Goal: Task Accomplishment & Management: Manage account settings

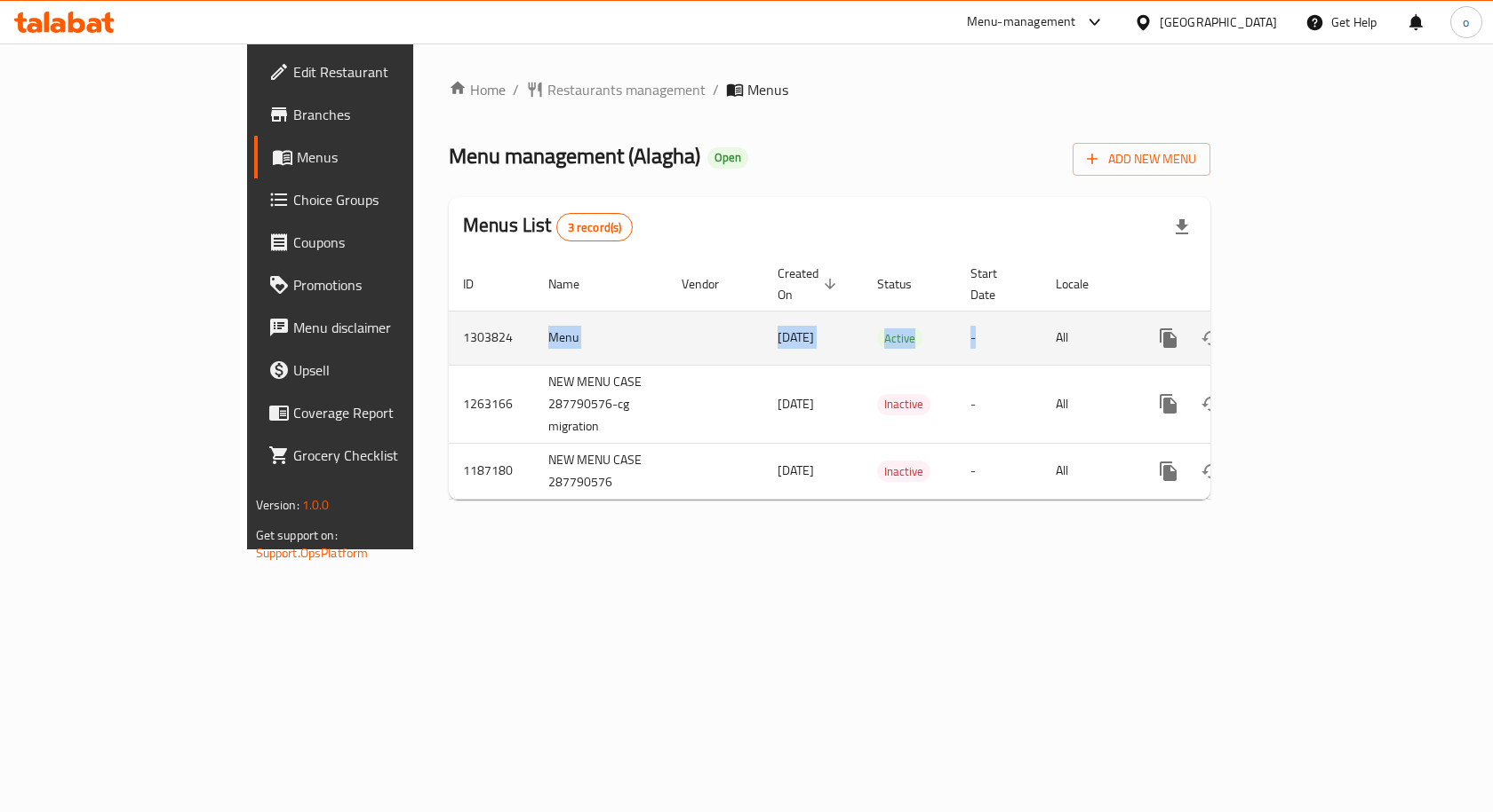
drag, startPoint x: 346, startPoint y: 324, endPoint x: 1370, endPoint y: 312, distance: 1024.1
click at [1114, 311] on tr "1303824 Menu [DATE] Active - All" at bounding box center [890, 337] width 883 height 54
click at [1318, 331] on link "enhanced table" at bounding box center [1295, 337] width 42 height 42
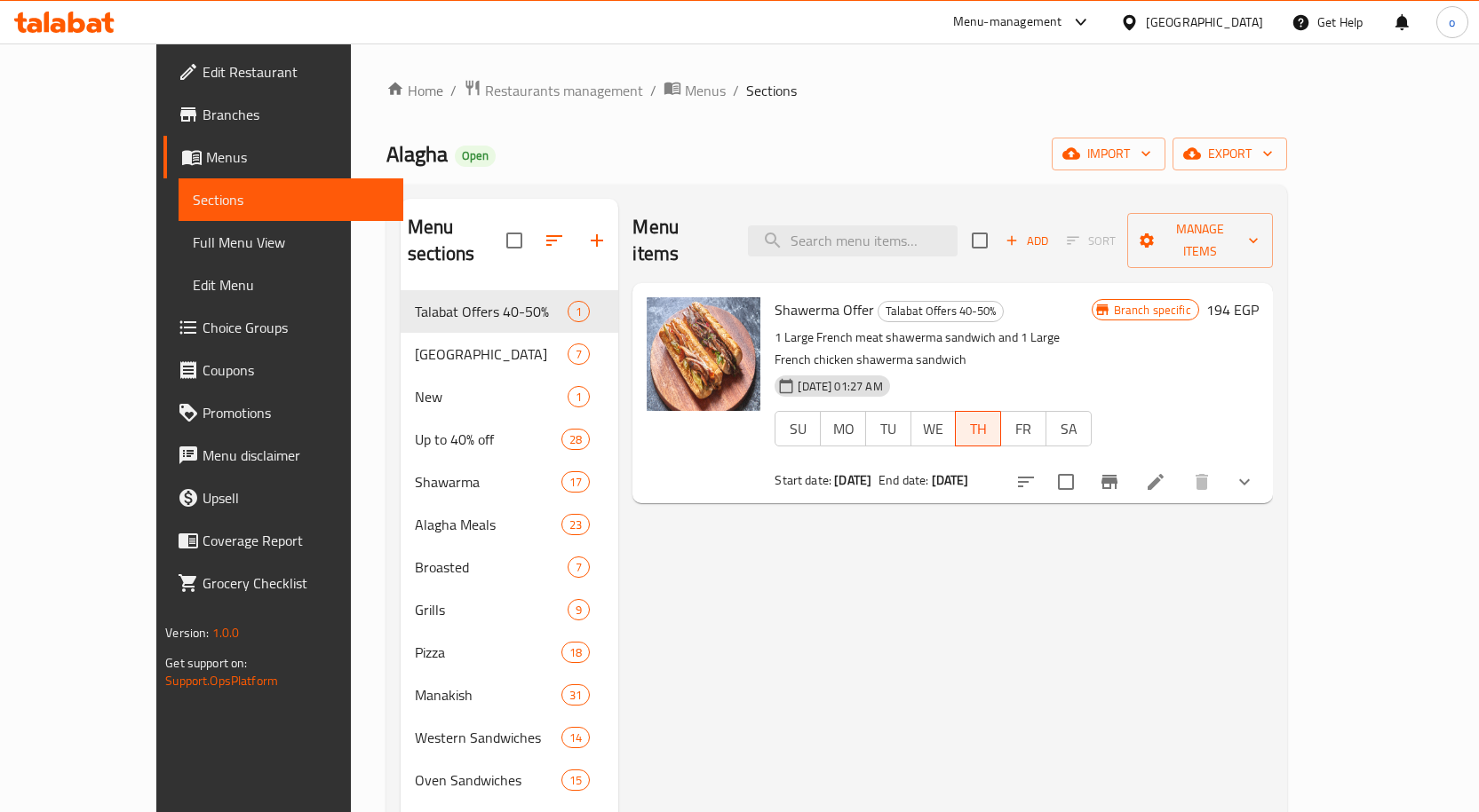
click at [892, 670] on div "Menu items Add Sort Manage items Shawerma Offer Talabat Offers 40-50% 1 Large F…" at bounding box center [945, 609] width 654 height 823
click at [920, 225] on input "search" at bounding box center [853, 241] width 209 height 31
click at [916, 227] on input "search" at bounding box center [853, 241] width 209 height 31
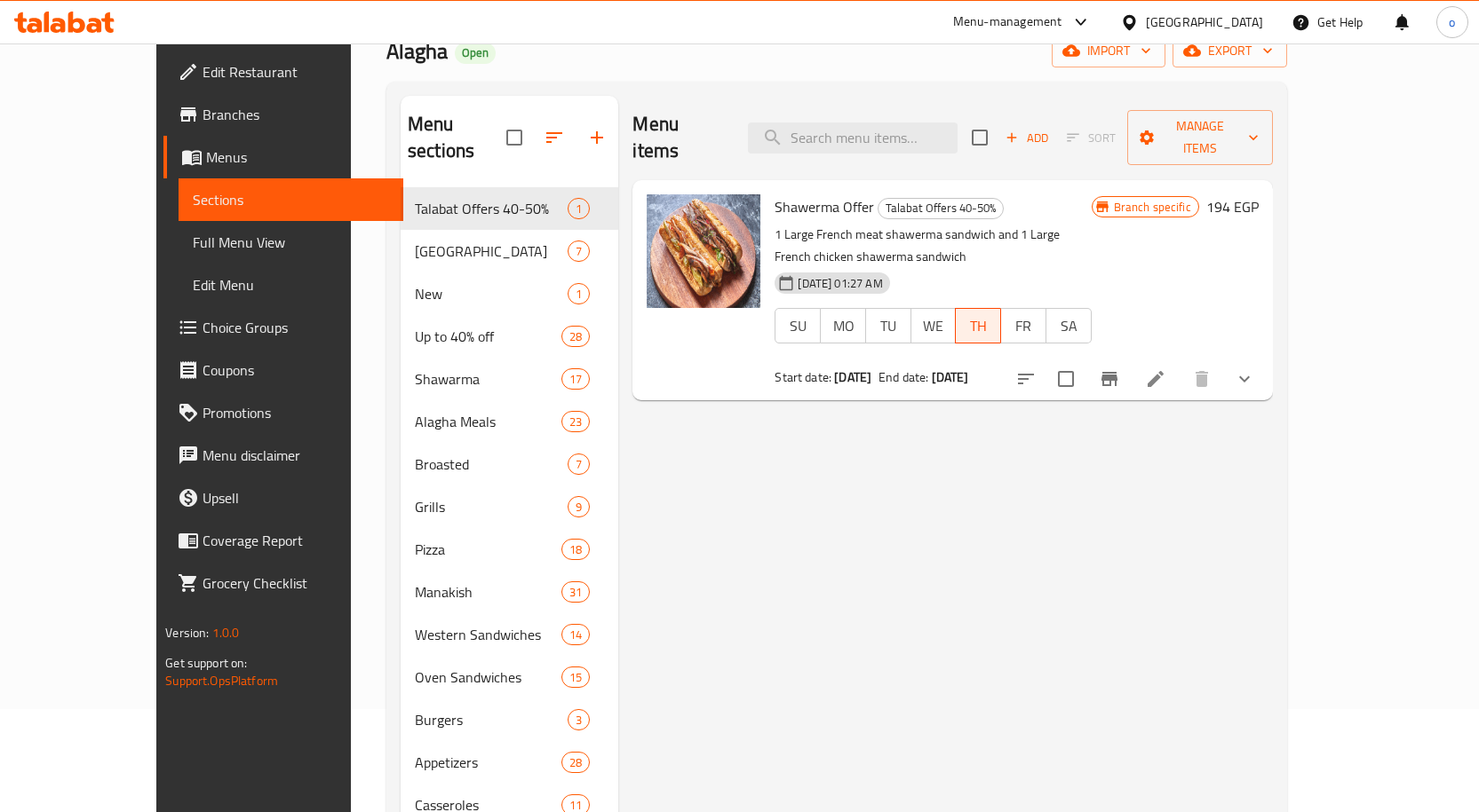
scroll to position [71, 0]
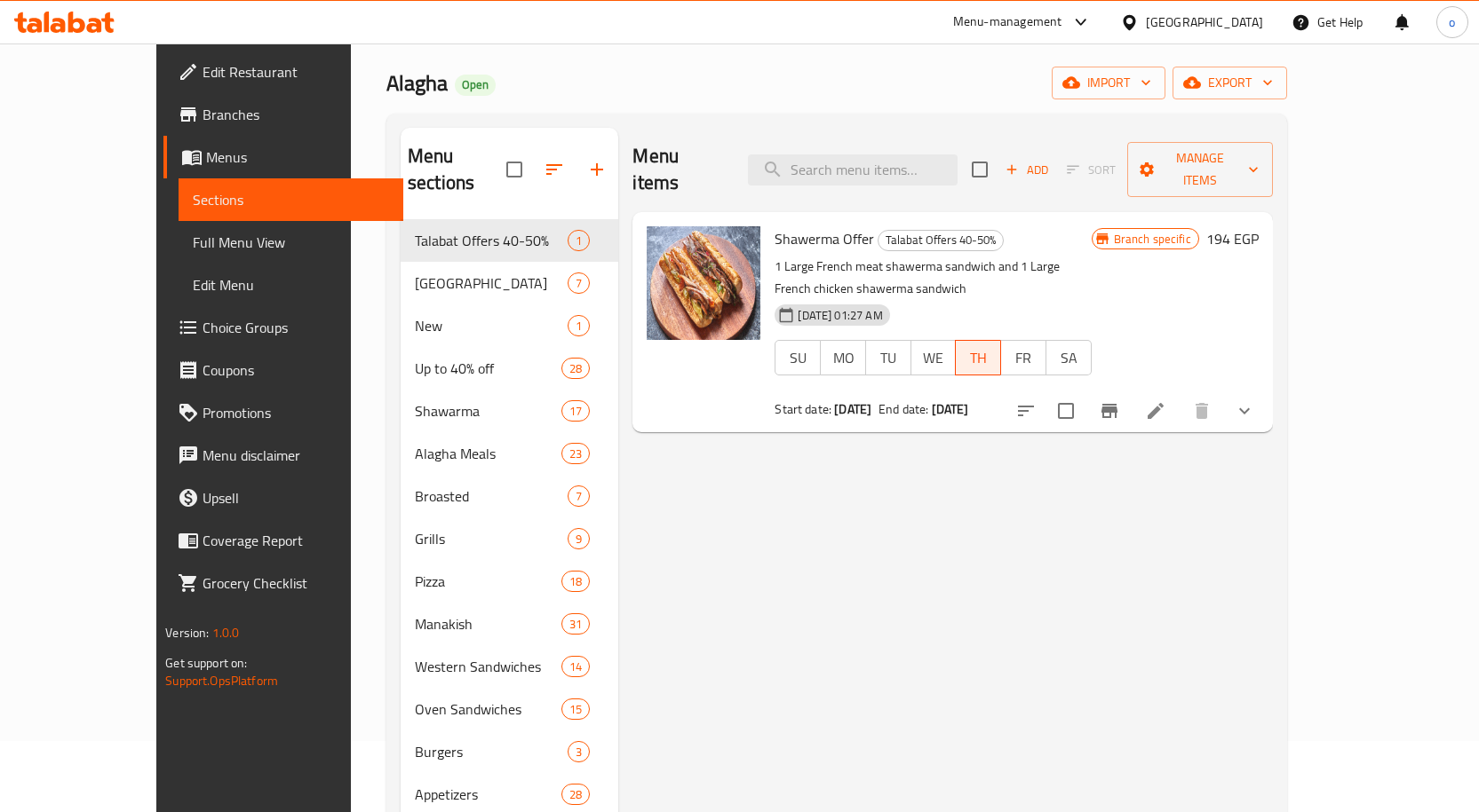
click at [915, 172] on div "Menu items Add Sort Manage items" at bounding box center [952, 170] width 639 height 85
click at [914, 166] on input "search" at bounding box center [853, 170] width 209 height 31
type input "v"
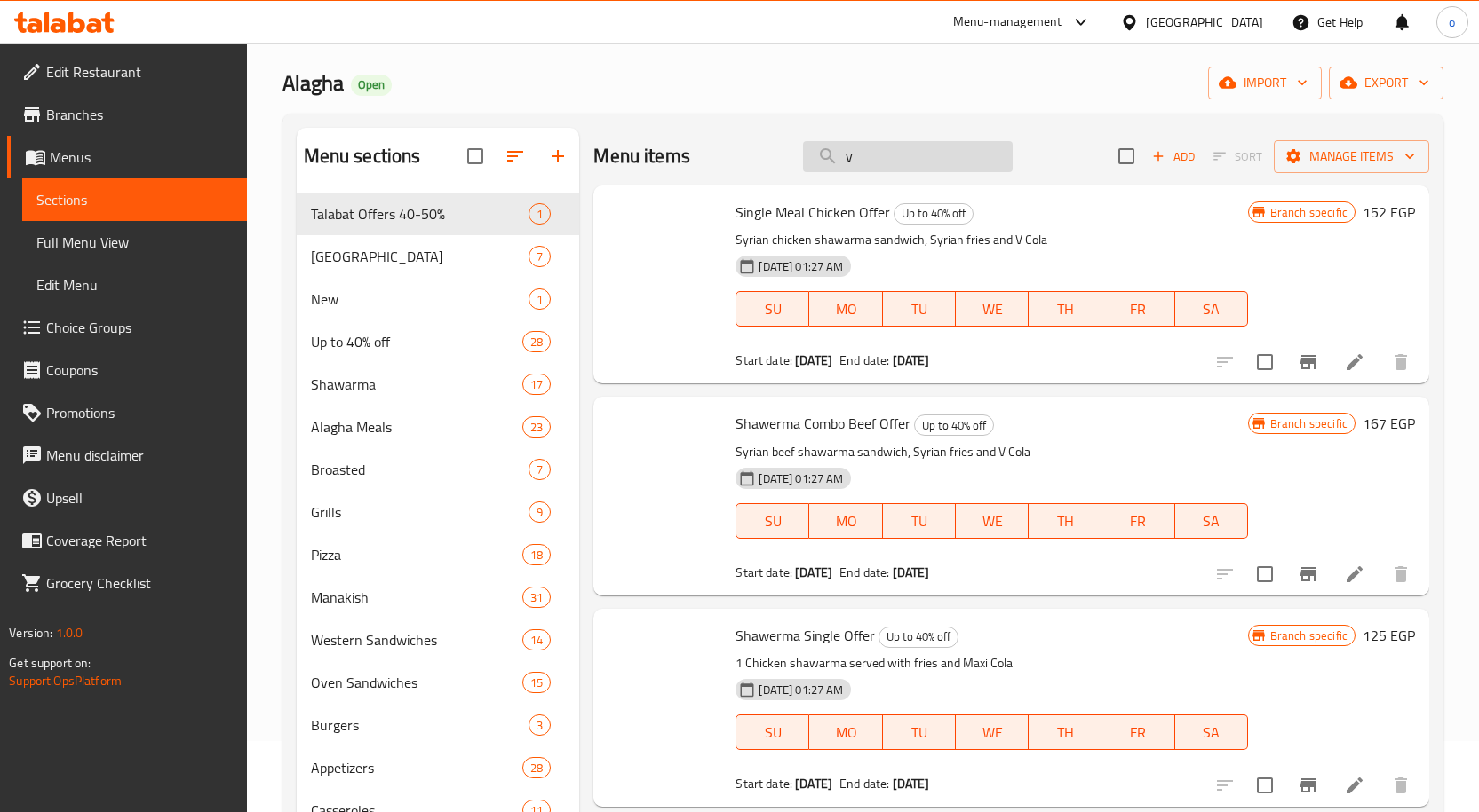
click at [803, 160] on input "v" at bounding box center [908, 157] width 209 height 31
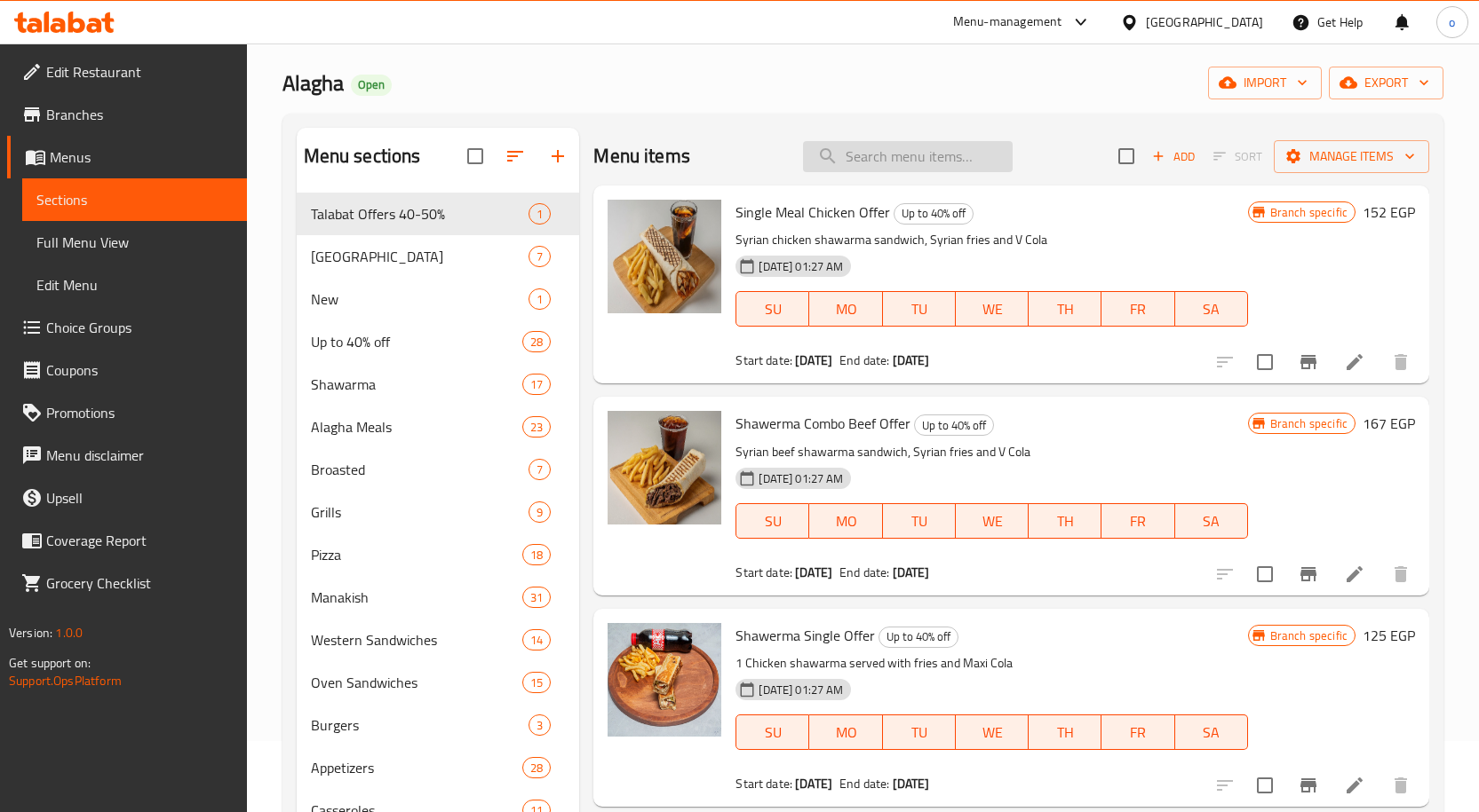
paste input "Fatteh Mix"
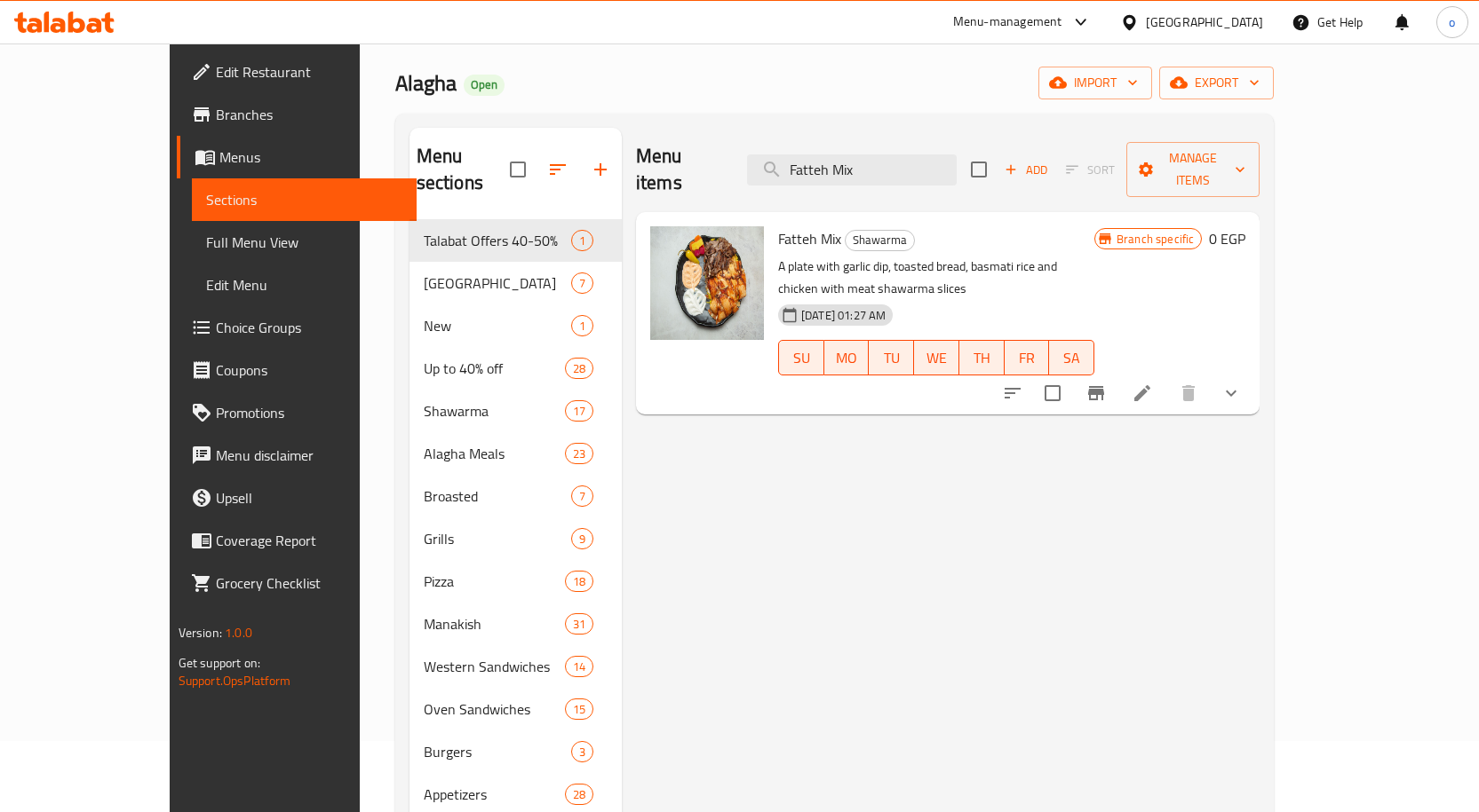
type input "Fatteh Mix"
drag, startPoint x: 1382, startPoint y: 221, endPoint x: 1404, endPoint y: 221, distance: 22.0
click at [1245, 226] on h6 "0 EGP" at bounding box center [1226, 238] width 36 height 25
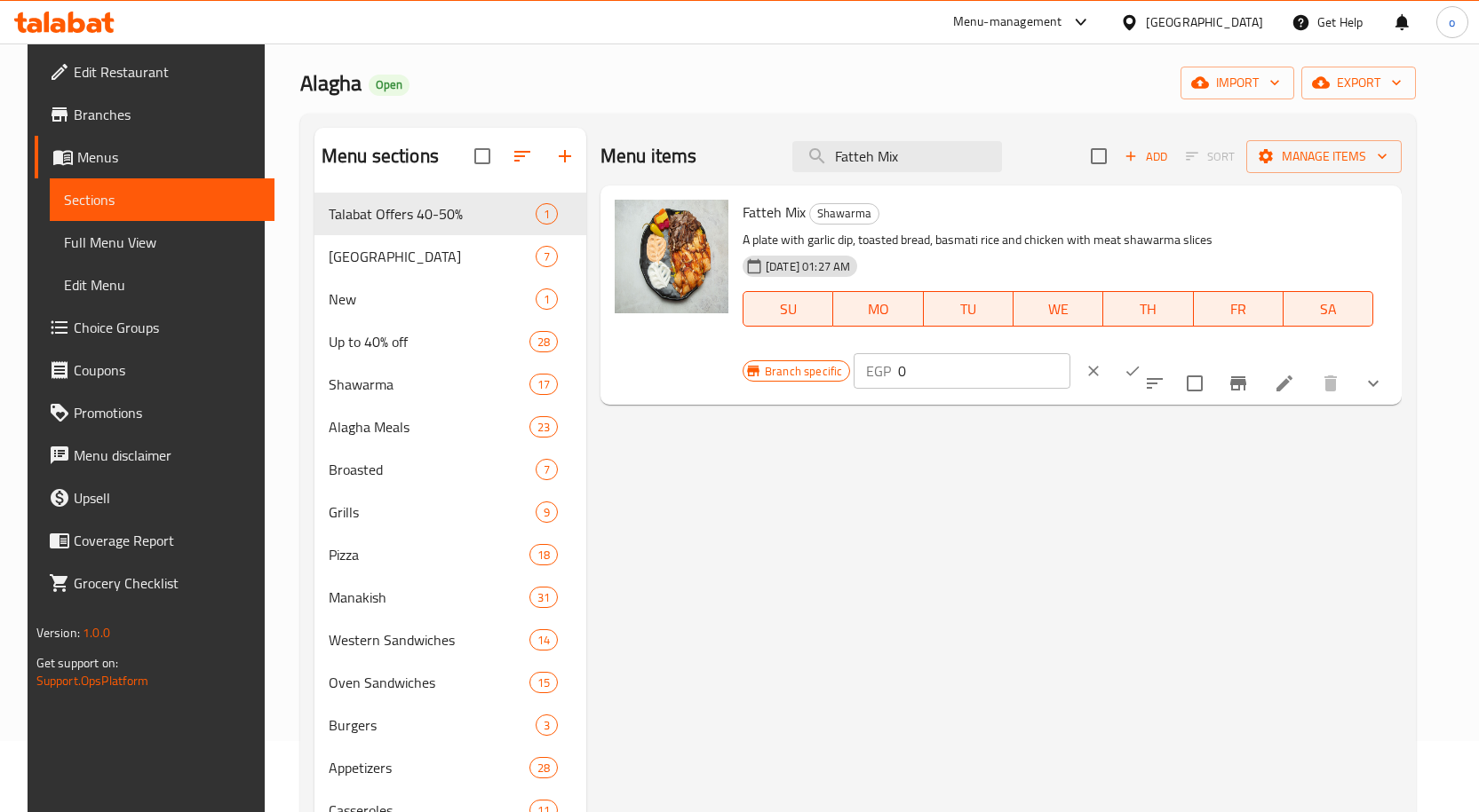
click at [1102, 363] on icon "clear" at bounding box center [1094, 372] width 18 height 18
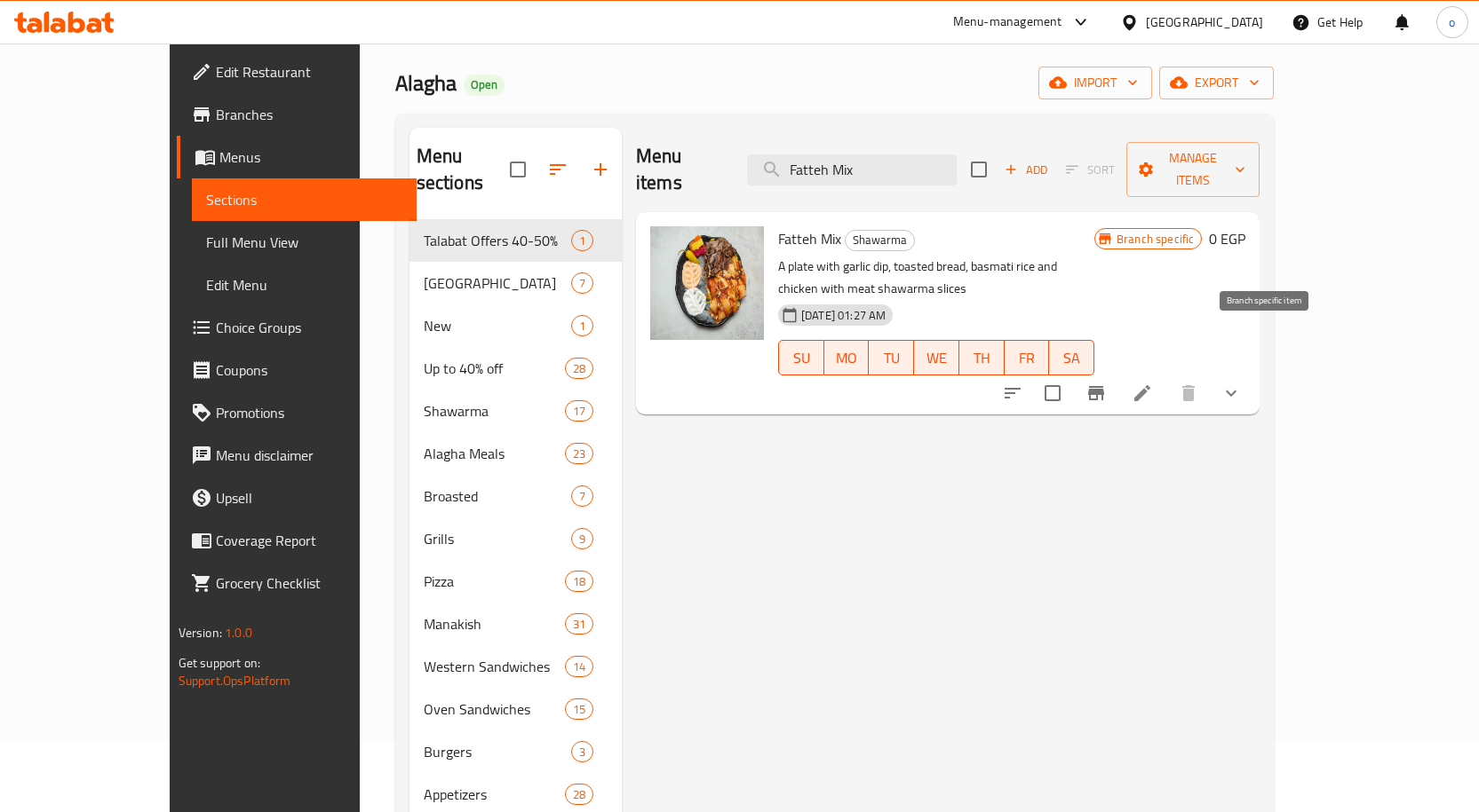
click at [1117, 372] on button "Branch-specific-item" at bounding box center [1095, 392] width 42 height 42
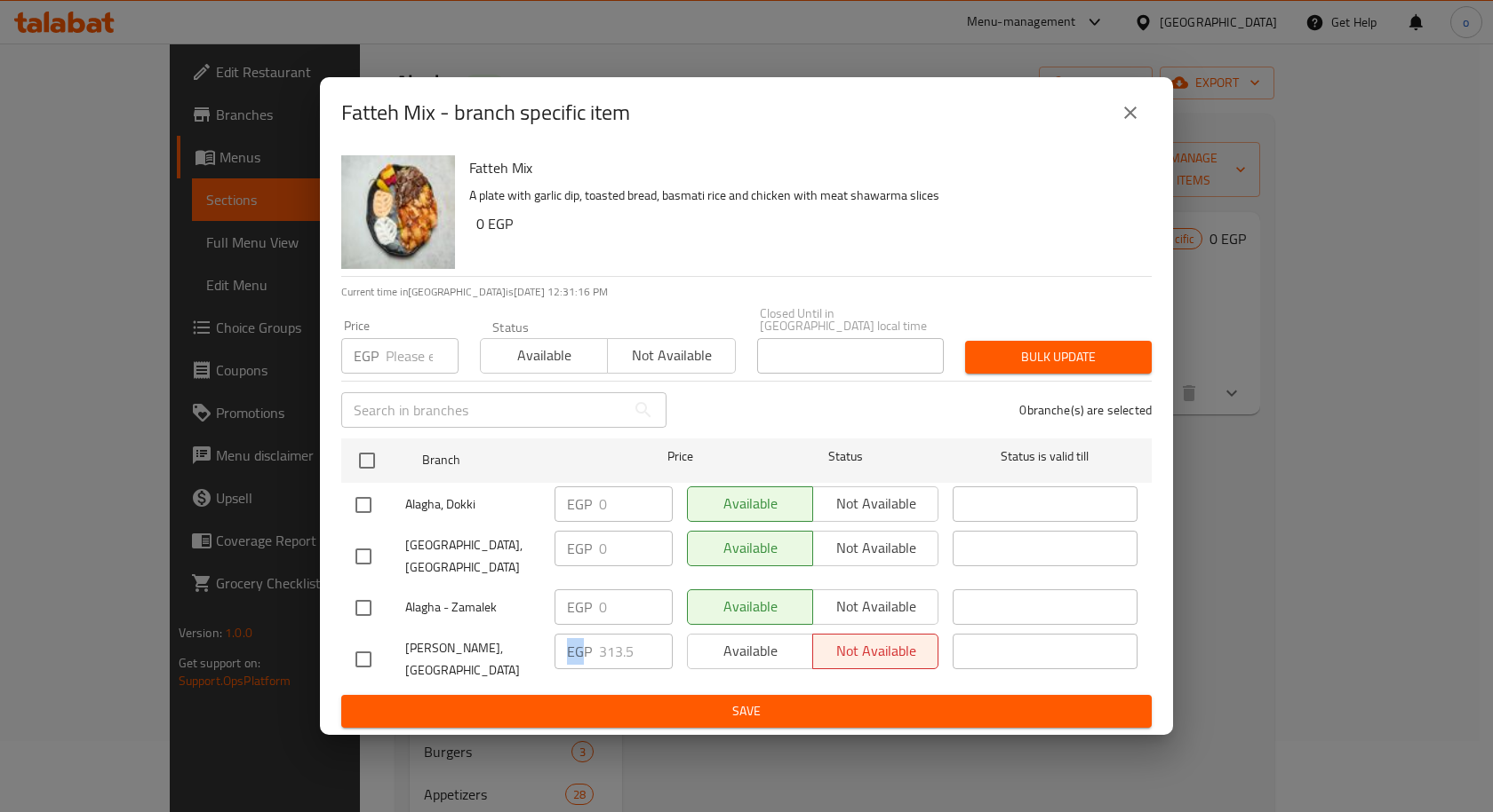
click at [656, 640] on div "EGP 313.5 ​" at bounding box center [614, 652] width 118 height 35
click at [1125, 121] on button "close" at bounding box center [1129, 112] width 42 height 42
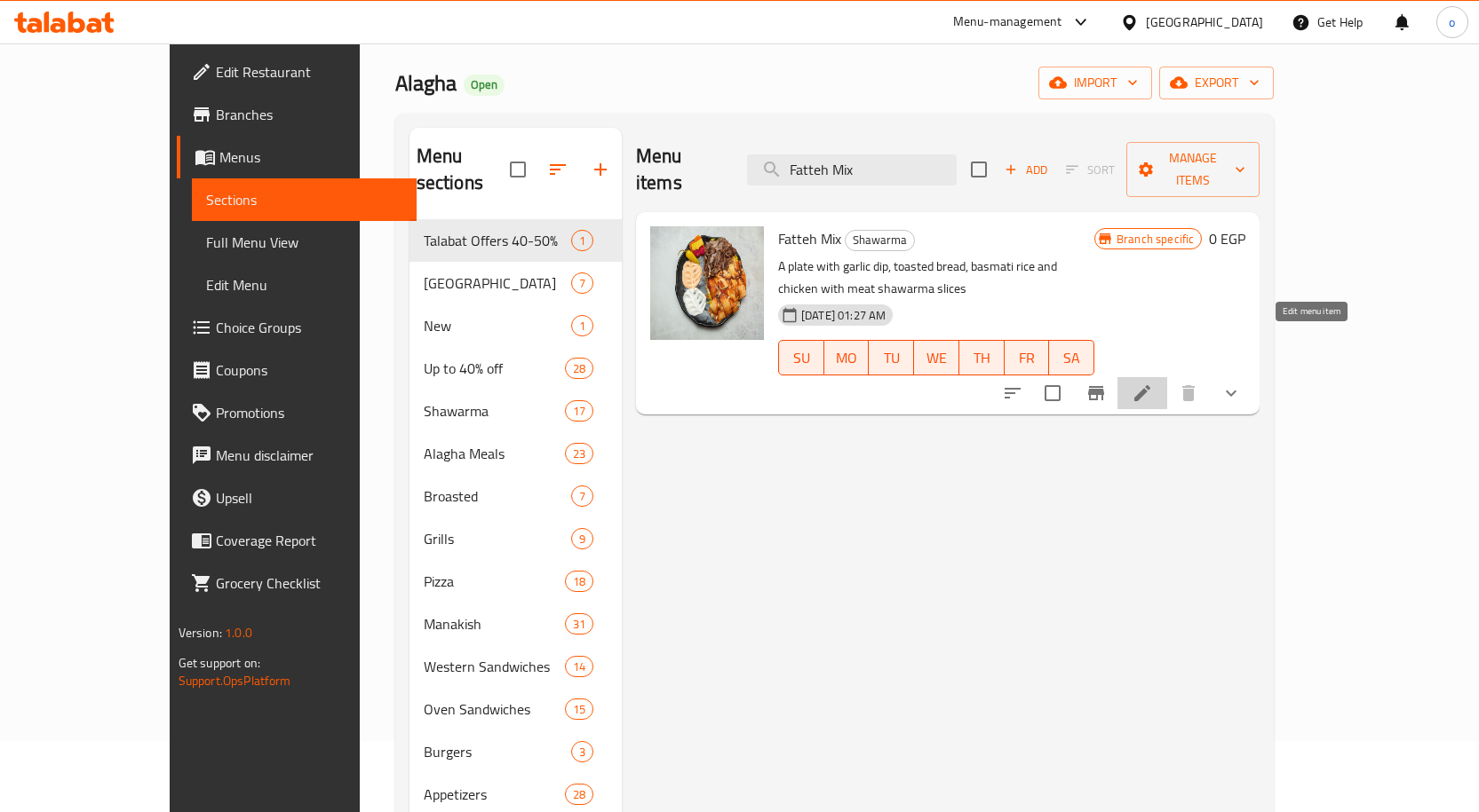
click at [1153, 382] on icon at bounding box center [1143, 393] width 22 height 22
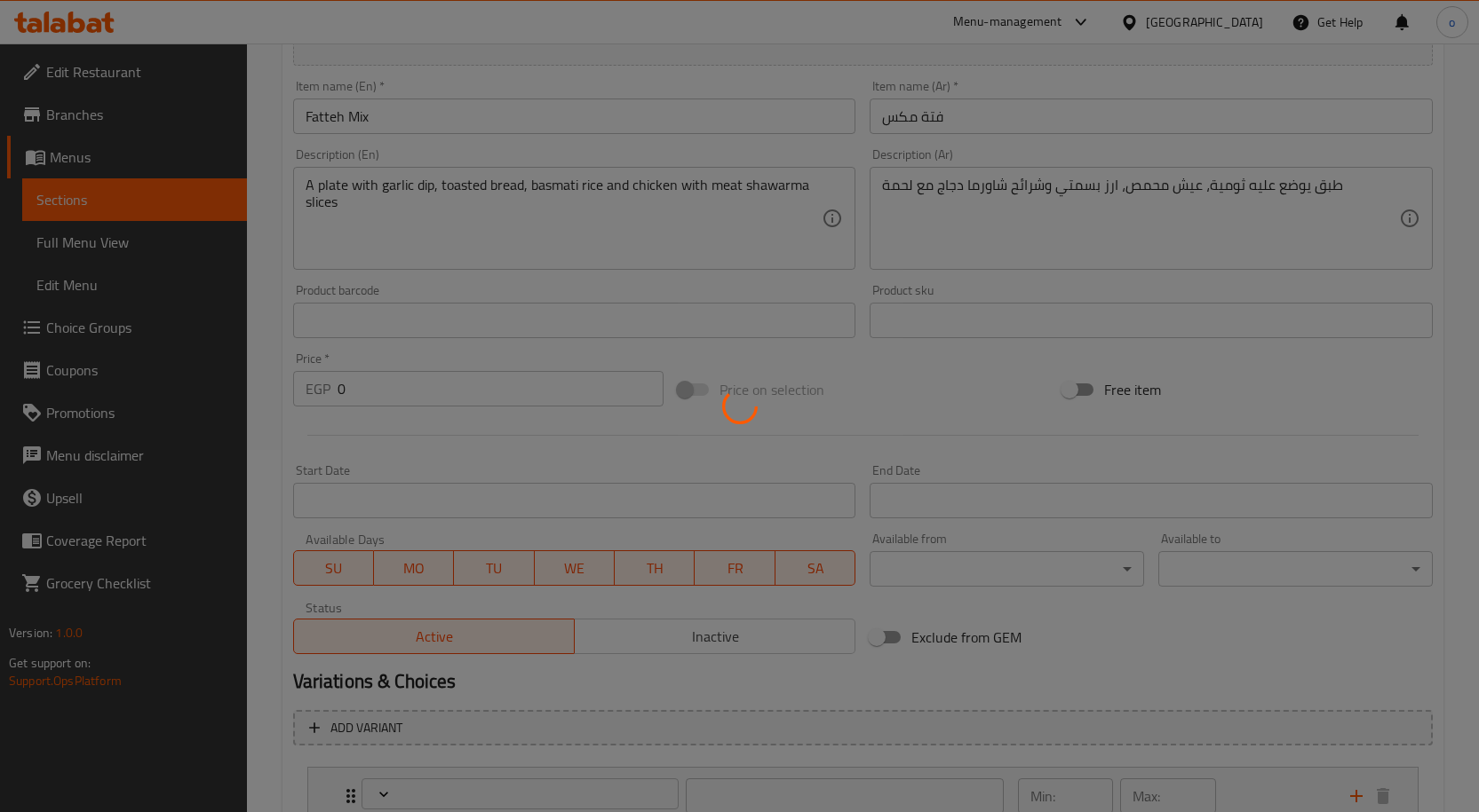
type input "خليها كومبو"
type input "0"
type input "الإضافات :"
type input "0"
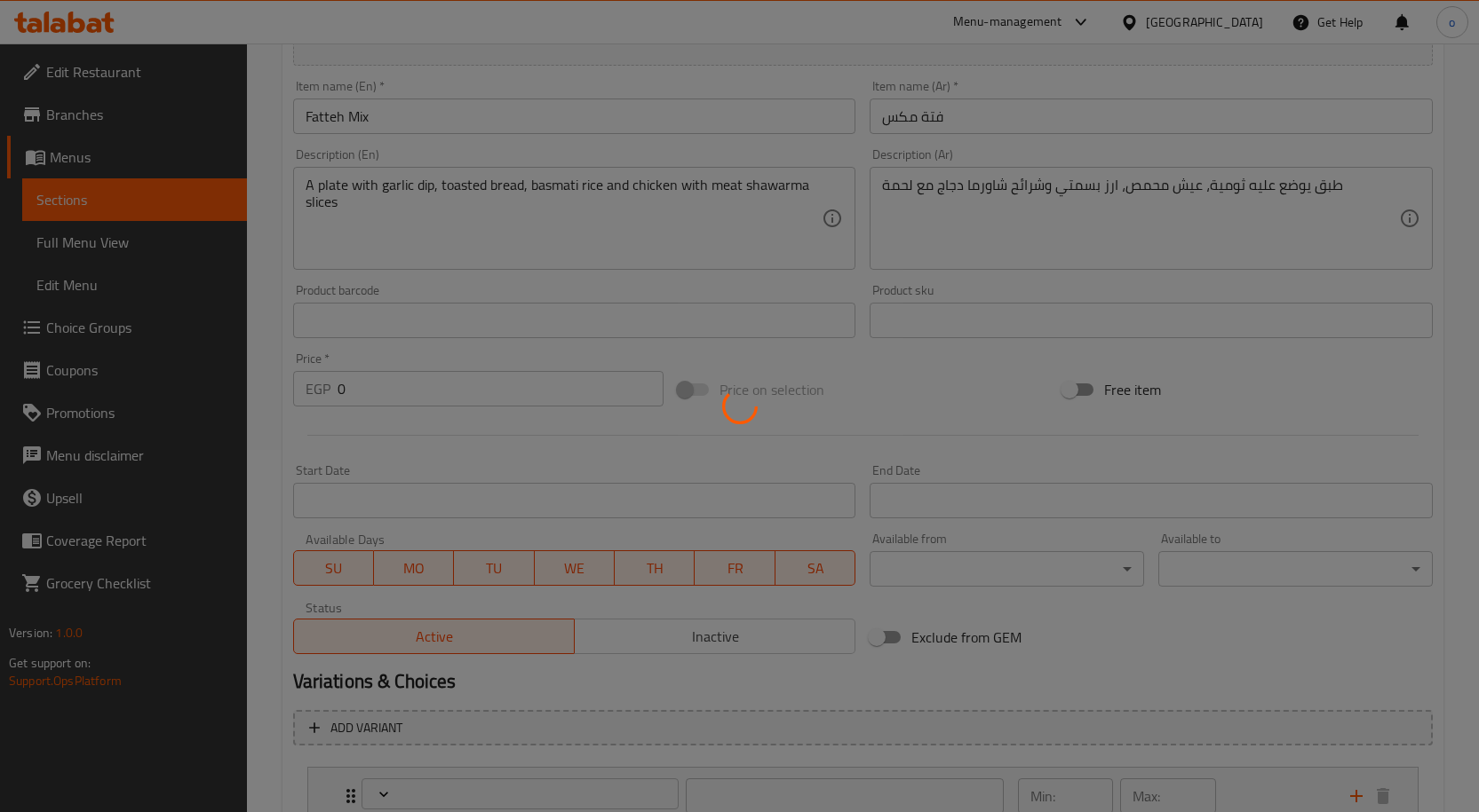
type input "7"
type input "اختيارك من الحجم:"
type input "1"
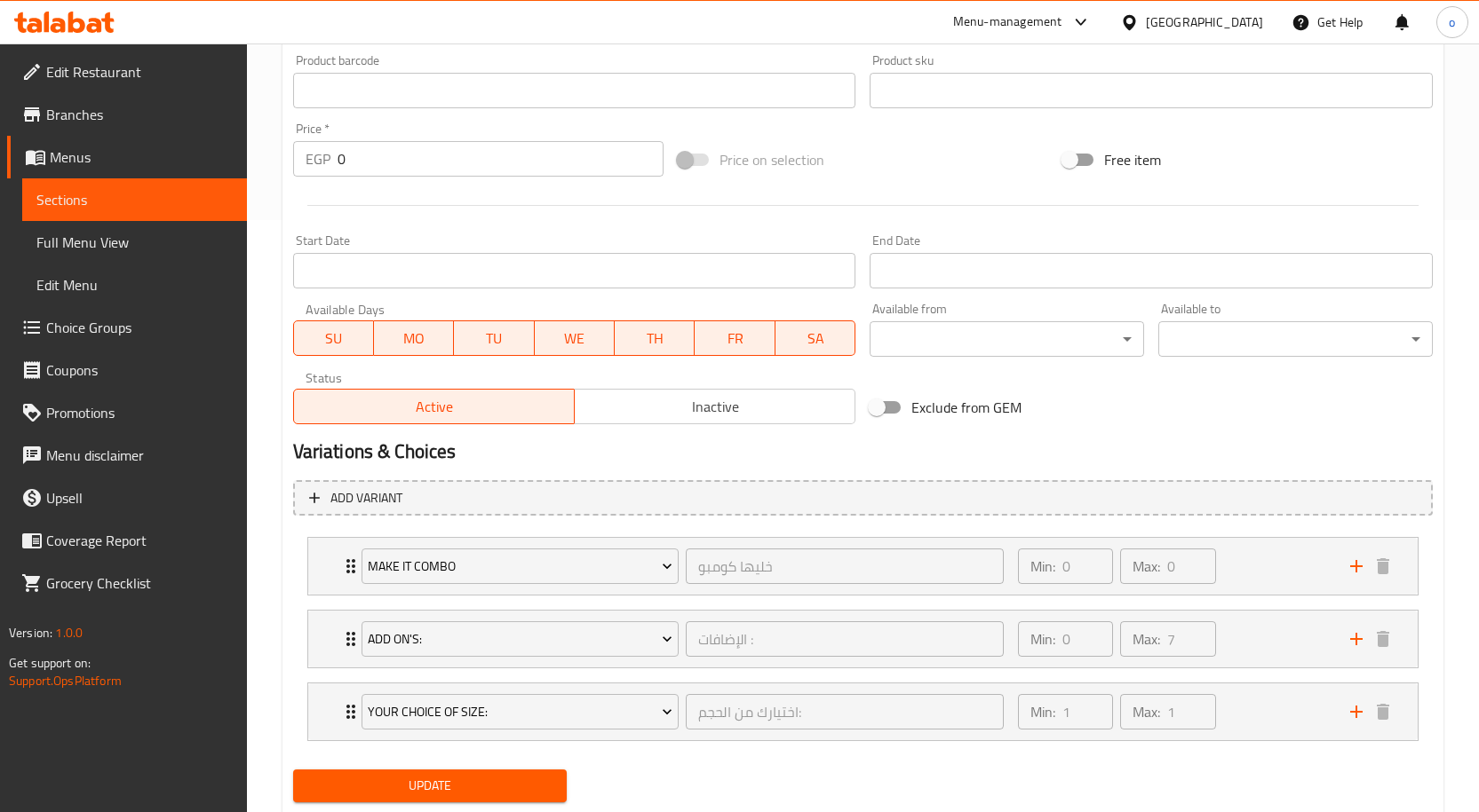
scroll to position [643, 0]
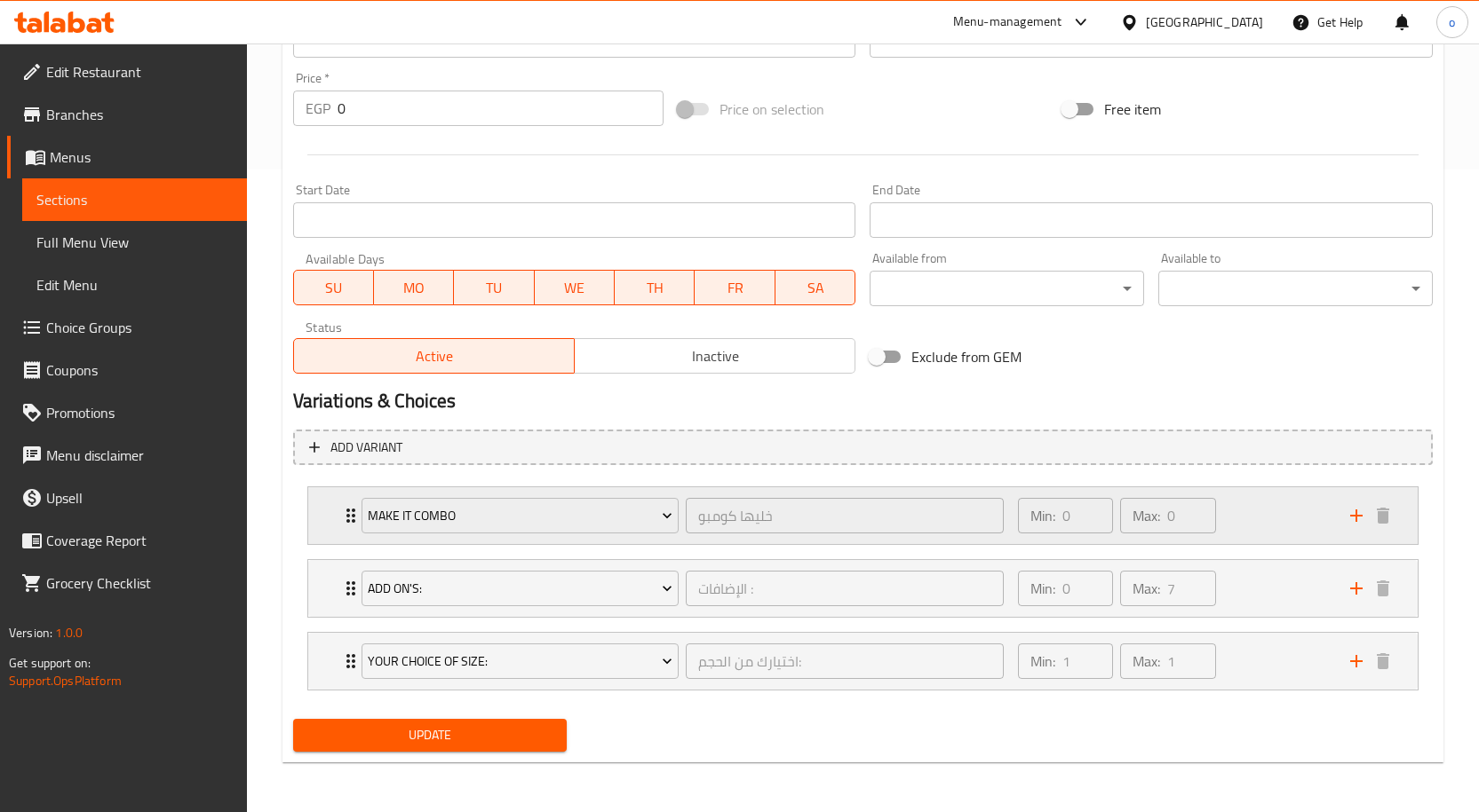
click at [1229, 524] on div "Min: 0 ​ Max: 0 ​" at bounding box center [1173, 516] width 332 height 57
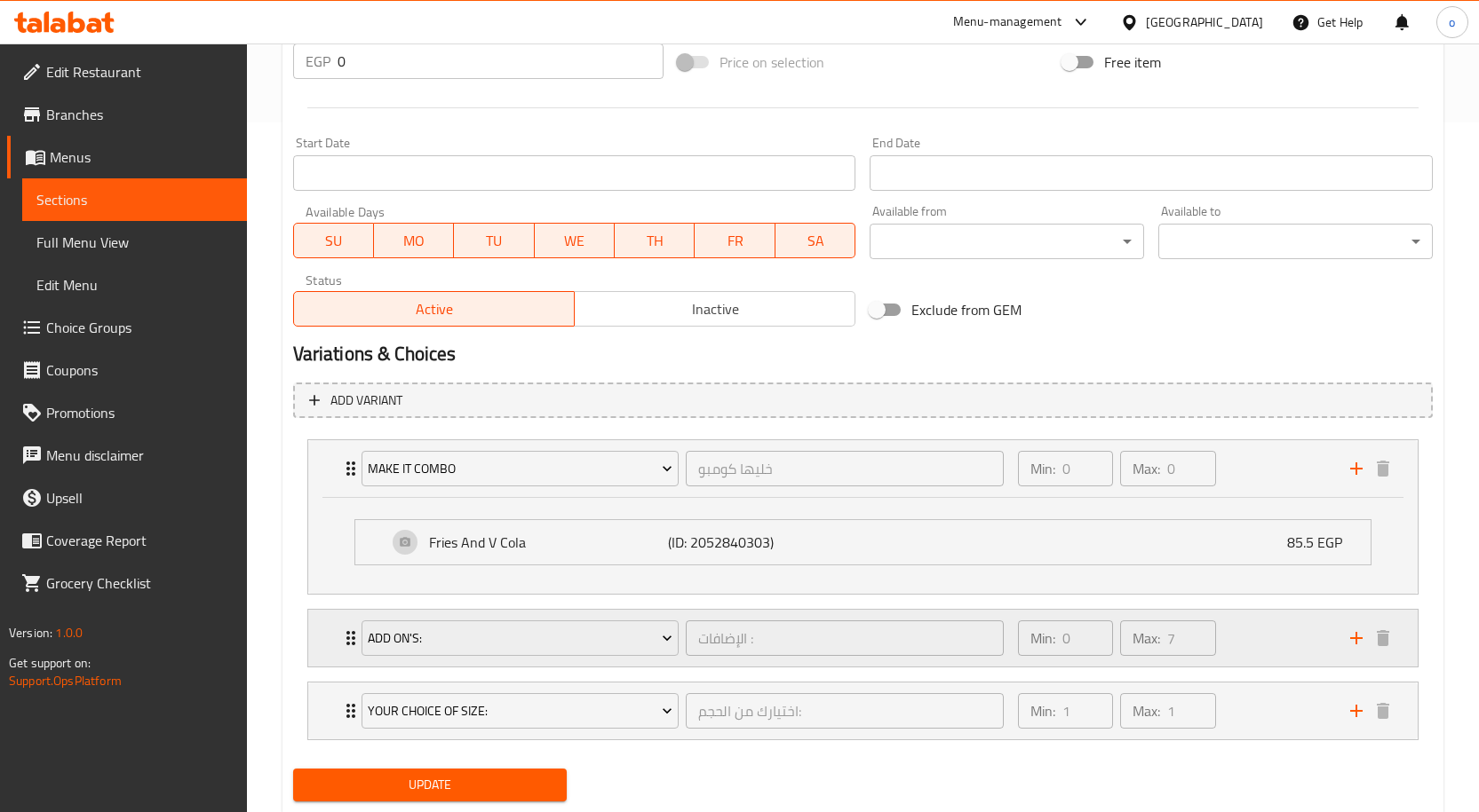
scroll to position [731, 0]
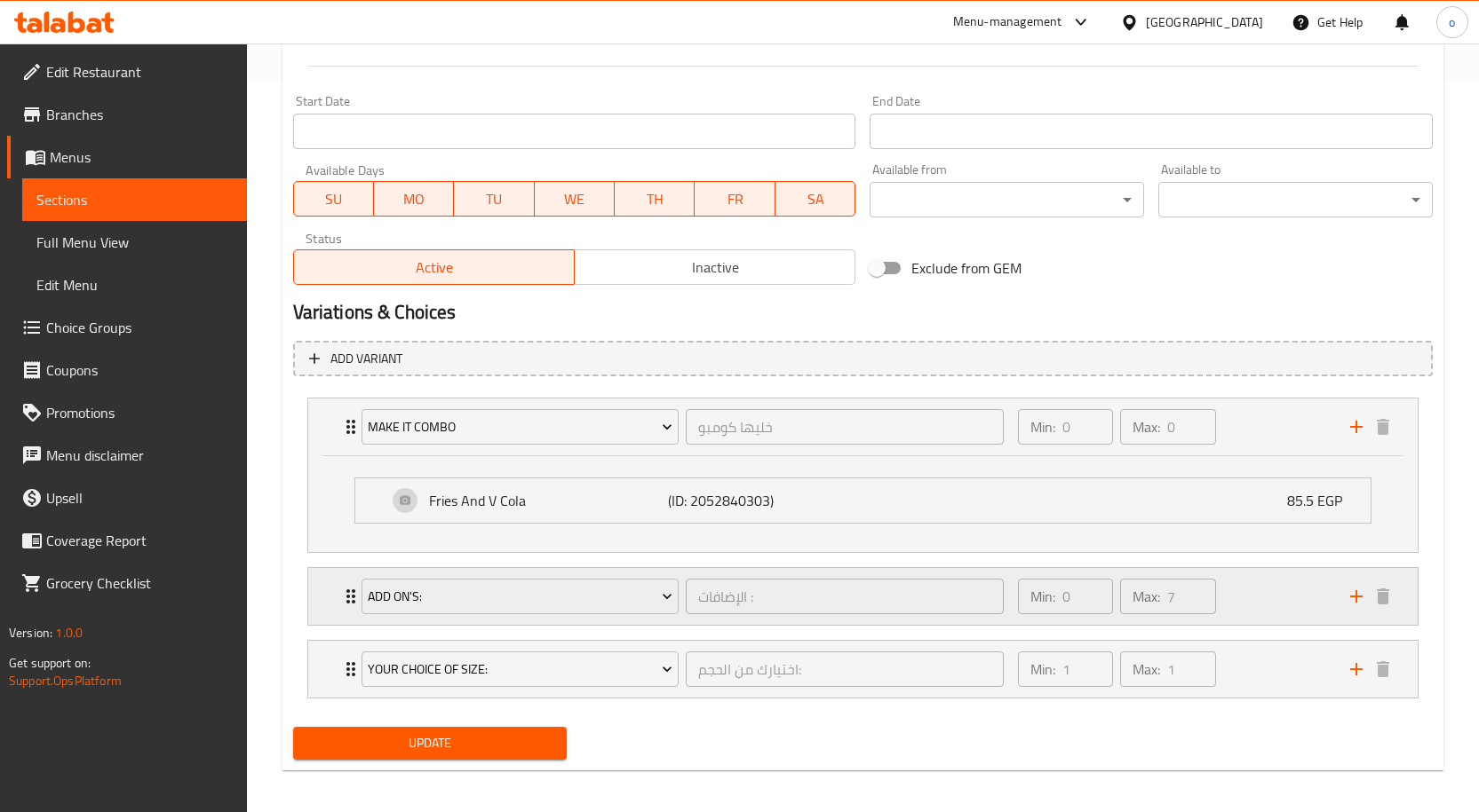
click at [1250, 609] on div "Min: 0 ​ Max: 7 ​" at bounding box center [1173, 597] width 332 height 57
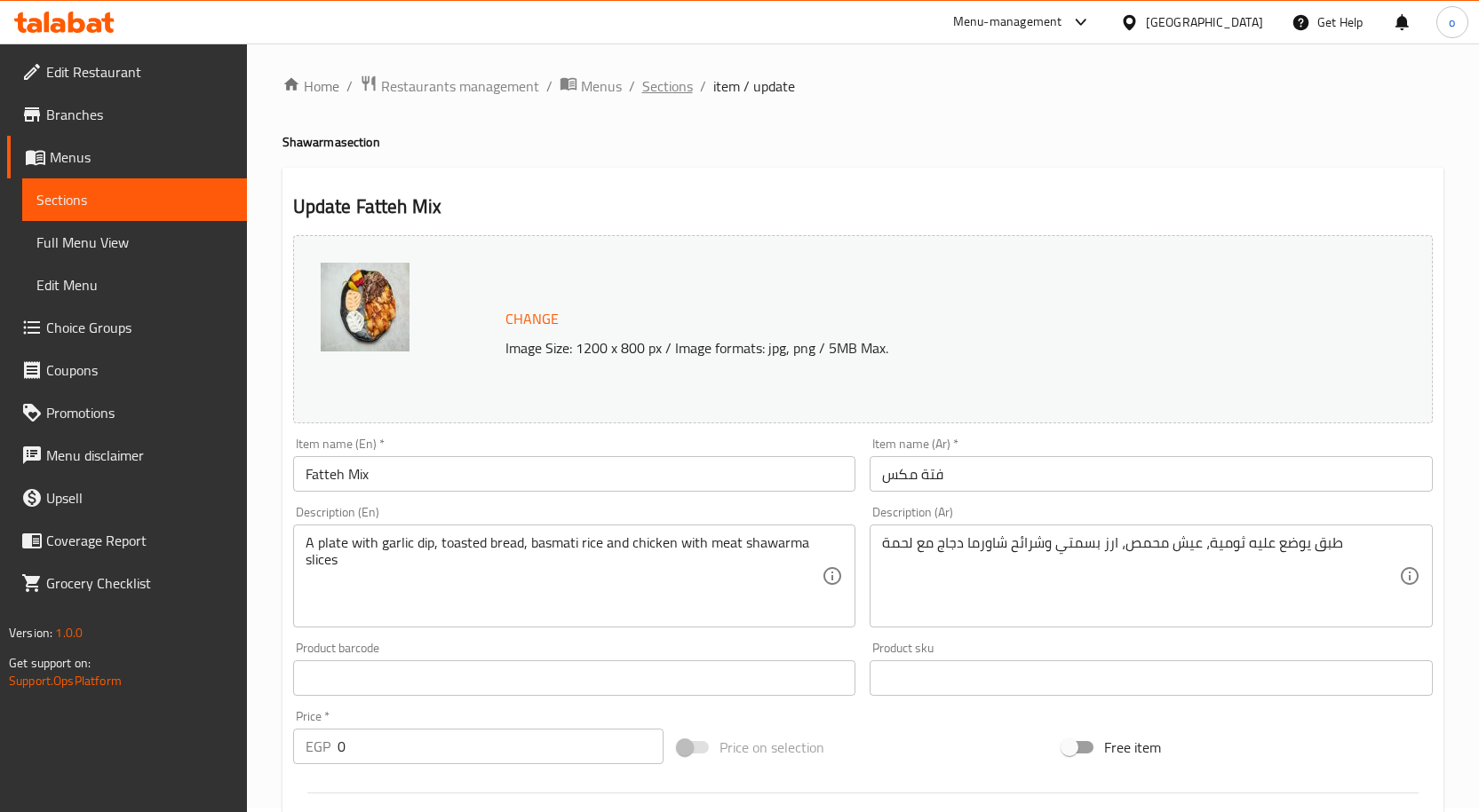
scroll to position [0, 0]
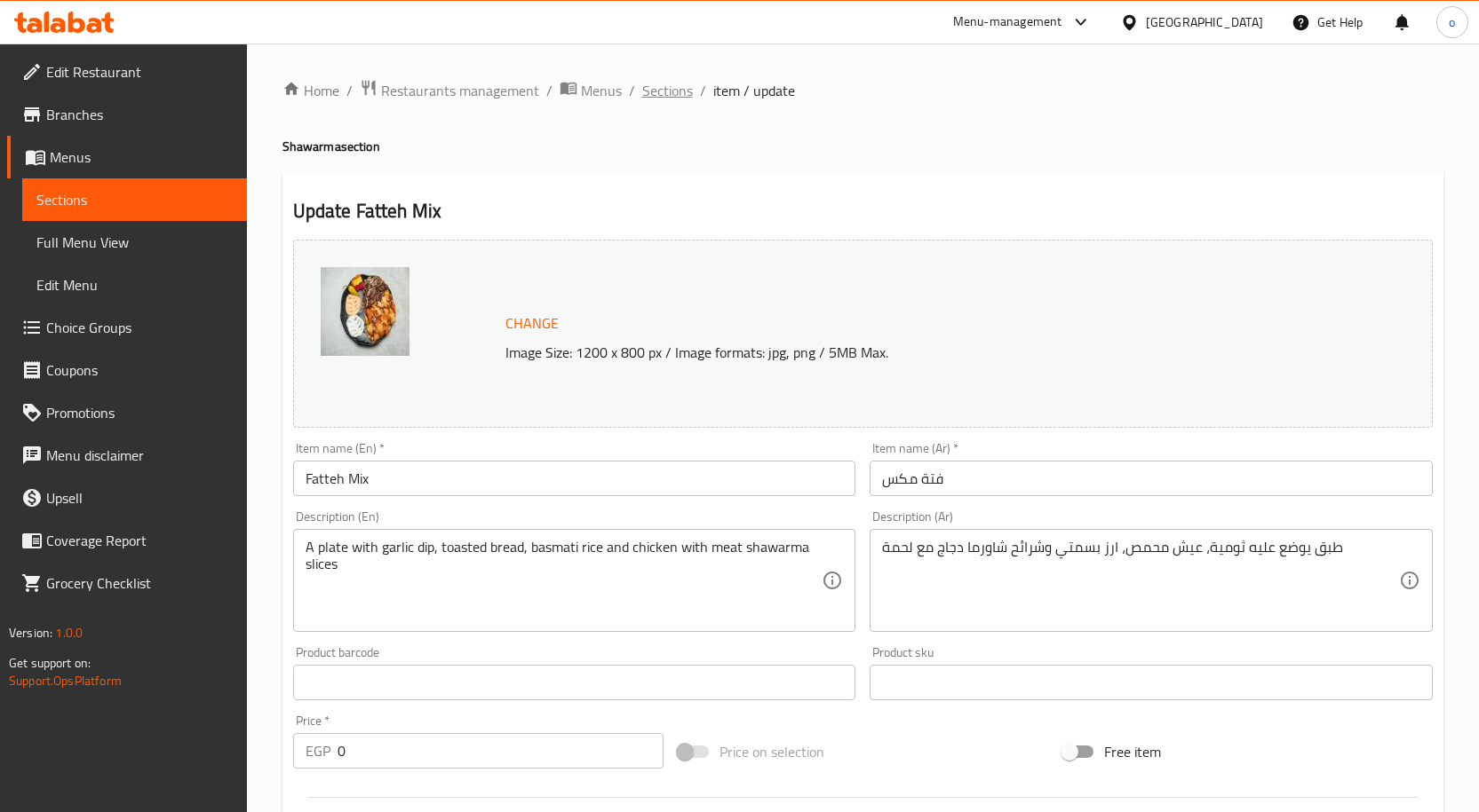
click at [674, 83] on span "Sections" at bounding box center [667, 90] width 50 height 22
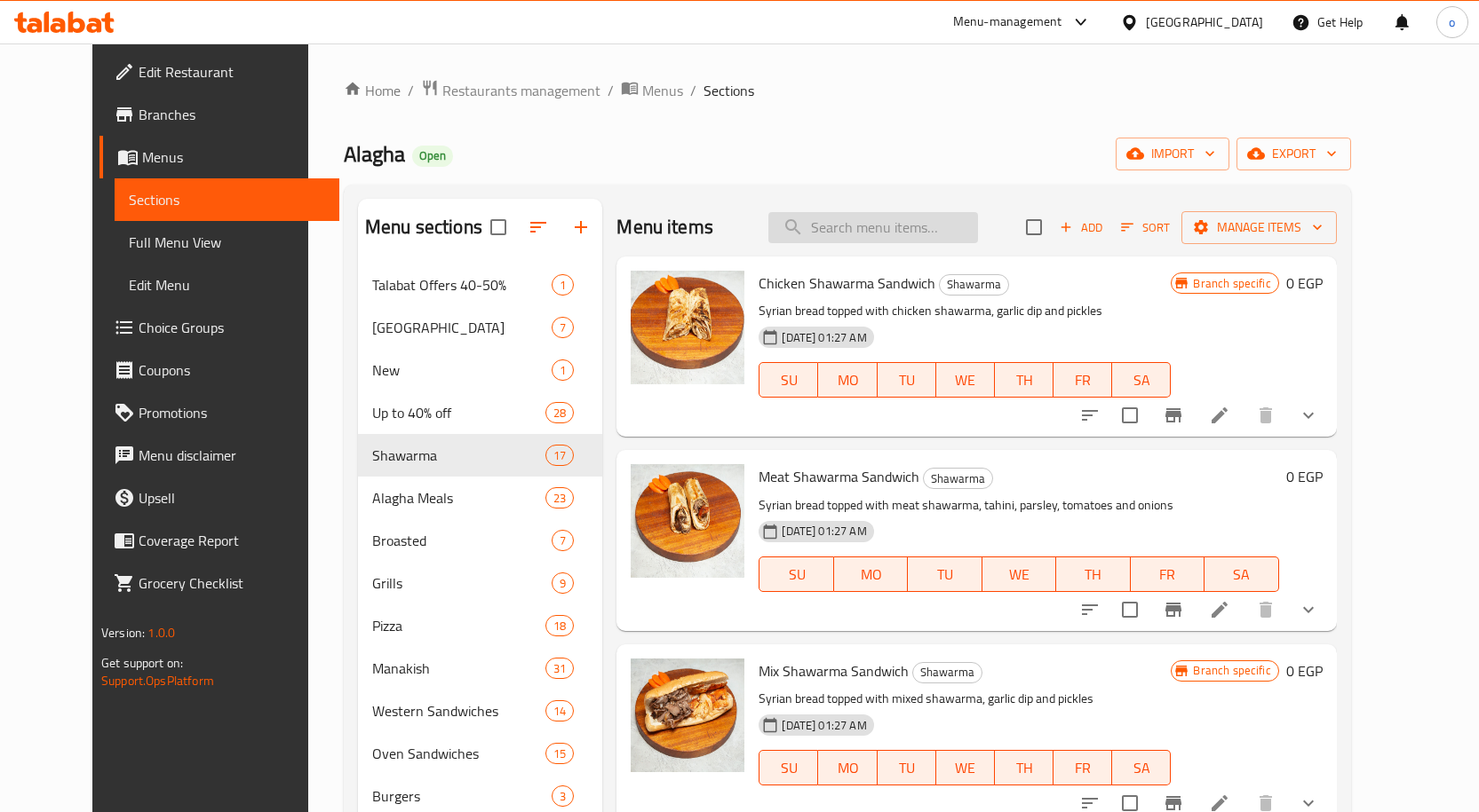
click at [881, 227] on input "search" at bounding box center [872, 228] width 209 height 31
paste input "Fatteh Mix"
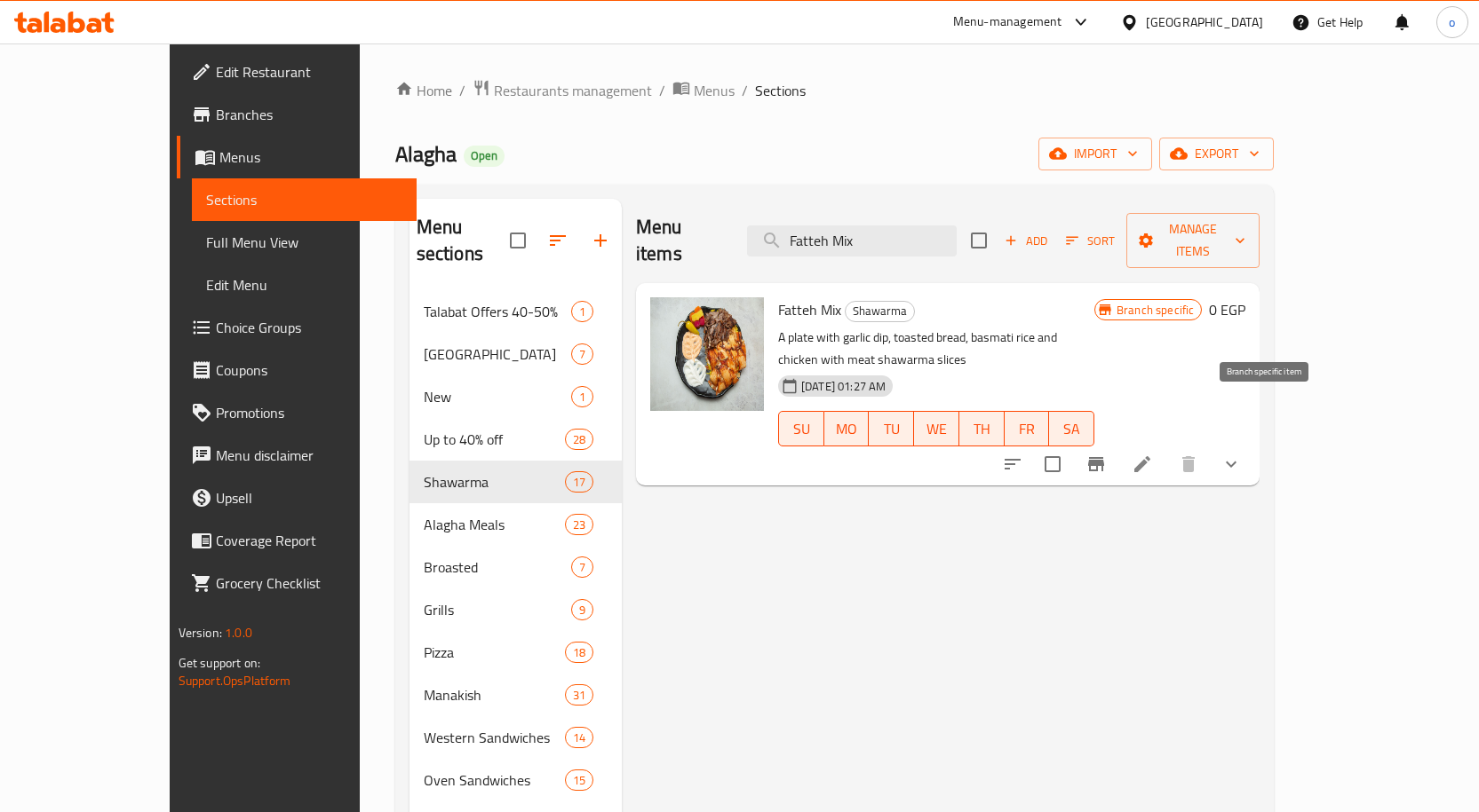
type input "Fatteh Mix"
click at [1106, 454] on icon "Branch-specific-item" at bounding box center [1096, 465] width 22 height 22
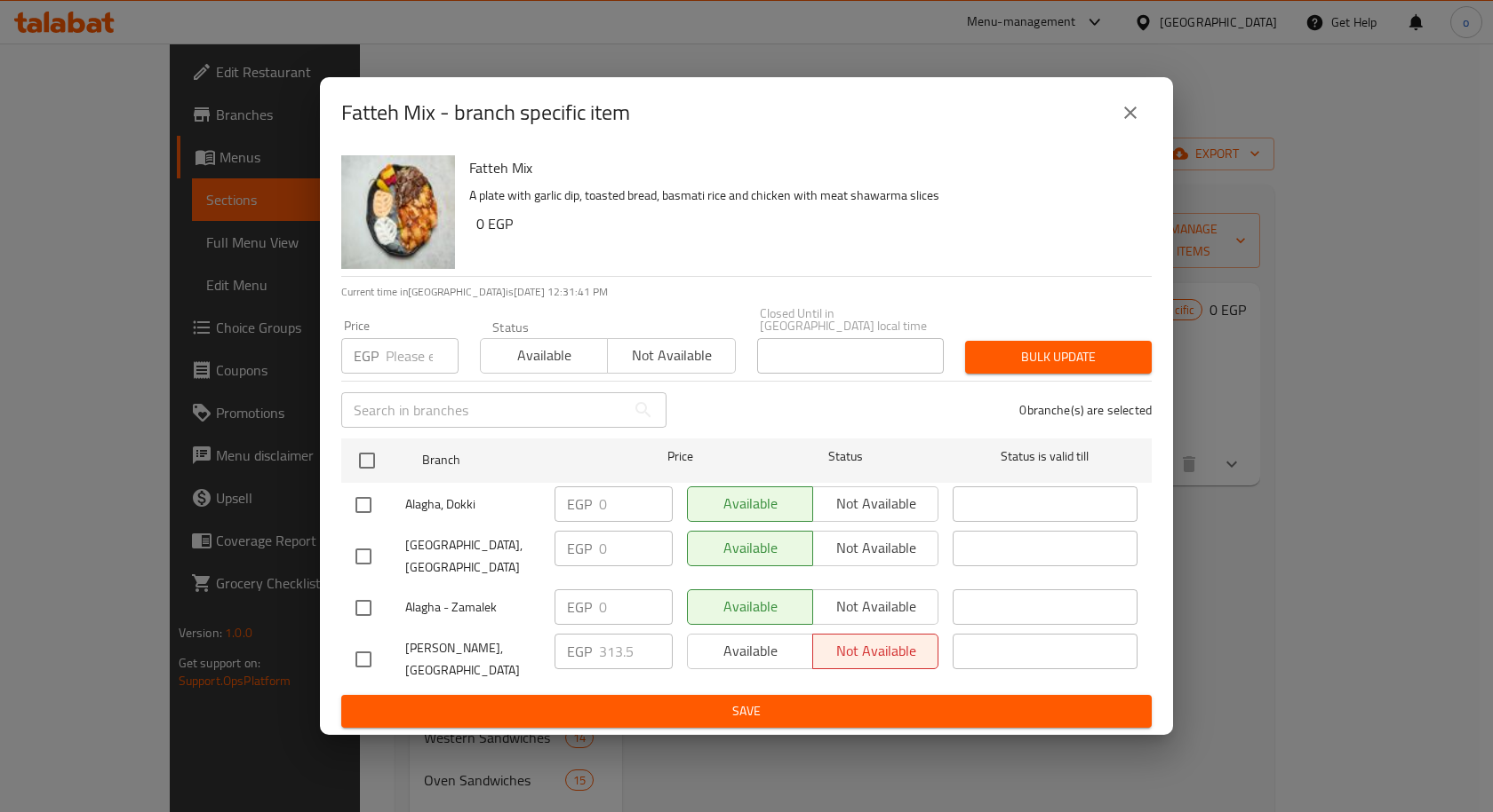
click at [1105, 300] on p "Current time in Egypt is 14 Aug 2025 12:31:41 PM" at bounding box center [746, 292] width 810 height 16
click at [1128, 120] on button "close" at bounding box center [1129, 112] width 42 height 42
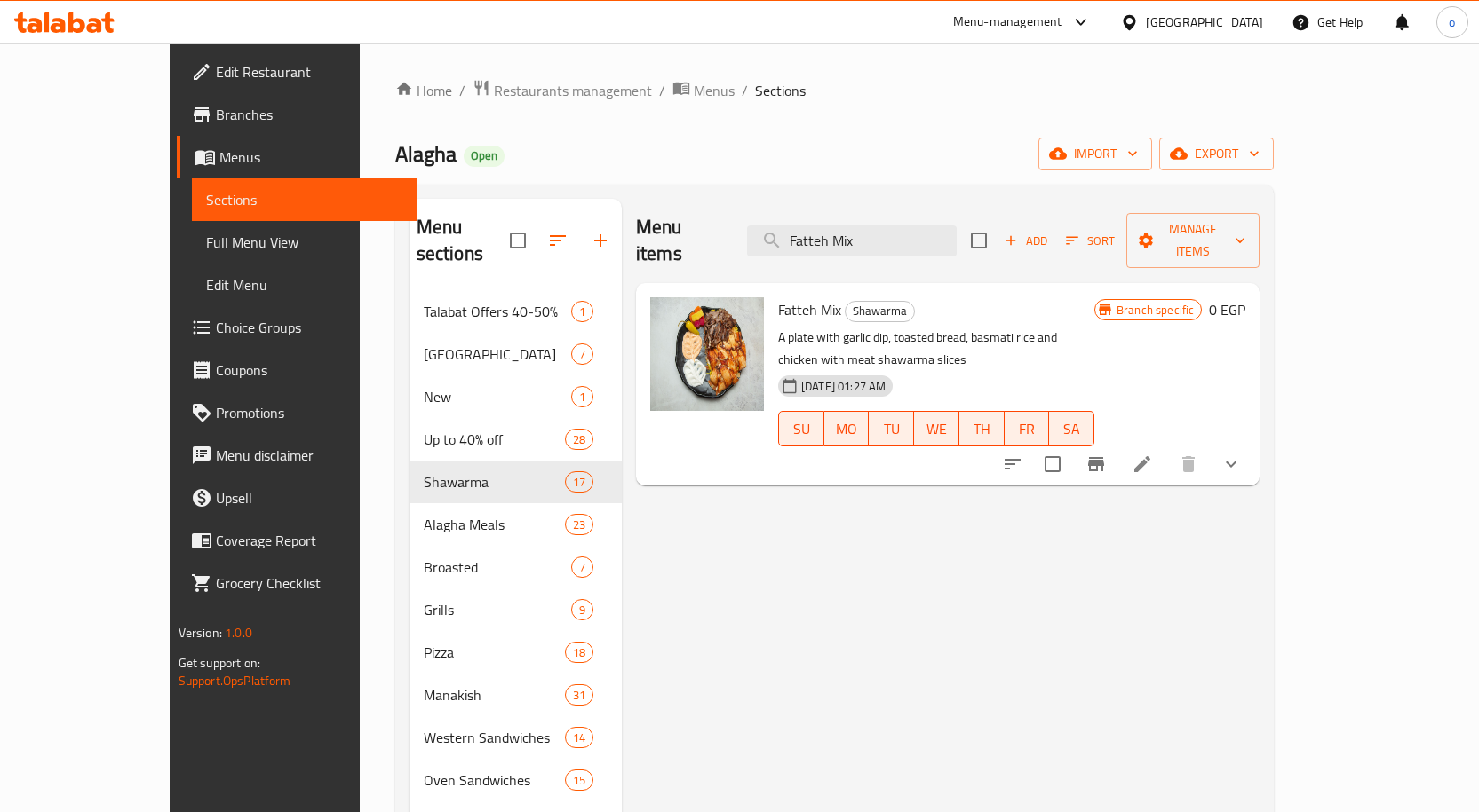
click at [1117, 443] on button "Branch-specific-item" at bounding box center [1095, 464] width 42 height 42
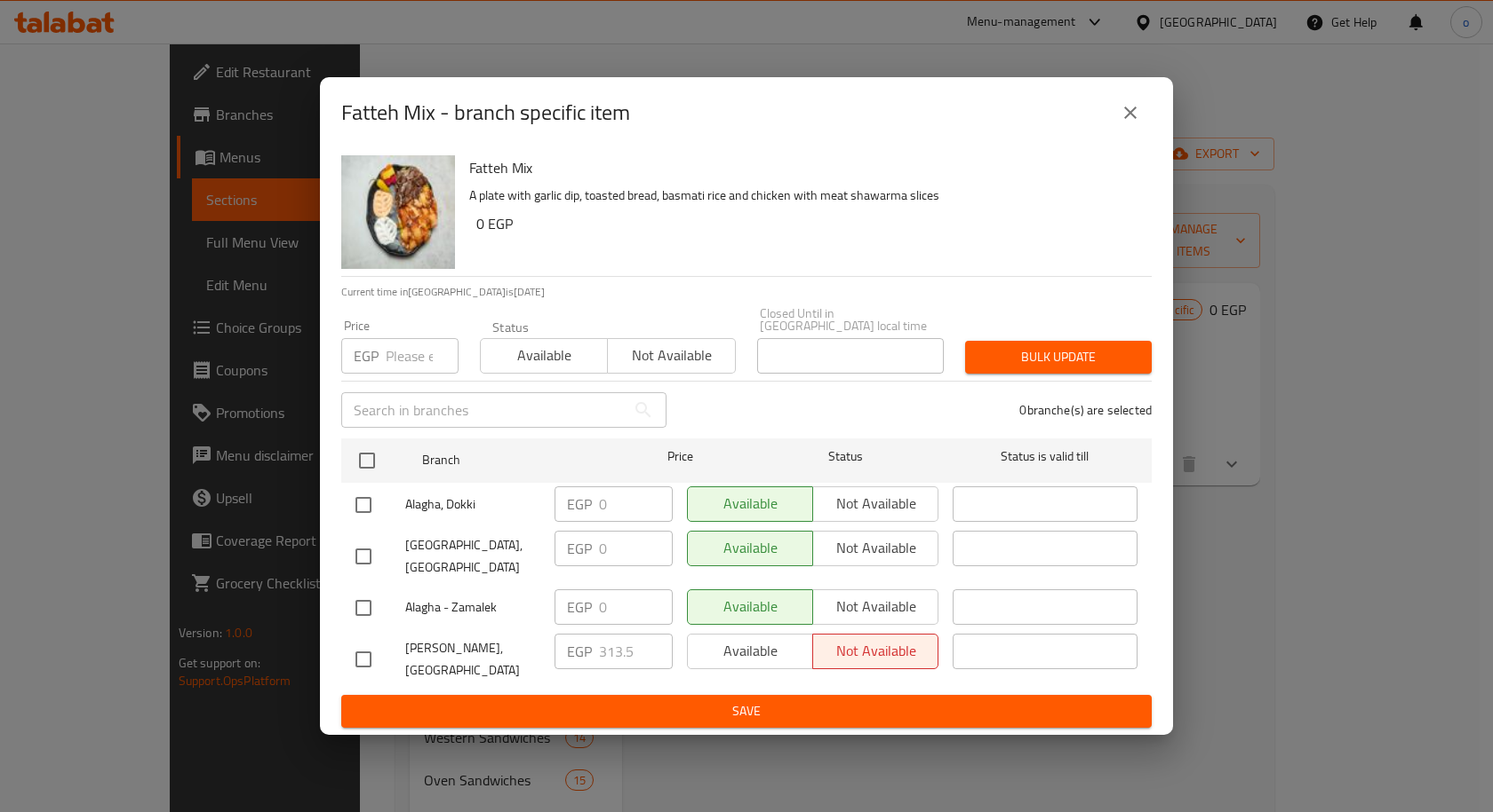
click at [362, 657] on input "checkbox" at bounding box center [363, 660] width 37 height 37
checkbox input "true"
click at [410, 360] on input "number" at bounding box center [422, 356] width 73 height 35
type input "0"
click at [996, 369] on span "Bulk update" at bounding box center [1057, 357] width 158 height 23
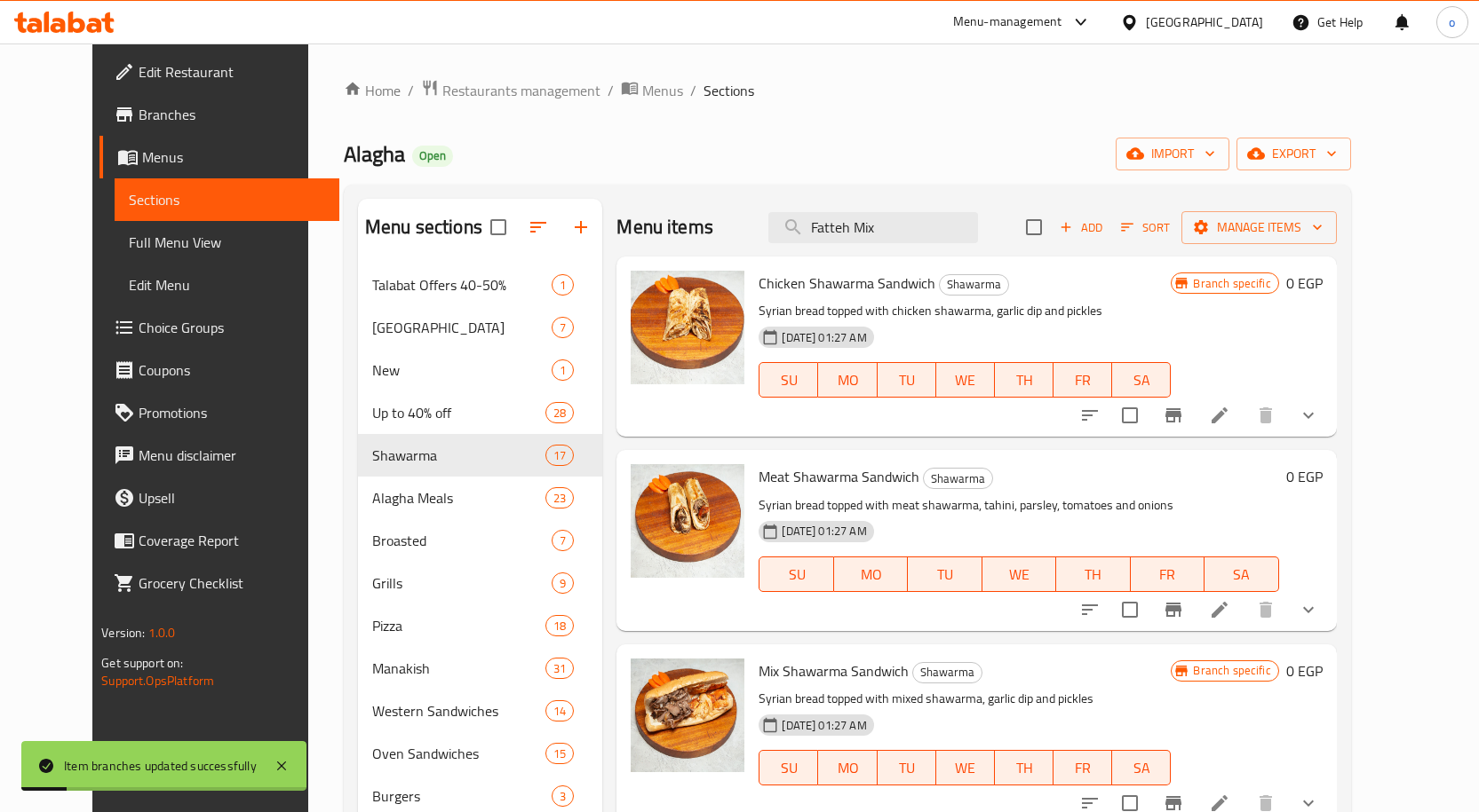
click at [1230, 411] on icon at bounding box center [1219, 416] width 22 height 22
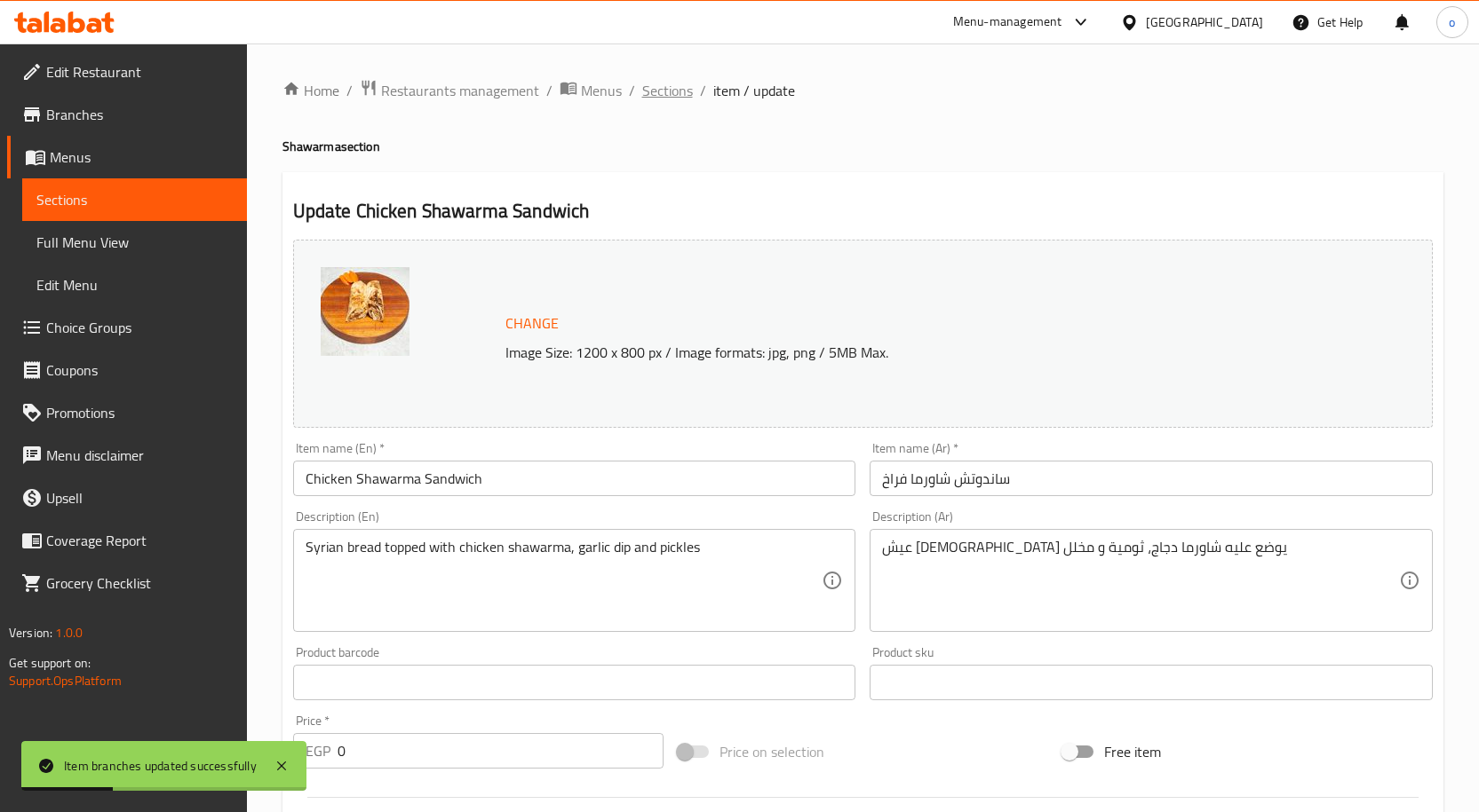
click at [678, 87] on span "Sections" at bounding box center [667, 90] width 50 height 22
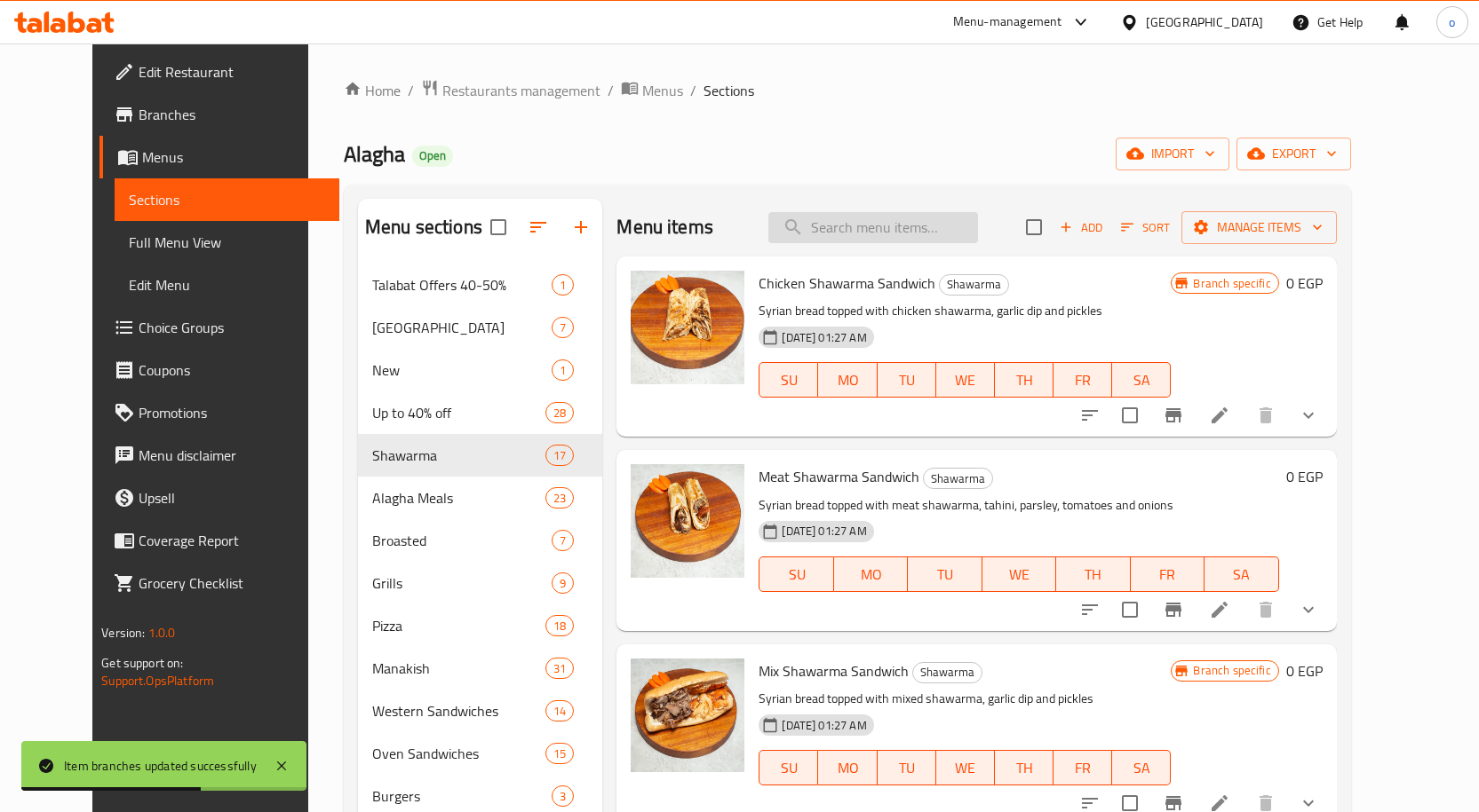
click at [884, 212] on input "search" at bounding box center [872, 228] width 209 height 31
paste input "772586"
type input "772586"
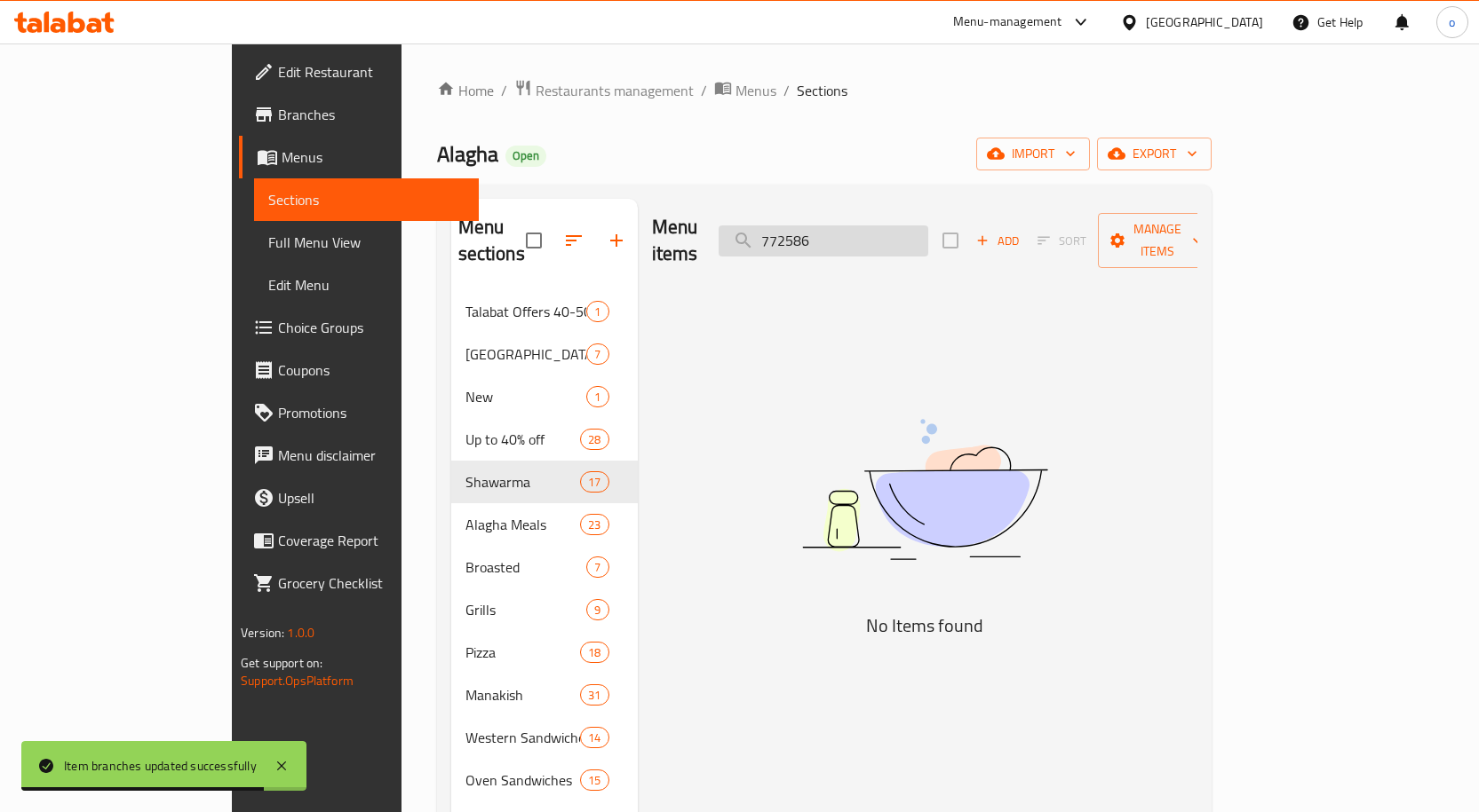
click at [885, 239] on input "772586" at bounding box center [823, 241] width 209 height 31
drag, startPoint x: 929, startPoint y: 225, endPoint x: 831, endPoint y: 222, distance: 98.0
click at [844, 225] on input "772586" at bounding box center [823, 241] width 209 height 31
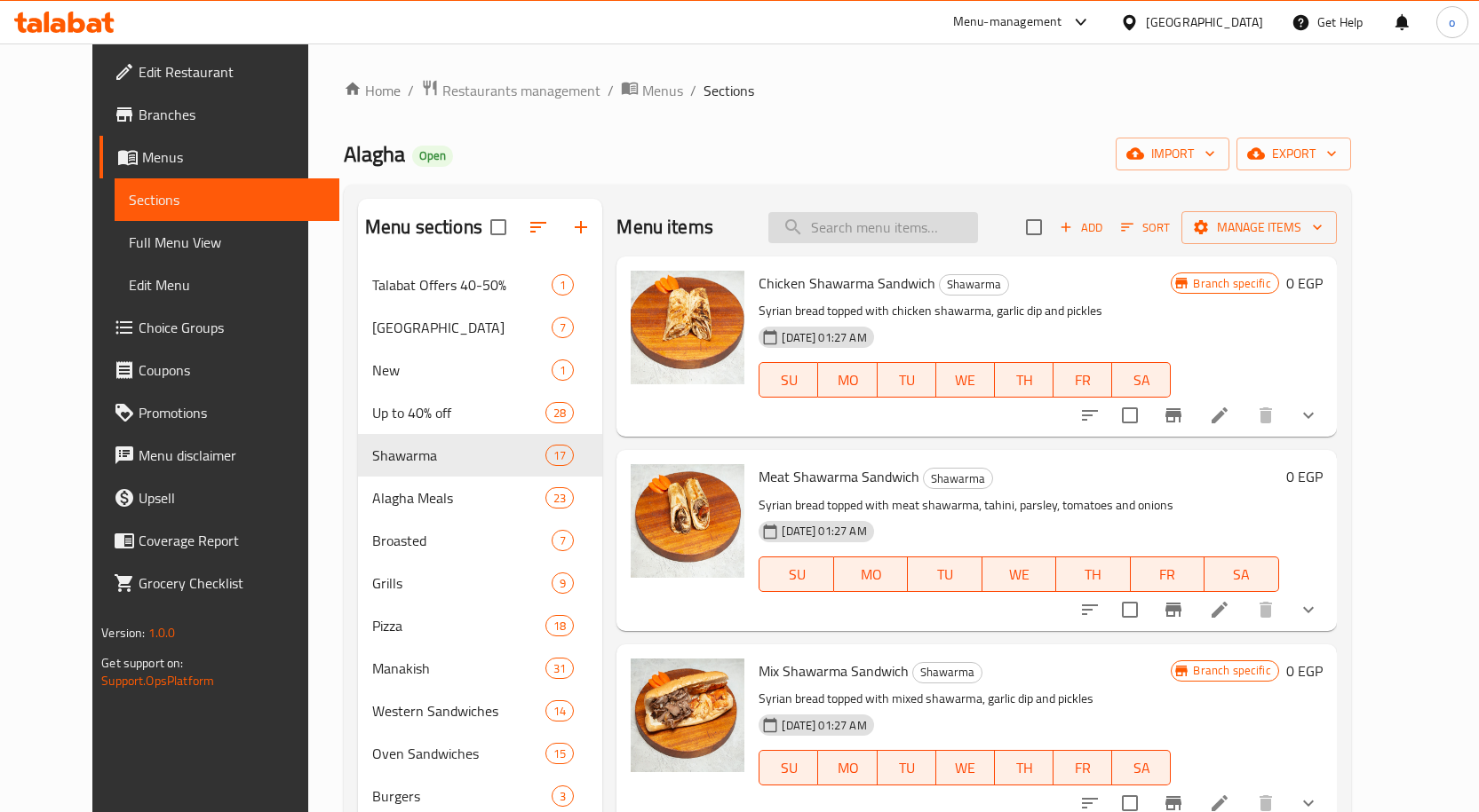
click at [870, 232] on input "search" at bounding box center [872, 228] width 209 height 31
paste input "Fatteh Mix"
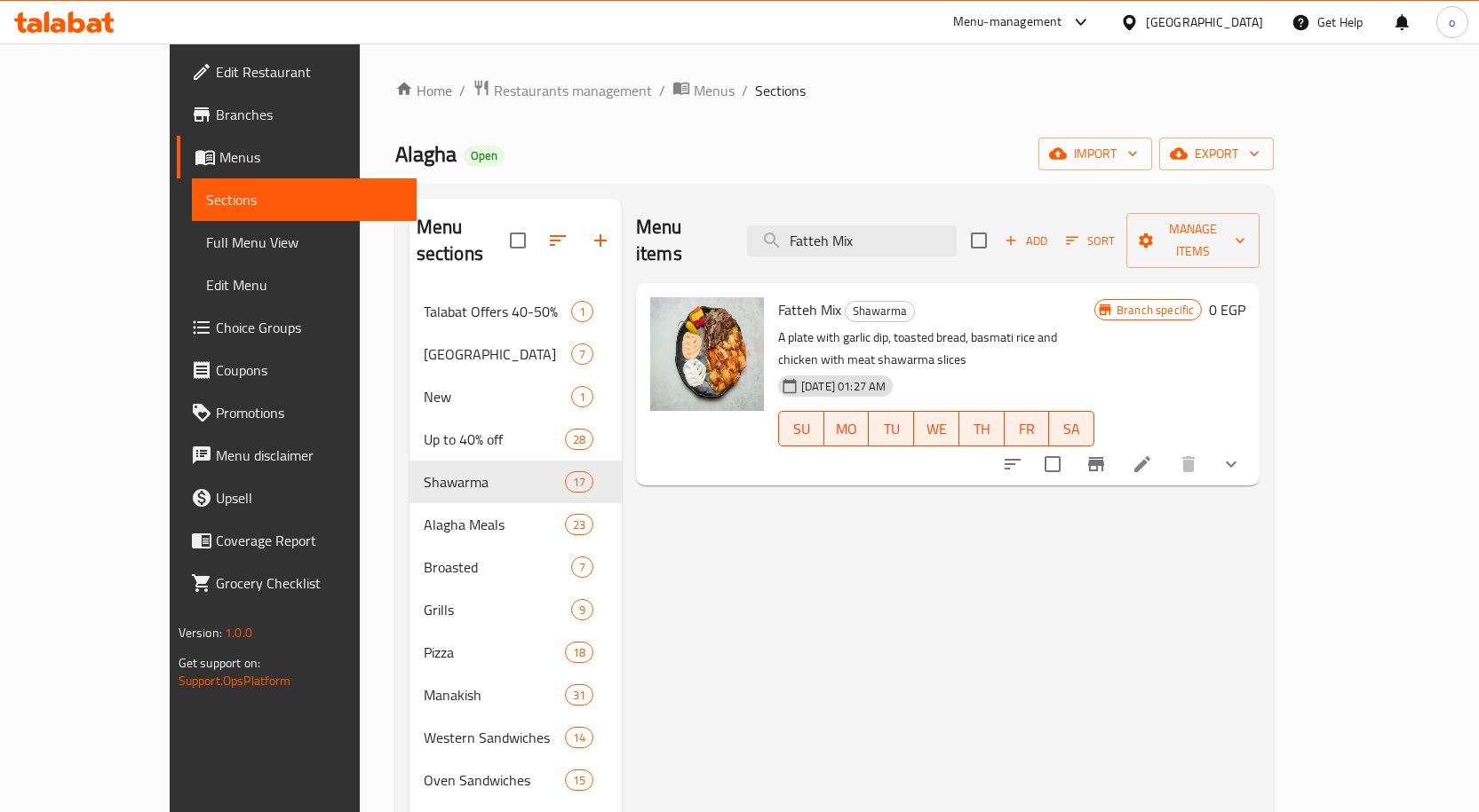
type input "Fatteh Mix"
click at [1253, 443] on button "show more" at bounding box center [1230, 464] width 42 height 42
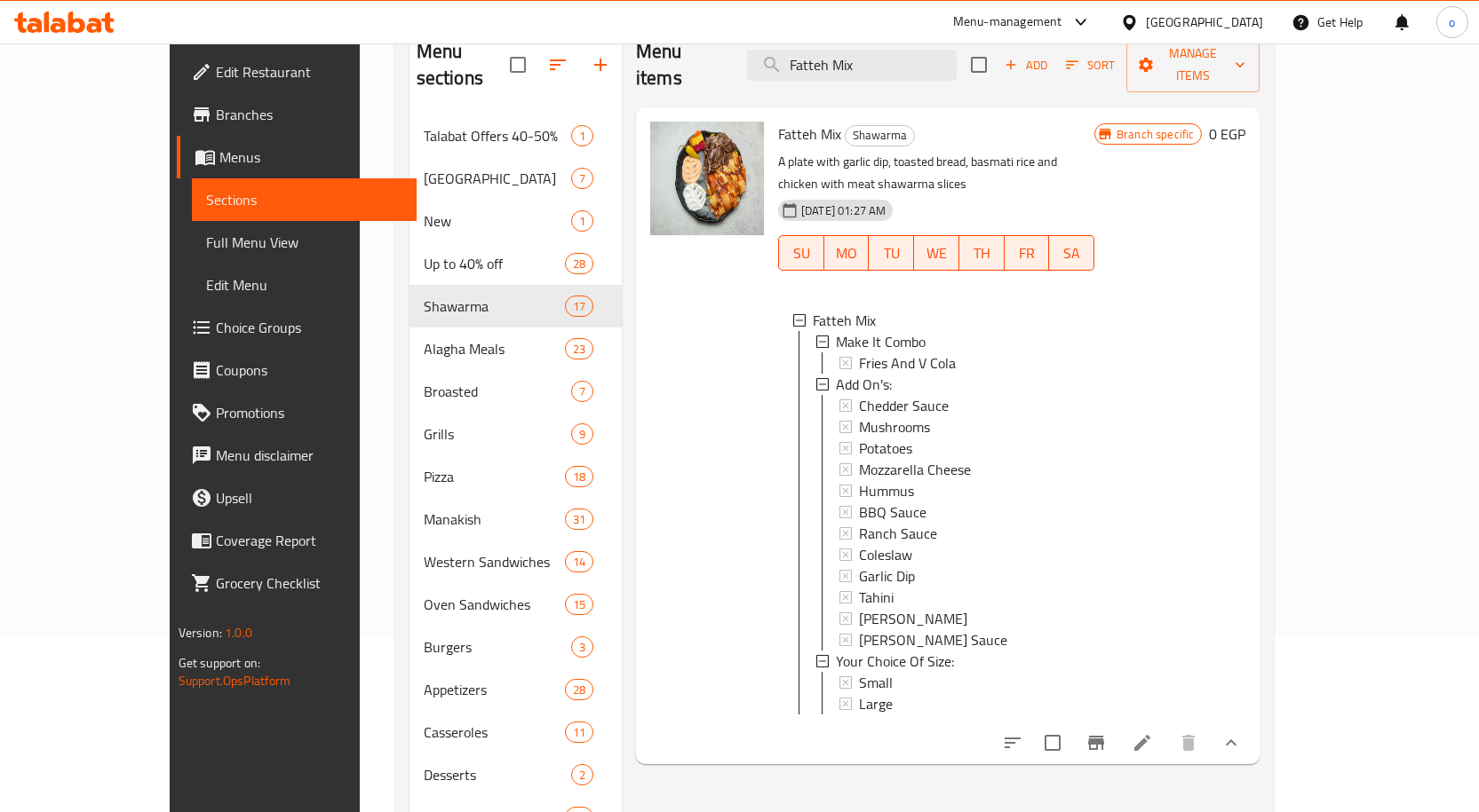
scroll to position [178, 0]
click at [867, 692] on div "Large" at bounding box center [969, 703] width 221 height 22
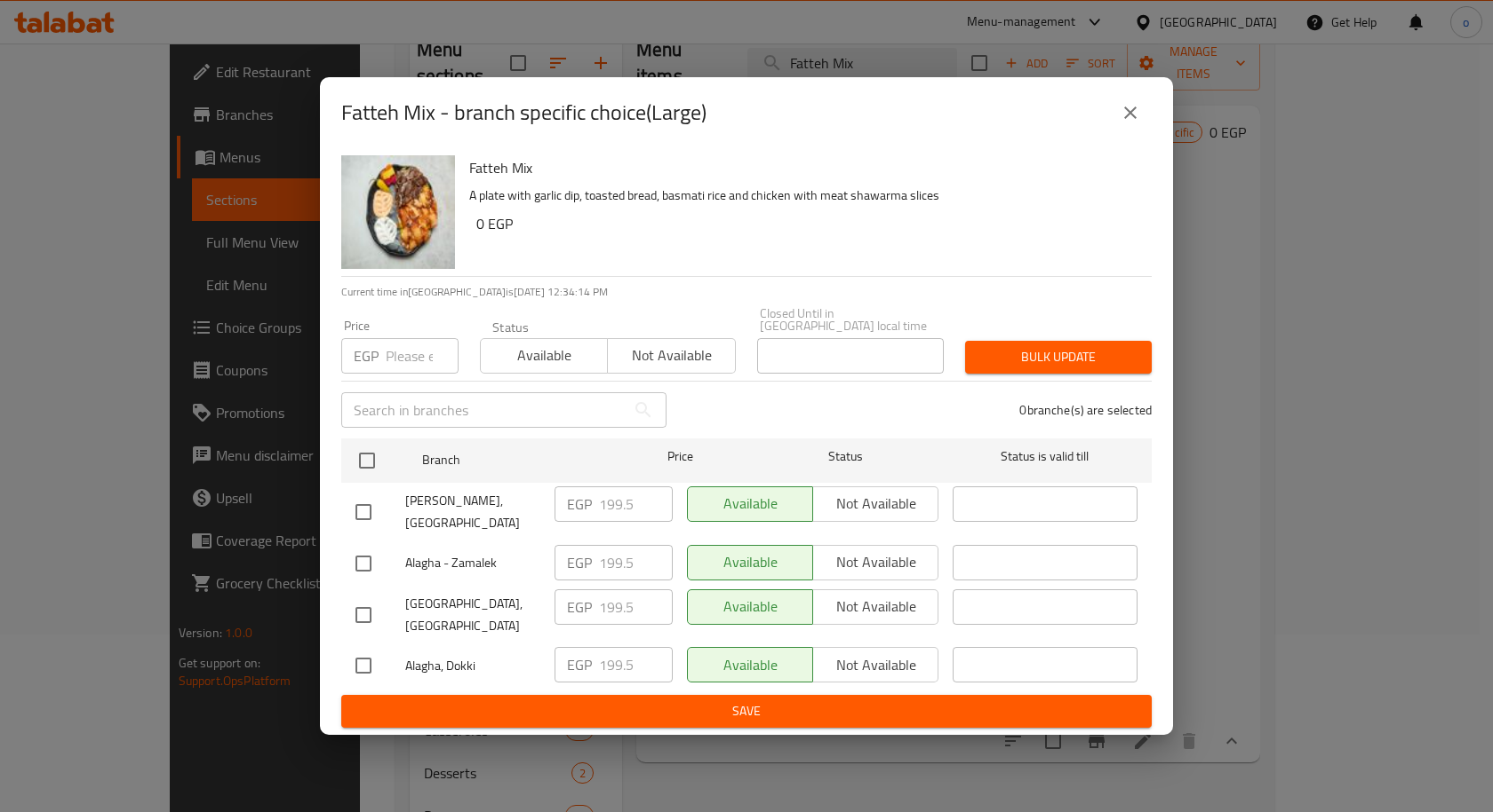
click at [407, 373] on input "number" at bounding box center [422, 356] width 73 height 35
paste input "313.5"
type input "313.5"
click at [362, 509] on input "checkbox" at bounding box center [363, 512] width 37 height 37
checkbox input "true"
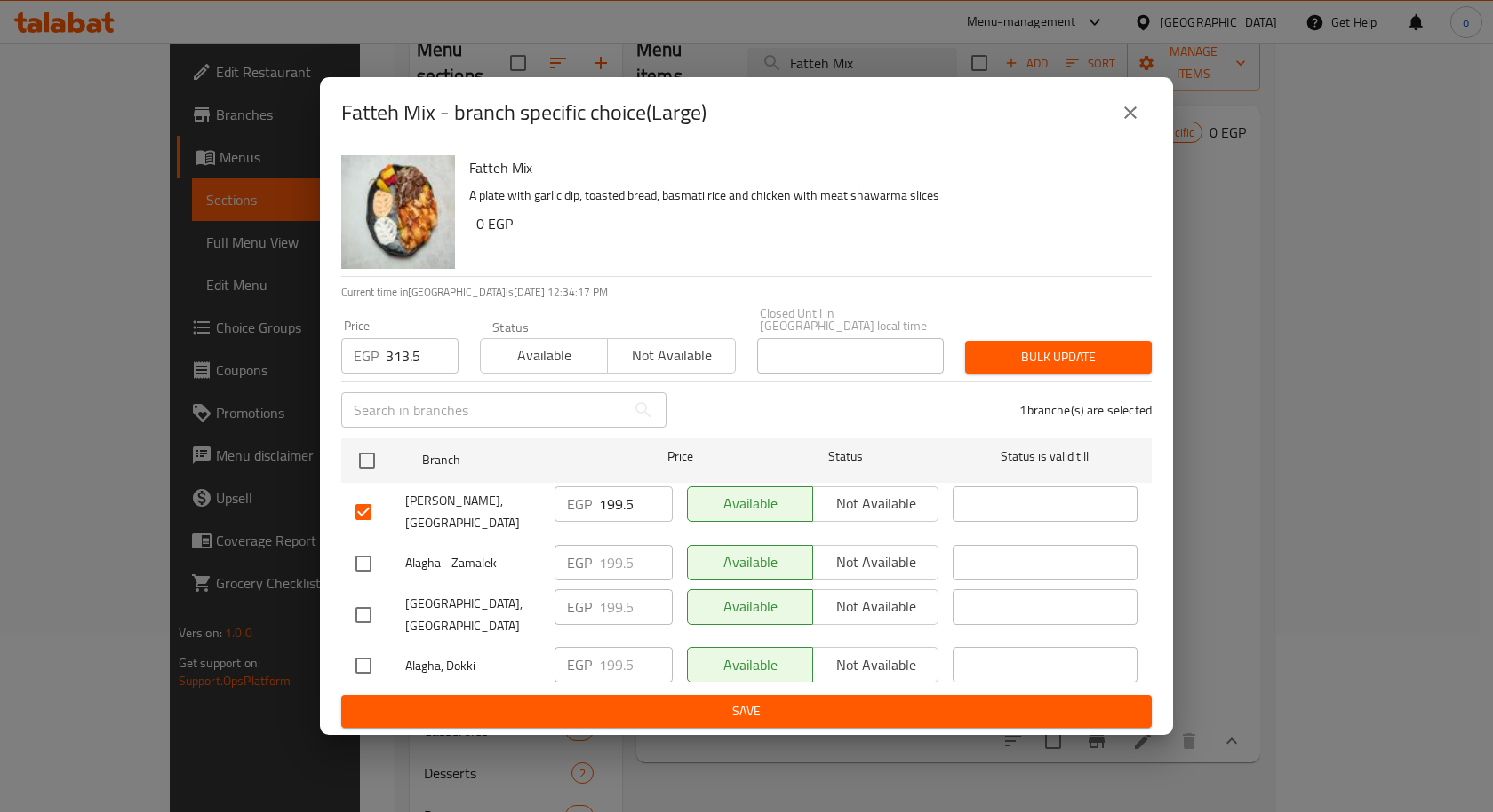
click at [1066, 367] on span "Bulk update" at bounding box center [1057, 357] width 158 height 23
click at [1129, 124] on icon "close" at bounding box center [1130, 113] width 22 height 22
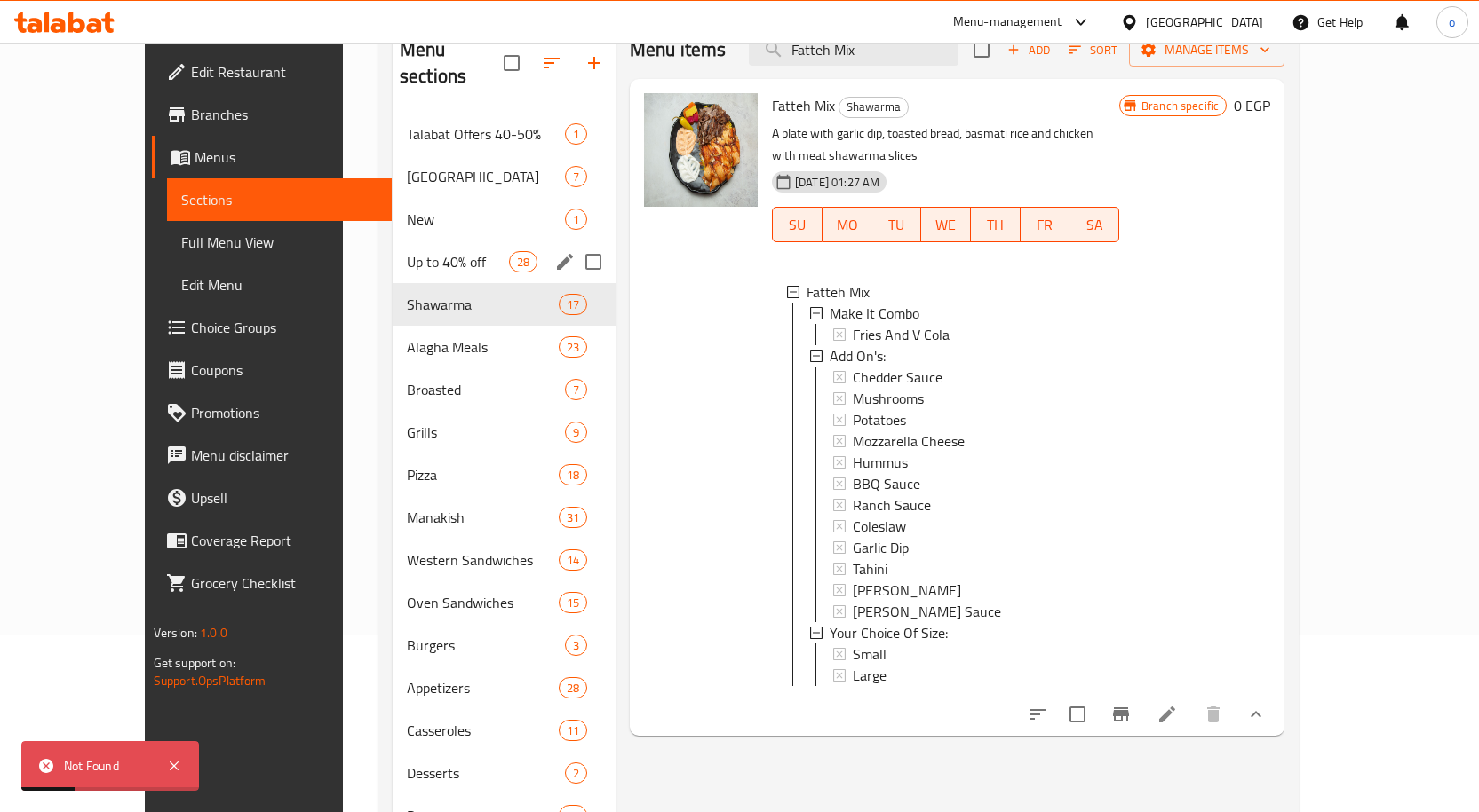
scroll to position [0, 0]
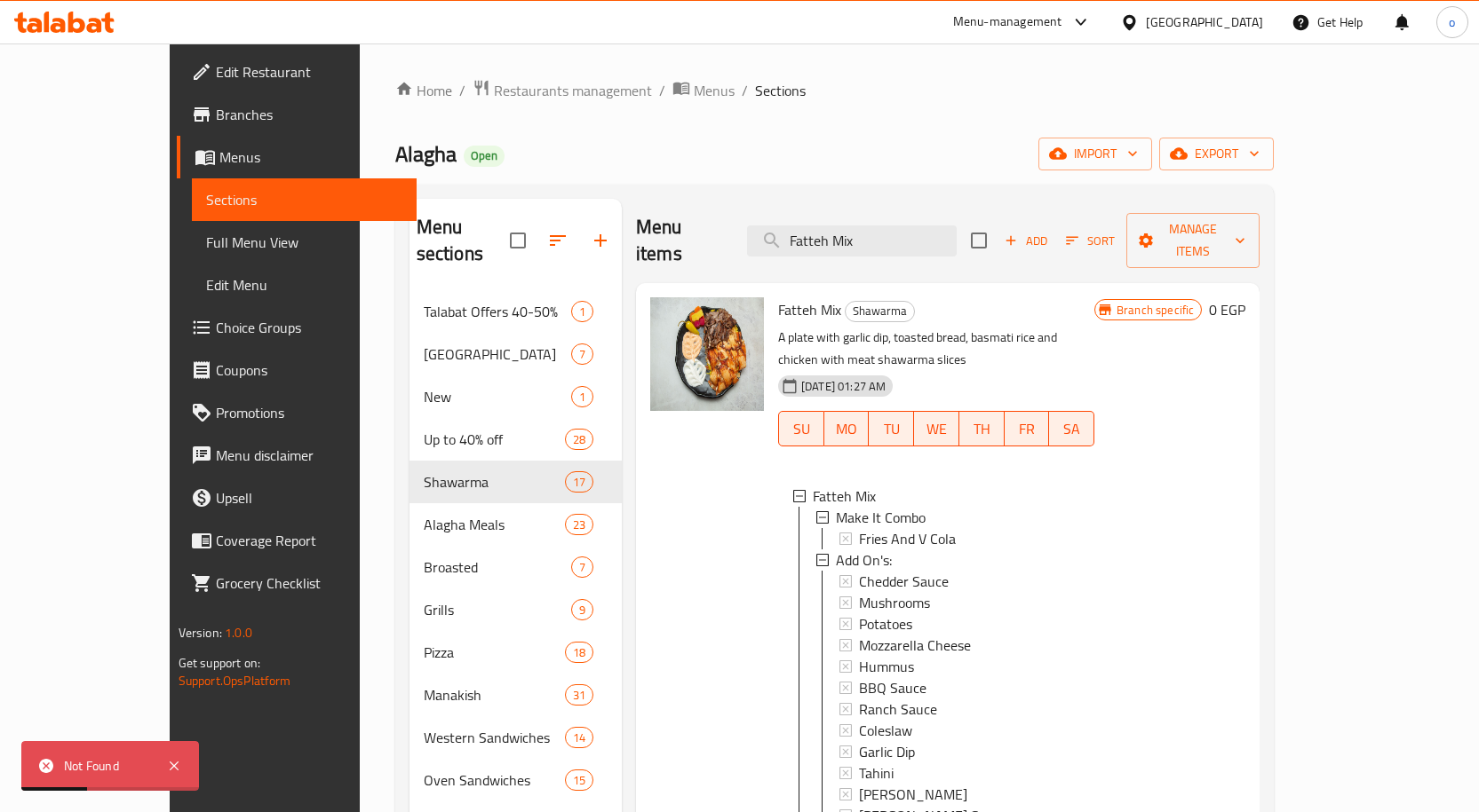
click at [215, 319] on span "Choice Groups" at bounding box center [309, 327] width 187 height 22
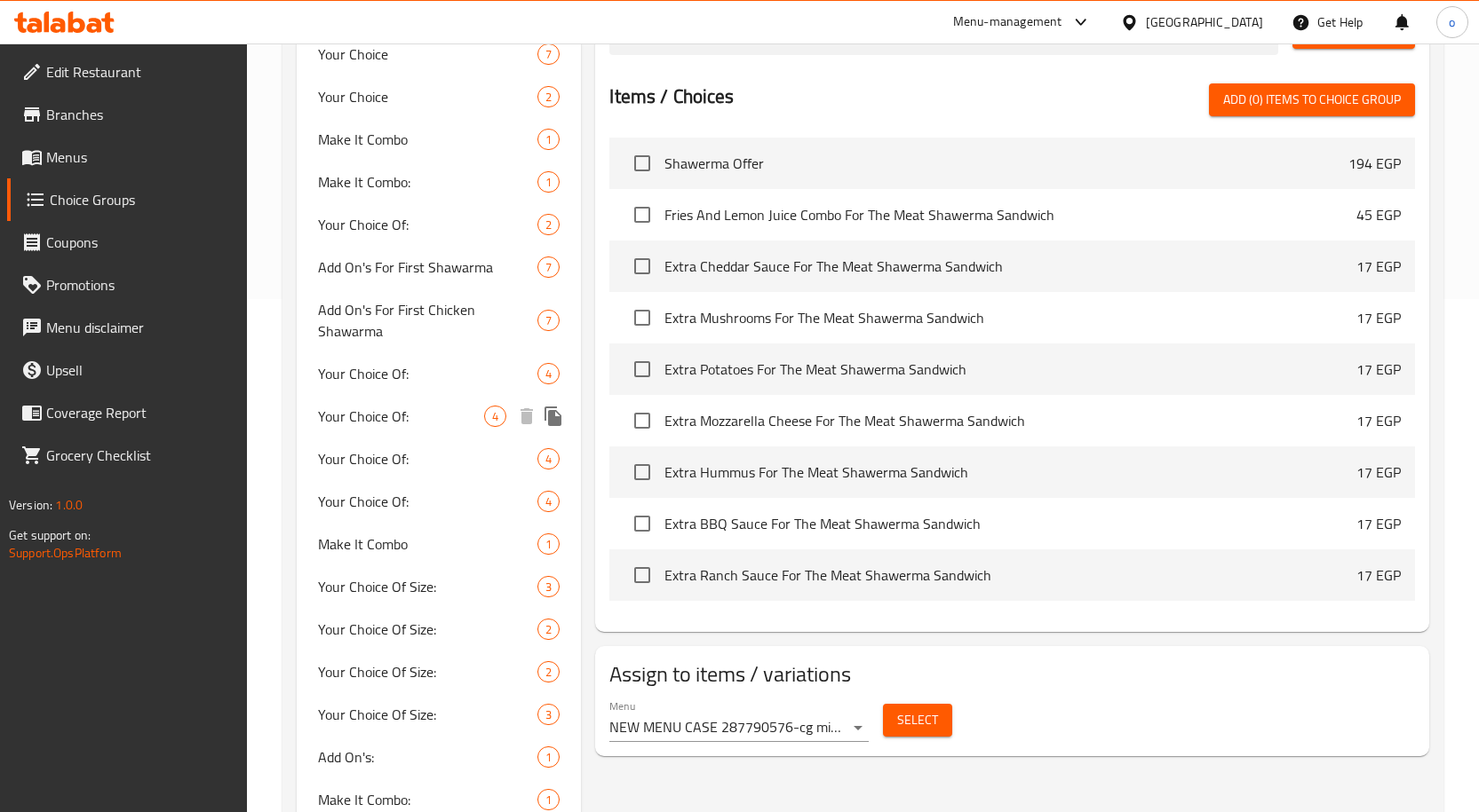
scroll to position [621, 0]
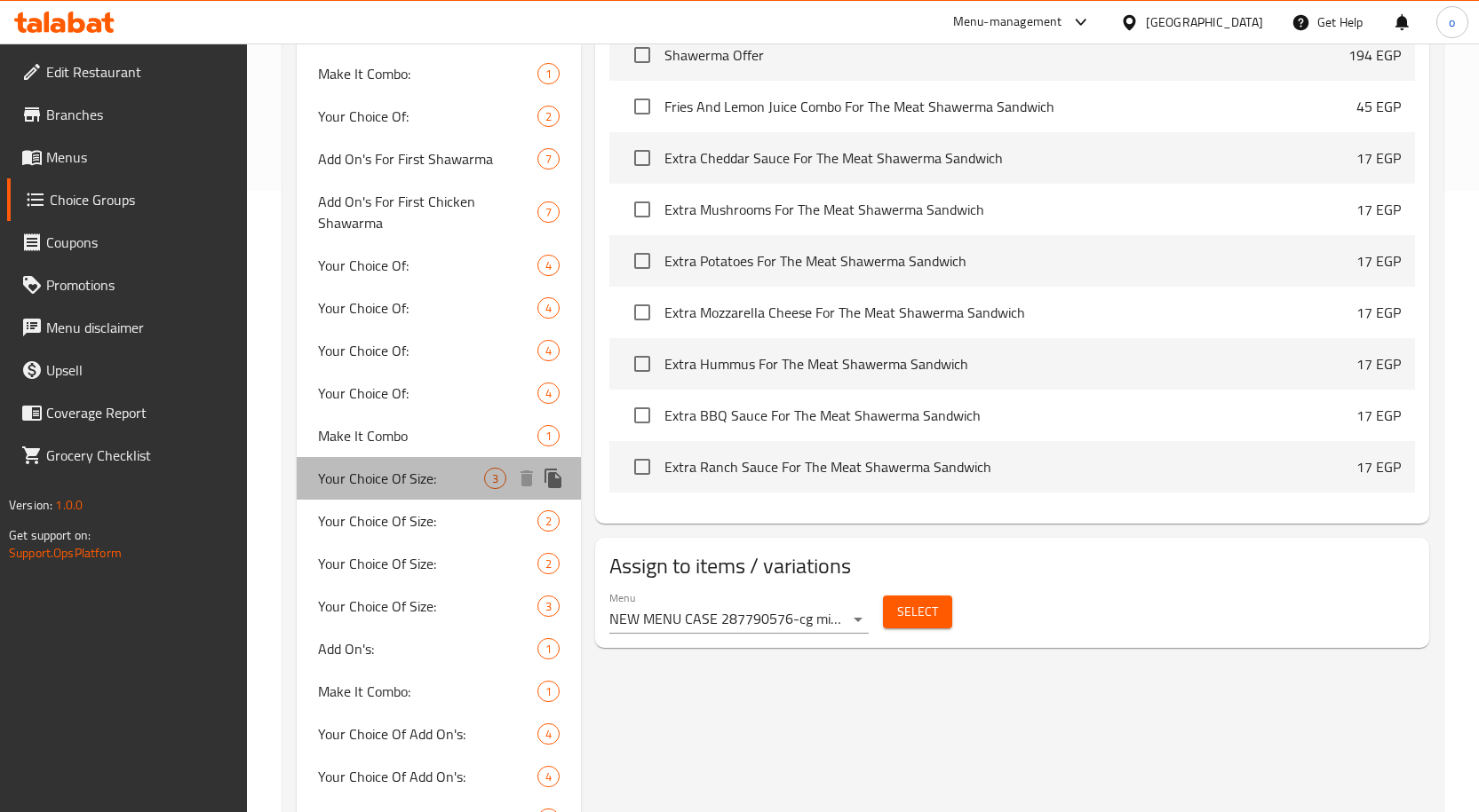
click at [436, 489] on span "Your Choice Of Size:" at bounding box center [401, 479] width 167 height 22
type input "Your Choice Of Size:"
type input "إختيارك من الحجم:"
type input "1"
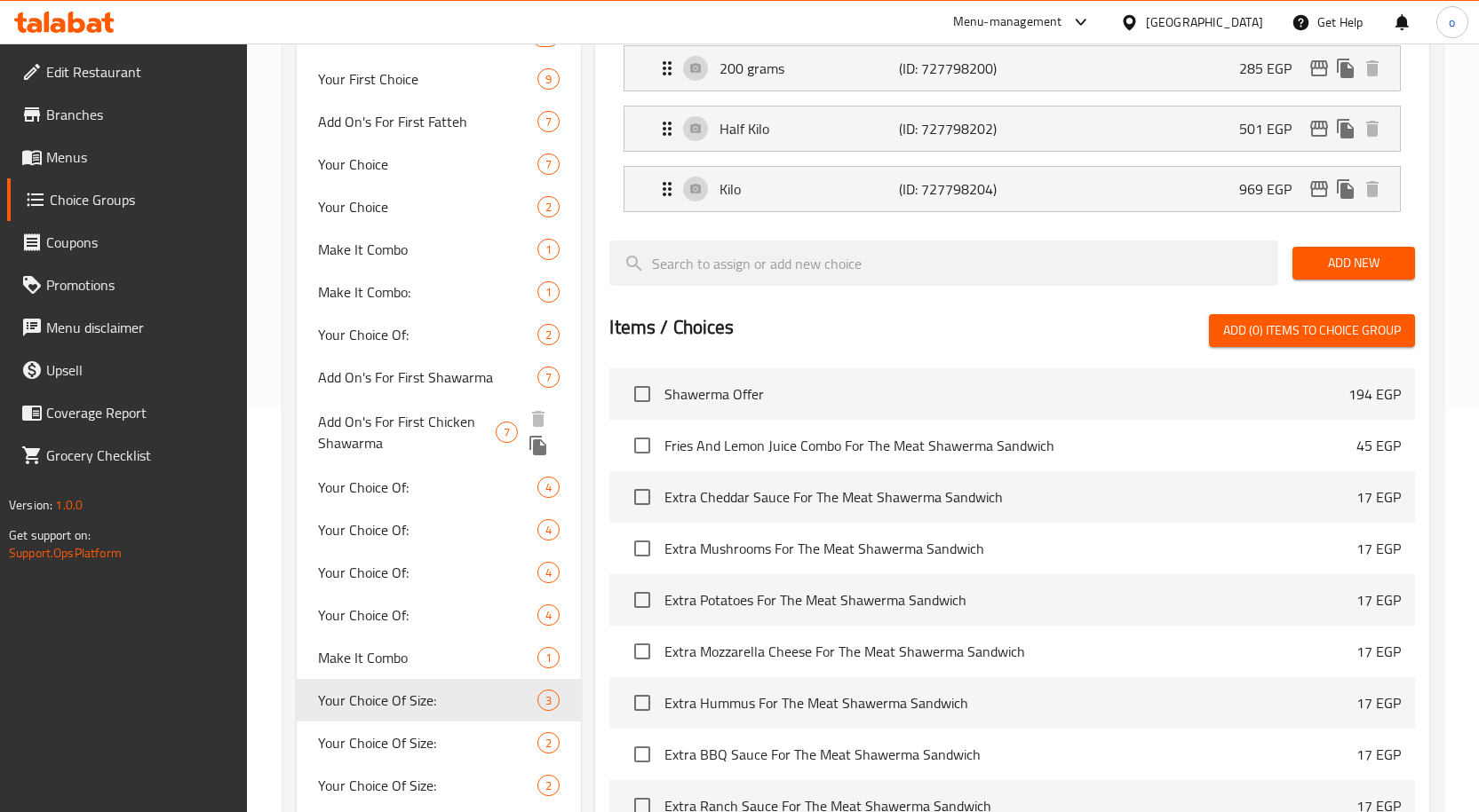
scroll to position [533, 0]
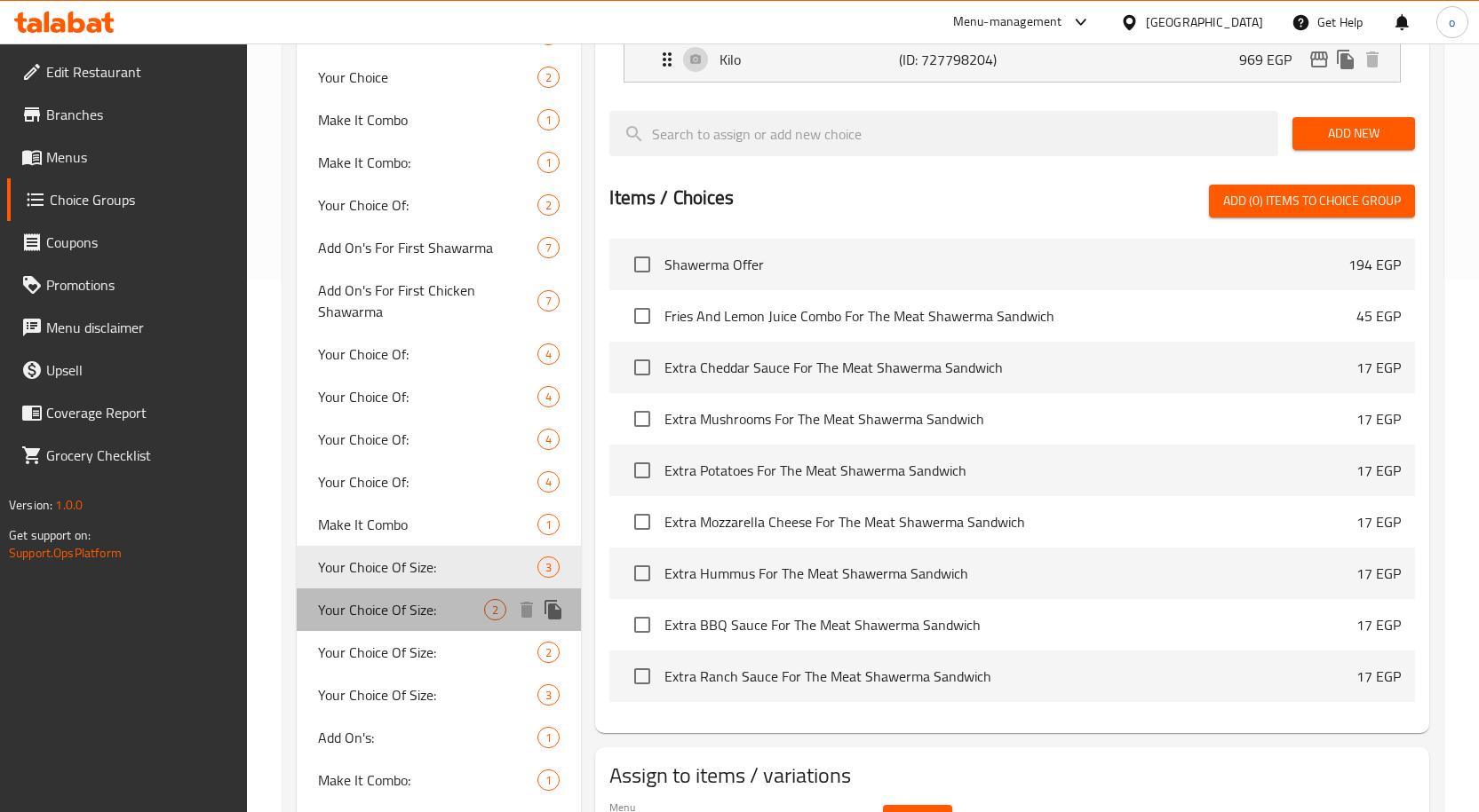
click at [458, 605] on span "Your Choice Of Size:" at bounding box center [401, 610] width 167 height 22
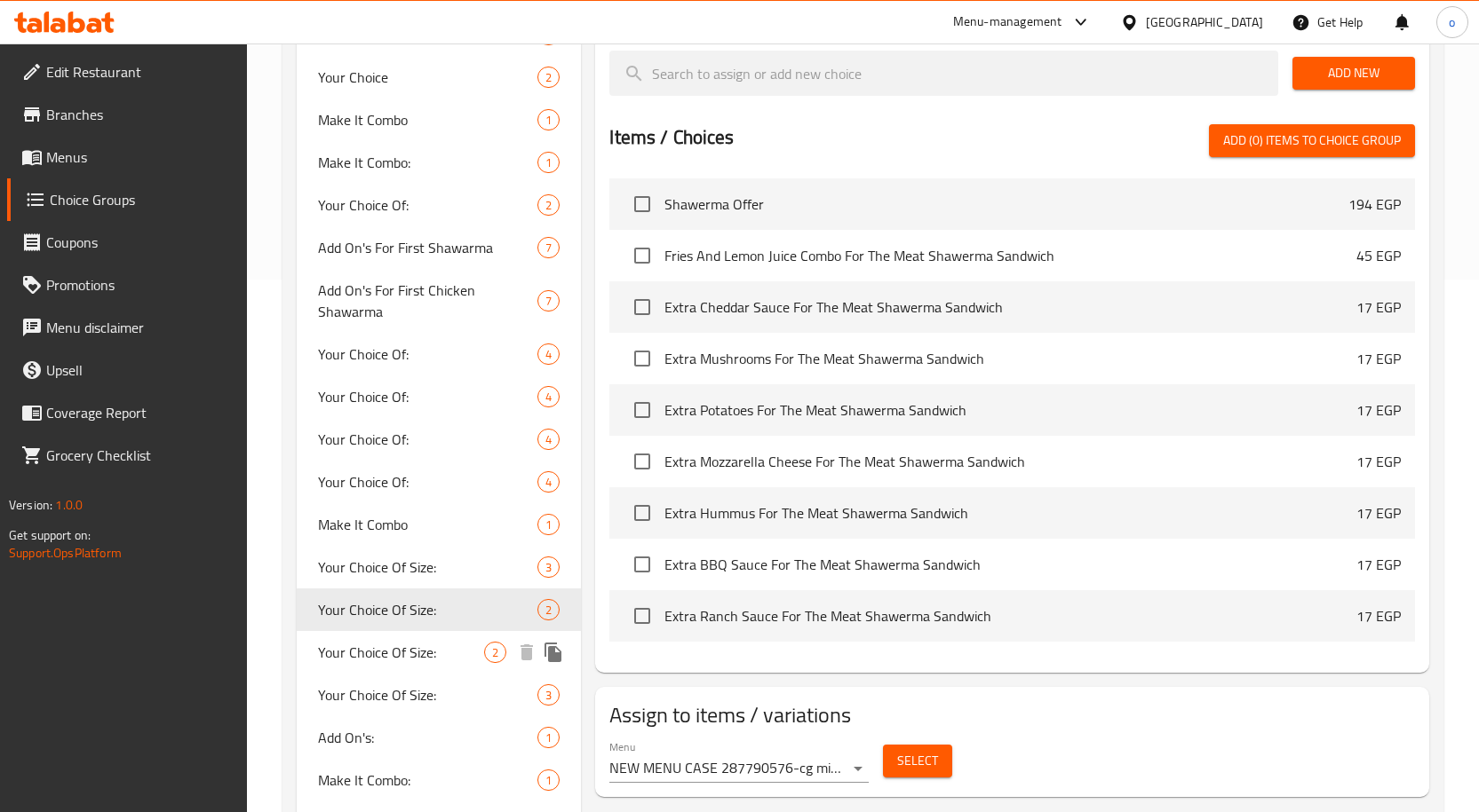
click at [436, 640] on div "Your Choice Of Size: 2" at bounding box center [440, 652] width 285 height 42
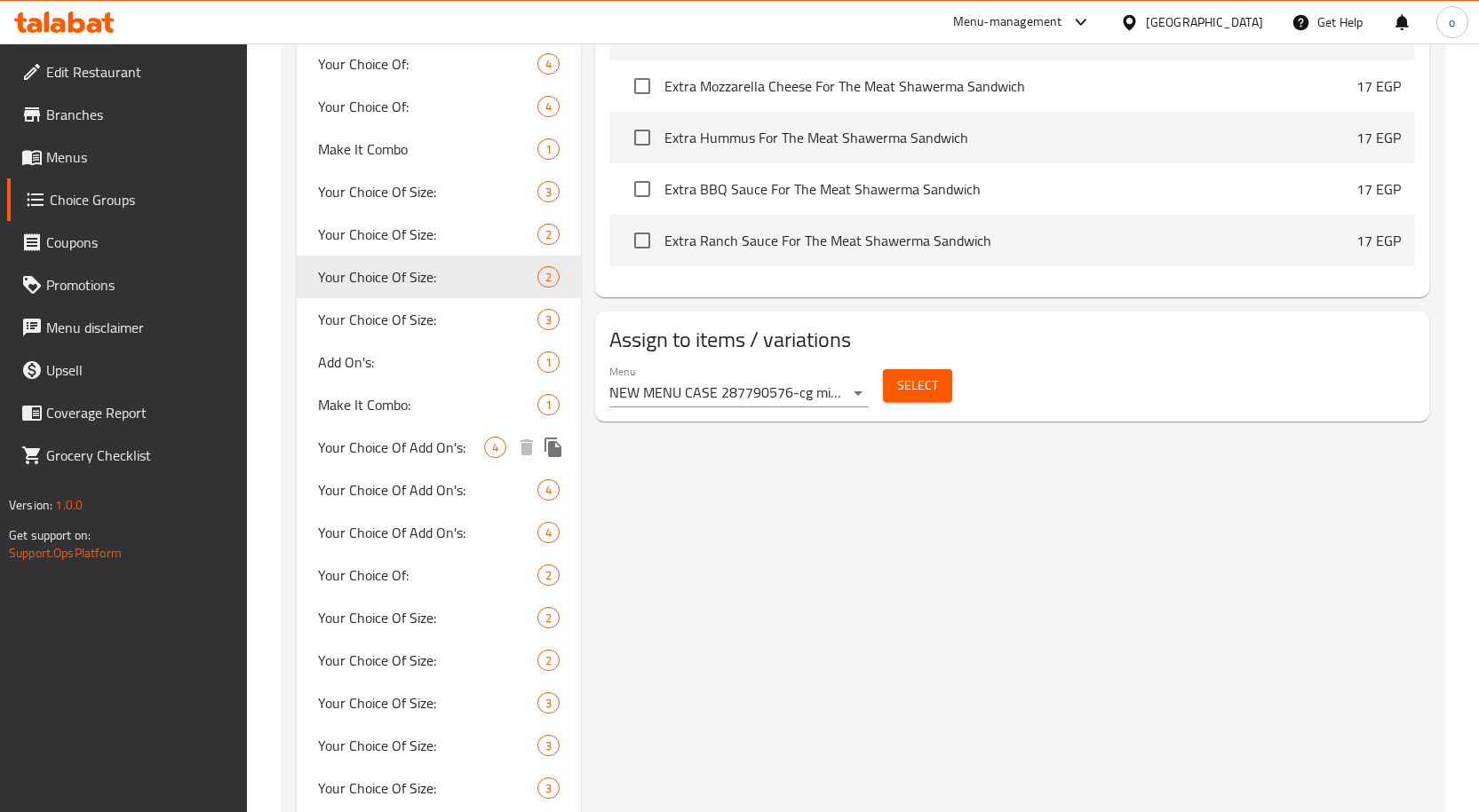
scroll to position [977, 0]
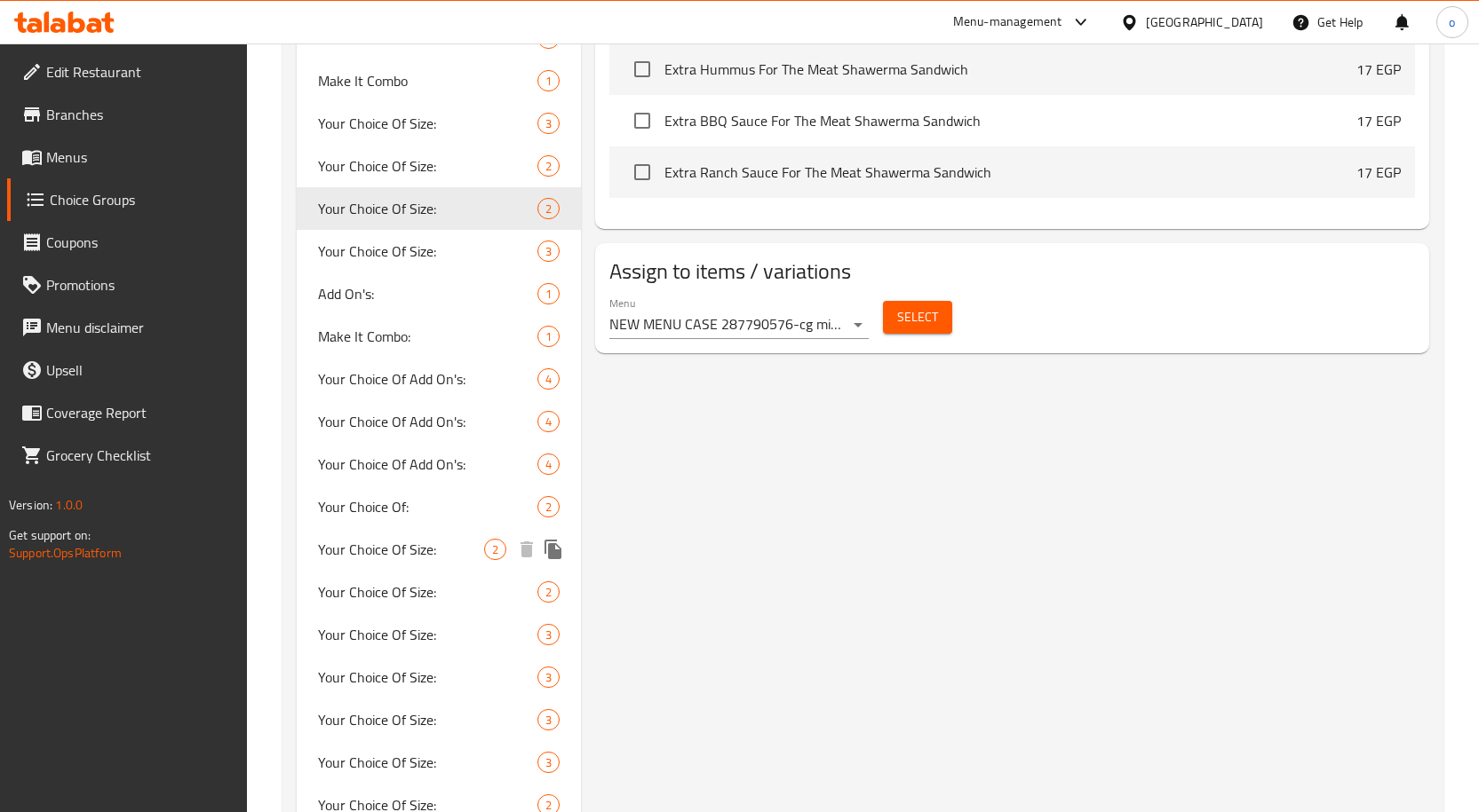
click at [446, 545] on span "Your Choice Of Size:" at bounding box center [401, 550] width 167 height 22
type input "Your Choice Of Size:"
type input "إختيارك من الحجم:"
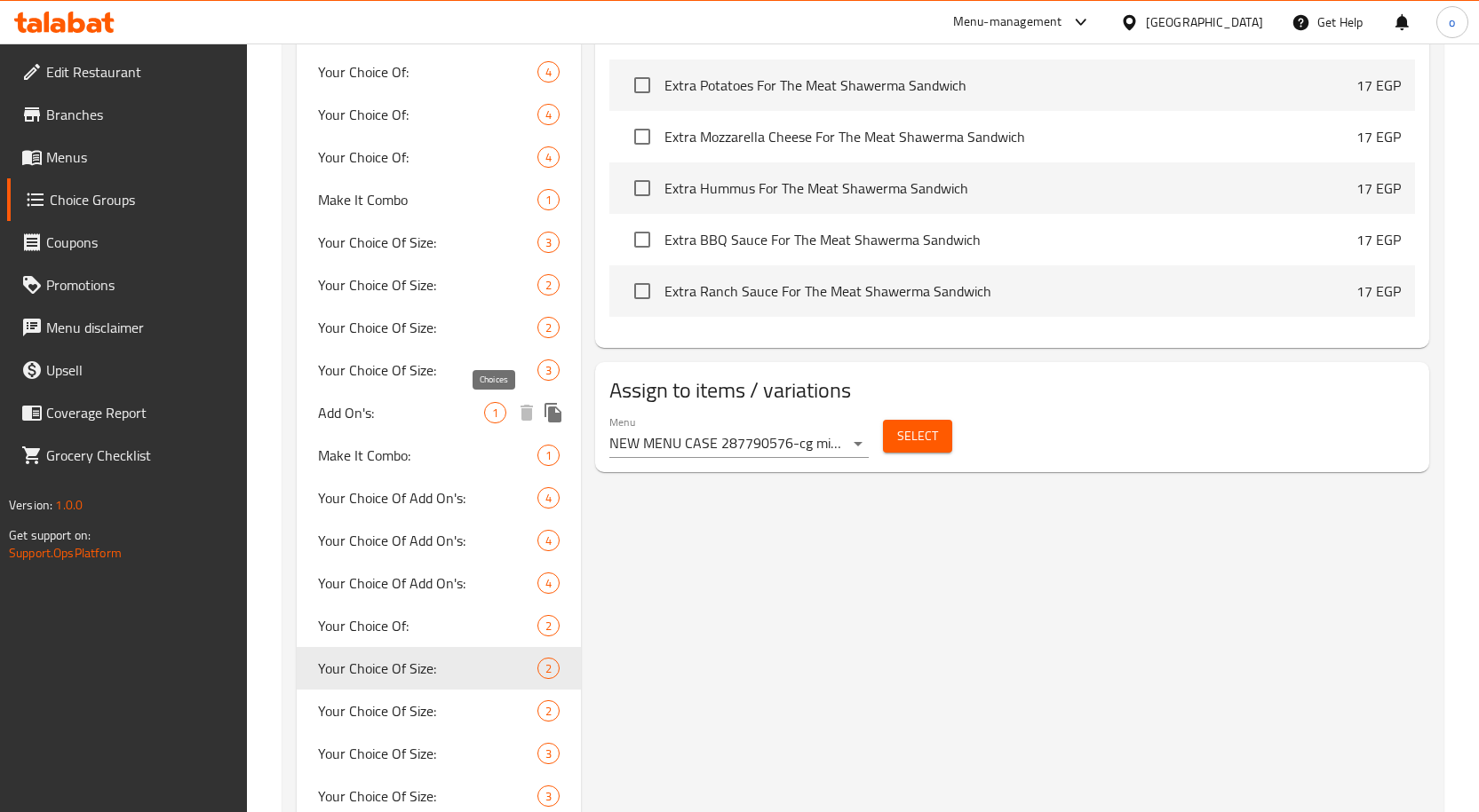
scroll to position [888, 0]
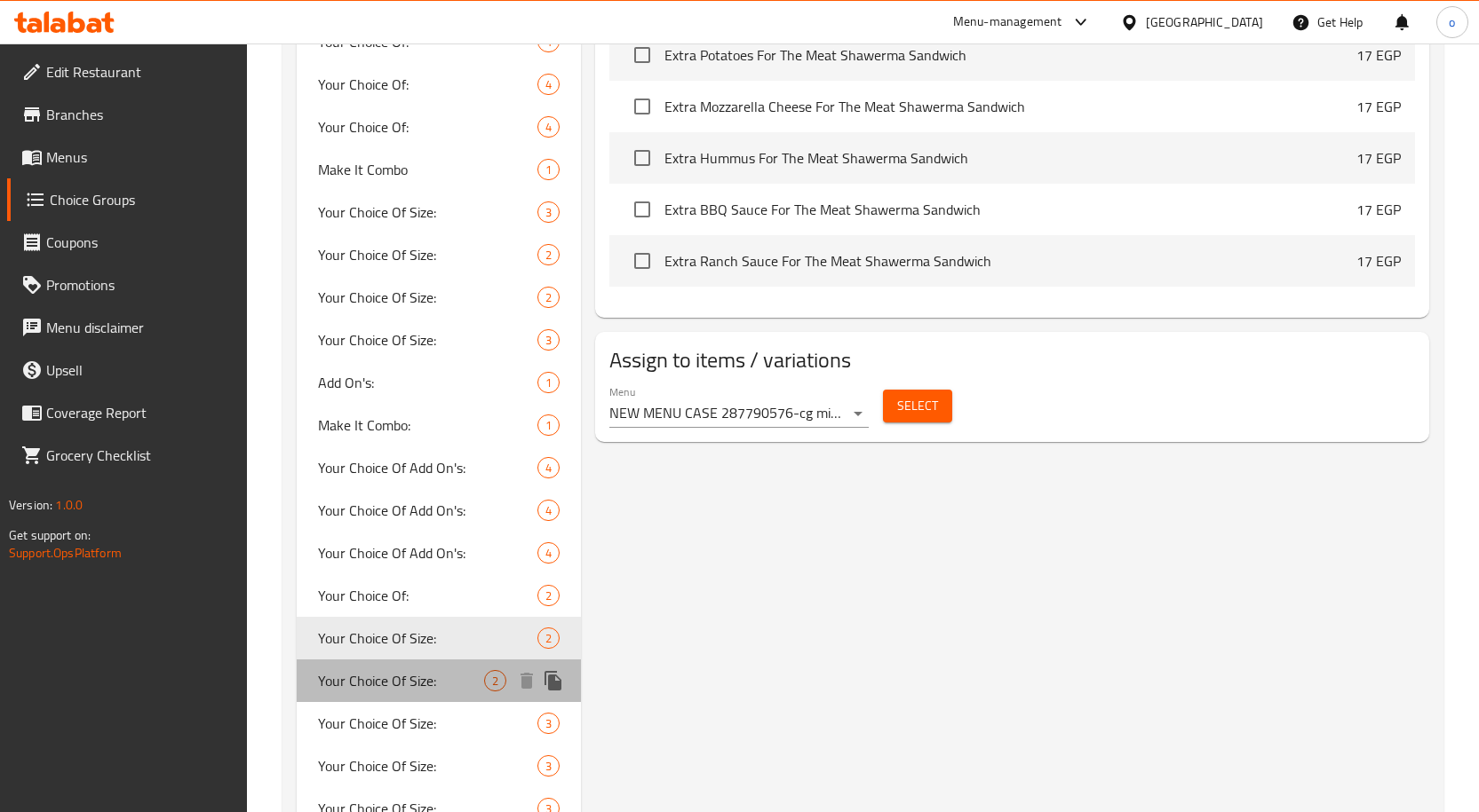
click at [432, 684] on span "Your Choice Of Size:" at bounding box center [401, 681] width 167 height 22
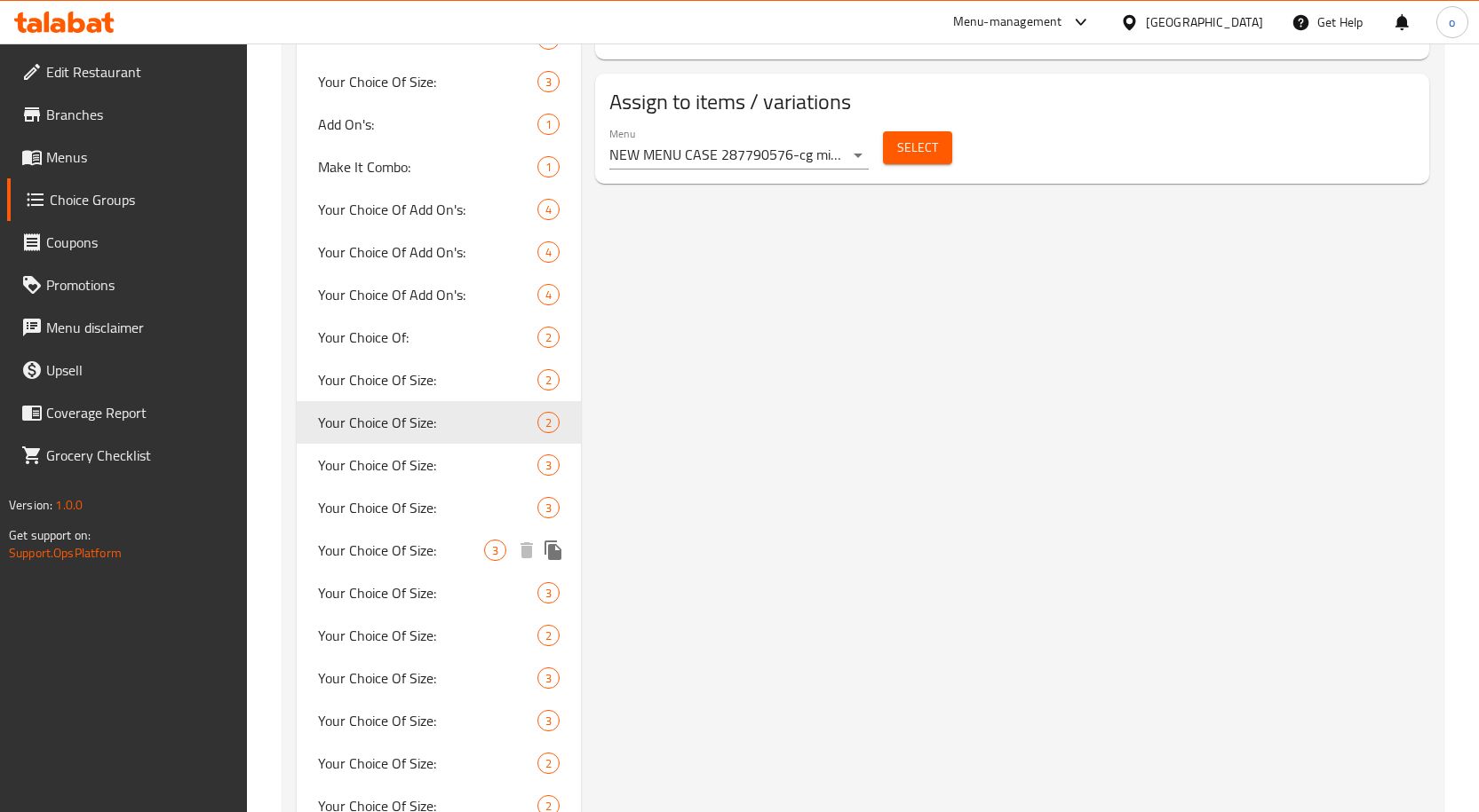
scroll to position [1154, 0]
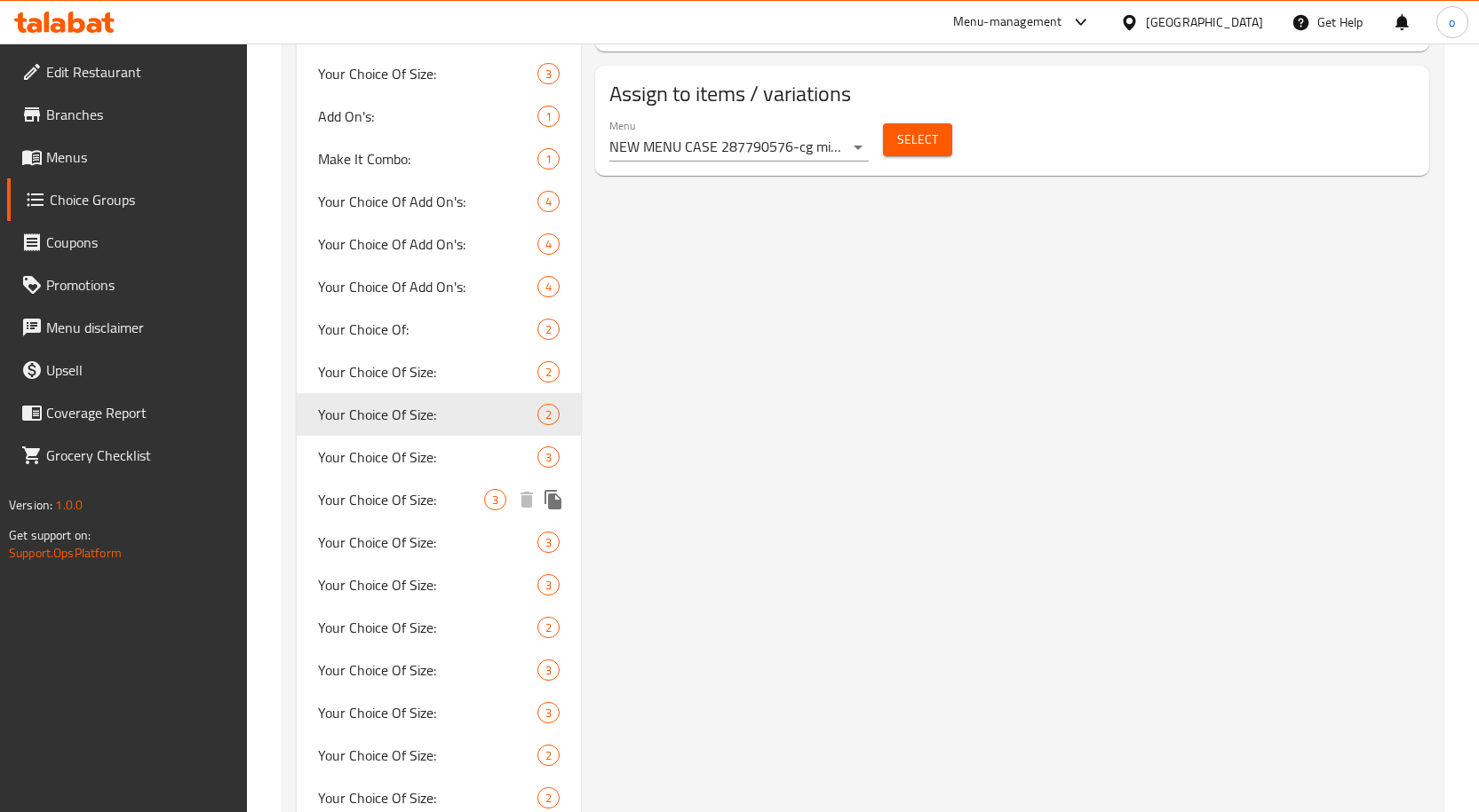
click at [445, 479] on div "Your Choice Of Size: 3" at bounding box center [440, 499] width 285 height 42
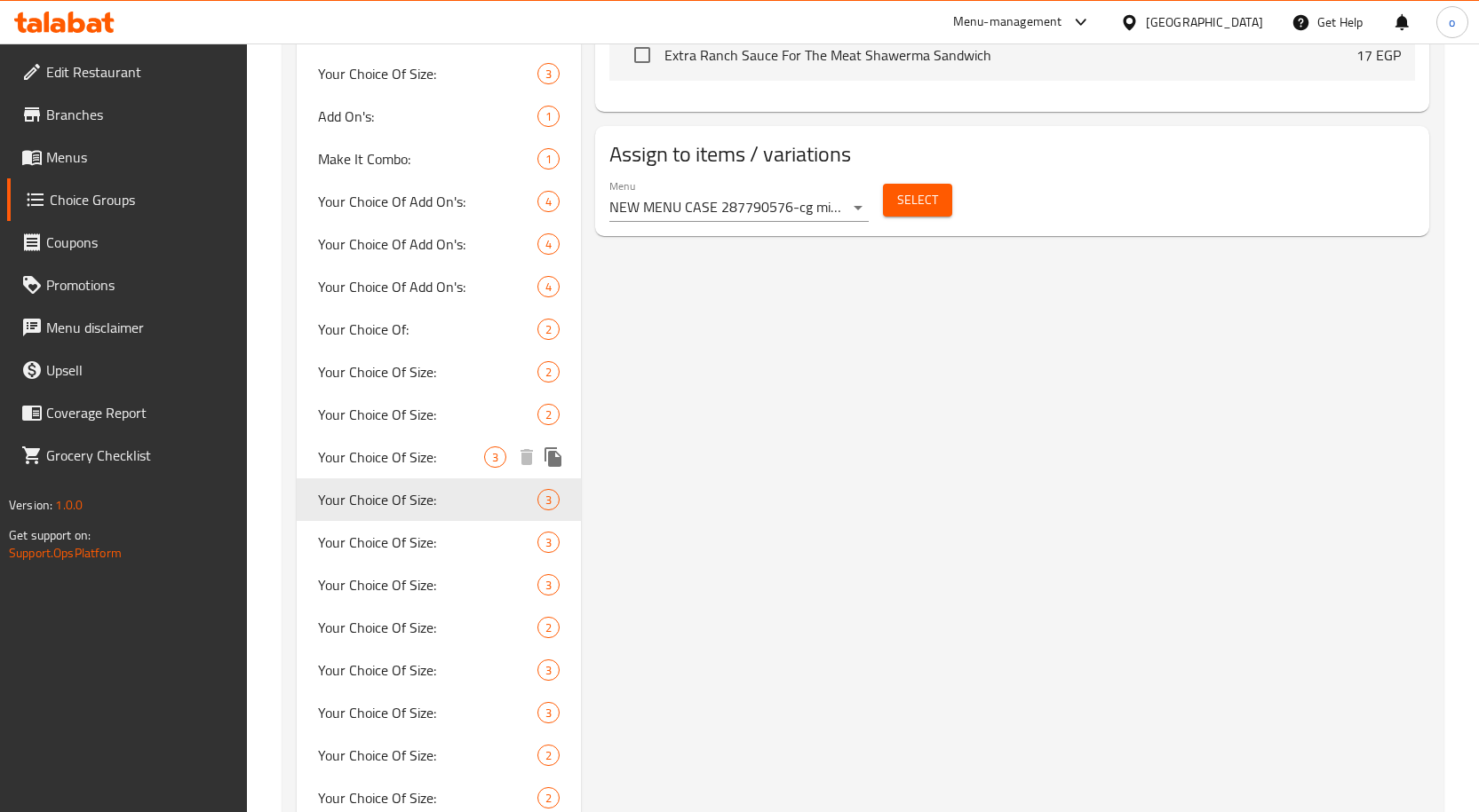
click at [445, 456] on span "Your Choice Of Size:" at bounding box center [401, 457] width 167 height 22
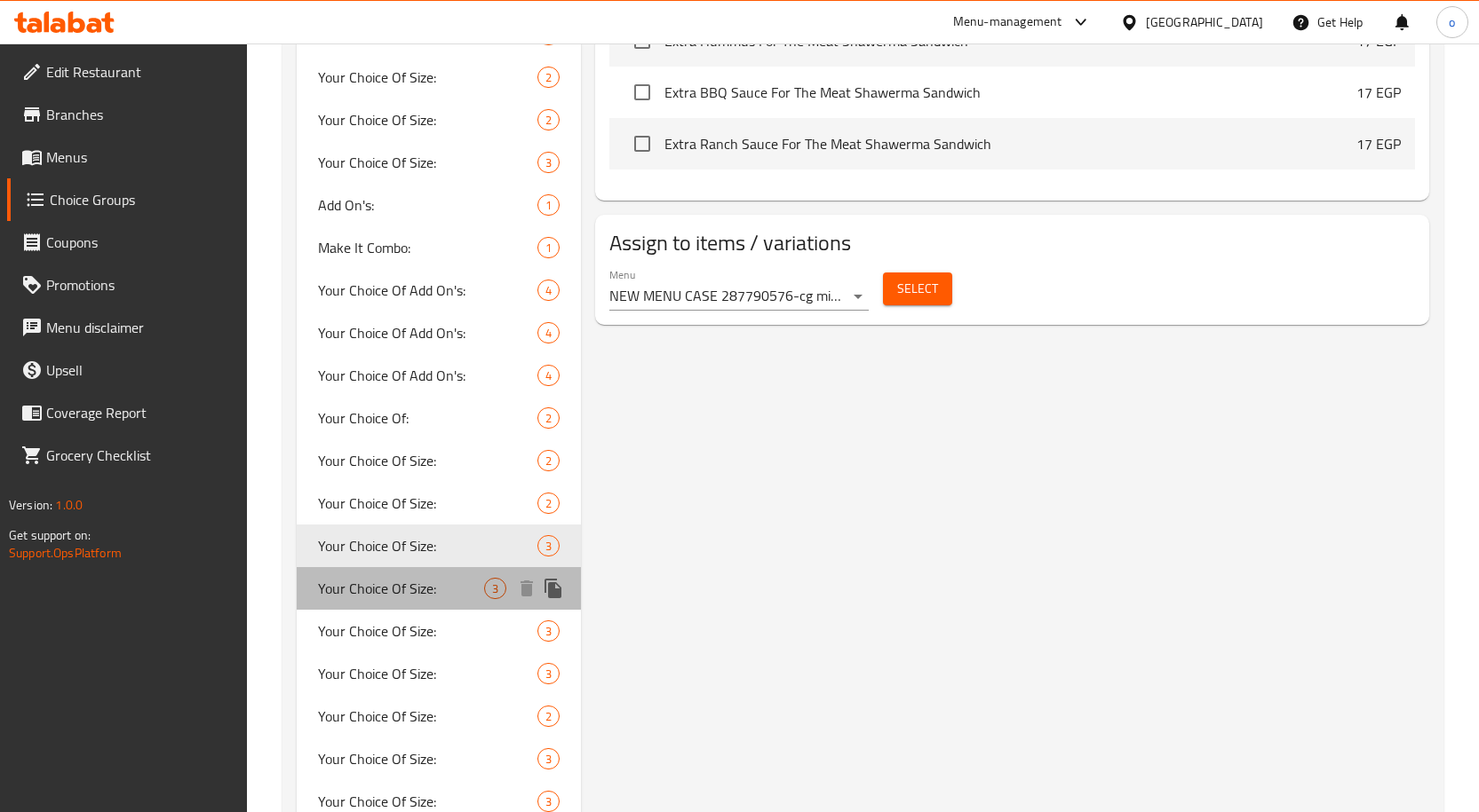
click at [460, 589] on span "Your Choice Of Size:" at bounding box center [401, 589] width 167 height 22
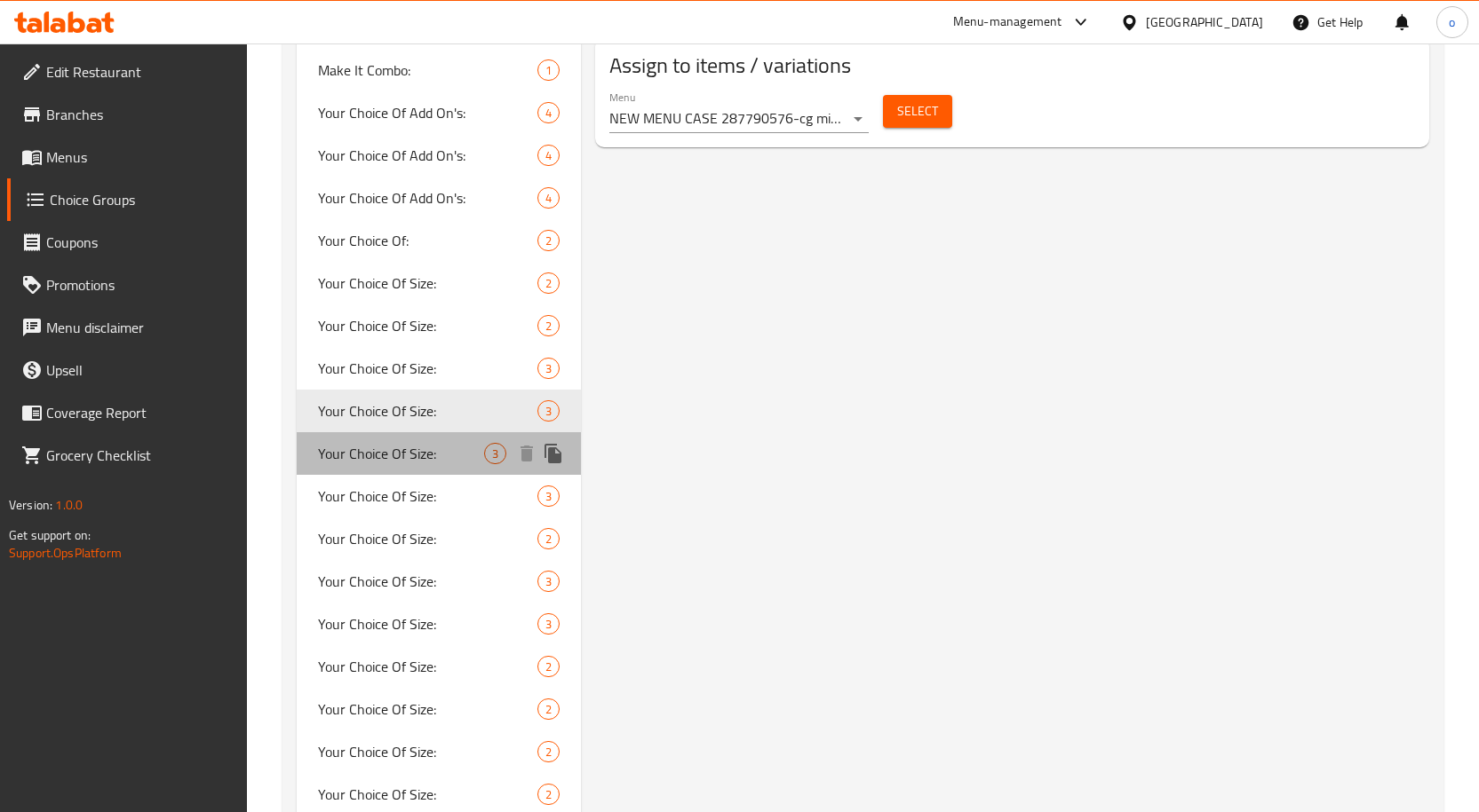
click at [444, 438] on div "Your Choice Of Size: 3" at bounding box center [440, 453] width 285 height 42
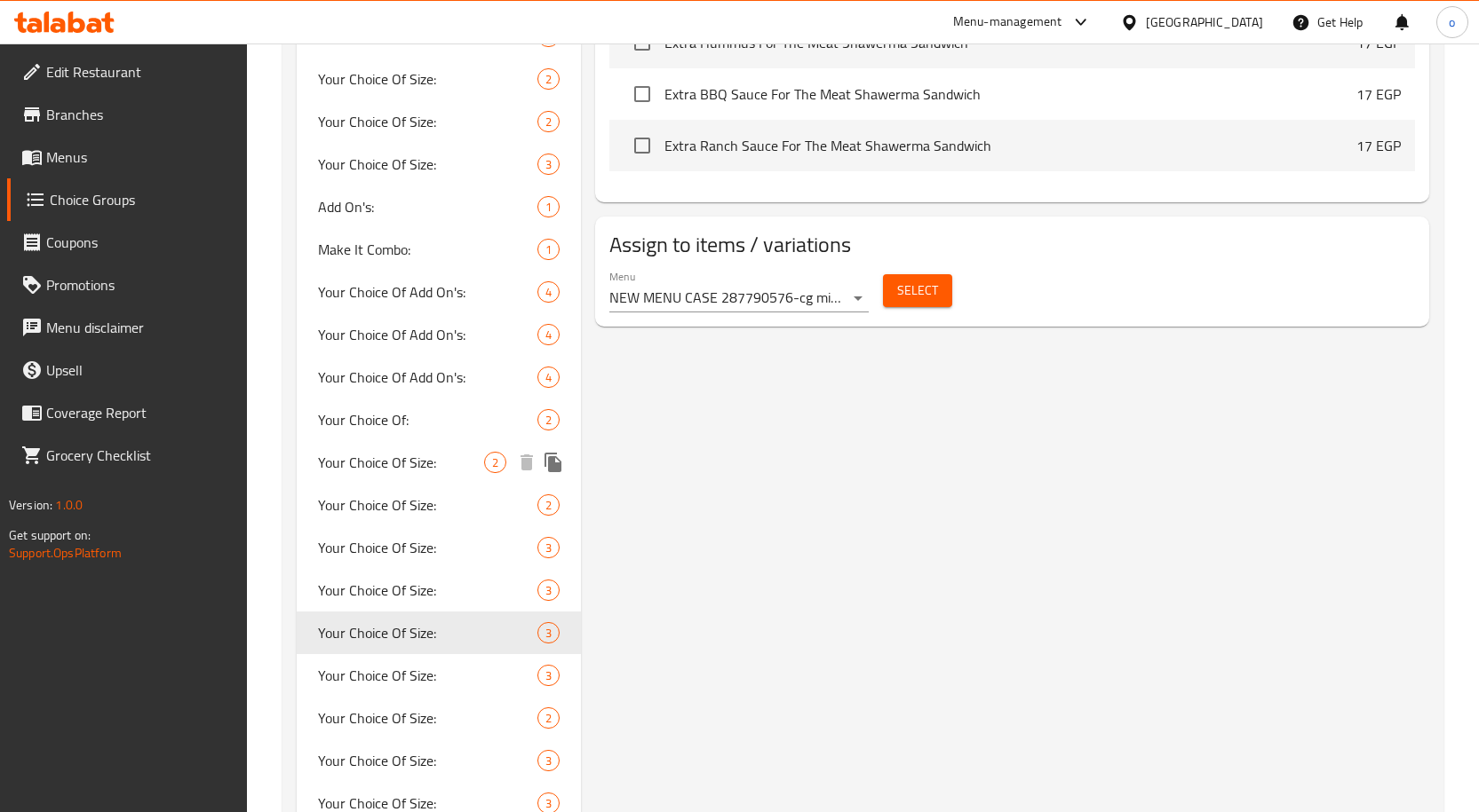
scroll to position [1066, 0]
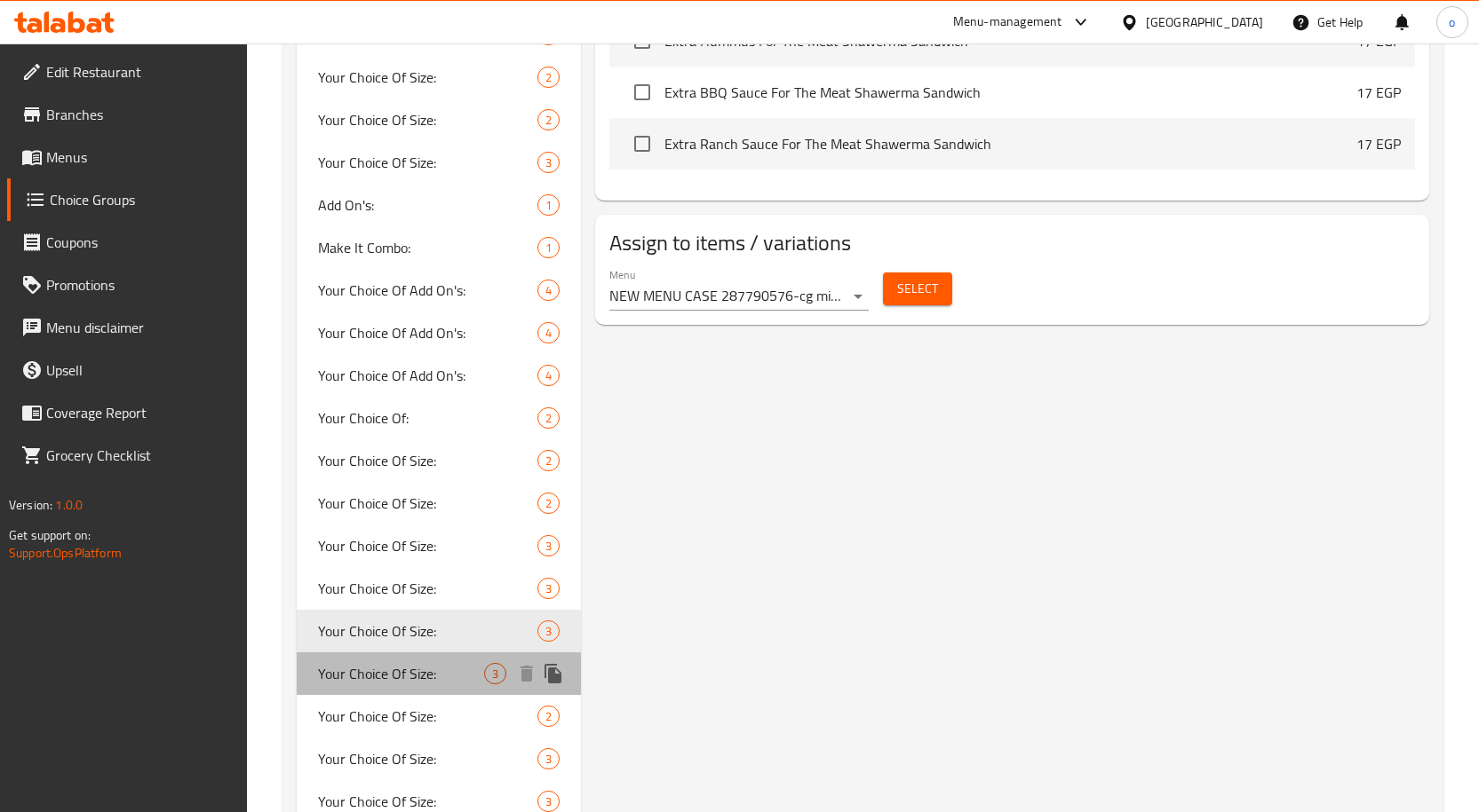
click at [406, 674] on span "Your Choice Of Size:" at bounding box center [401, 674] width 167 height 22
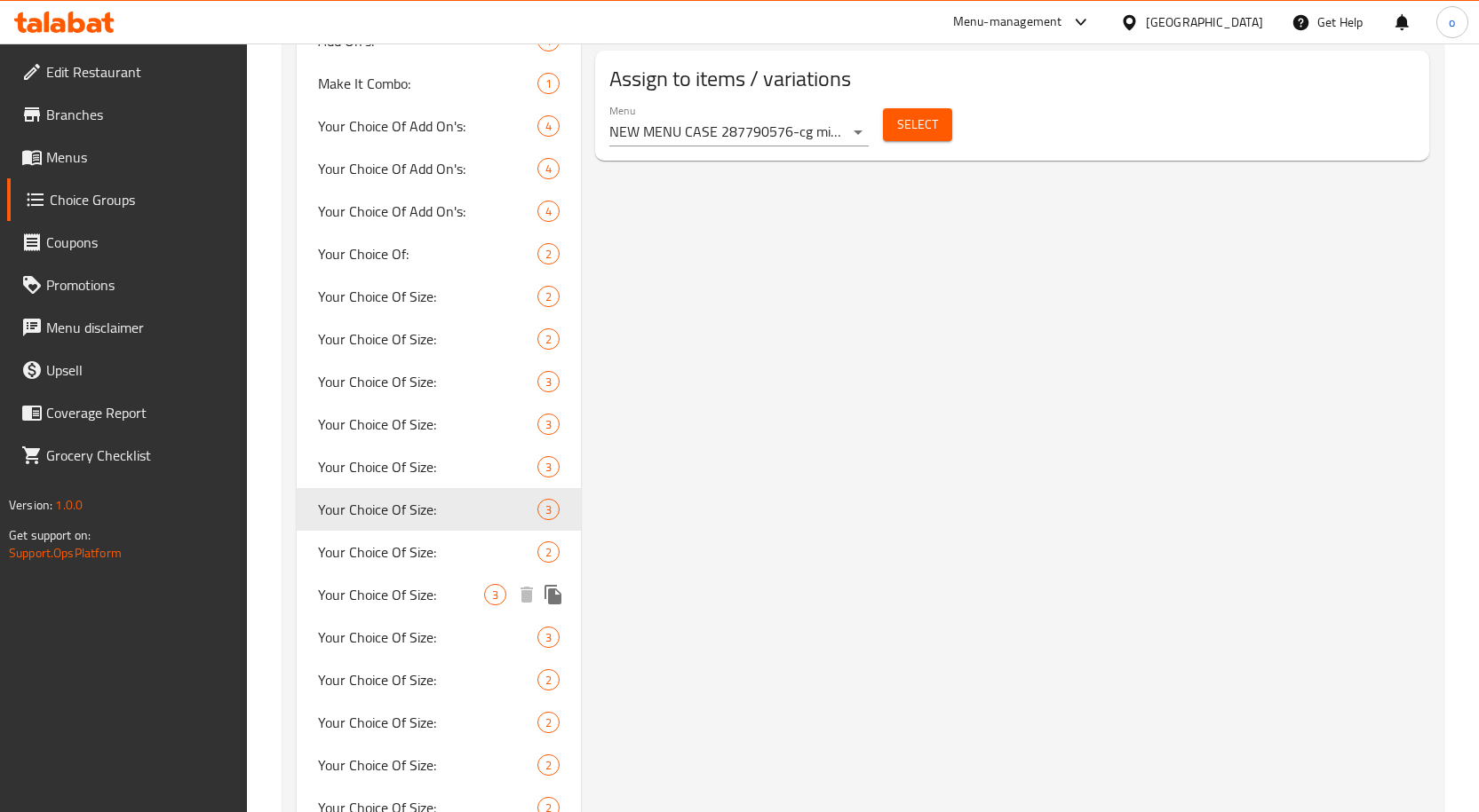
scroll to position [1421, 0]
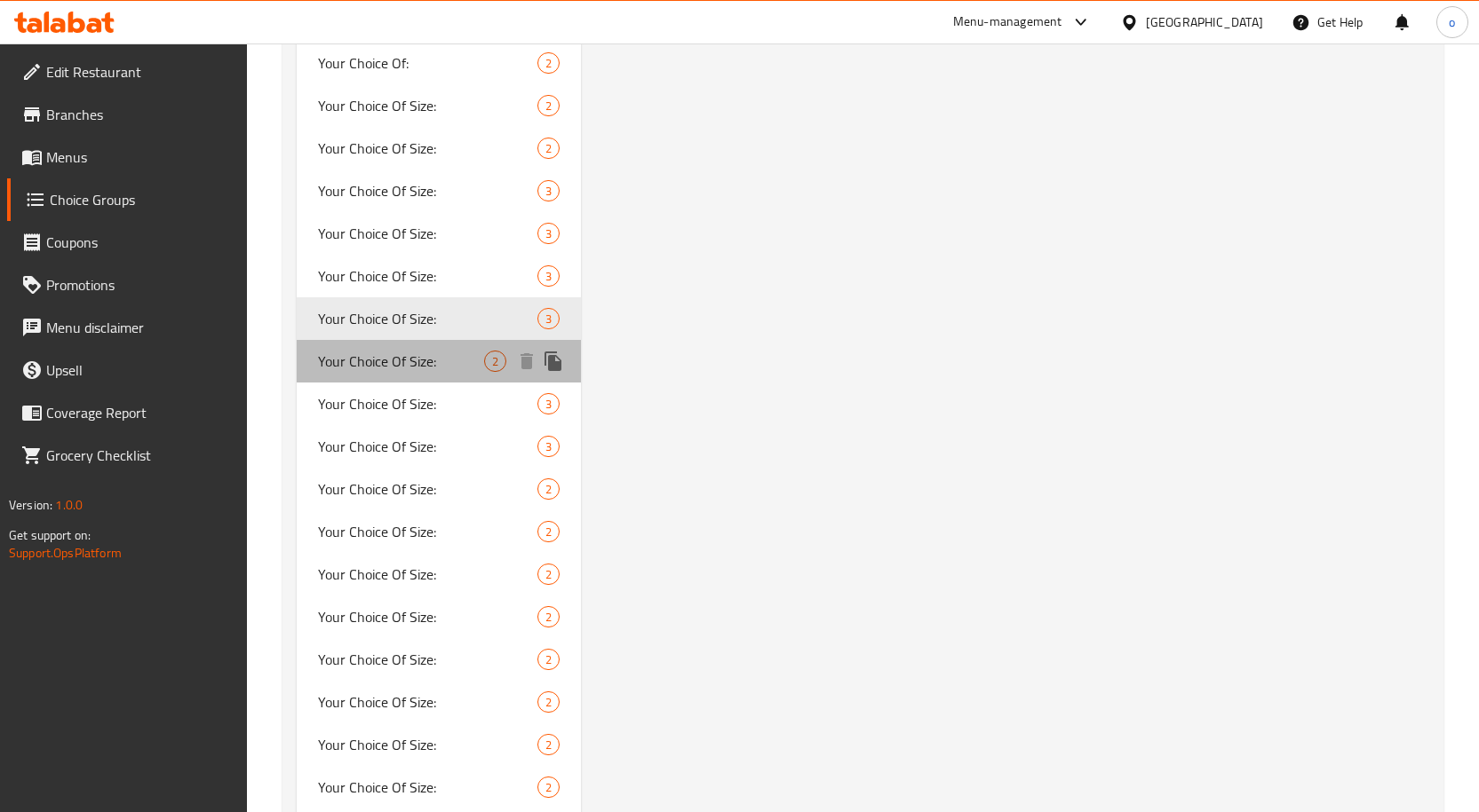
click at [416, 361] on span "Your Choice Of Size:" at bounding box center [401, 362] width 167 height 22
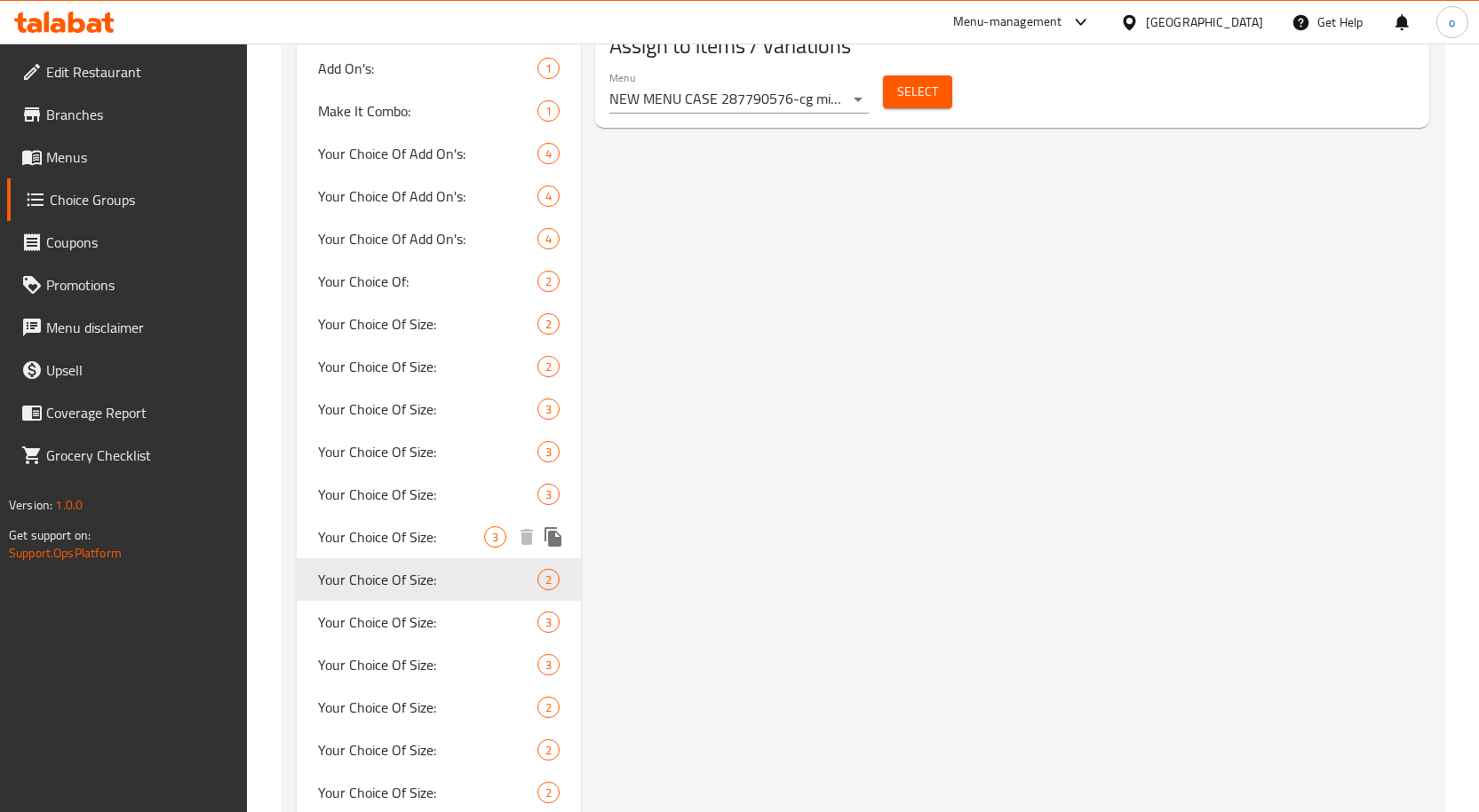
scroll to position [1244, 0]
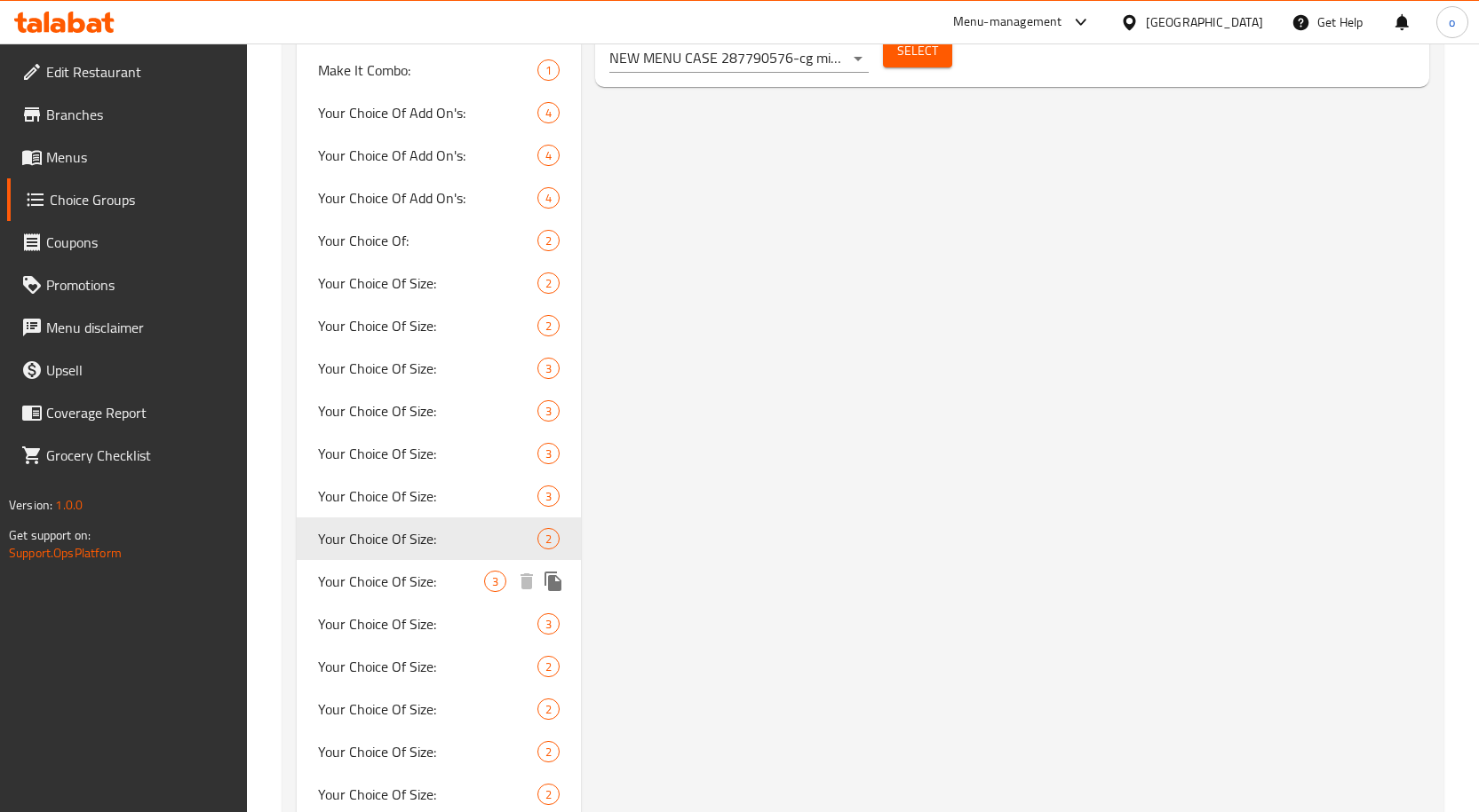
click at [389, 574] on span "Your Choice Of Size:" at bounding box center [401, 582] width 167 height 22
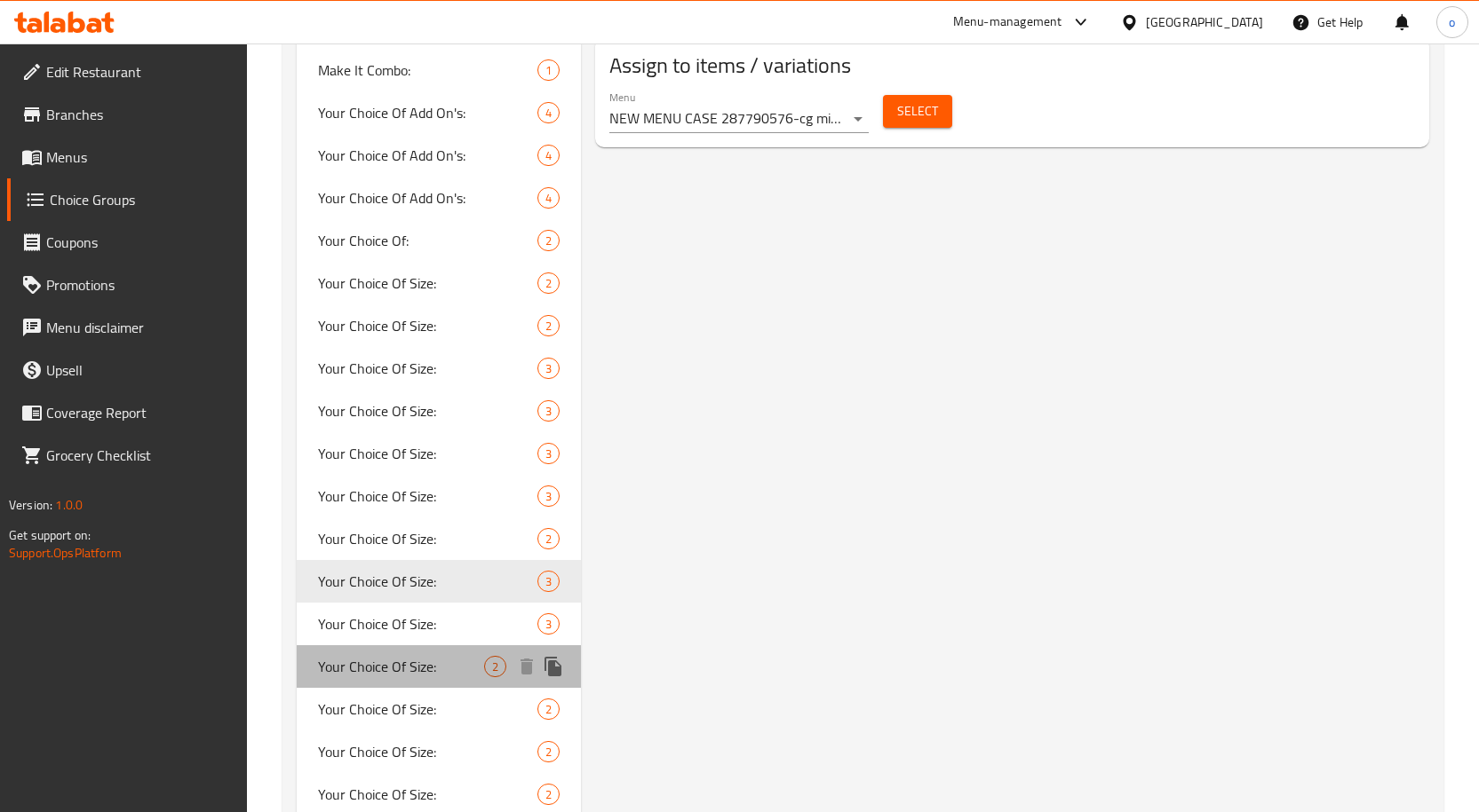
click at [438, 650] on div "Your Choice Of Size: 2" at bounding box center [440, 667] width 285 height 42
type input "Your Choice Of Size:"
type input "إختيارك من الحجم :"
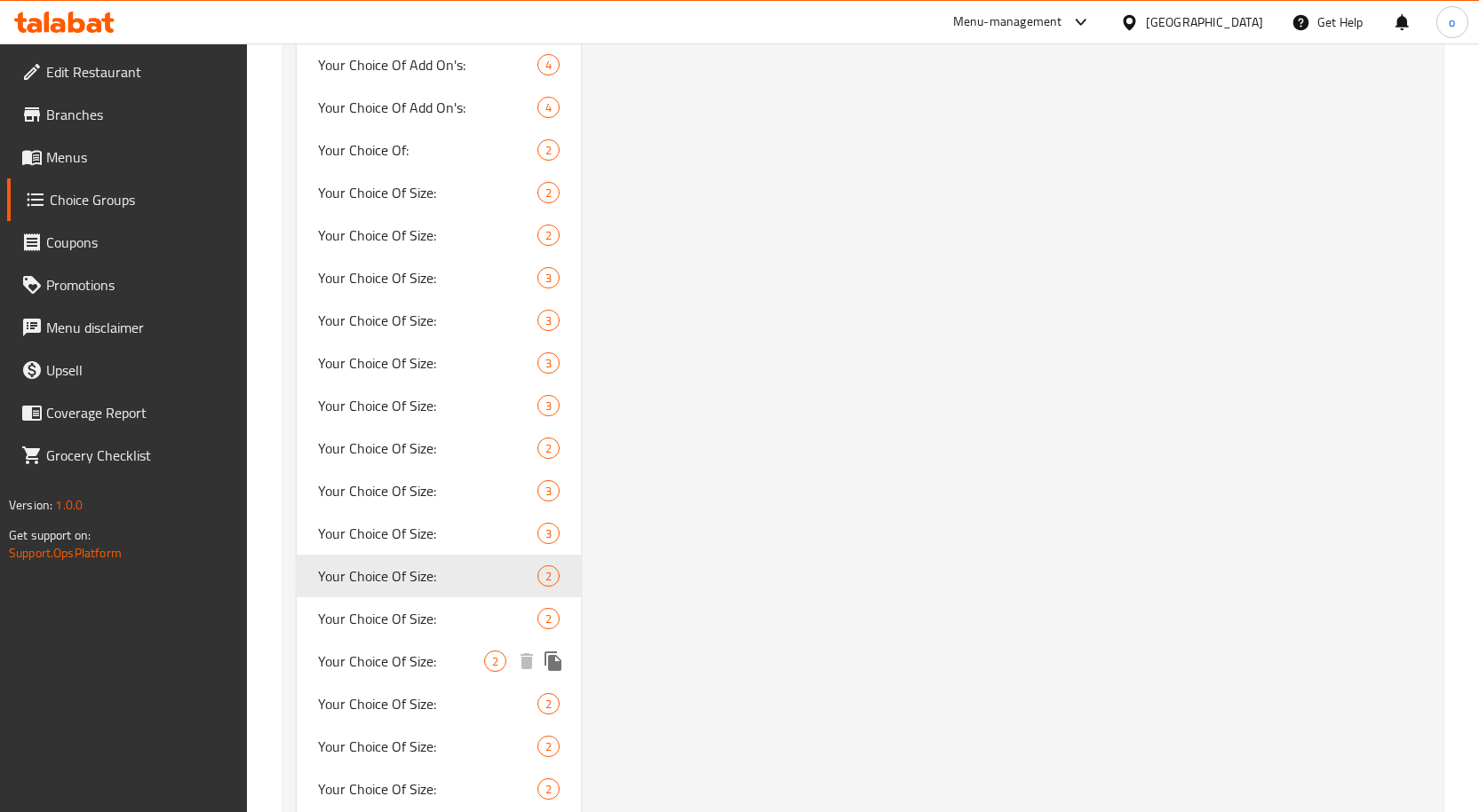
scroll to position [1421, 0]
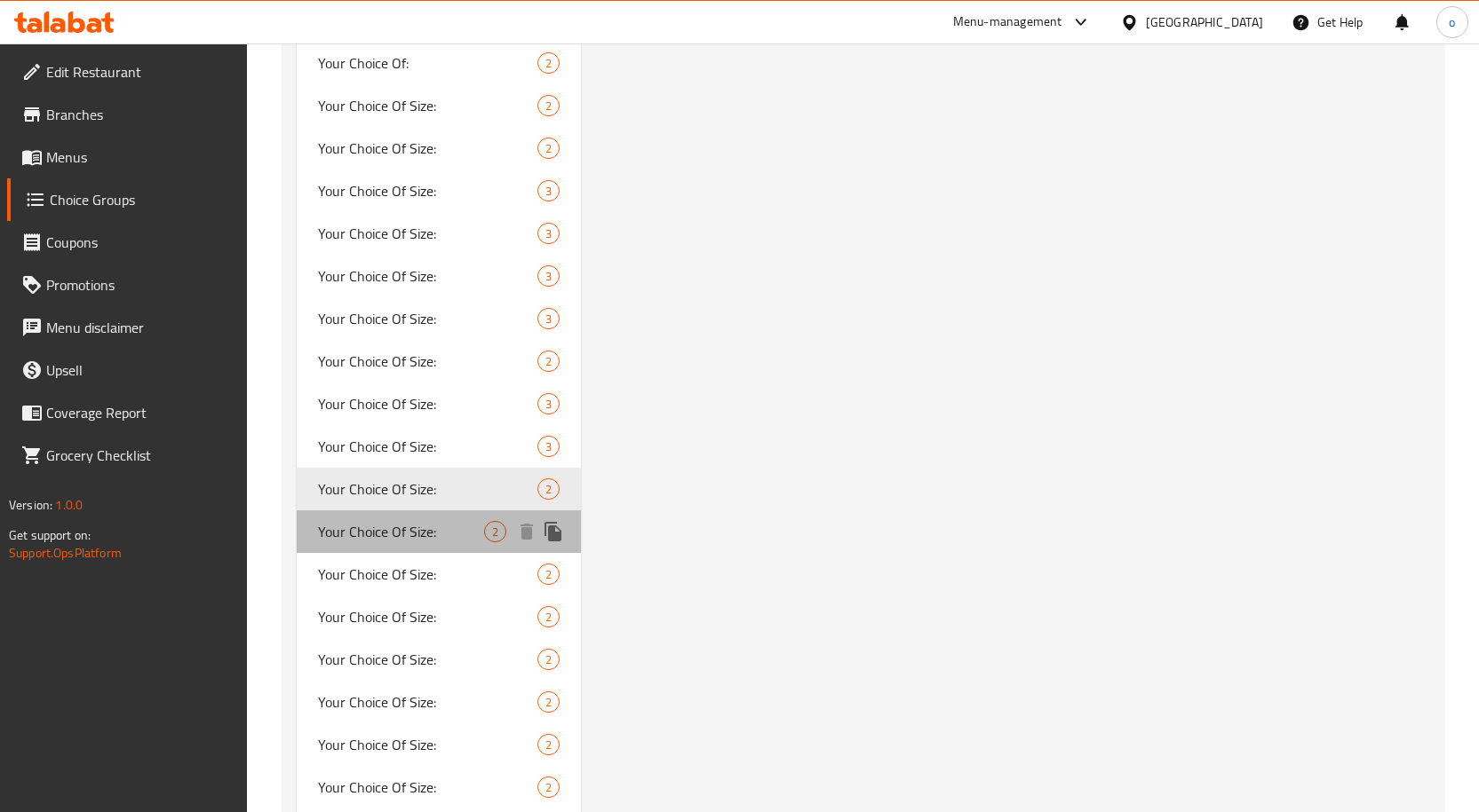
click at [408, 528] on span "Your Choice Of Size:" at bounding box center [401, 532] width 167 height 22
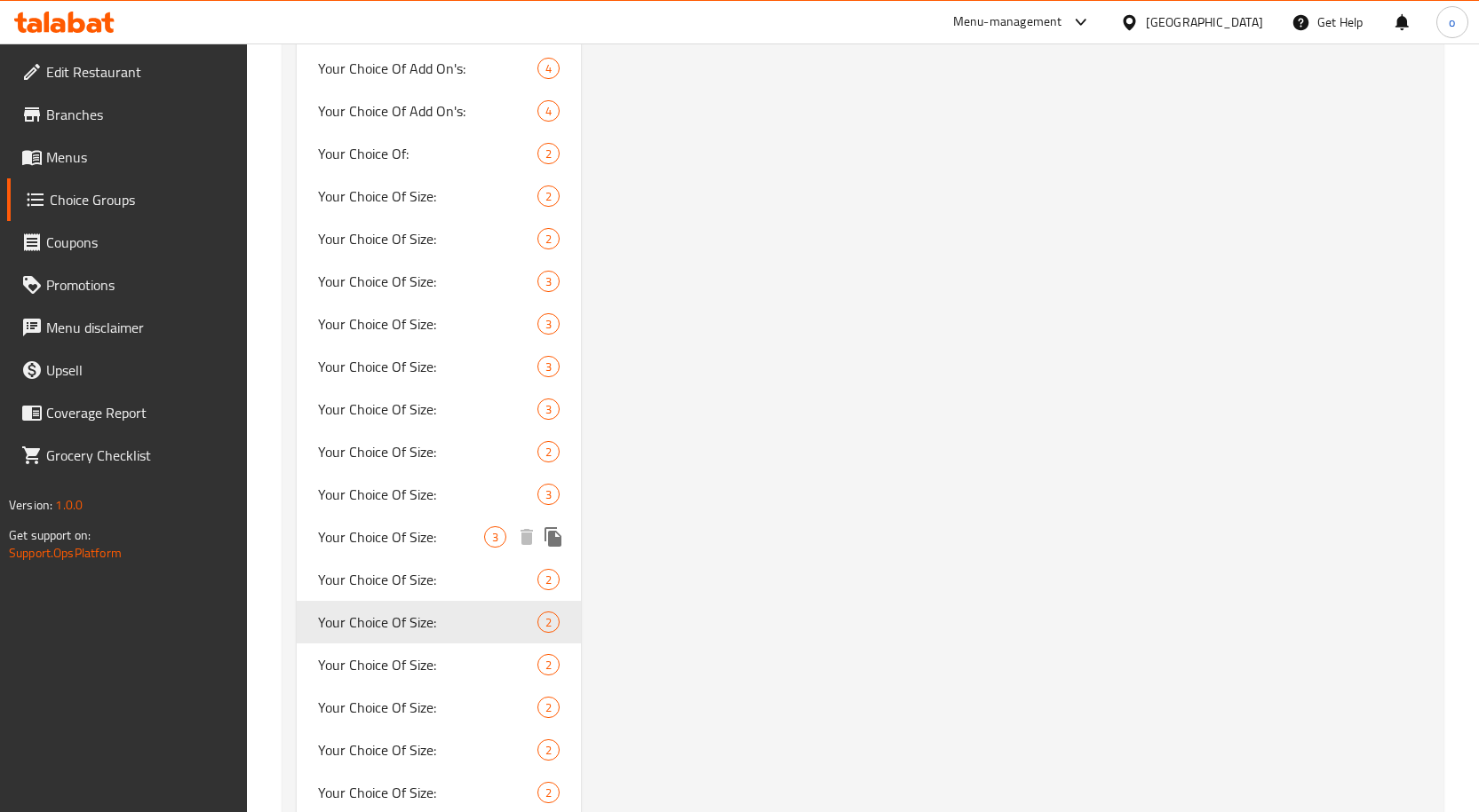
scroll to position [1332, 0]
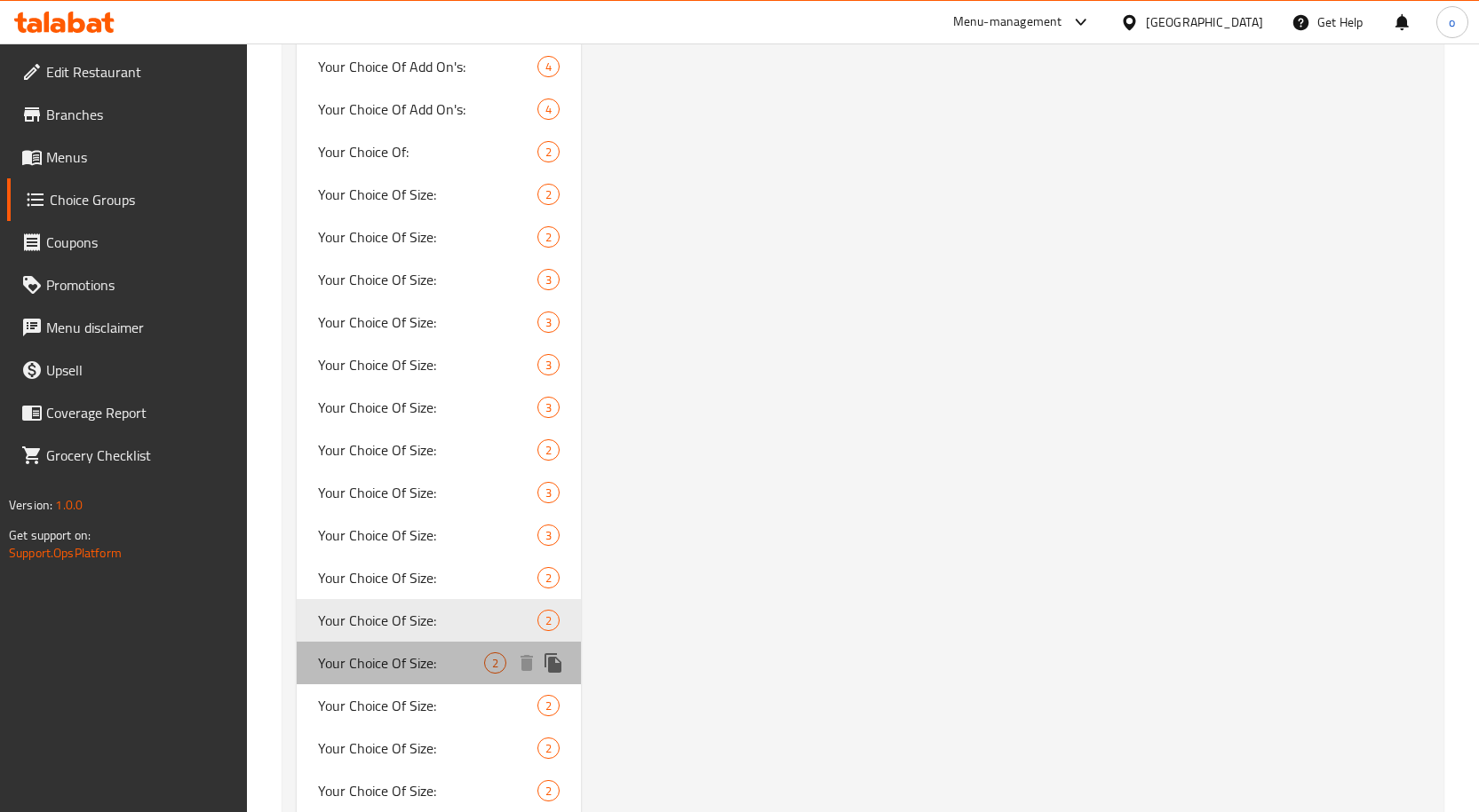
click at [433, 658] on span "Your Choice Of Size:" at bounding box center [401, 664] width 167 height 22
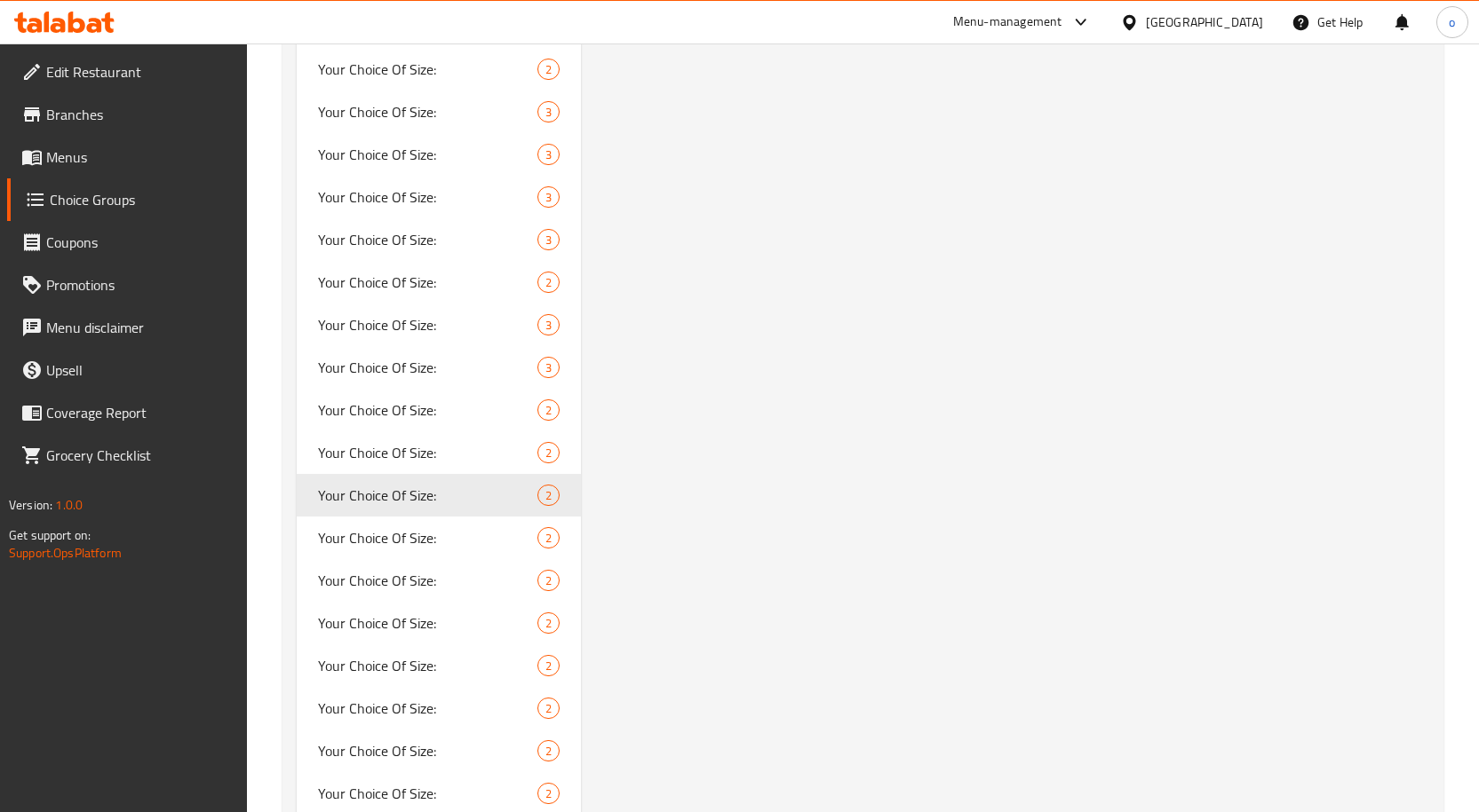
scroll to position [1510, 0]
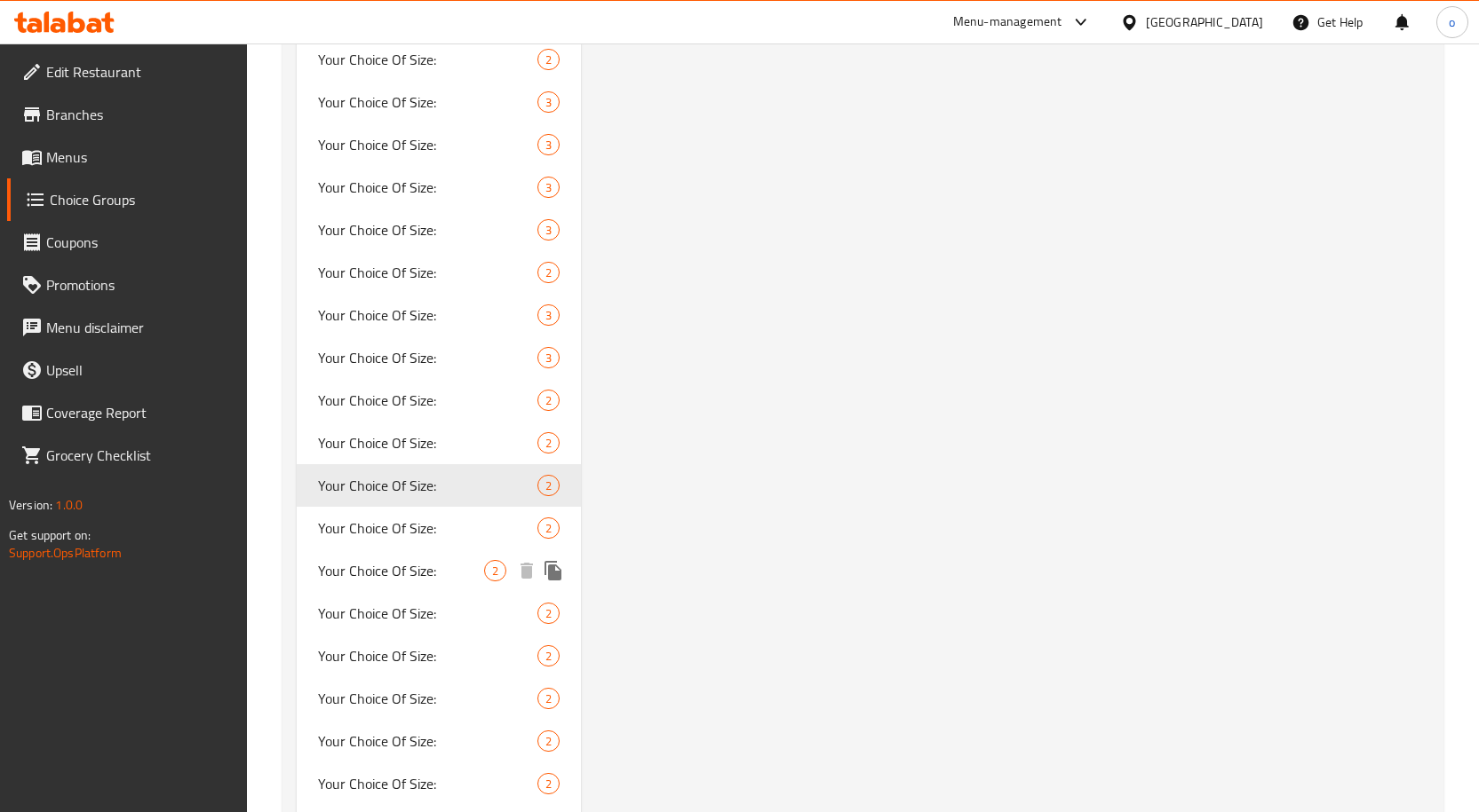
click at [419, 542] on div "Your Choice Of Size: 2" at bounding box center [440, 528] width 285 height 42
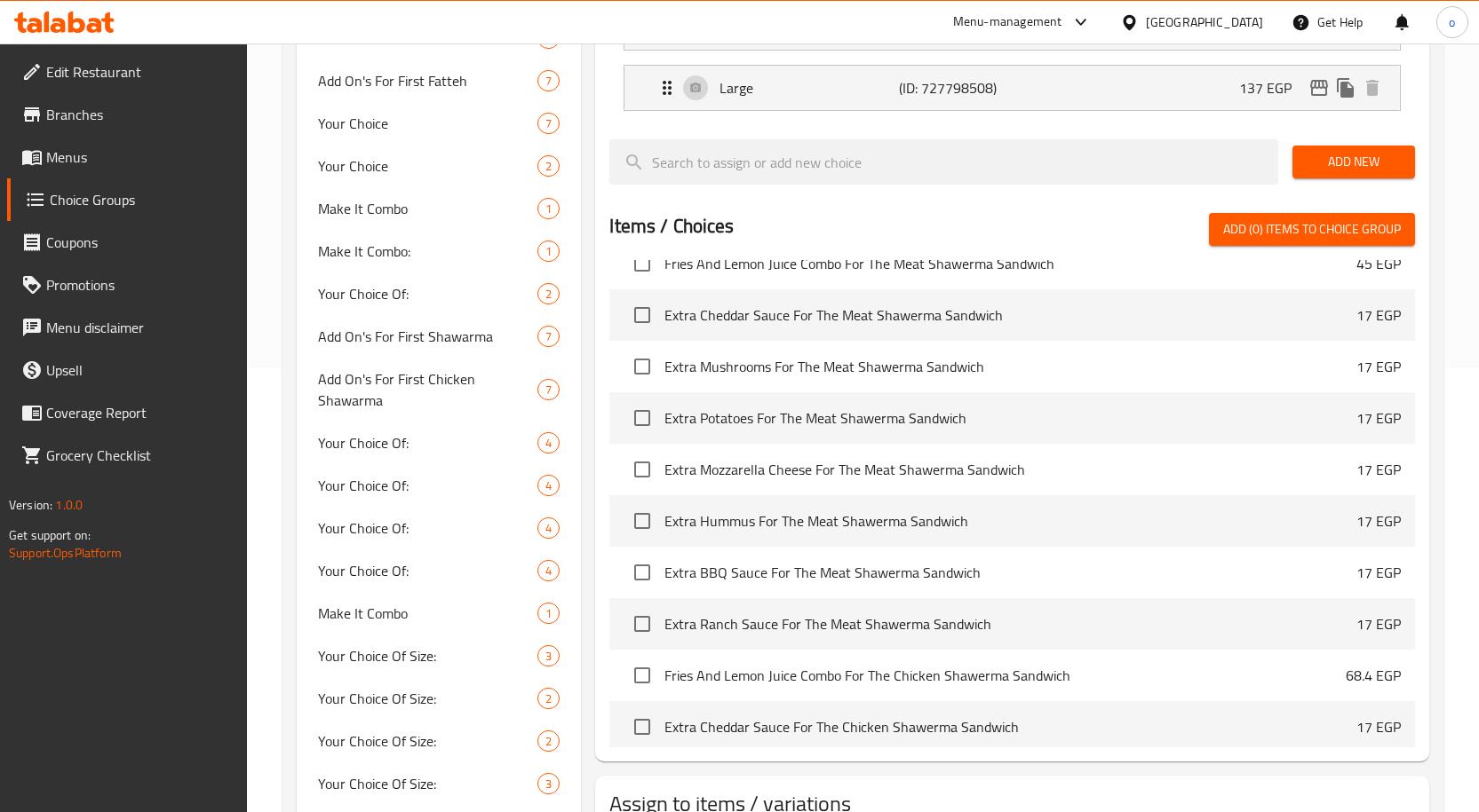
scroll to position [0, 0]
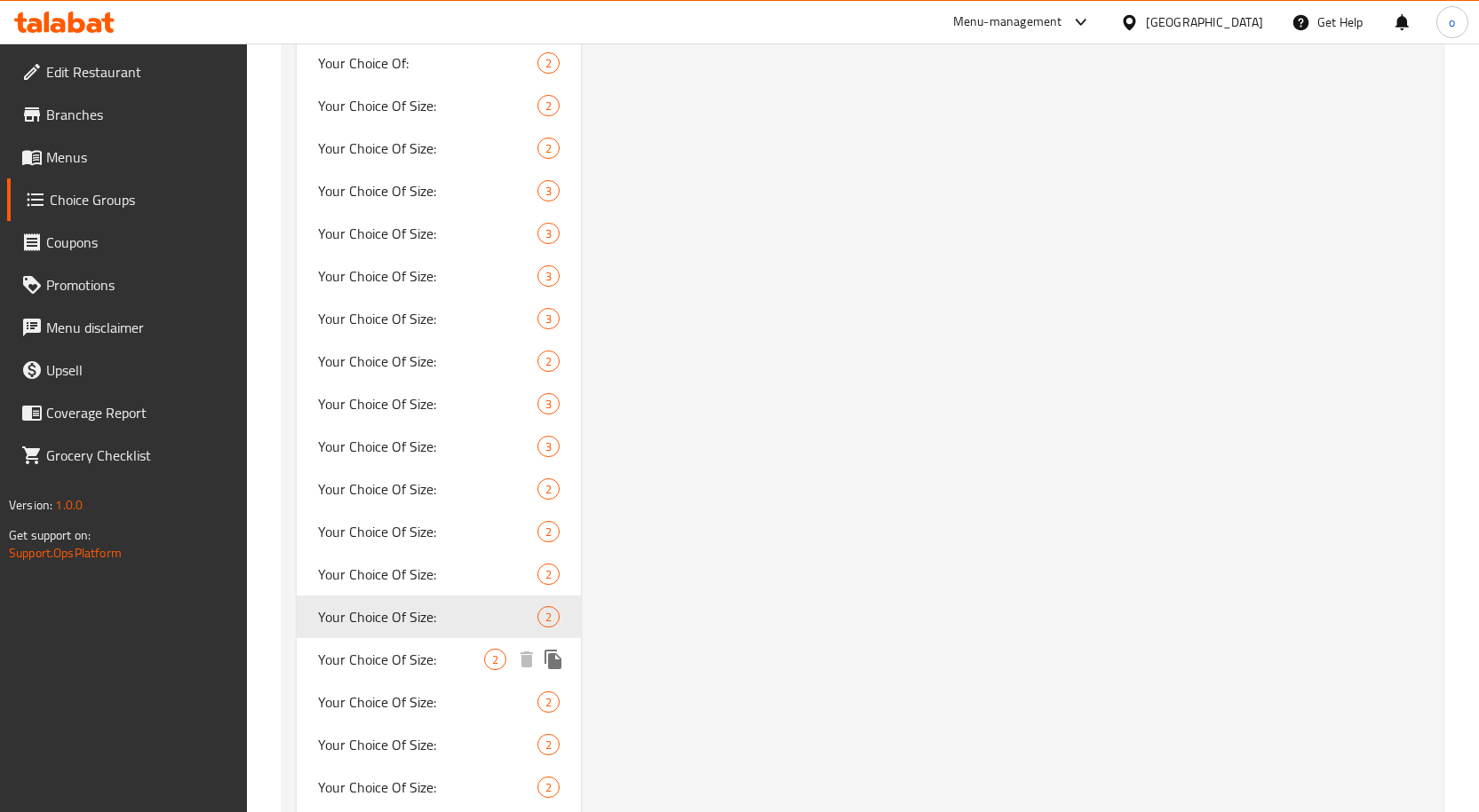
click at [448, 661] on span "Your Choice Of Size:" at bounding box center [401, 660] width 167 height 22
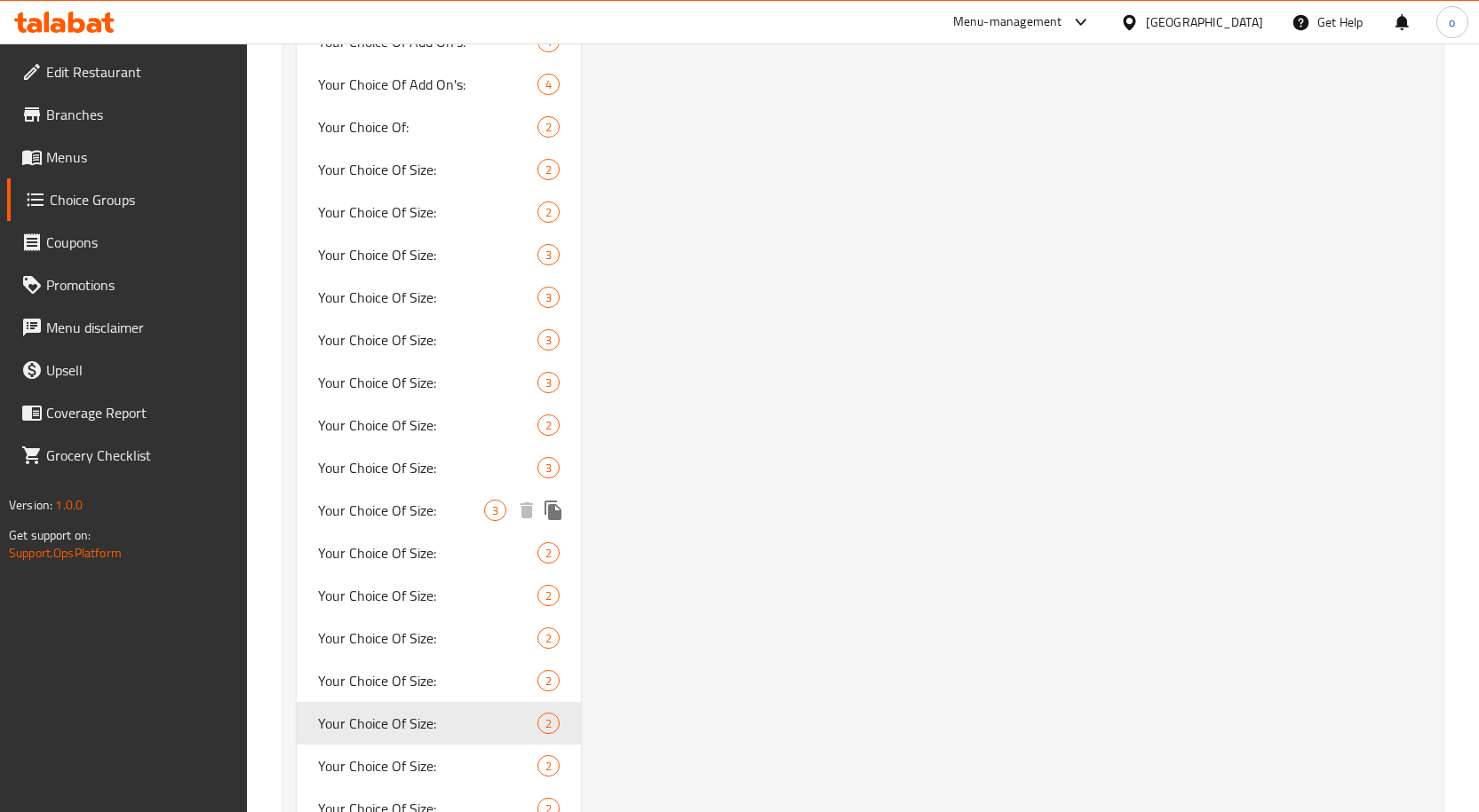
scroll to position [1598, 0]
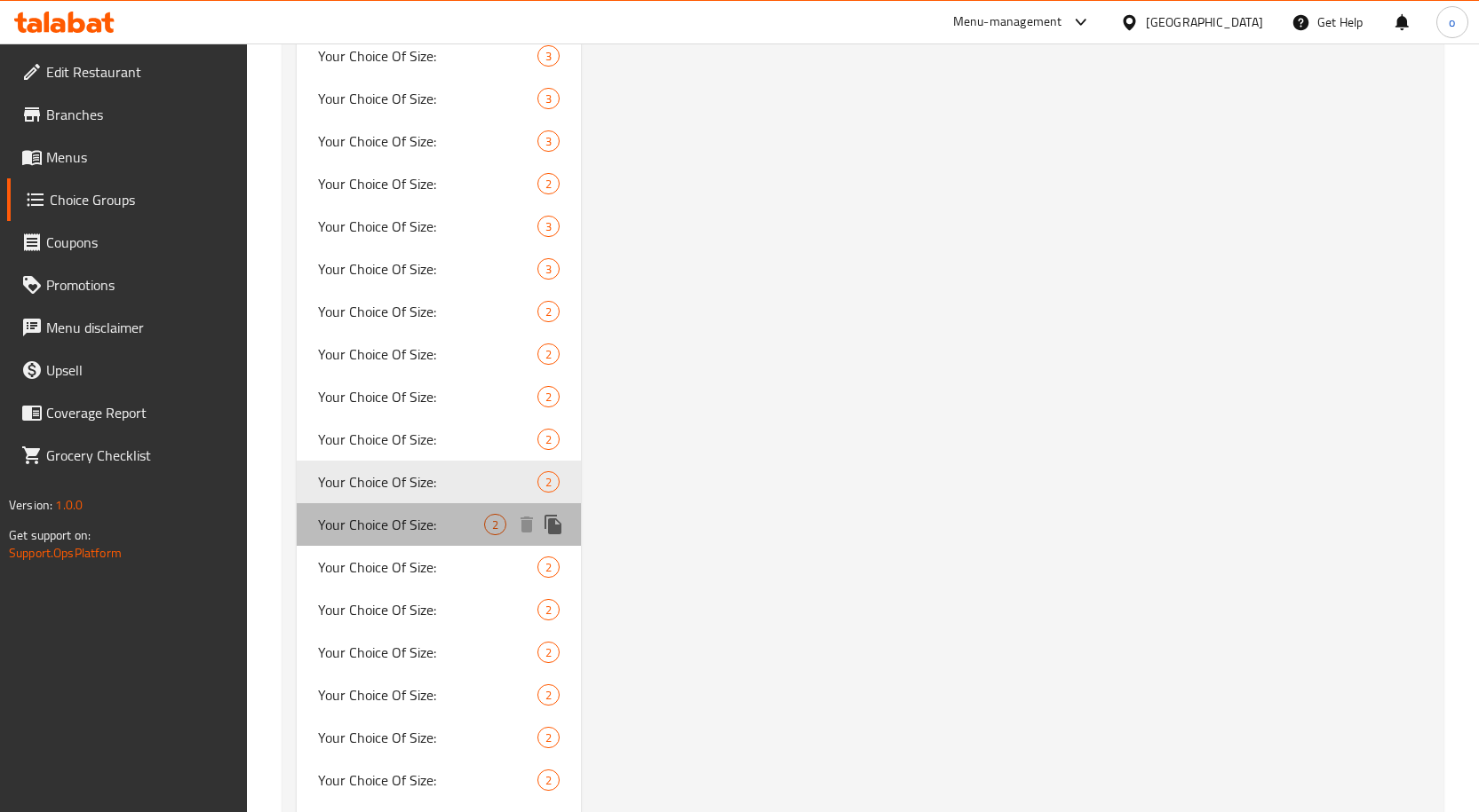
click at [419, 528] on span "Your Choice Of Size:" at bounding box center [401, 525] width 167 height 22
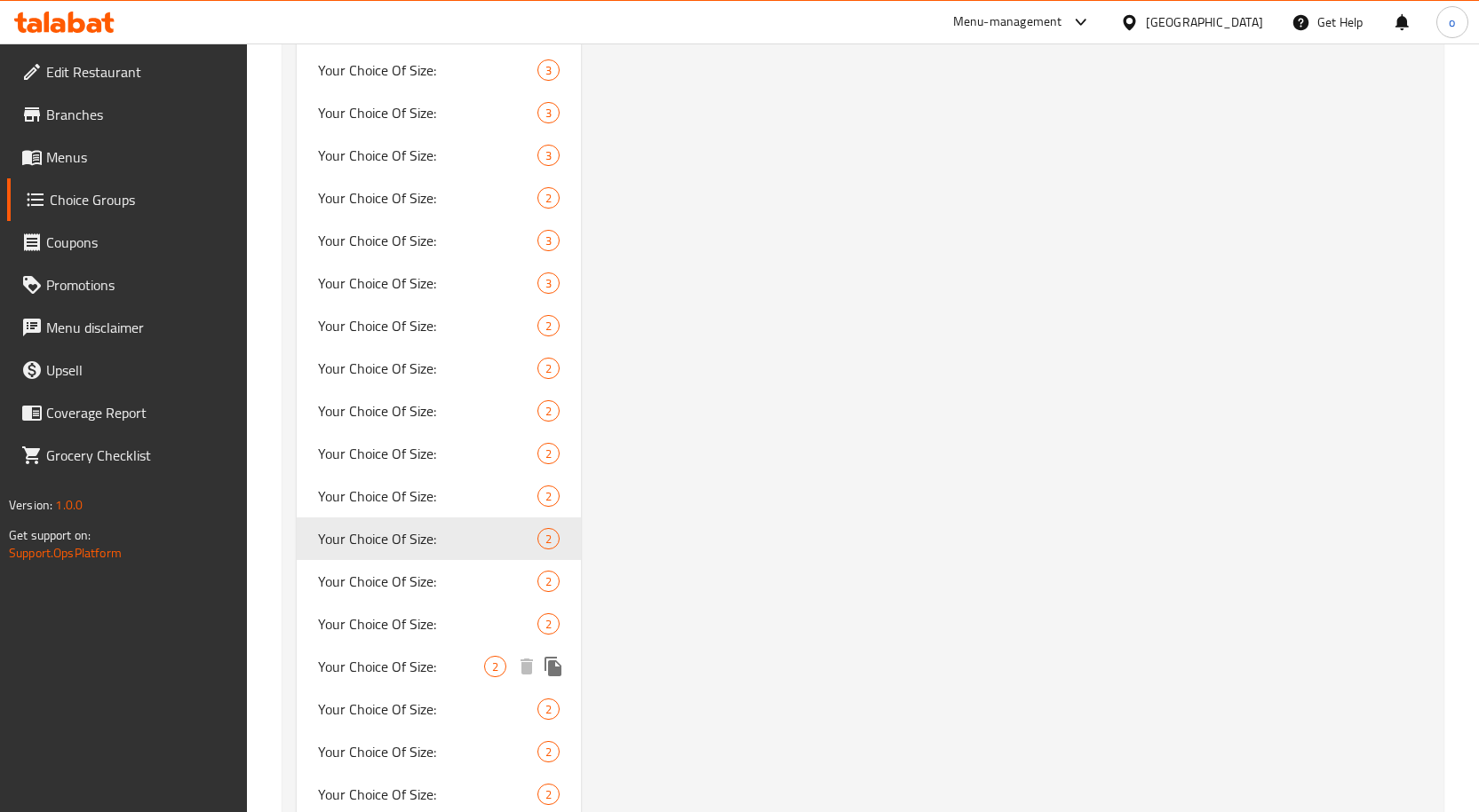
scroll to position [1687, 0]
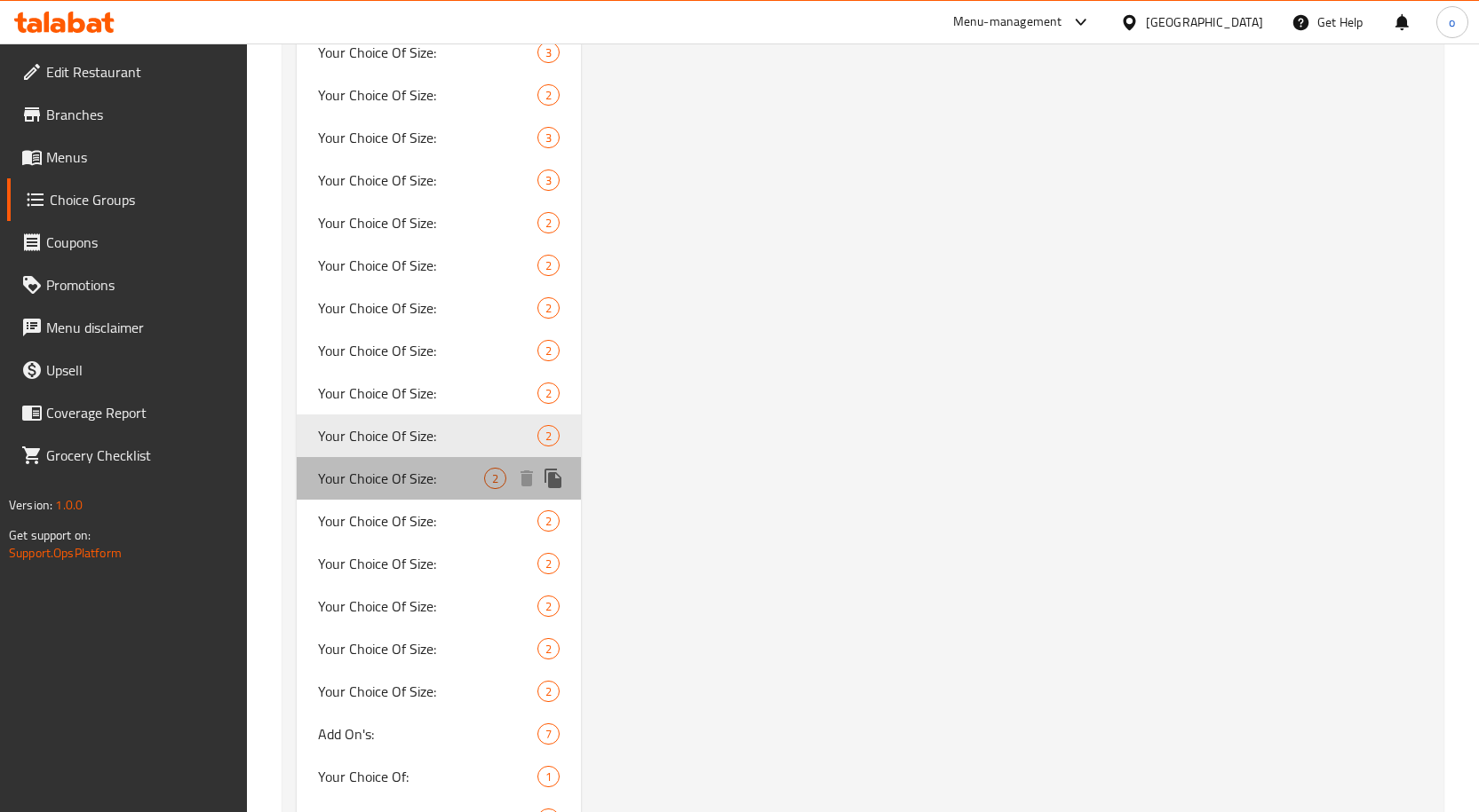
click at [430, 473] on span "Your Choice Of Size:" at bounding box center [401, 479] width 167 height 22
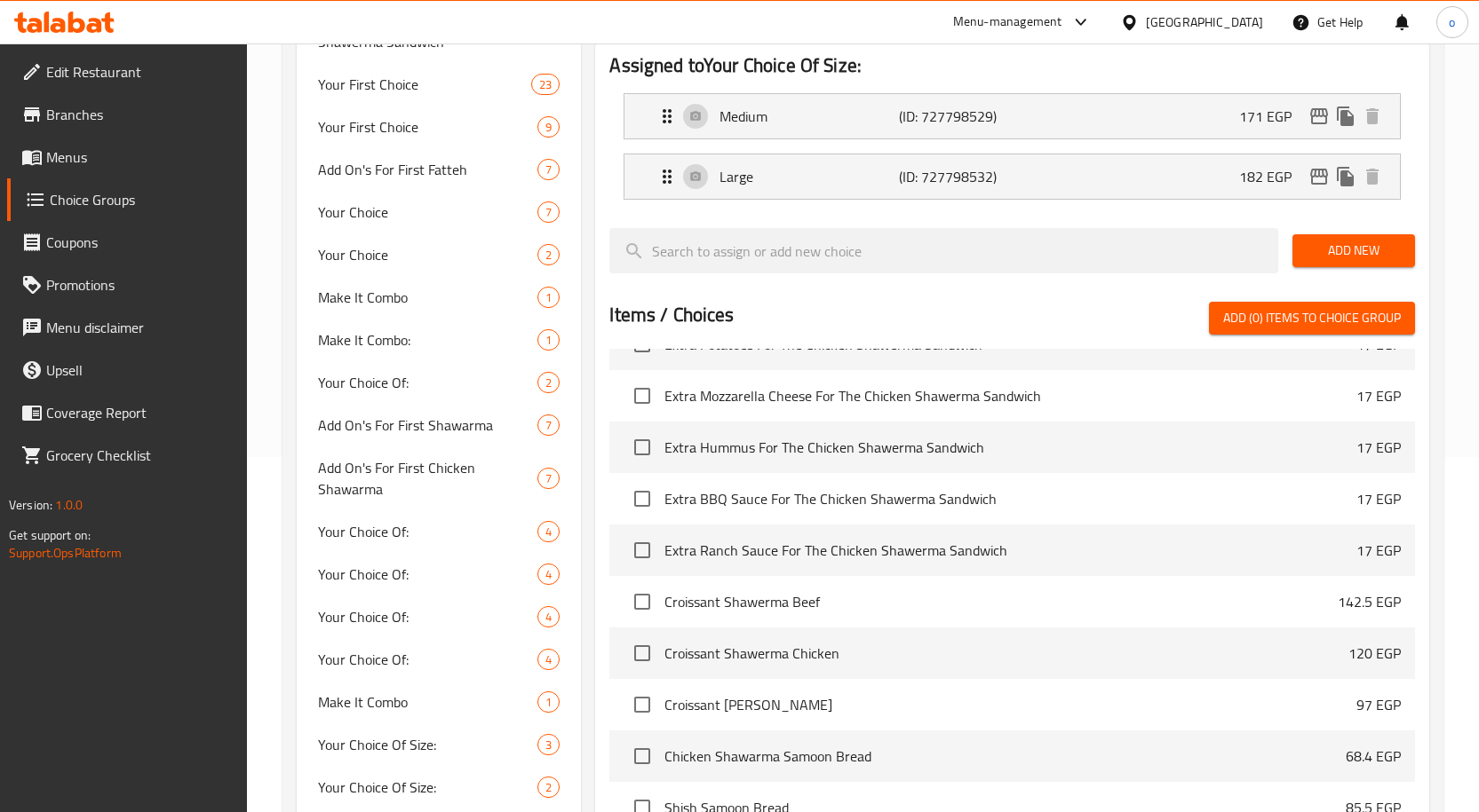
scroll to position [888, 0]
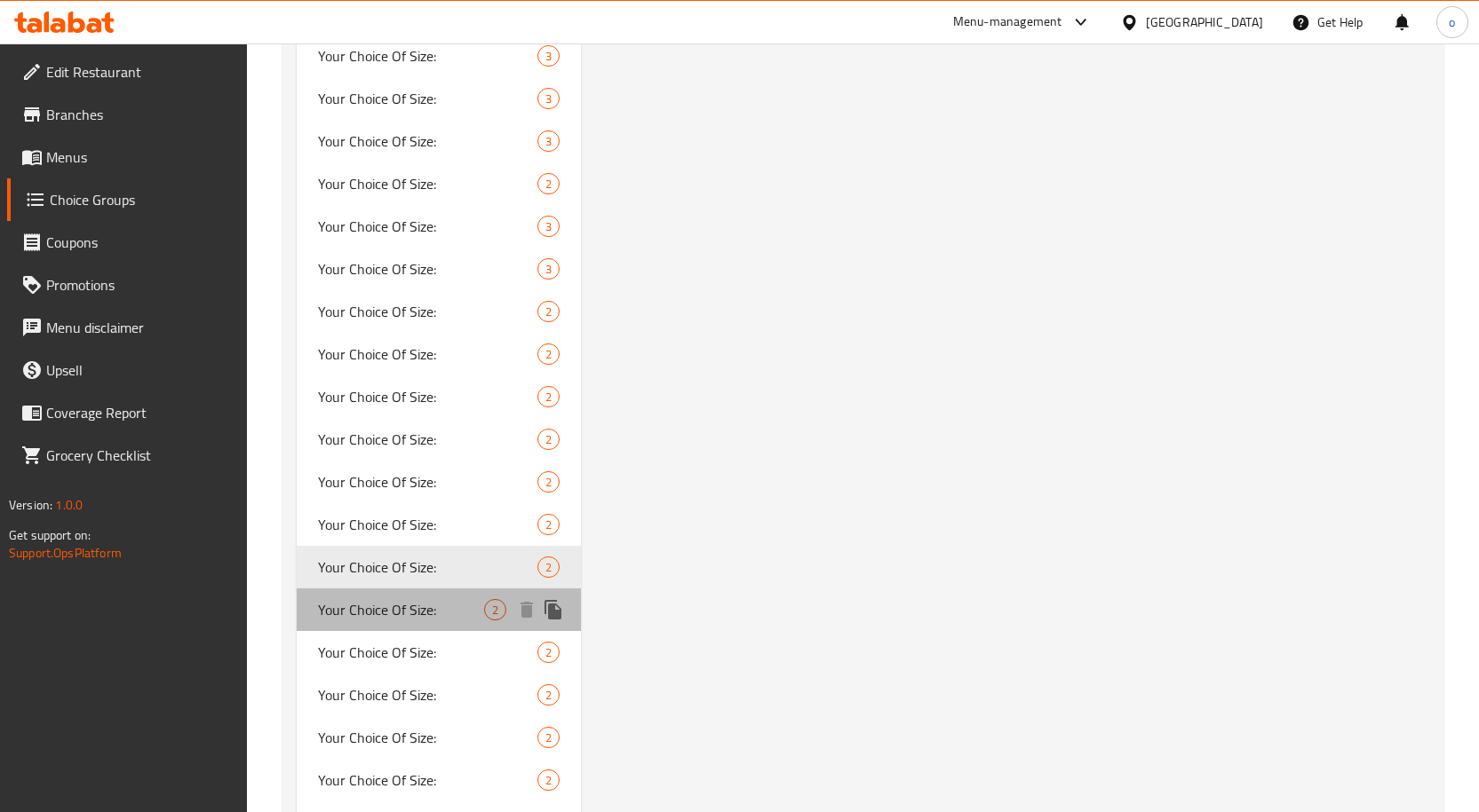
click at [394, 612] on span "Your Choice Of Size:" at bounding box center [401, 610] width 167 height 22
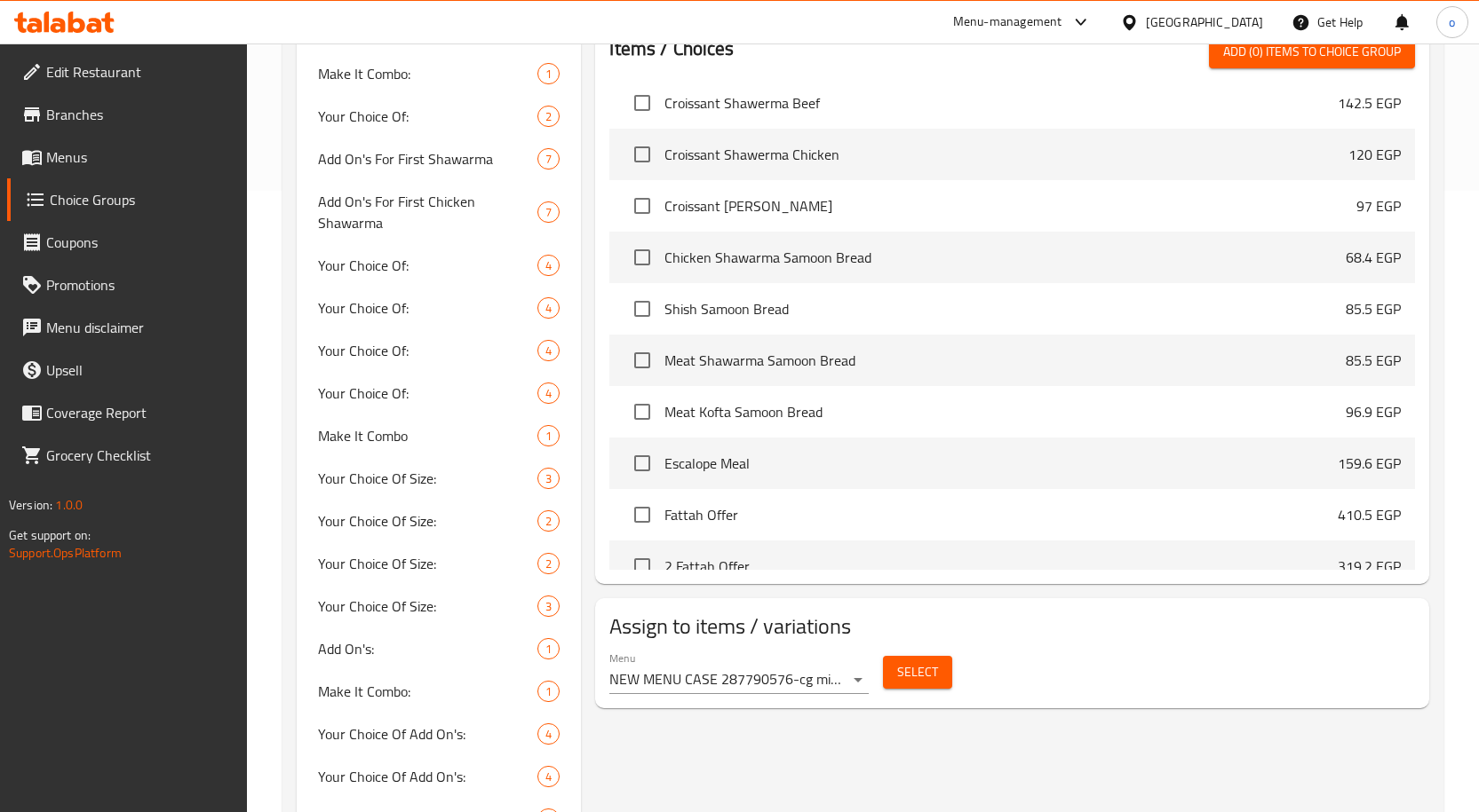
scroll to position [355, 0]
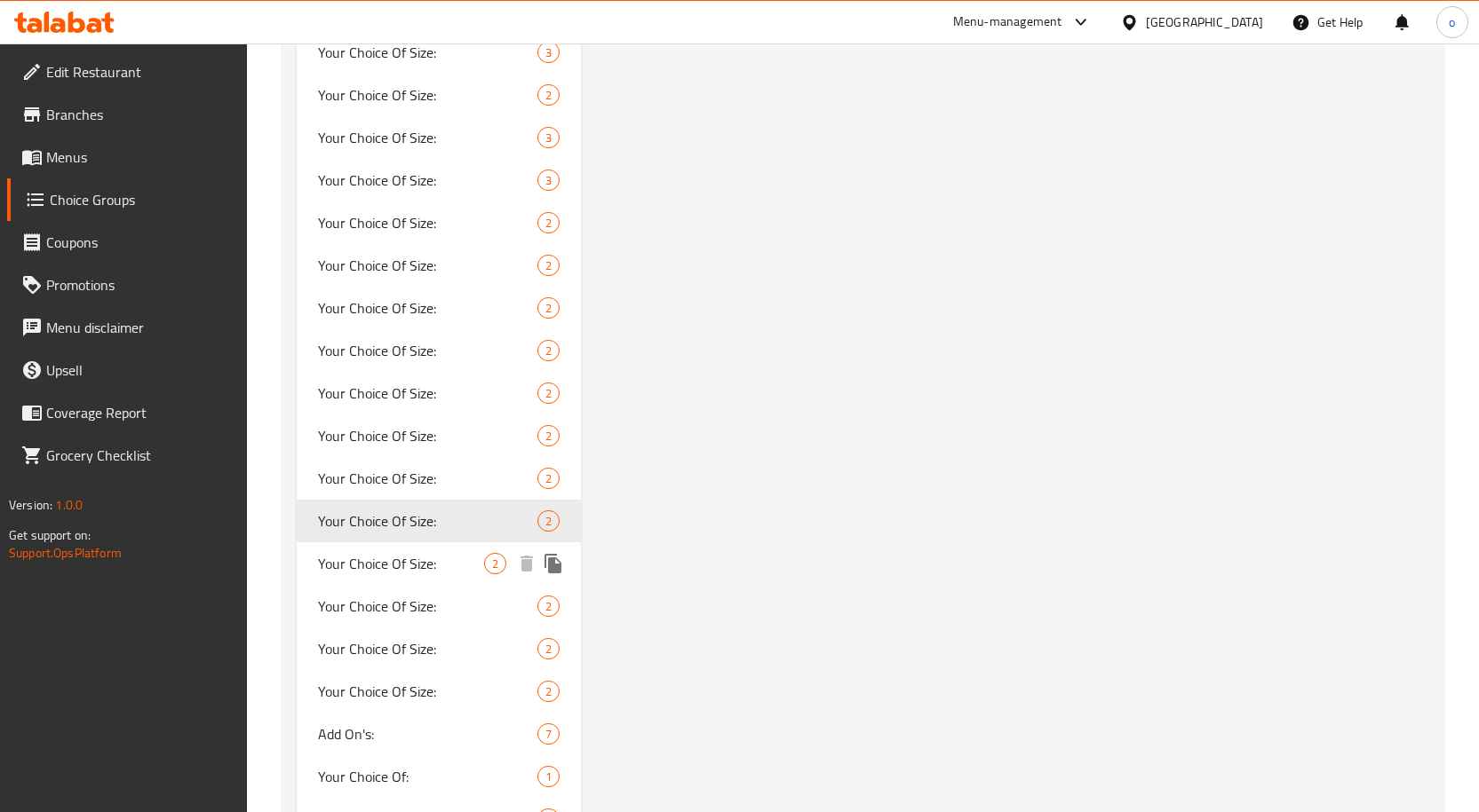
click at [412, 547] on div "Your Choice Of Size: 2" at bounding box center [440, 563] width 285 height 42
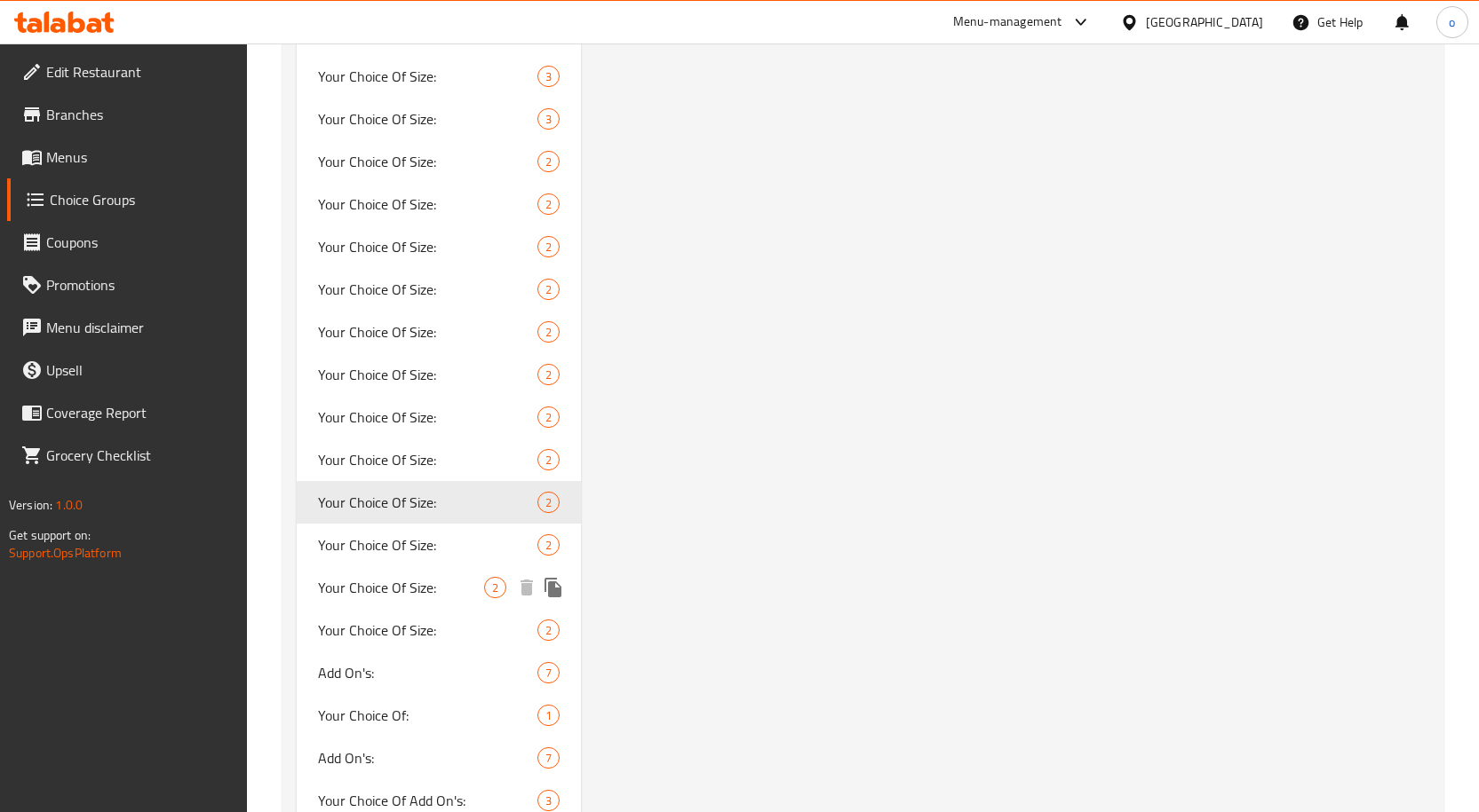
scroll to position [1776, 0]
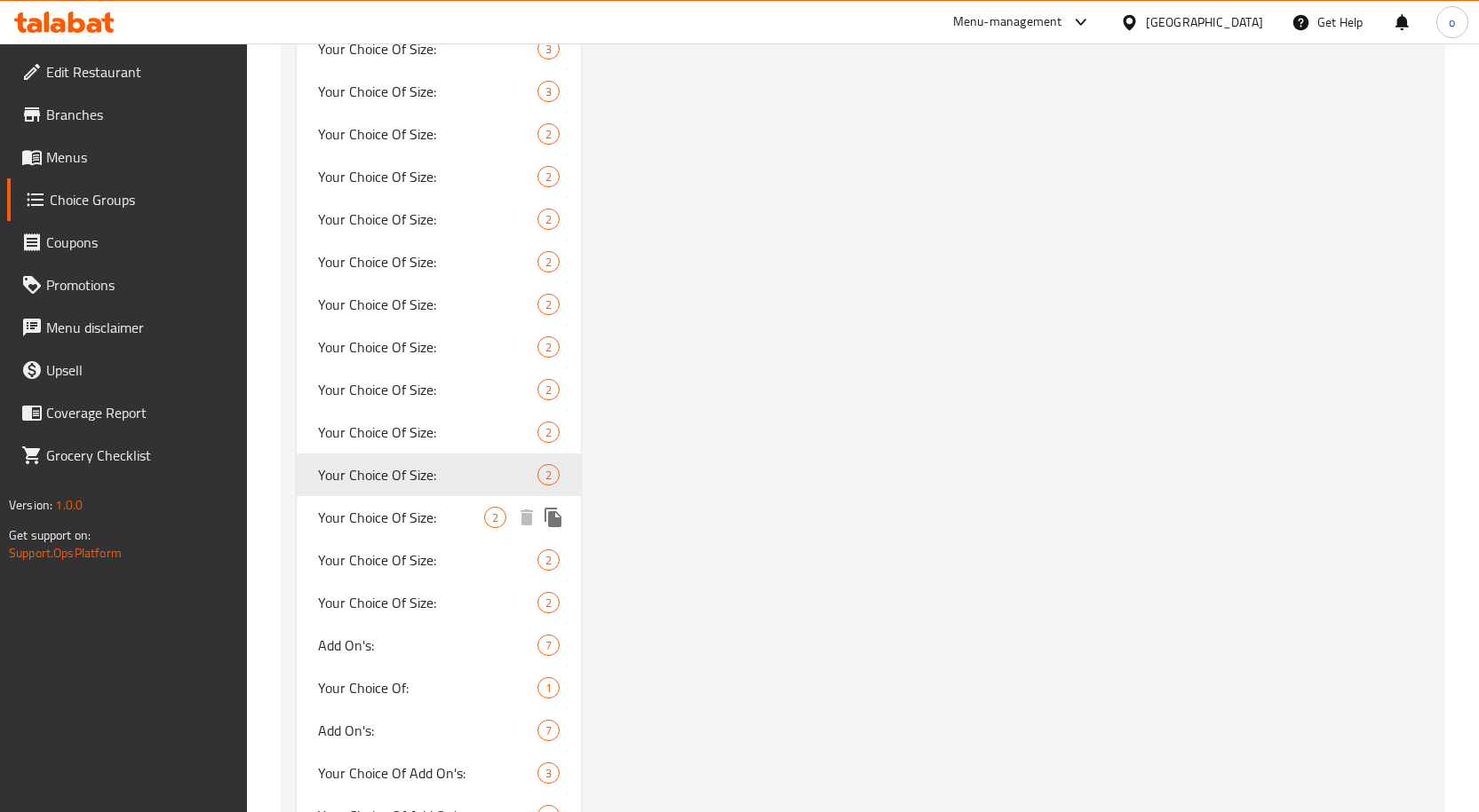
click at [474, 509] on span "Your Choice Of Size:" at bounding box center [401, 518] width 167 height 22
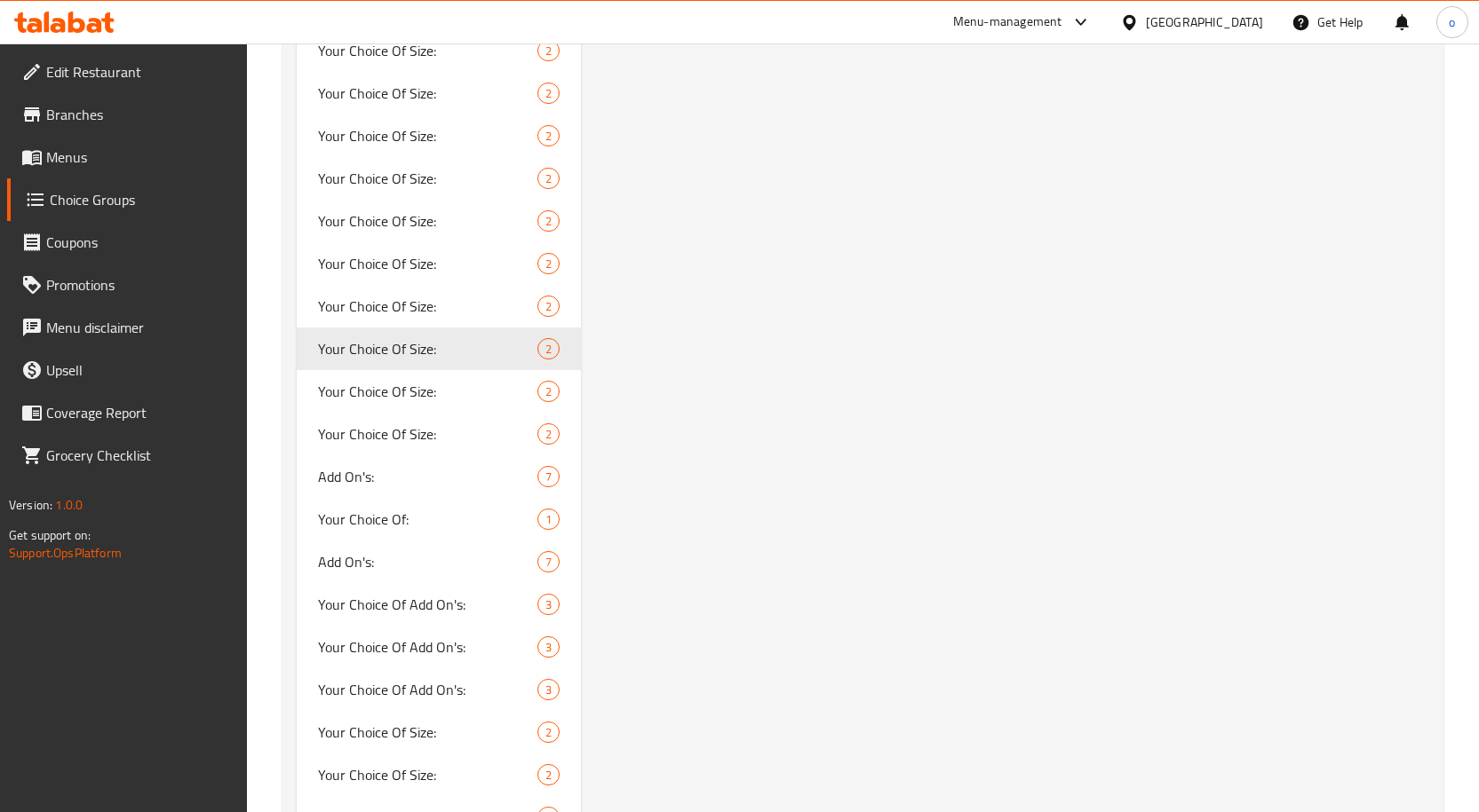
scroll to position [1953, 0]
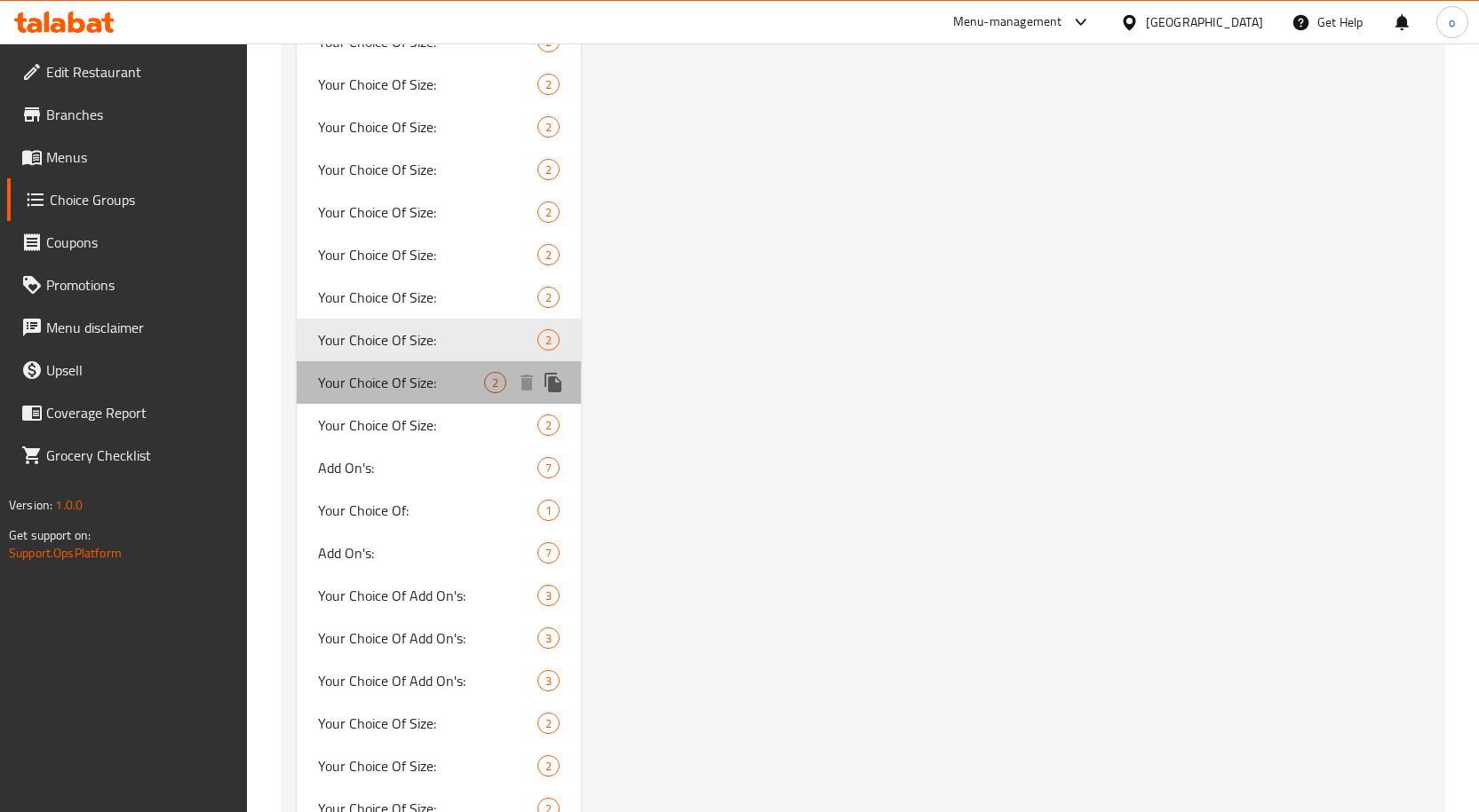
click at [486, 390] on span "2" at bounding box center [495, 382] width 21 height 17
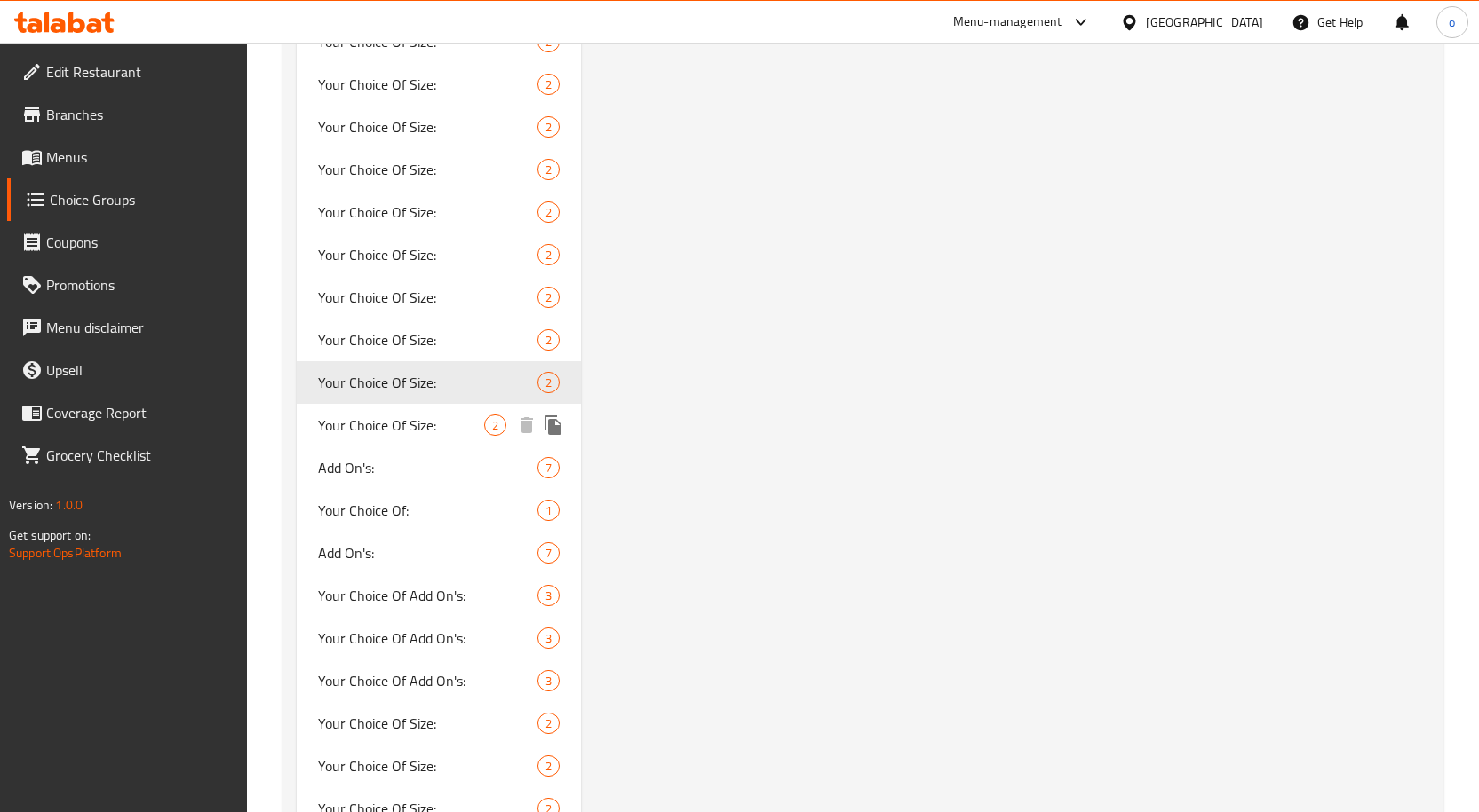
click at [454, 426] on span "Your Choice Of Size:" at bounding box center [401, 426] width 167 height 22
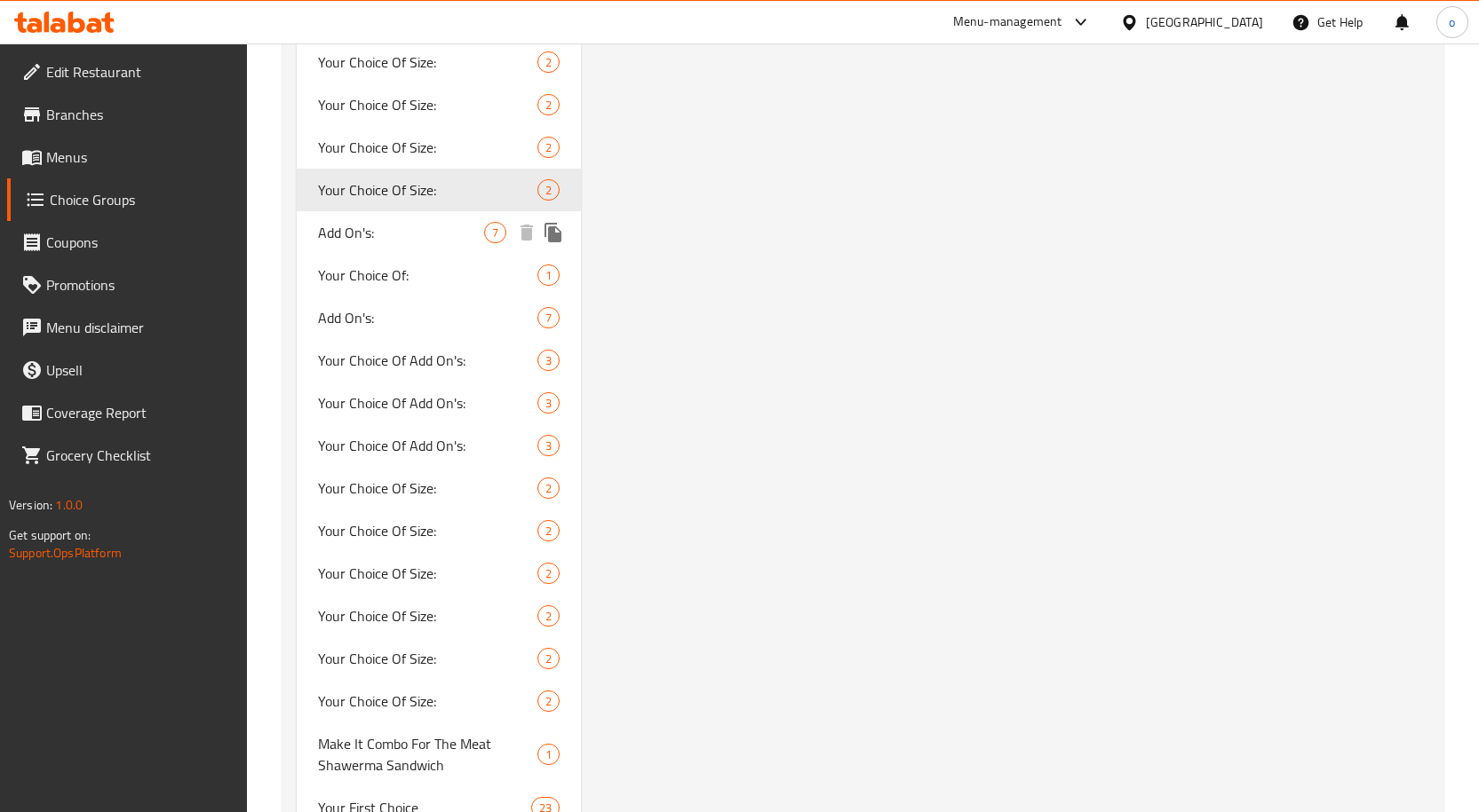
scroll to position [2220, 0]
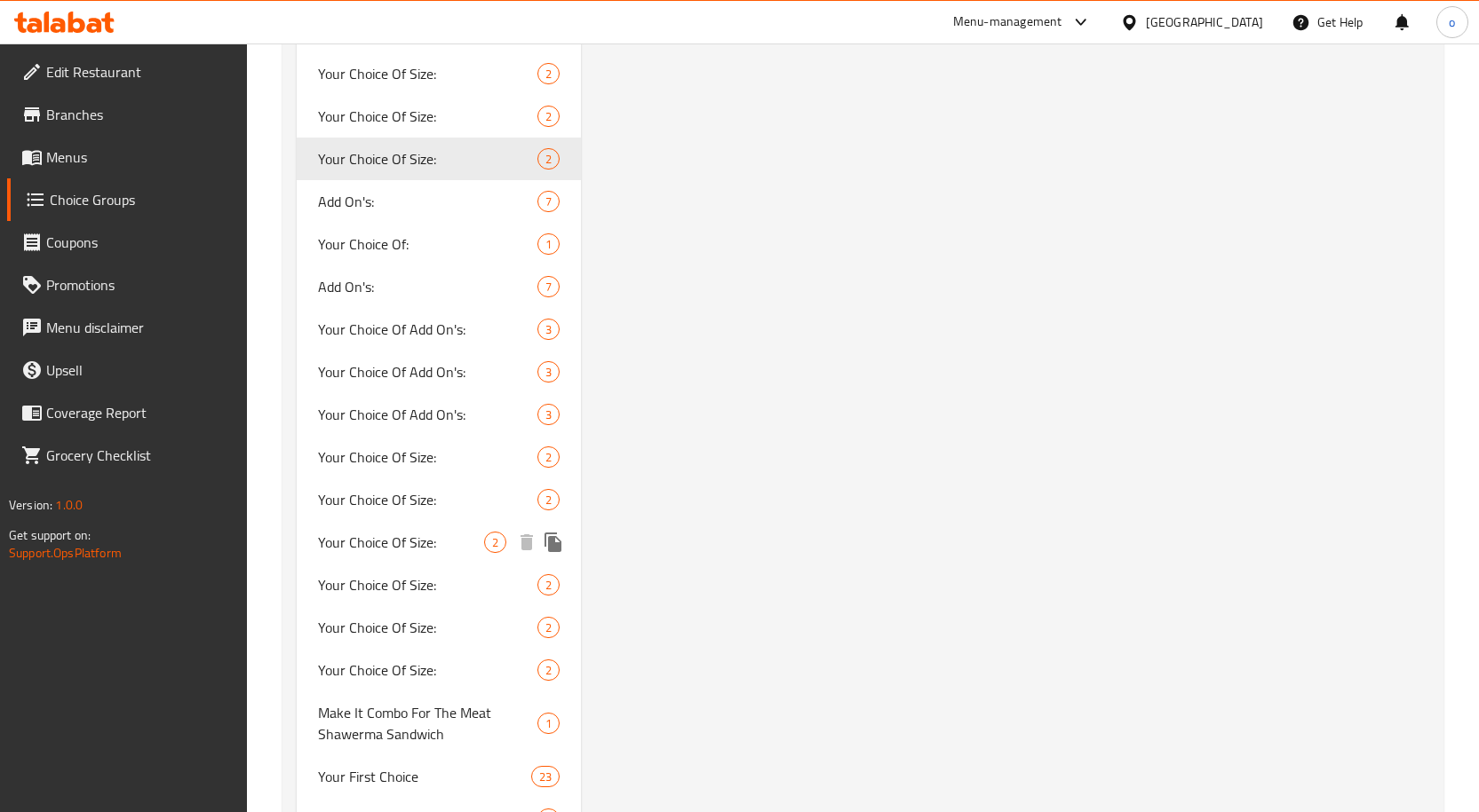
click at [444, 545] on span "Your Choice Of Size:" at bounding box center [401, 543] width 167 height 22
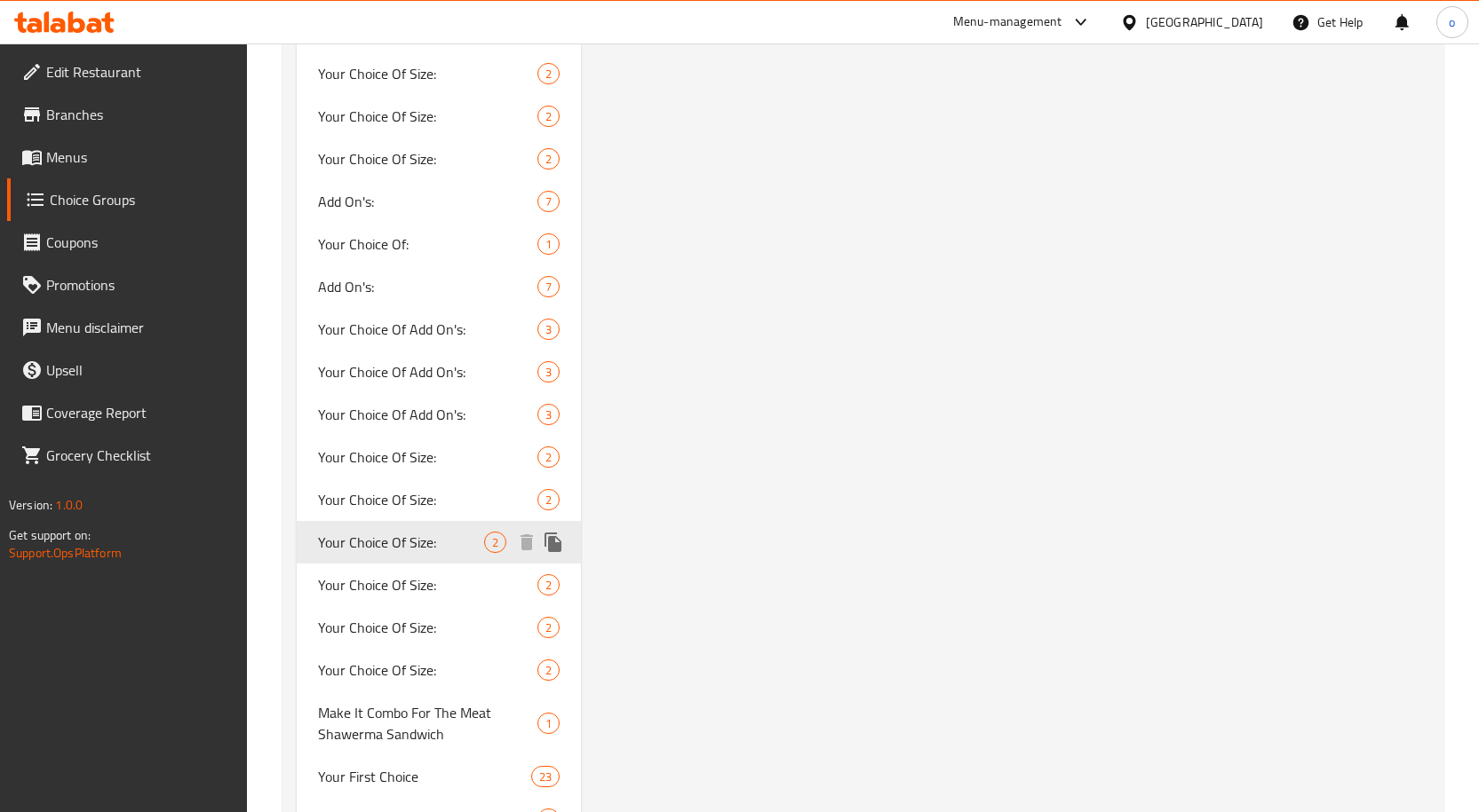
type input "Your Choice Of Size:"
type input "إختيارك من الحجم:"
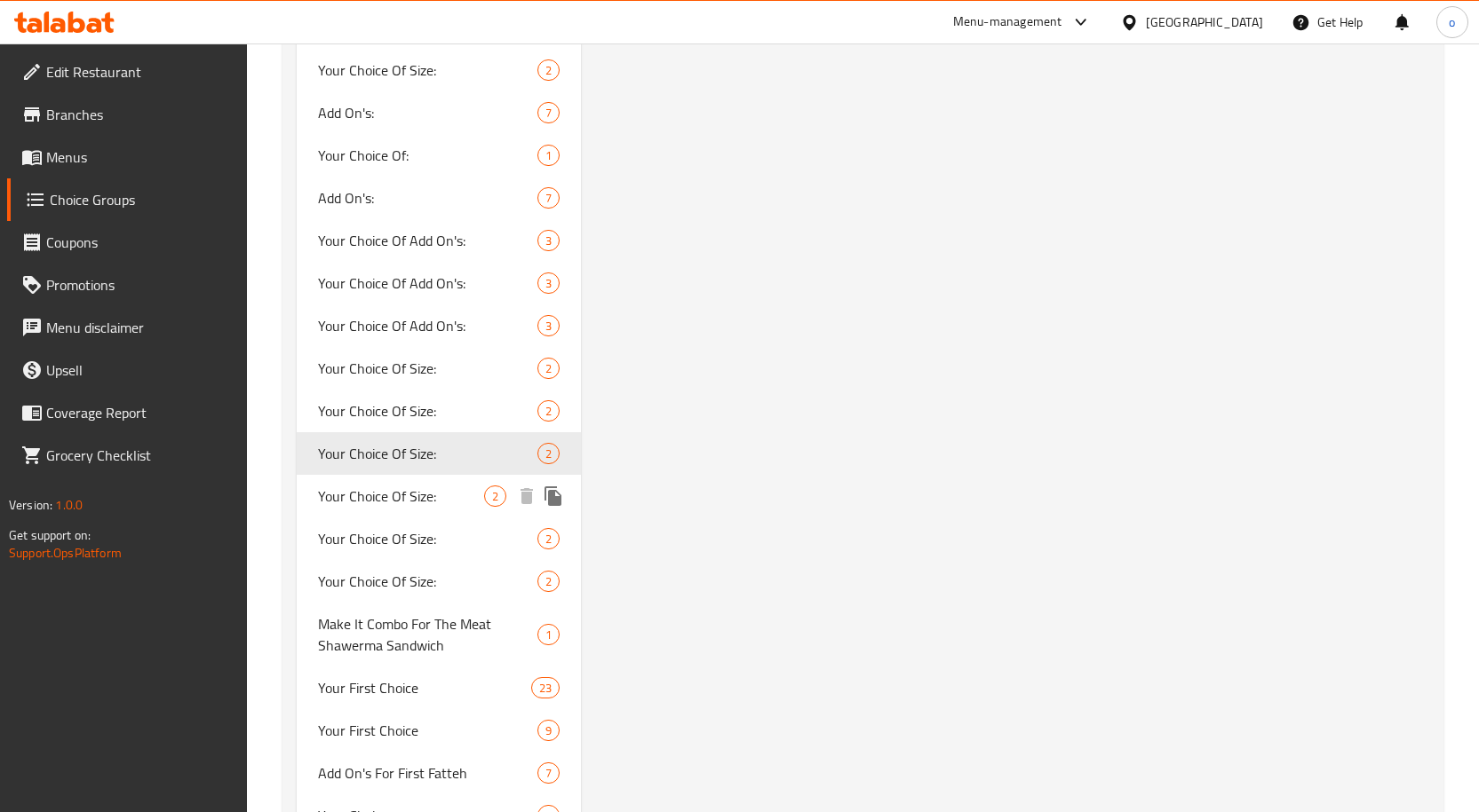
click at [454, 479] on div "Your Choice Of Size: 2" at bounding box center [440, 495] width 285 height 42
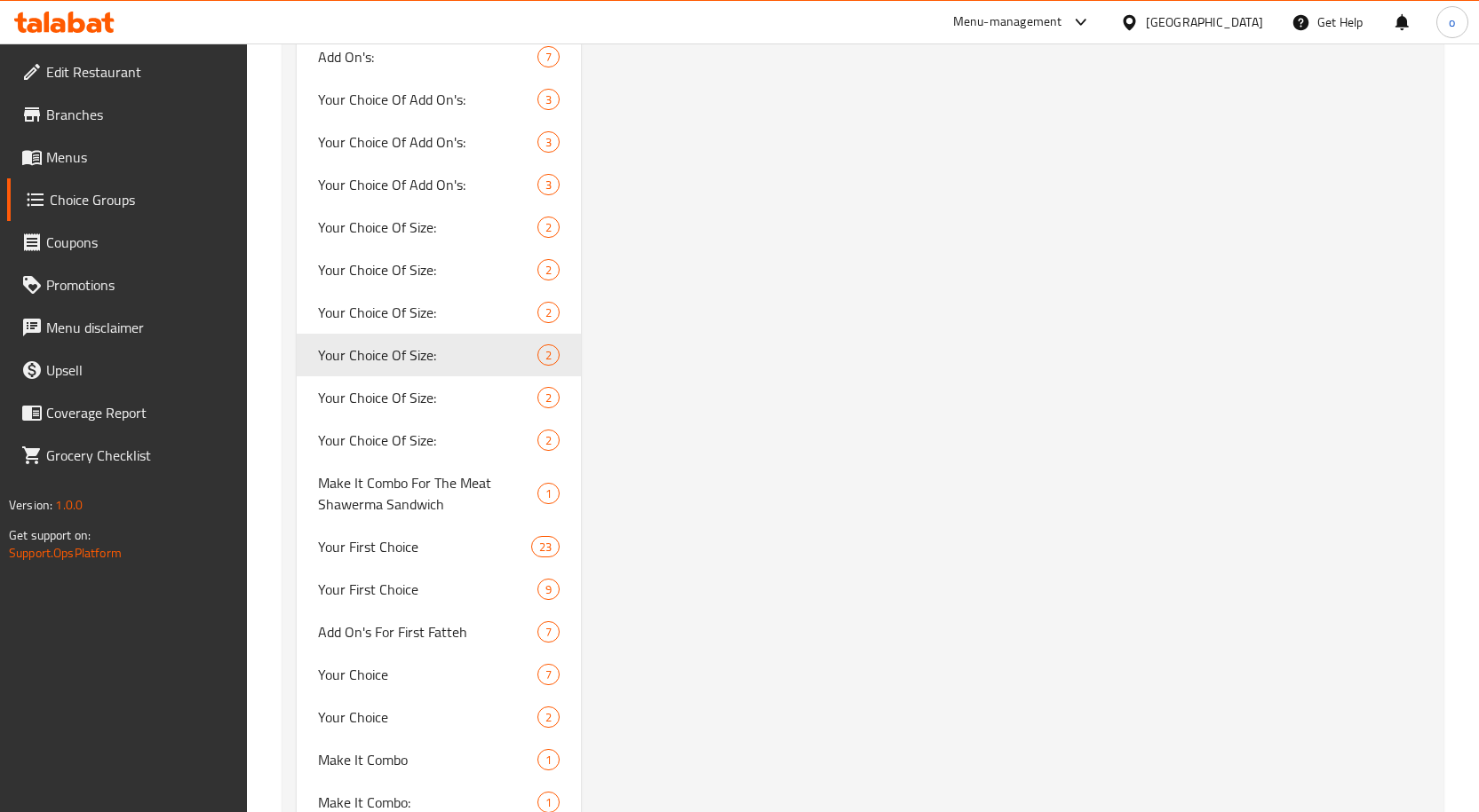
scroll to position [2575, 0]
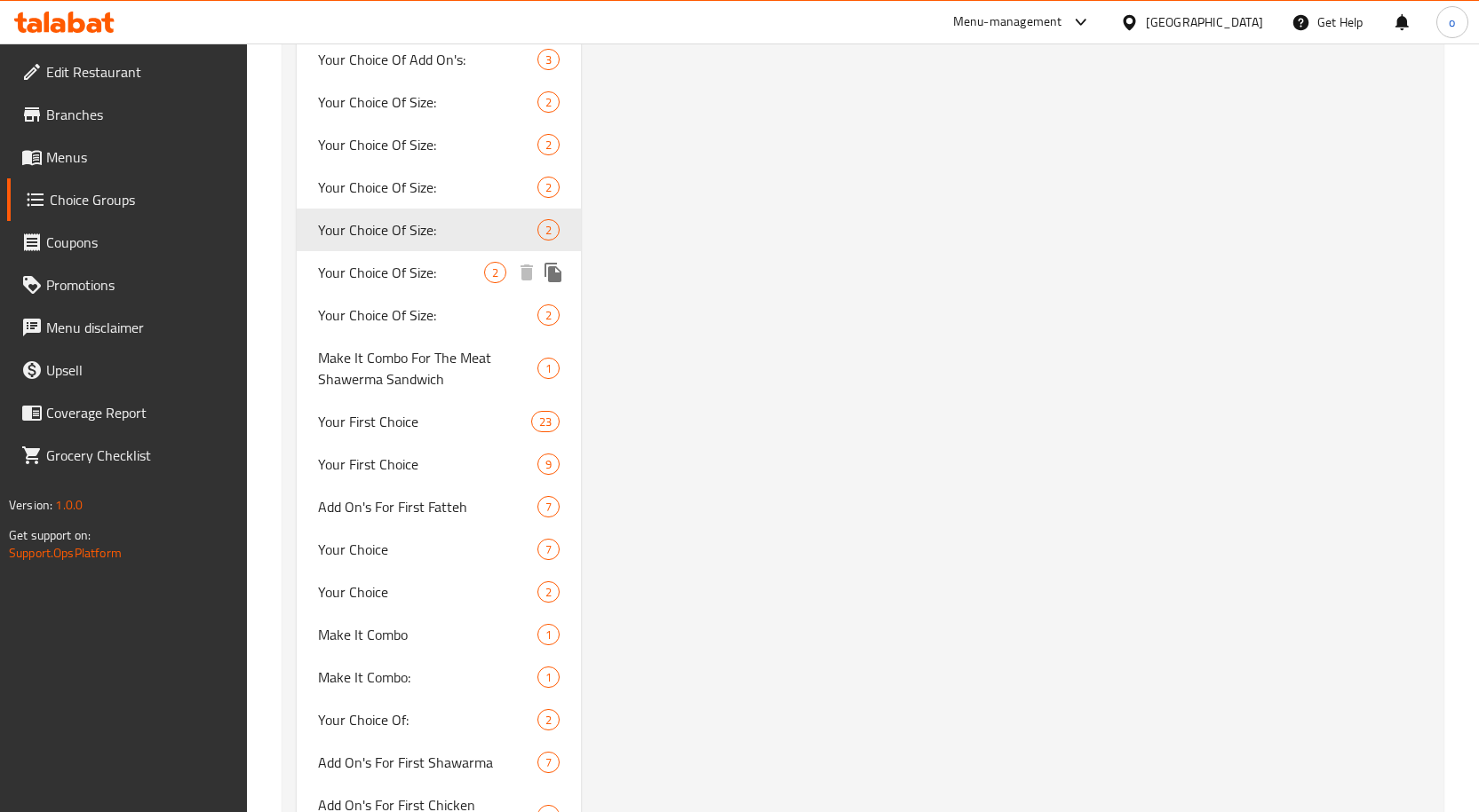
click at [449, 272] on span "Your Choice Of Size:" at bounding box center [401, 272] width 167 height 22
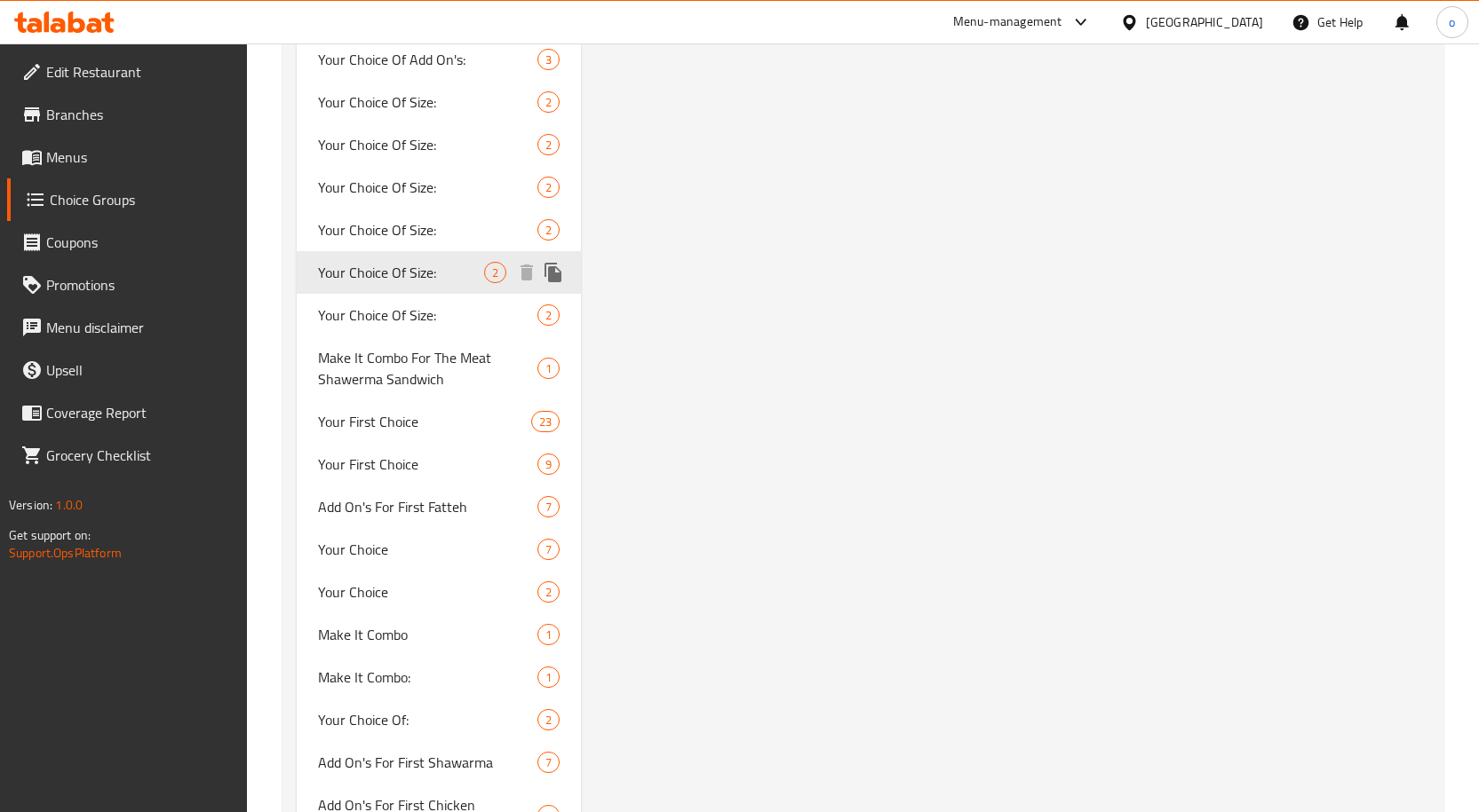
type input "0"
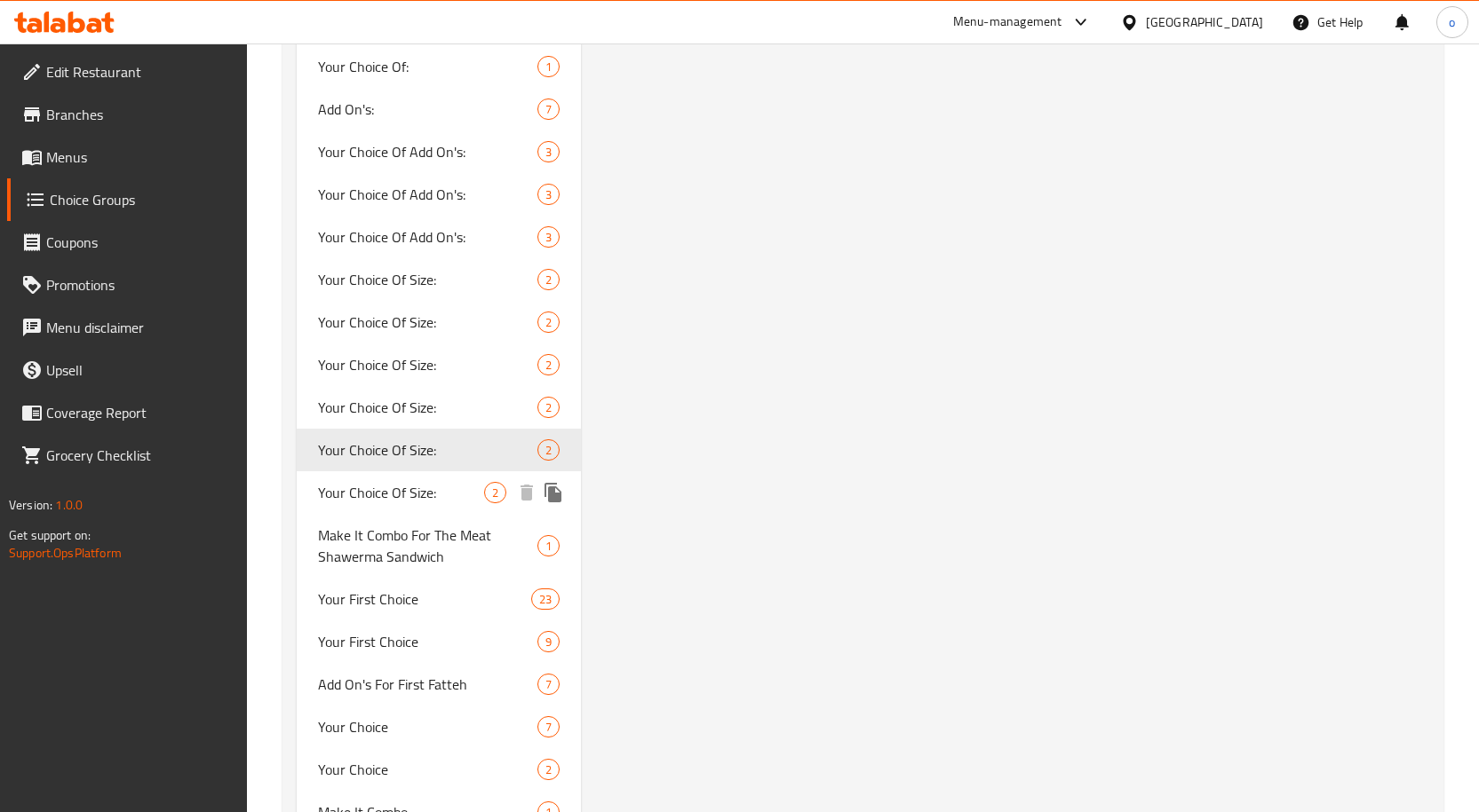
click at [412, 503] on span "Your Choice Of Size:" at bounding box center [401, 493] width 167 height 22
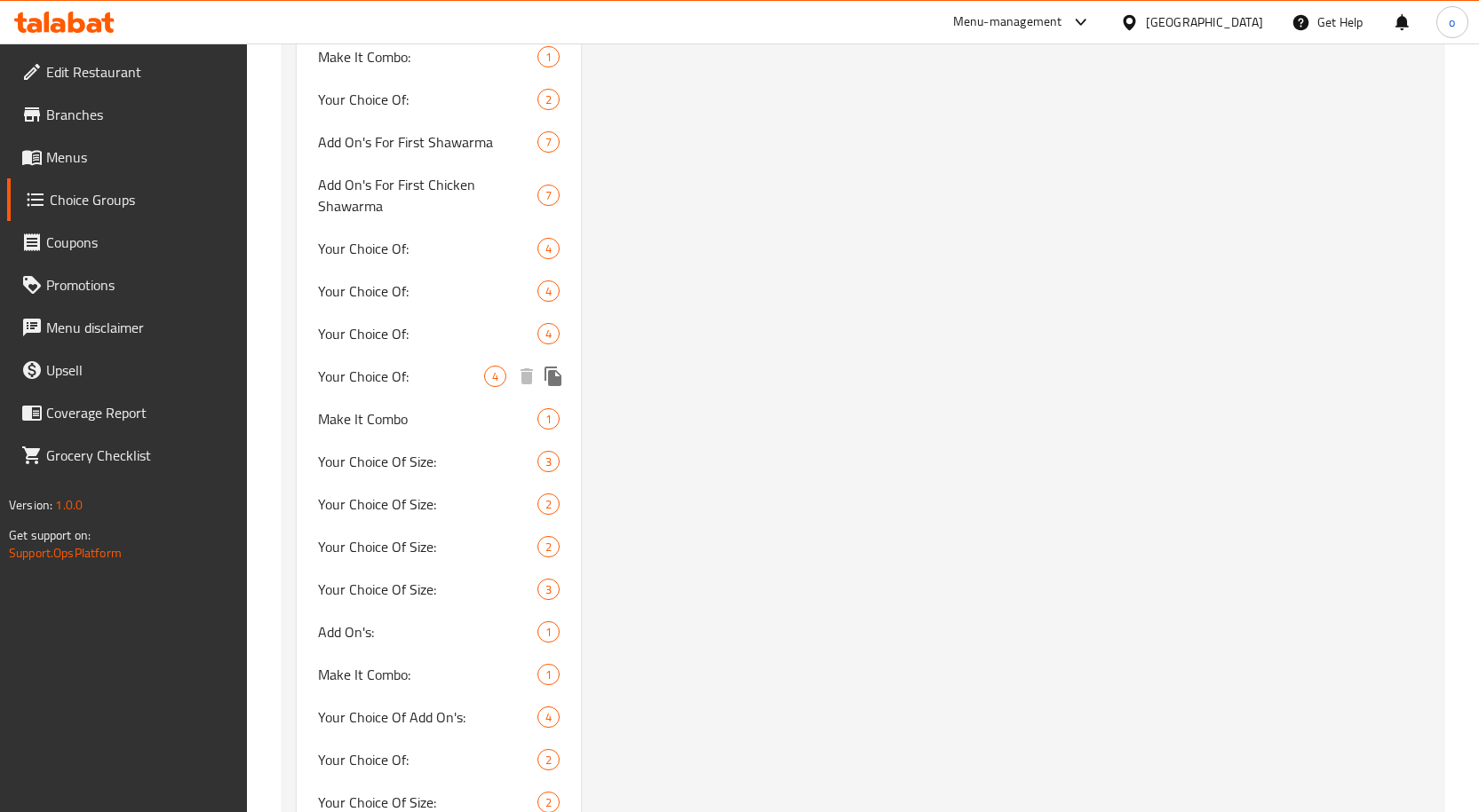
scroll to position [3197, 0]
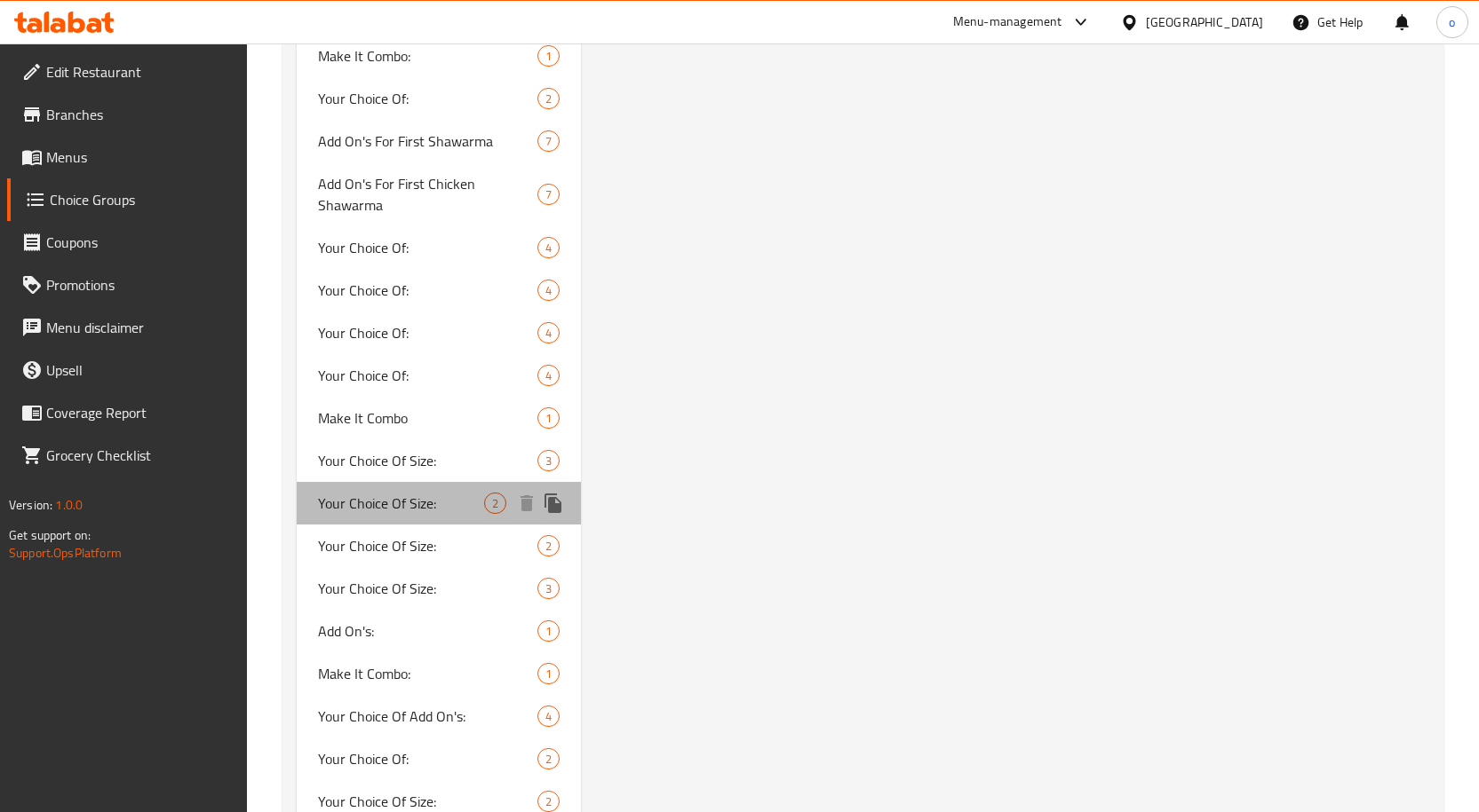
click at [443, 505] on span "Your Choice Of Size:" at bounding box center [401, 503] width 167 height 22
type input "Your Choice Of Size:"
type input "إختيارك من الحجم:"
type input "1"
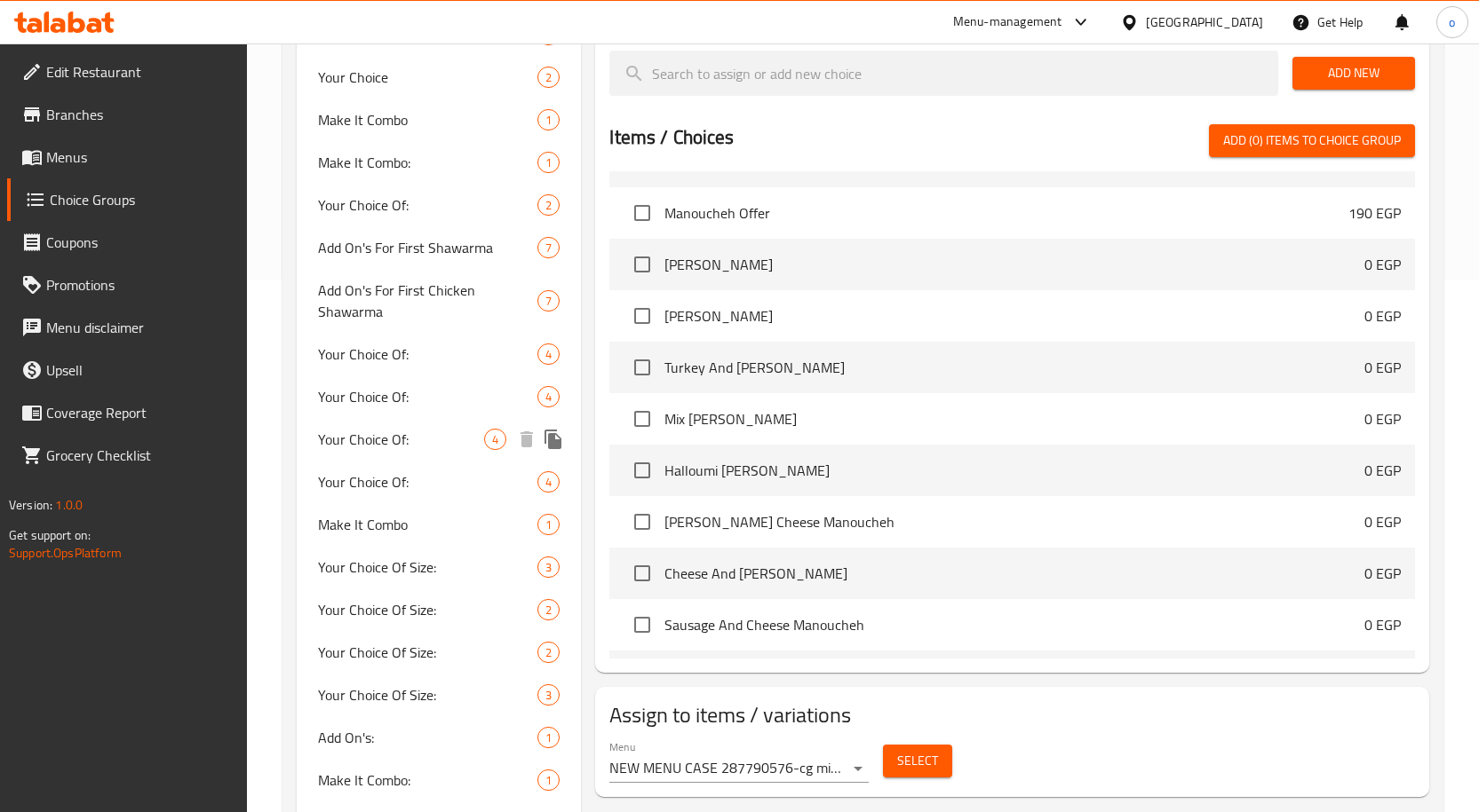
scroll to position [1776, 0]
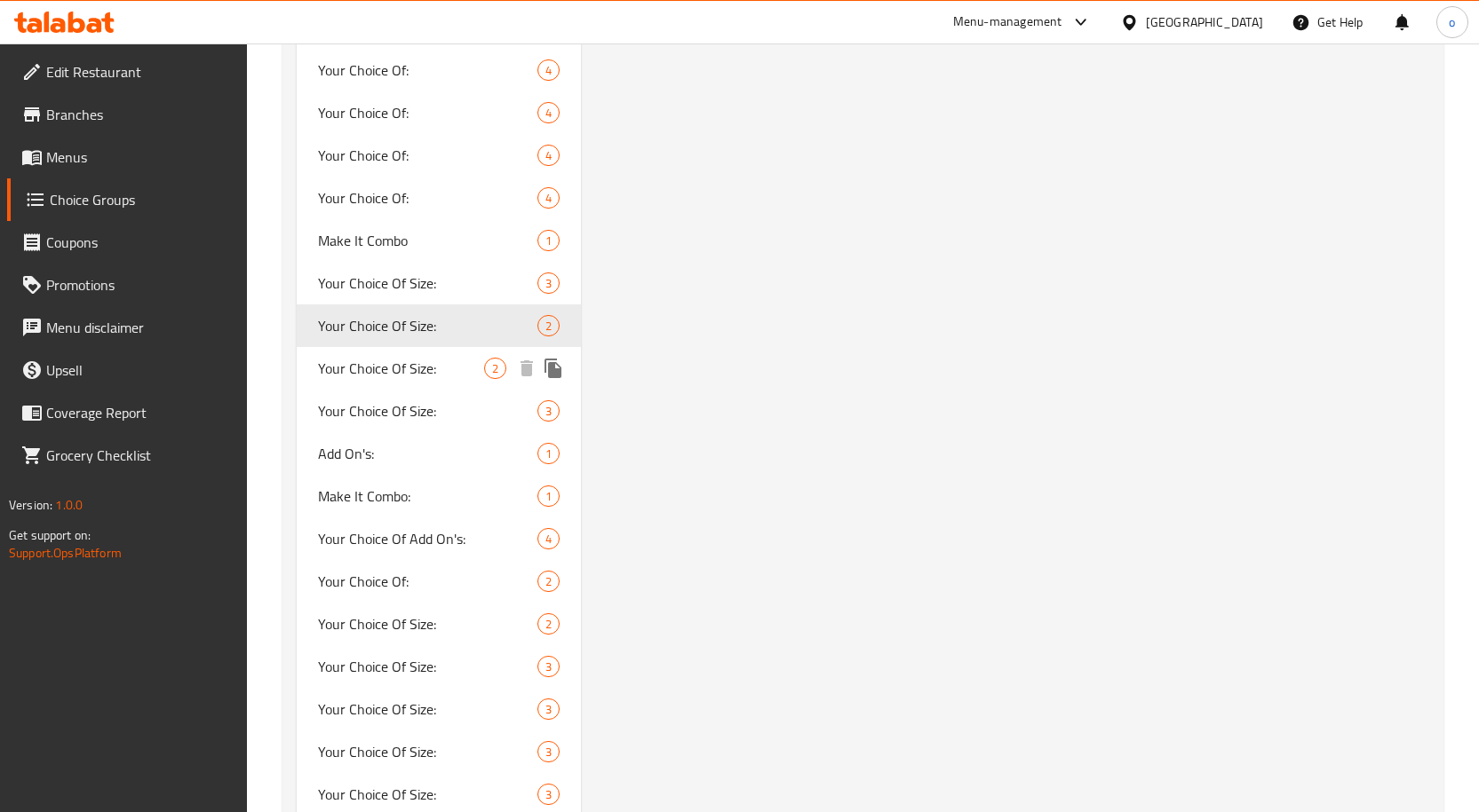
click at [448, 353] on div "Your Choice Of Size: 2" at bounding box center [440, 368] width 285 height 42
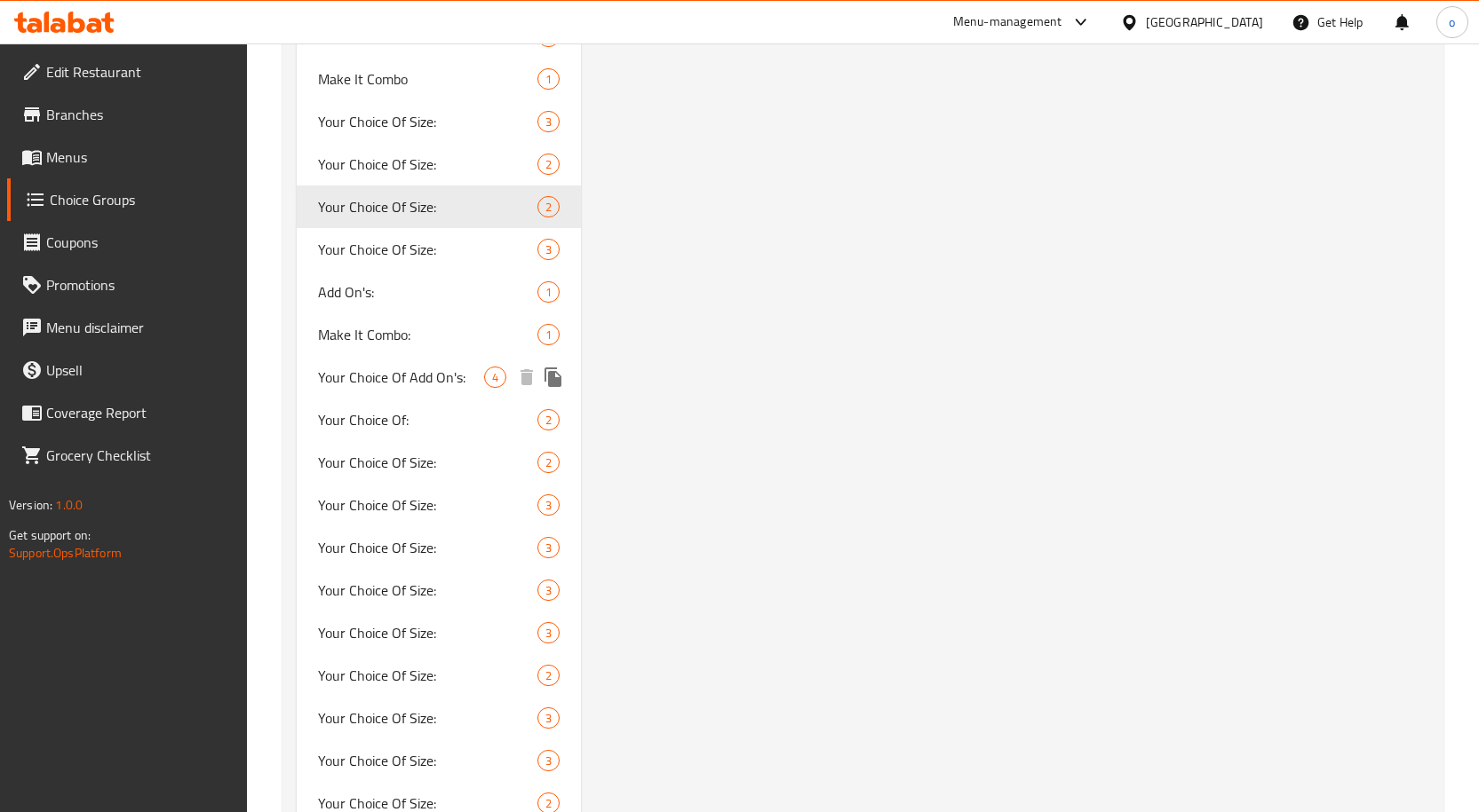
scroll to position [3552, 0]
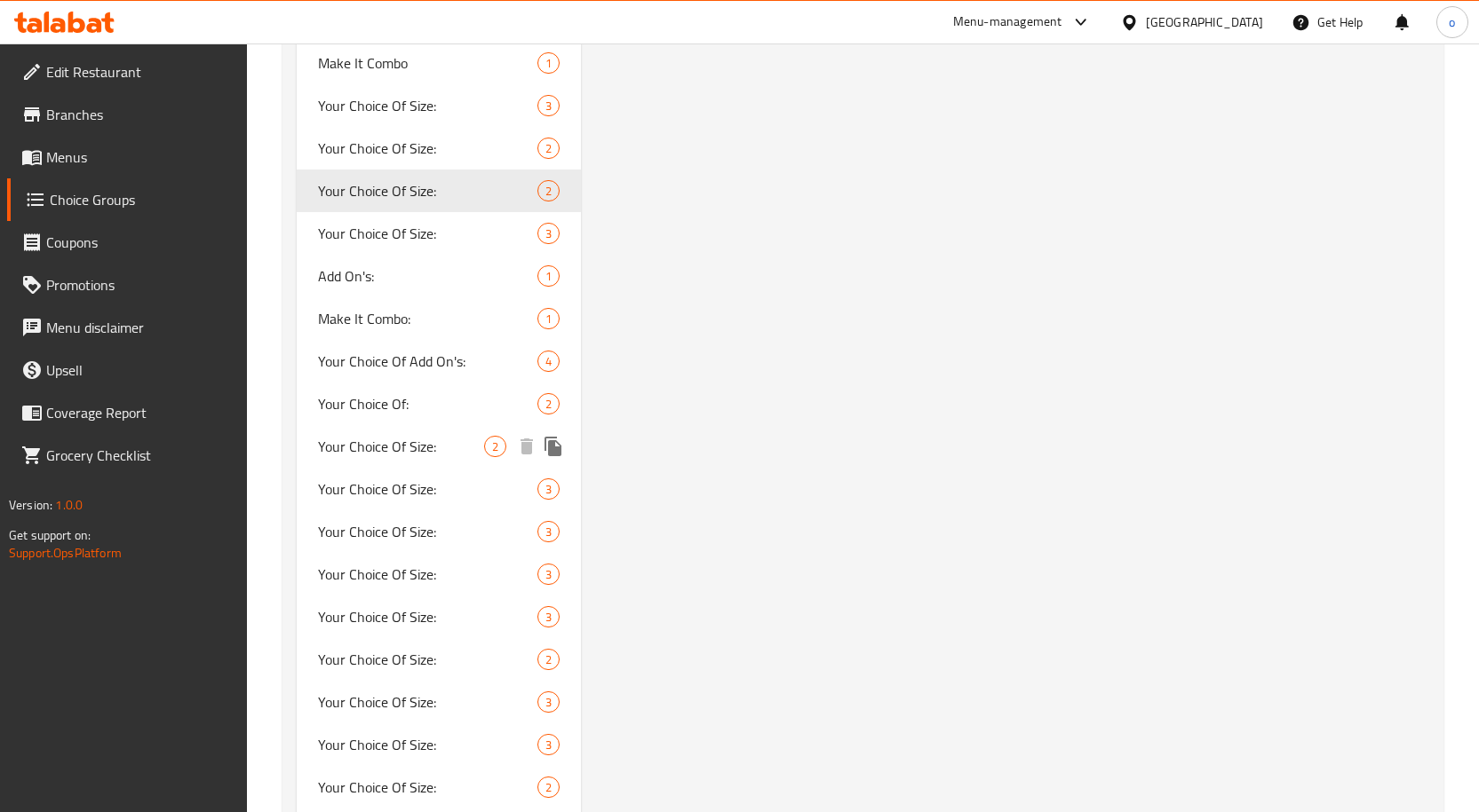
click at [466, 436] on span "Your Choice Of Size:" at bounding box center [401, 447] width 167 height 22
type input "Your Choice Of Size:"
type input "إختيارك من الحجم:"
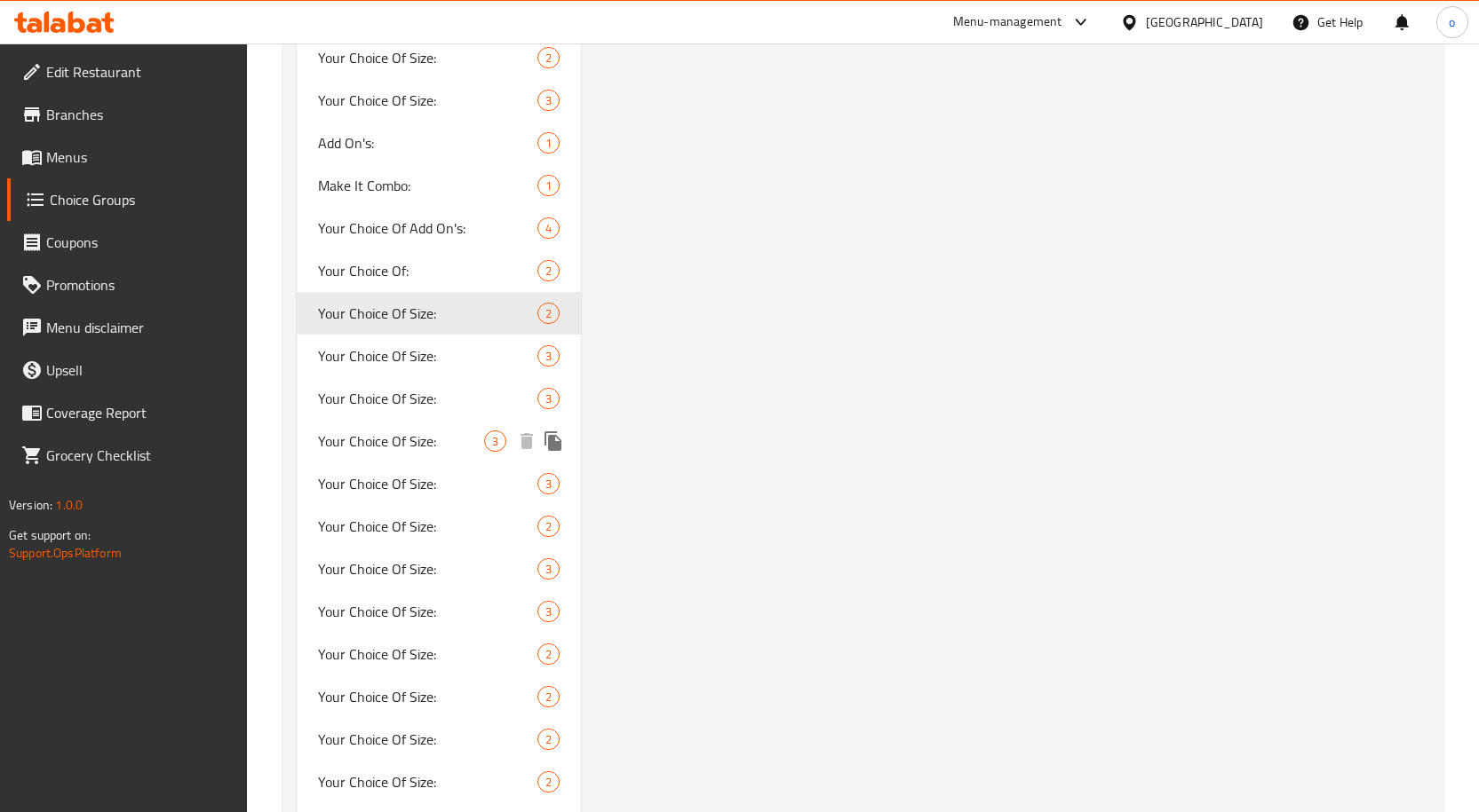
scroll to position [3640, 0]
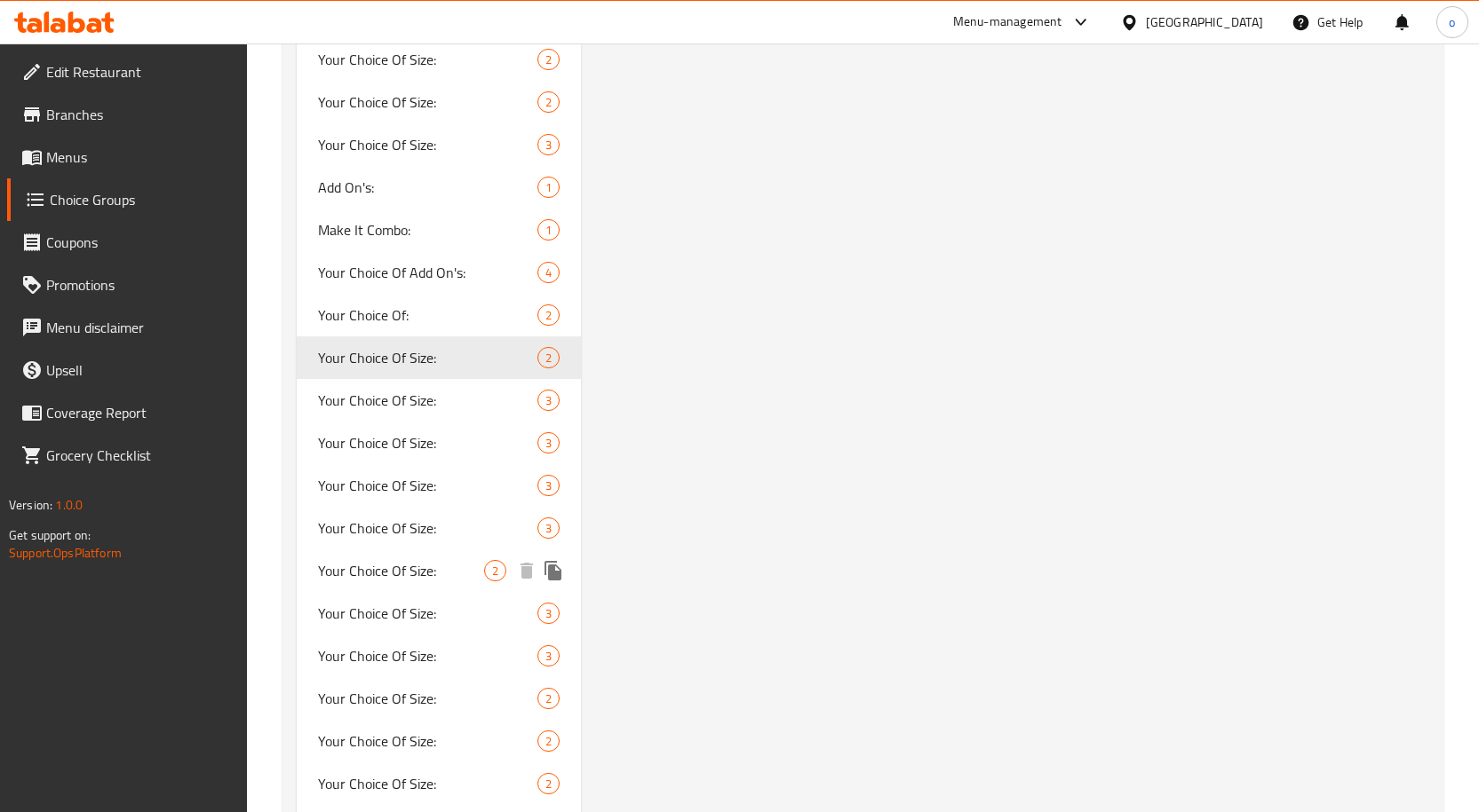
click at [439, 577] on span "Your Choice Of Size:" at bounding box center [401, 571] width 167 height 22
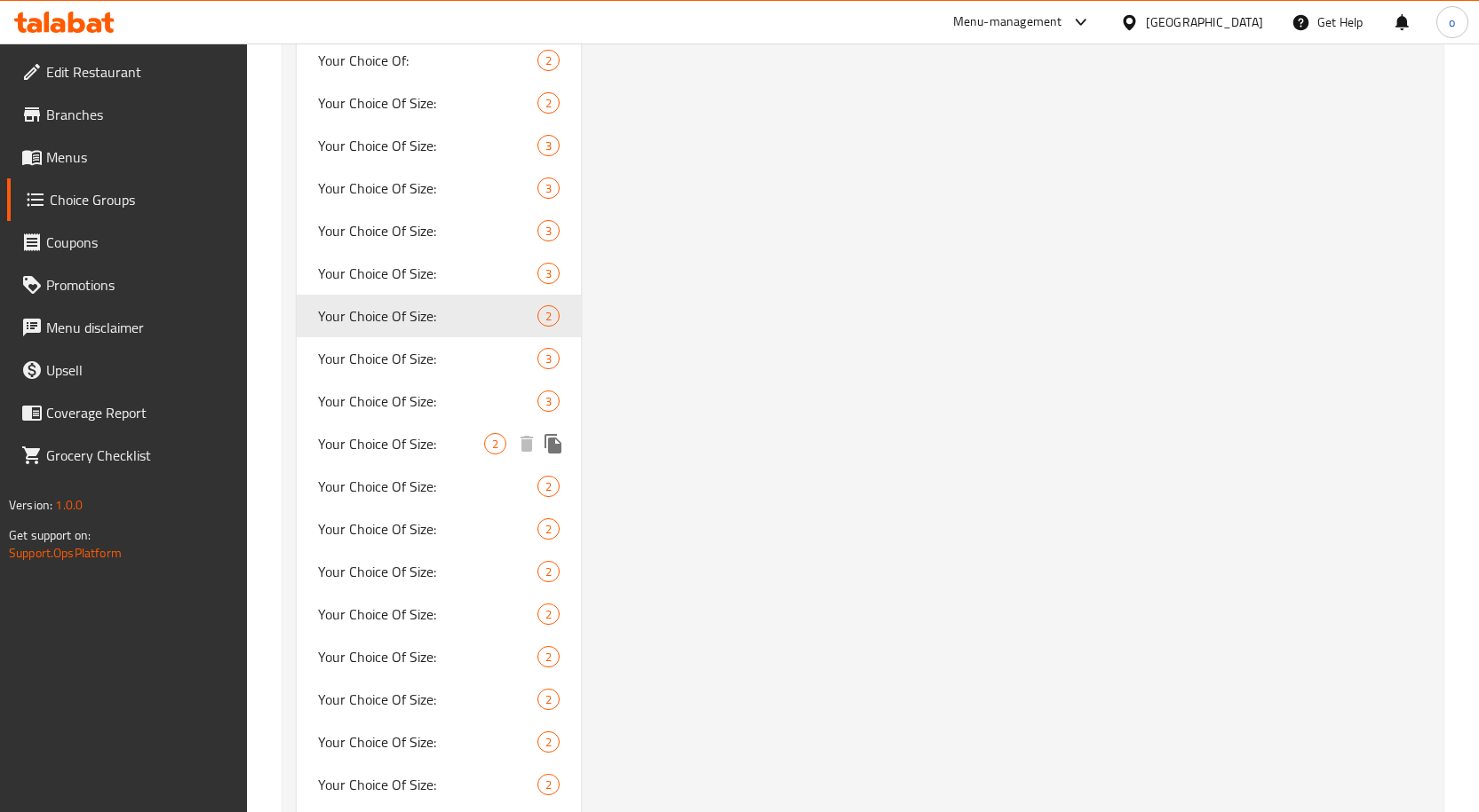
scroll to position [3907, 0]
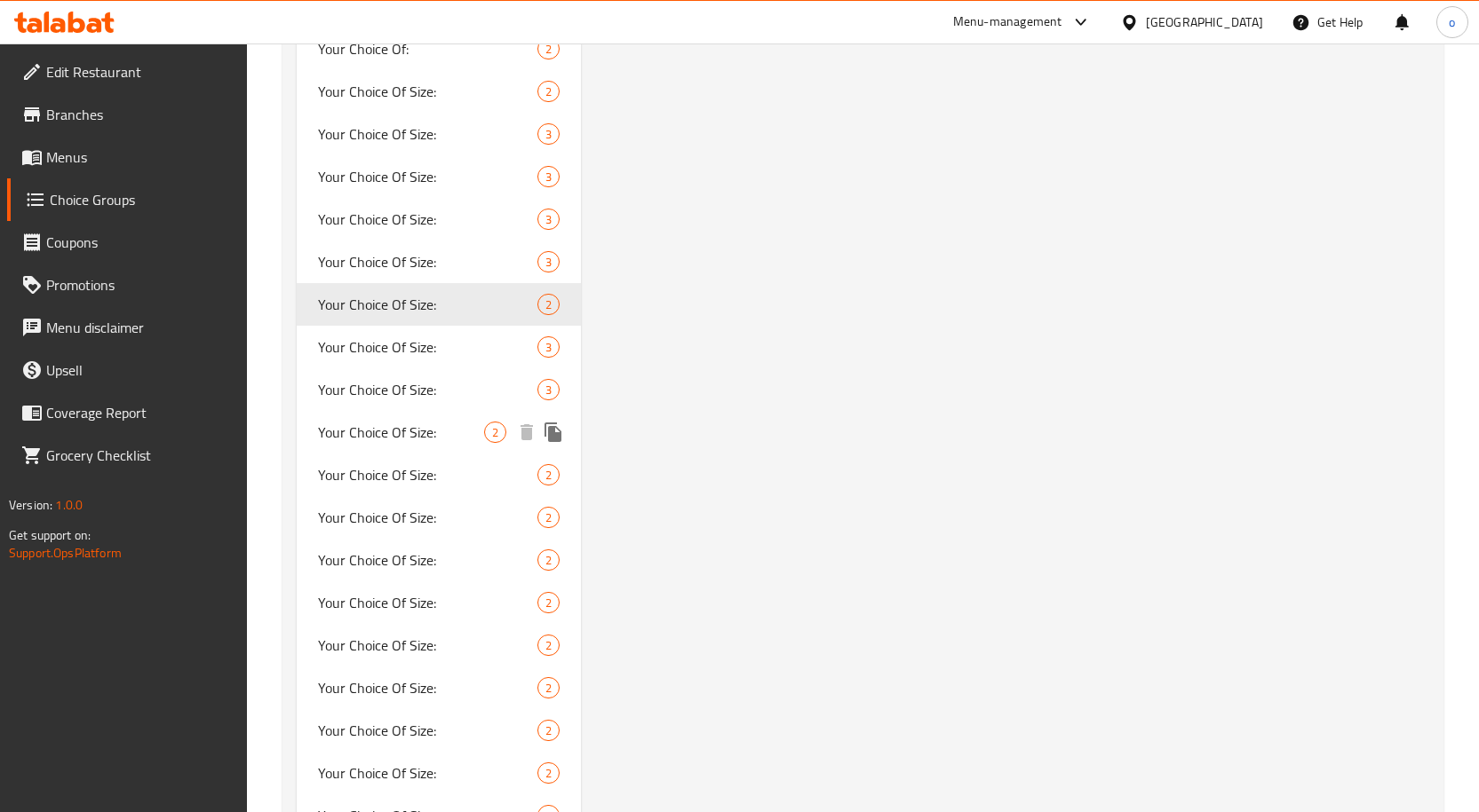
click at [418, 427] on span "Your Choice Of Size:" at bounding box center [401, 433] width 167 height 22
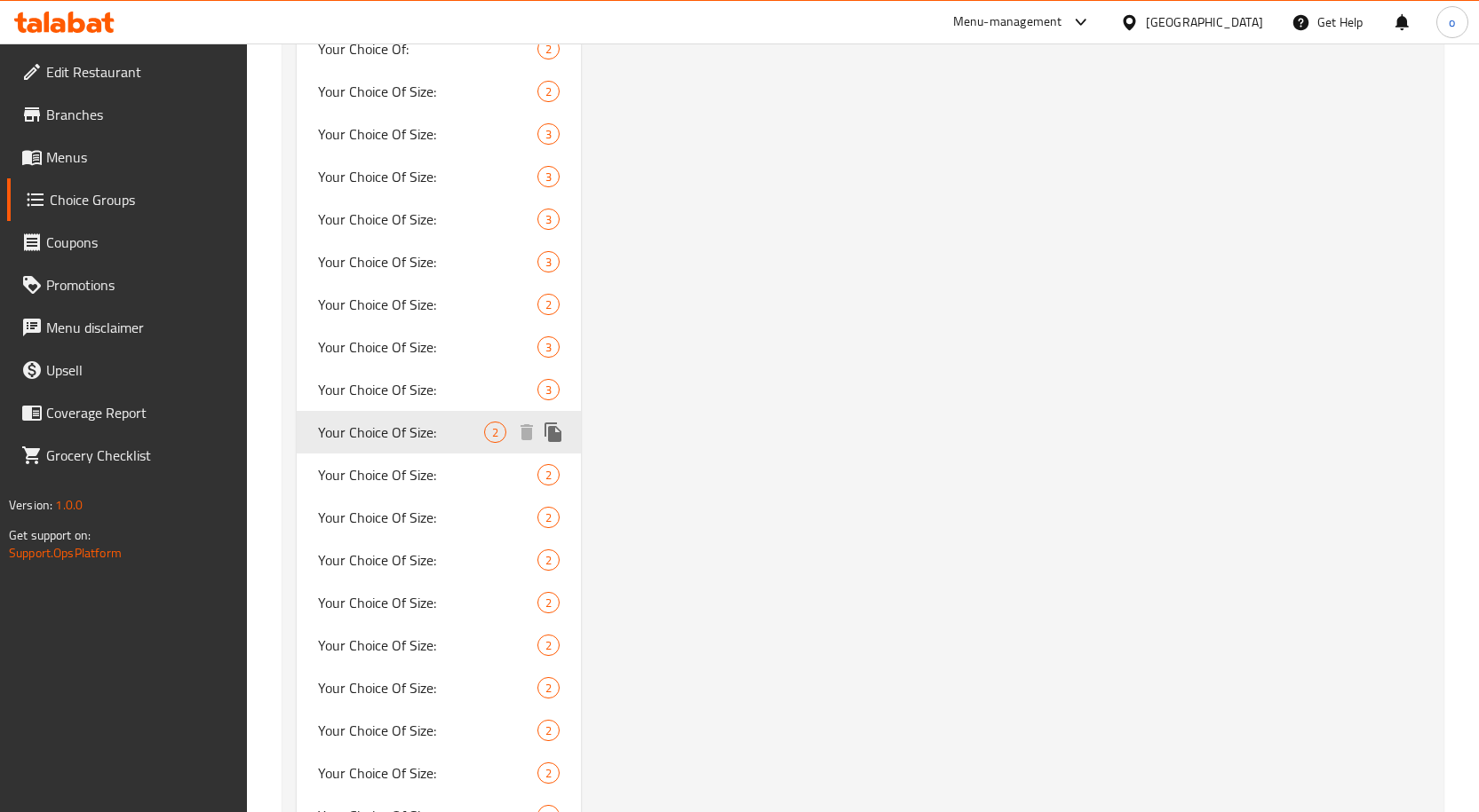
type input "Your Choice Of Size:"
type input "إختيارك من الحجم :"
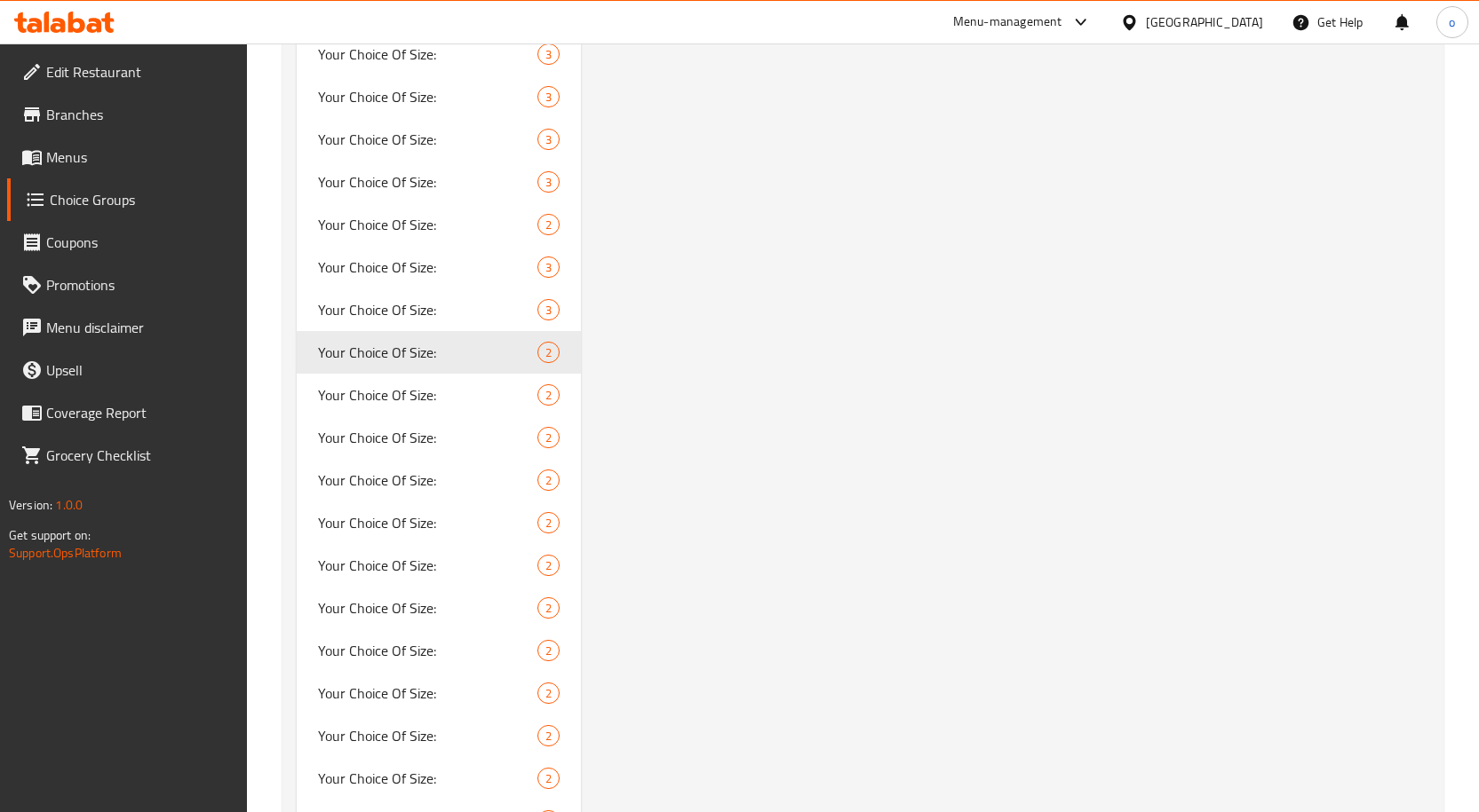
scroll to position [3996, 0]
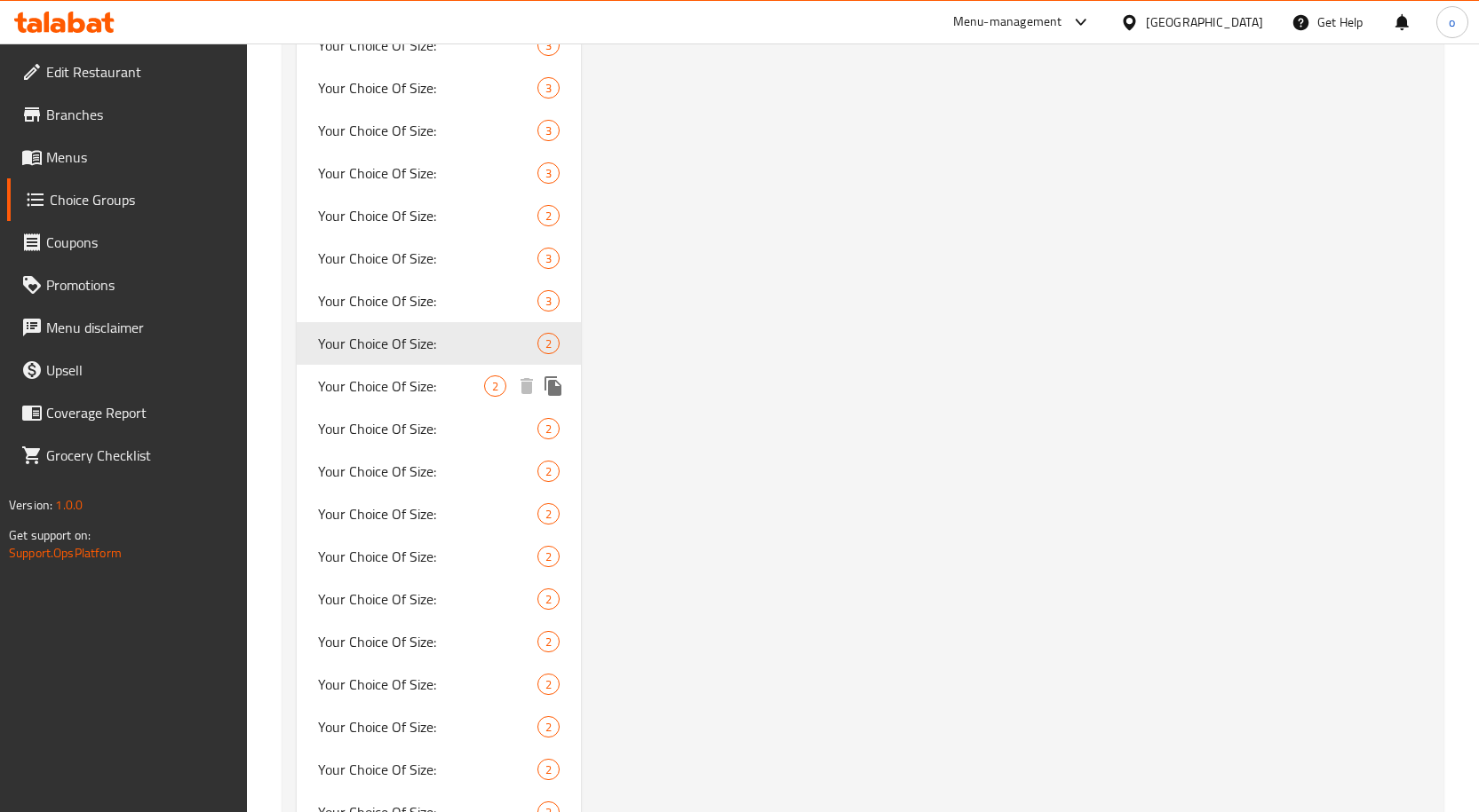
click at [485, 372] on div "Your Choice Of Size: 2" at bounding box center [440, 385] width 285 height 42
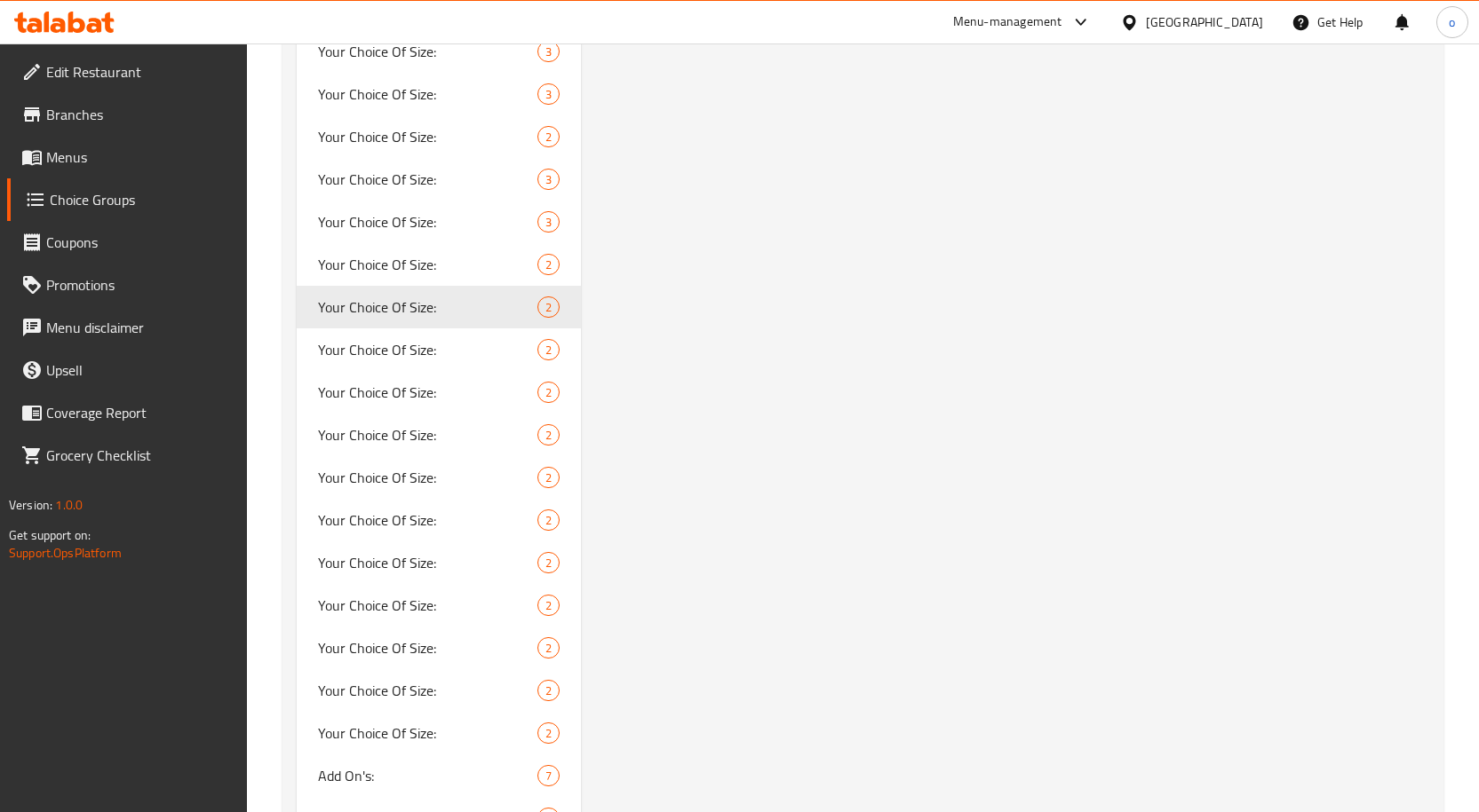
scroll to position [4085, 0]
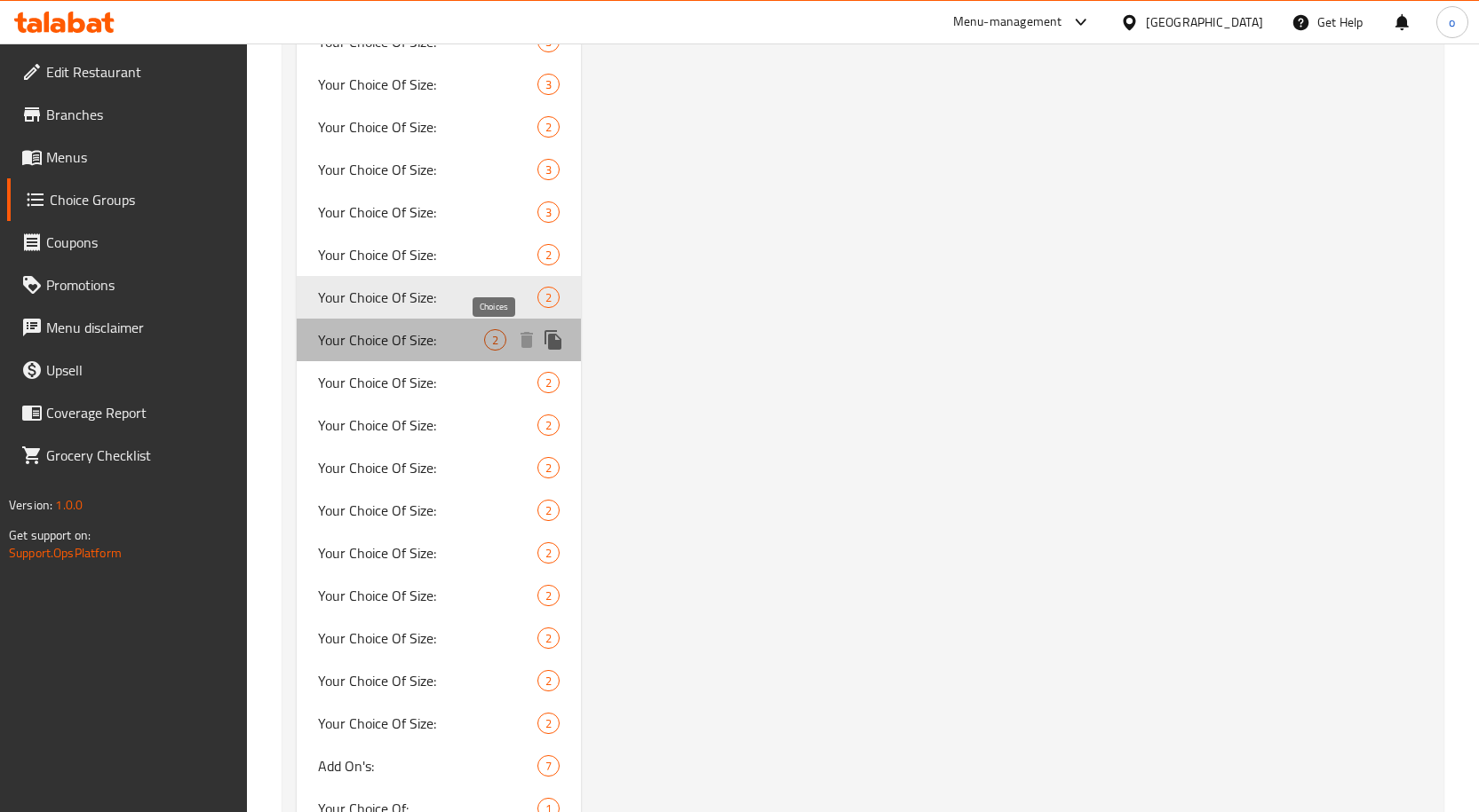
click at [503, 341] on span "2" at bounding box center [495, 340] width 21 height 17
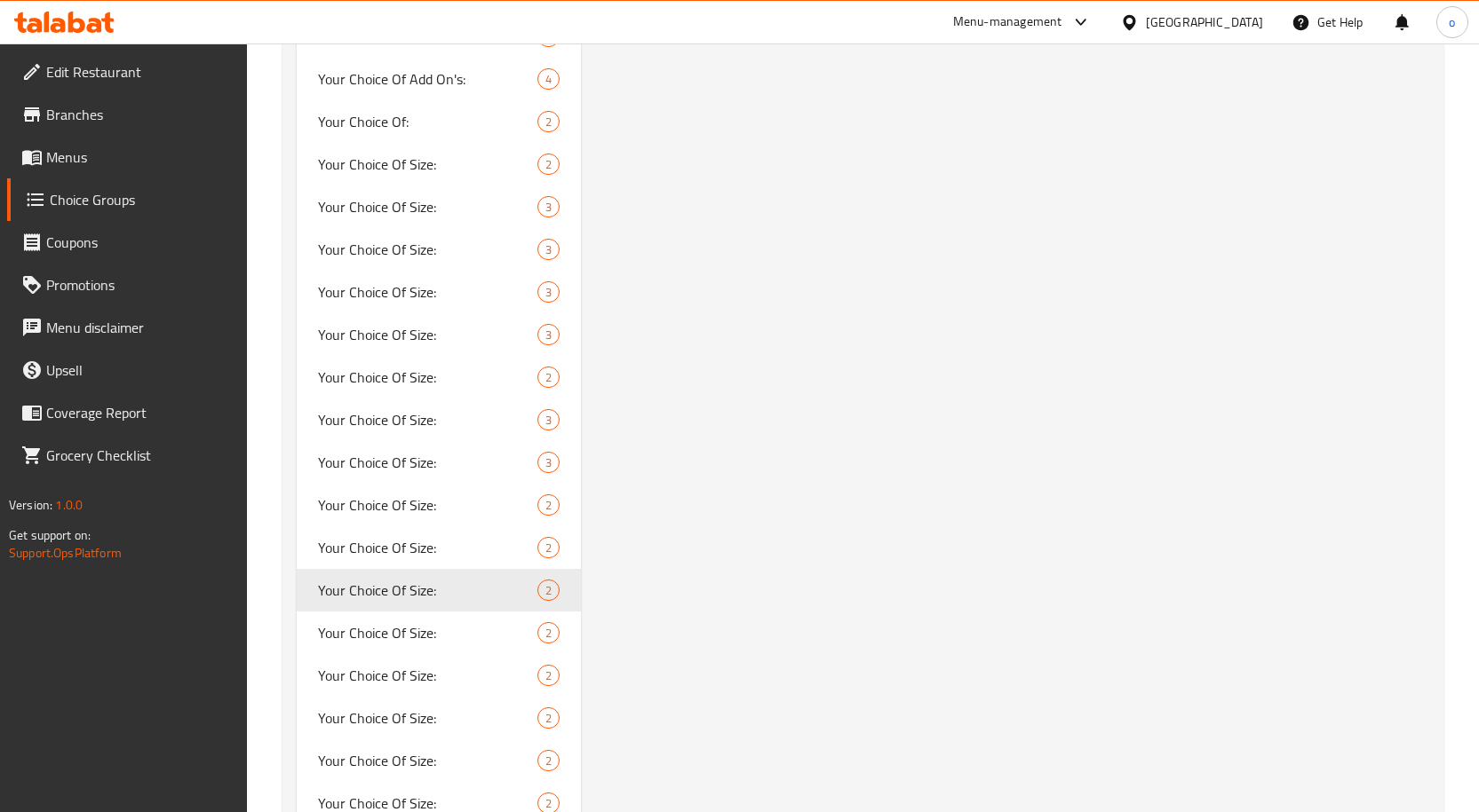
scroll to position [3996, 0]
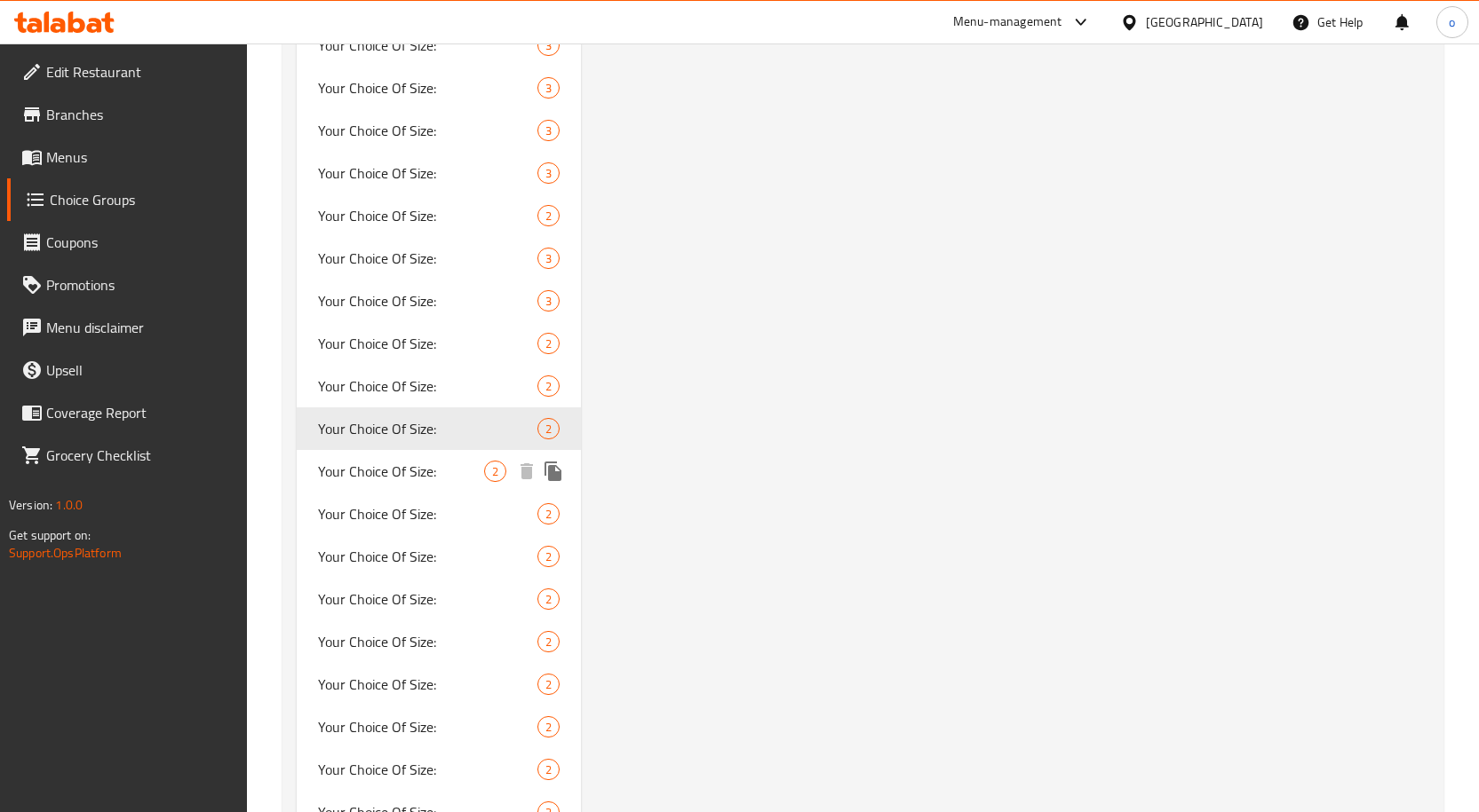
click at [429, 461] on span "Your Choice Of Size:" at bounding box center [401, 472] width 167 height 22
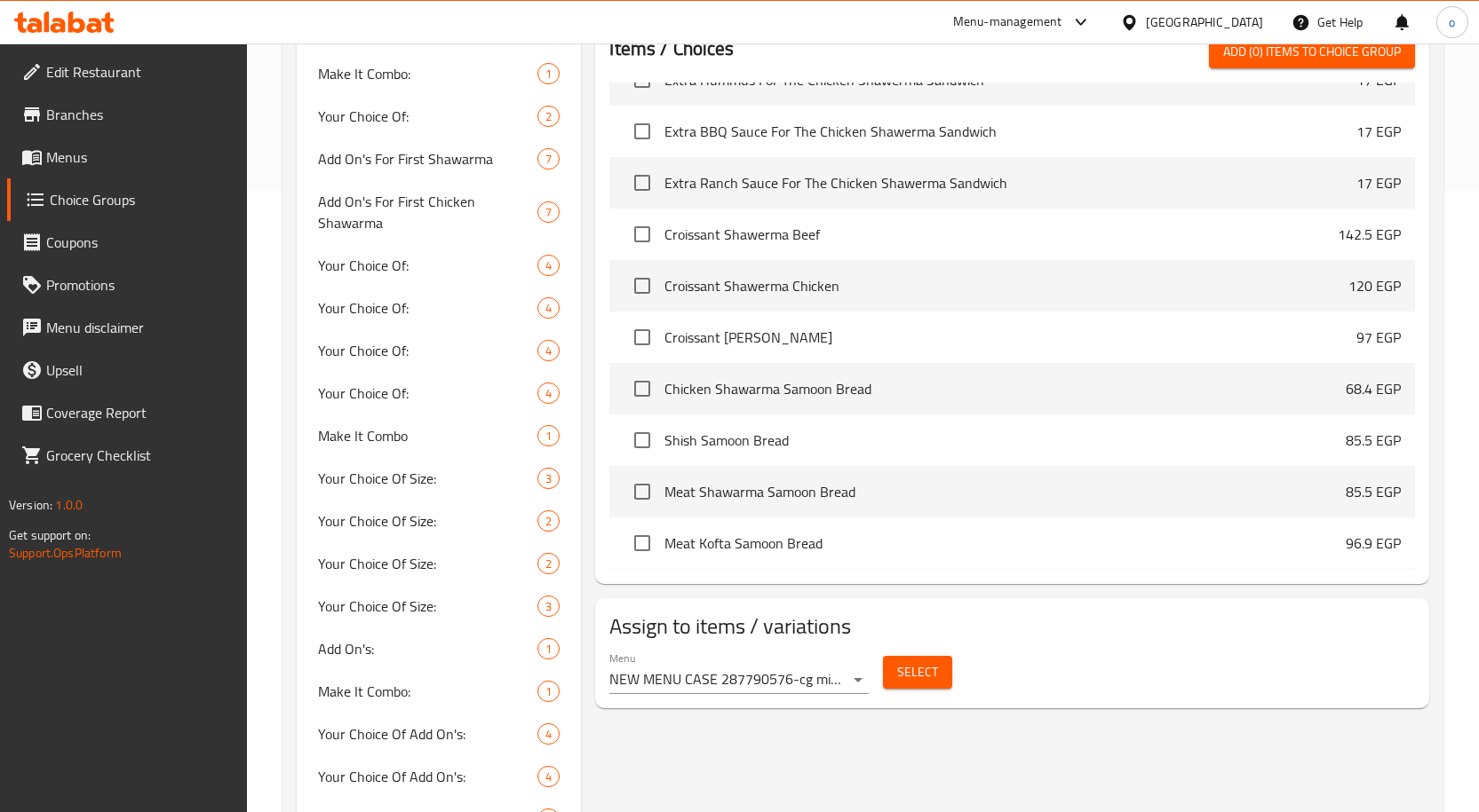
scroll to position [533, 0]
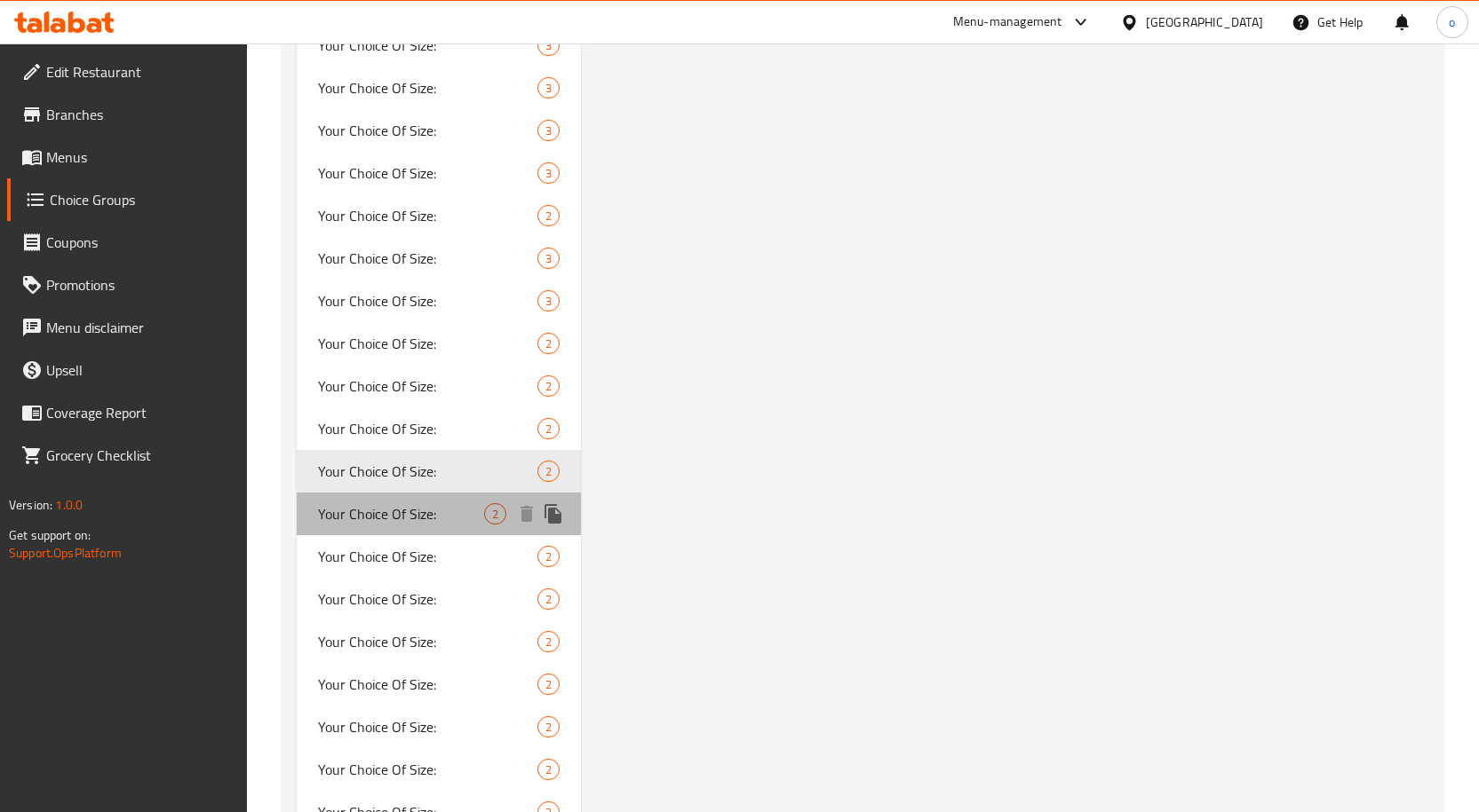
click at [427, 508] on span "Your Choice Of Size:" at bounding box center [401, 514] width 167 height 22
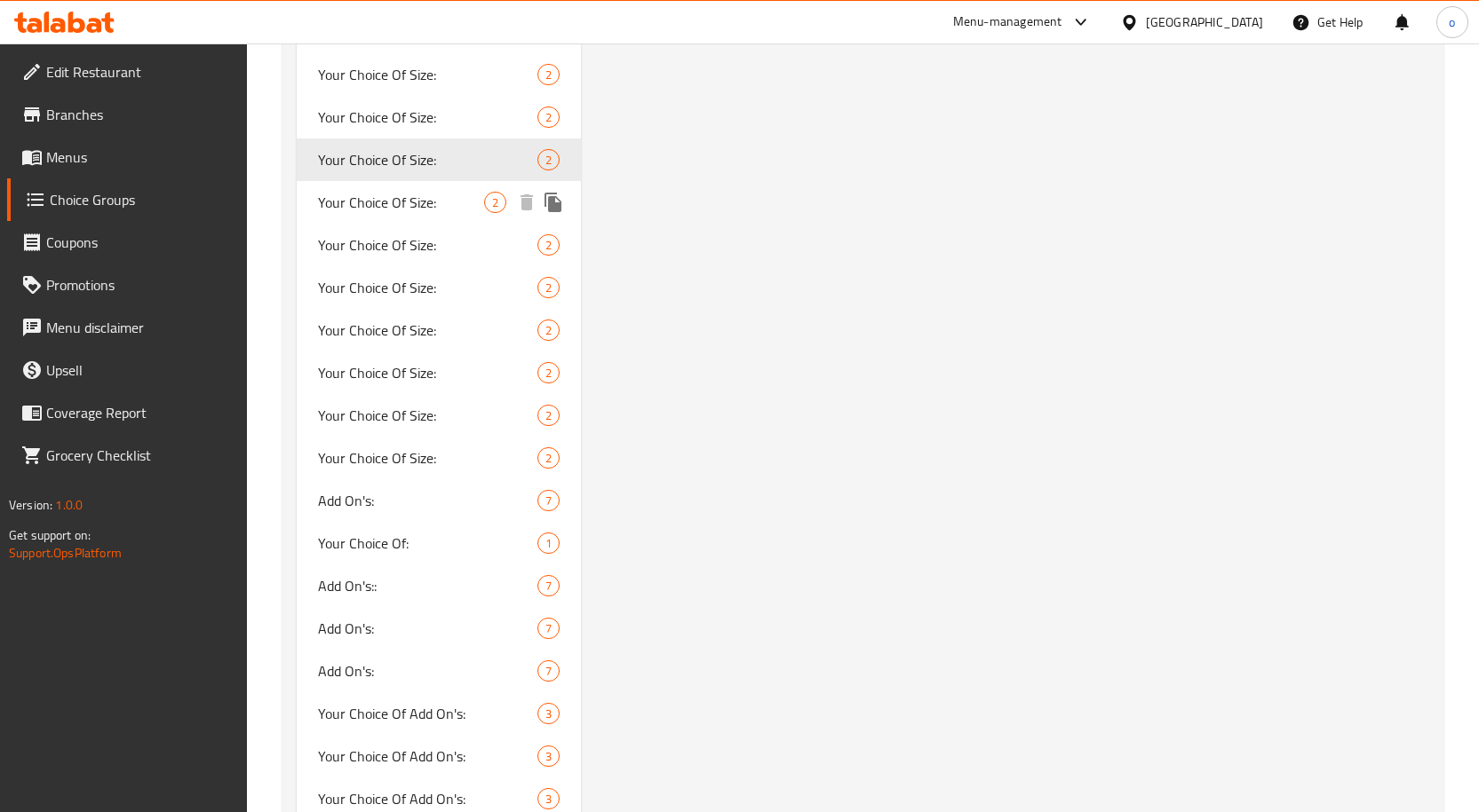
scroll to position [4351, 0]
click at [418, 202] on span "Your Choice Of Size:" at bounding box center [401, 202] width 167 height 22
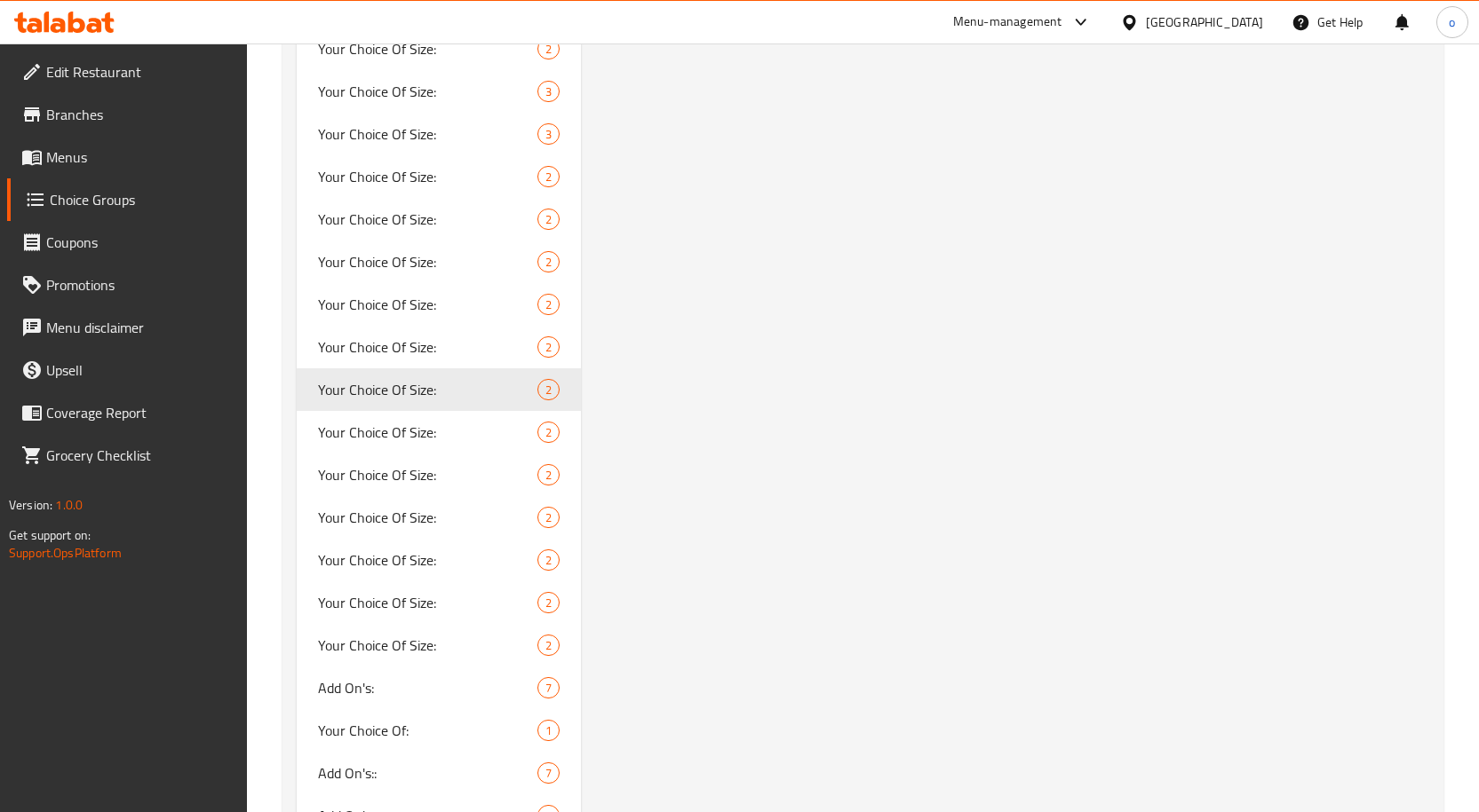
scroll to position [4173, 0]
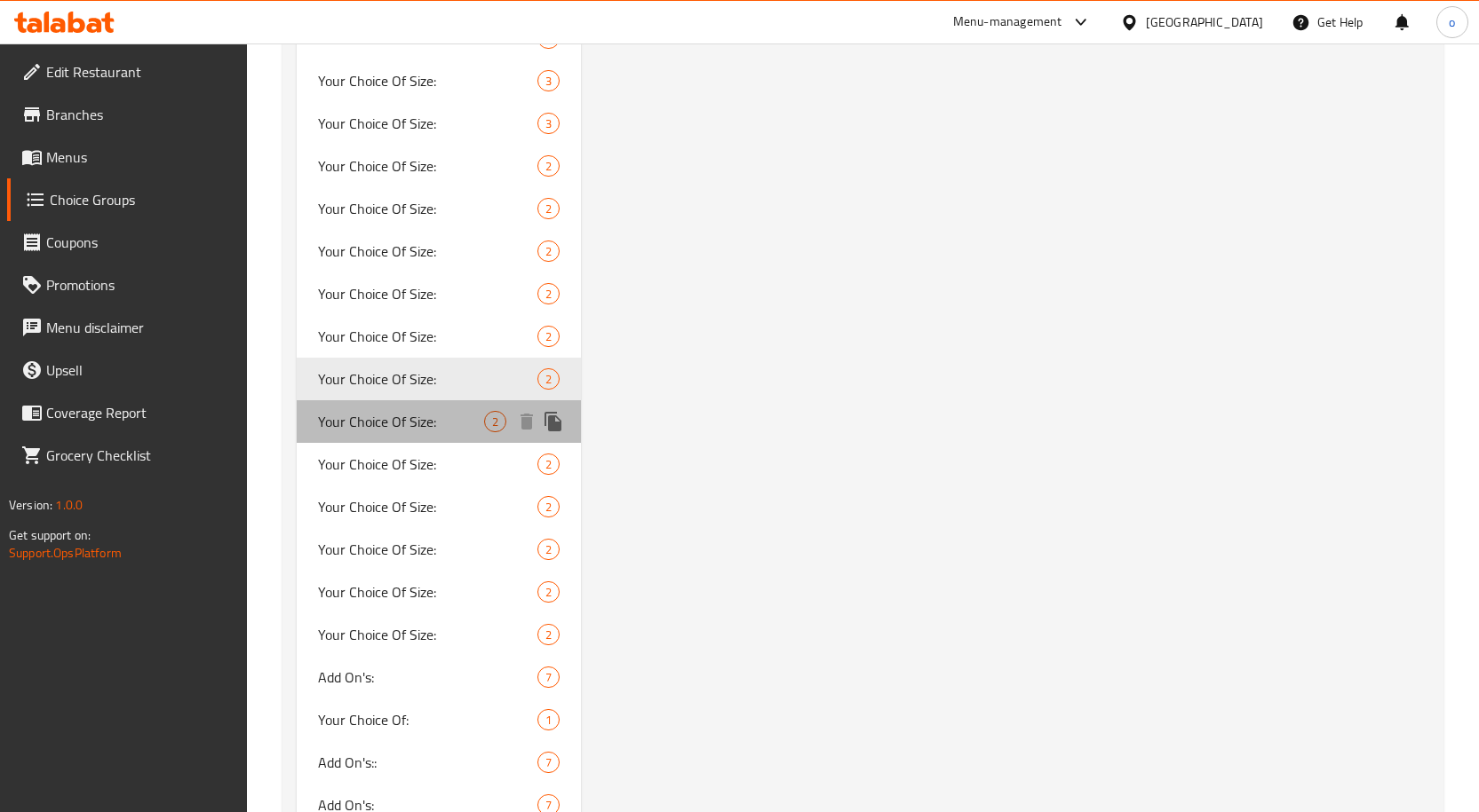
click at [441, 412] on span "Your Choice Of Size:" at bounding box center [401, 422] width 167 height 22
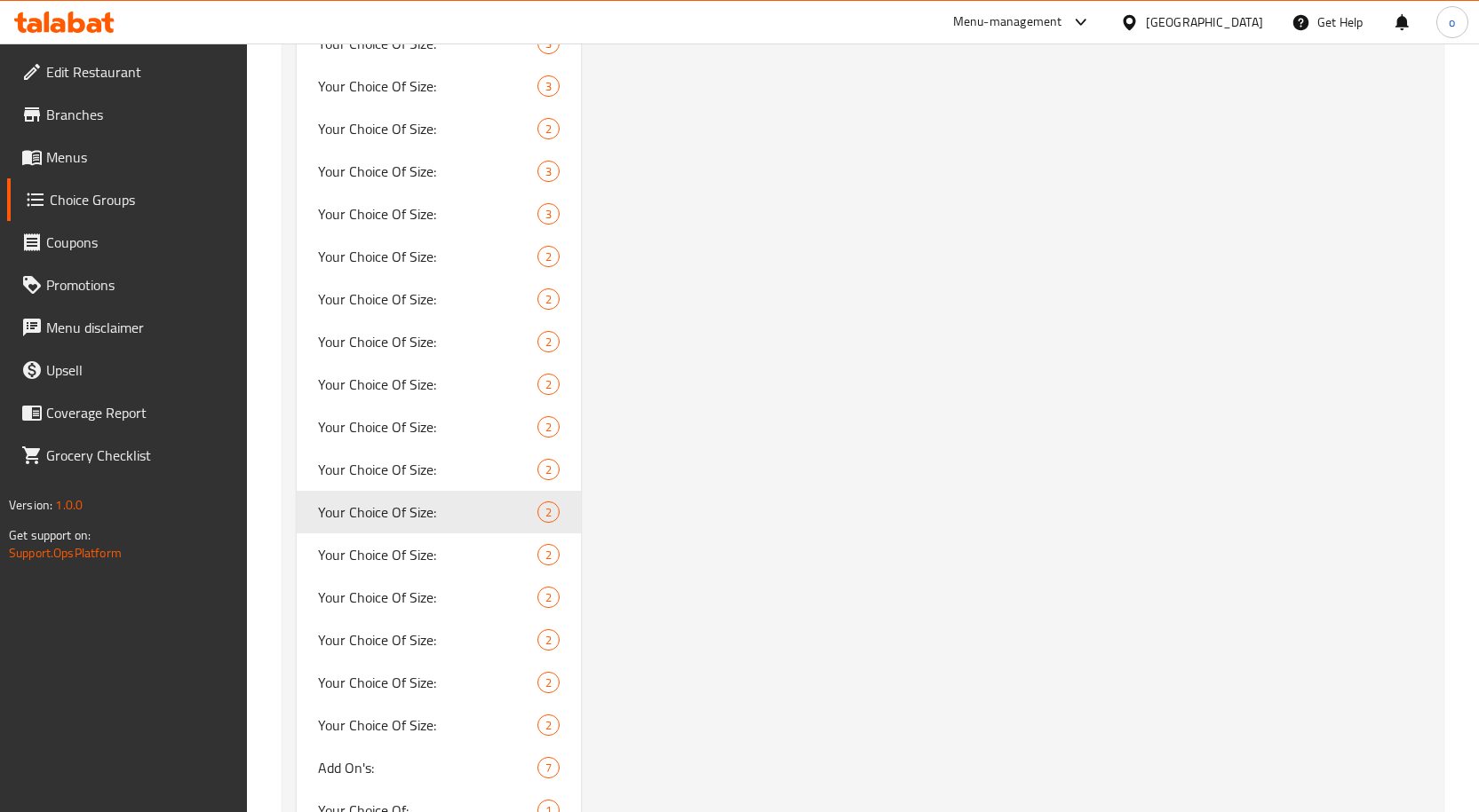
scroll to position [4085, 0]
click at [427, 544] on span "Your Choice Of Size:" at bounding box center [401, 553] width 167 height 22
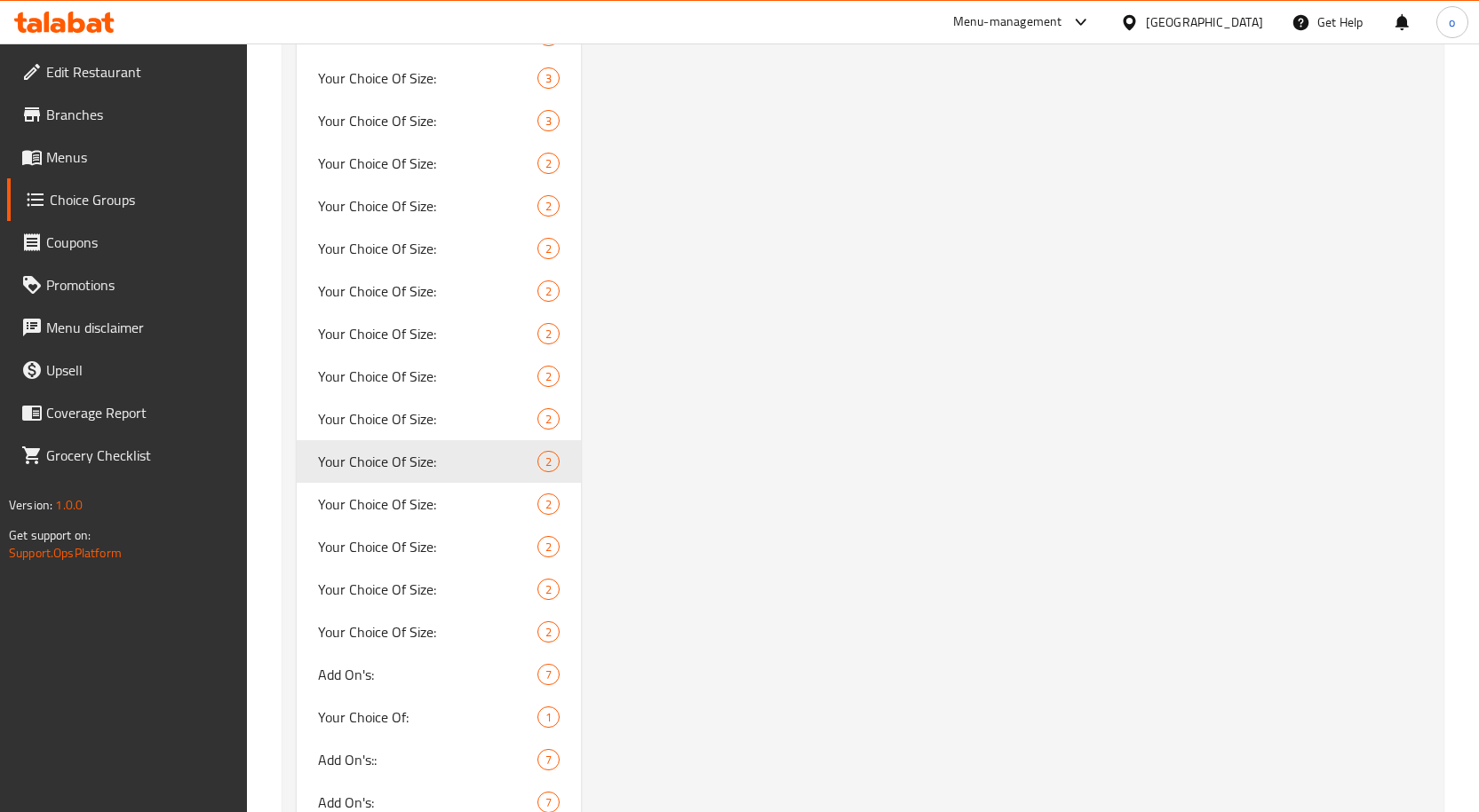
scroll to position [4351, 0]
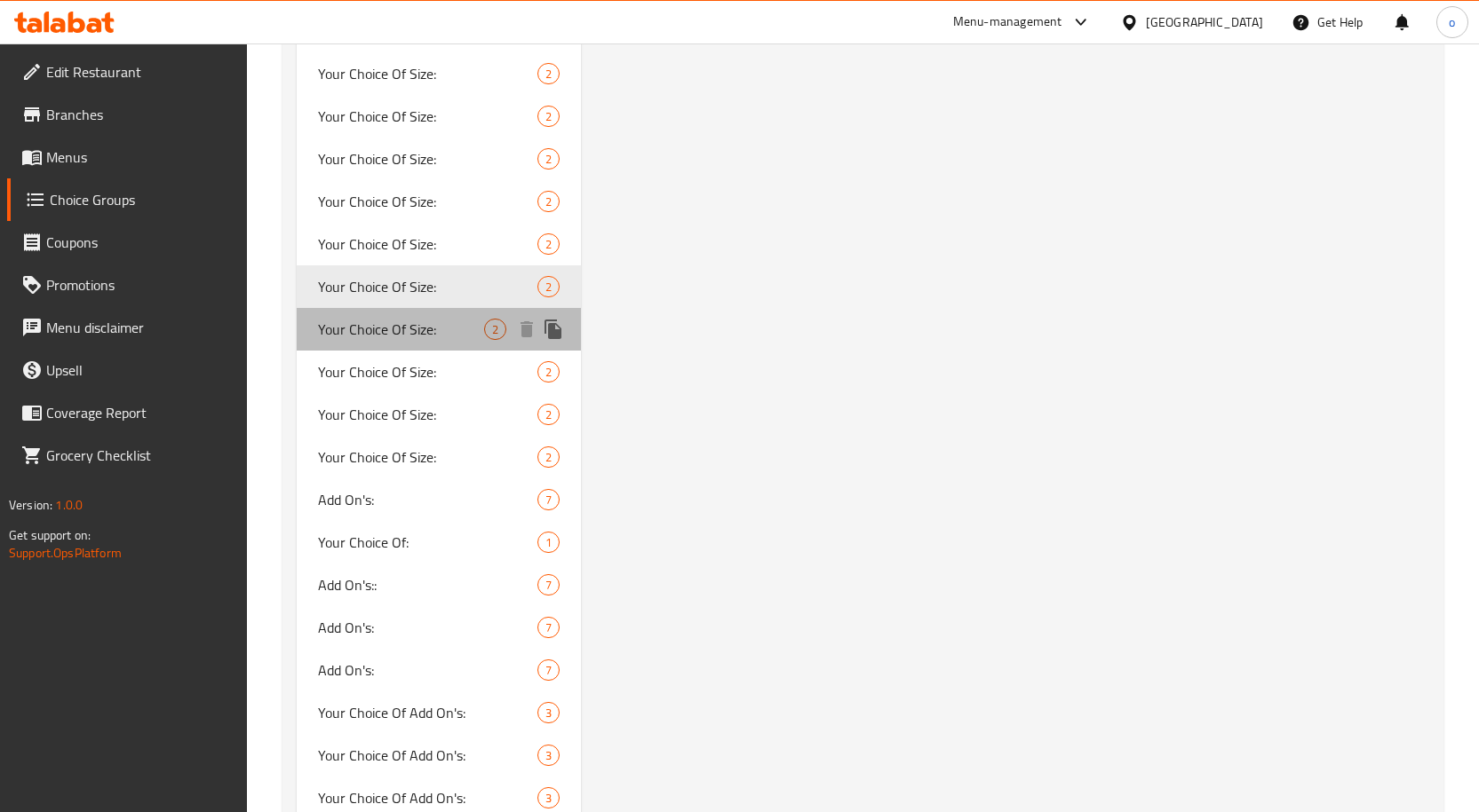
click at [435, 329] on span "Your Choice Of Size:" at bounding box center [401, 329] width 167 height 22
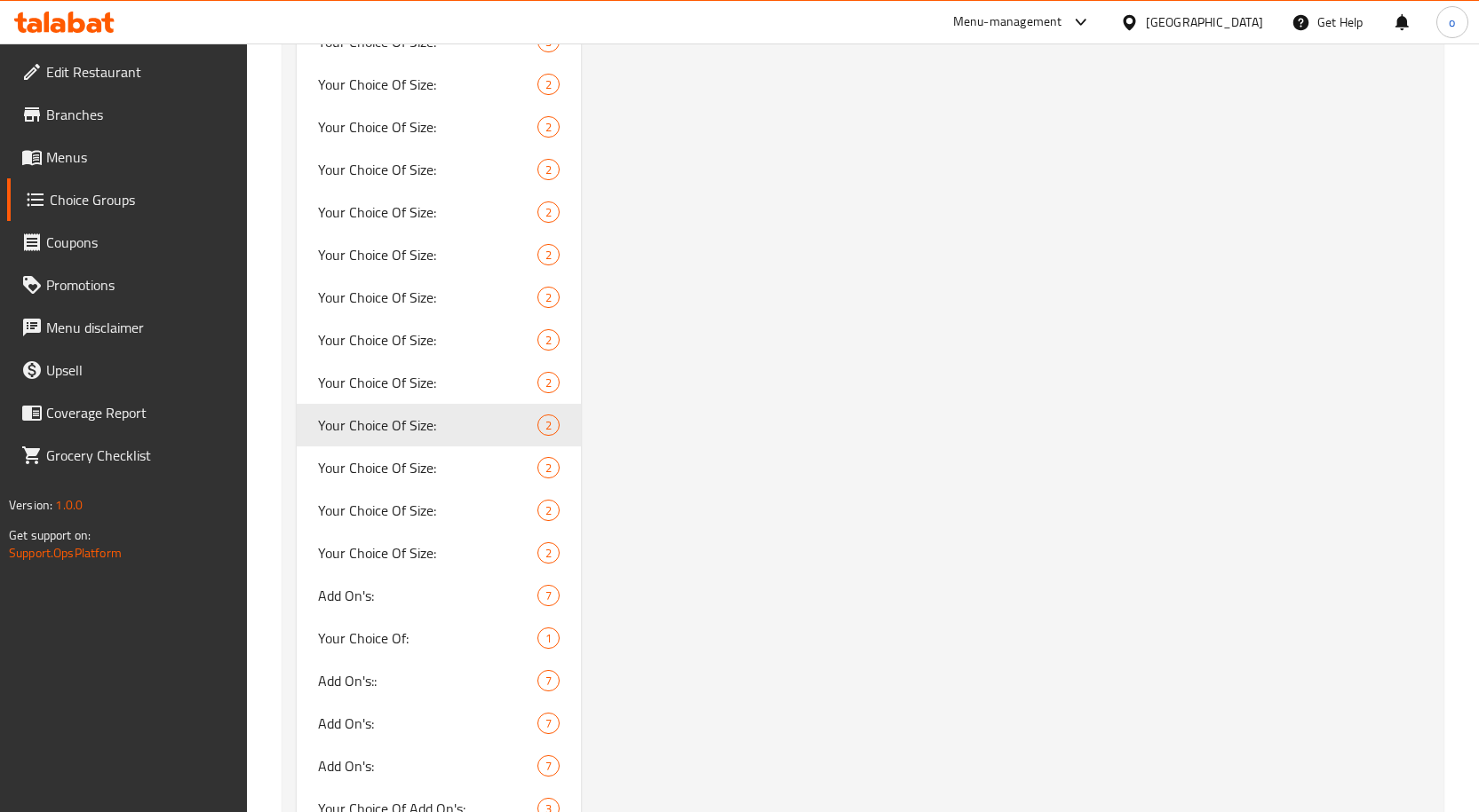
scroll to position [4263, 0]
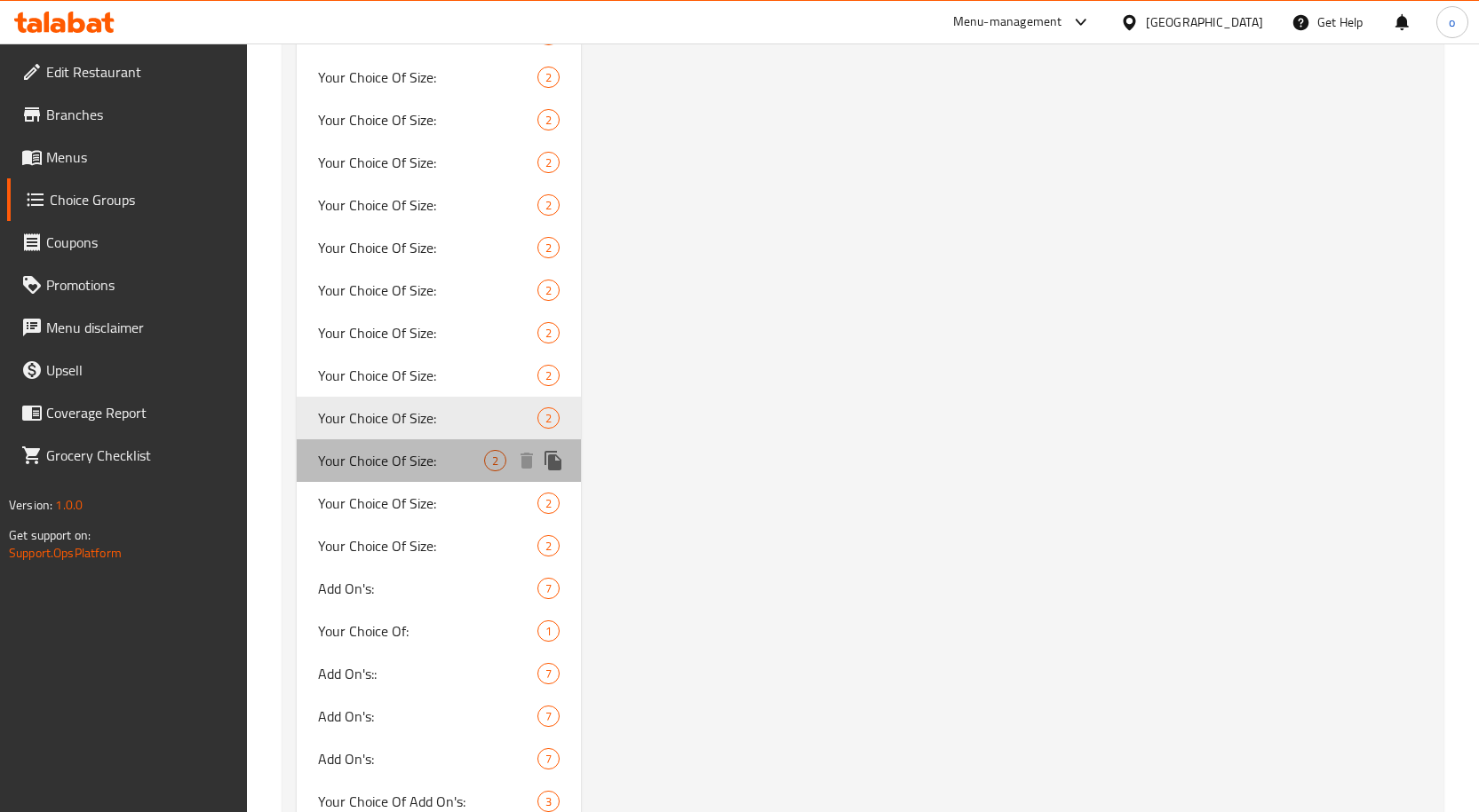
click at [473, 462] on span "Your Choice Of Size:" at bounding box center [401, 461] width 167 height 22
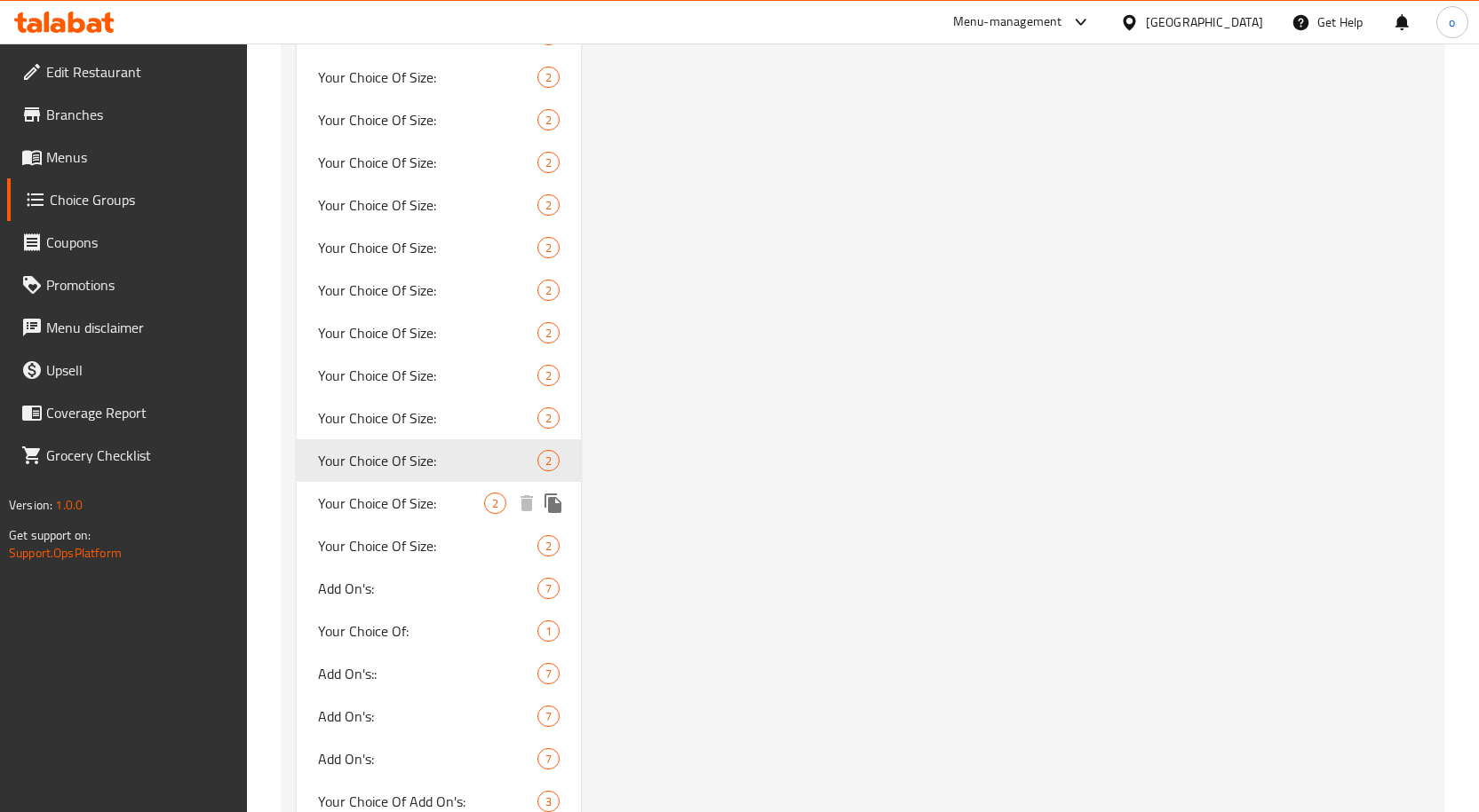
click at [420, 505] on span "Your Choice Of Size:" at bounding box center [401, 503] width 167 height 22
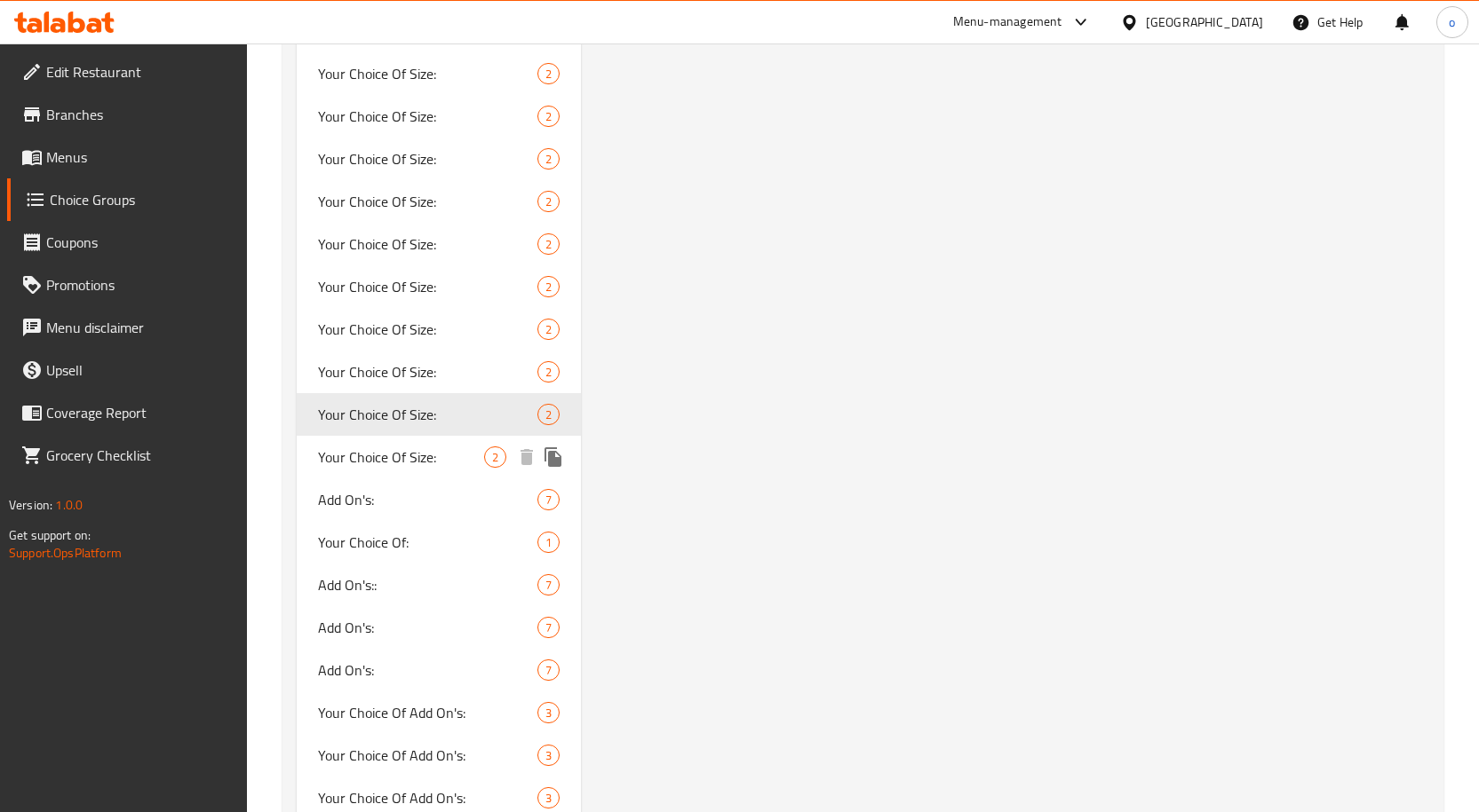
click at [439, 453] on span "Your Choice Of Size:" at bounding box center [401, 457] width 167 height 22
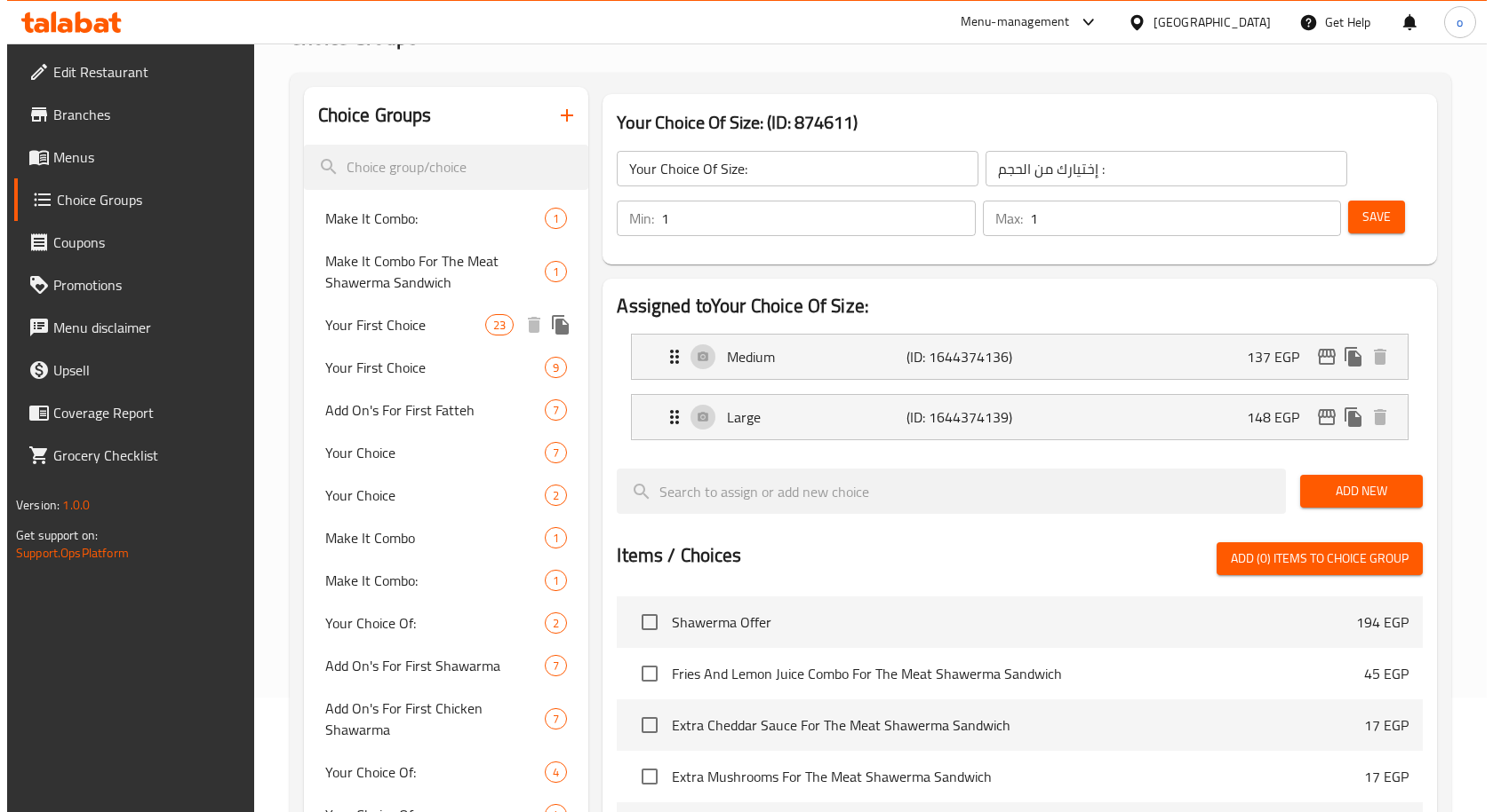
scroll to position [88, 0]
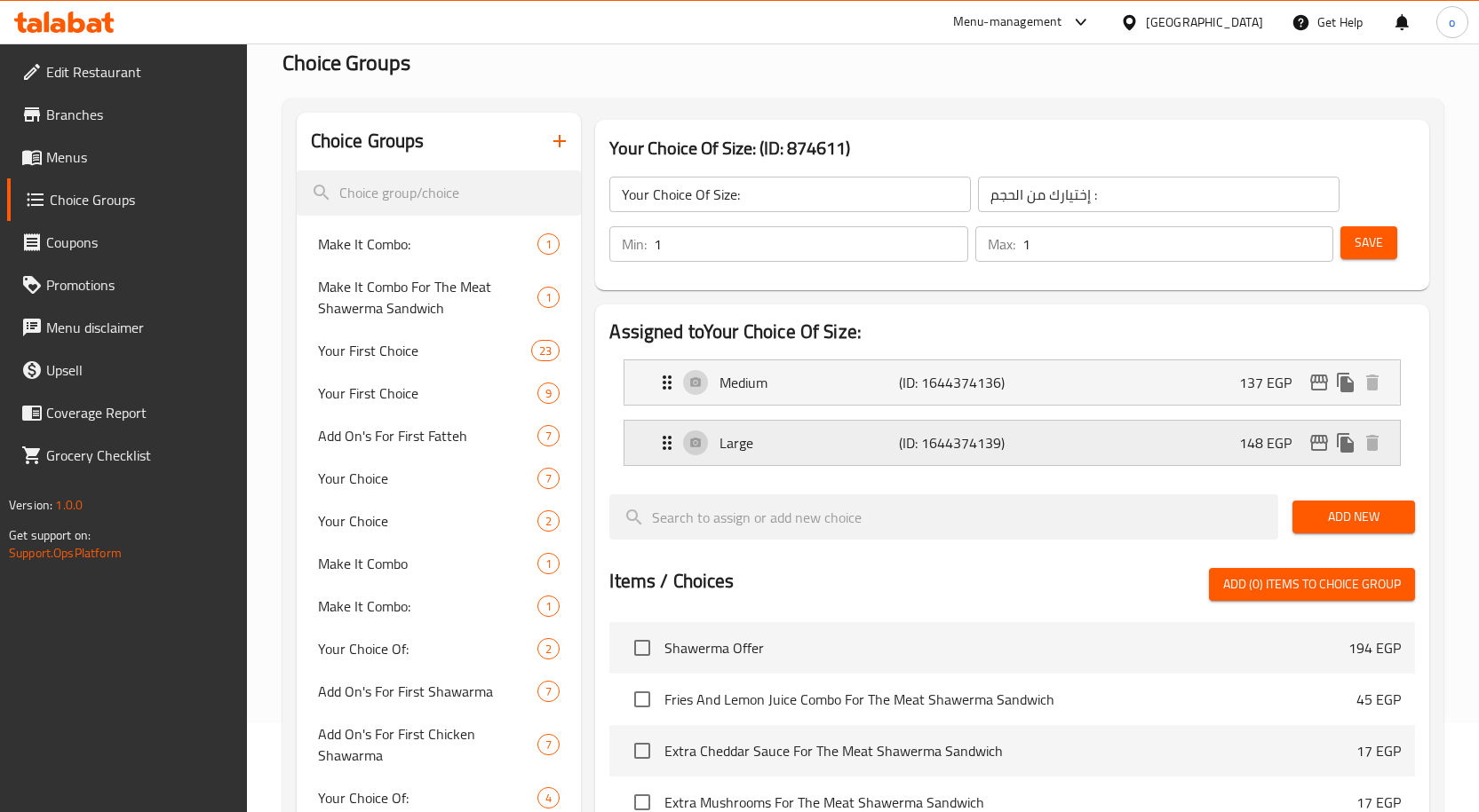
click at [1318, 436] on icon "edit" at bounding box center [1319, 443] width 18 height 16
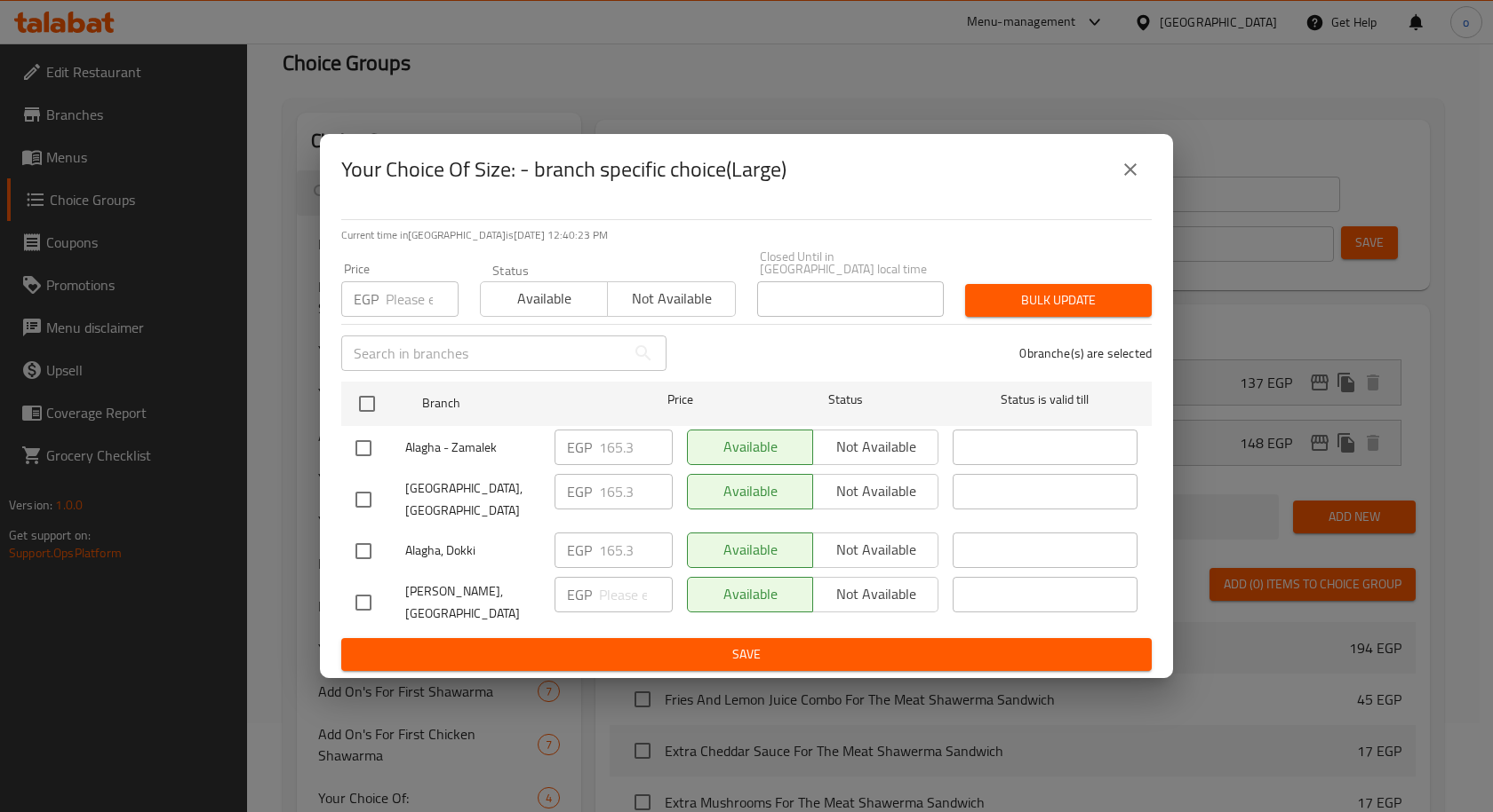
click at [363, 589] on input "checkbox" at bounding box center [363, 603] width 37 height 37
checkbox input "true"
click at [615, 581] on input "number" at bounding box center [635, 595] width 74 height 35
click at [404, 301] on input "number" at bounding box center [422, 299] width 73 height 35
paste input "313.5"
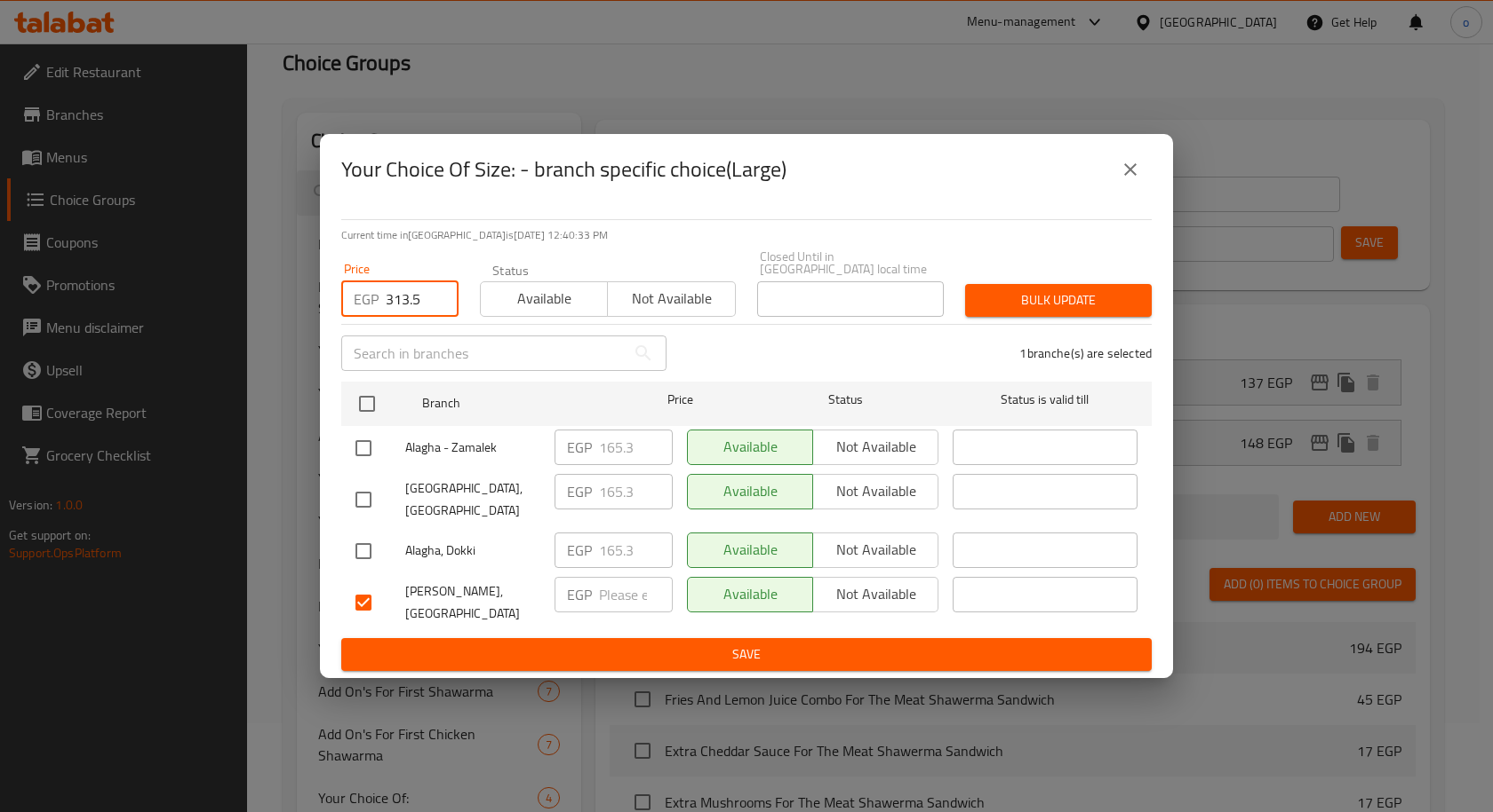
type input "313.5"
click at [600, 580] on input "number" at bounding box center [635, 595] width 74 height 35
paste input "313.5"
type input "313.5"
click at [1068, 306] on span "Bulk update" at bounding box center [1057, 300] width 158 height 23
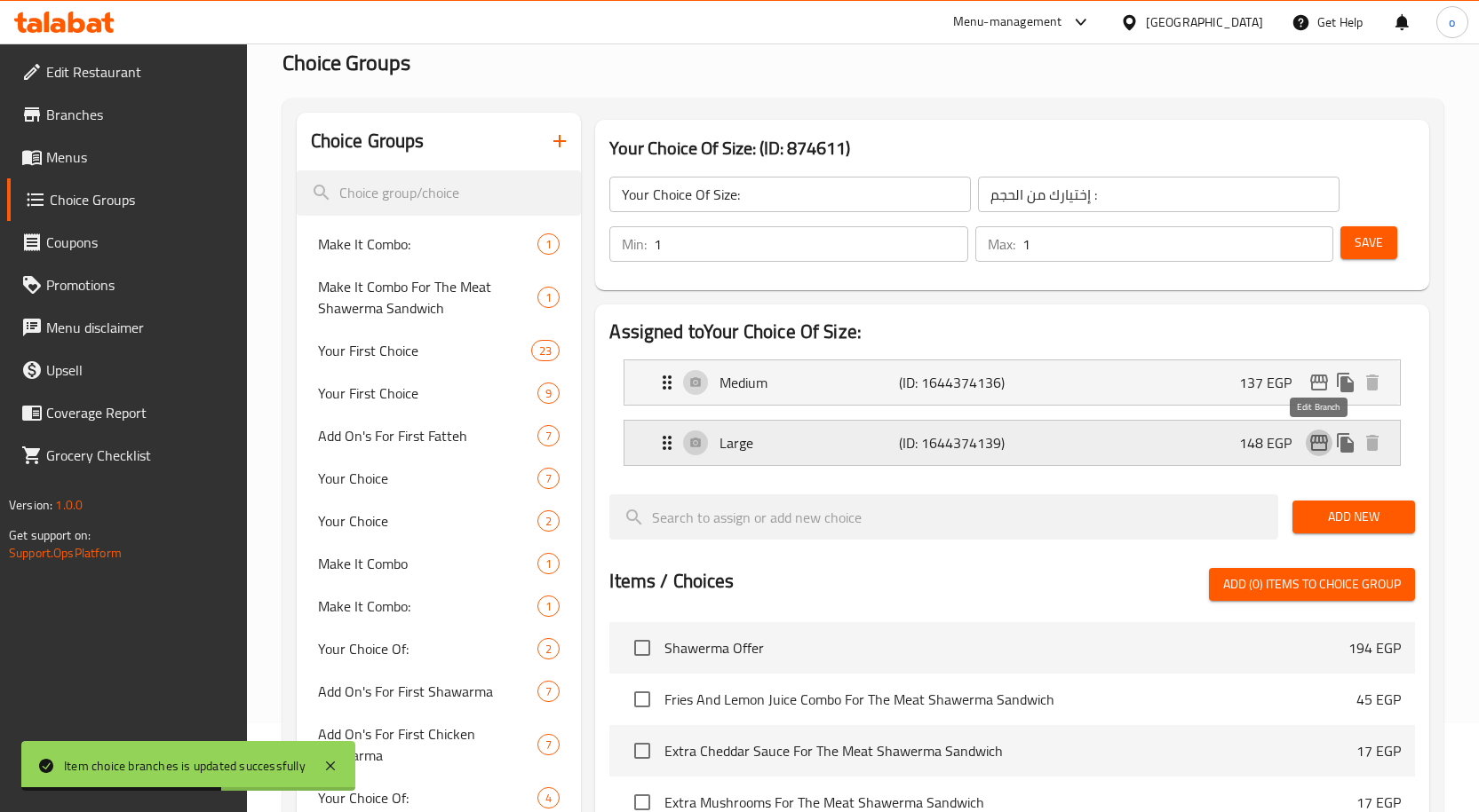
click at [1316, 443] on icon "edit" at bounding box center [1319, 443] width 18 height 16
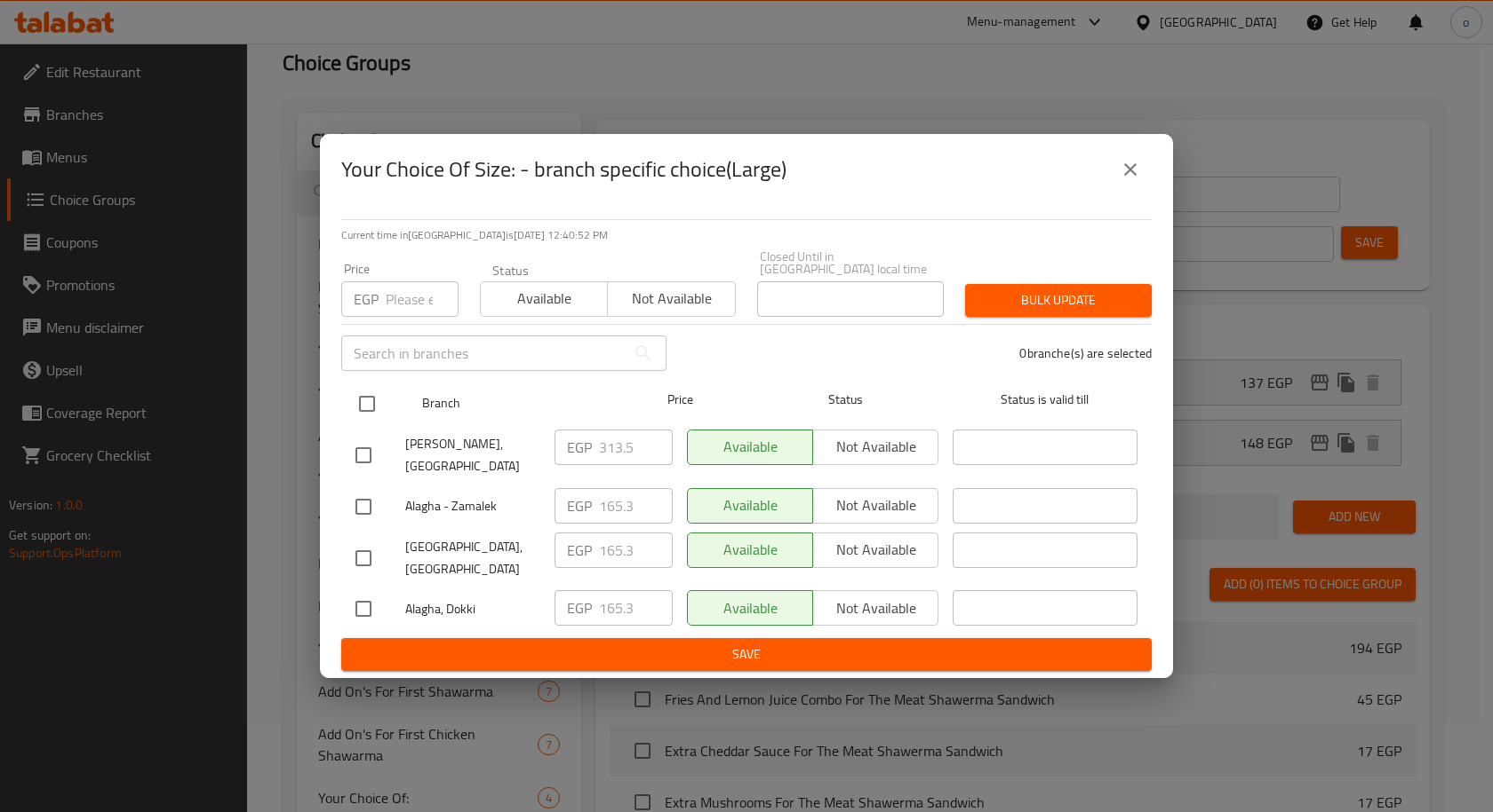
click at [529, 397] on div "Branch" at bounding box center [514, 404] width 199 height 51
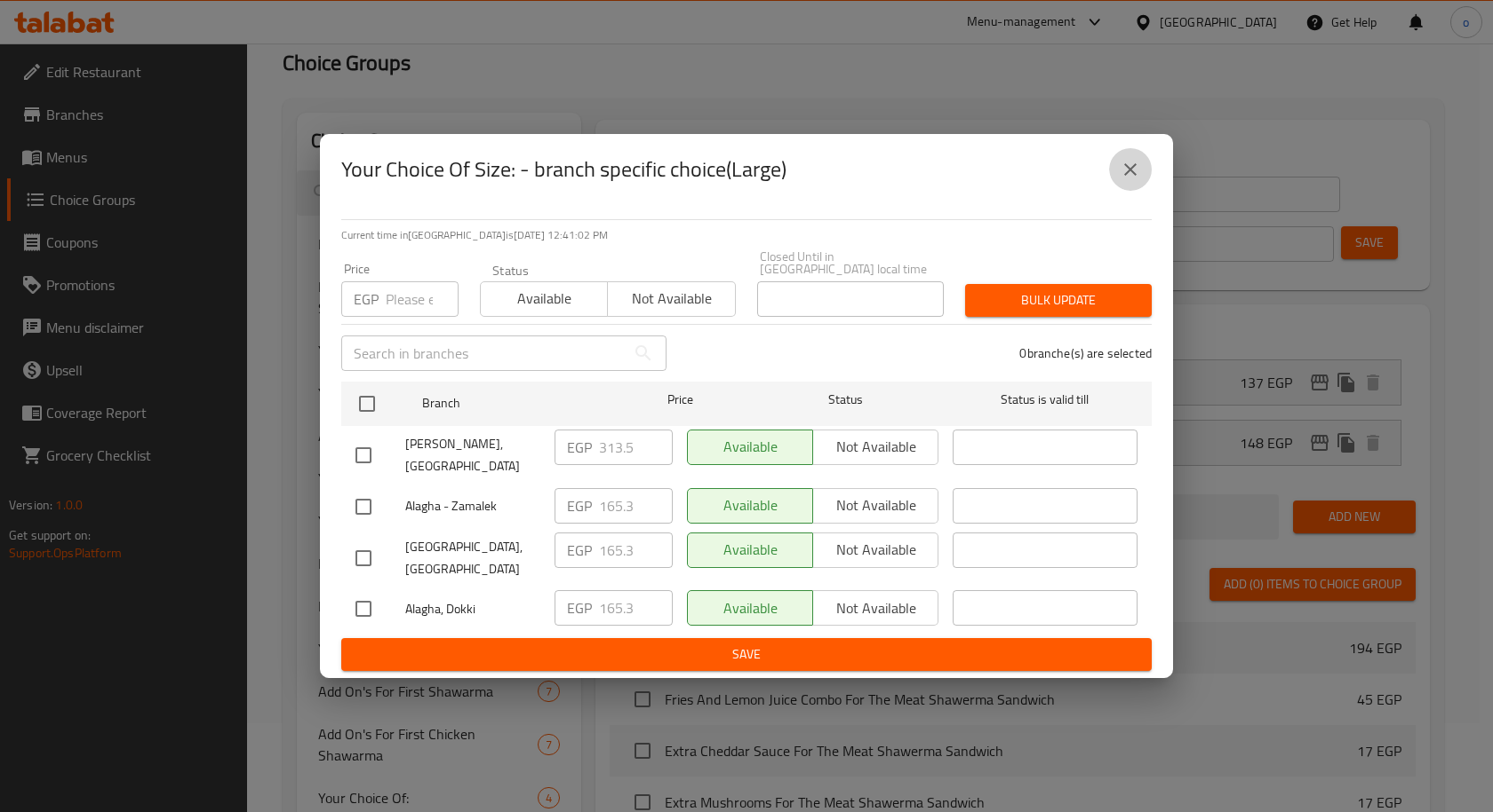
click at [1129, 180] on icon "close" at bounding box center [1130, 170] width 22 height 22
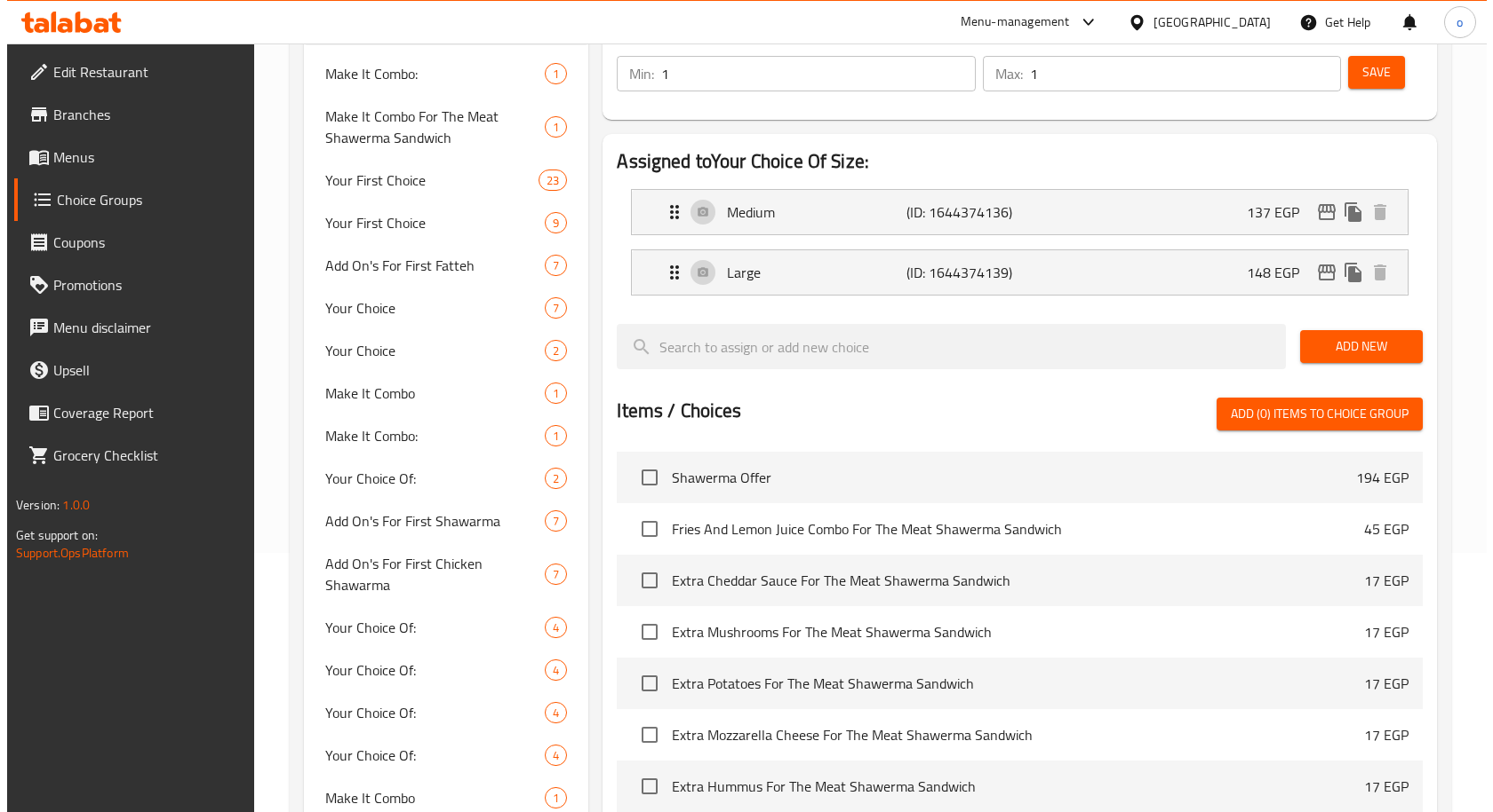
scroll to position [50, 0]
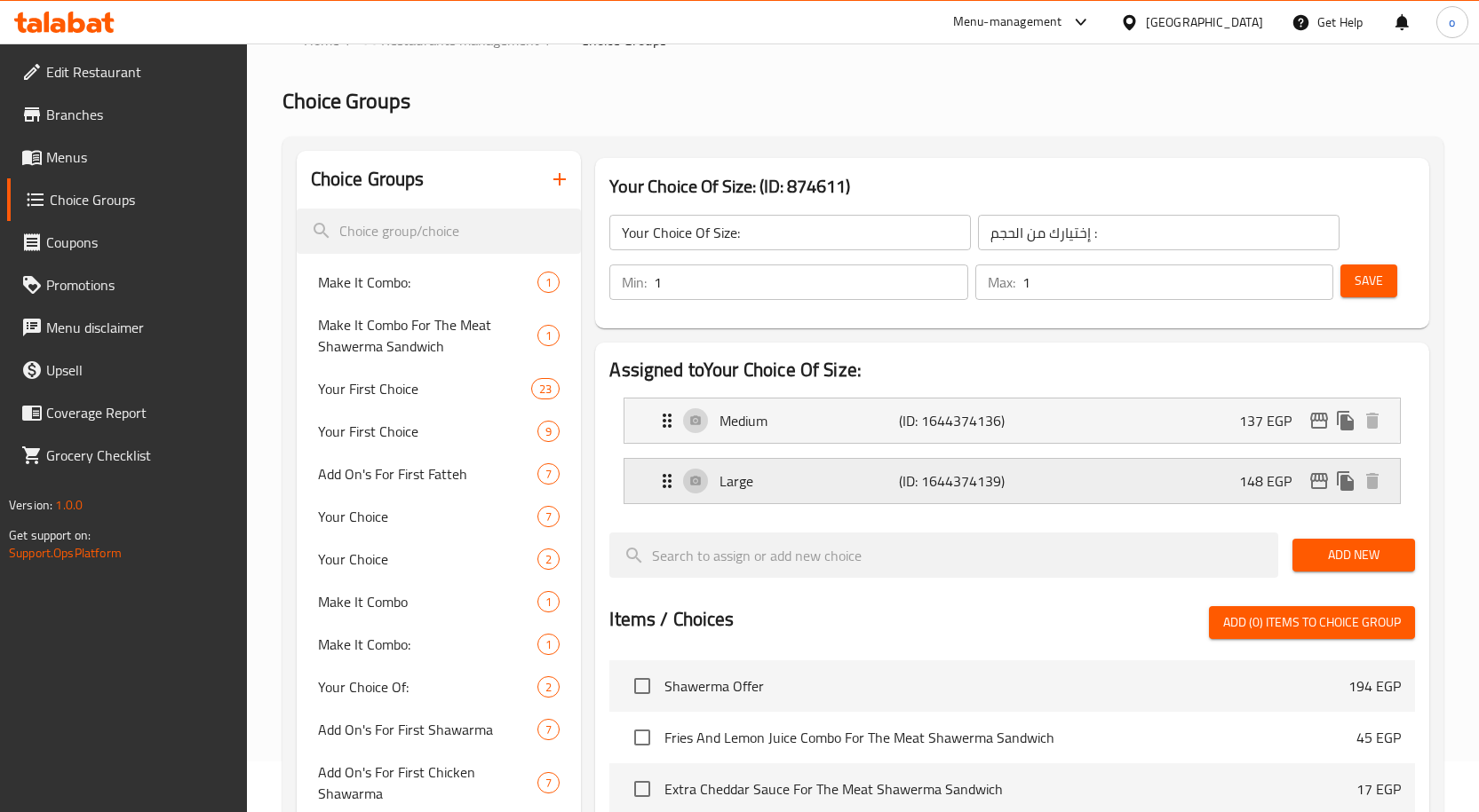
click at [1310, 477] on icon "edit" at bounding box center [1320, 482] width 22 height 22
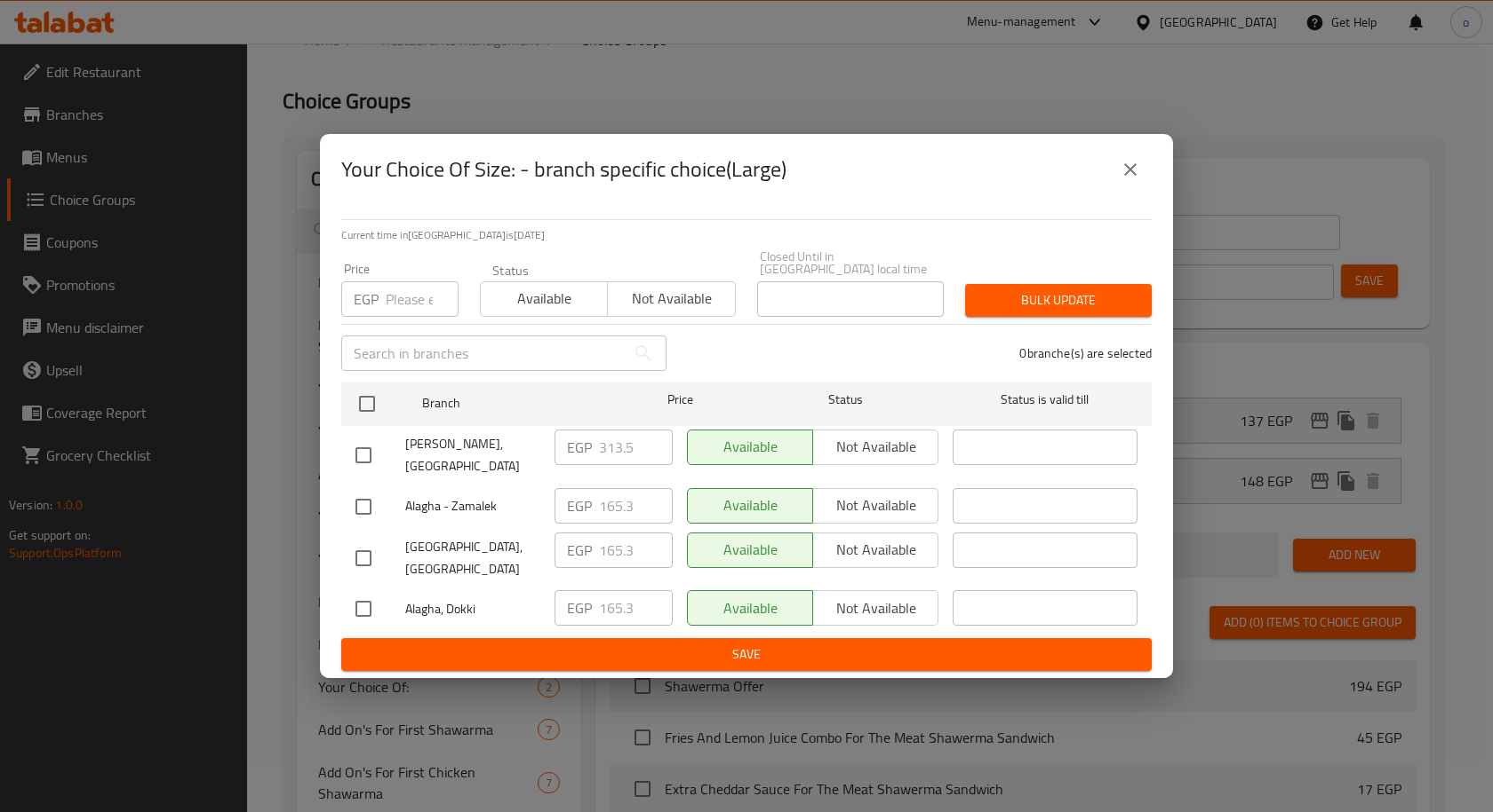
click at [420, 312] on input "number" at bounding box center [422, 299] width 73 height 35
type input "0"
click at [365, 456] on input "checkbox" at bounding box center [363, 455] width 37 height 37
checkbox input "true"
click at [1106, 302] on span "Bulk update" at bounding box center [1057, 300] width 158 height 23
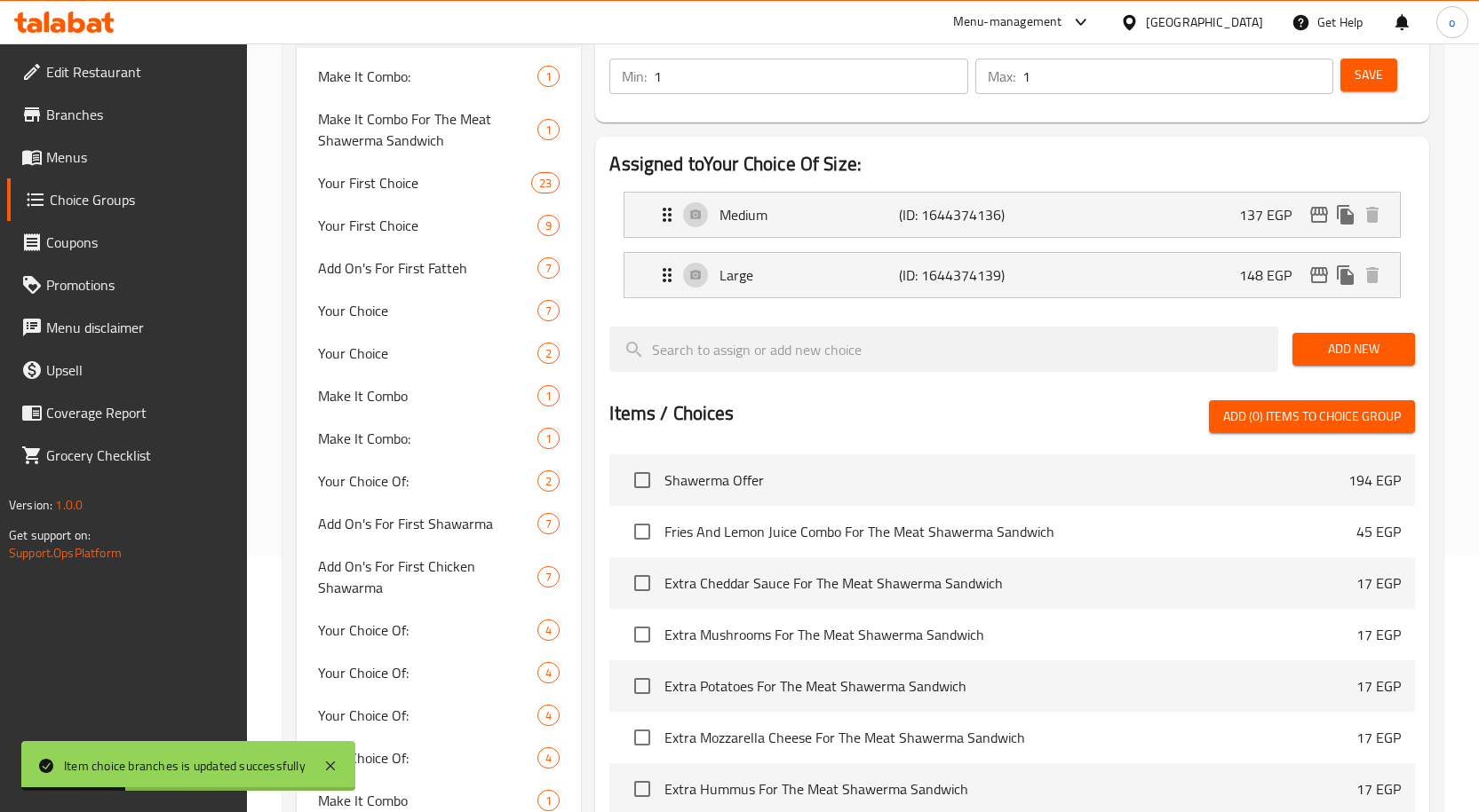
scroll to position [228, 0]
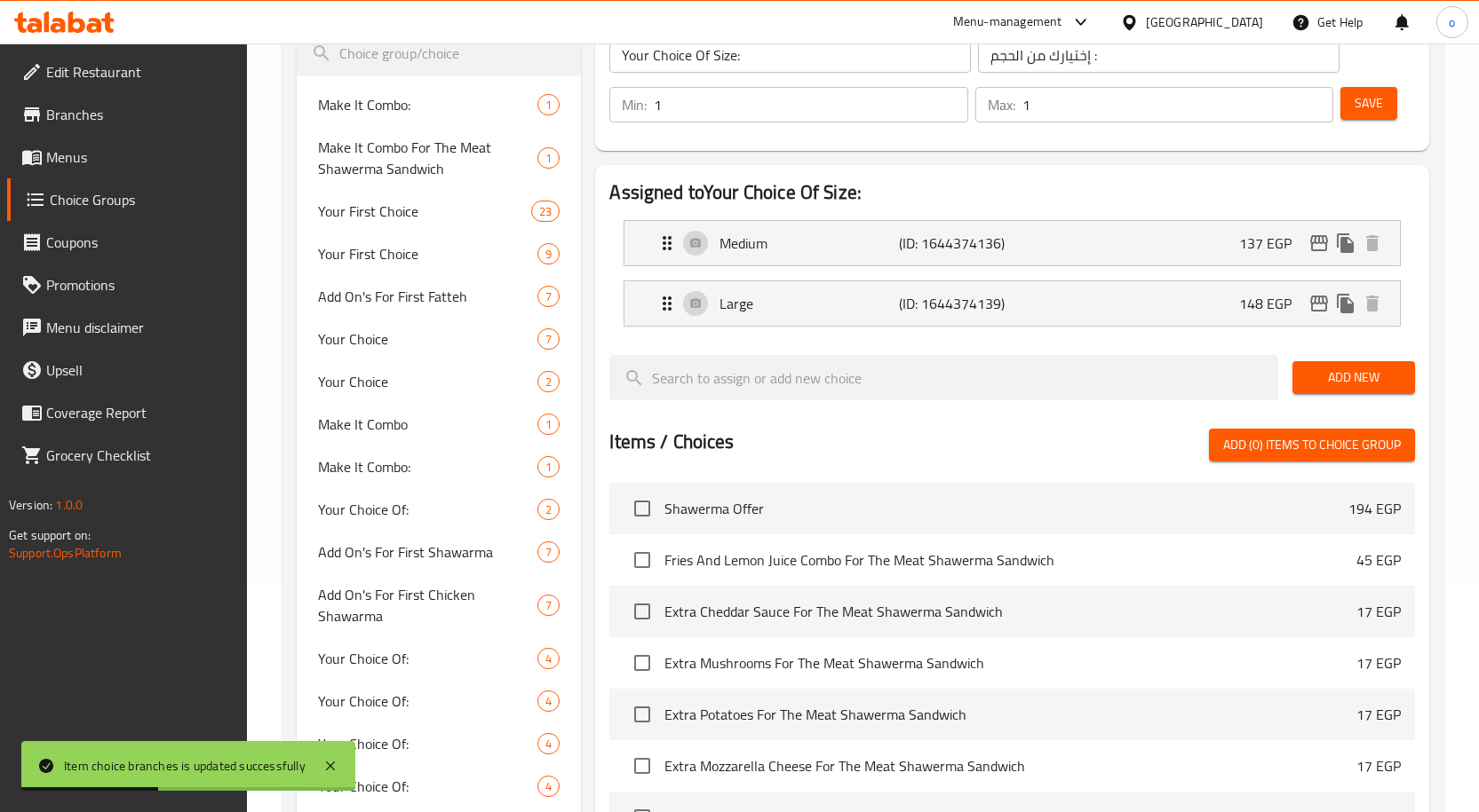
drag, startPoint x: 329, startPoint y: 763, endPoint x: 345, endPoint y: 748, distance: 21.9
click at [328, 763] on icon at bounding box center [330, 767] width 22 height 22
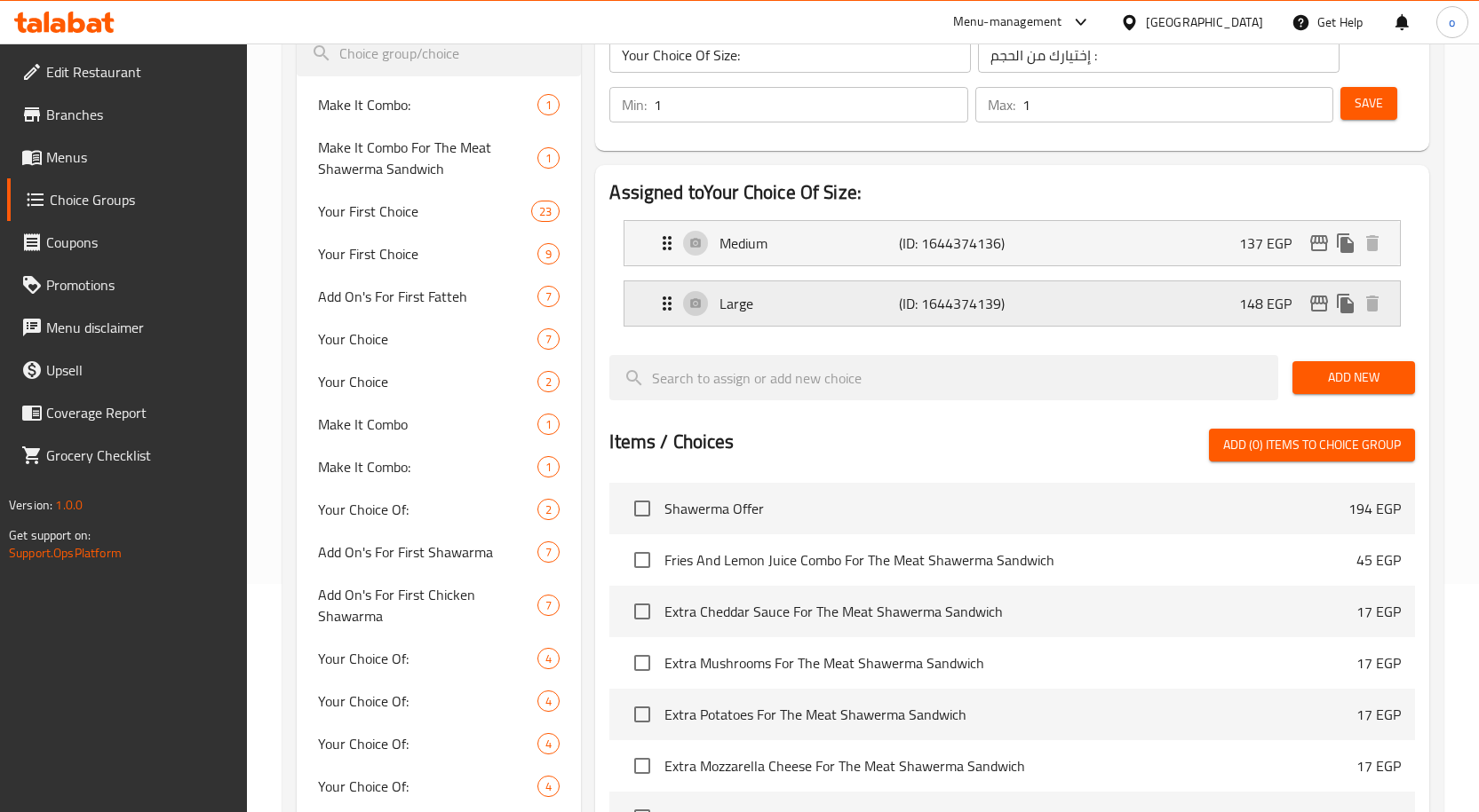
click at [1320, 301] on icon "edit" at bounding box center [1319, 304] width 18 height 16
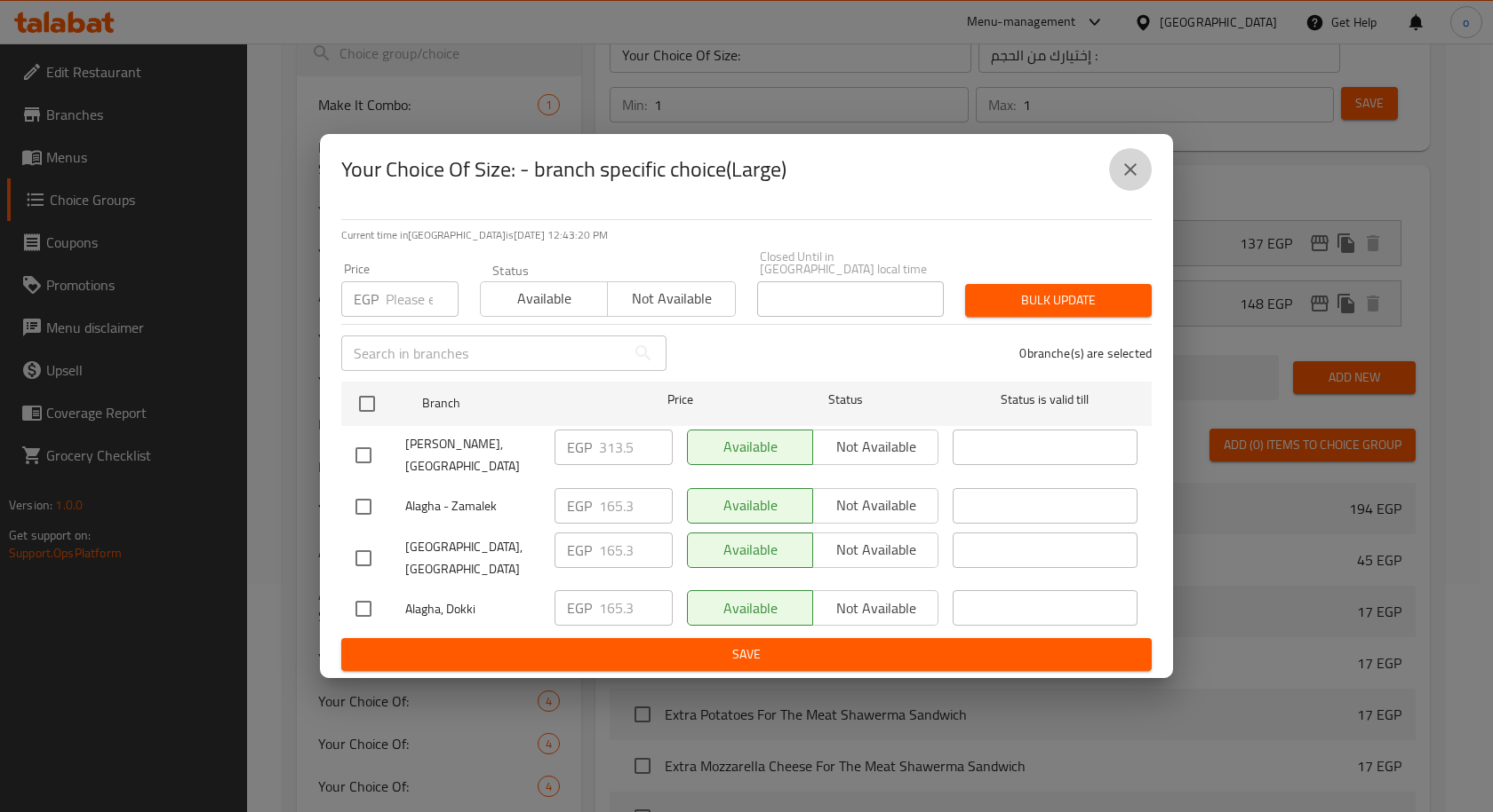
click at [1141, 190] on button "close" at bounding box center [1129, 169] width 42 height 42
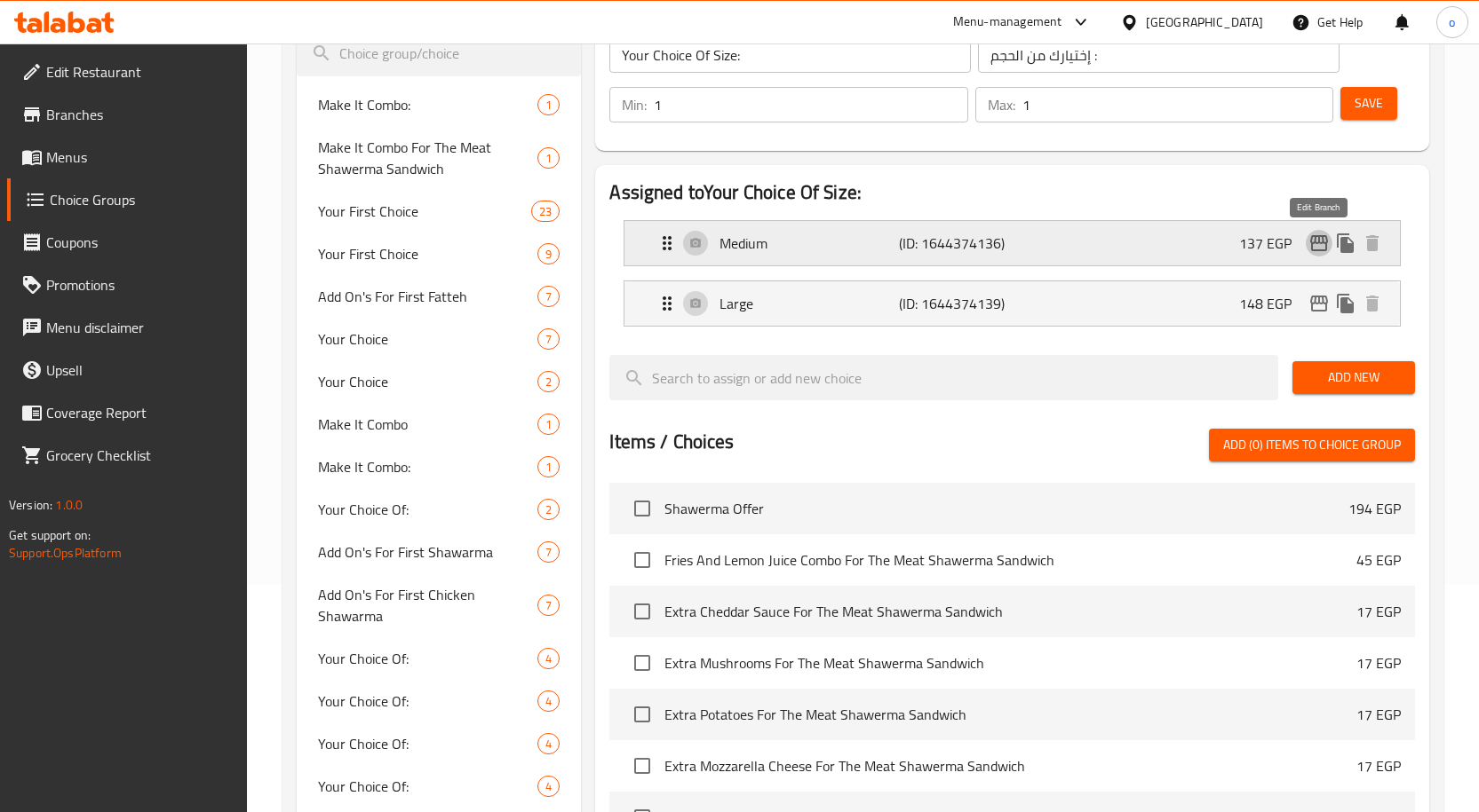
click at [1313, 239] on icon "edit" at bounding box center [1320, 244] width 22 height 22
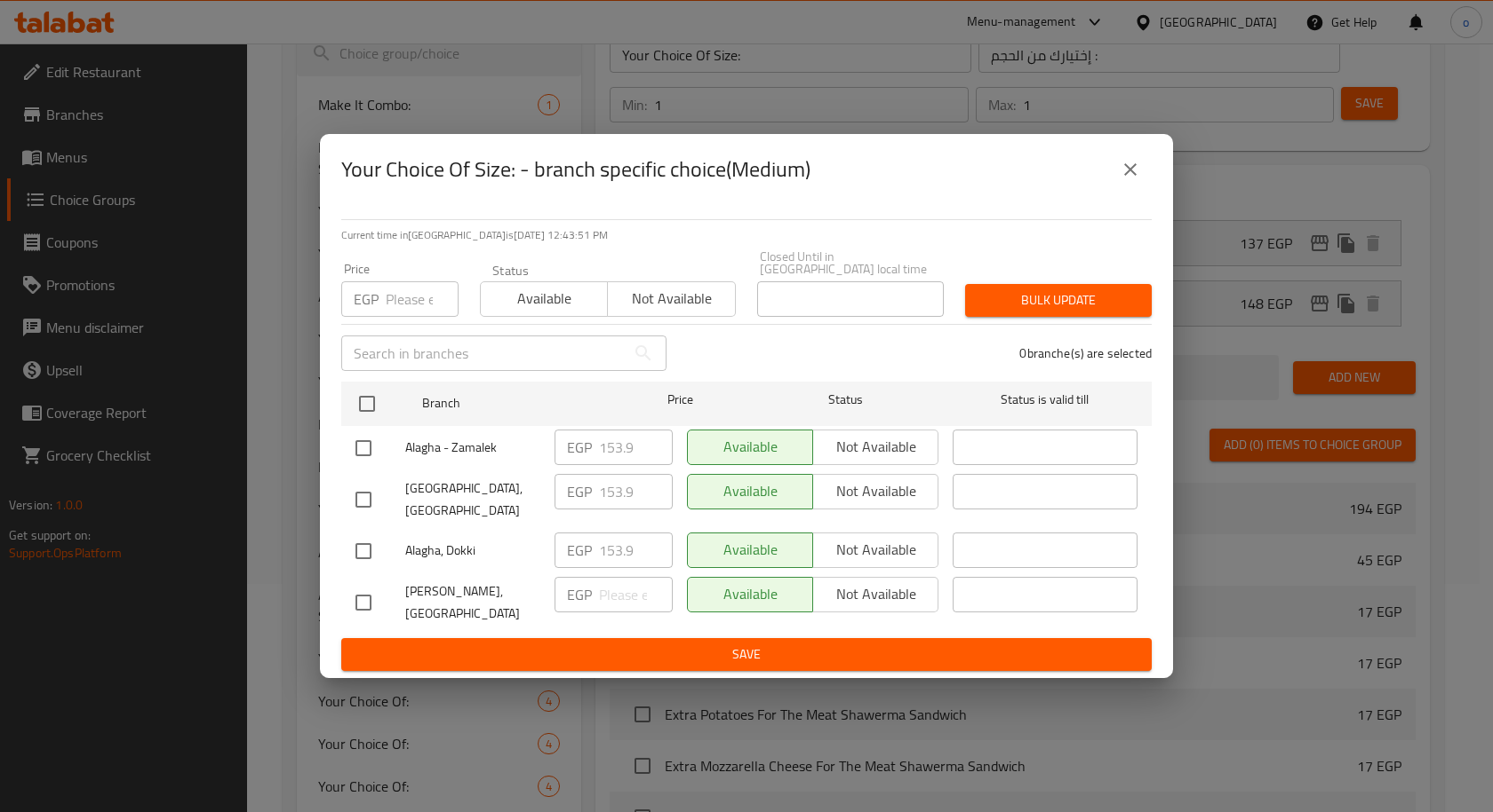
click at [1141, 191] on button "close" at bounding box center [1129, 169] width 42 height 42
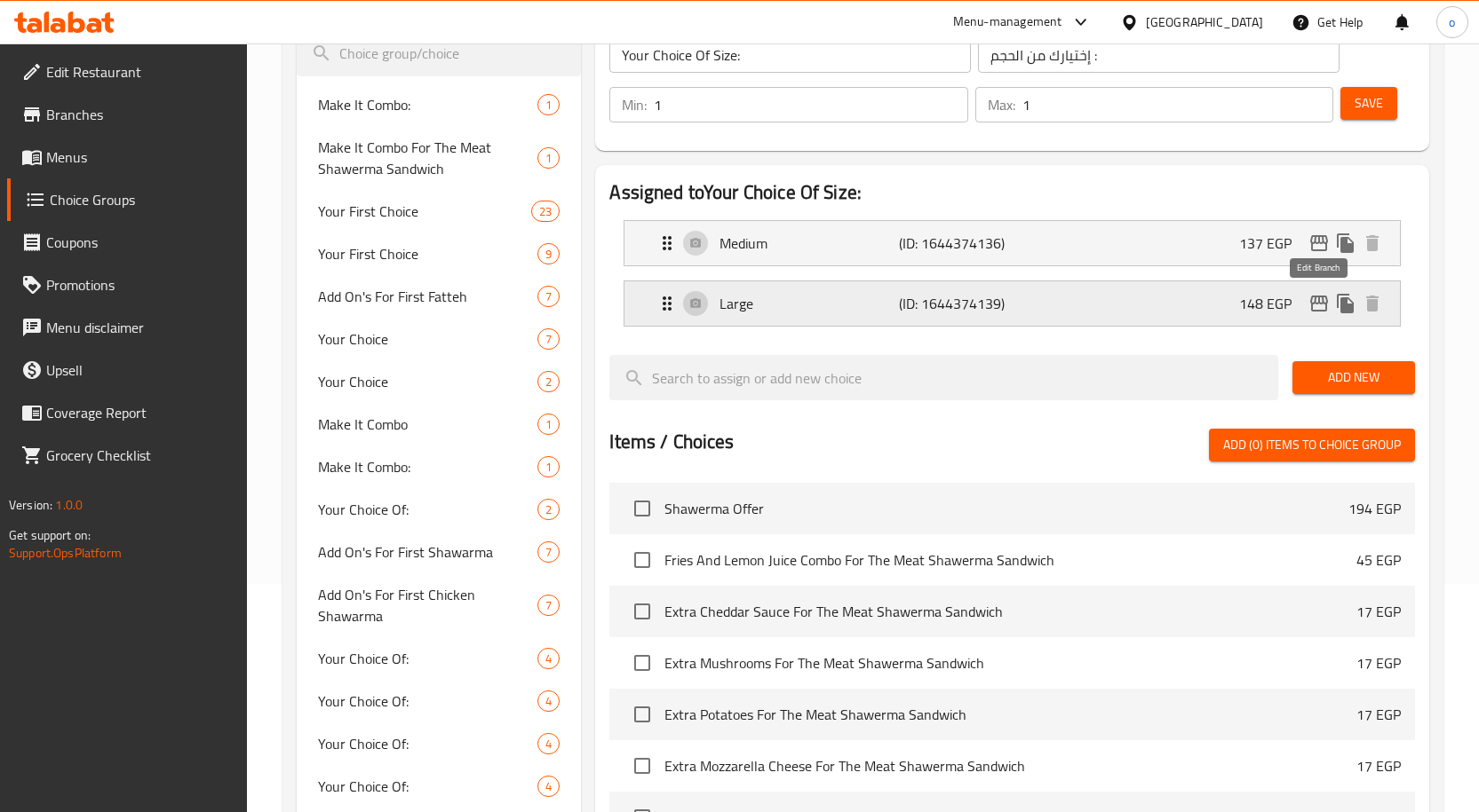
click at [1316, 304] on icon "edit" at bounding box center [1319, 304] width 18 height 16
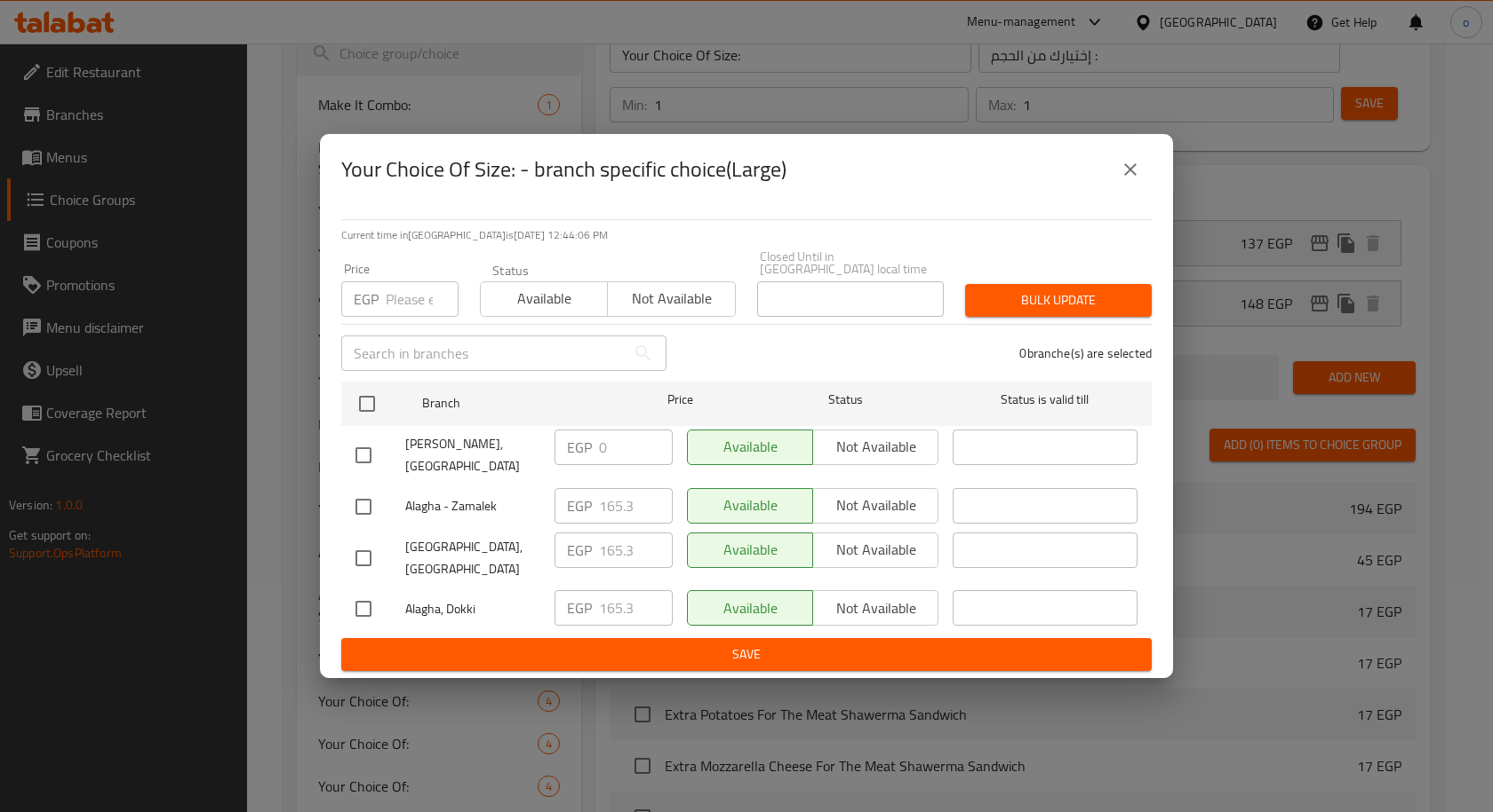
click at [1138, 180] on icon "close" at bounding box center [1130, 170] width 22 height 22
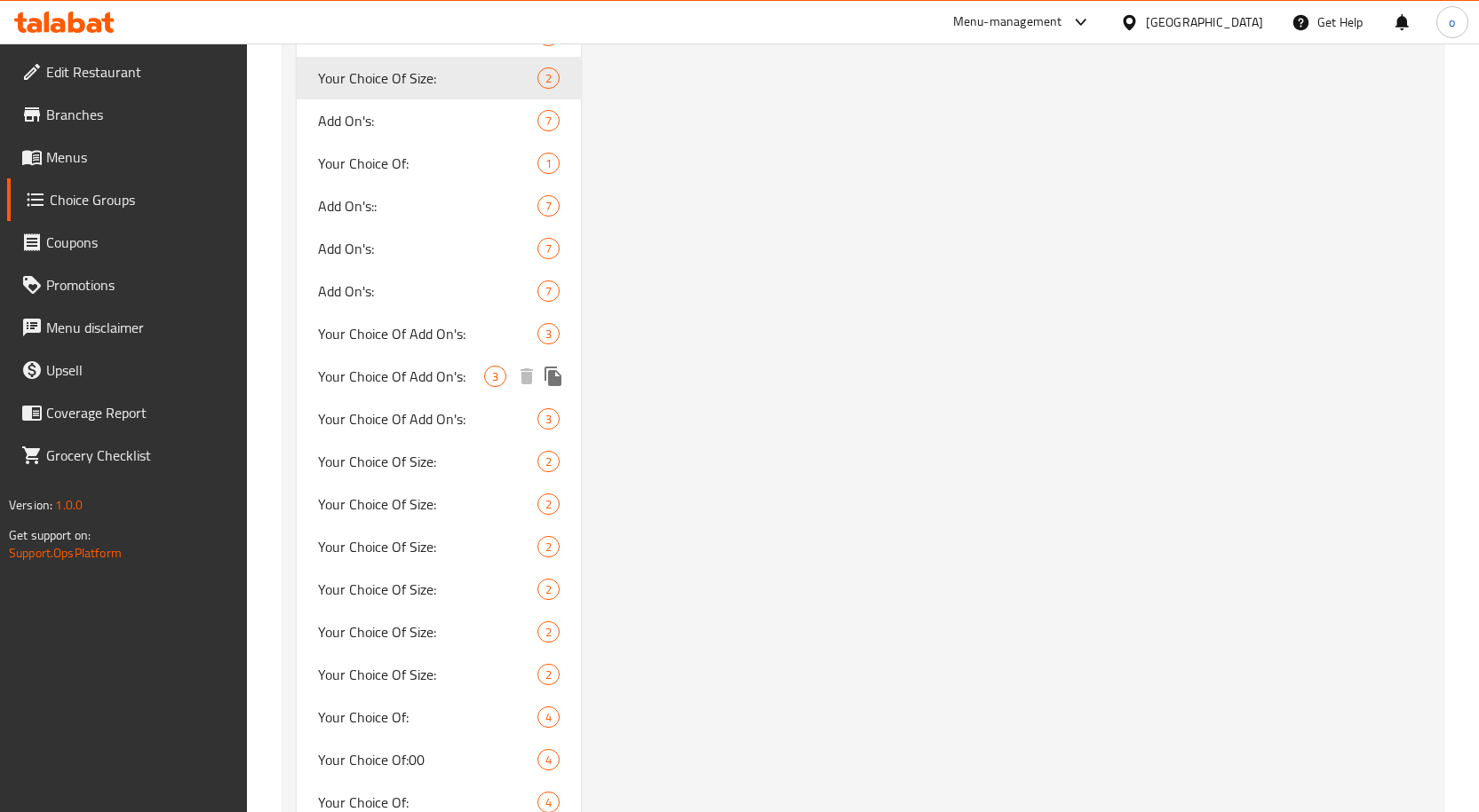
scroll to position [4757, 0]
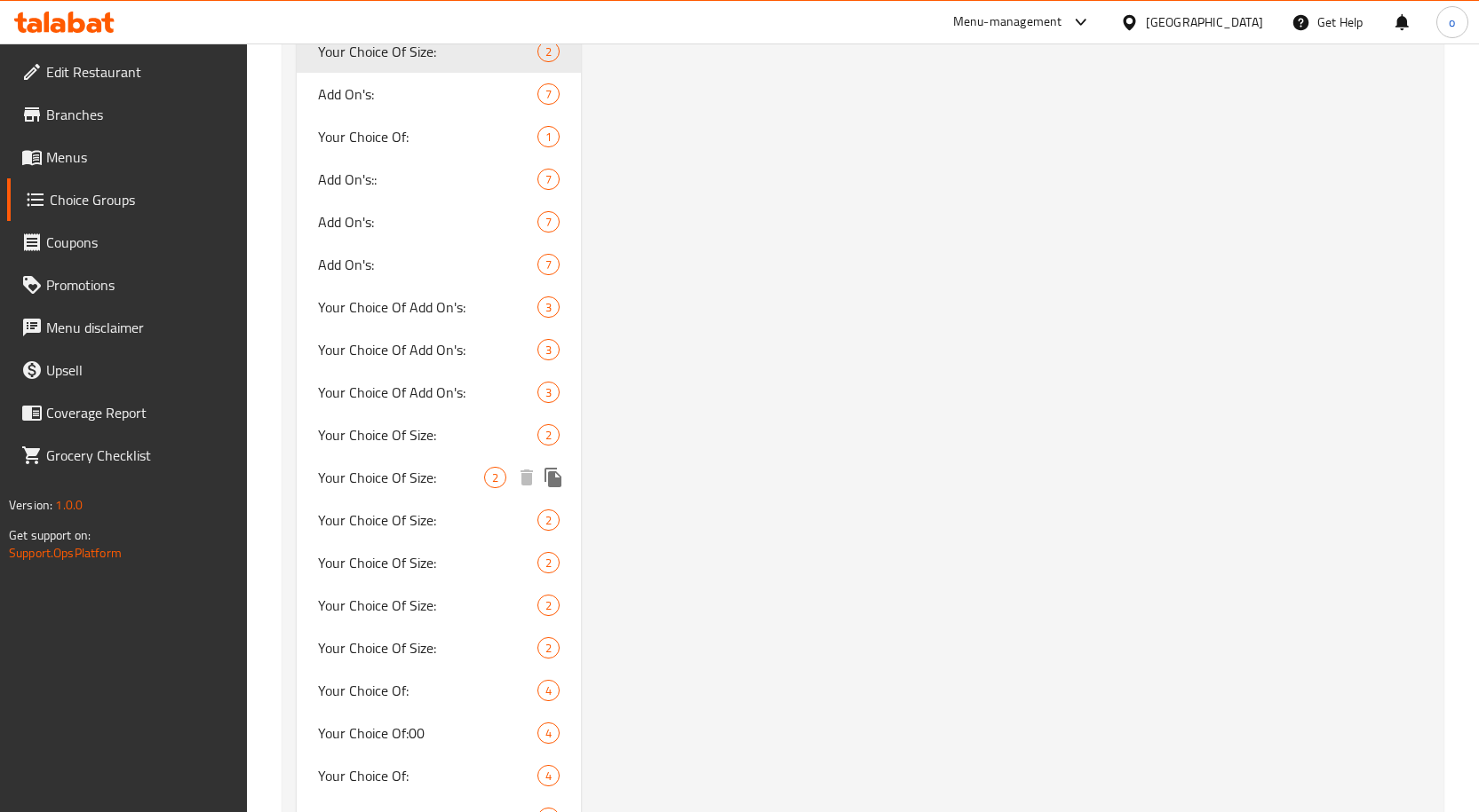
click at [426, 477] on span "Your Choice Of Size:" at bounding box center [401, 478] width 167 height 22
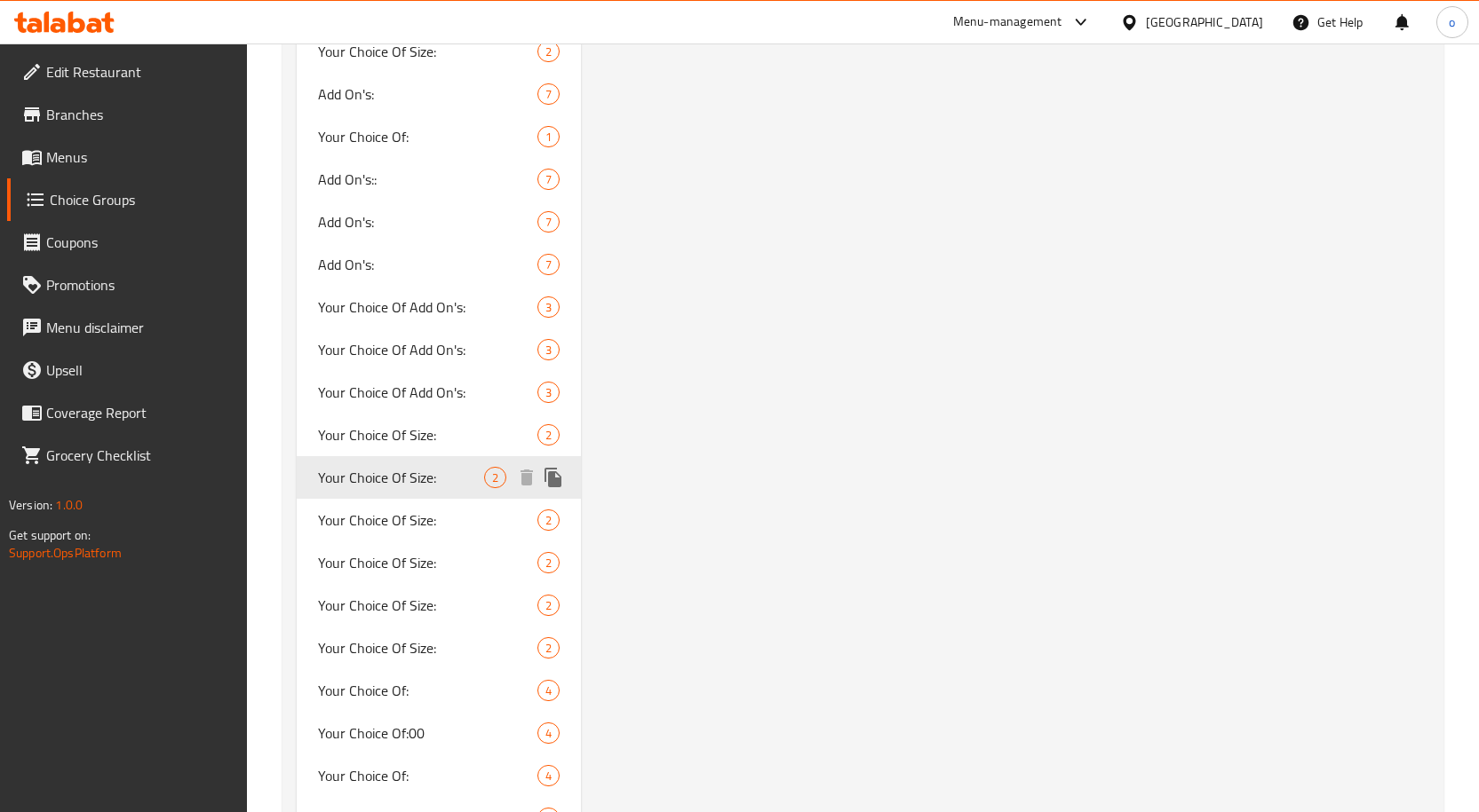
type input "Your Choice Of Size:"
type input "إختيارك من الحجم:"
type input "0"
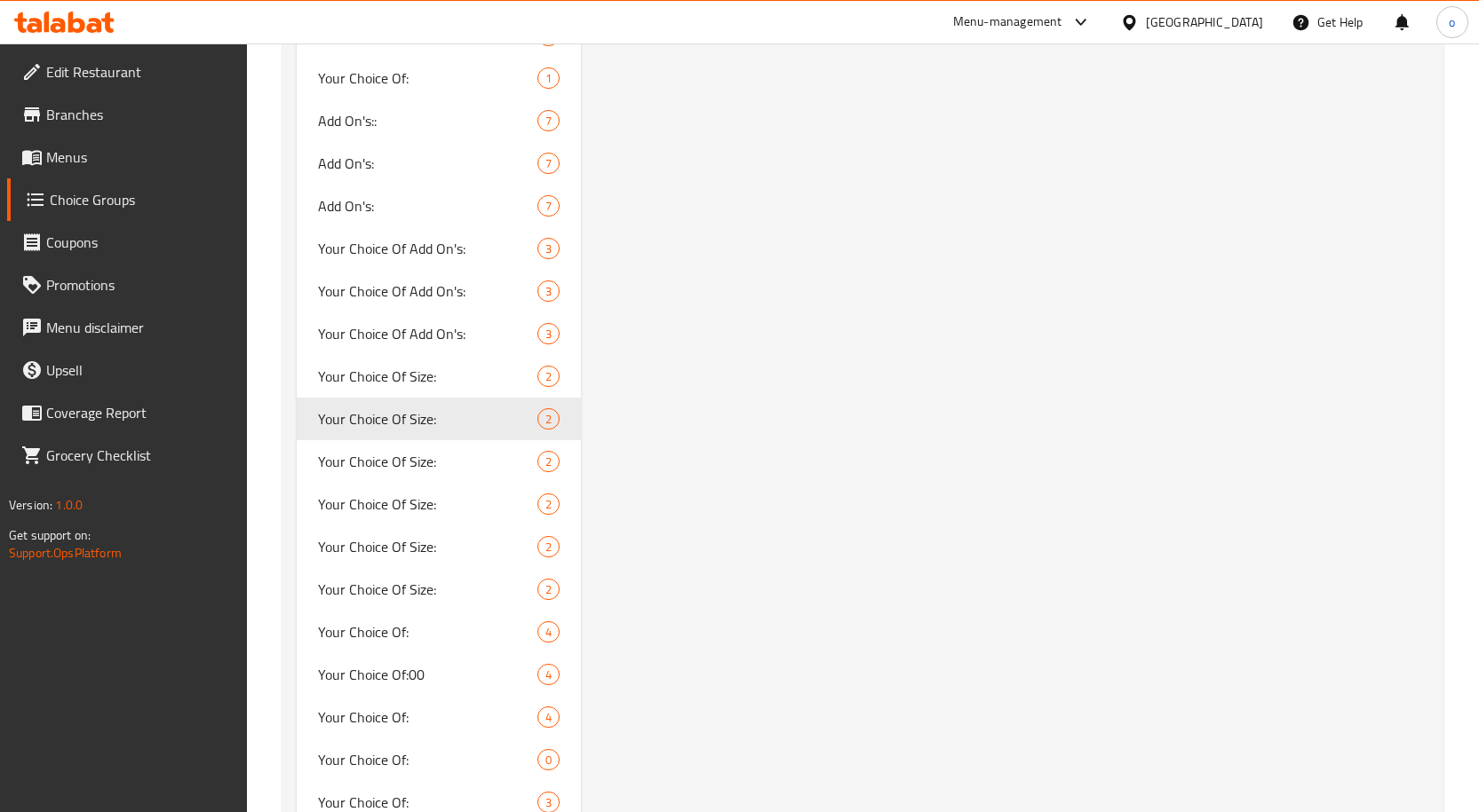
scroll to position [5062, 0]
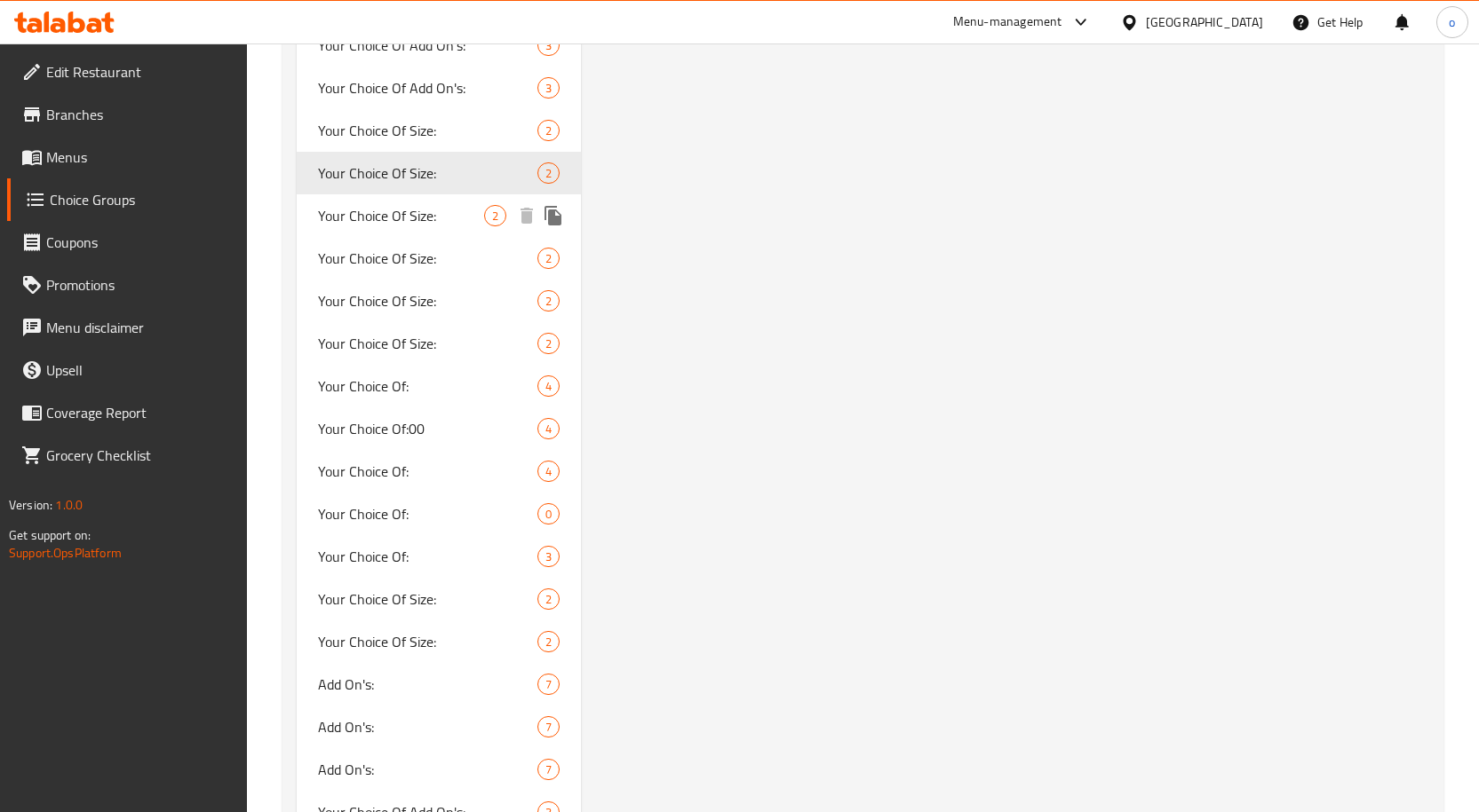
click at [429, 216] on span "Your Choice Of Size:" at bounding box center [401, 216] width 167 height 22
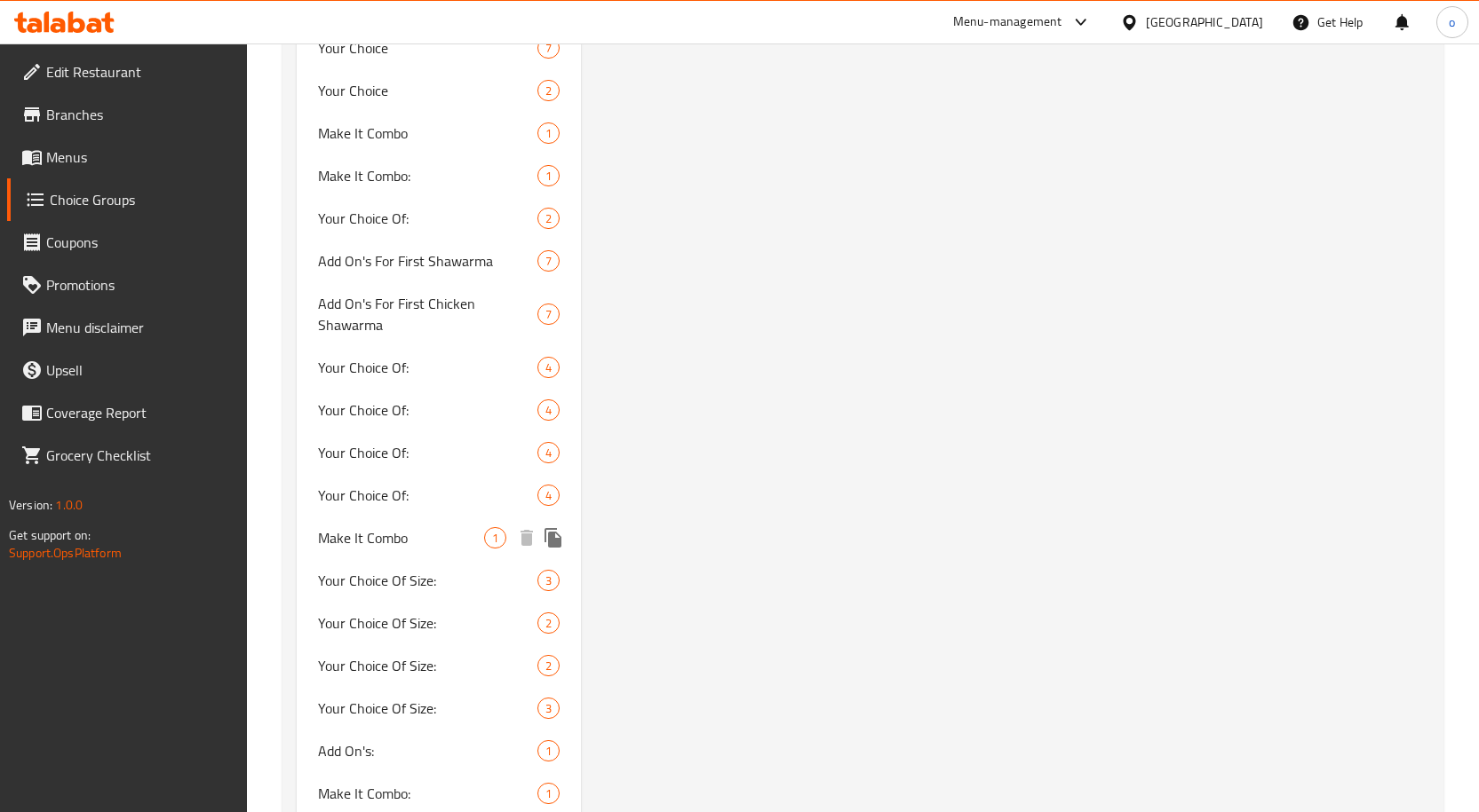
scroll to position [3107, 0]
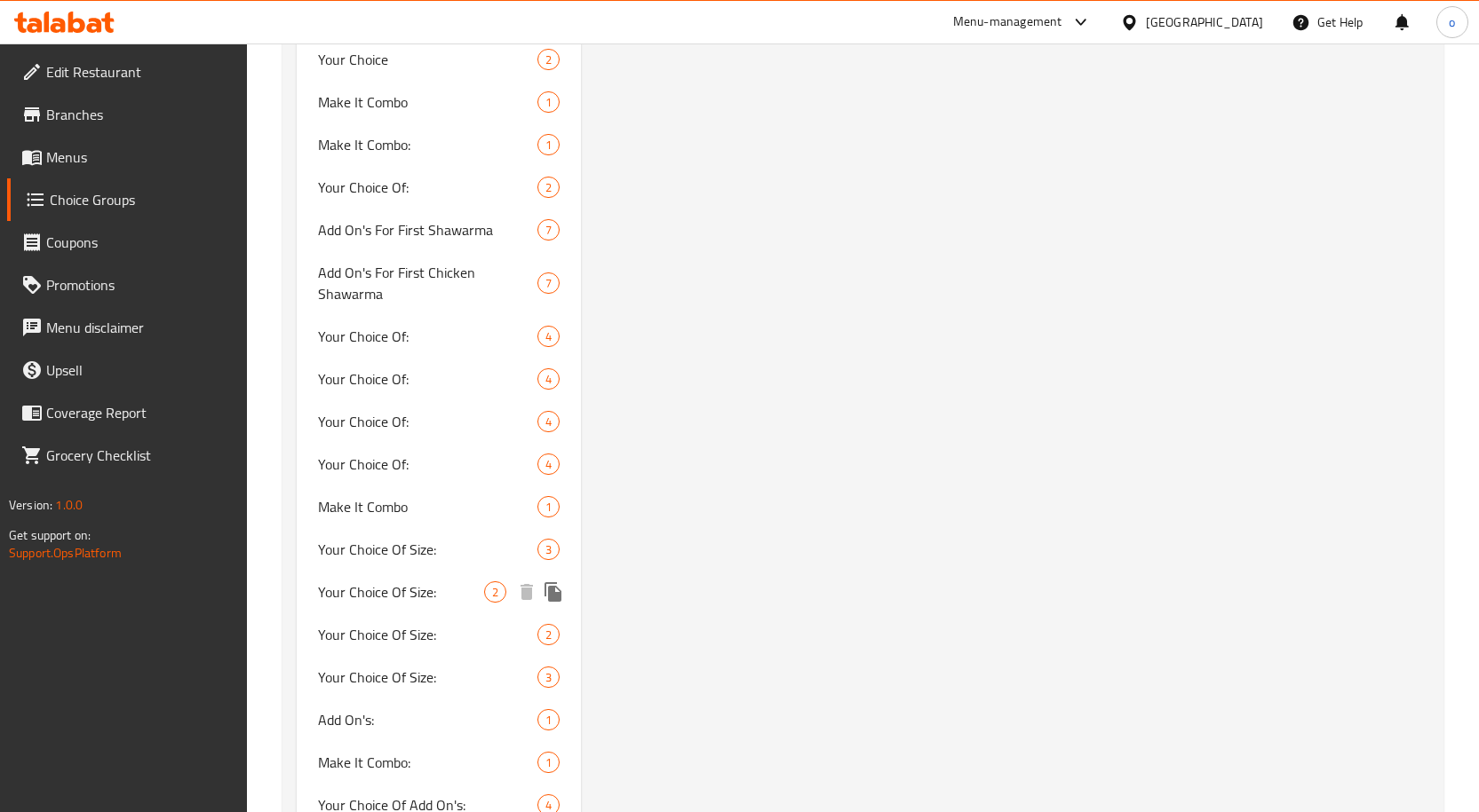
click at [427, 572] on div "Your Choice Of Size: 2" at bounding box center [440, 592] width 285 height 42
type input "Your Choice Of Size:"
type input "إختيارك من الحجم:"
type input "1"
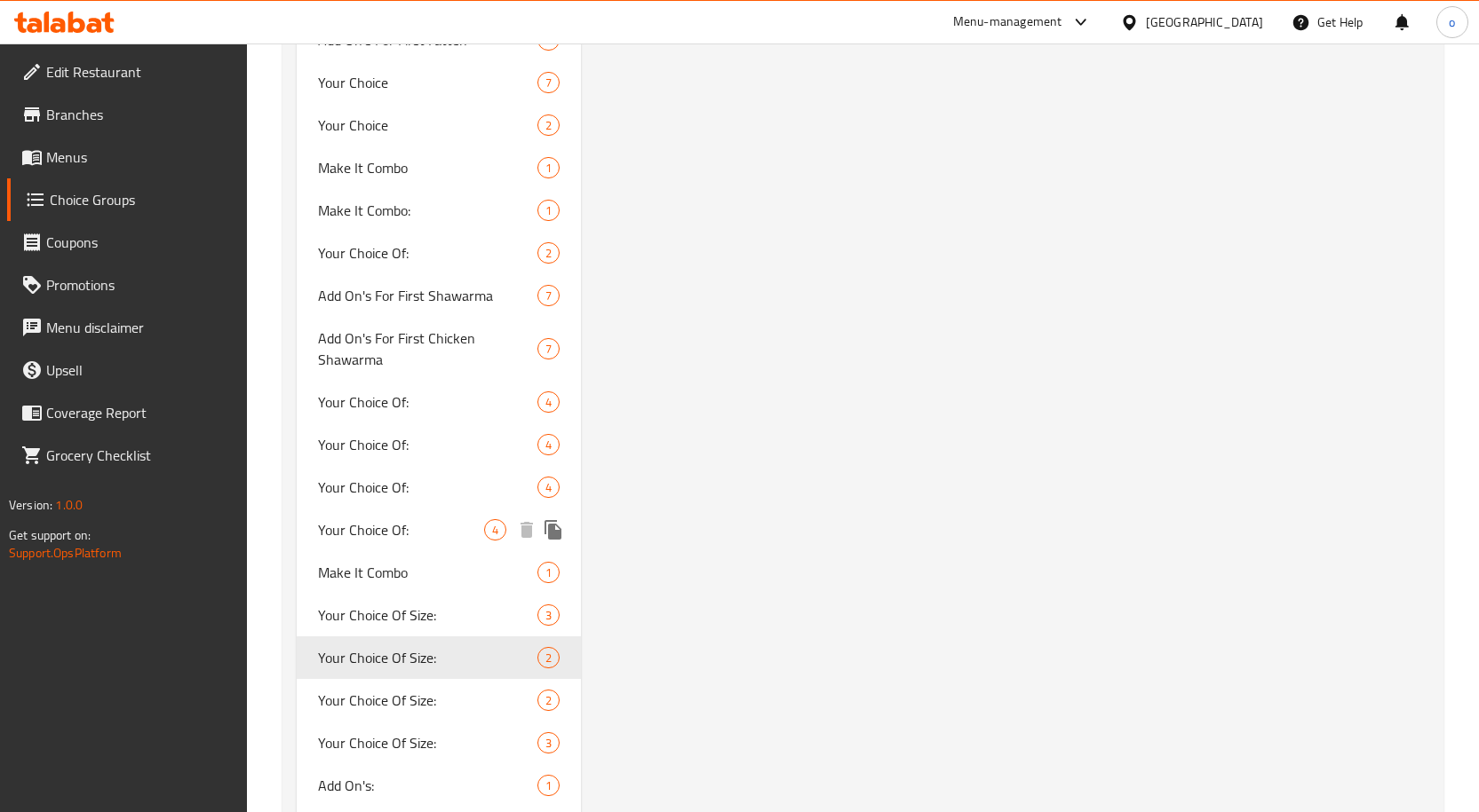
scroll to position [3285, 0]
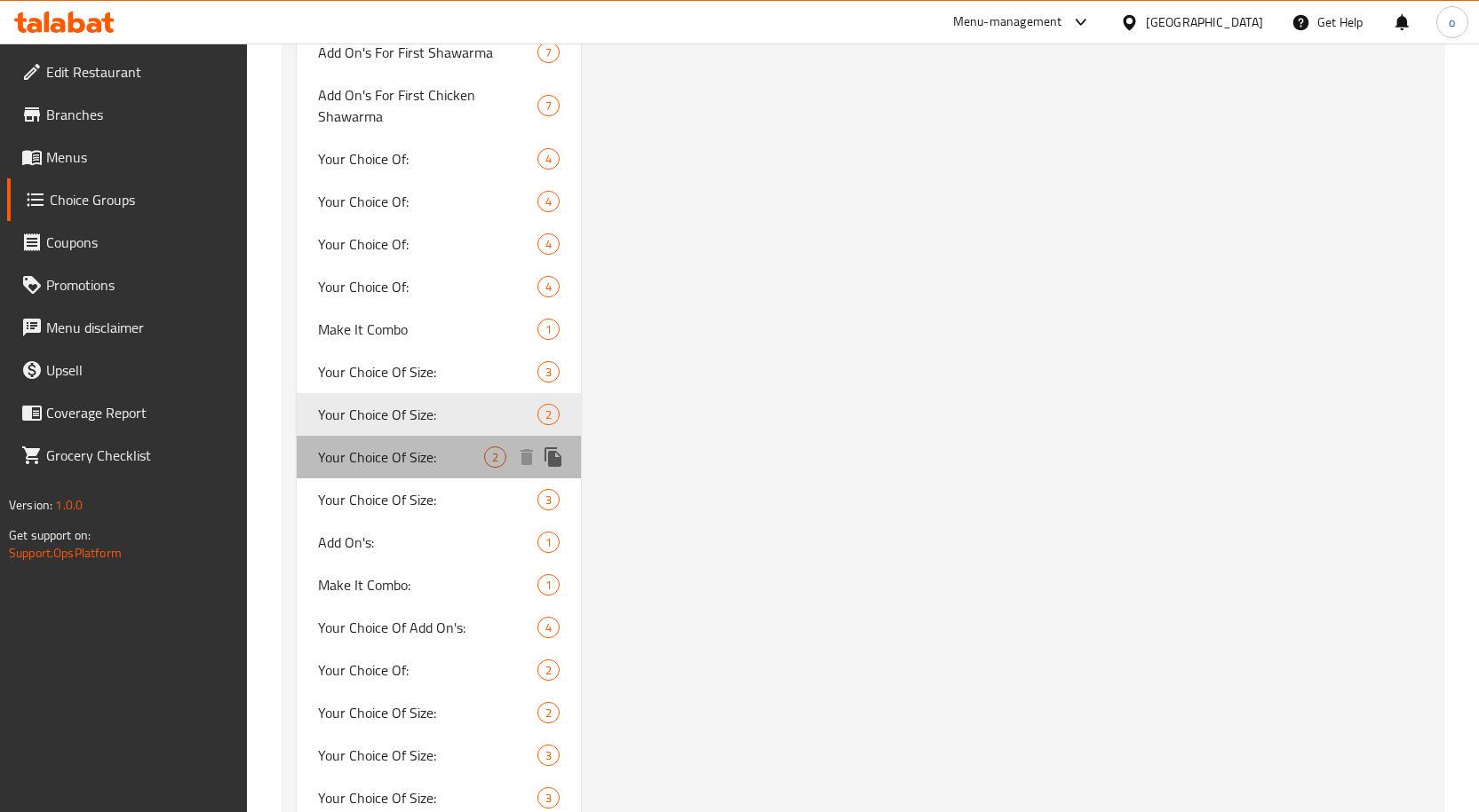
click at [389, 448] on span "Your Choice Of Size:" at bounding box center [401, 457] width 167 height 22
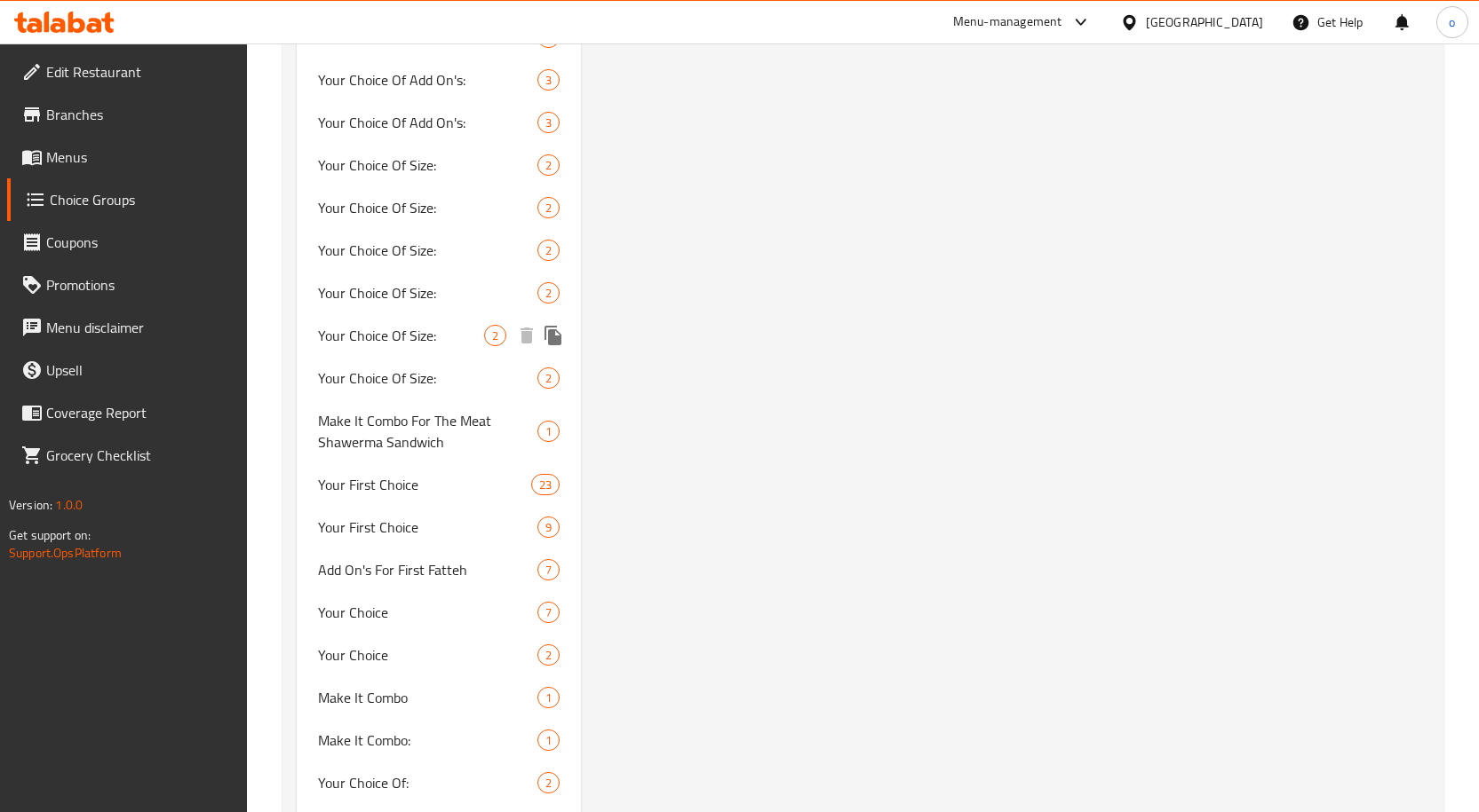
scroll to position [2575, 0]
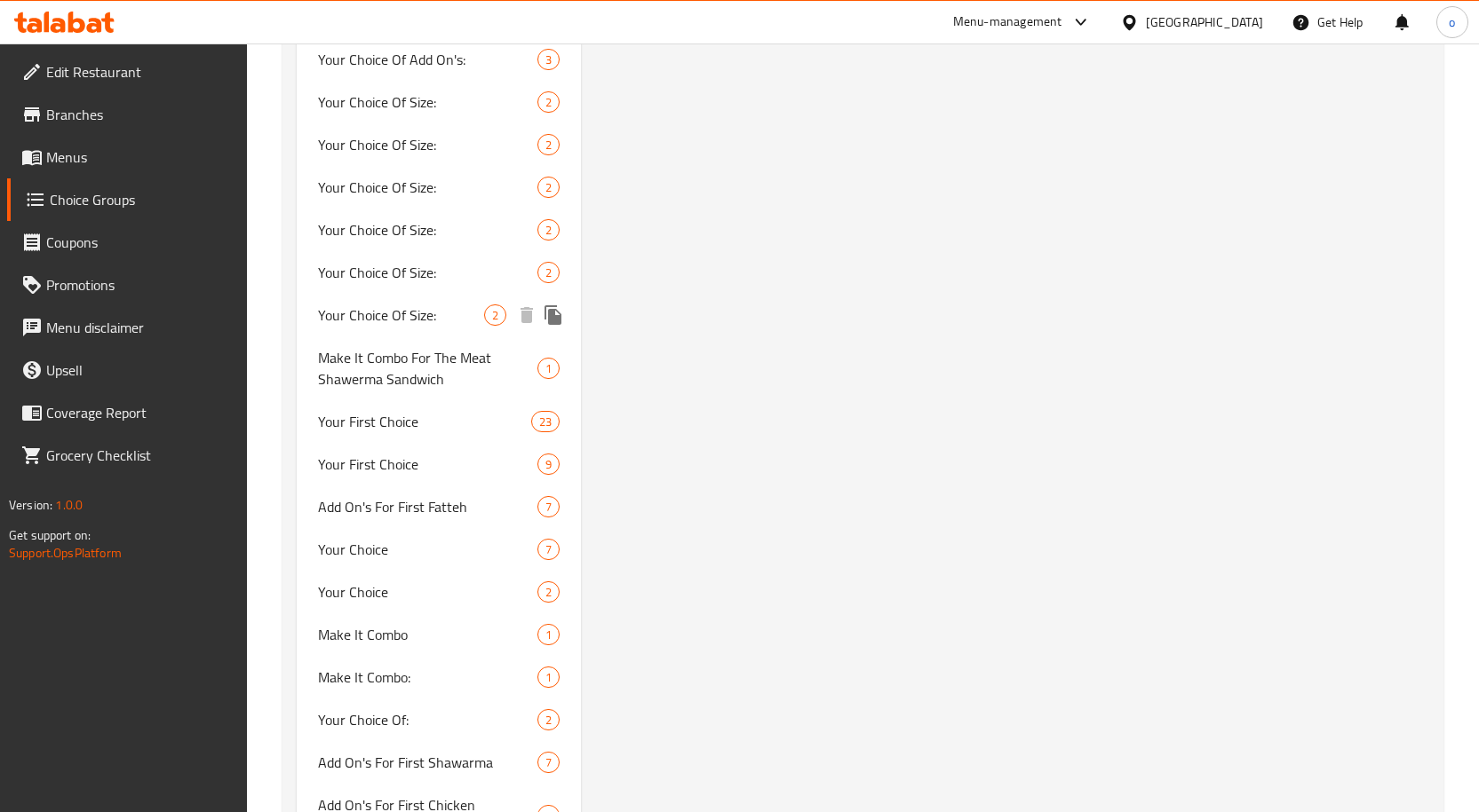
click at [440, 323] on span "Your Choice Of Size:" at bounding box center [401, 316] width 167 height 22
type input "Your Choice Of Size:"
type input "إختيارك من الحجم:"
type input "0"
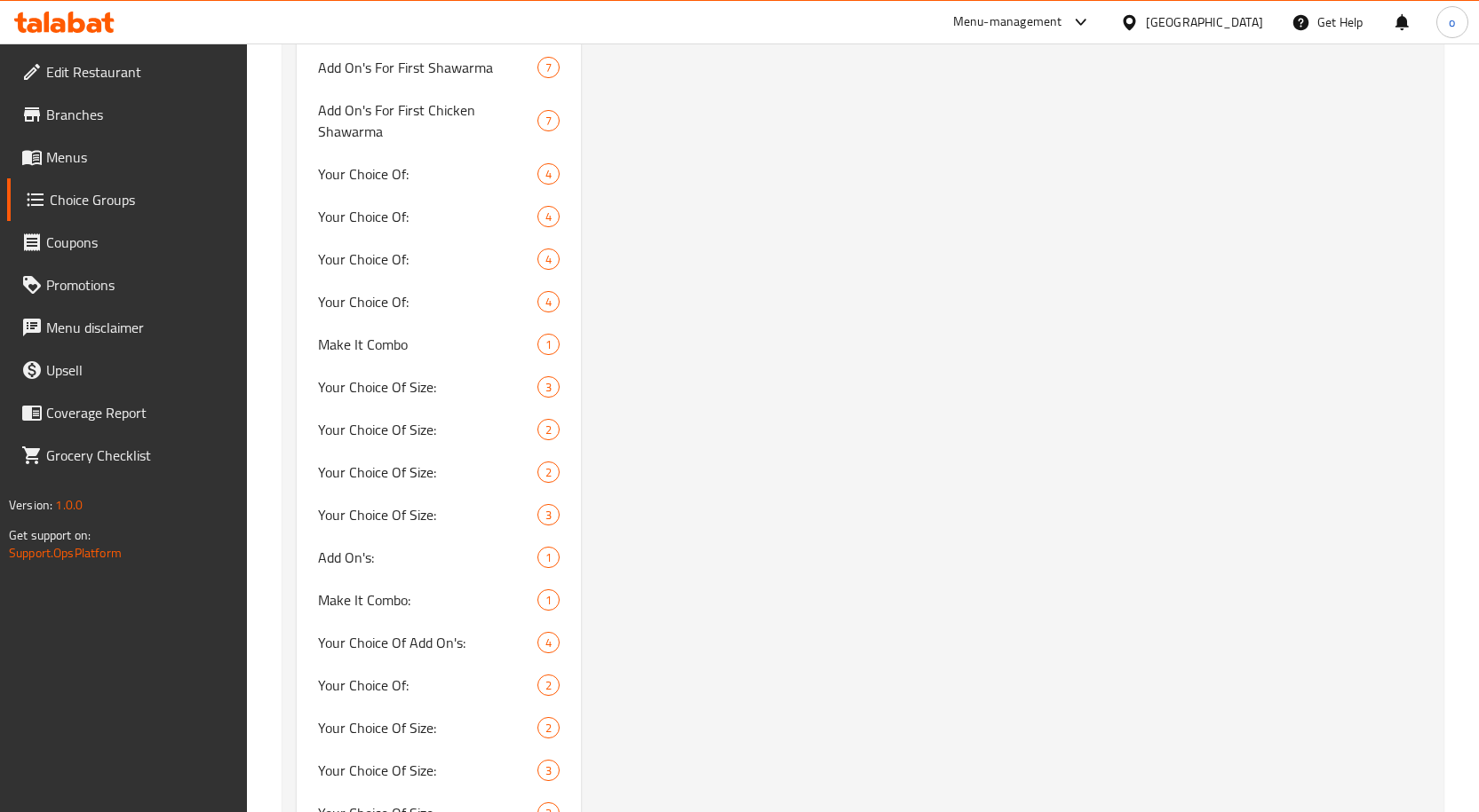
scroll to position [3285, 0]
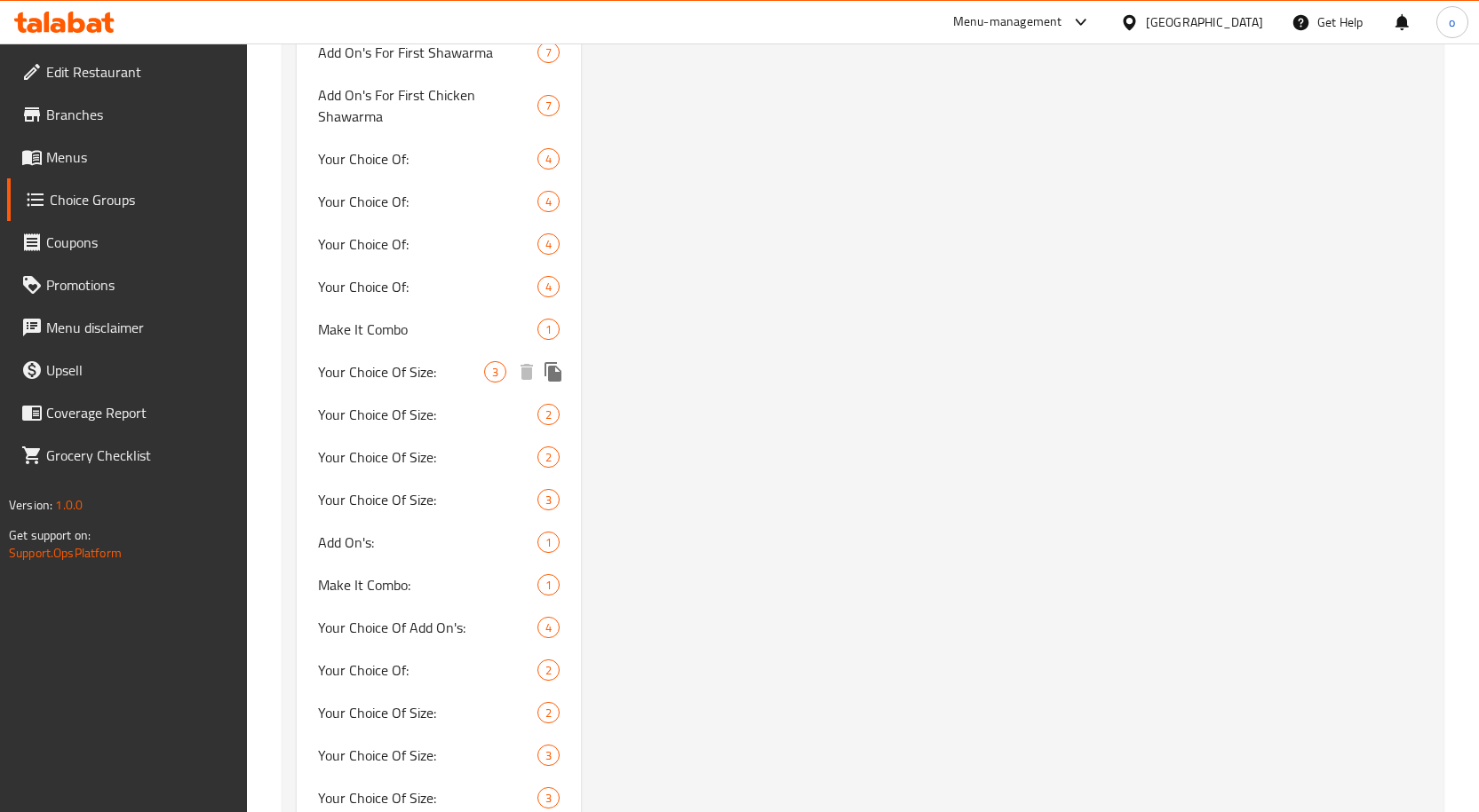
click at [454, 372] on span "Your Choice Of Size:" at bounding box center [401, 373] width 167 height 22
type input "Your Choice Of Size:"
type input "إختيارك من الحجم:"
type input "1"
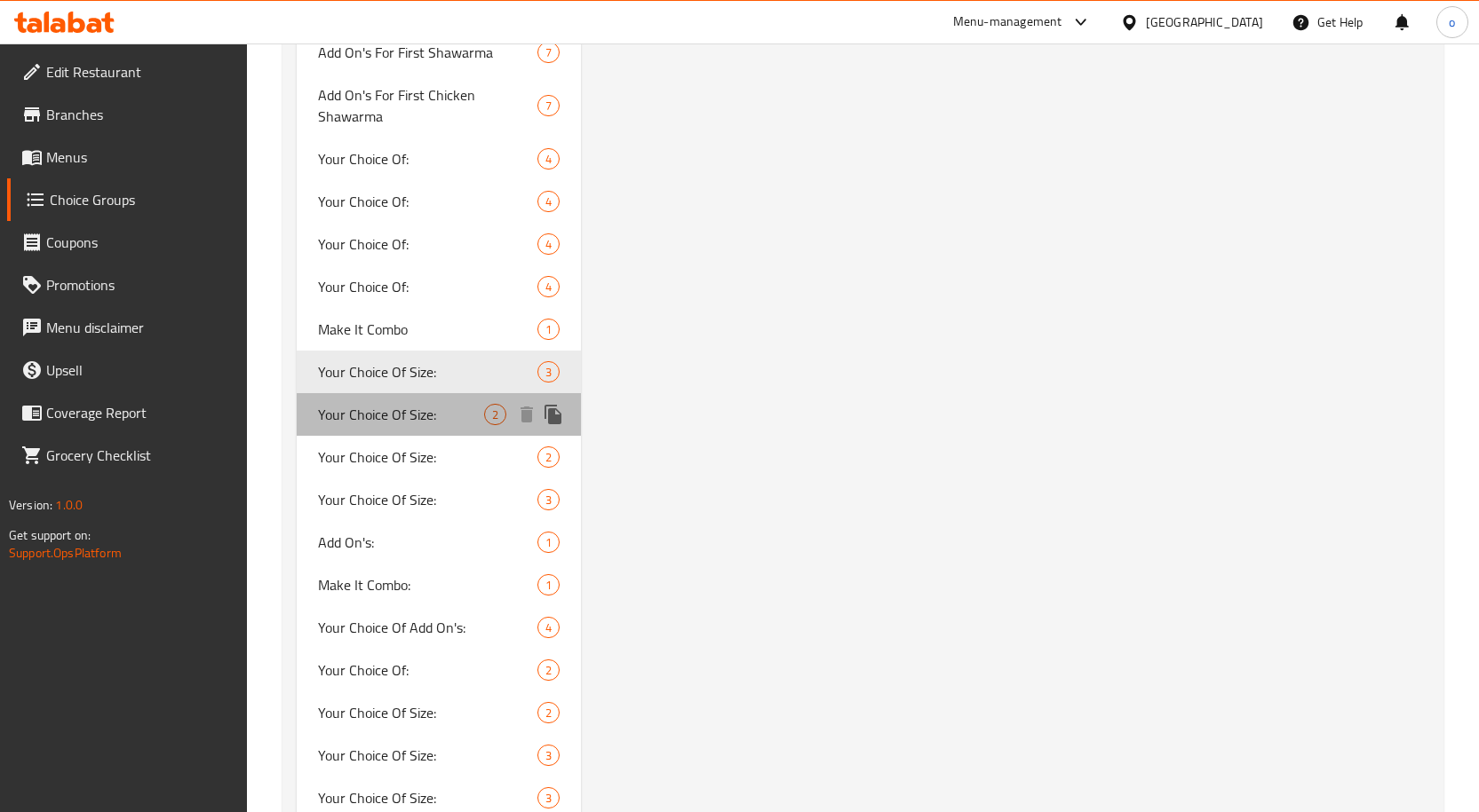
click at [465, 426] on div "Your Choice Of Size: 2" at bounding box center [440, 414] width 285 height 42
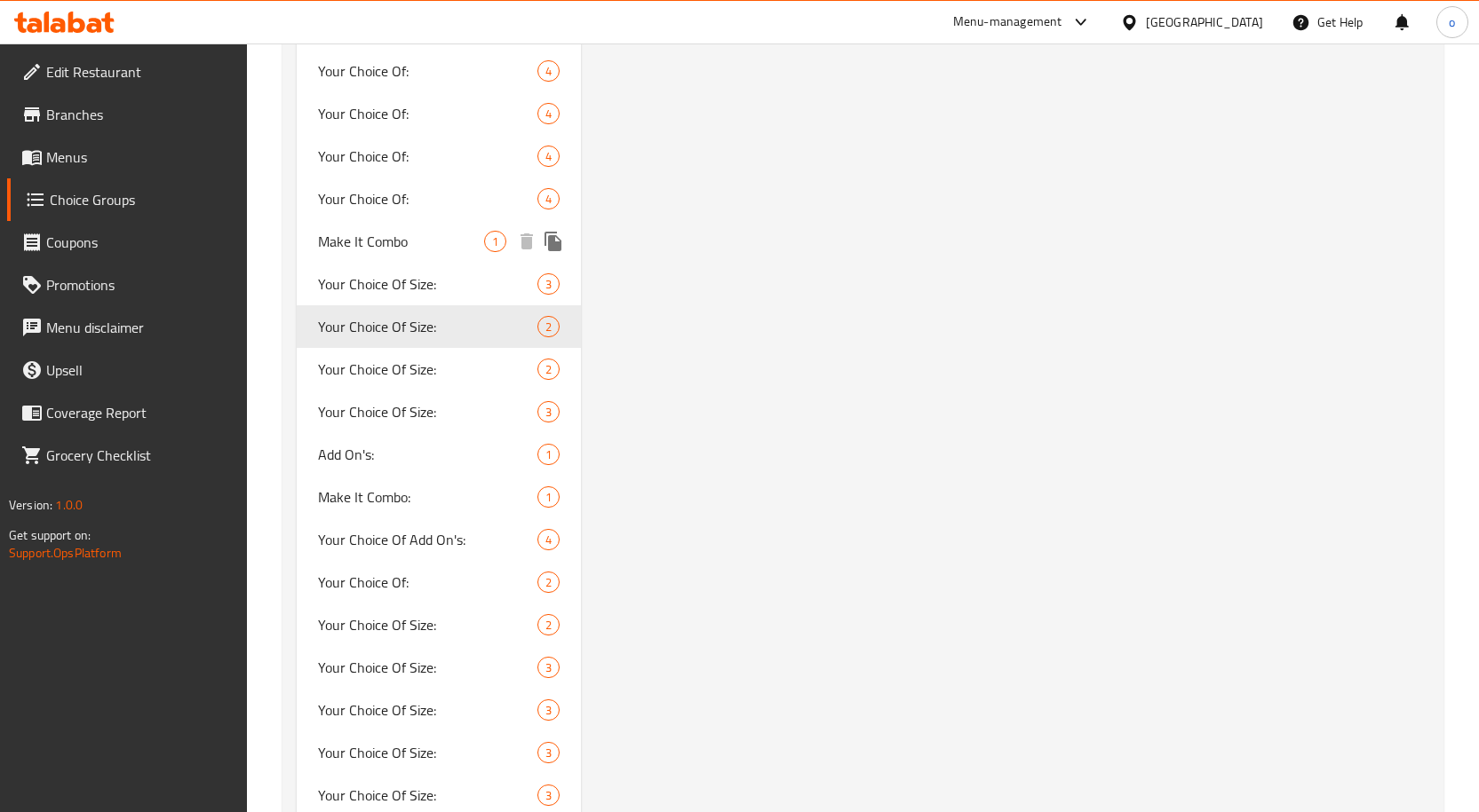
scroll to position [3374, 0]
click at [445, 347] on div "Your Choice Of Size: 2" at bounding box center [440, 368] width 285 height 42
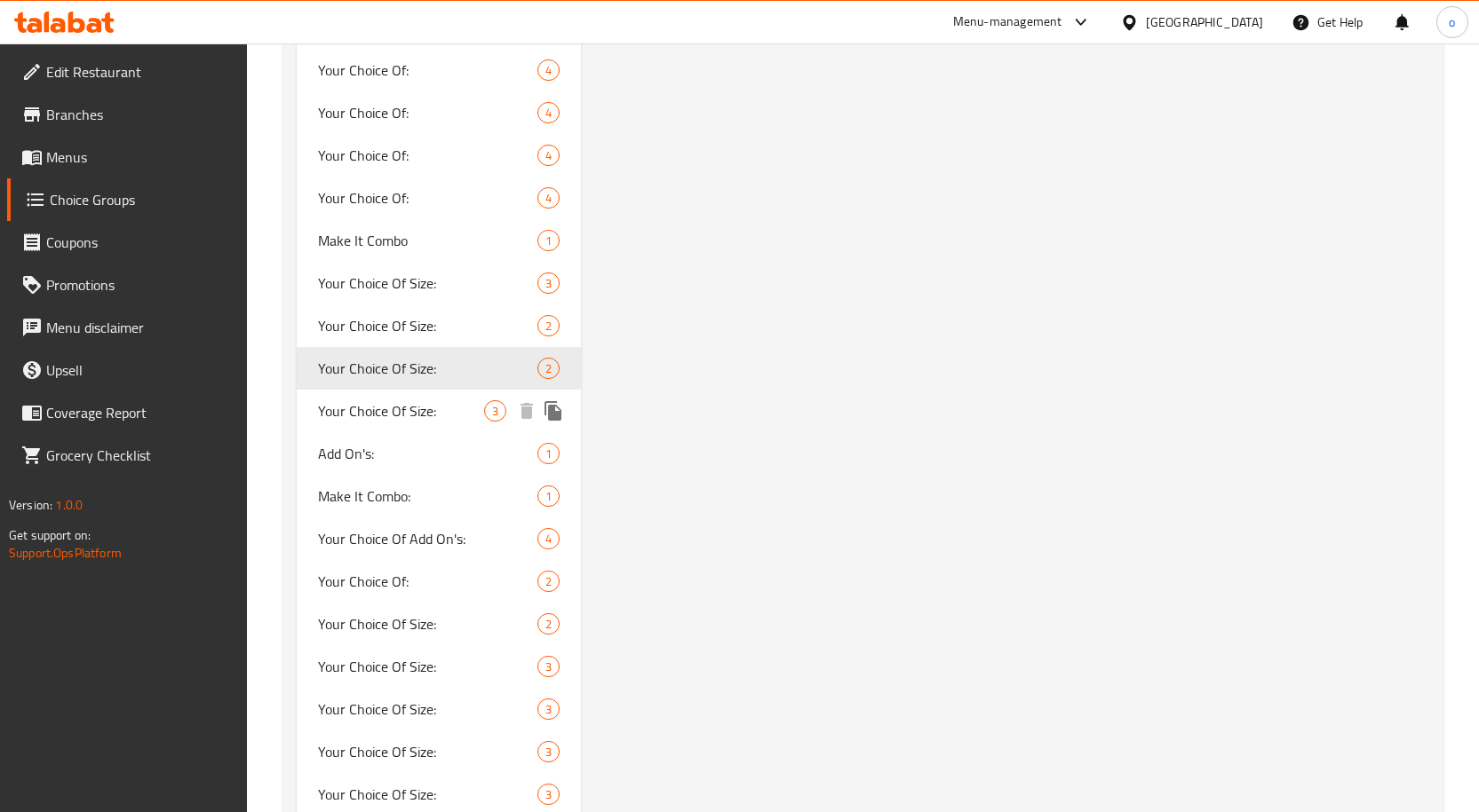
click at [418, 419] on span "Your Choice Of Size:" at bounding box center [401, 411] width 167 height 22
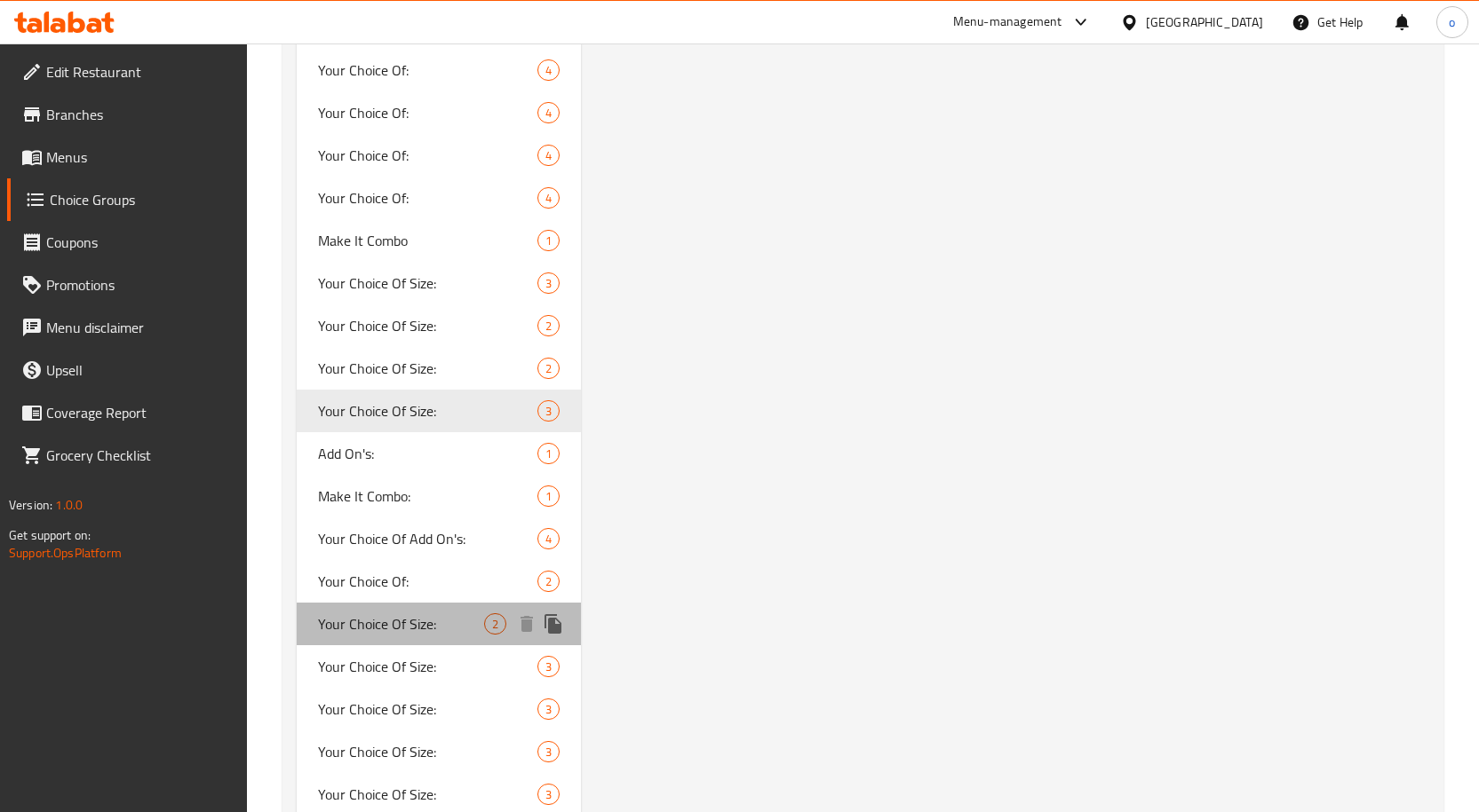
click at [469, 630] on span "Your Choice Of Size:" at bounding box center [401, 624] width 167 height 22
type input "Your Choice Of Size:"
type input "إختيارك من الحجم:"
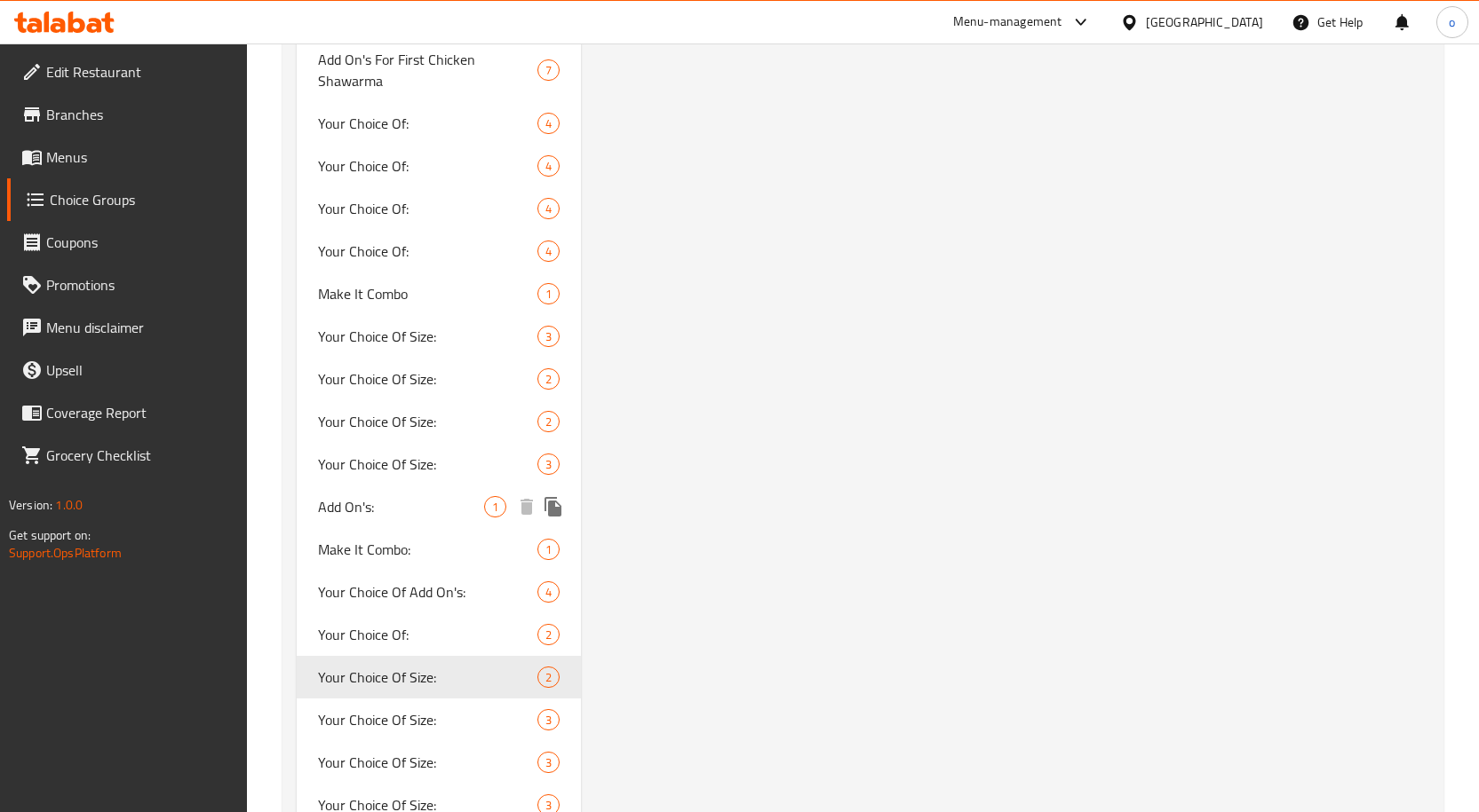
scroll to position [3552, 0]
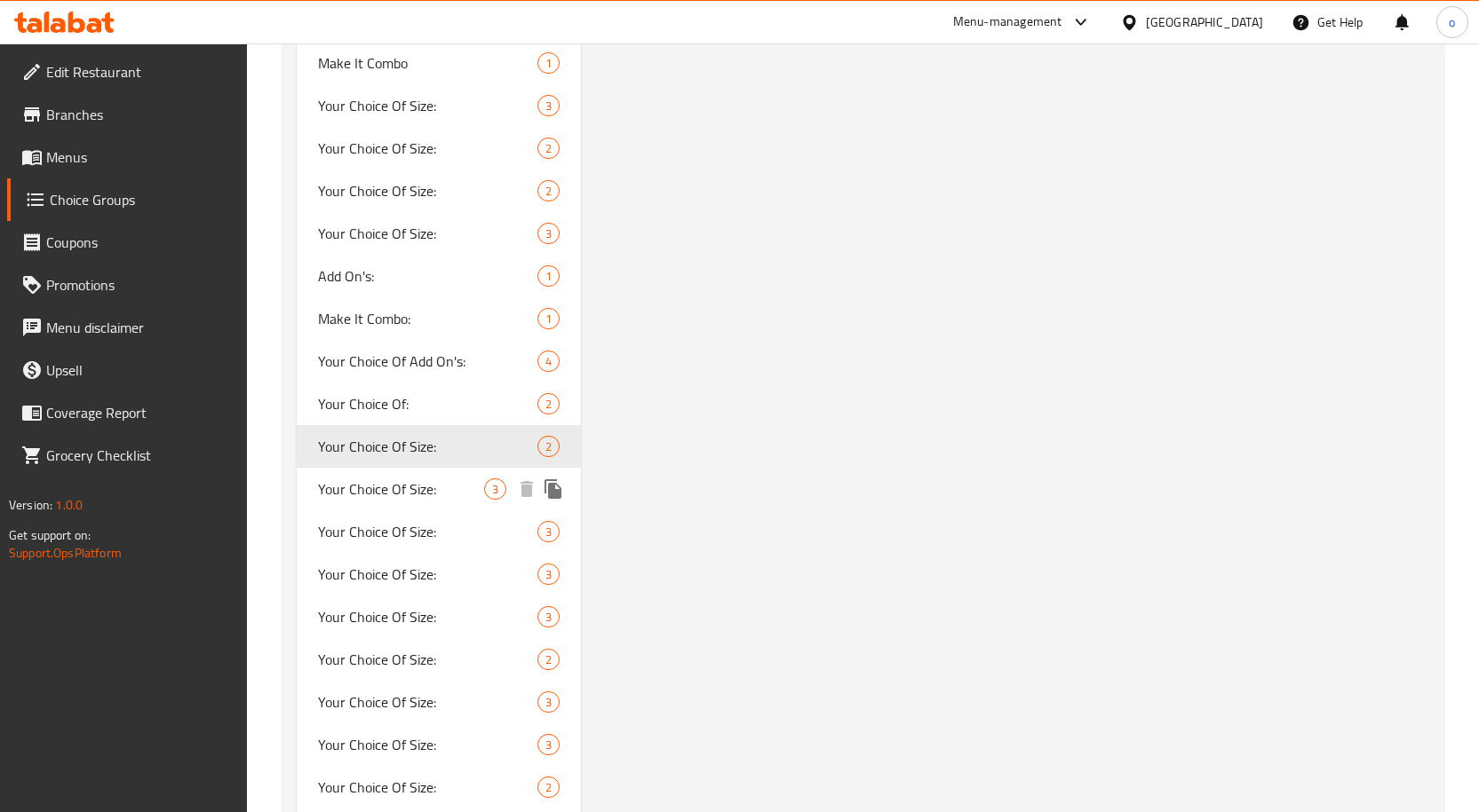
click at [422, 491] on span "Your Choice Of Size:" at bounding box center [401, 490] width 167 height 22
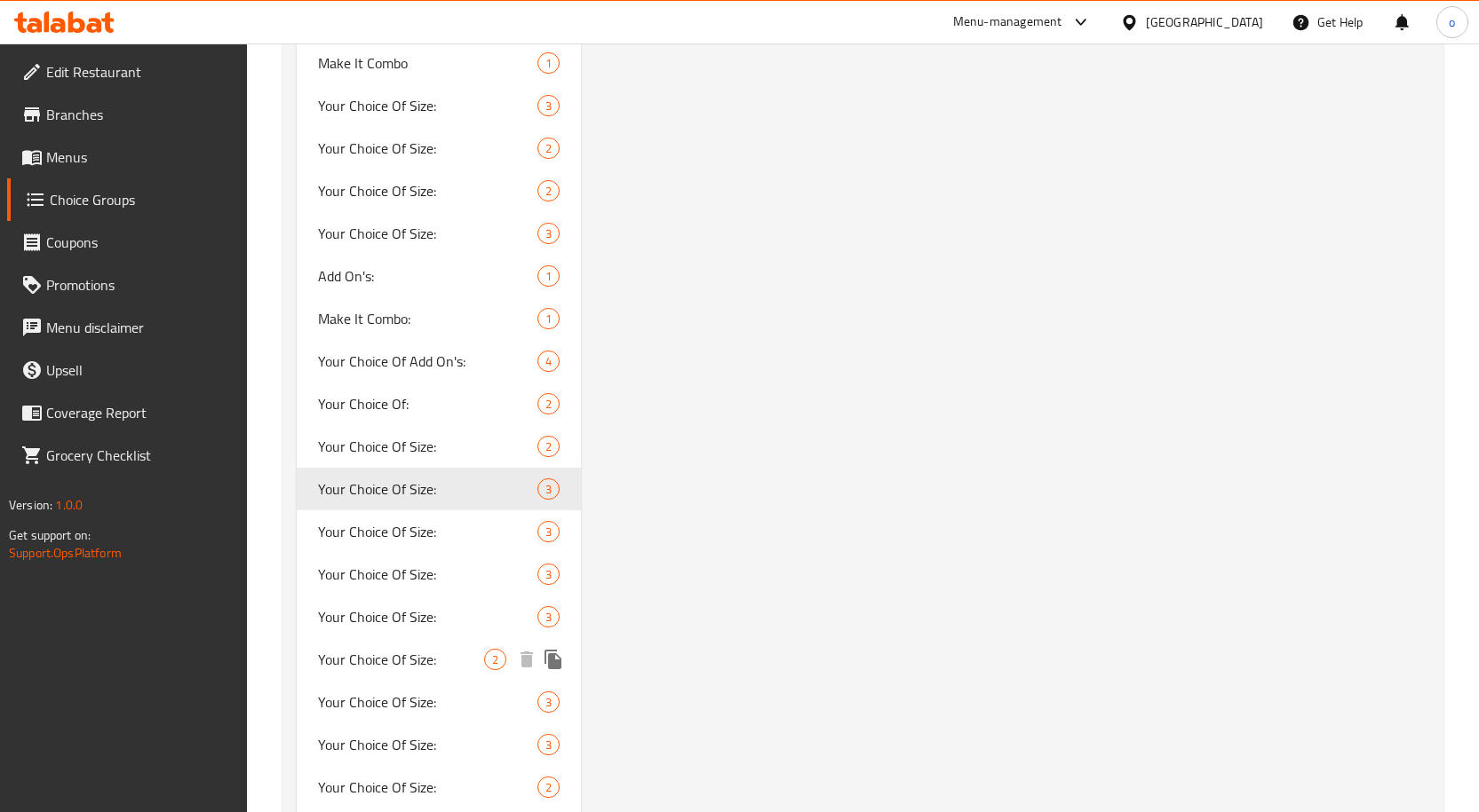
click at [443, 649] on span "Your Choice Of Size:" at bounding box center [401, 660] width 167 height 22
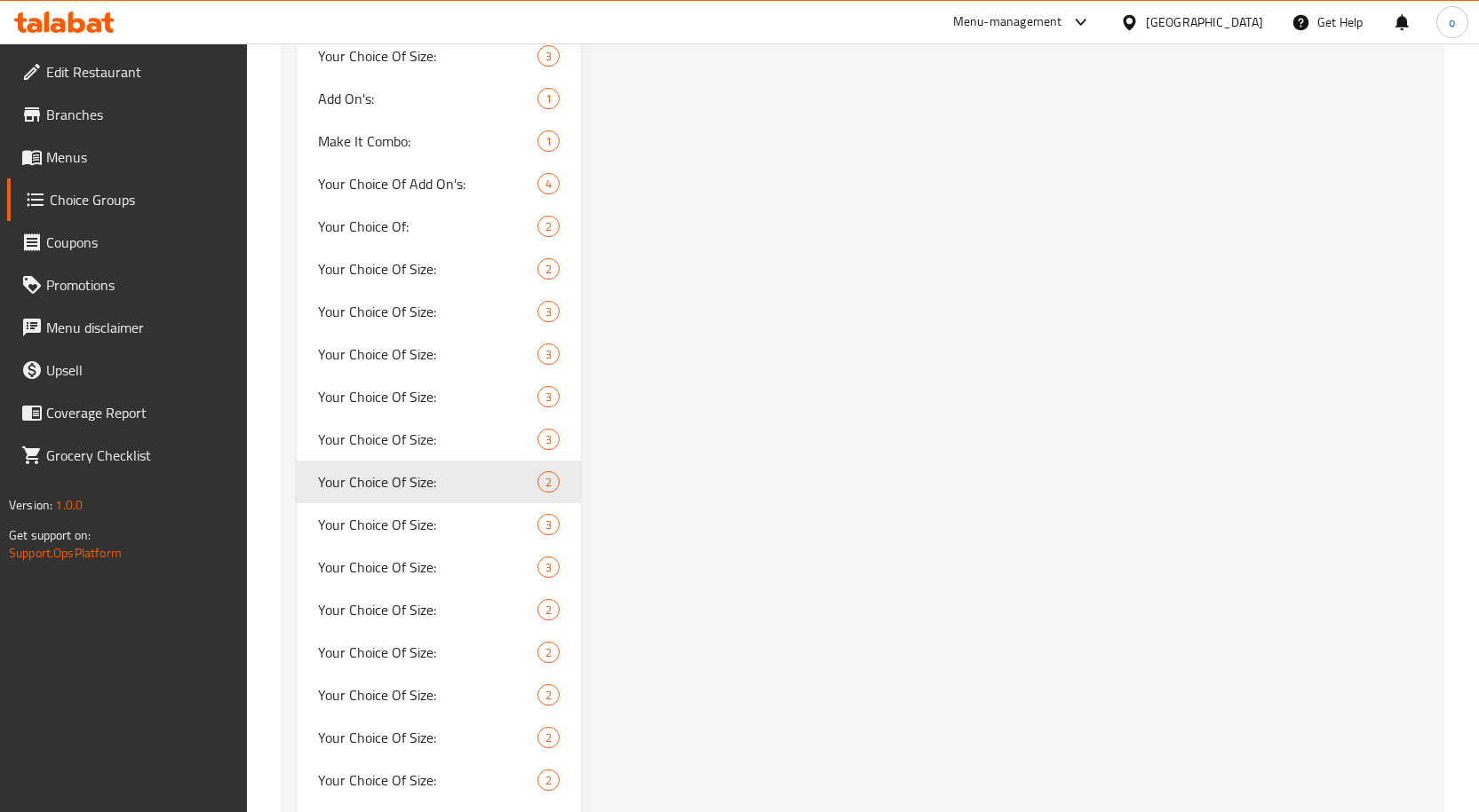
scroll to position [3996, 0]
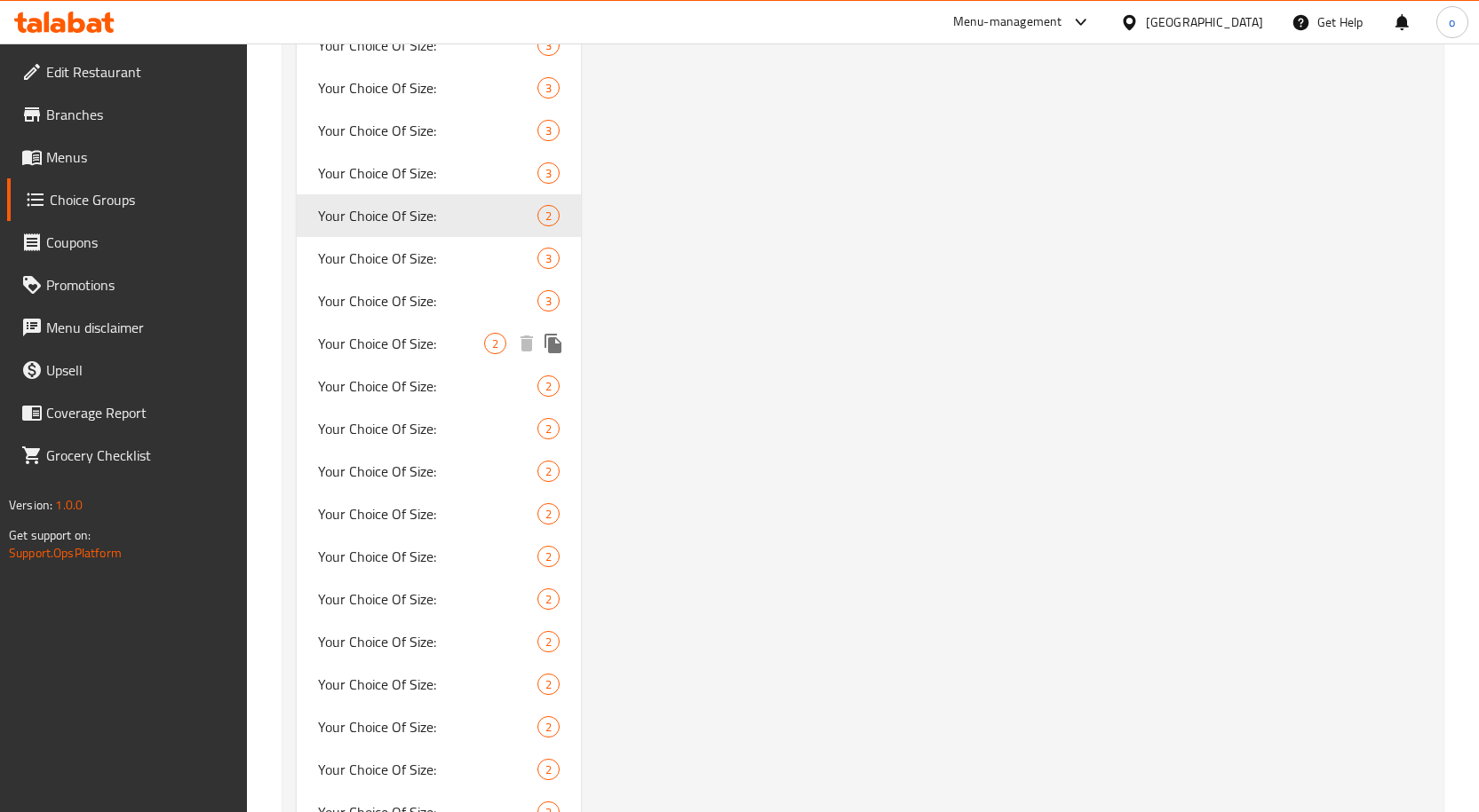
click at [468, 339] on span "Your Choice Of Size:" at bounding box center [401, 344] width 167 height 22
type input "Your Choice Of Size:"
type input "إختيارك من الحجم :"
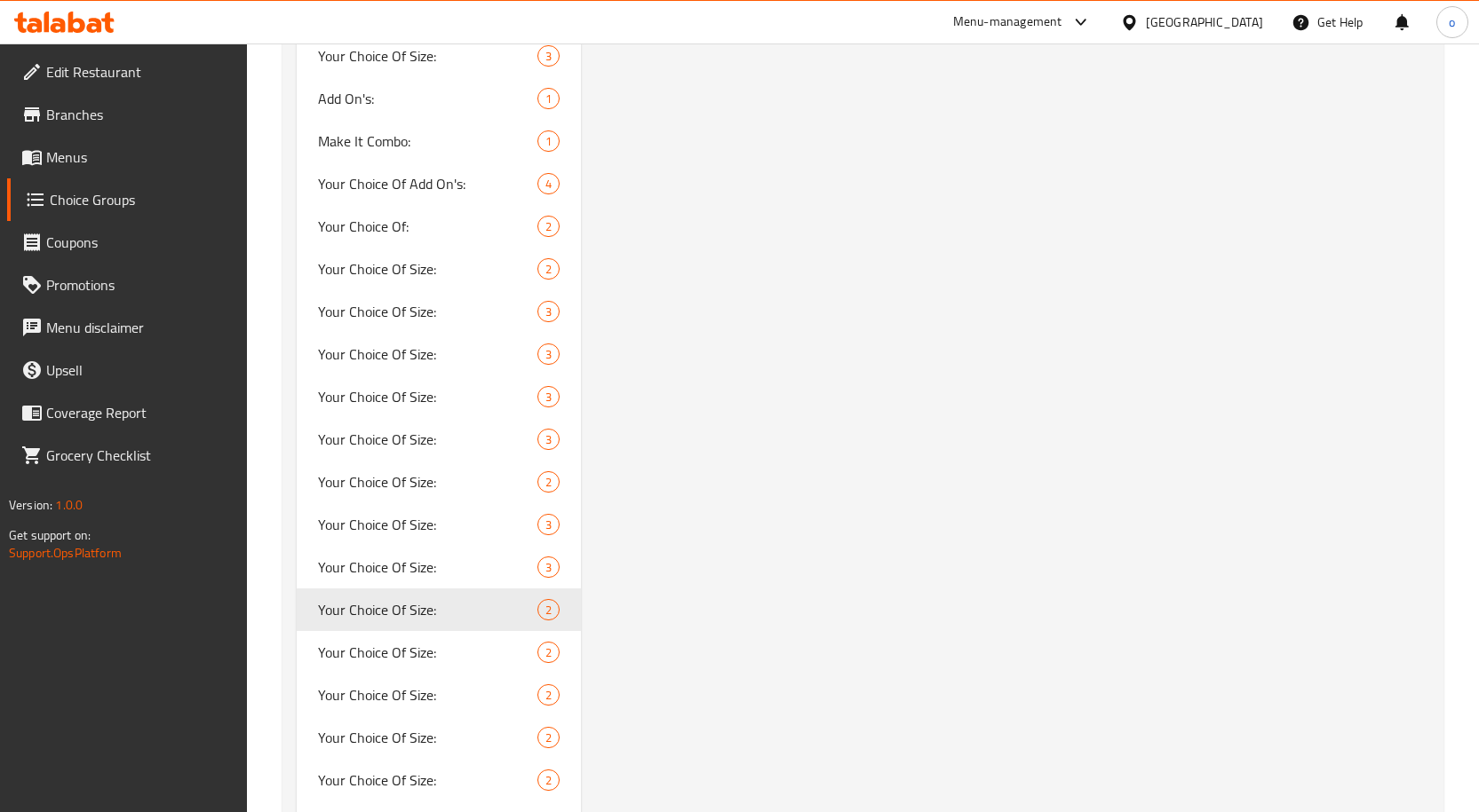
scroll to position [3907, 0]
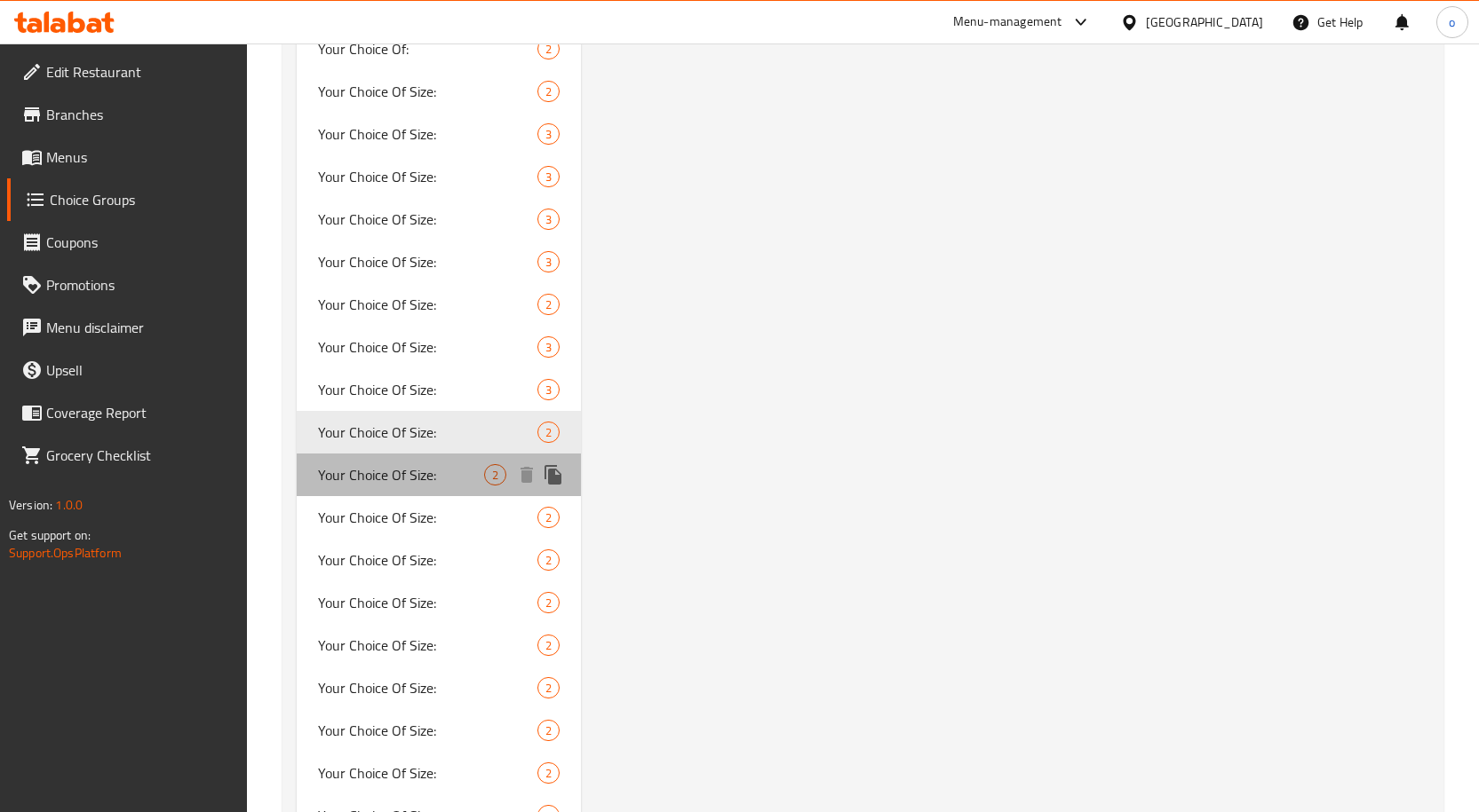
click at [373, 464] on span "Your Choice Of Size:" at bounding box center [401, 475] width 167 height 22
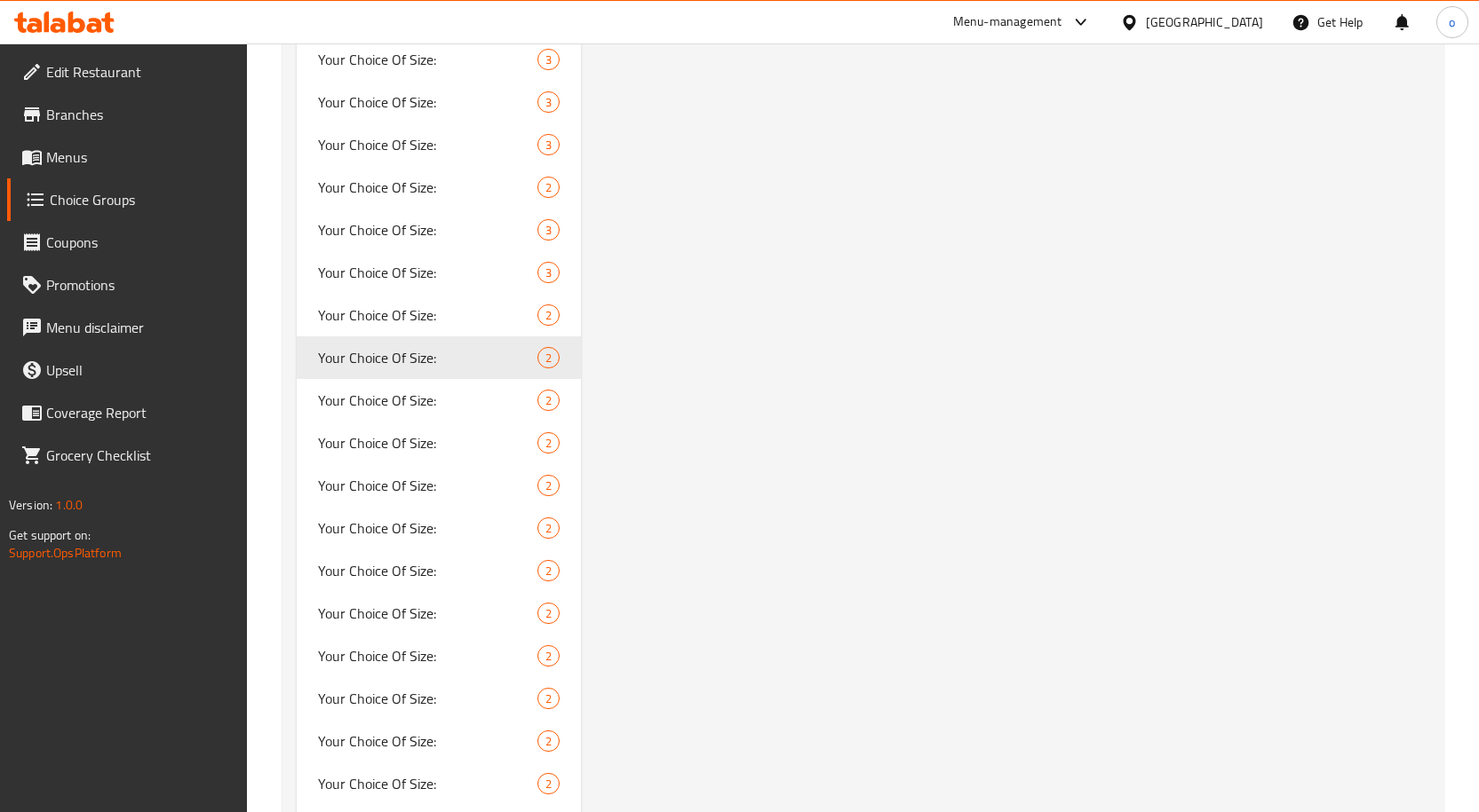
scroll to position [4085, 0]
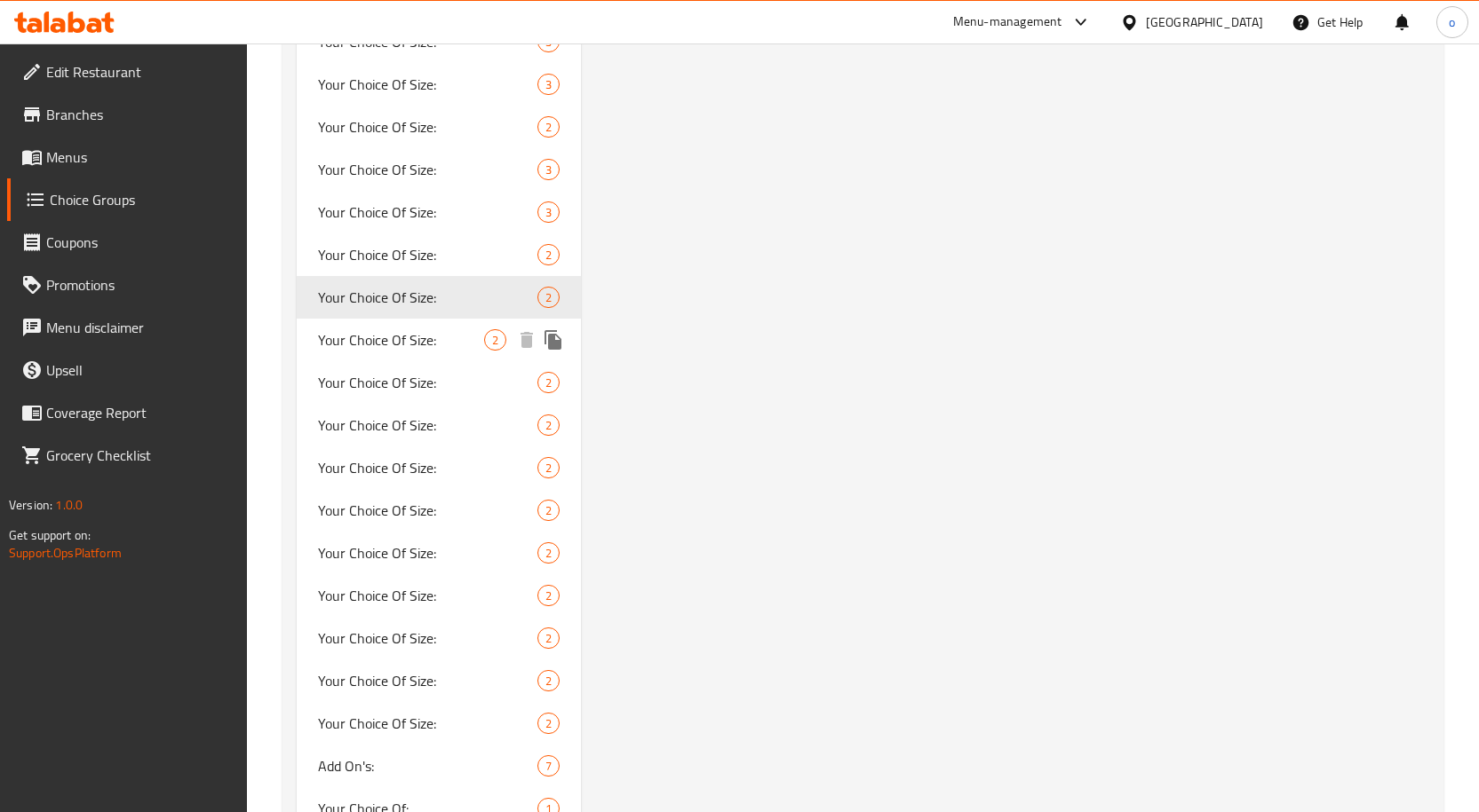
click at [425, 351] on span "Your Choice Of Size:" at bounding box center [401, 340] width 167 height 22
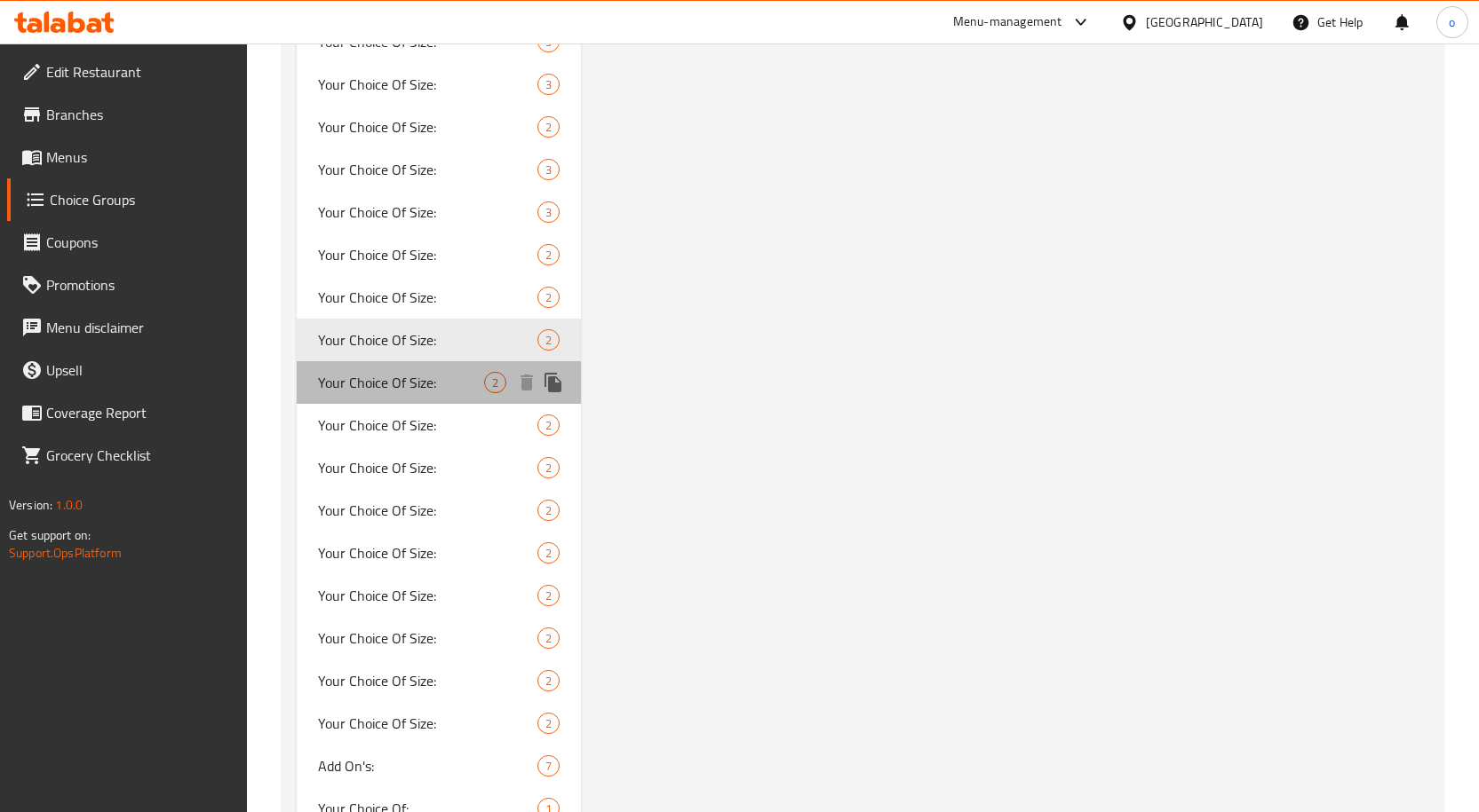
click at [440, 388] on span "Your Choice Of Size:" at bounding box center [401, 382] width 167 height 22
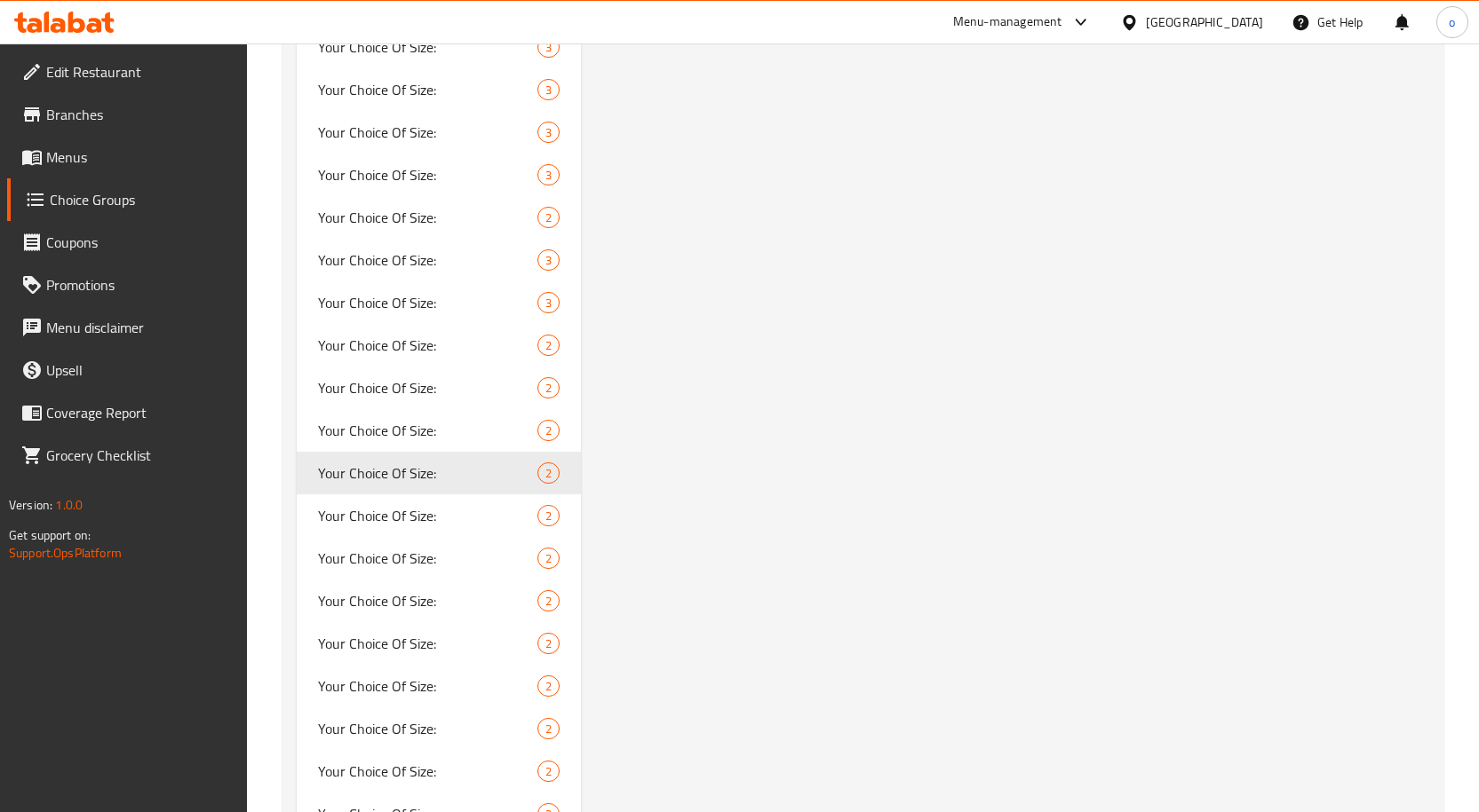
scroll to position [3996, 0]
click at [483, 516] on span "Your Choice Of Size:" at bounding box center [401, 514] width 167 height 22
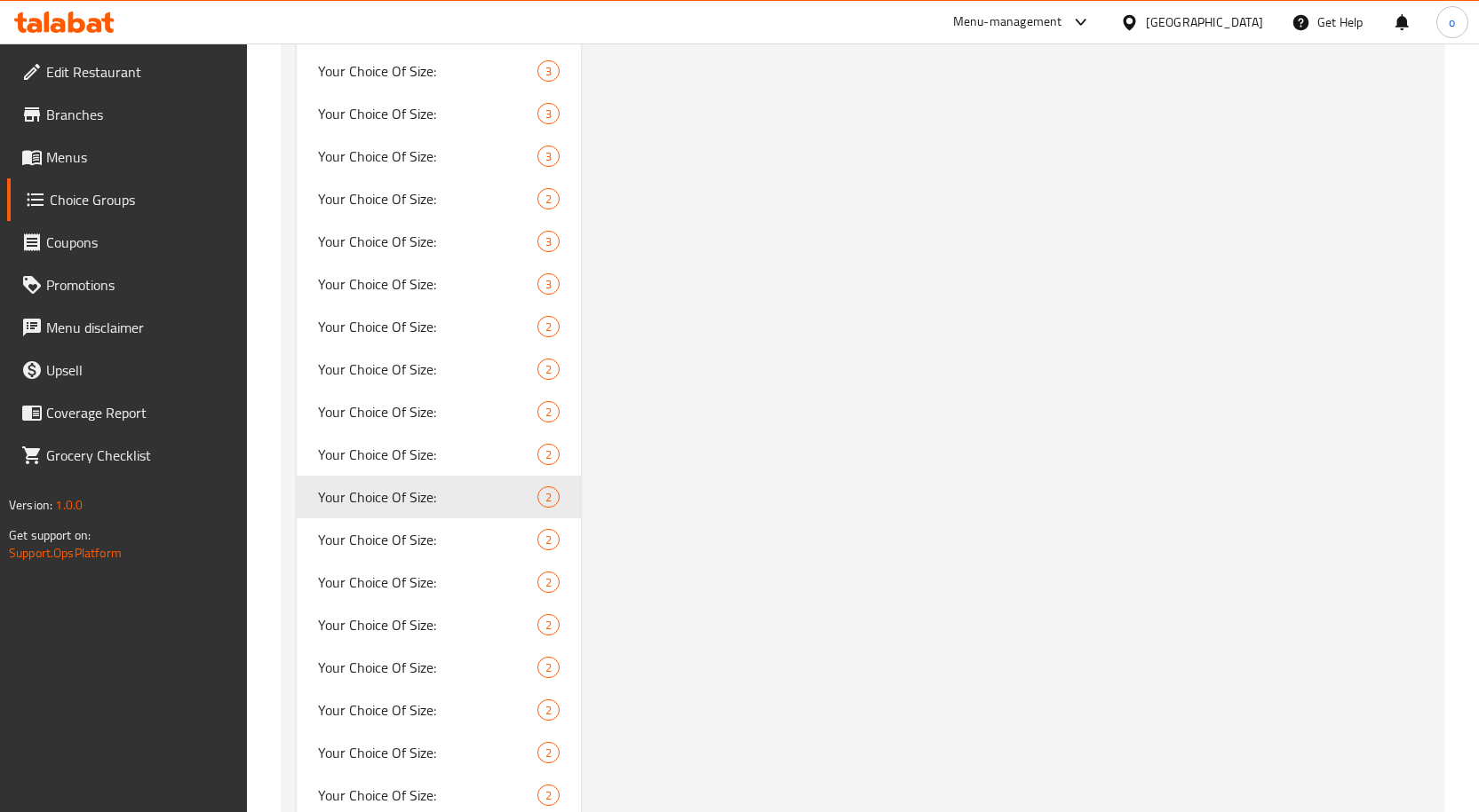
scroll to position [4085, 0]
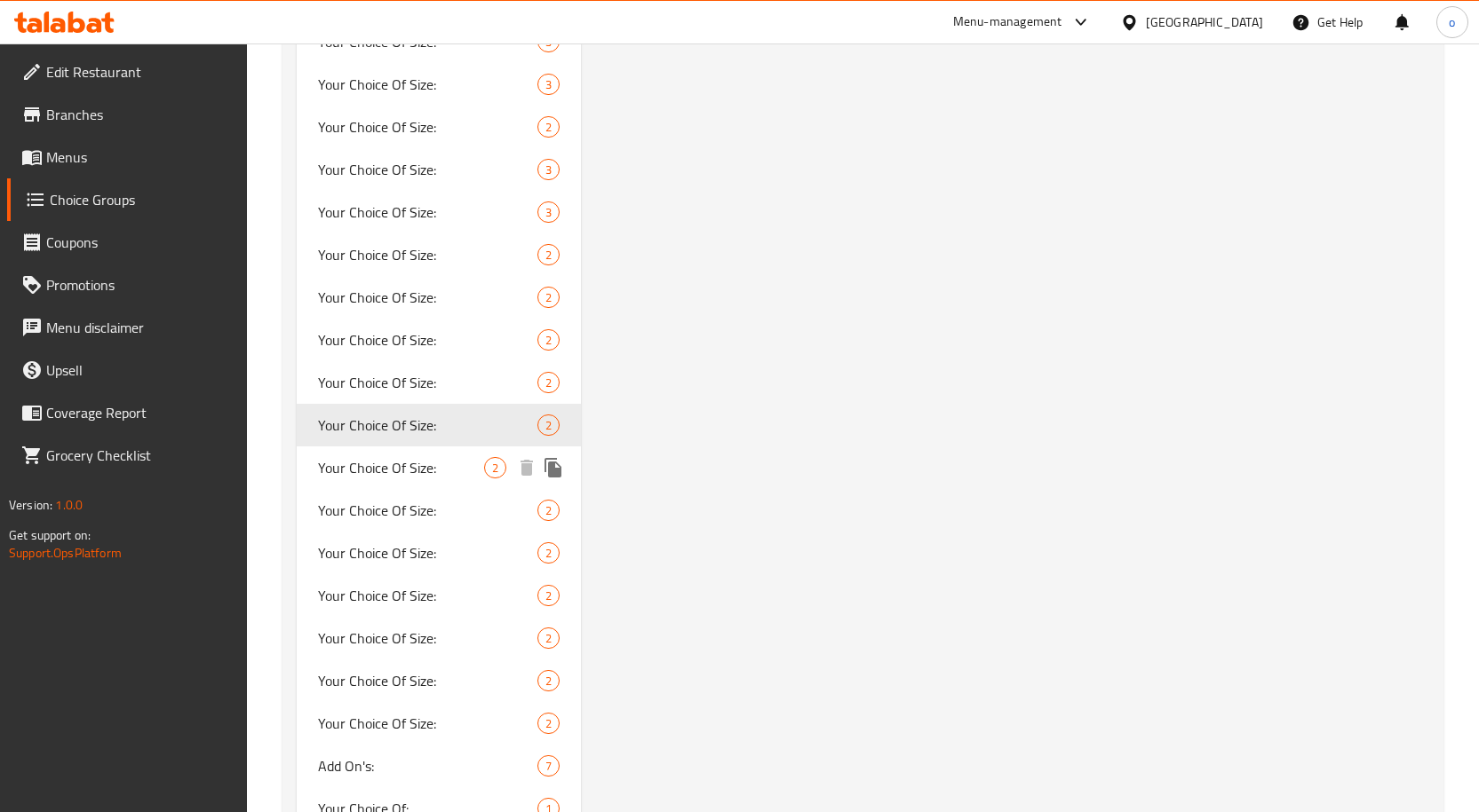
click at [477, 468] on span "Your Choice Of Size:" at bounding box center [401, 468] width 167 height 22
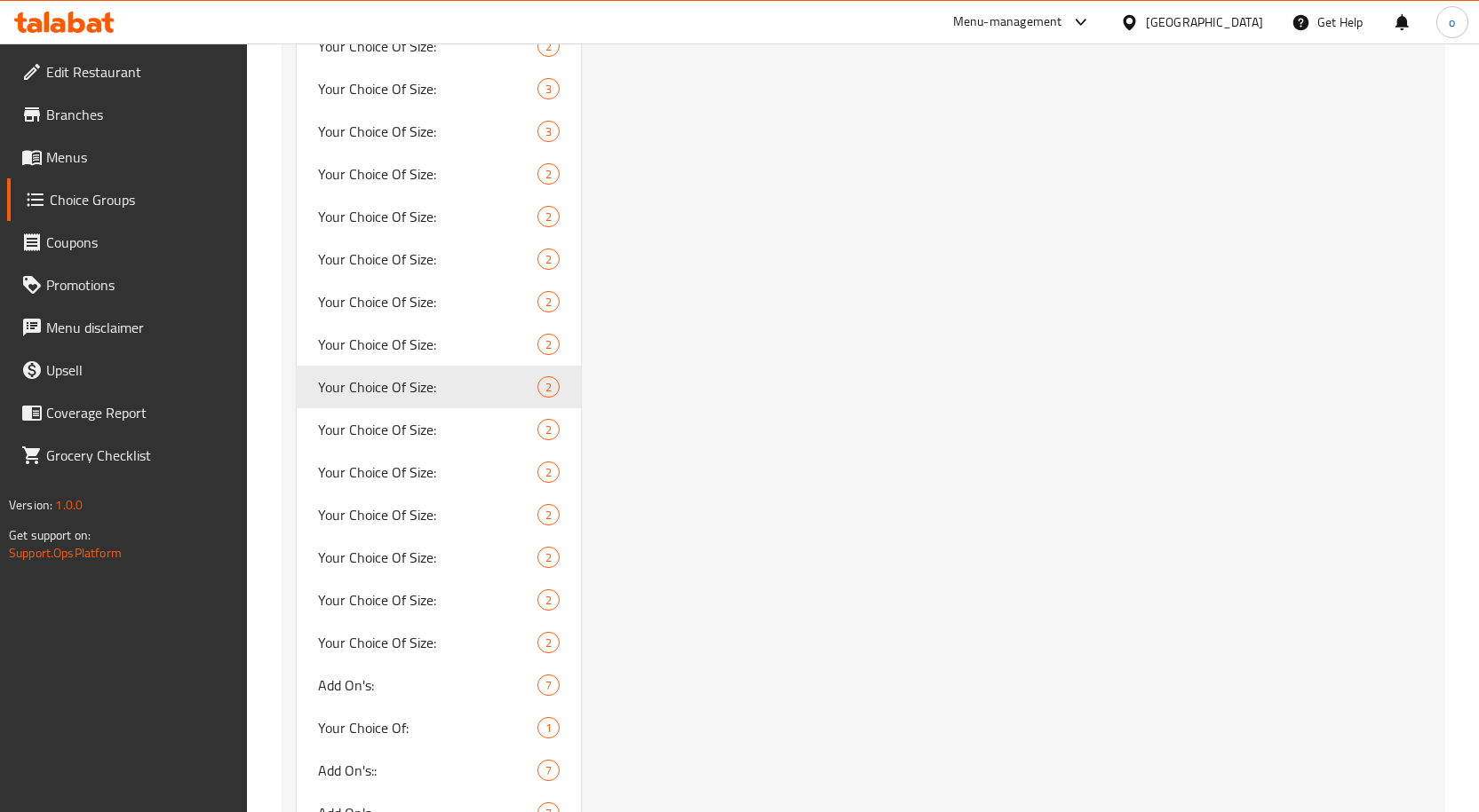
scroll to position [4173, 0]
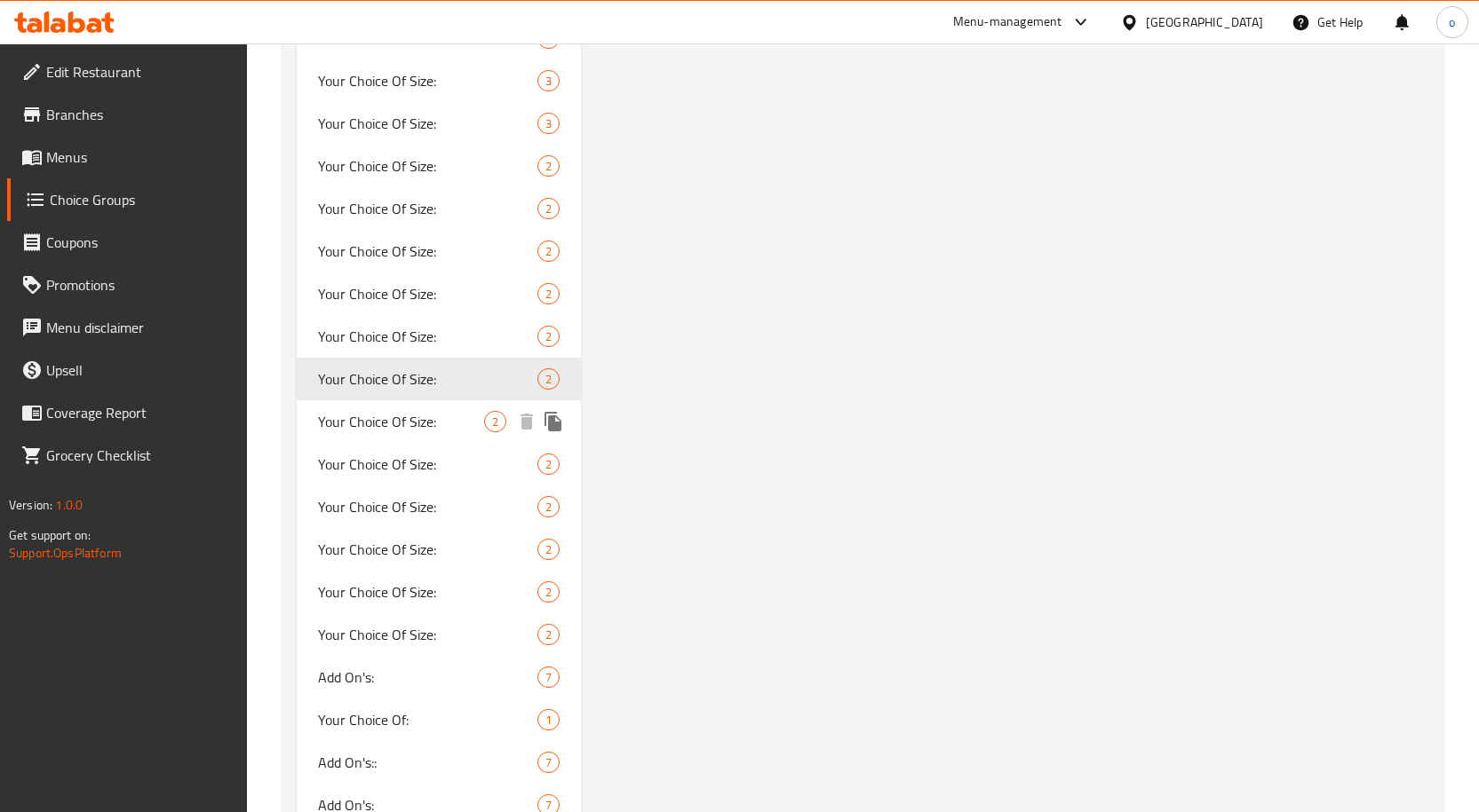
click at [456, 436] on div "Your Choice Of Size: 2" at bounding box center [440, 421] width 285 height 42
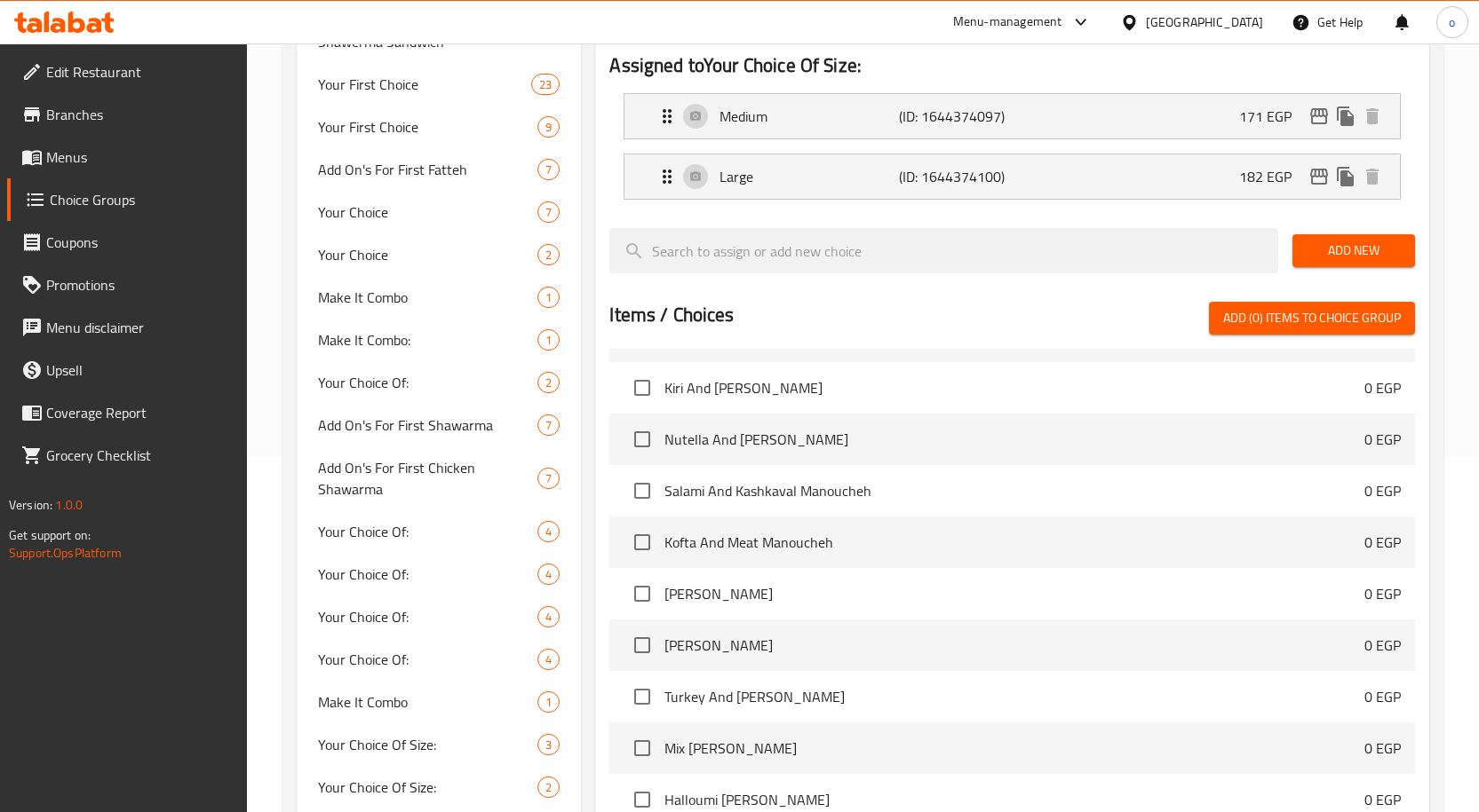
scroll to position [2930, 0]
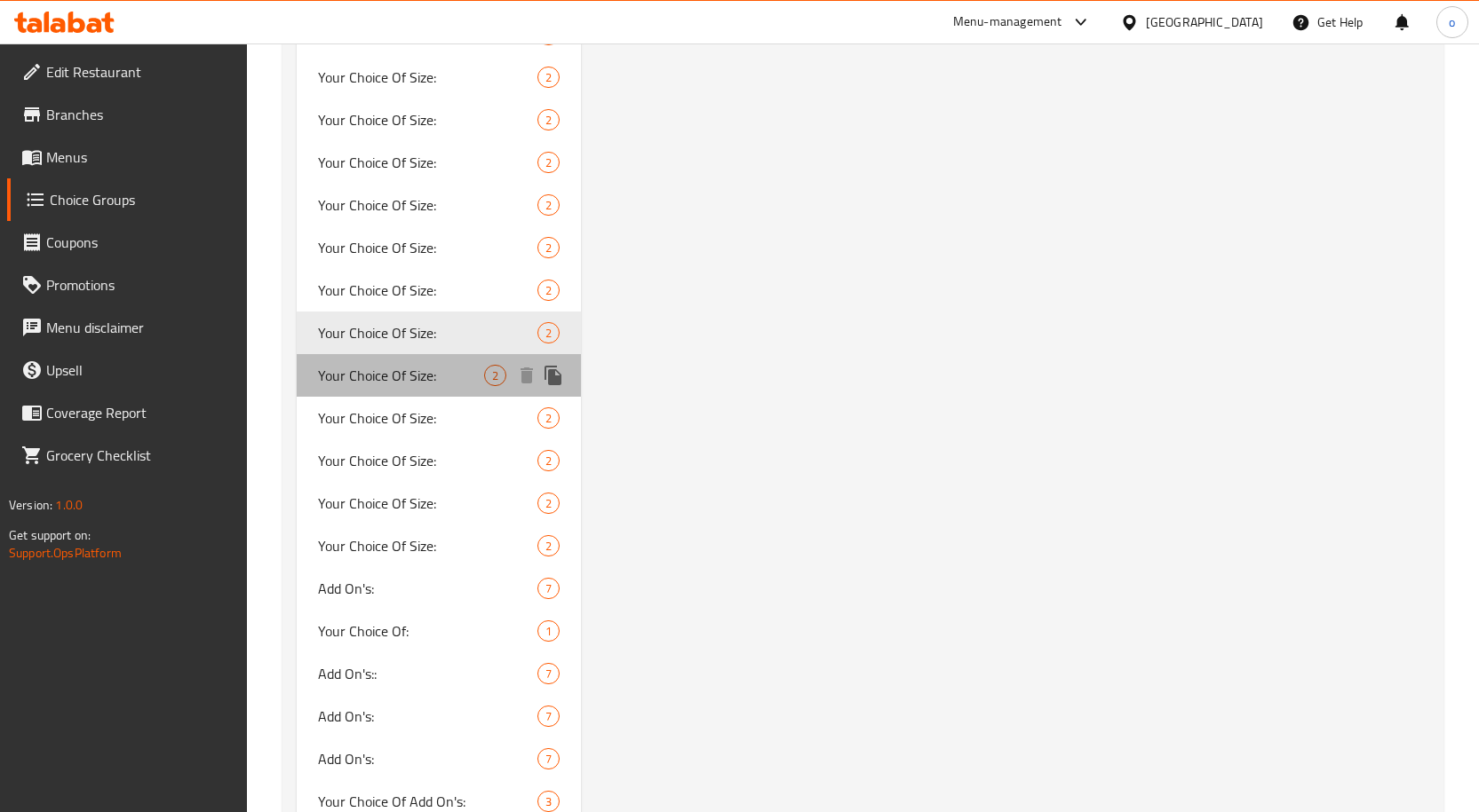
click at [406, 367] on span "Your Choice Of Size:" at bounding box center [401, 376] width 167 height 22
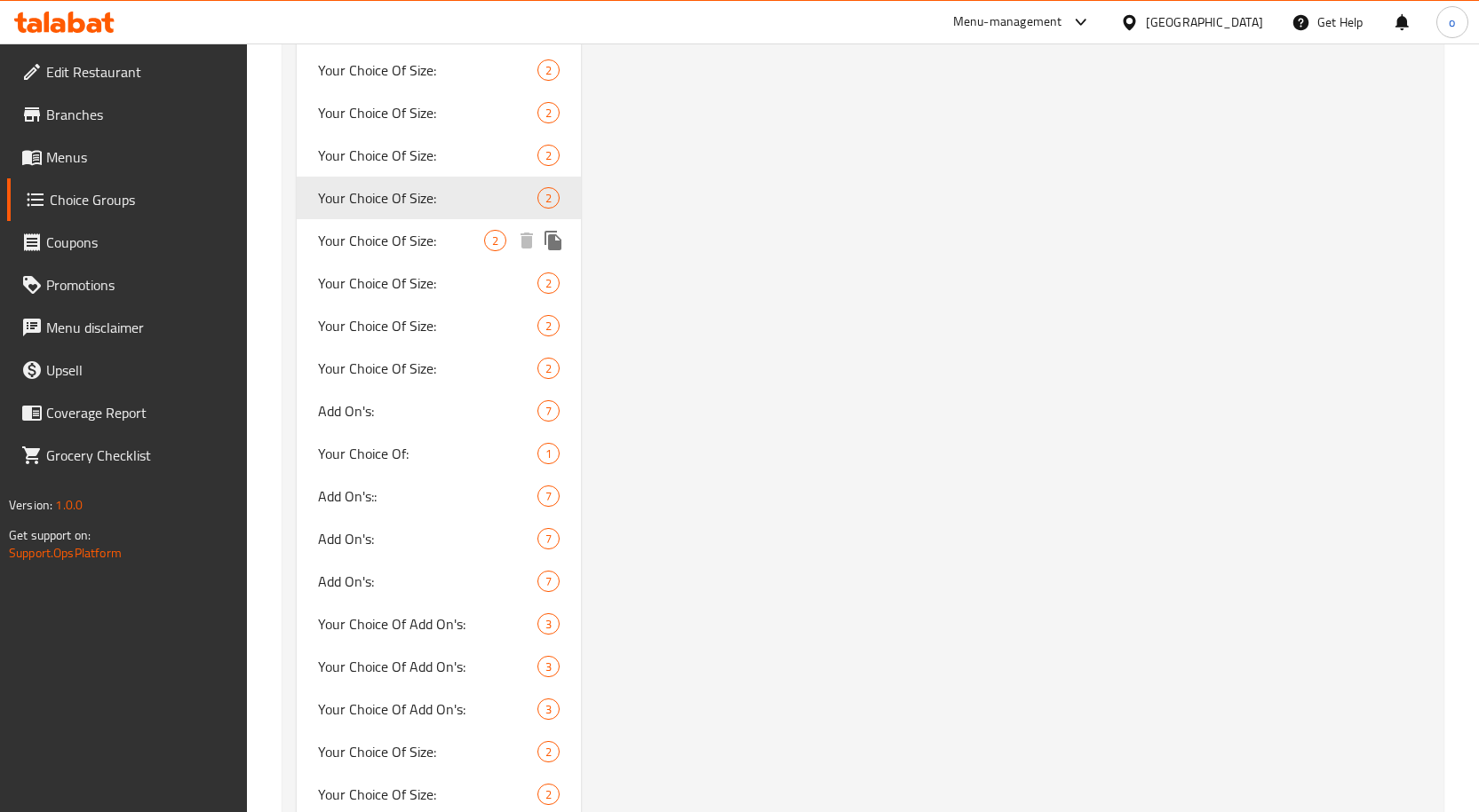
click at [434, 252] on span "Your Choice Of Size:" at bounding box center [401, 241] width 167 height 22
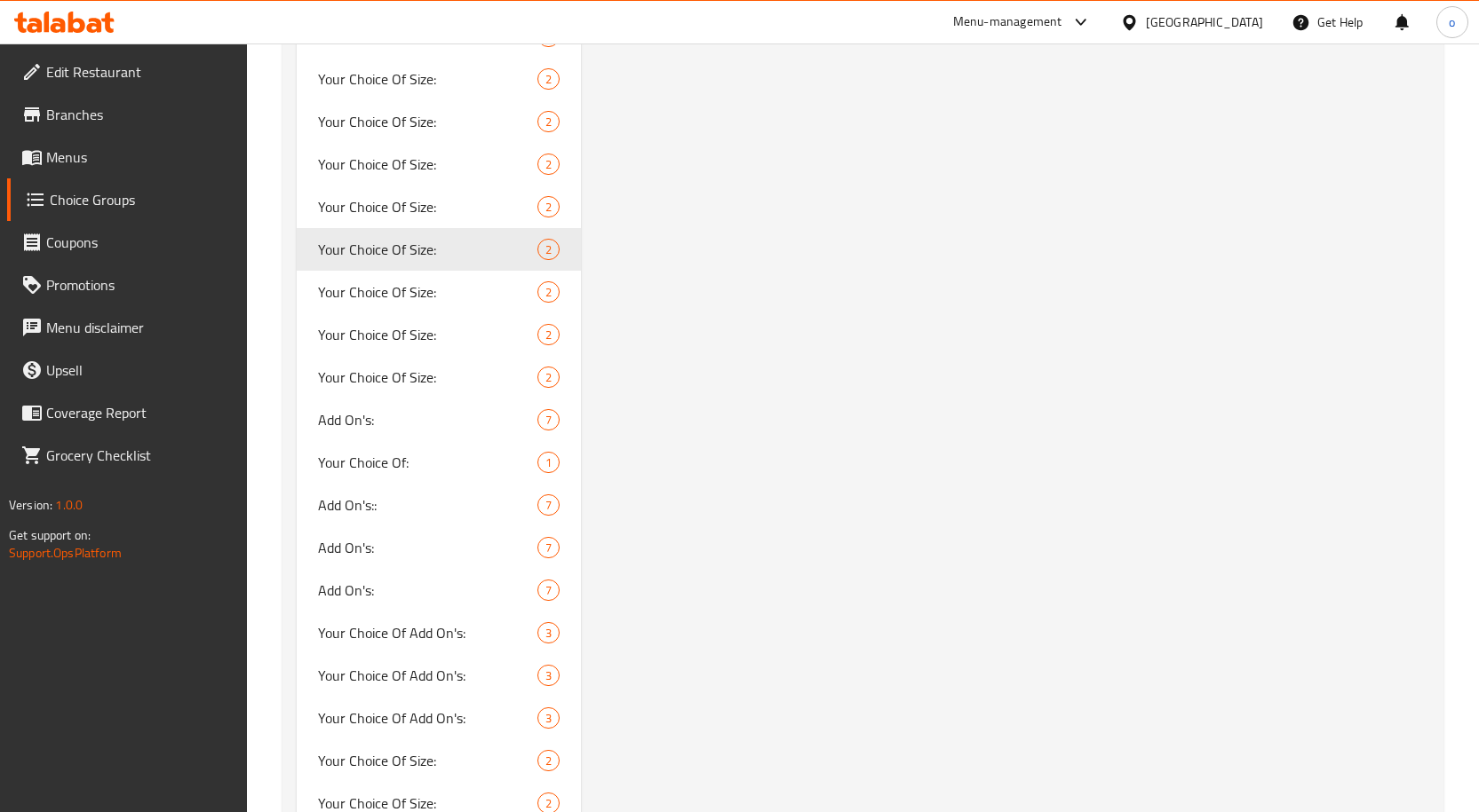
scroll to position [4439, 0]
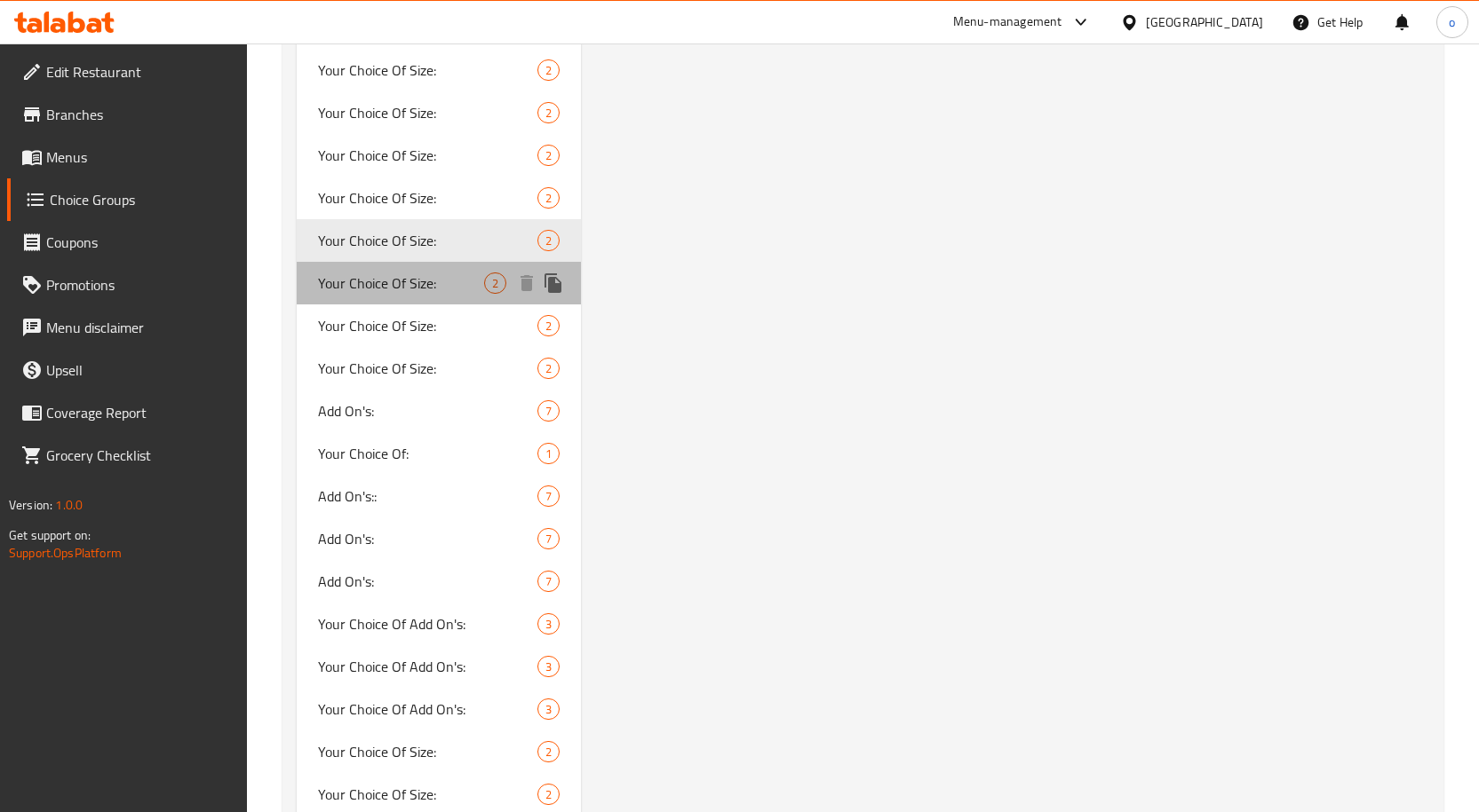
click at [454, 302] on div "Your Choice Of Size: 2" at bounding box center [440, 282] width 285 height 42
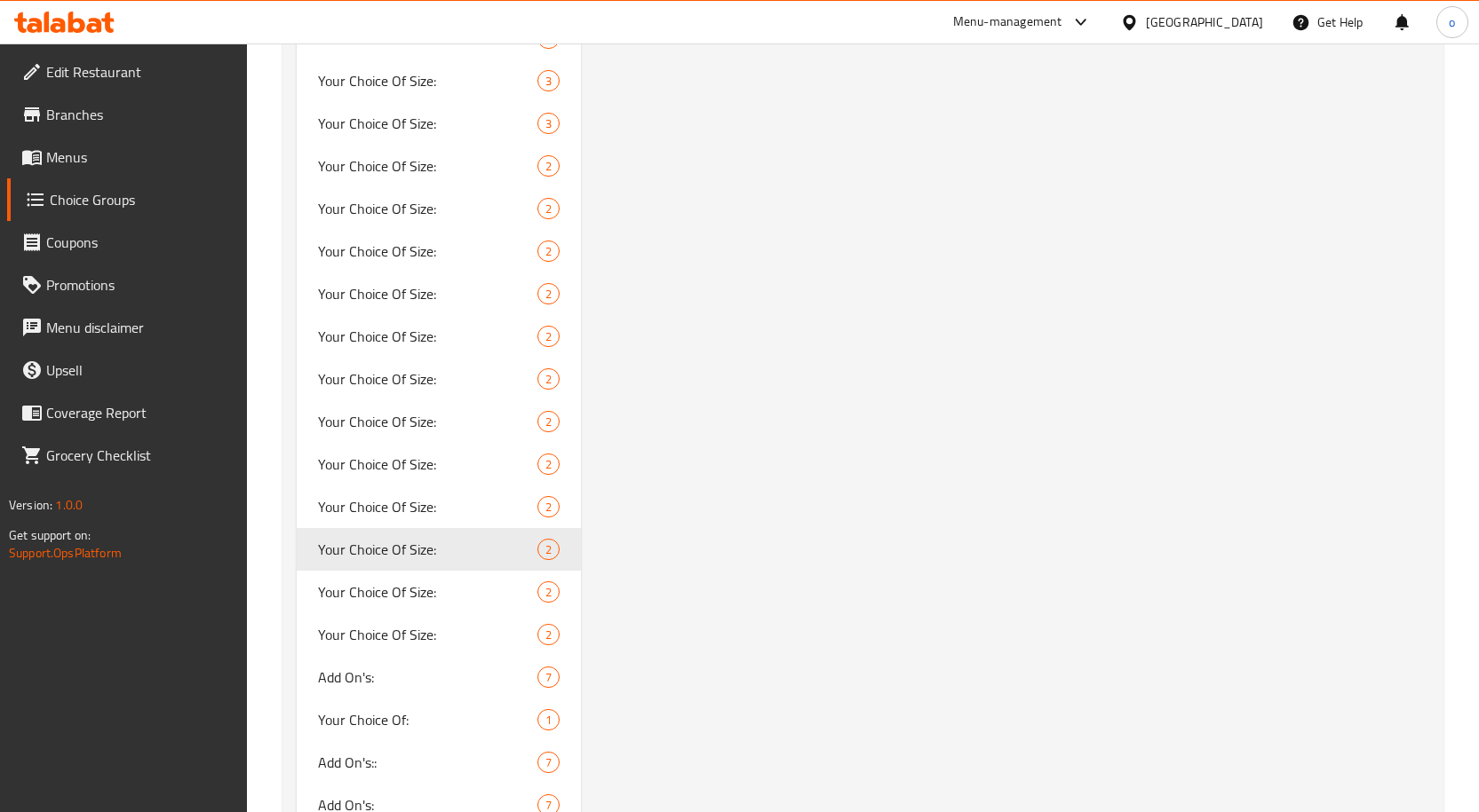
scroll to position [4351, 0]
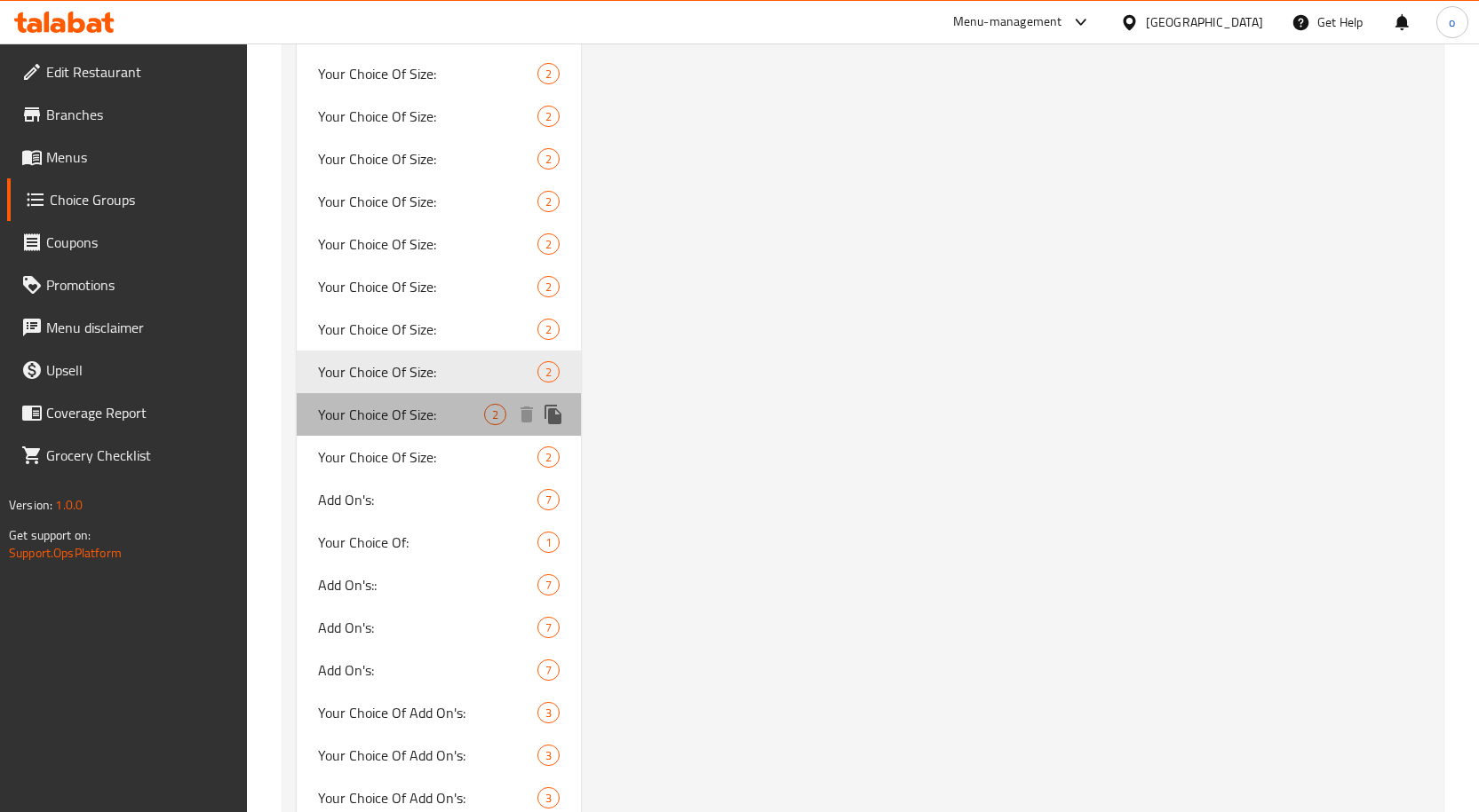
click at [471, 412] on span "Your Choice Of Size:" at bounding box center [401, 415] width 167 height 22
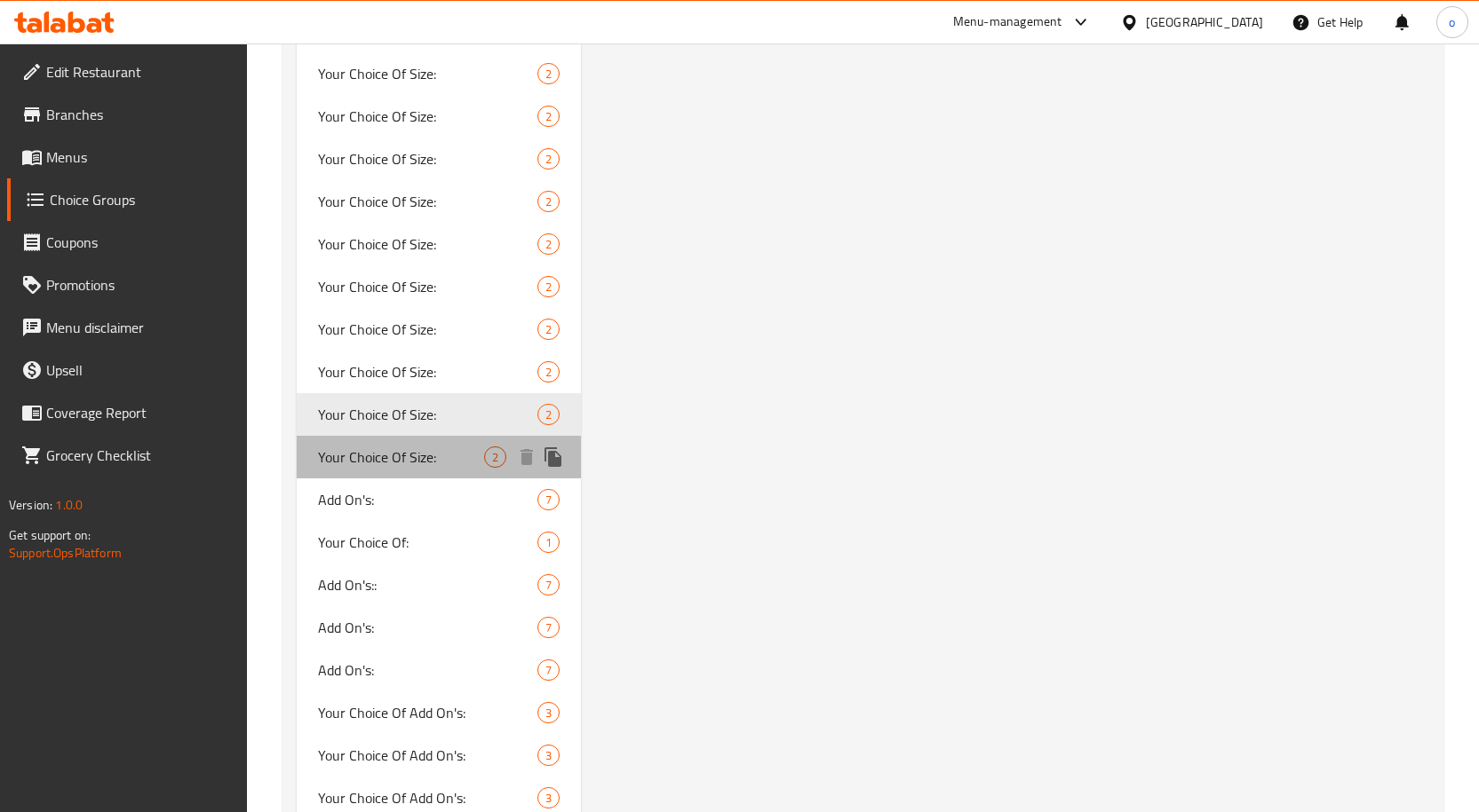
click at [445, 462] on span "Your Choice Of Size:" at bounding box center [401, 457] width 167 height 22
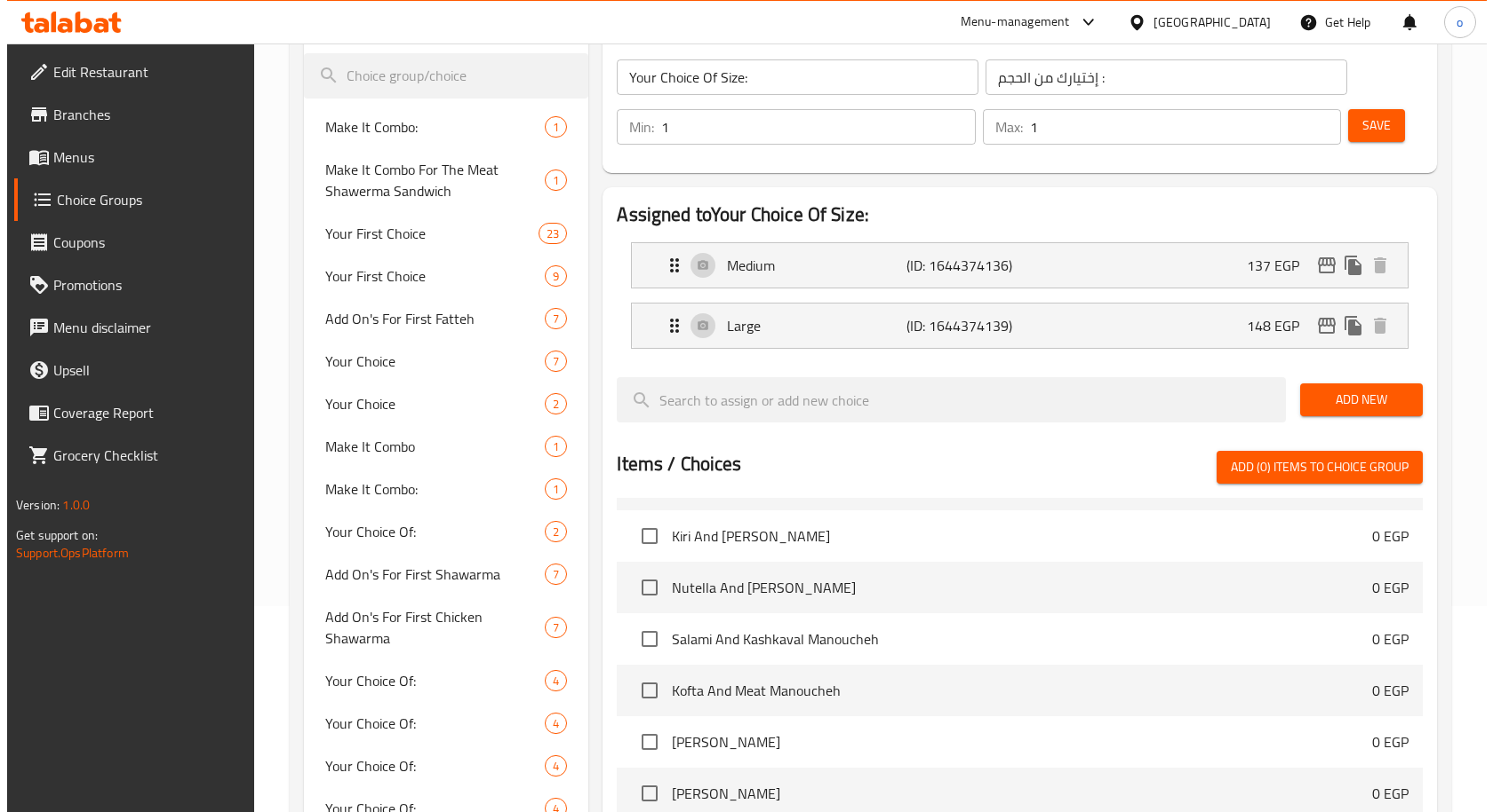
scroll to position [178, 0]
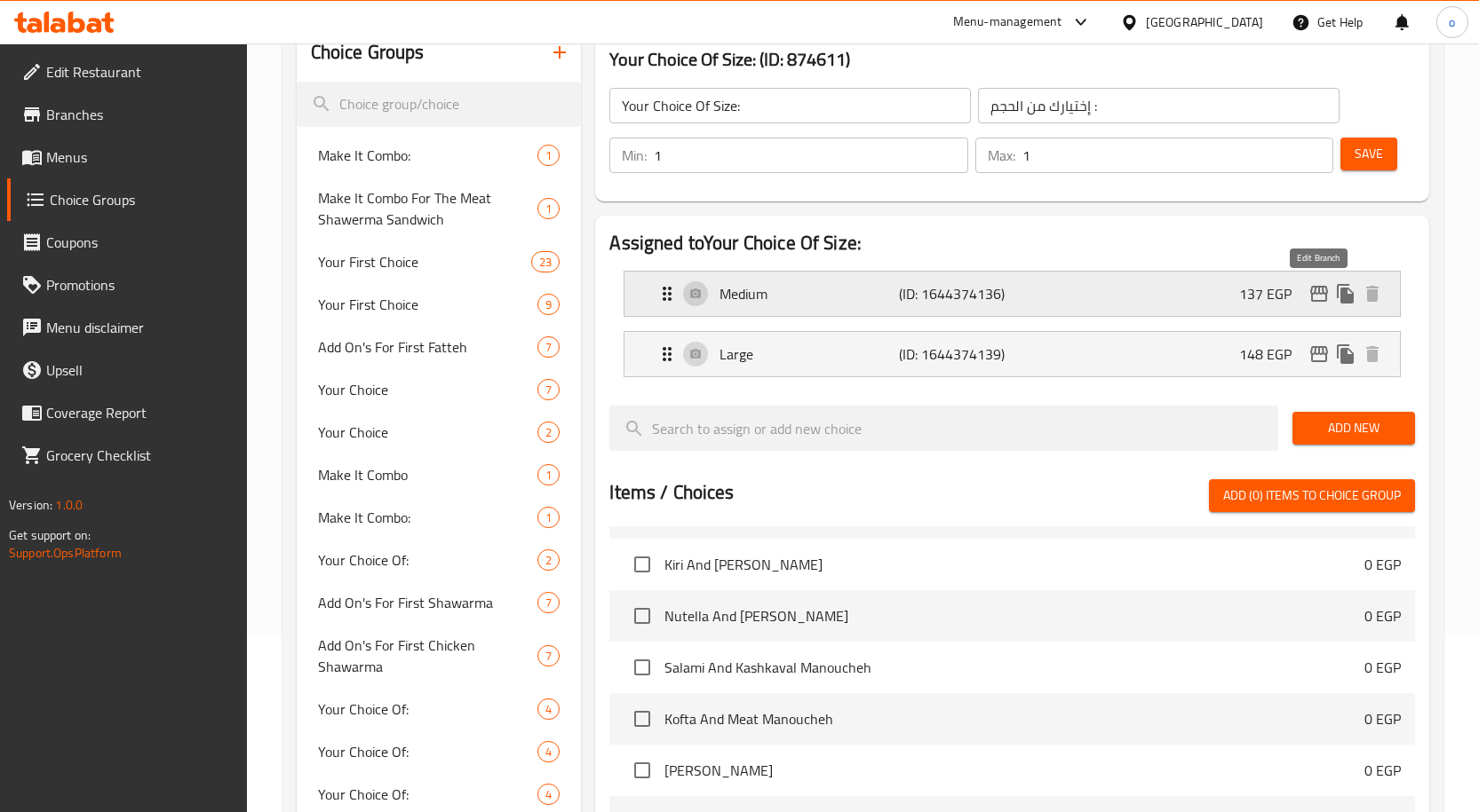
click at [1315, 294] on icon "edit" at bounding box center [1319, 294] width 18 height 16
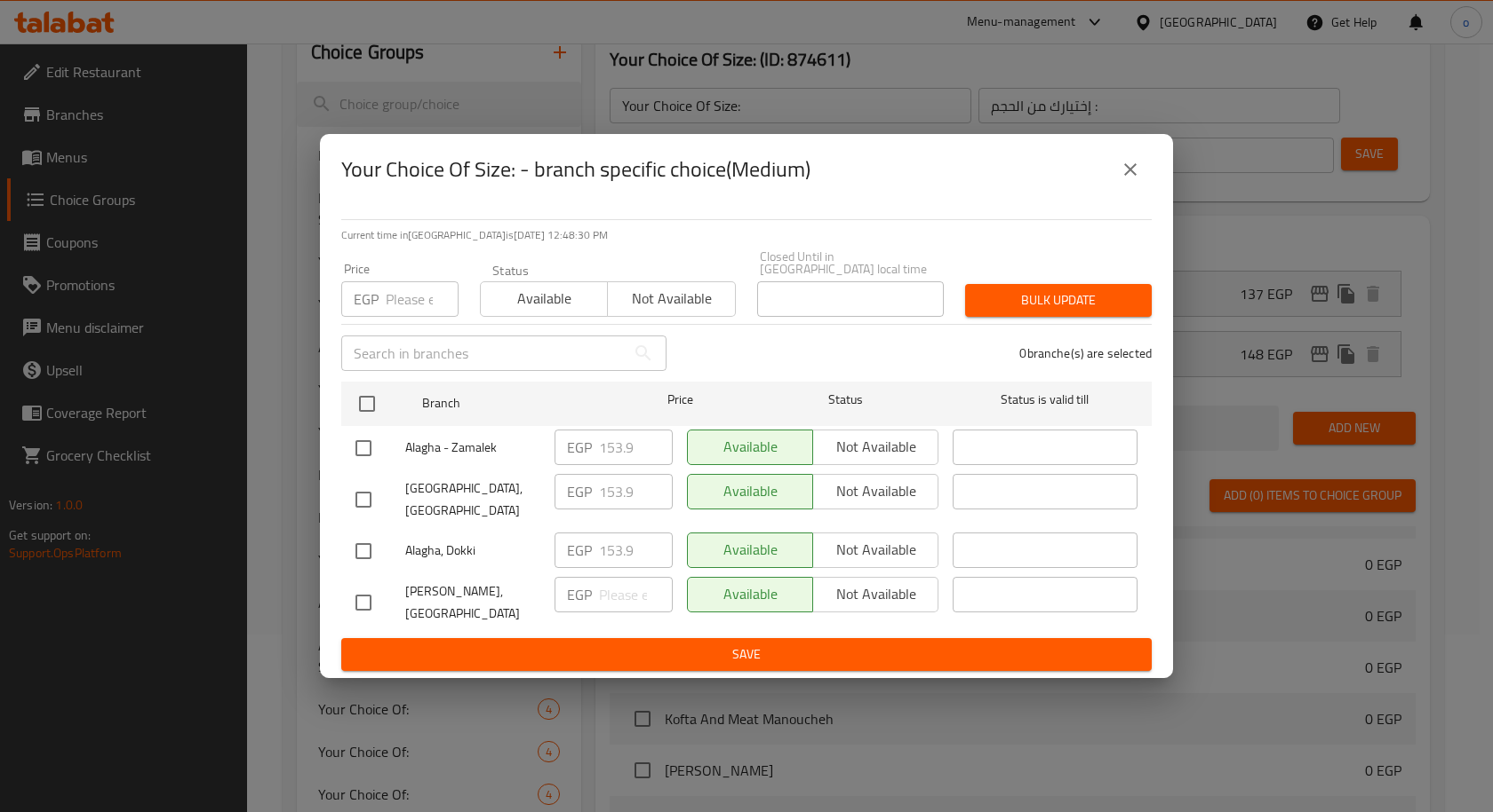
click at [1137, 180] on icon "close" at bounding box center [1130, 170] width 22 height 22
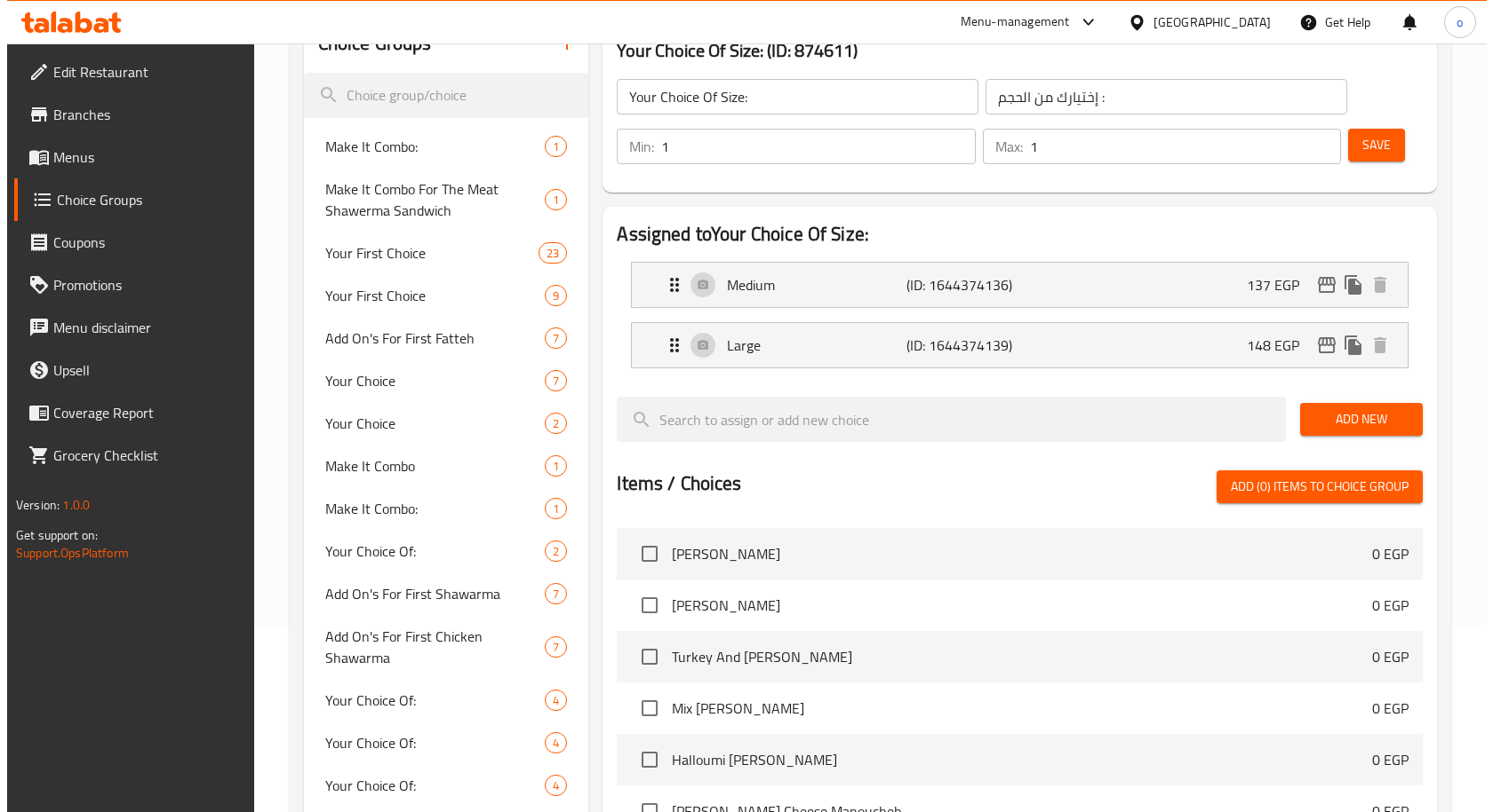
scroll to position [50, 0]
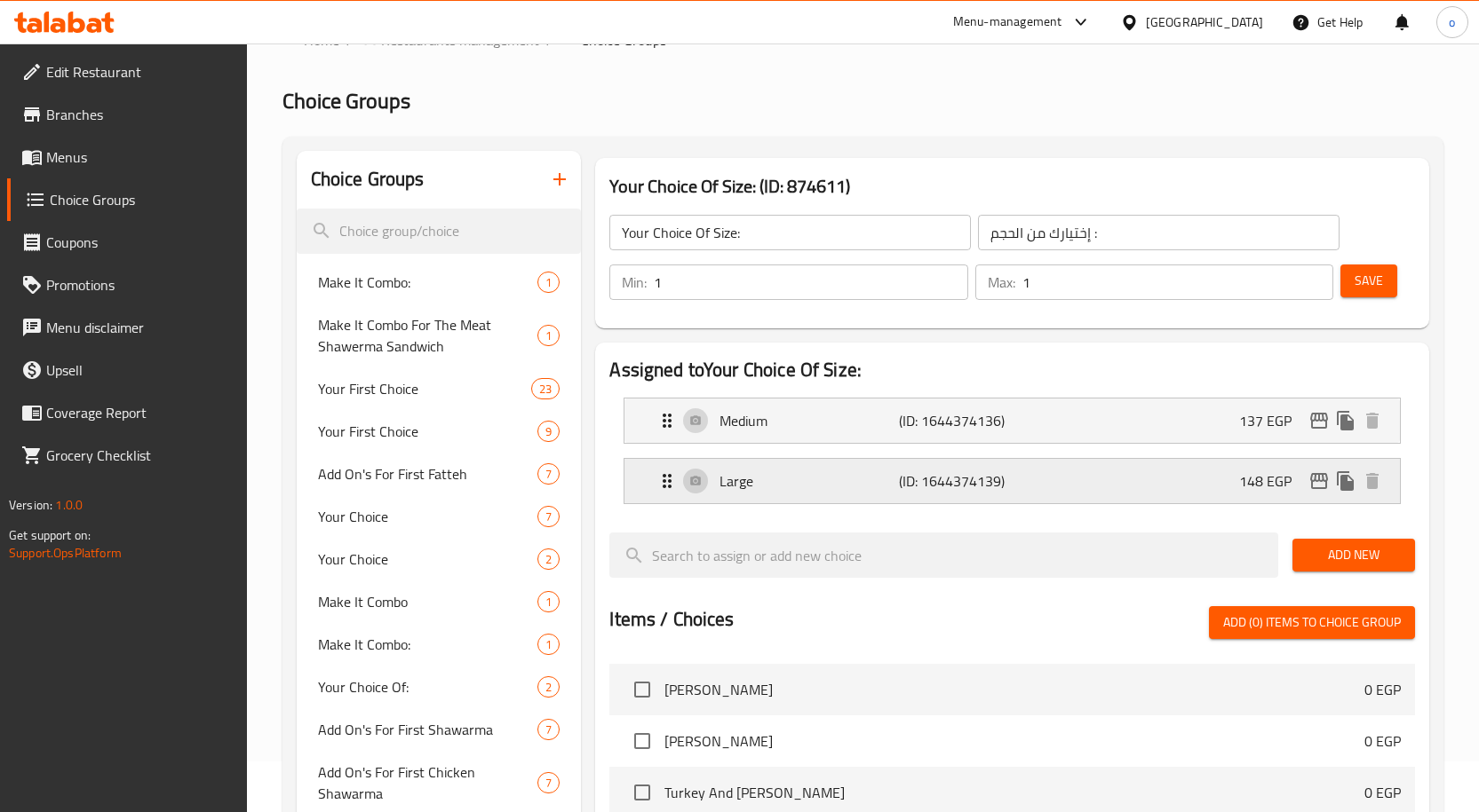
click at [1312, 487] on icon "edit" at bounding box center [1319, 481] width 18 height 16
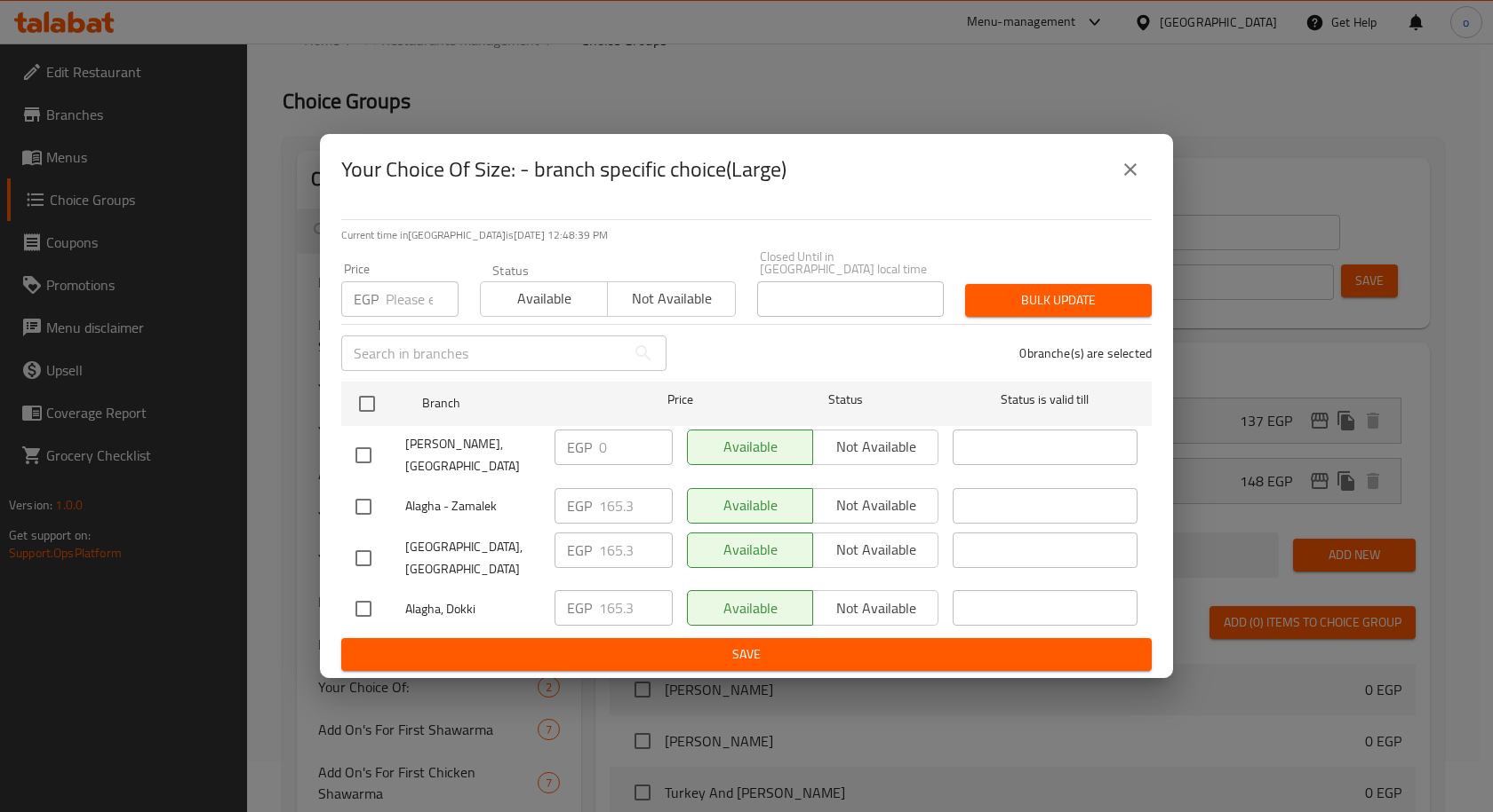
click at [583, 509] on div "EGP 165.3 ​" at bounding box center [614, 506] width 118 height 35
click at [410, 314] on input "number" at bounding box center [422, 299] width 73 height 35
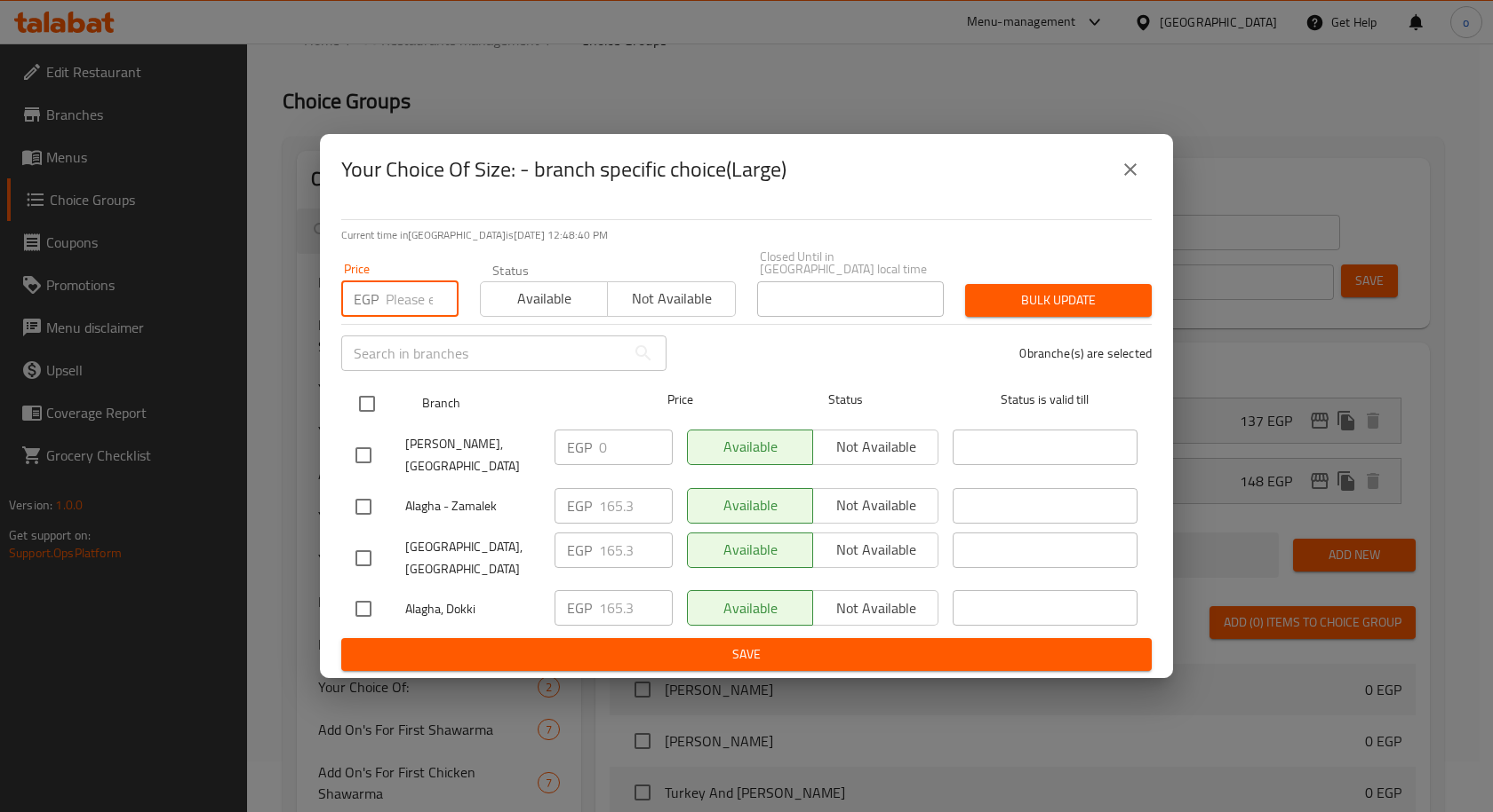
paste input "165.3"
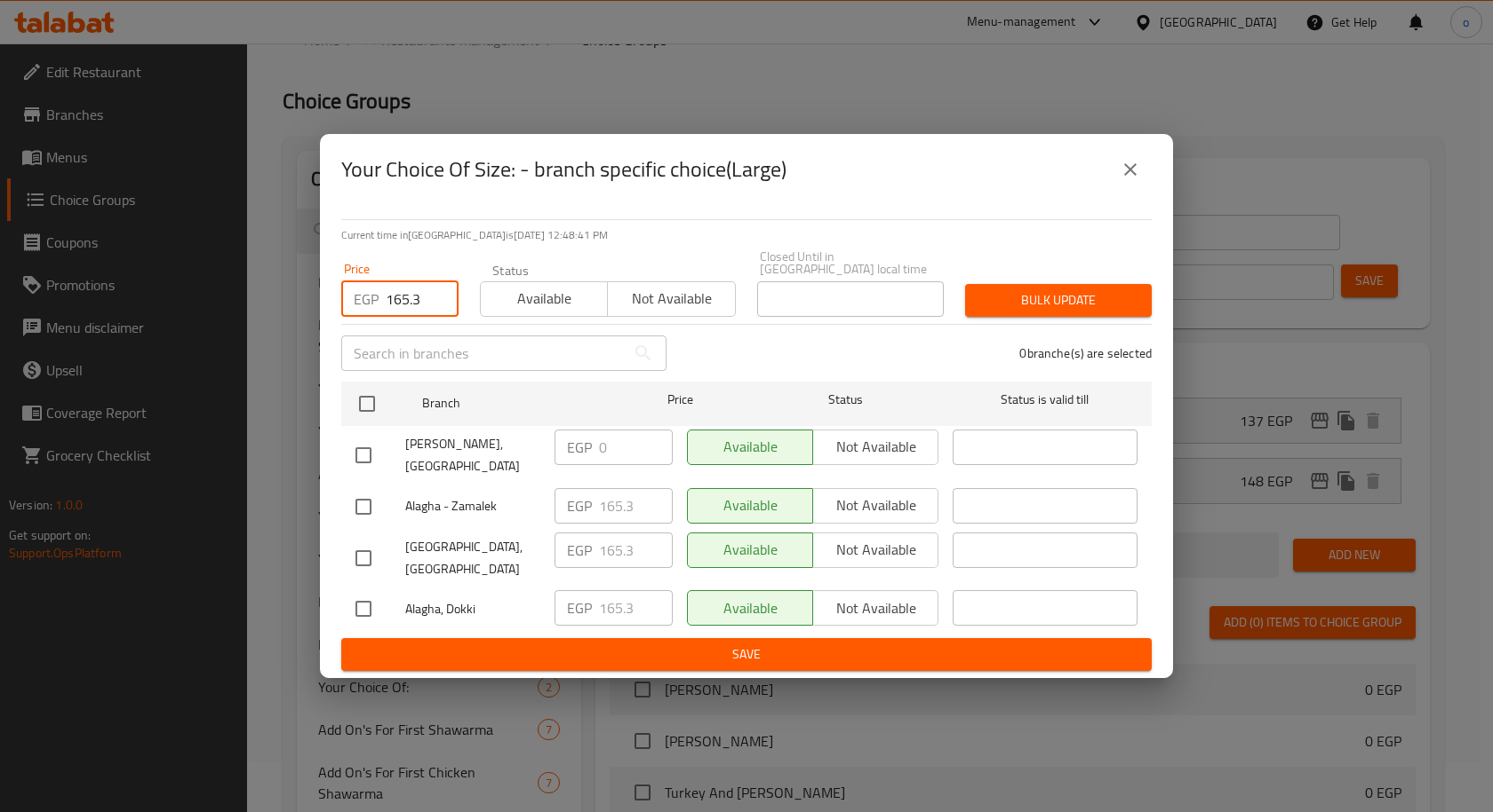
type input "165.3"
click at [368, 445] on input "checkbox" at bounding box center [363, 455] width 37 height 37
checkbox input "true"
click at [1039, 307] on span "Bulk update" at bounding box center [1057, 300] width 158 height 23
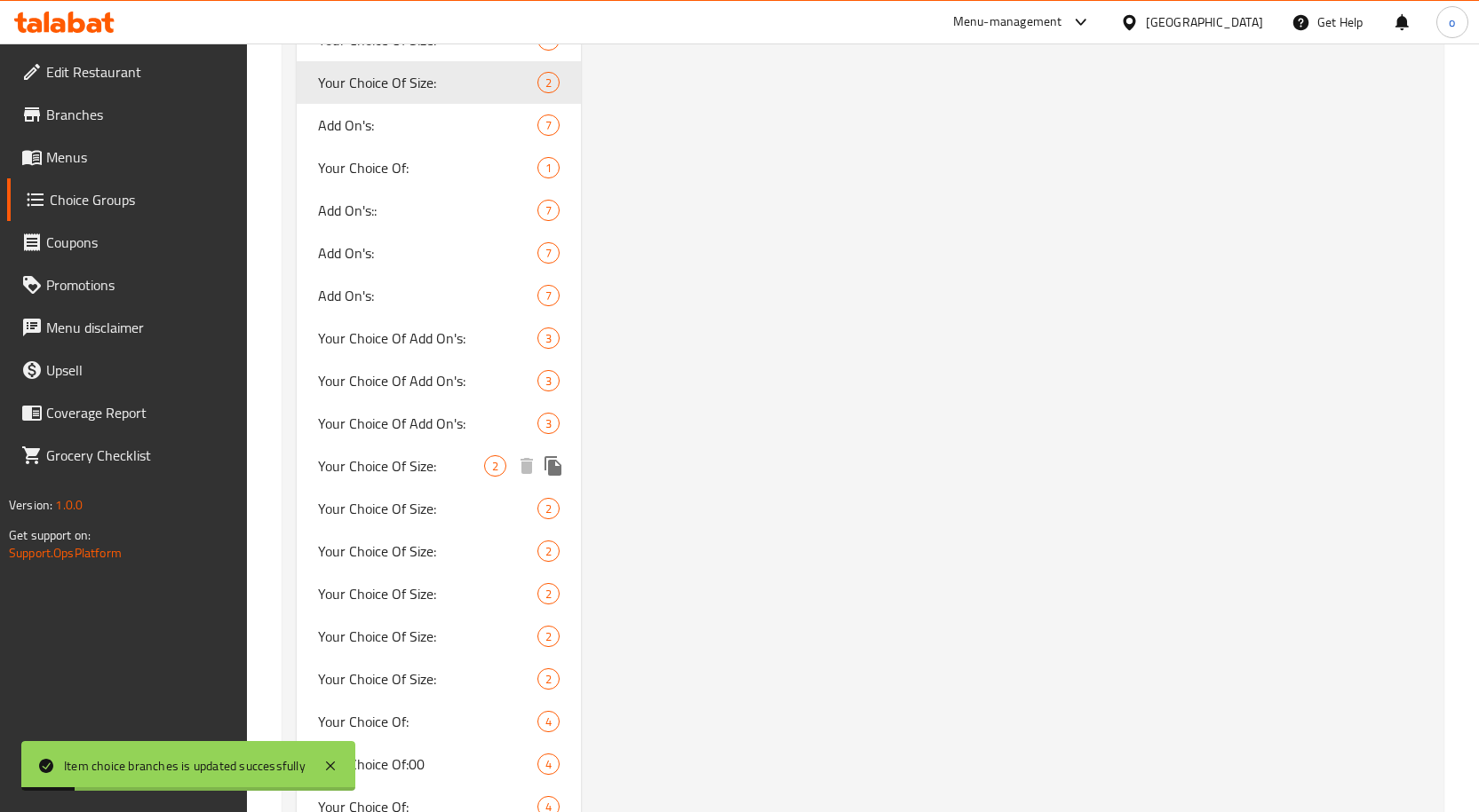
scroll to position [4757, 0]
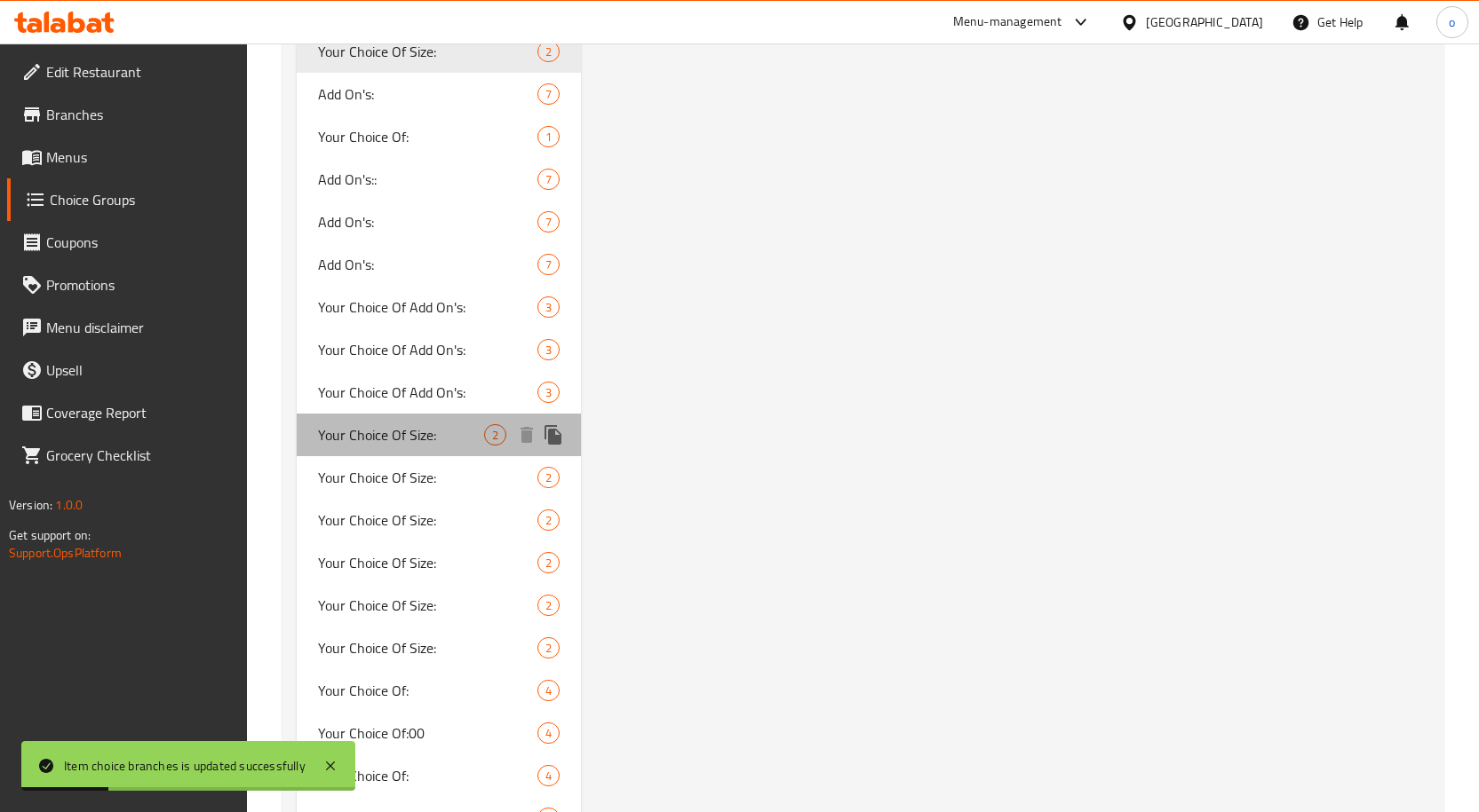
click at [427, 433] on span "Your Choice Of Size:" at bounding box center [401, 435] width 167 height 22
type input "Your Choice Of Size:"
type input "إختيارك من الحجم:"
type input "0"
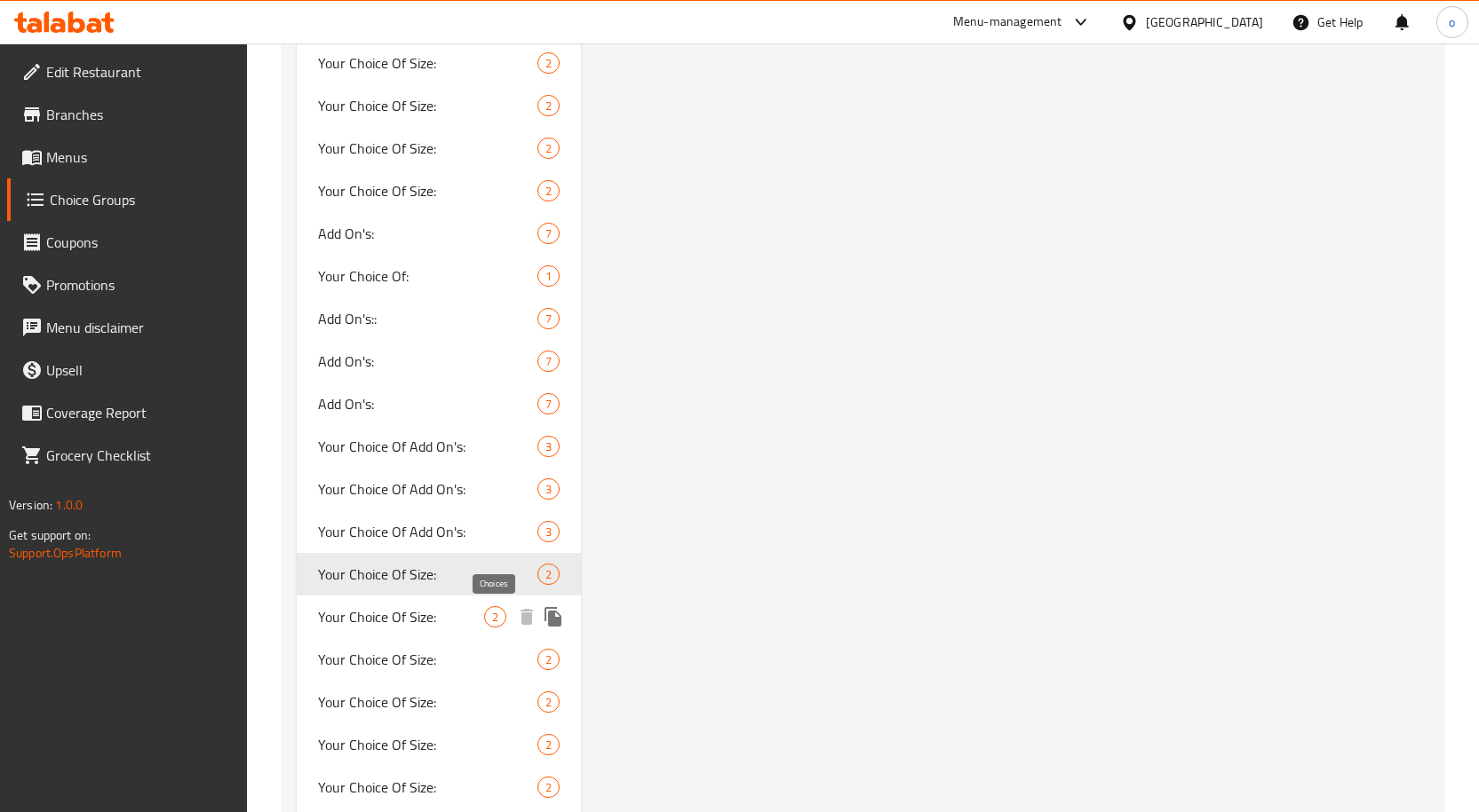
scroll to position [4706, 0]
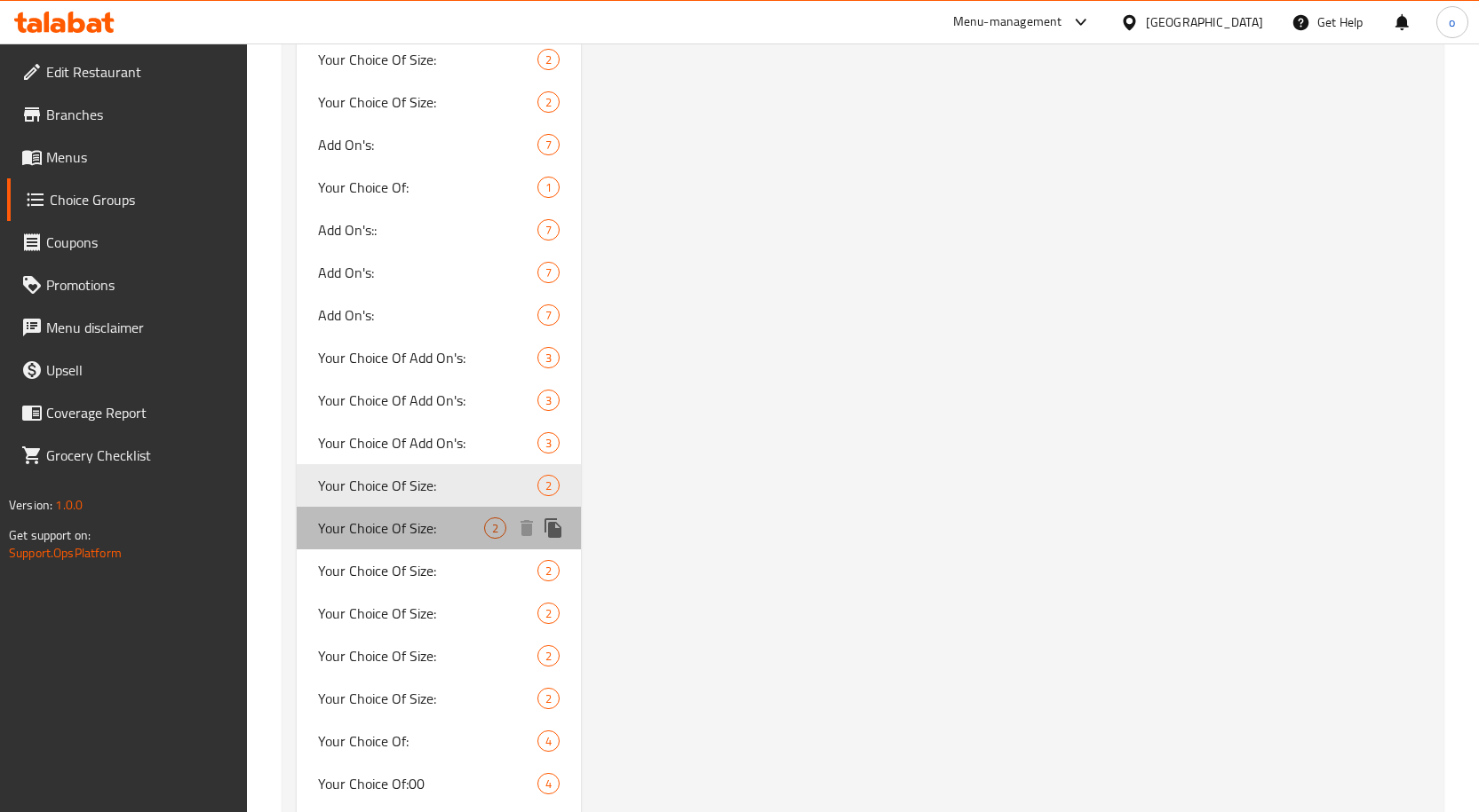
click at [442, 534] on span "Your Choice Of Size:" at bounding box center [401, 529] width 167 height 22
type input "0"
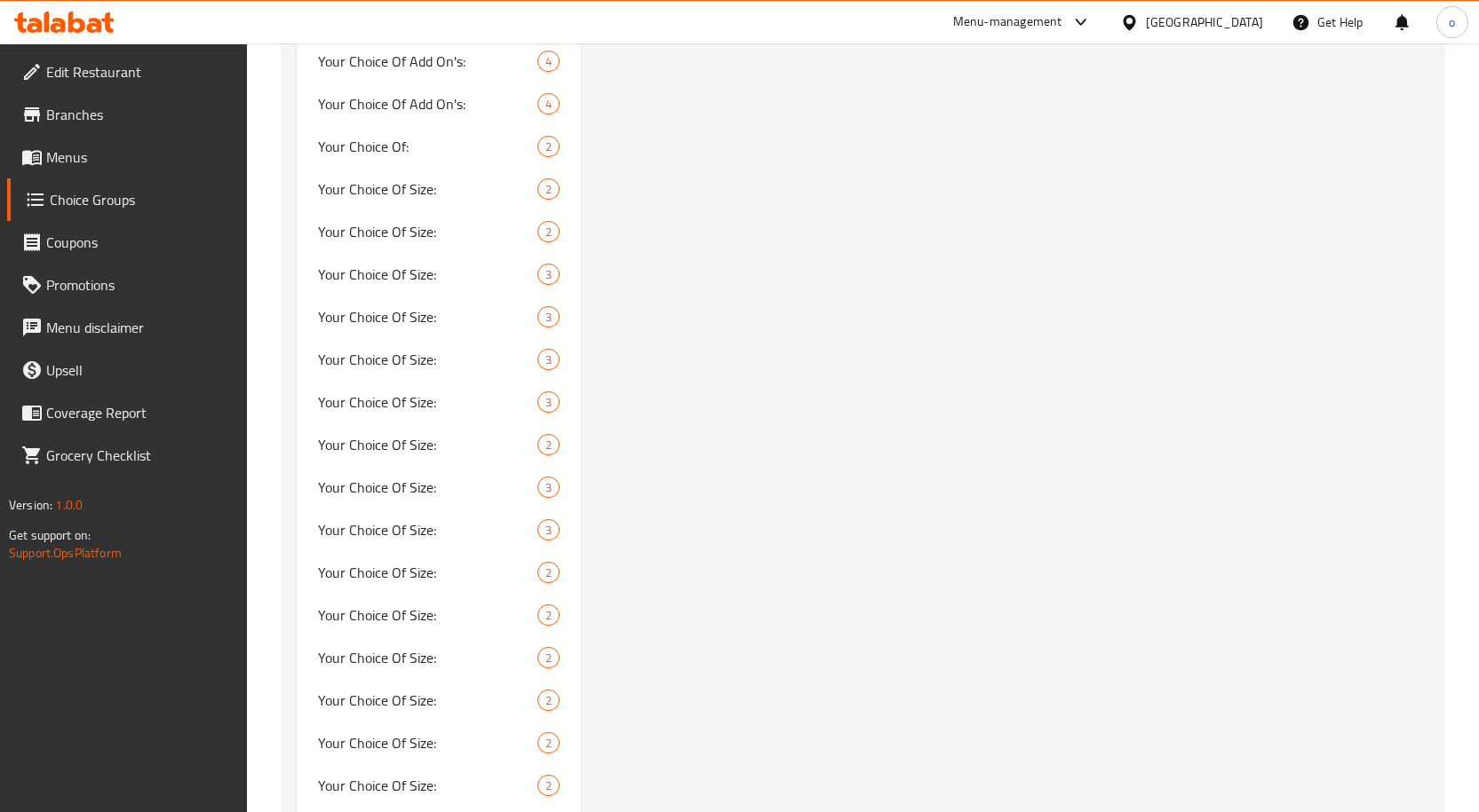
scroll to position [1332, 0]
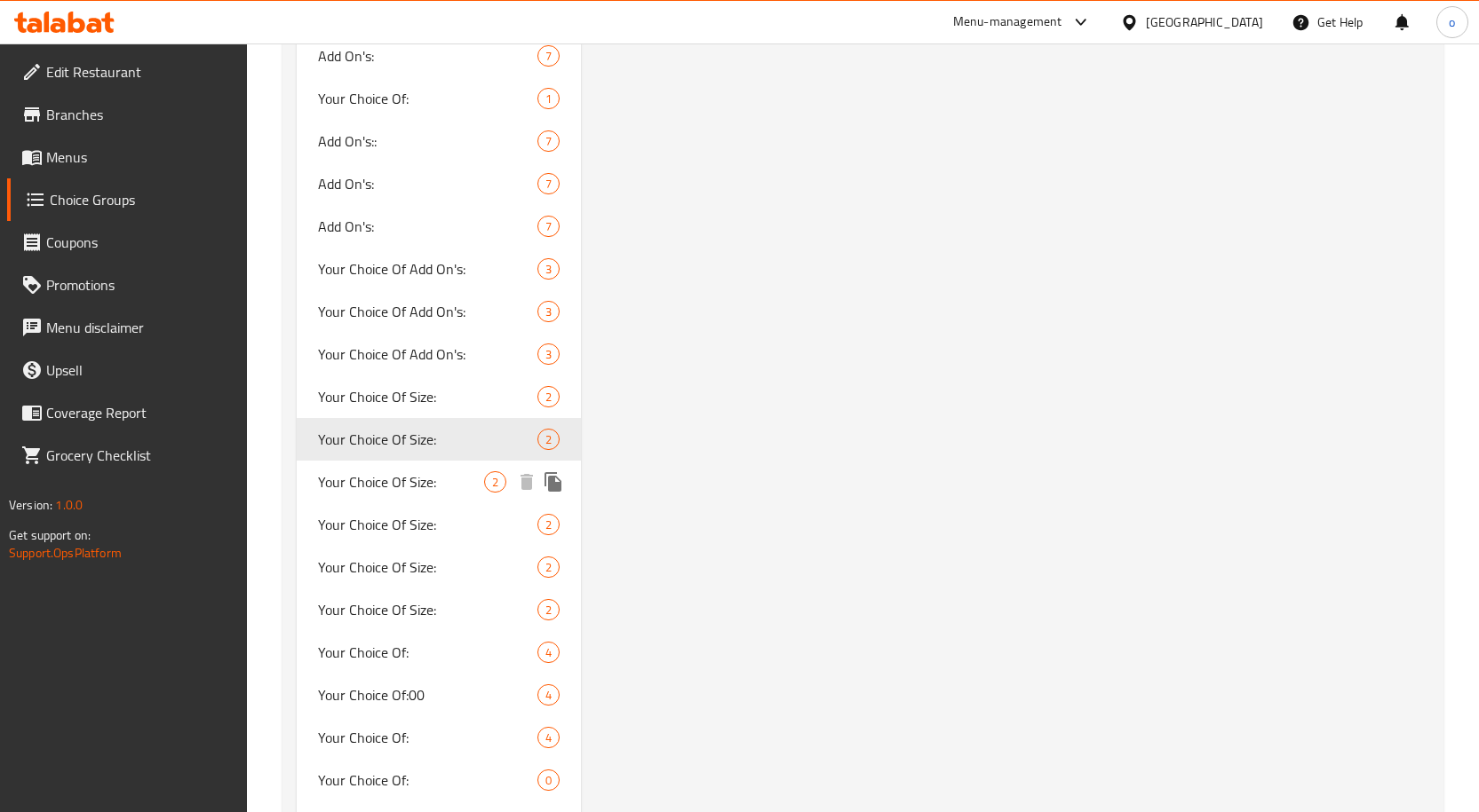
click at [428, 490] on span "Your Choice Of Size:" at bounding box center [401, 483] width 167 height 22
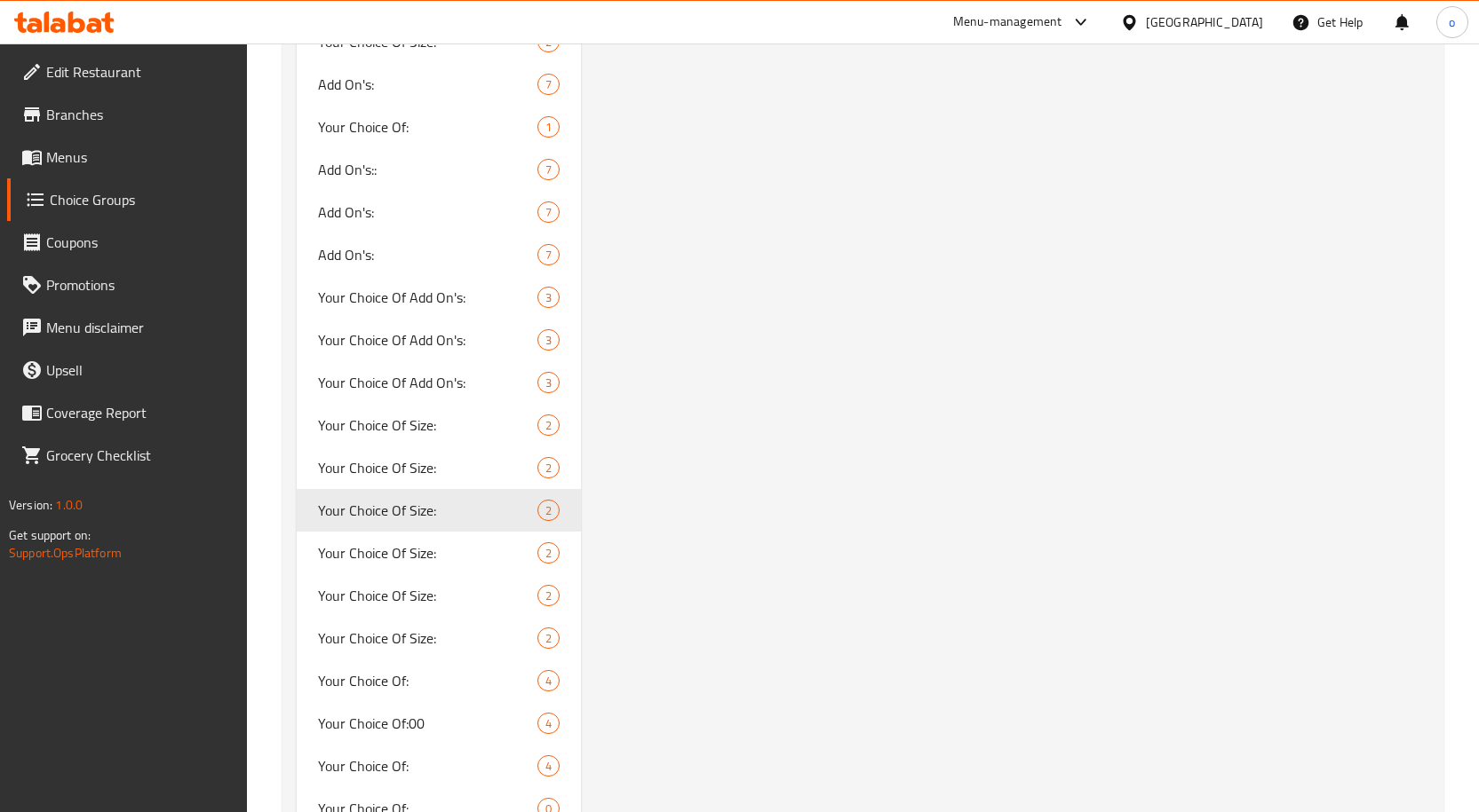
scroll to position [4795, 0]
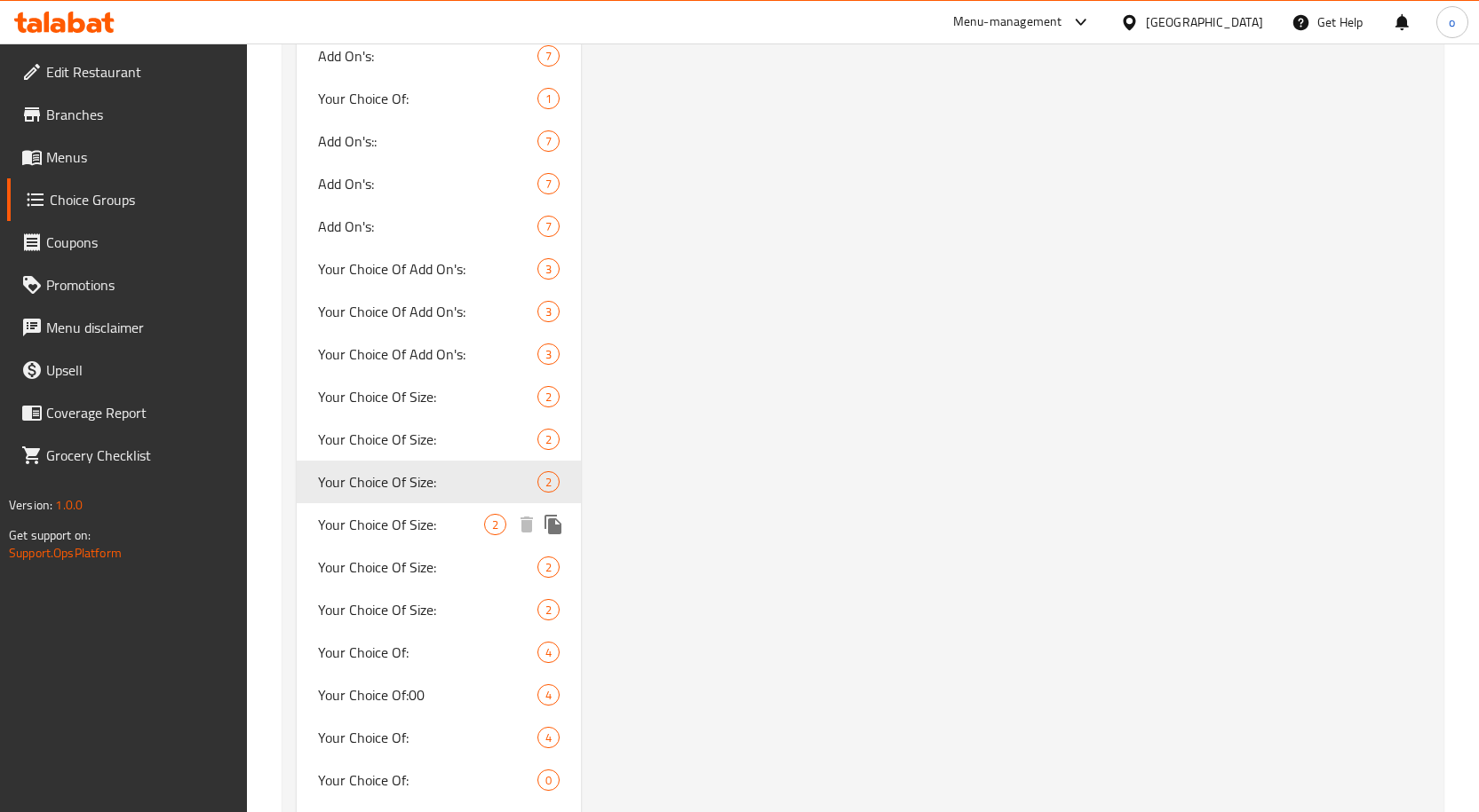
click at [391, 519] on span "Your Choice Of Size:" at bounding box center [401, 525] width 167 height 22
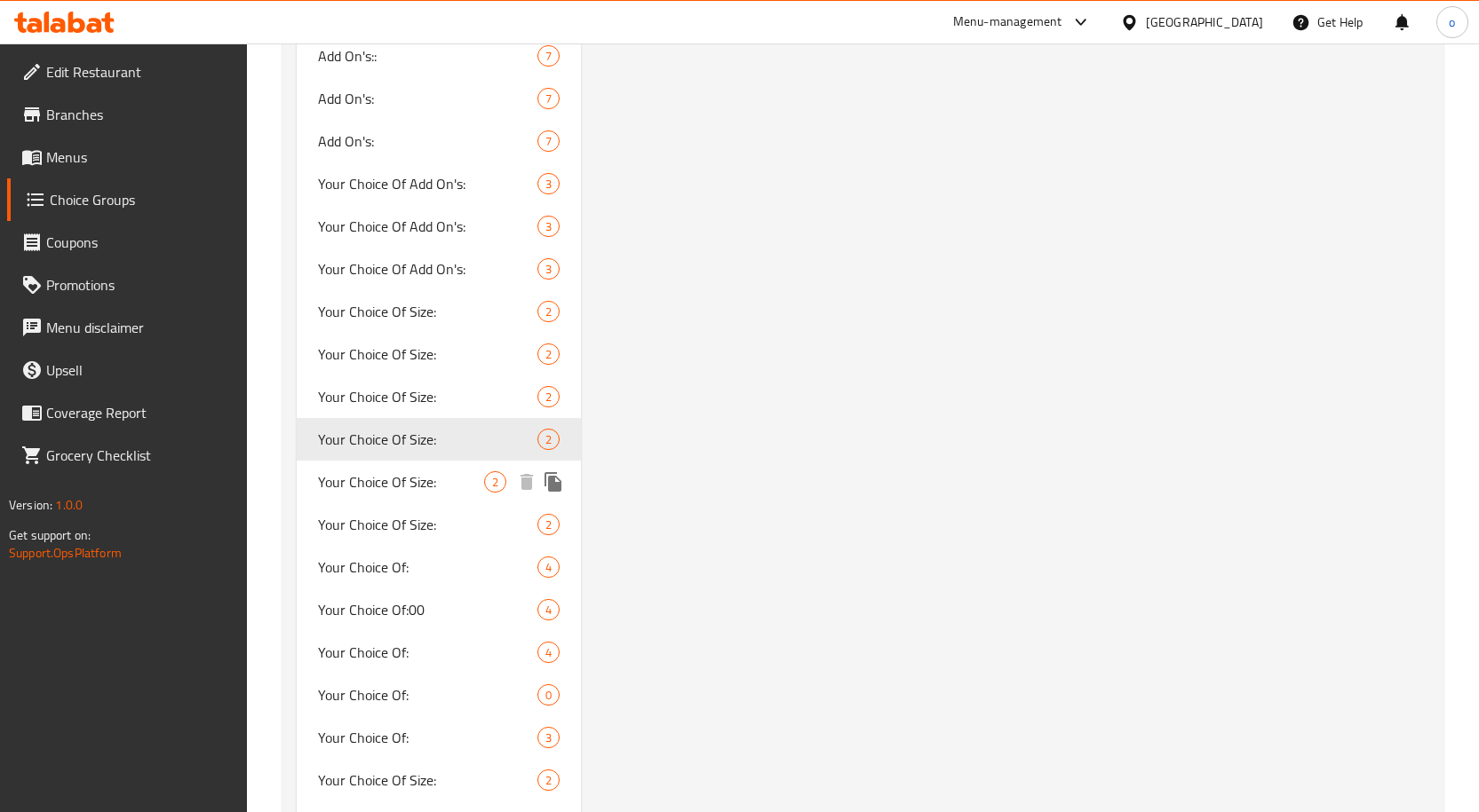
scroll to position [4884, 0]
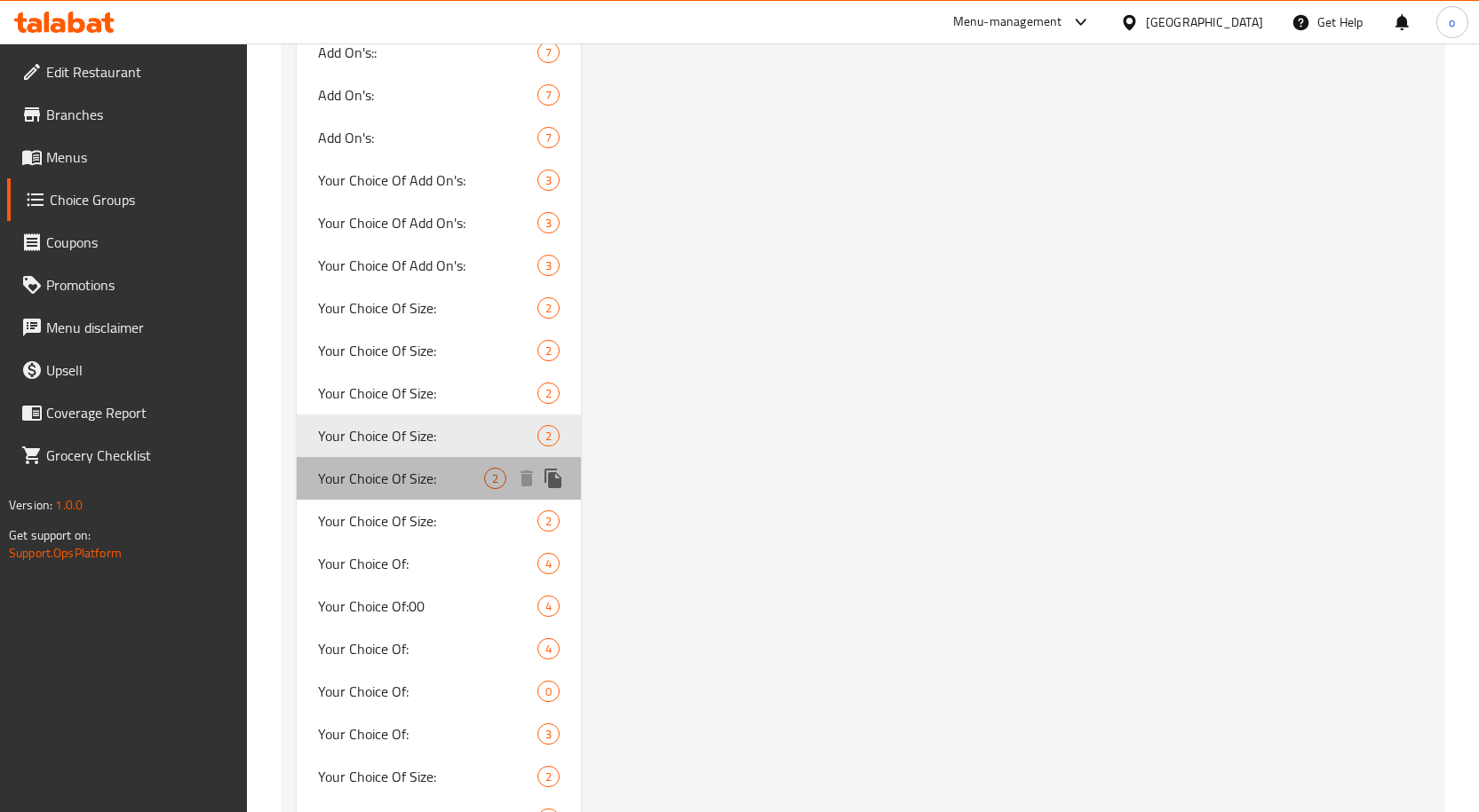
click at [462, 474] on span "Your Choice Of Size:" at bounding box center [401, 479] width 167 height 22
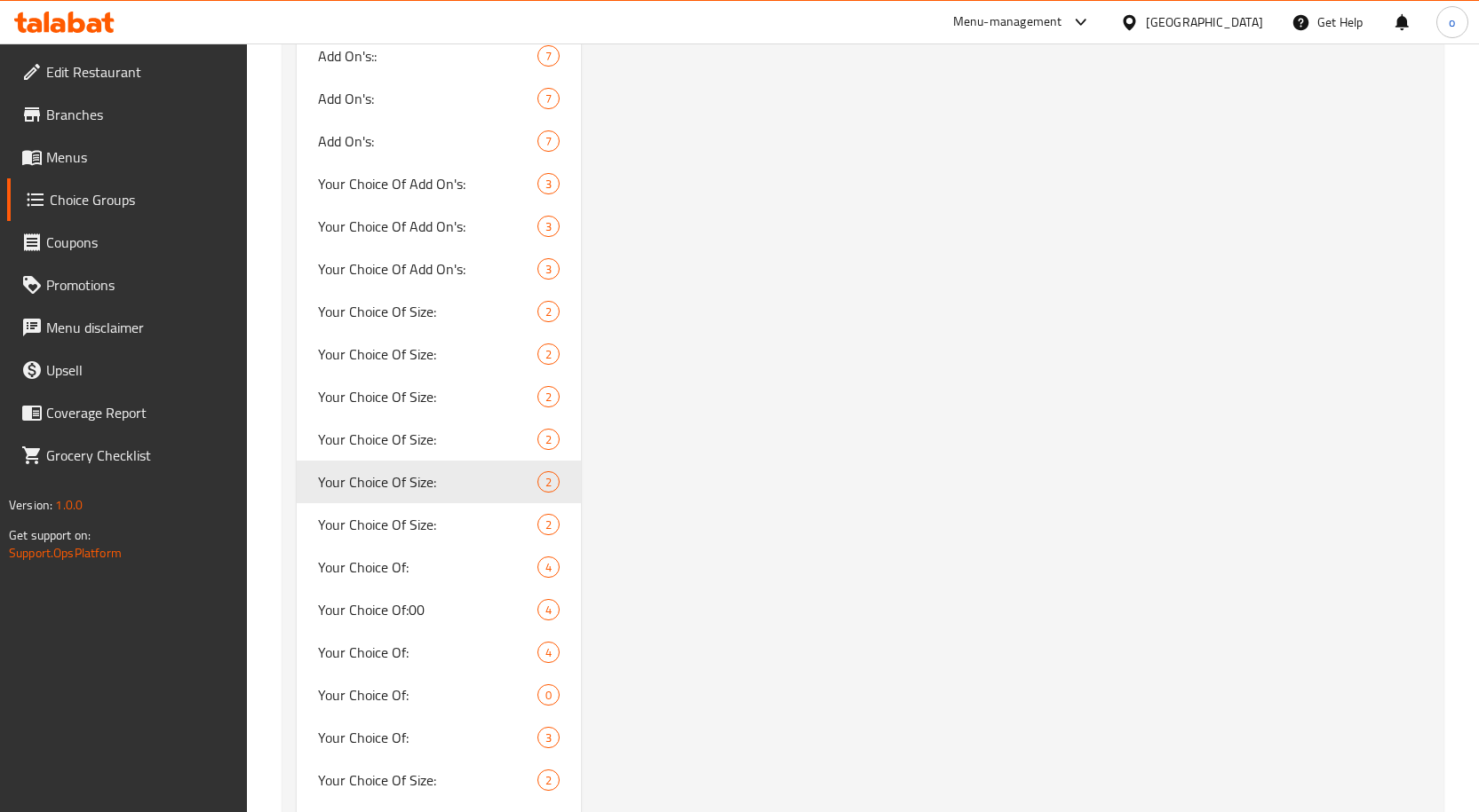
scroll to position [5062, 0]
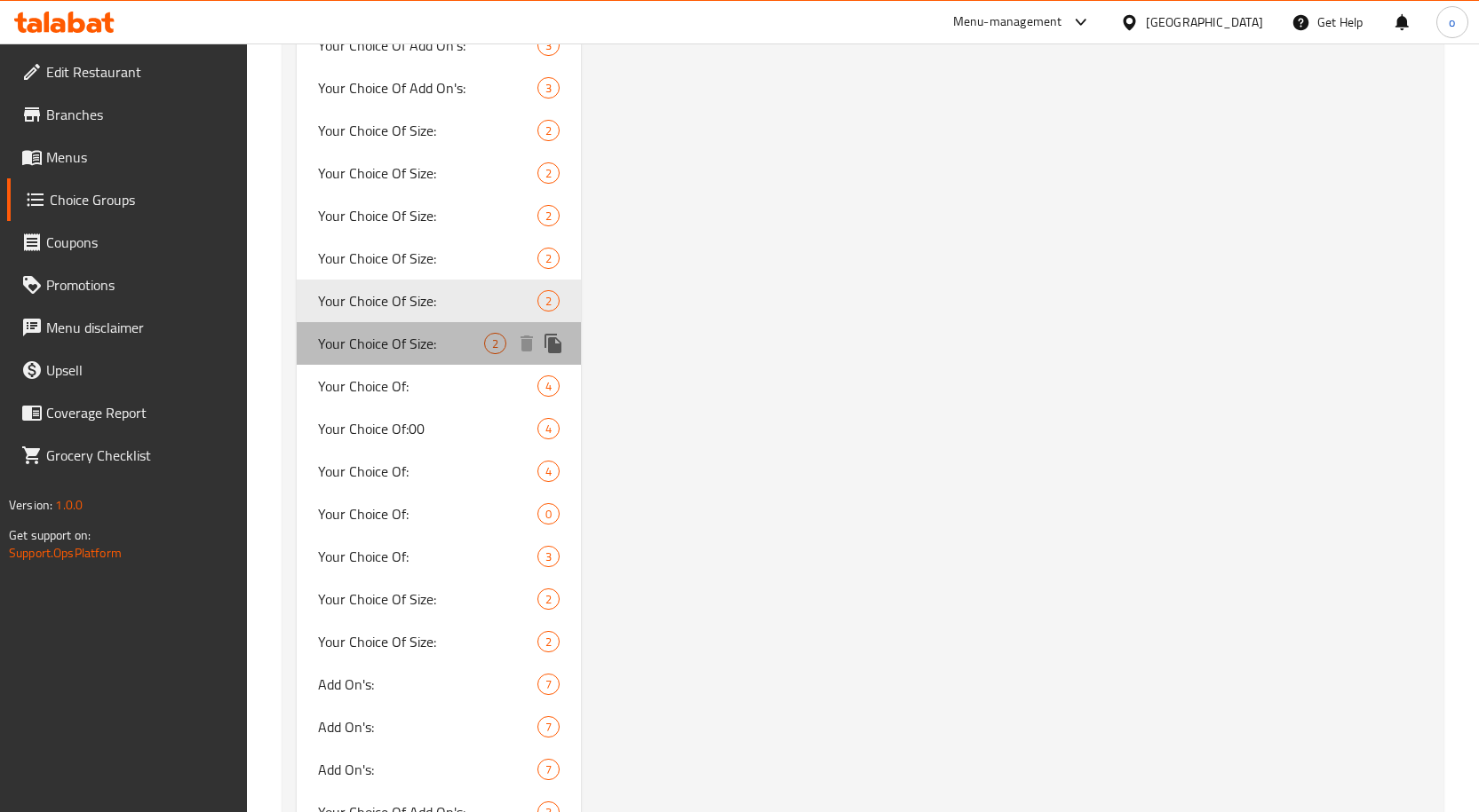
click at [455, 347] on span "Your Choice Of Size:" at bounding box center [401, 344] width 167 height 22
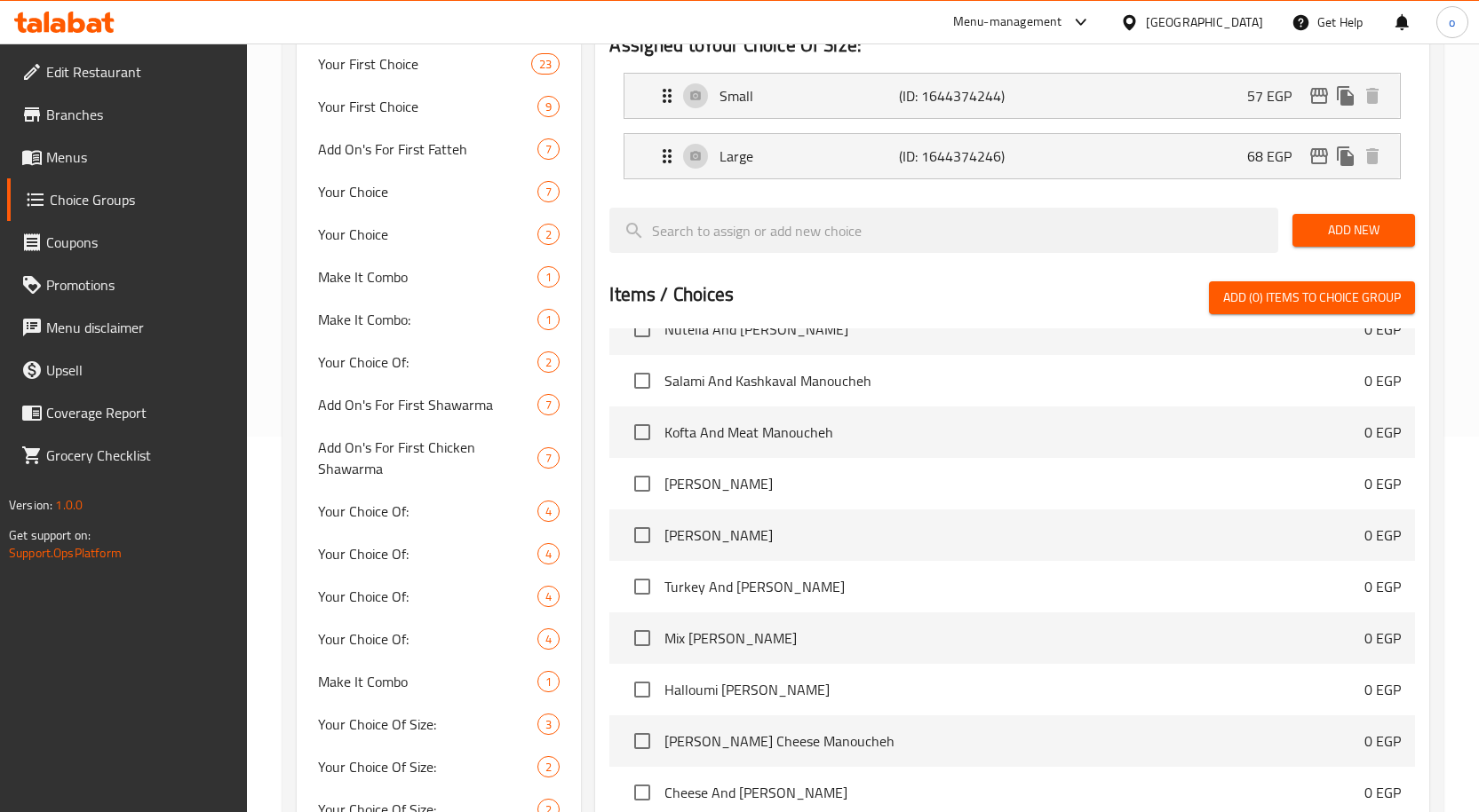
scroll to position [88, 0]
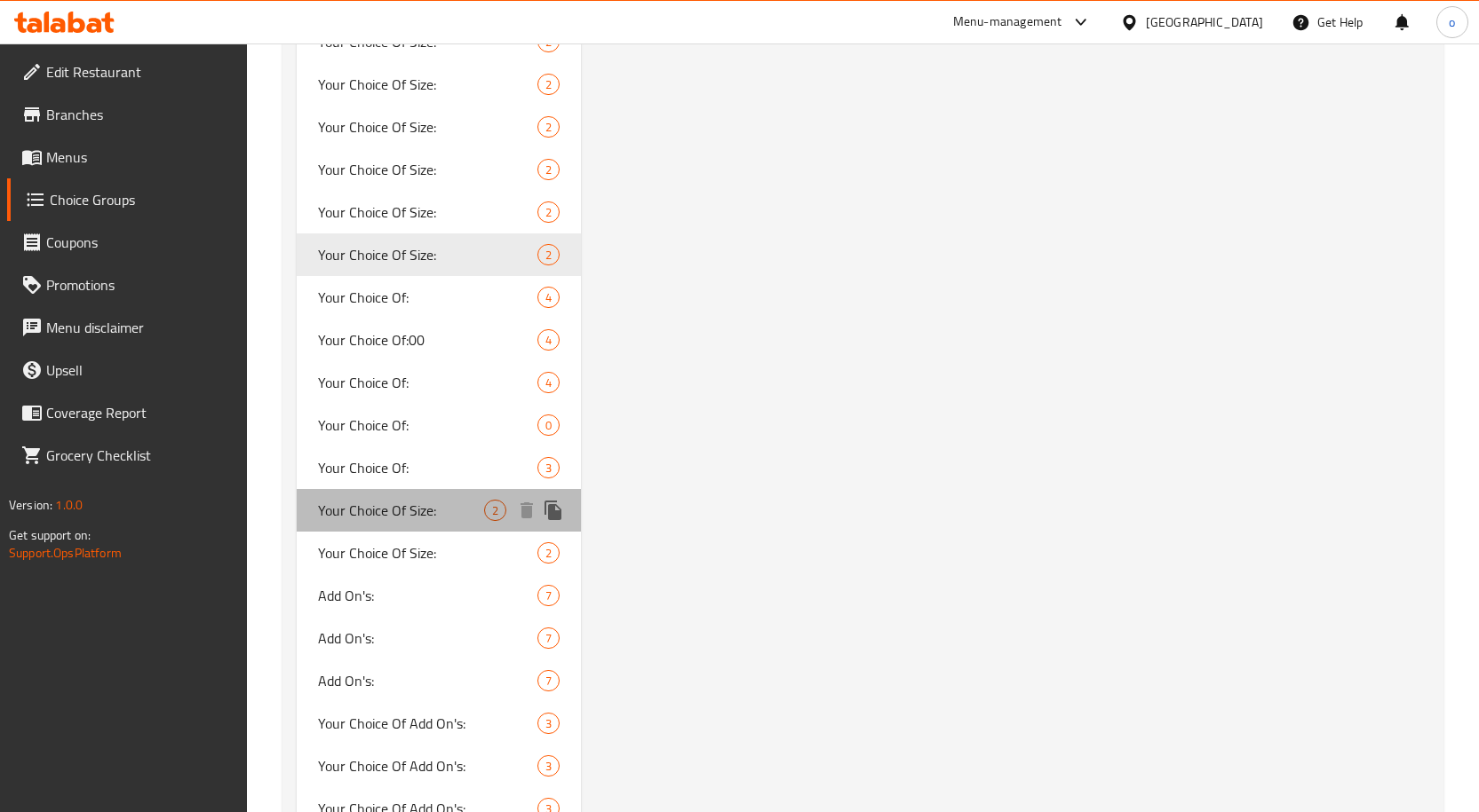
click at [413, 506] on span "Your Choice Of Size:" at bounding box center [401, 511] width 167 height 22
type input "Your Choice Of Size:"
type input "إختيارك من الحجم :"
type input "1"
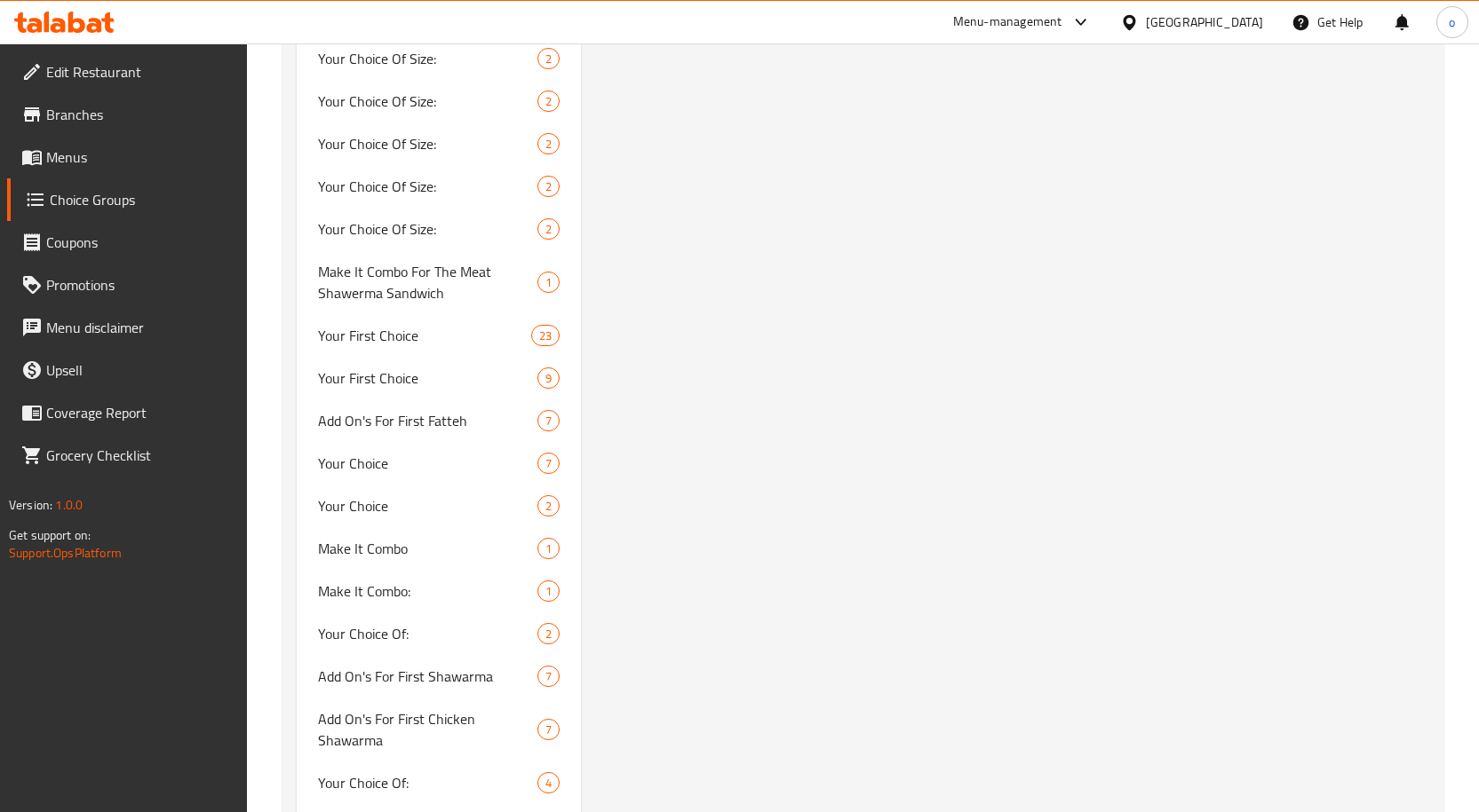
scroll to position [0, 0]
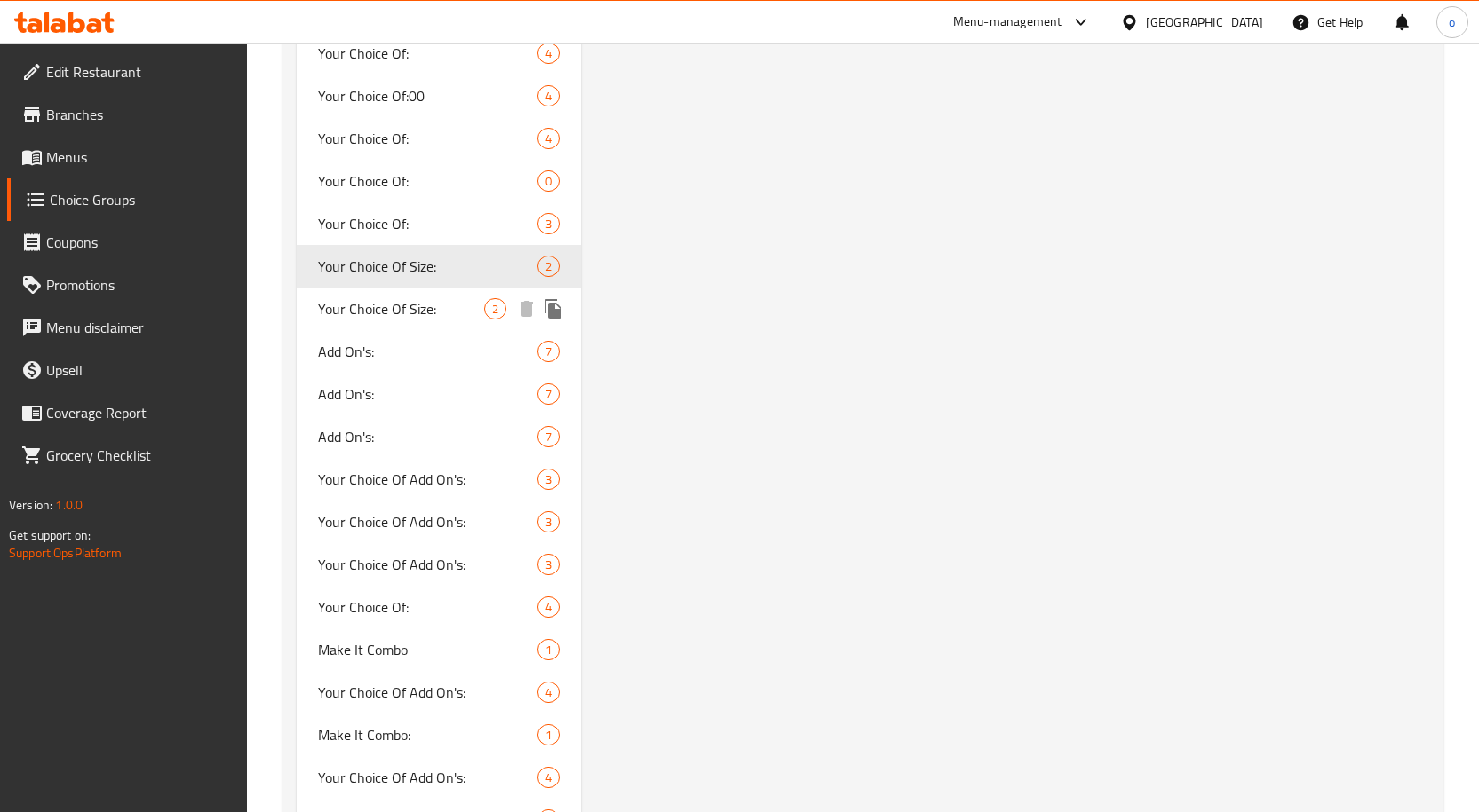
click at [418, 305] on span "Your Choice Of Size:" at bounding box center [401, 310] width 167 height 22
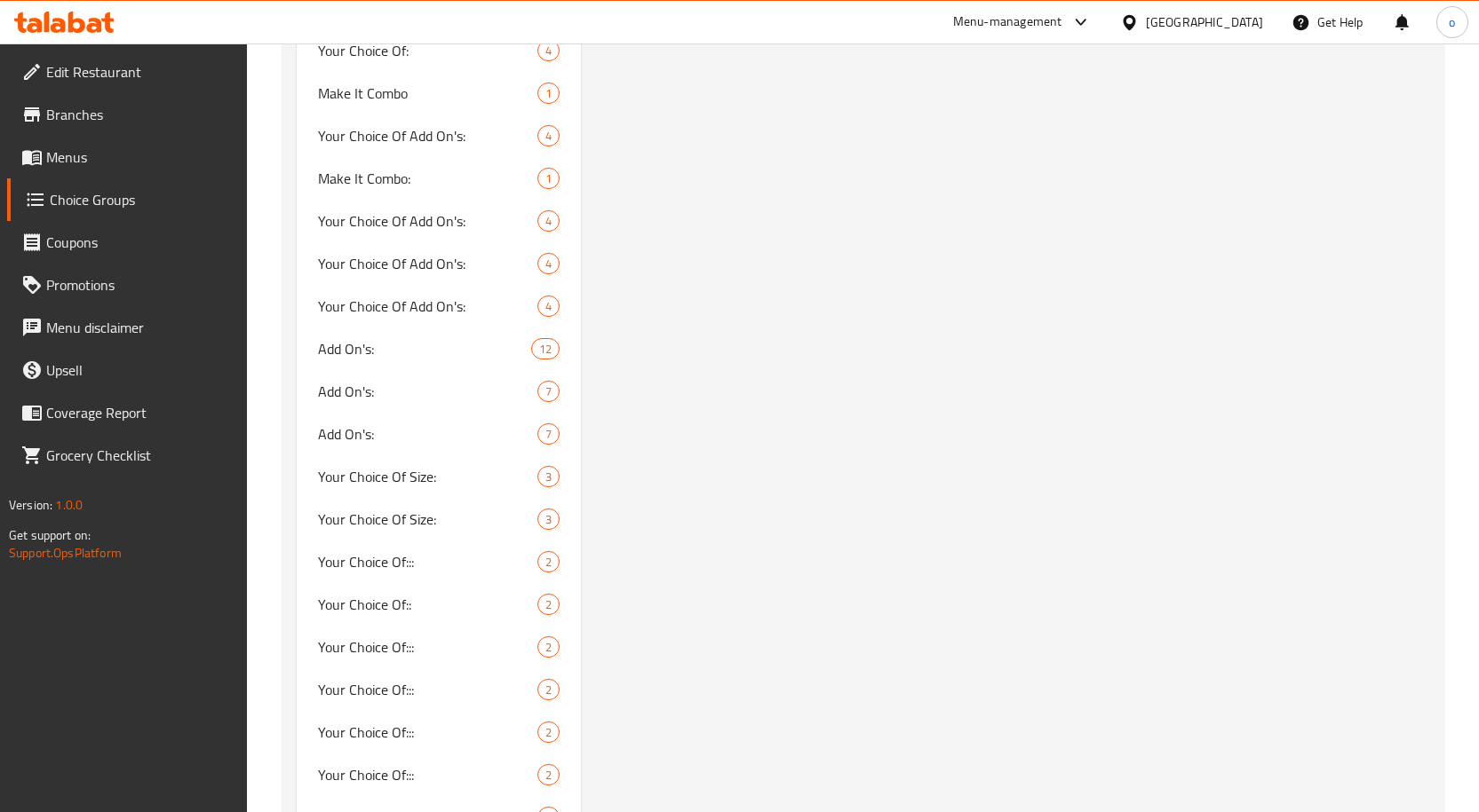
scroll to position [5953, 0]
click at [434, 486] on span "Your Choice Of Size:" at bounding box center [401, 475] width 167 height 22
type input "إختيارك من الحجم:"
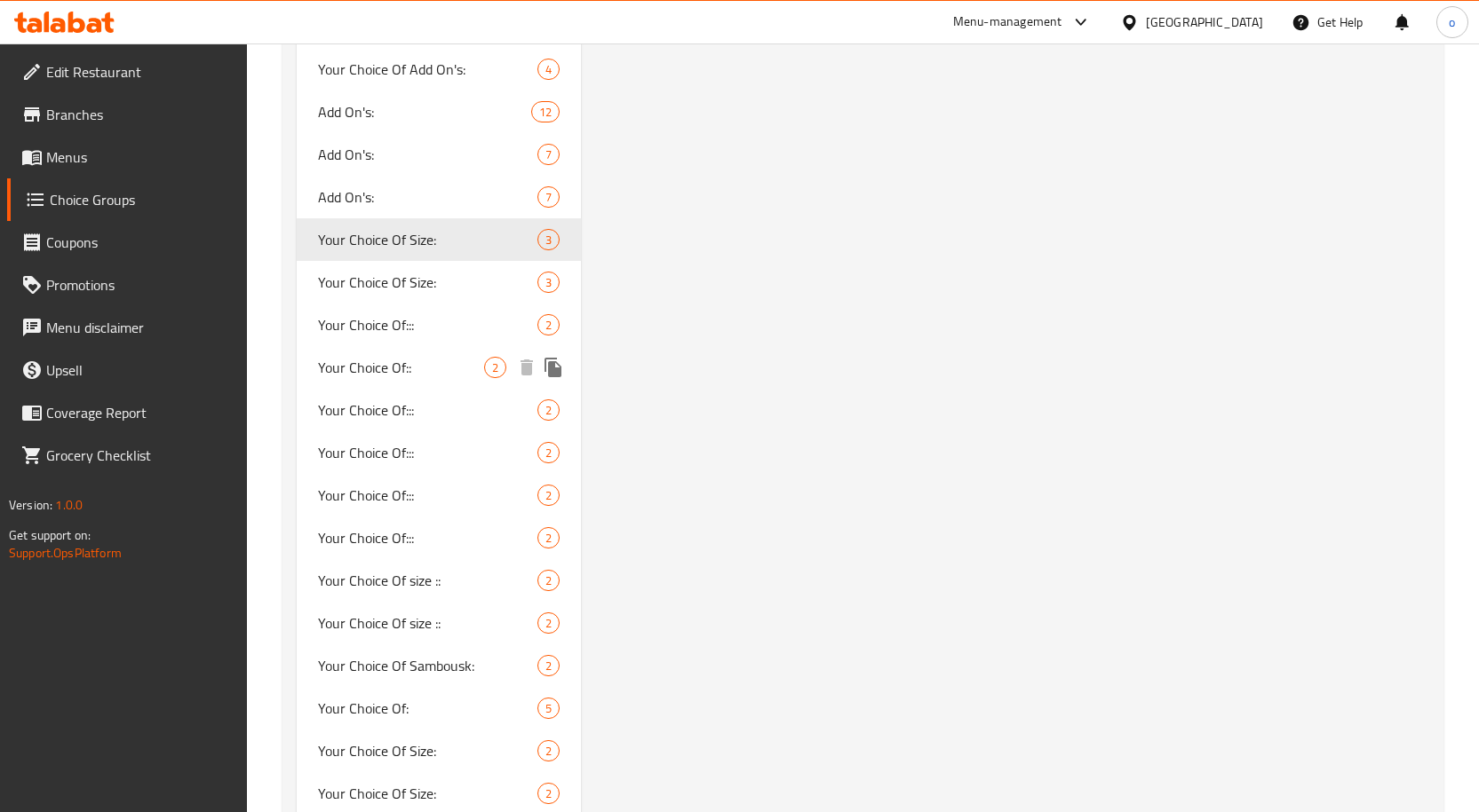
scroll to position [6220, 0]
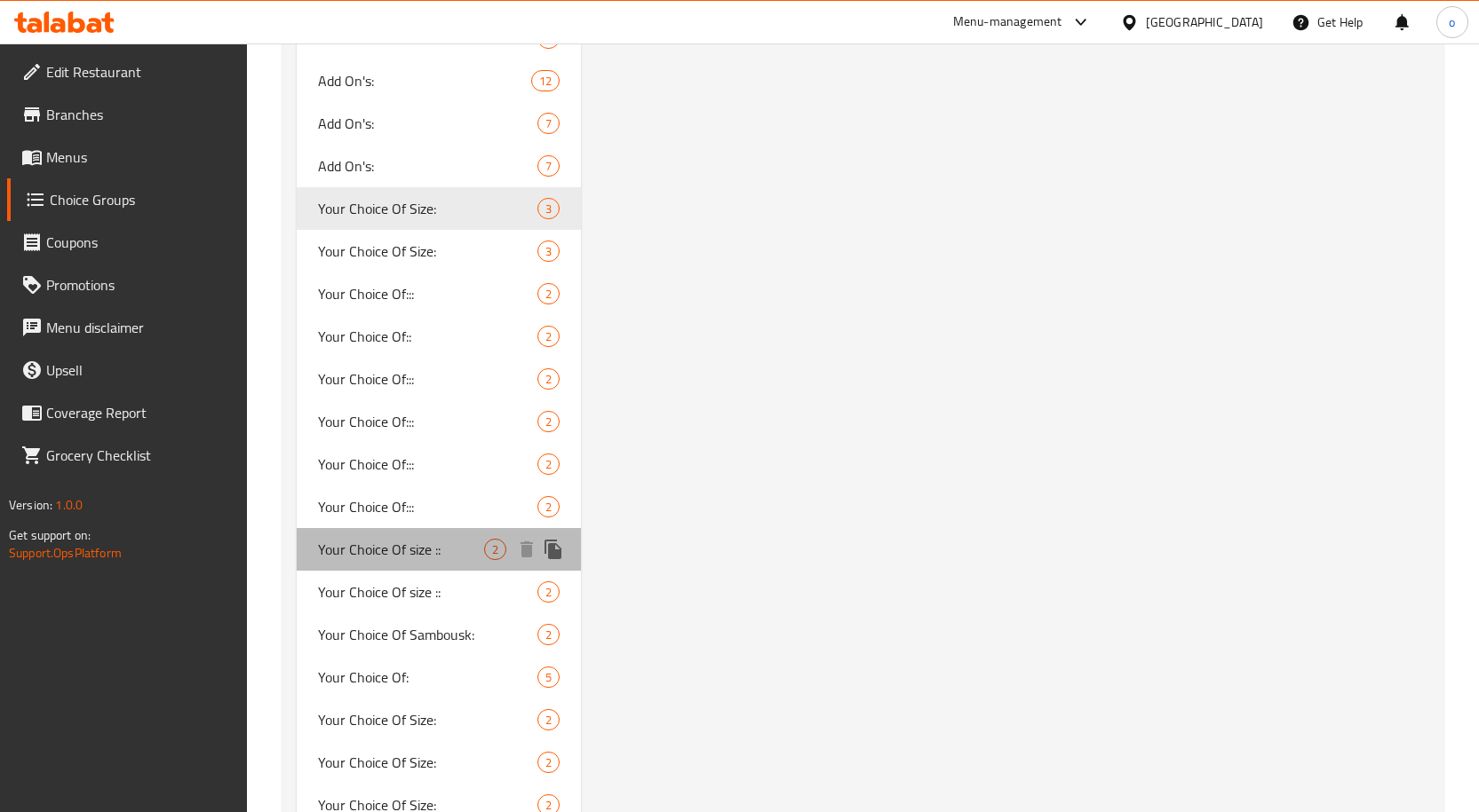
click at [442, 545] on span "Your Choice Of size ::" at bounding box center [401, 550] width 167 height 22
type input "Your Choice Of size ::"
type input "إختيارك من الحجم ::"
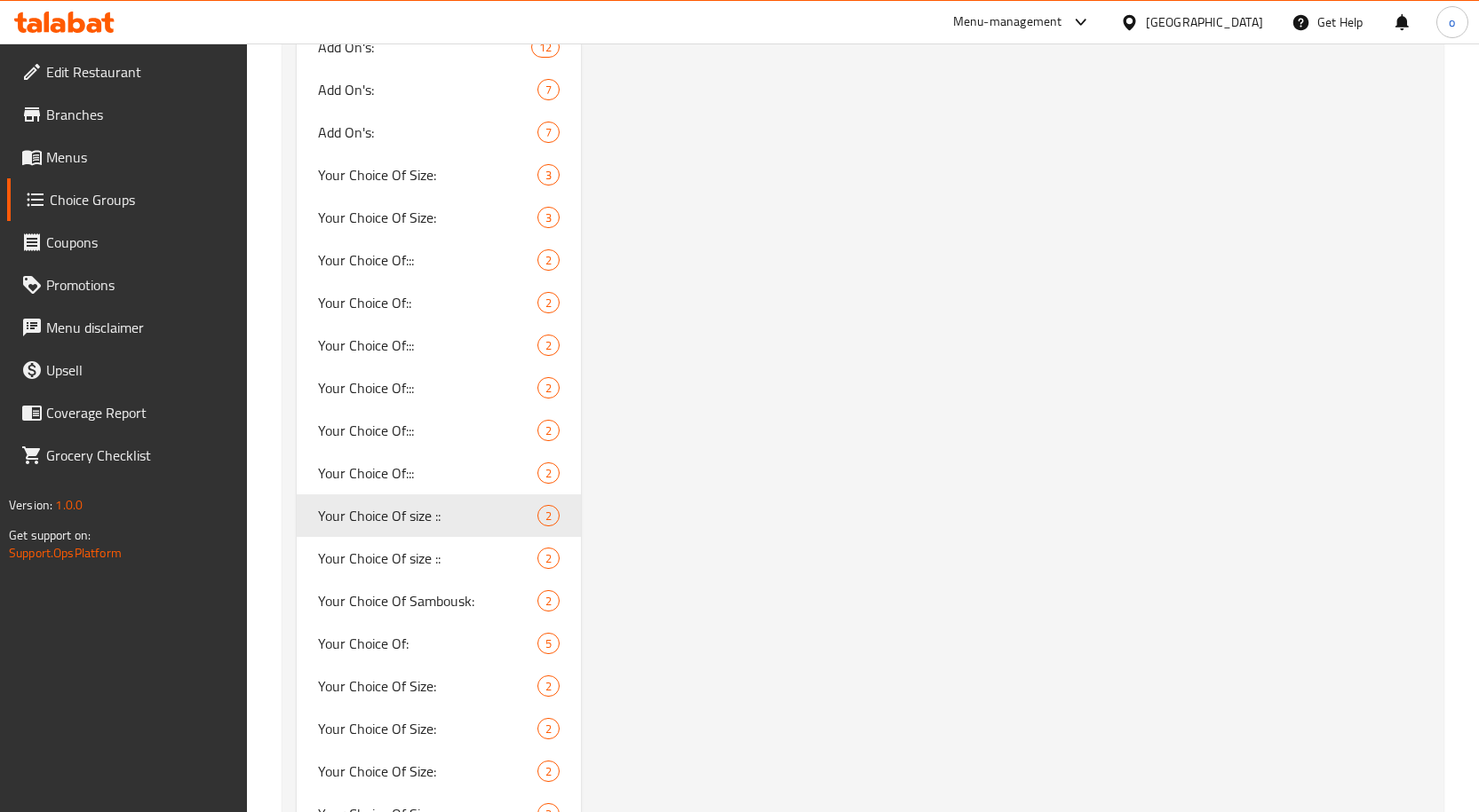
scroll to position [6298, 0]
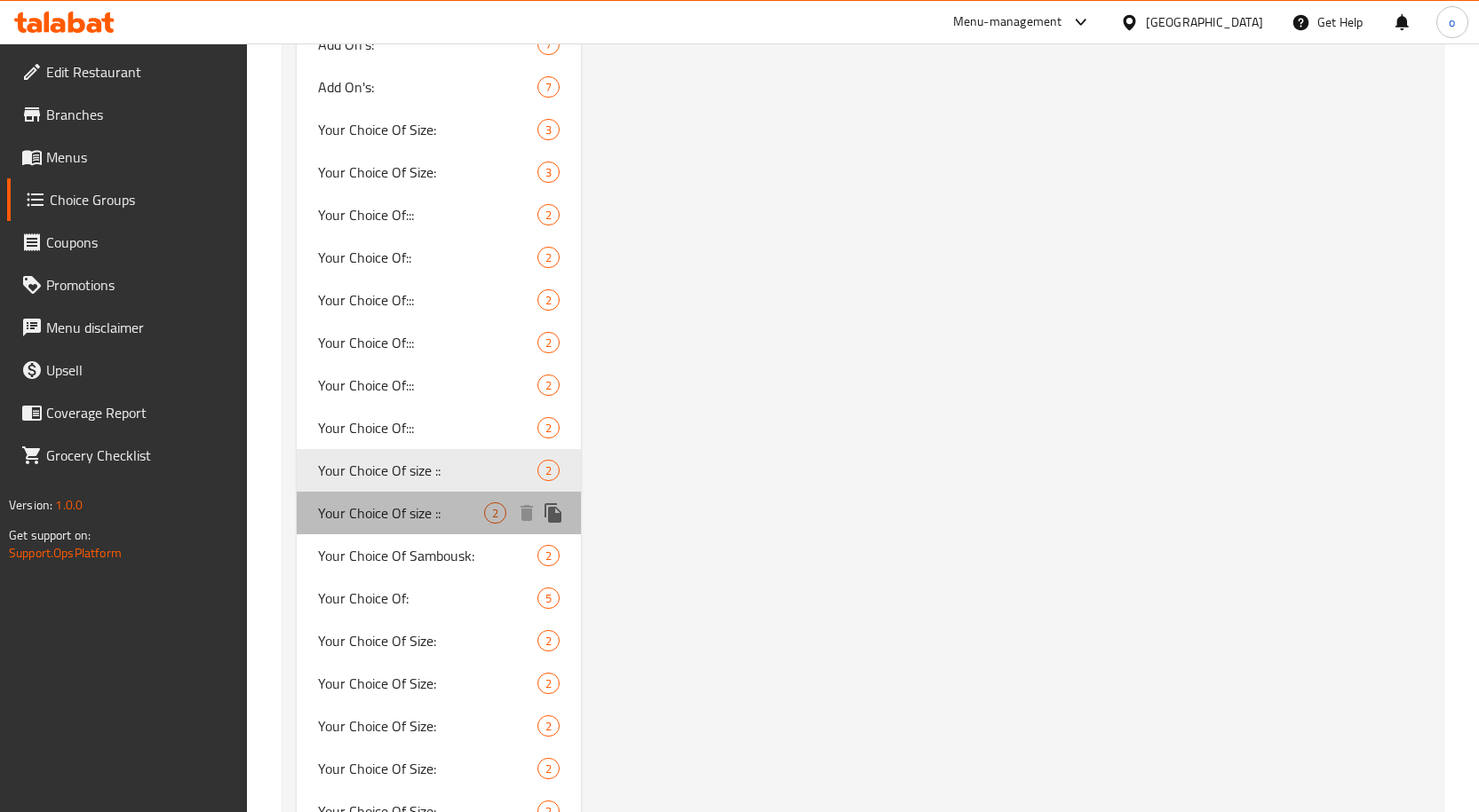
click at [405, 517] on span "Your Choice Of size ::" at bounding box center [401, 513] width 167 height 22
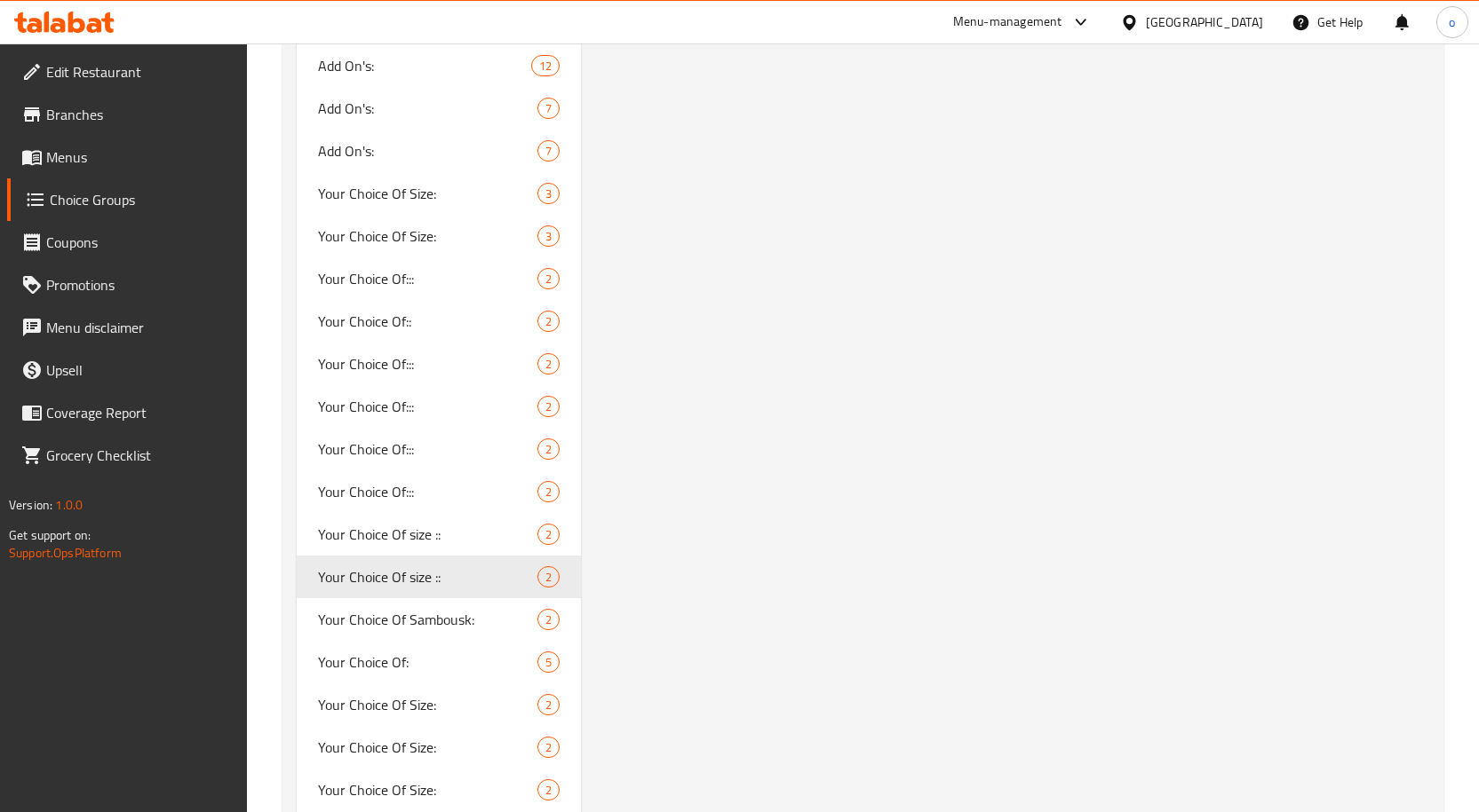
scroll to position [6323, 0]
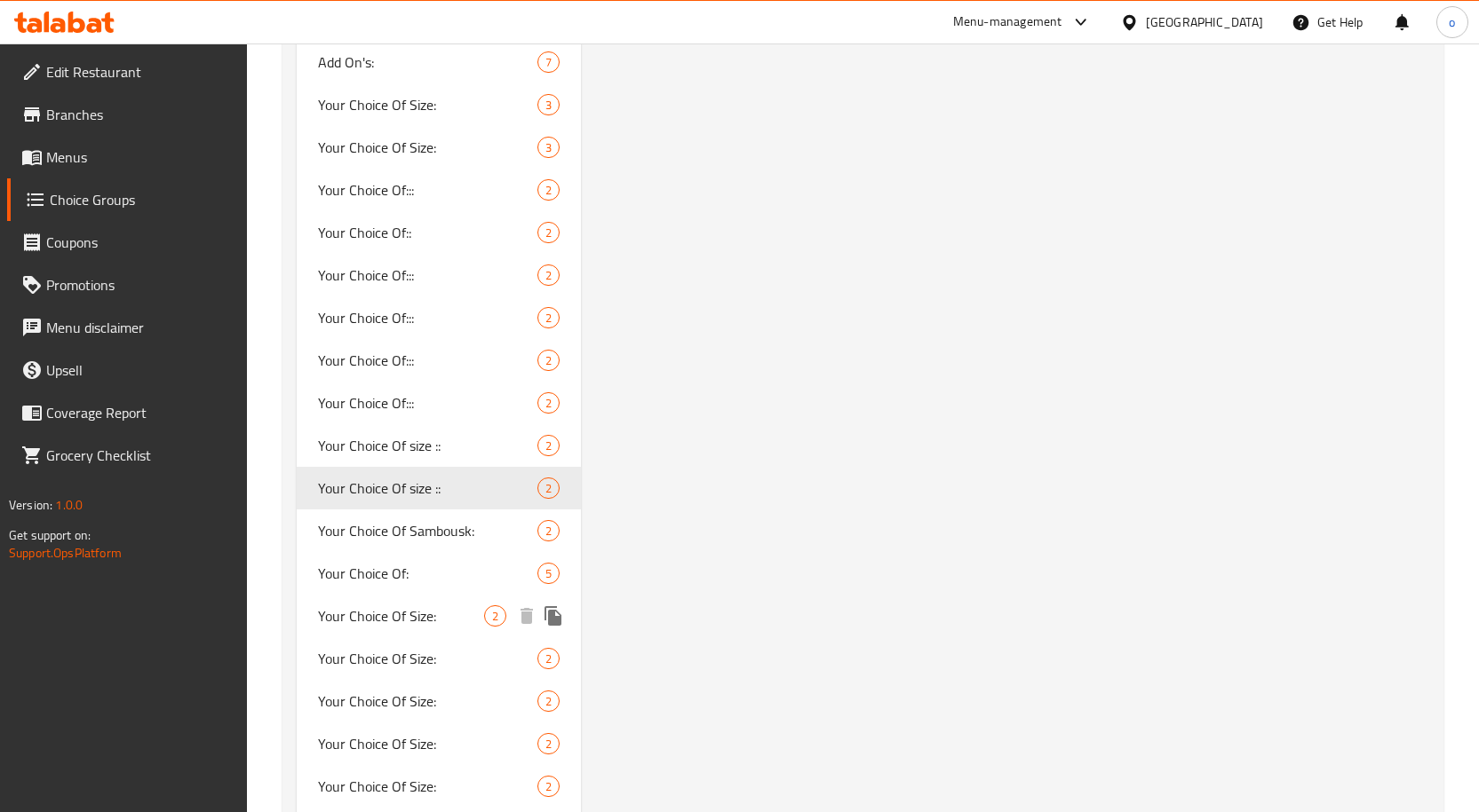
click at [395, 625] on span "Your Choice Of Size:" at bounding box center [401, 616] width 167 height 22
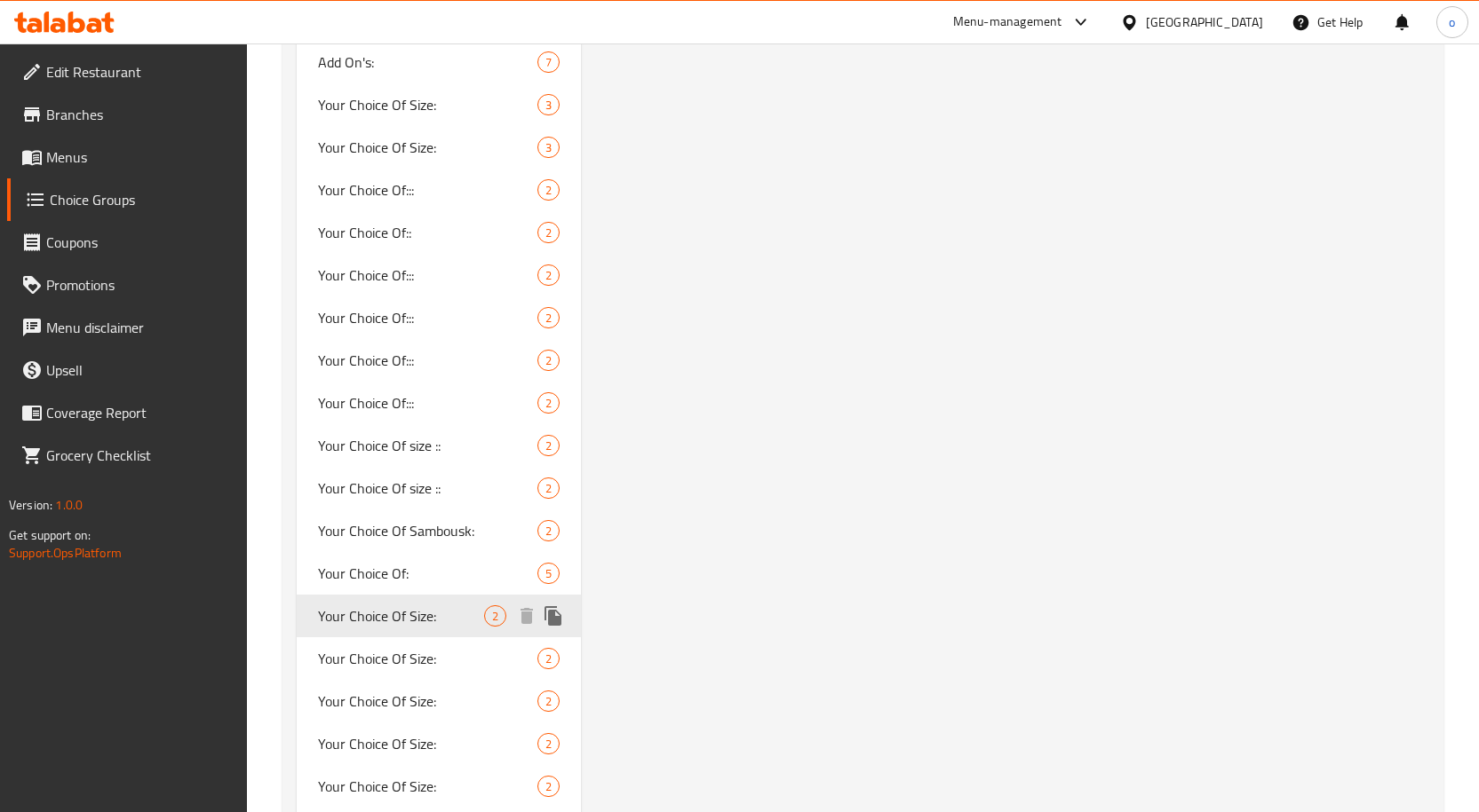
type input "Your Choice Of Size:"
type input "إختيارك من الحجم:"
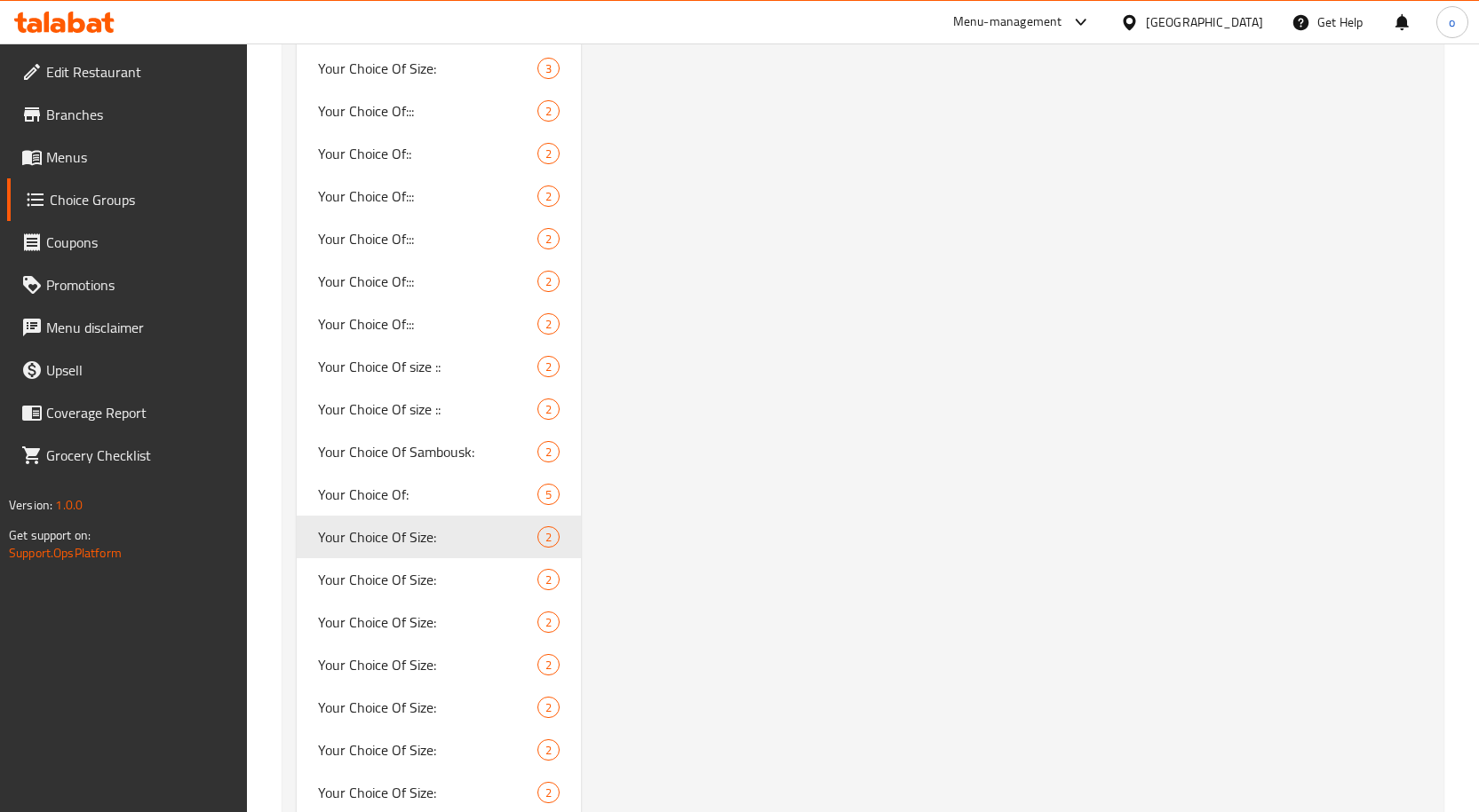
scroll to position [6448, 0]
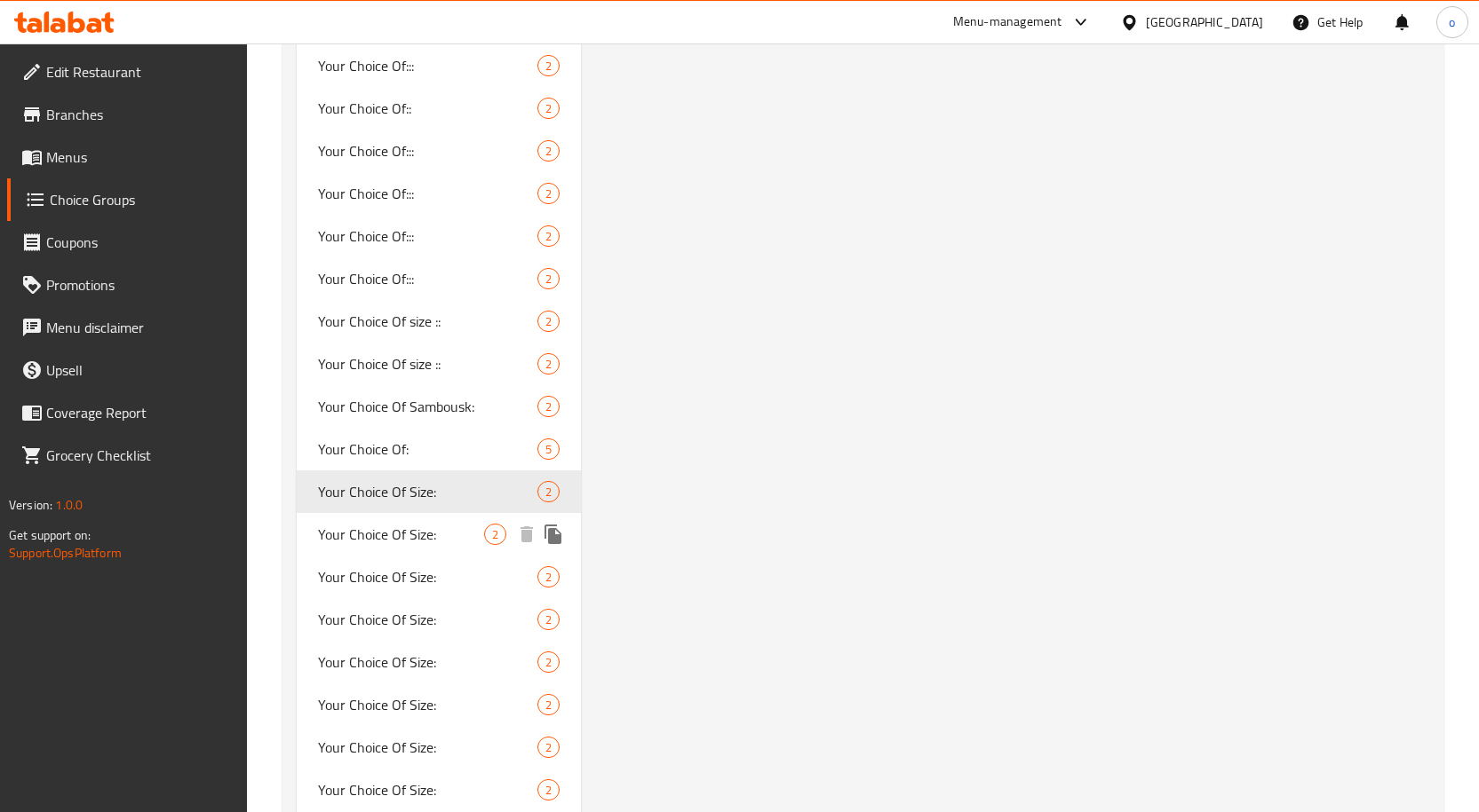
click at [405, 535] on span "Your Choice Of Size:" at bounding box center [401, 535] width 167 height 22
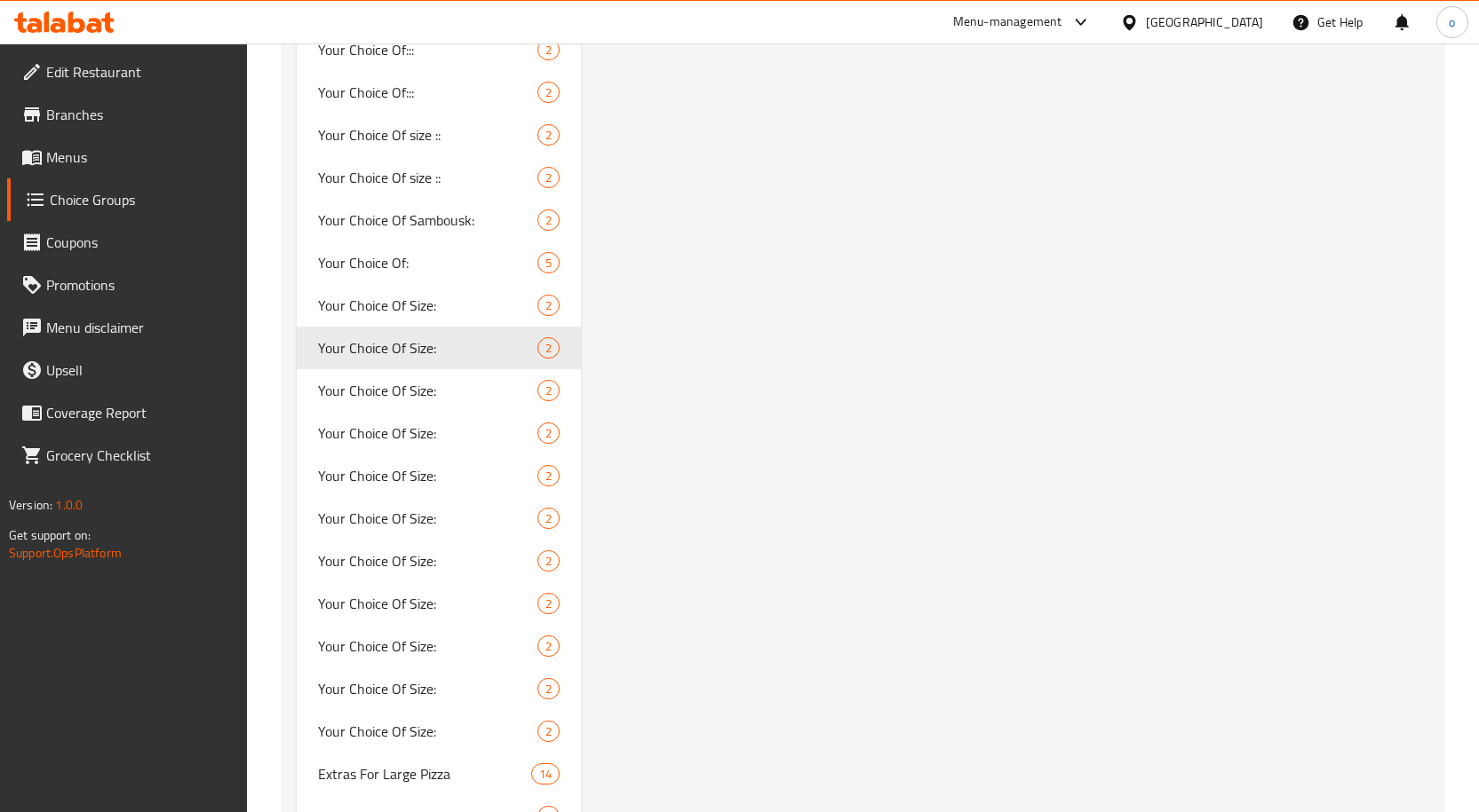
scroll to position [6664, 0]
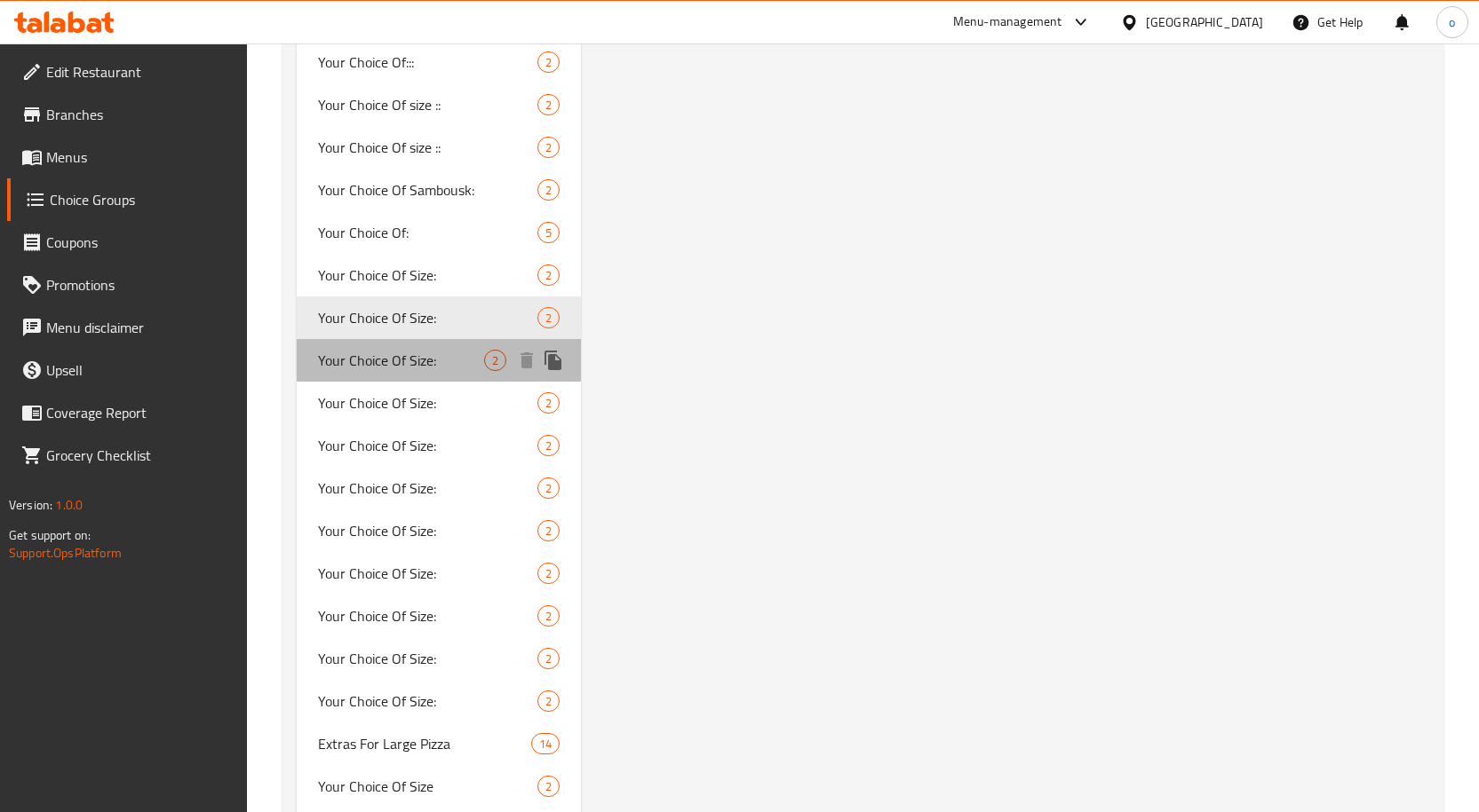
click at [445, 372] on div "Your Choice Of Size: 2" at bounding box center [440, 360] width 285 height 42
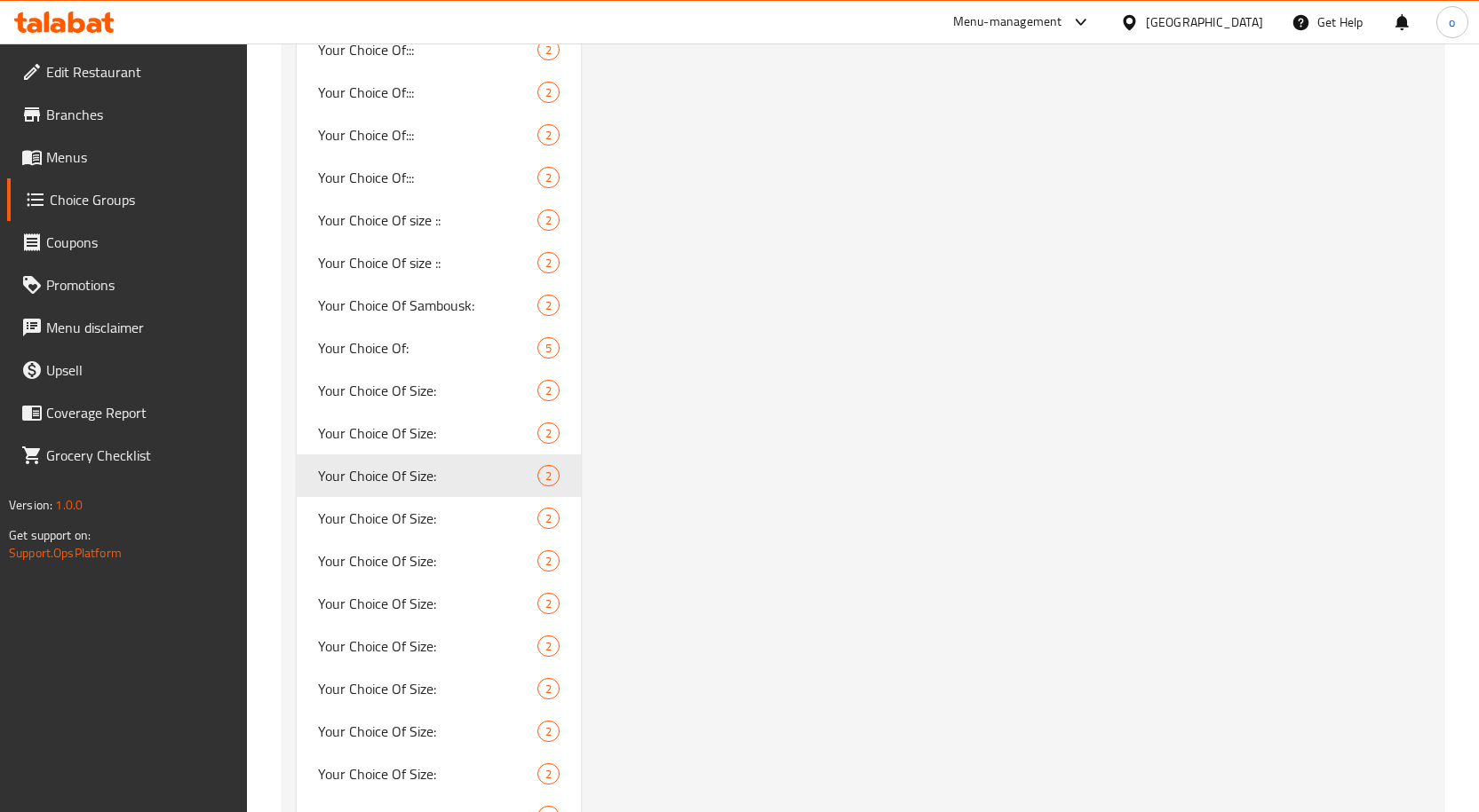
scroll to position [6669, 0]
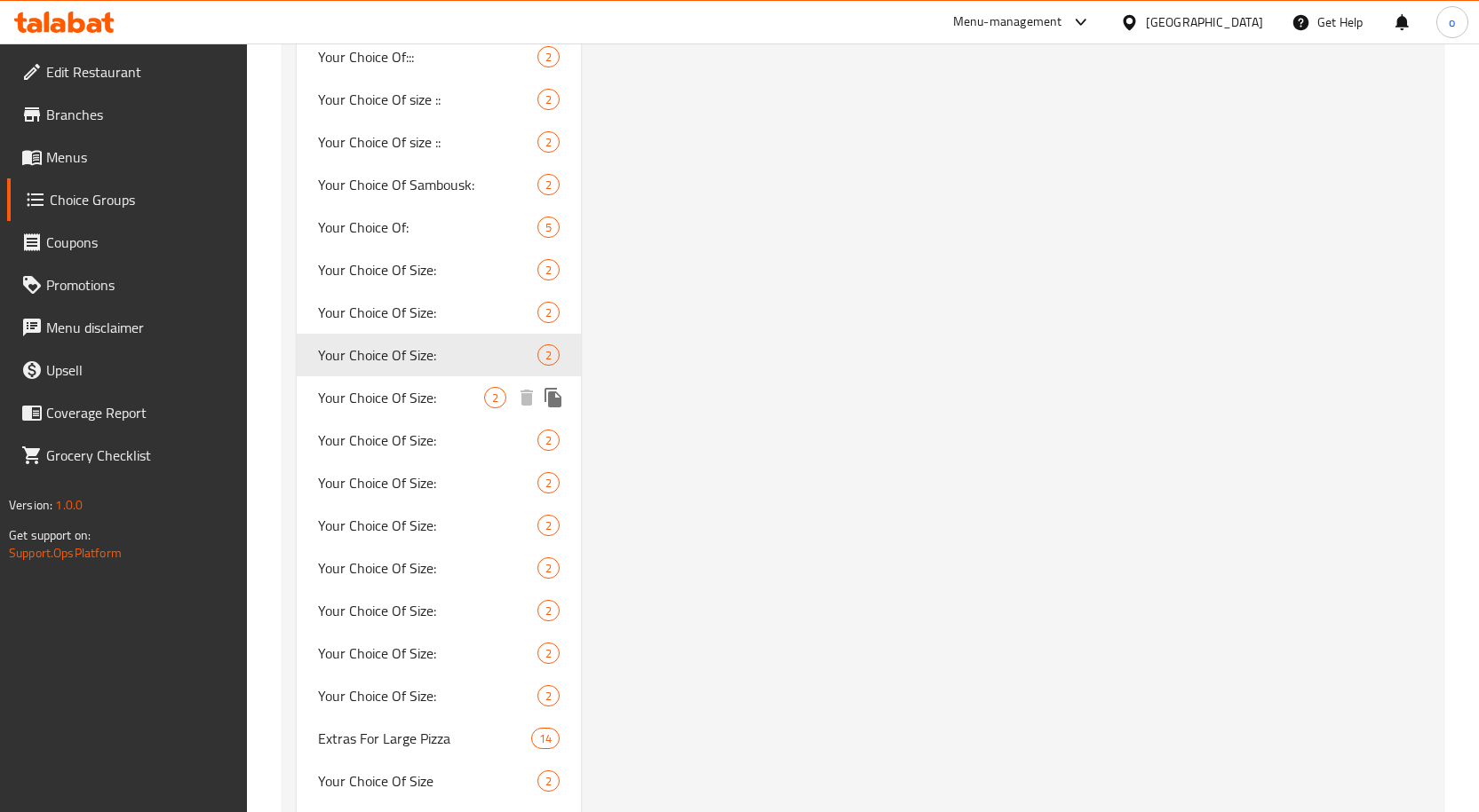
click at [447, 399] on span "Your Choice Of Size:" at bounding box center [401, 398] width 167 height 22
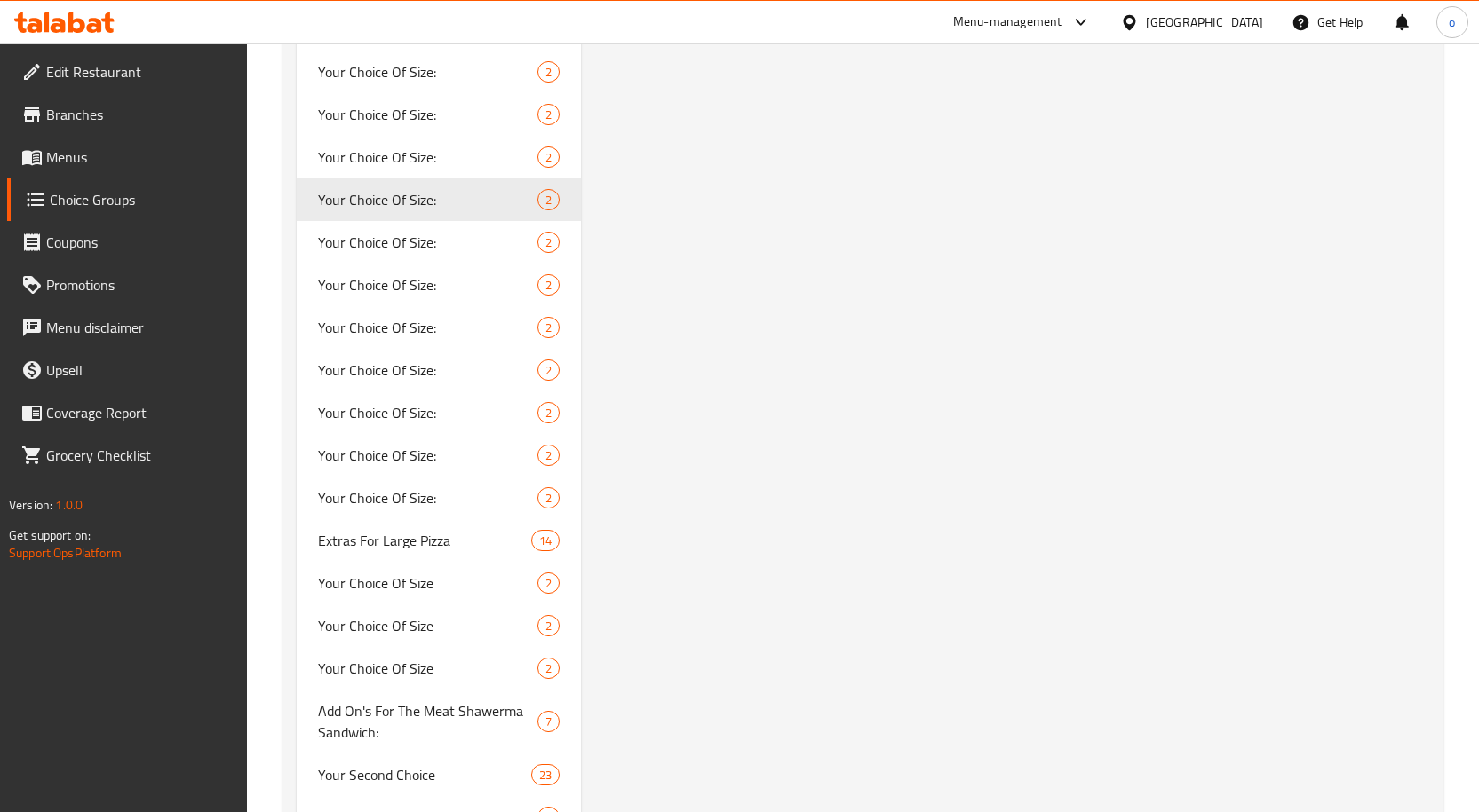
scroll to position [6882, 0]
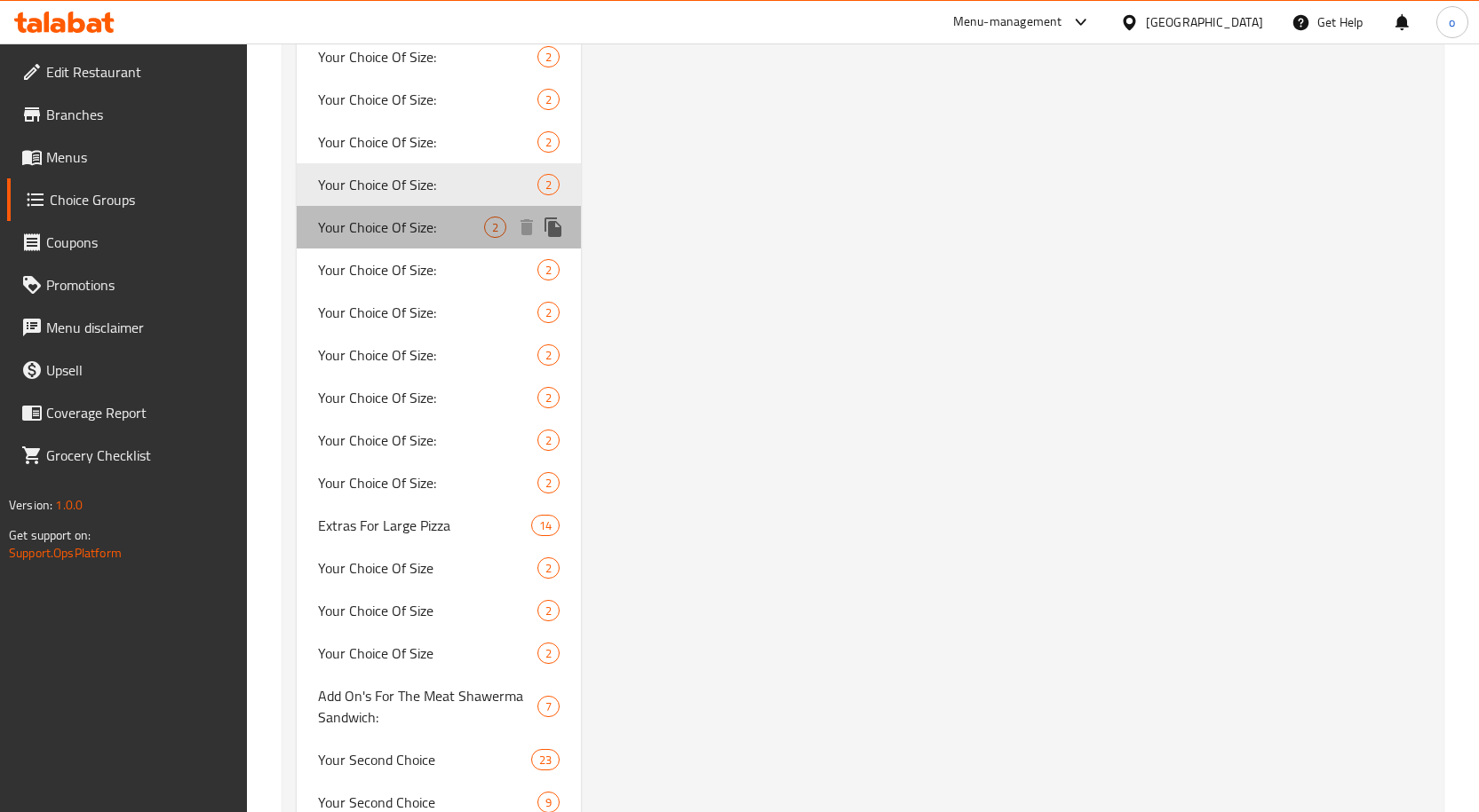
click at [468, 236] on span "Your Choice Of Size:" at bounding box center [401, 227] width 167 height 22
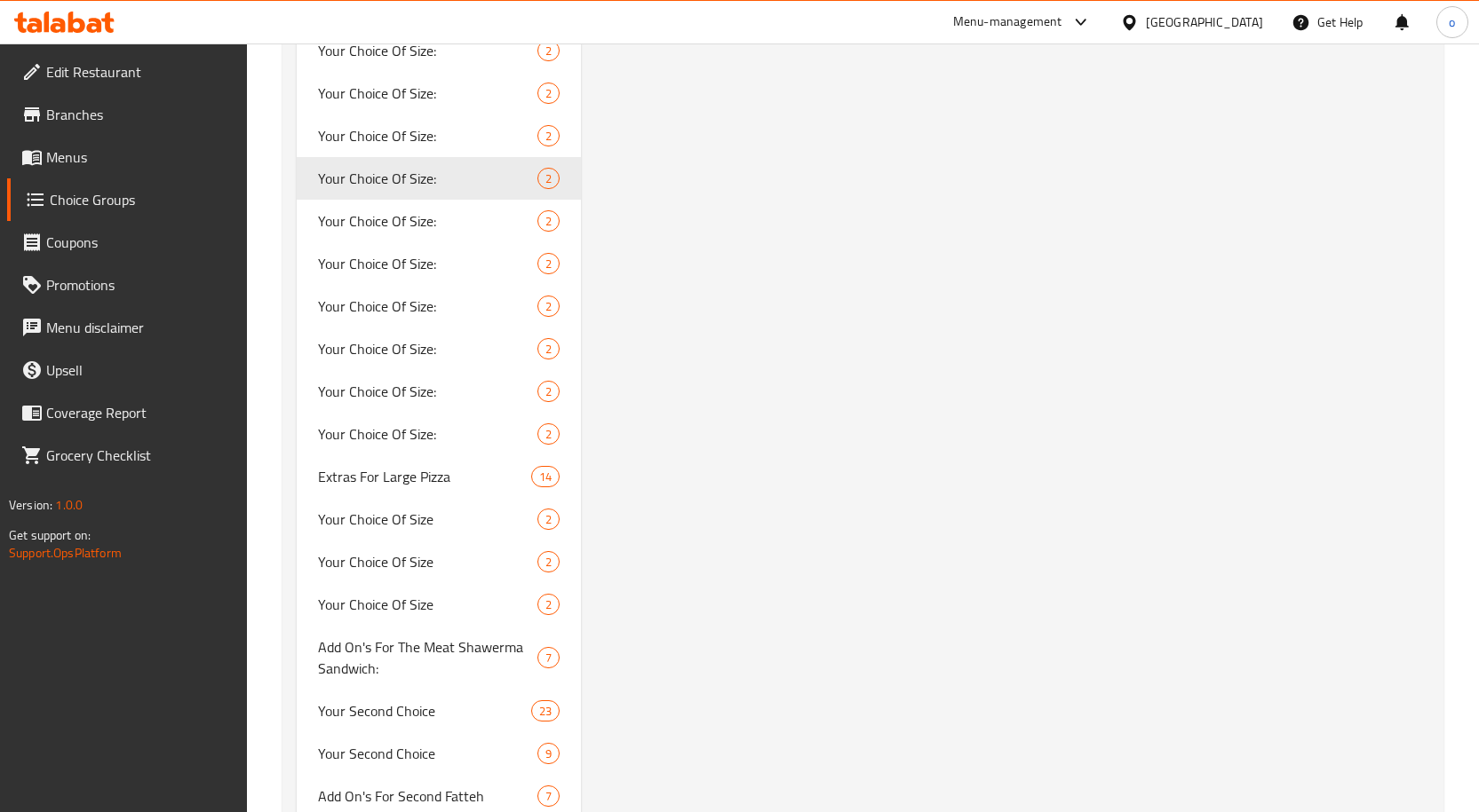
scroll to position [7052, 0]
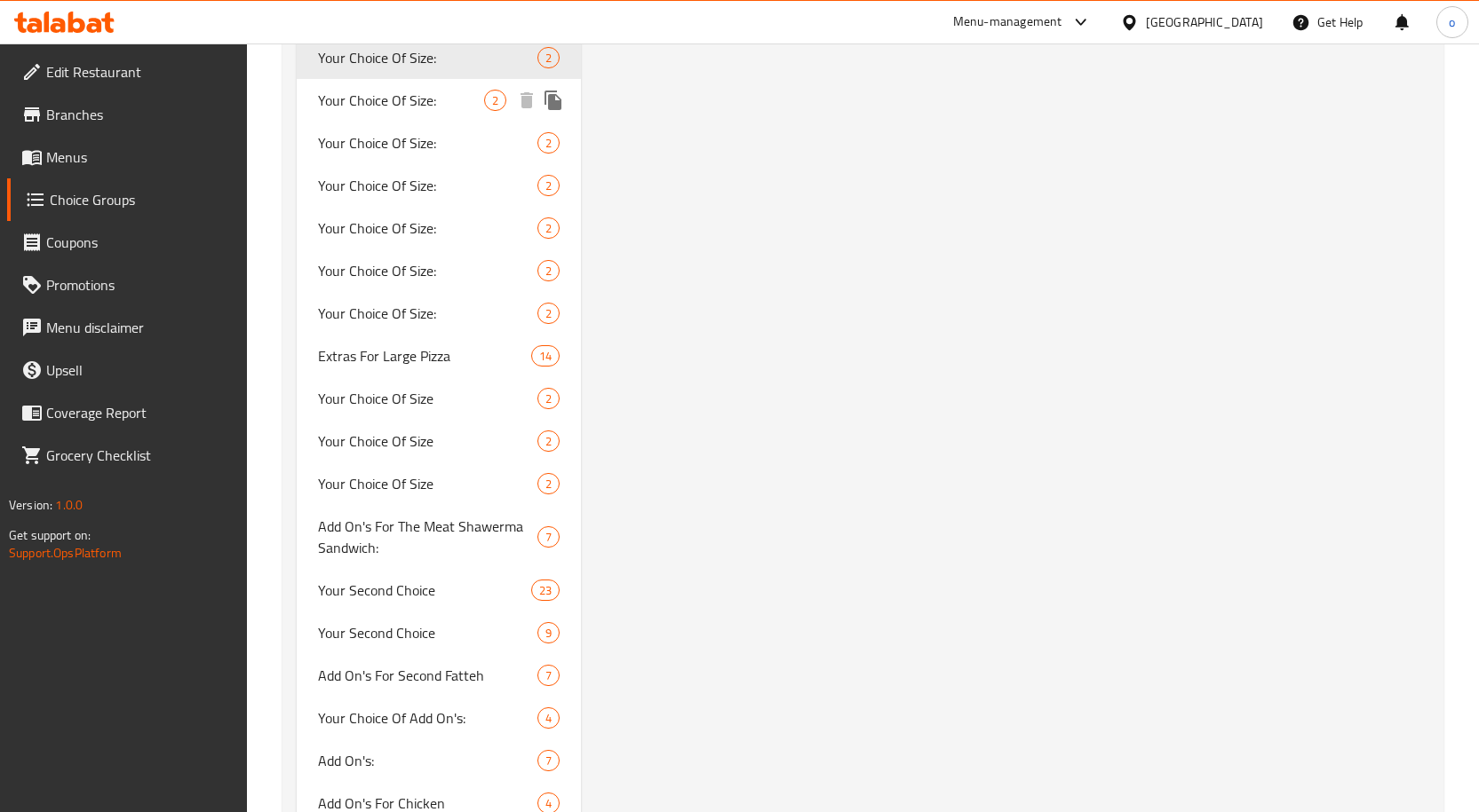
click at [447, 92] on span "Your Choice Of Size:" at bounding box center [401, 100] width 167 height 22
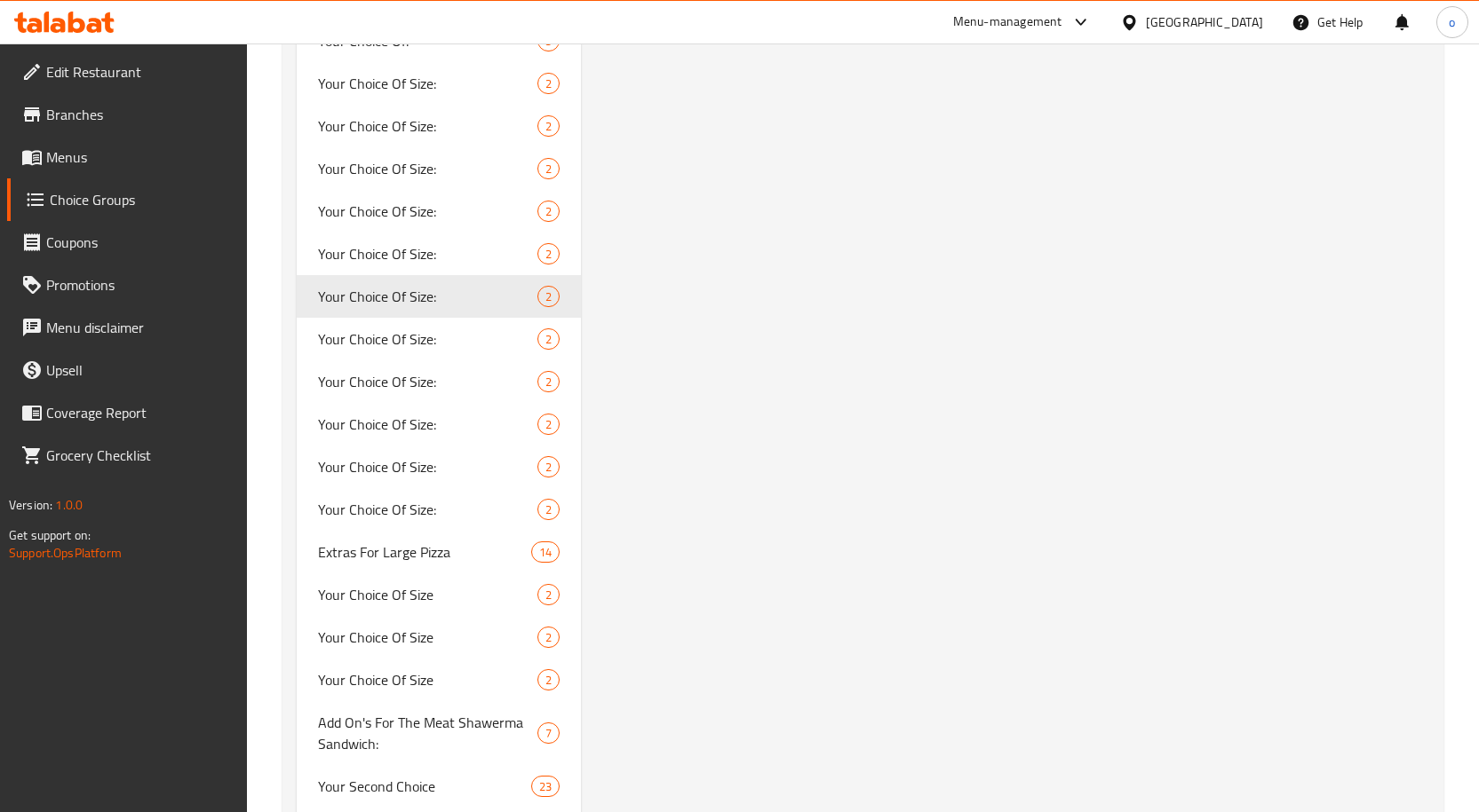
scroll to position [6886, 0]
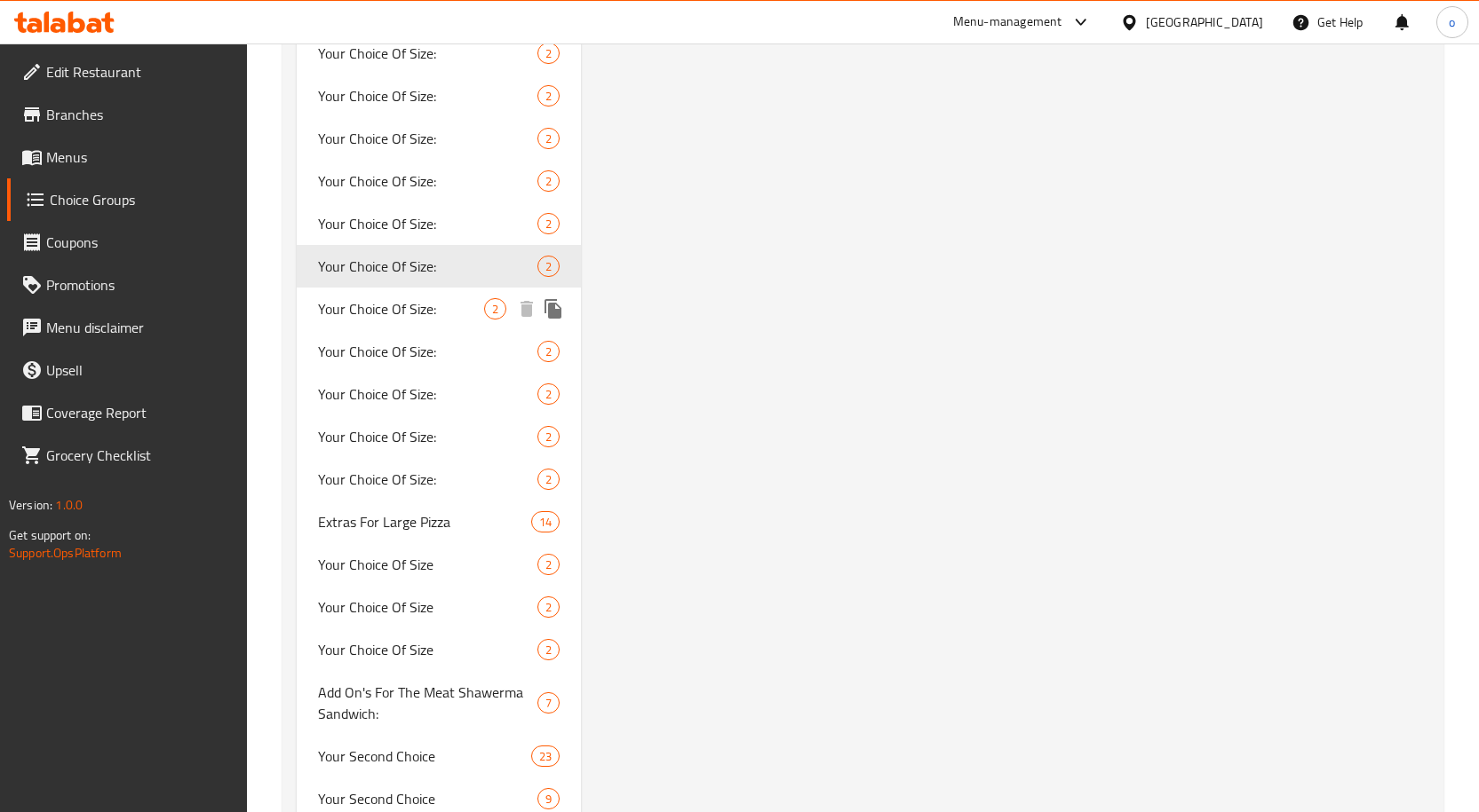
click at [475, 290] on div "Your Choice Of Size: 2" at bounding box center [440, 309] width 285 height 42
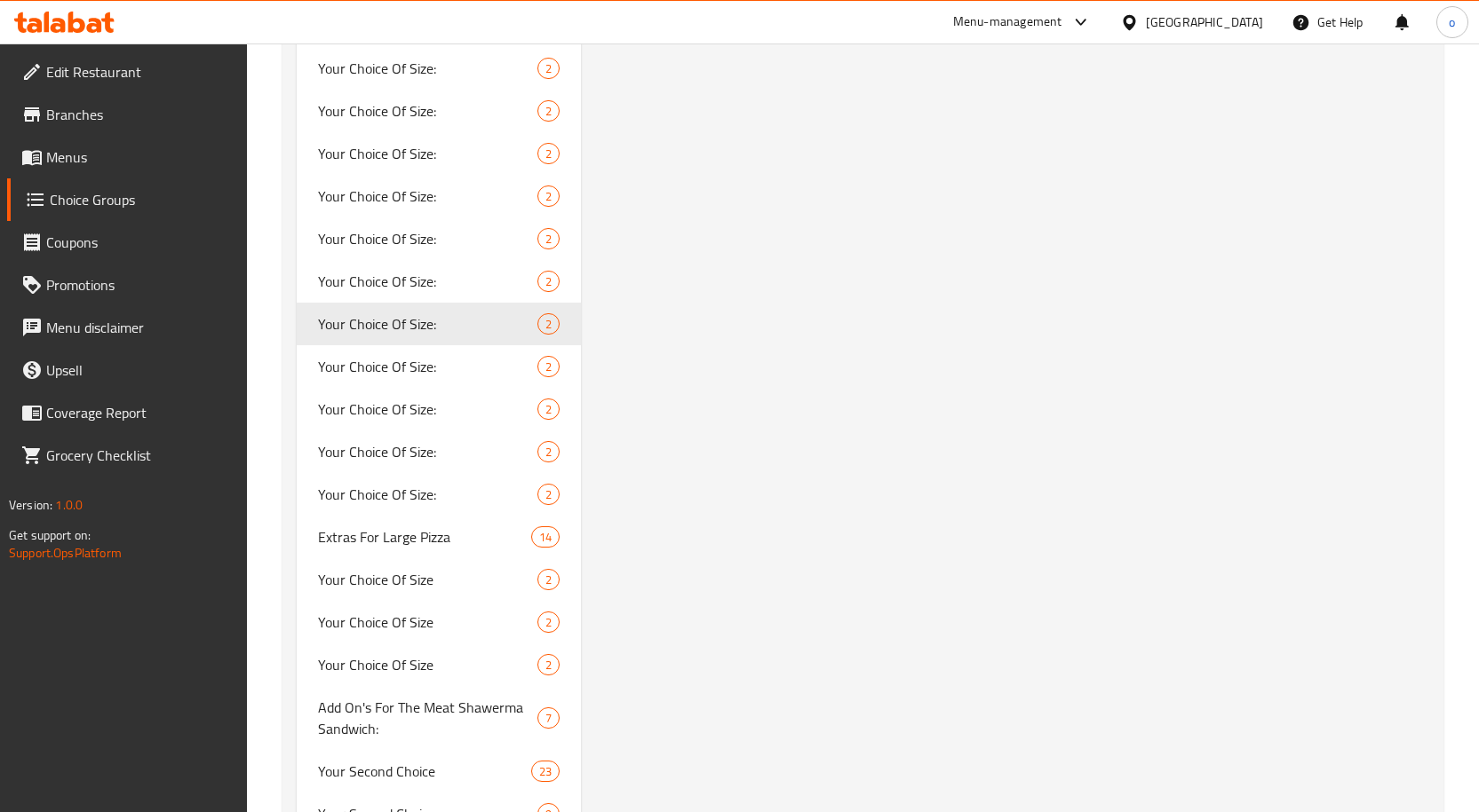
scroll to position [6856, 0]
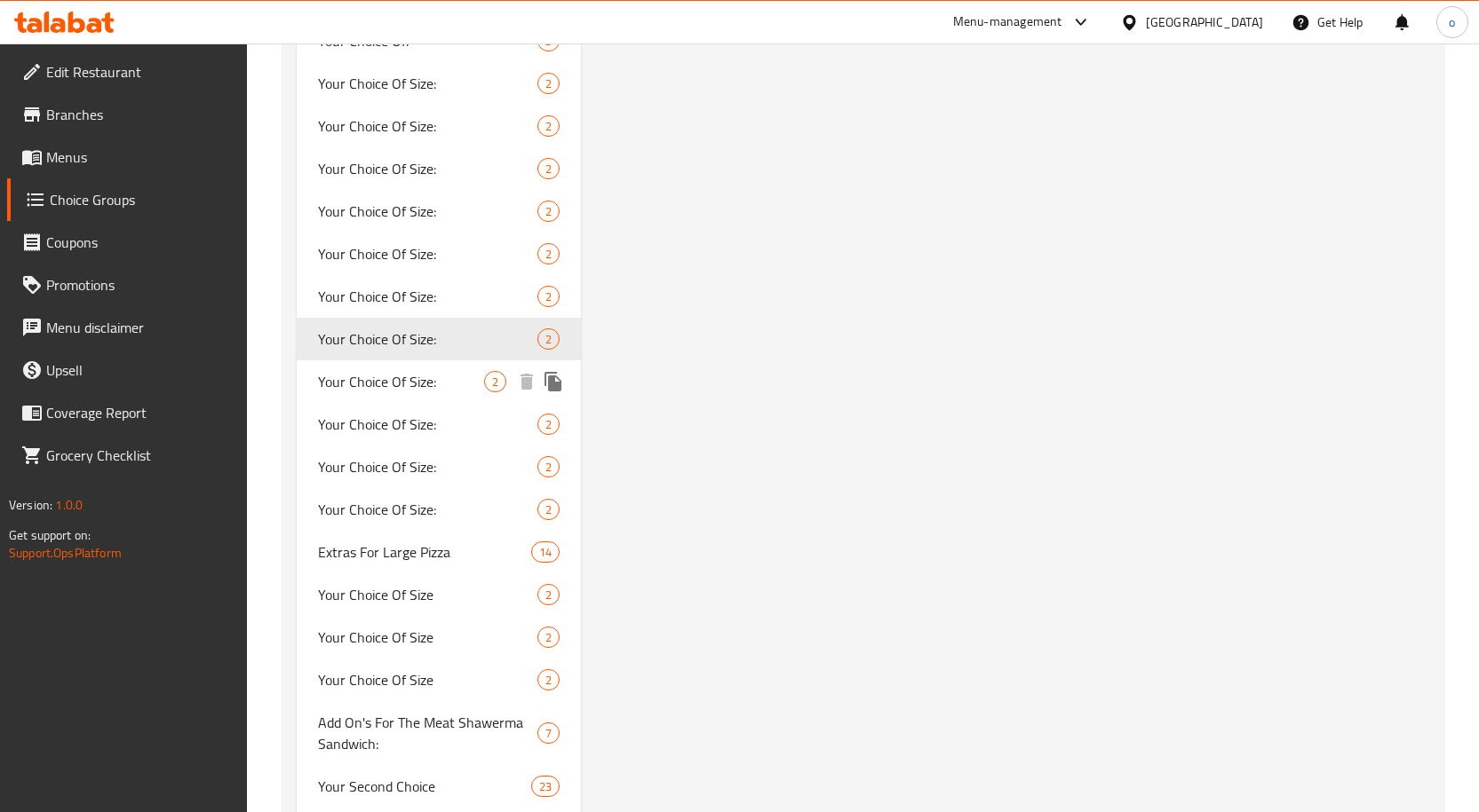
click at [456, 399] on div "Your Choice Of Size: 2" at bounding box center [440, 381] width 285 height 42
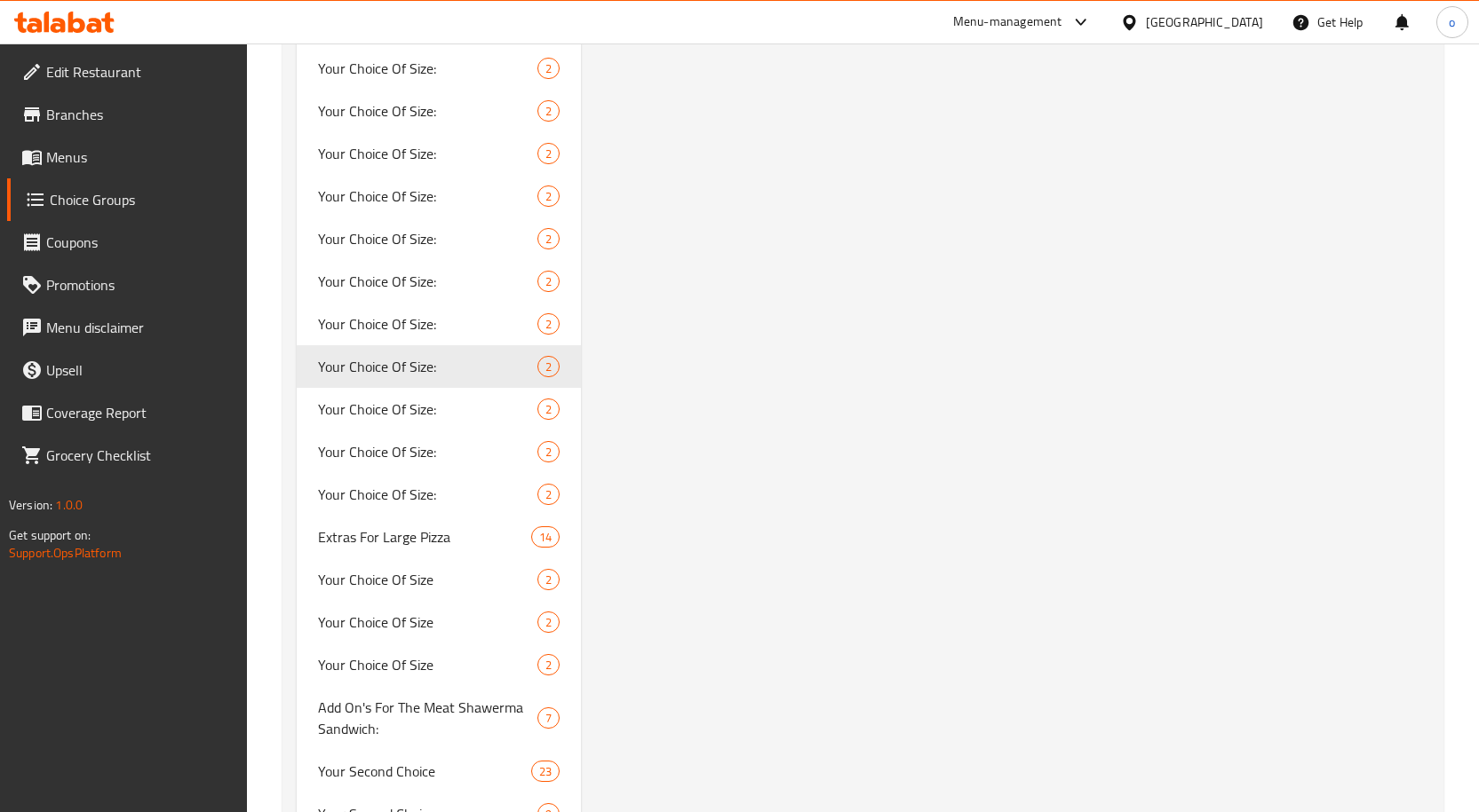
scroll to position [6901, 0]
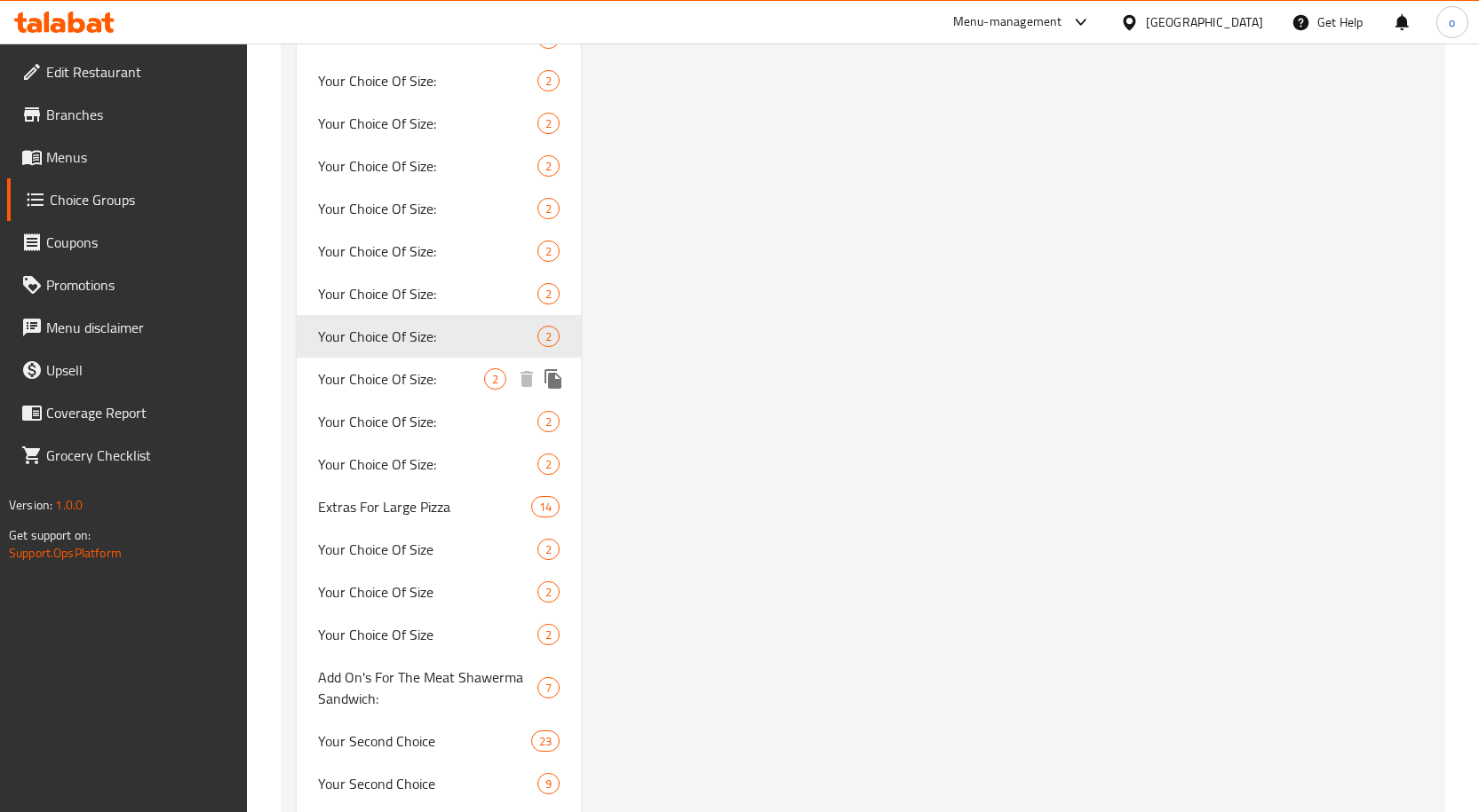
click at [503, 385] on span "2" at bounding box center [495, 379] width 21 height 17
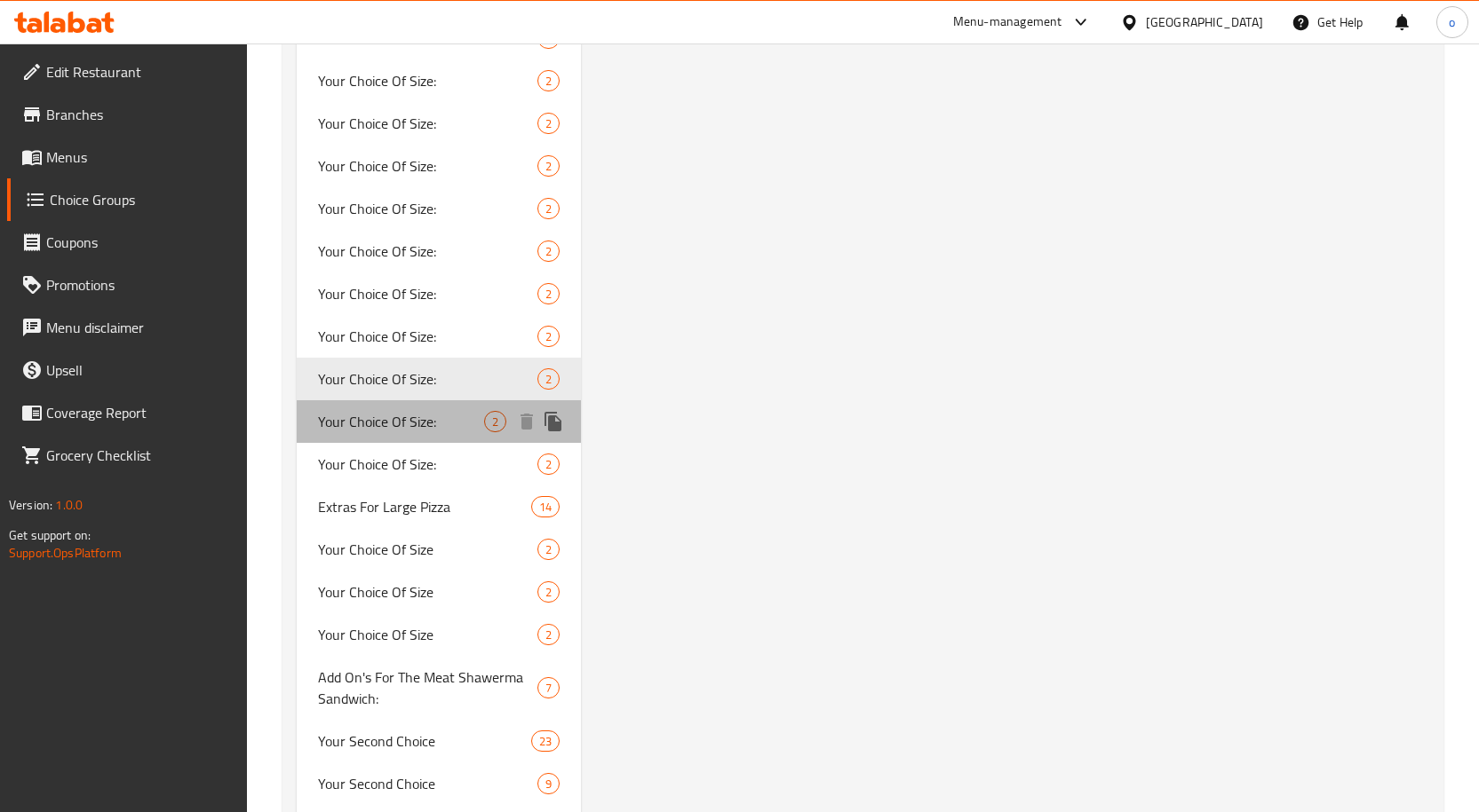
click at [455, 425] on span "Your Choice Of Size:" at bounding box center [401, 422] width 167 height 22
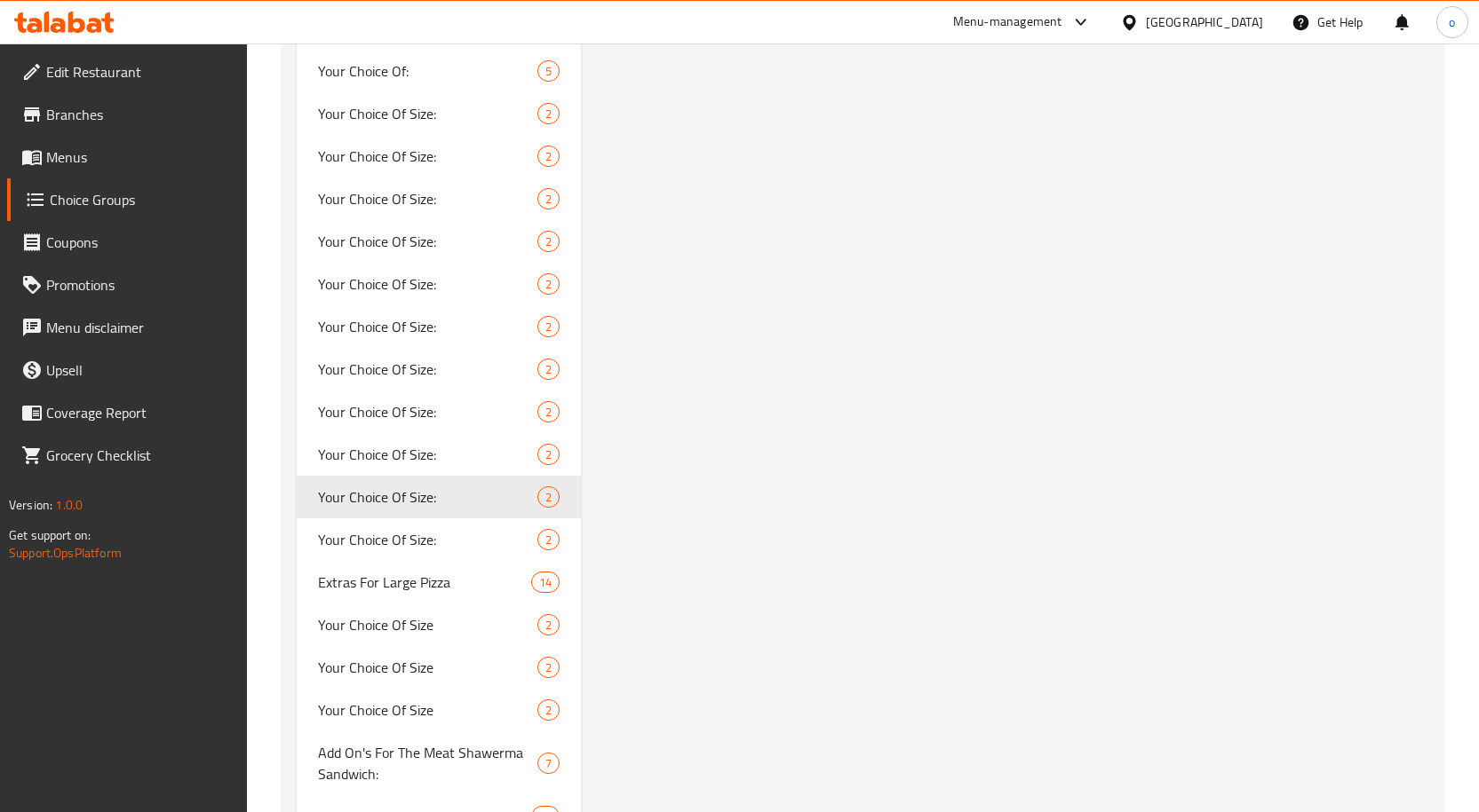
scroll to position [7052, 0]
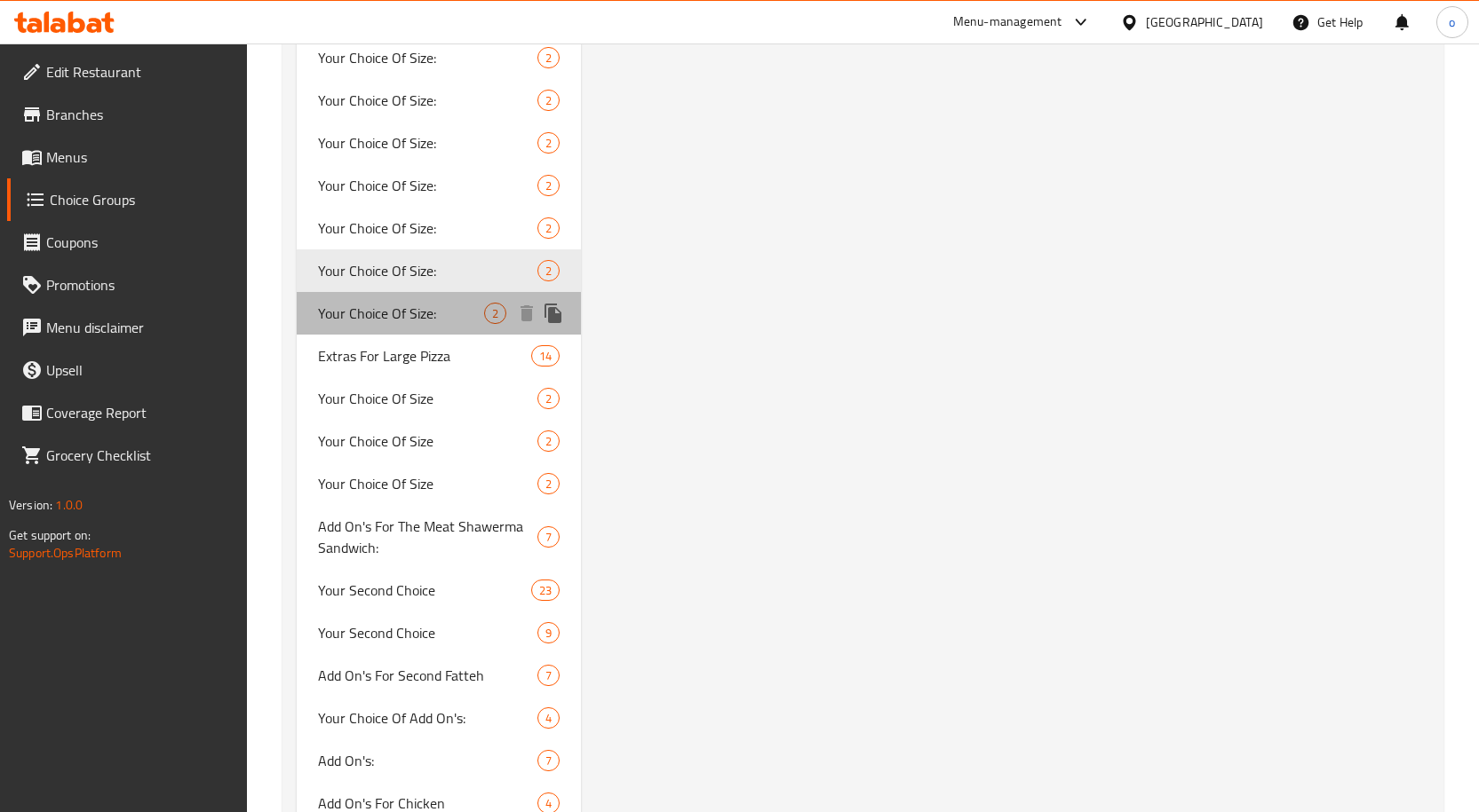
click at [473, 312] on span "Your Choice Of Size:" at bounding box center [401, 314] width 167 height 22
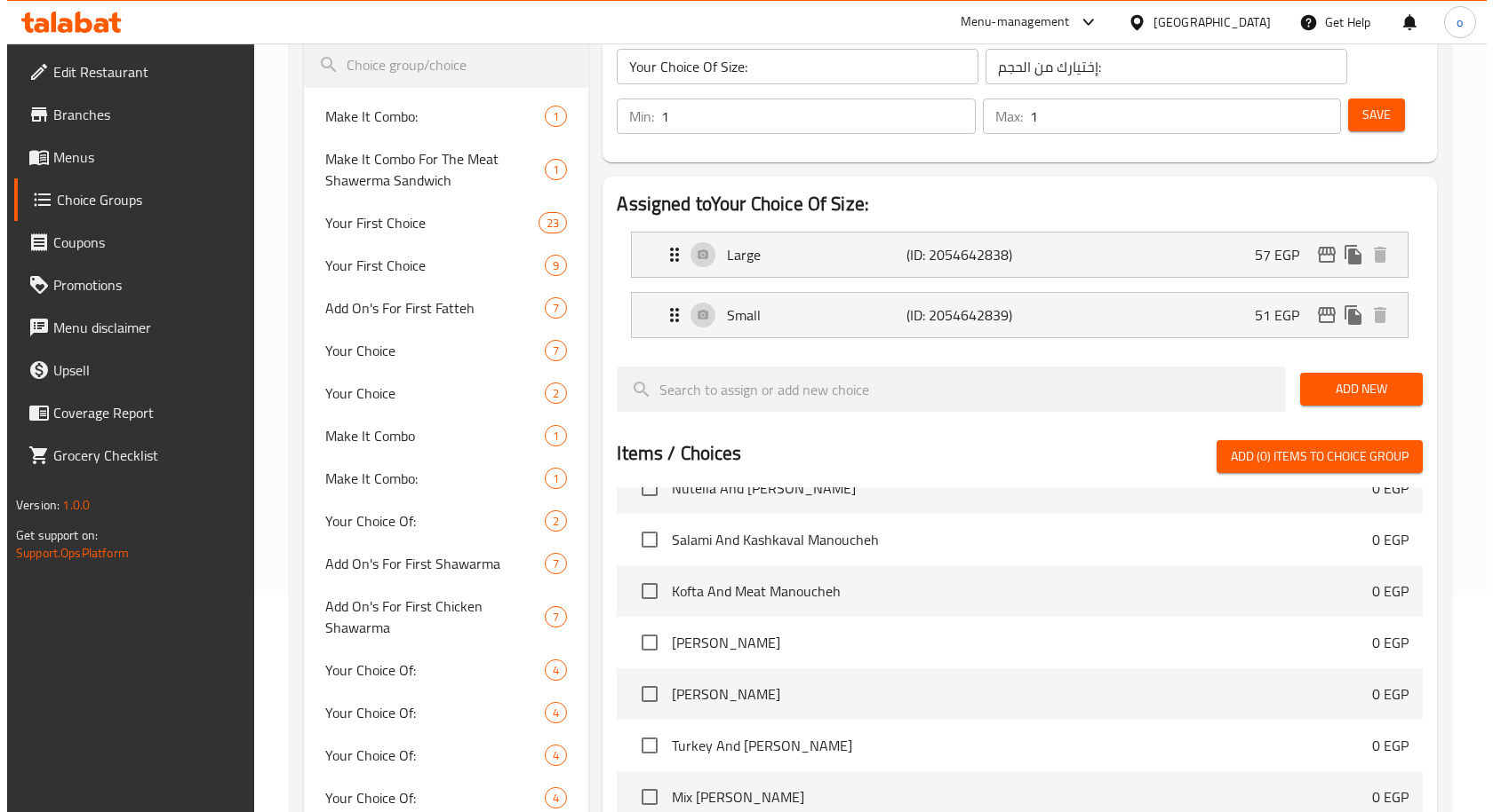
scroll to position [202, 0]
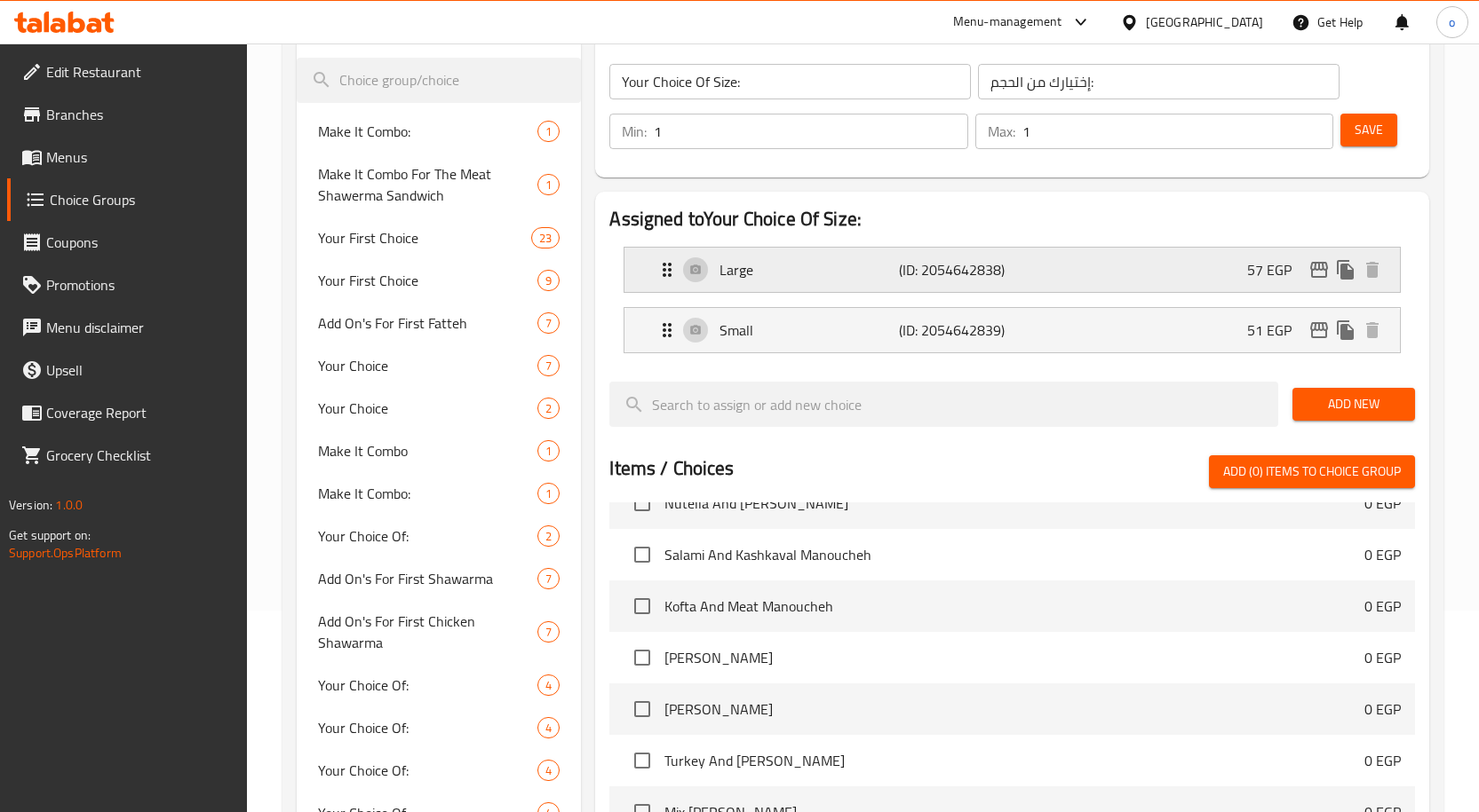
click at [1320, 270] on icon "edit" at bounding box center [1320, 270] width 22 height 22
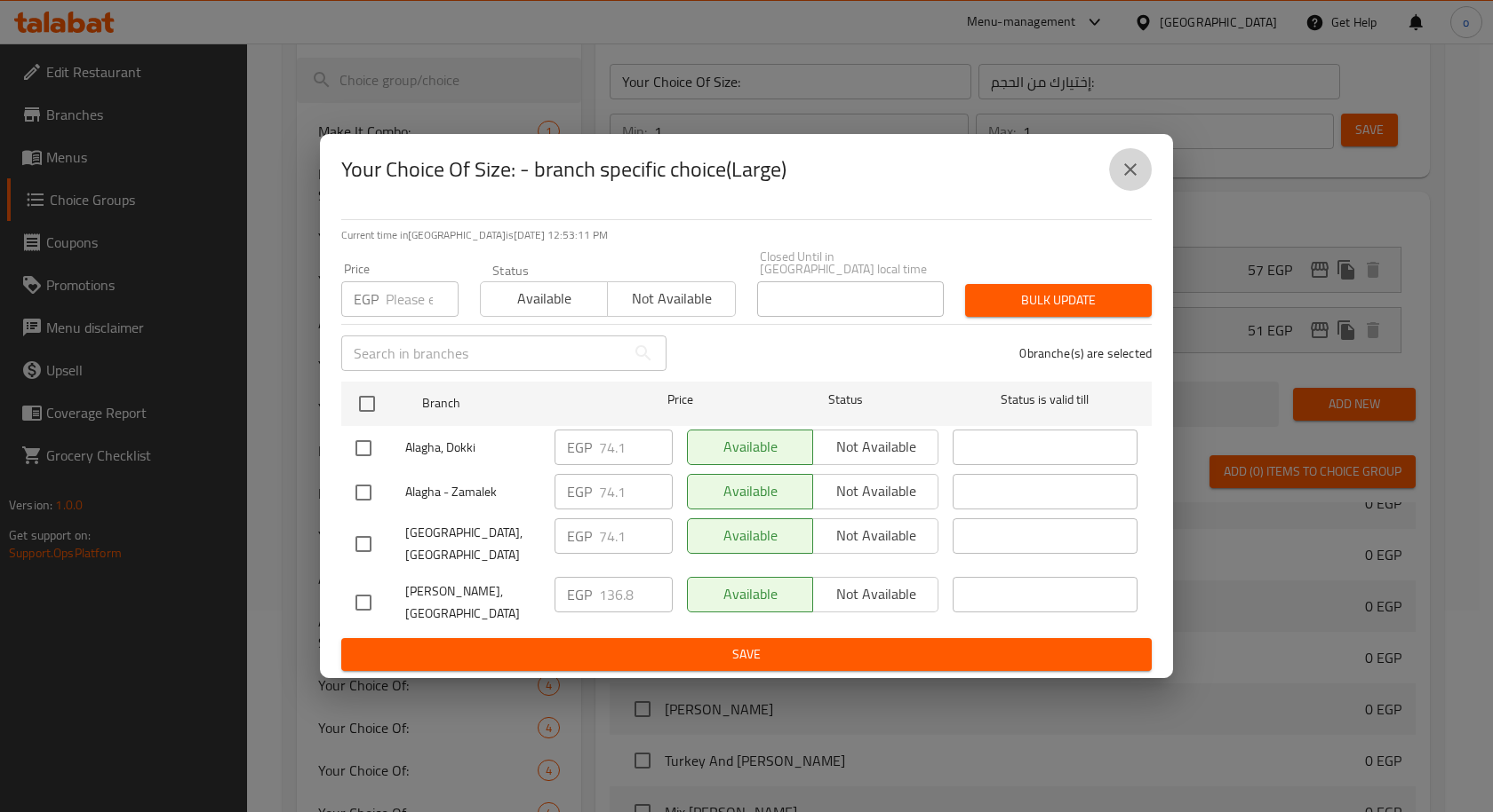
click at [1127, 180] on icon "close" at bounding box center [1130, 170] width 22 height 22
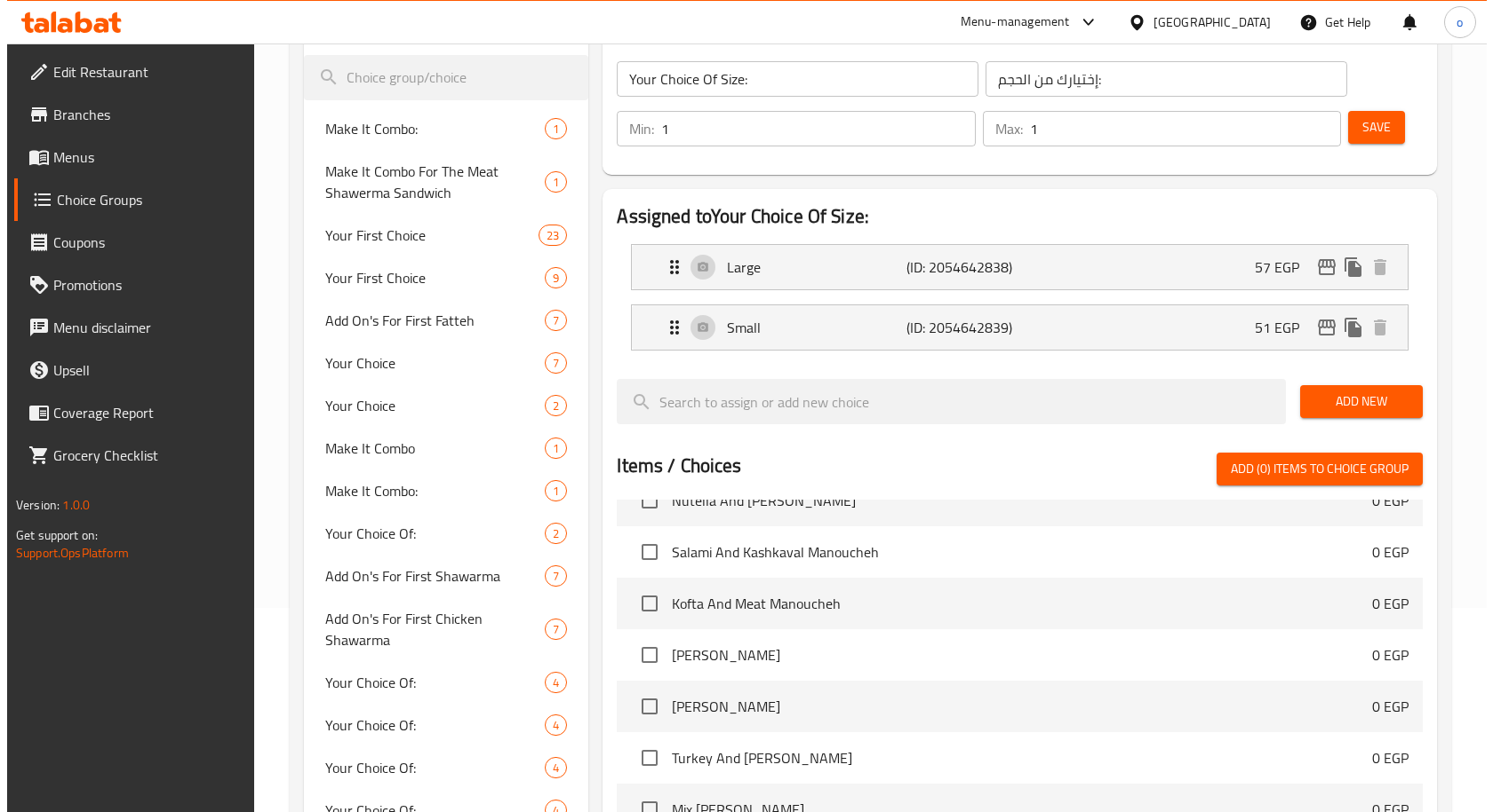
scroll to position [174, 0]
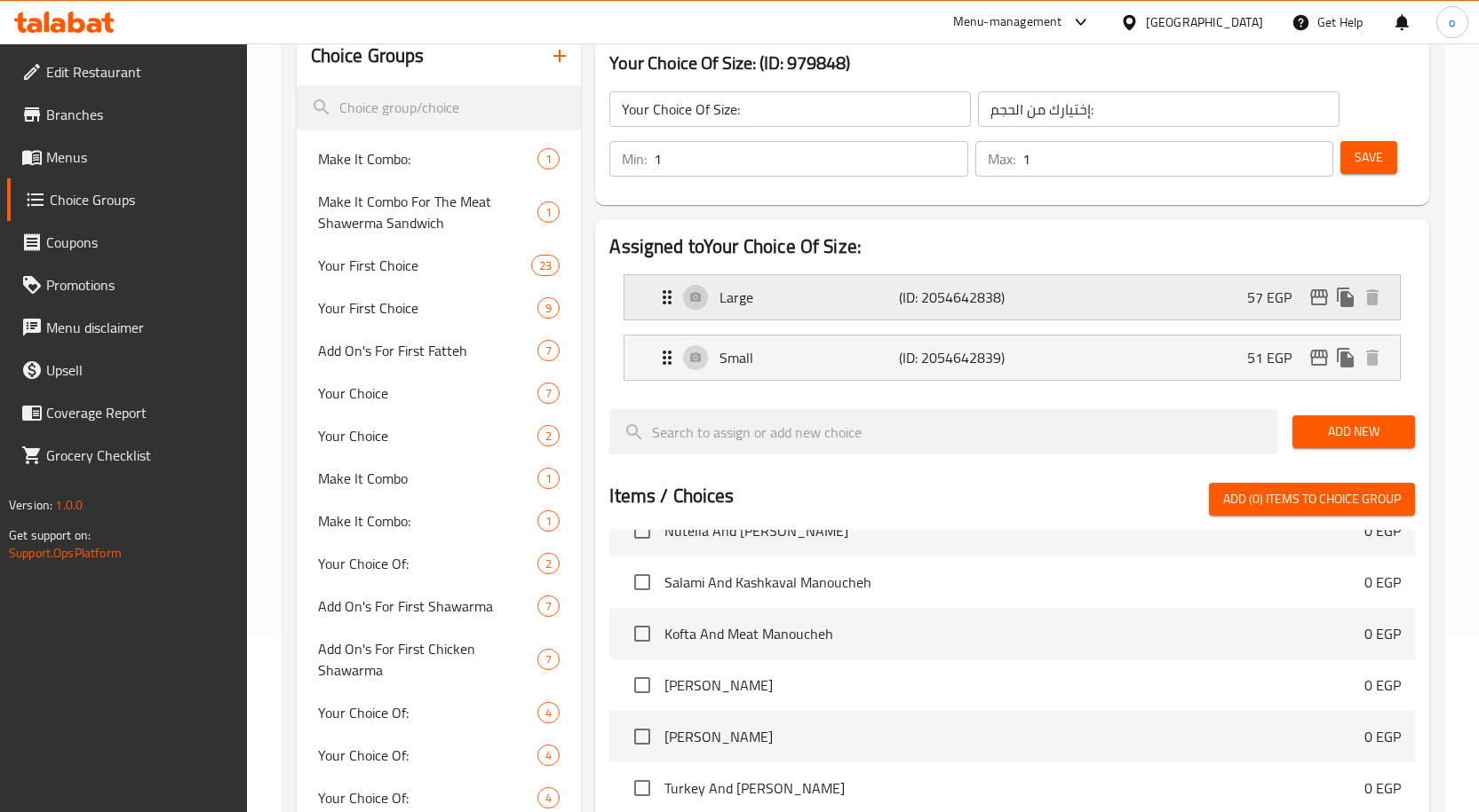
click at [1312, 302] on icon "edit" at bounding box center [1319, 297] width 18 height 16
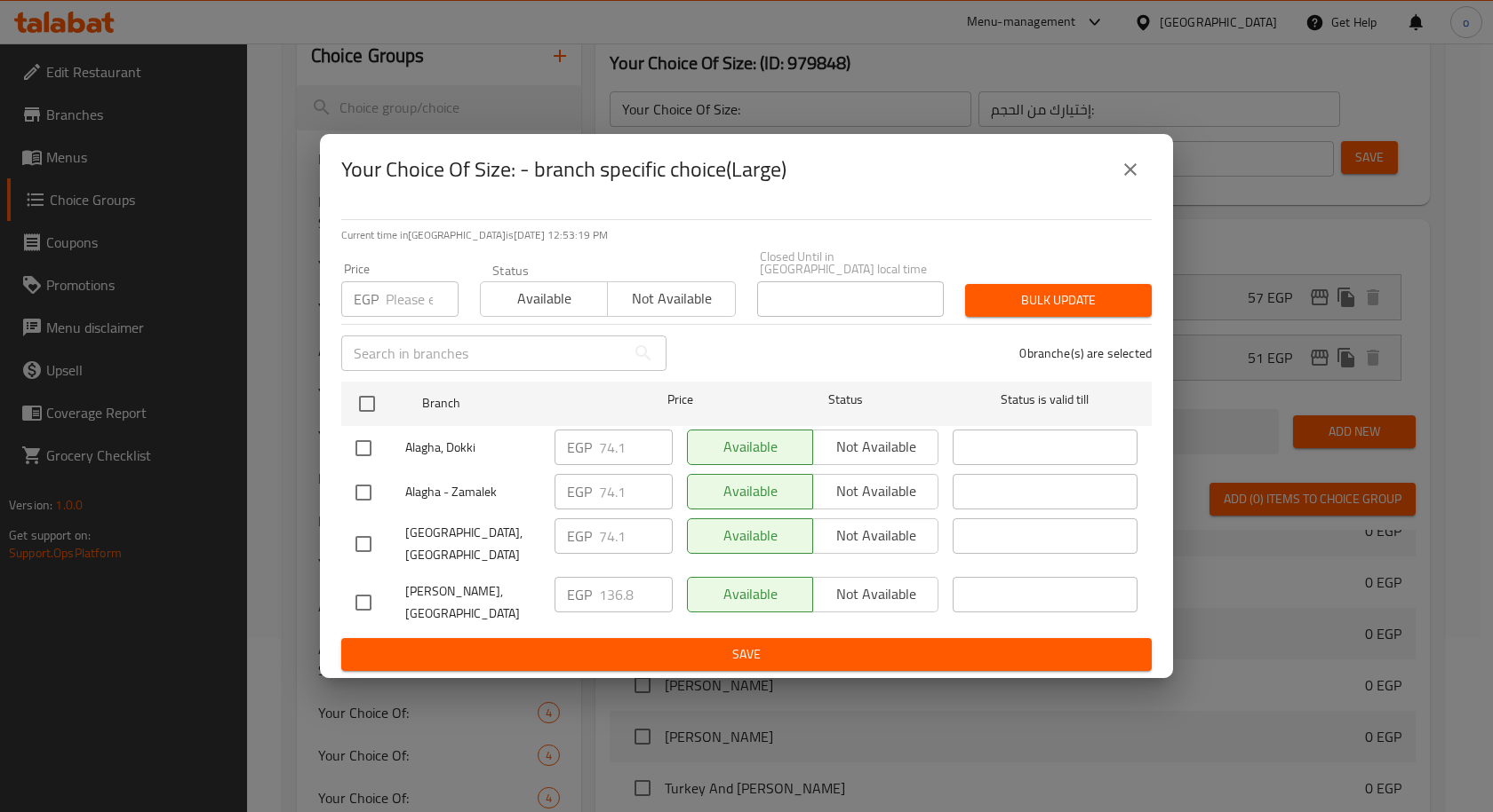
click at [363, 586] on input "checkbox" at bounding box center [363, 603] width 37 height 37
checkbox input "true"
click at [410, 309] on input "number" at bounding box center [422, 299] width 73 height 35
paste input "313.5"
type input "313.5"
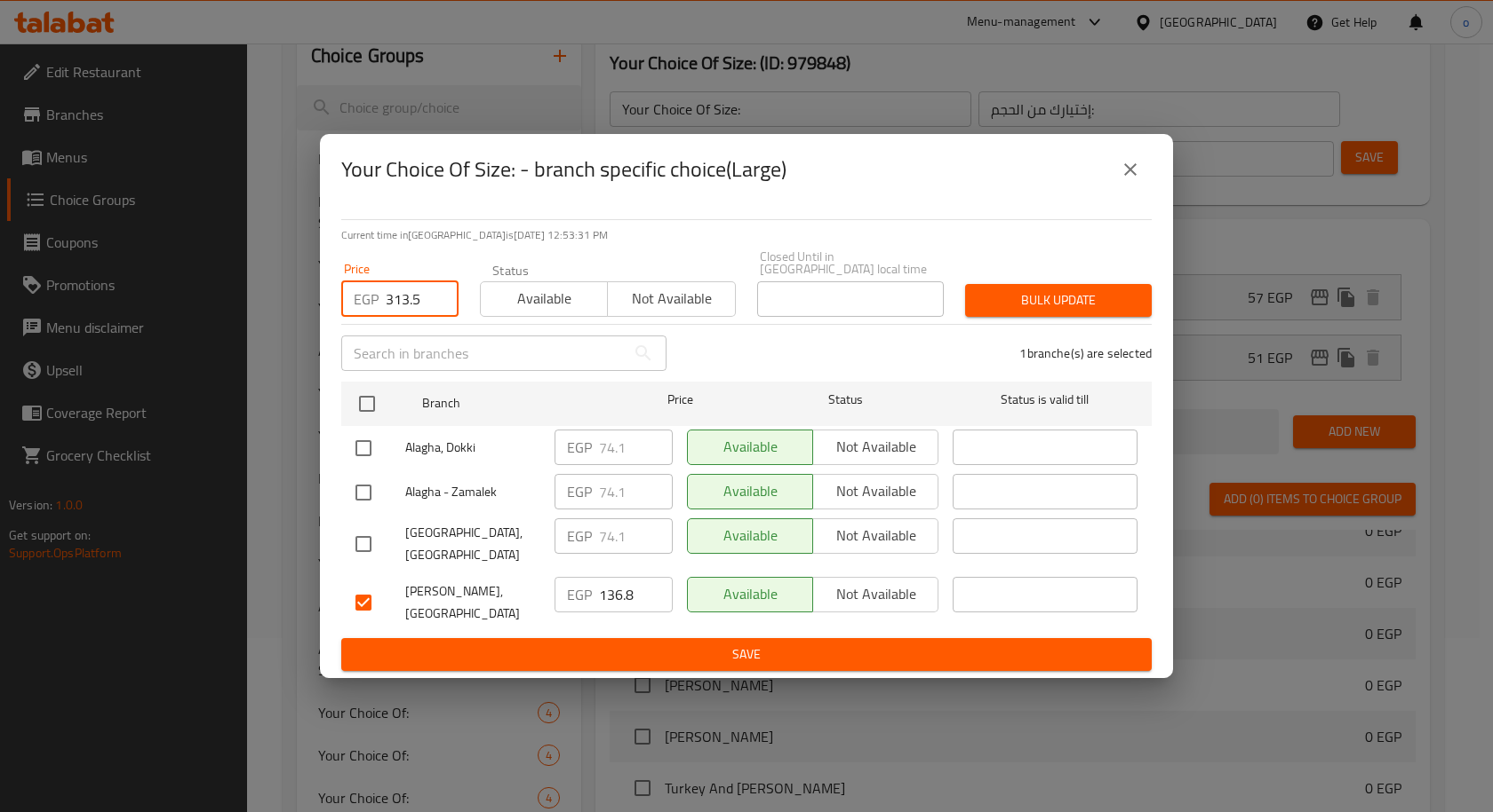
click at [999, 312] on span "Bulk update" at bounding box center [1057, 300] width 158 height 23
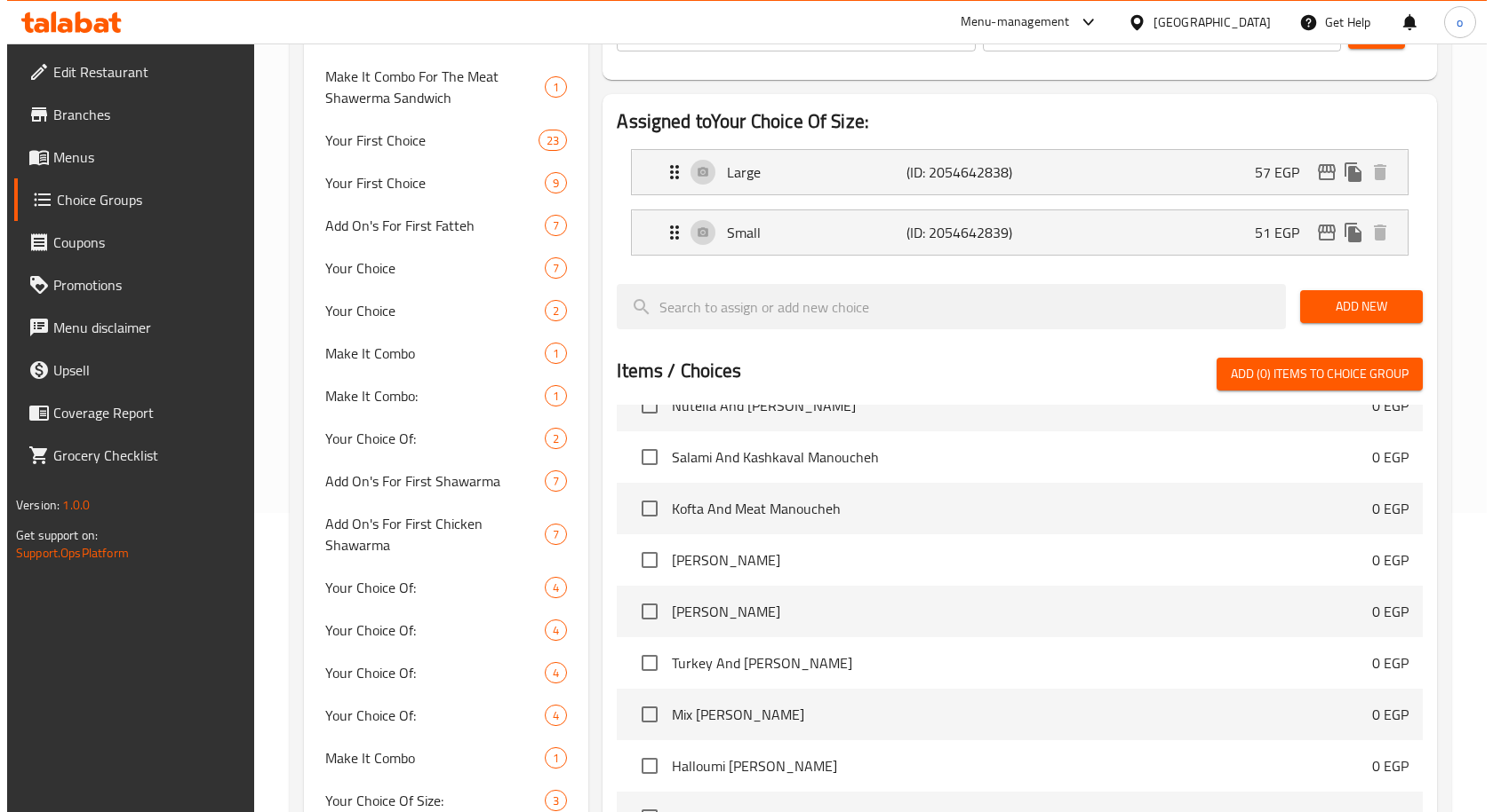
scroll to position [0, 0]
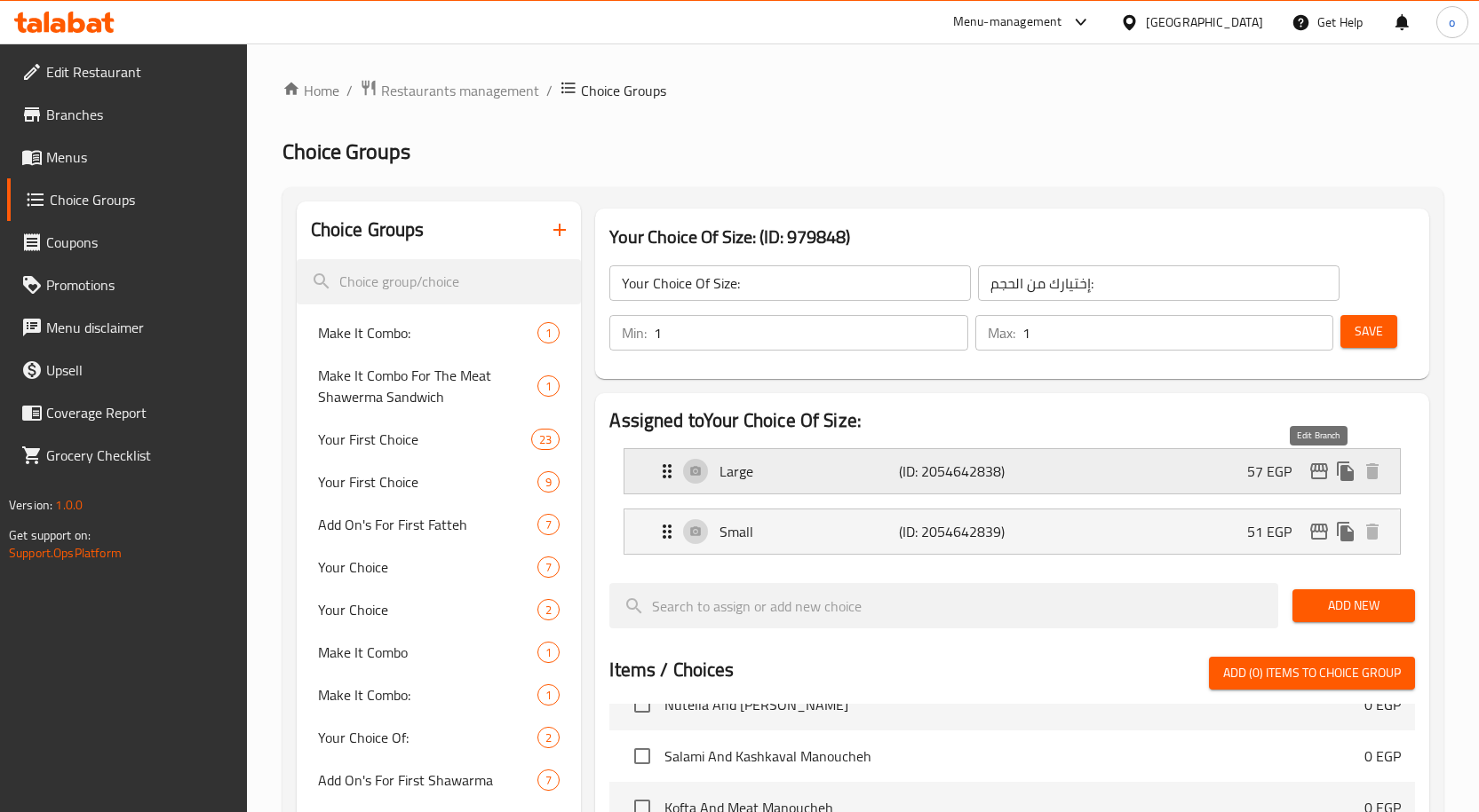
click at [1317, 464] on icon "edit" at bounding box center [1320, 472] width 22 height 22
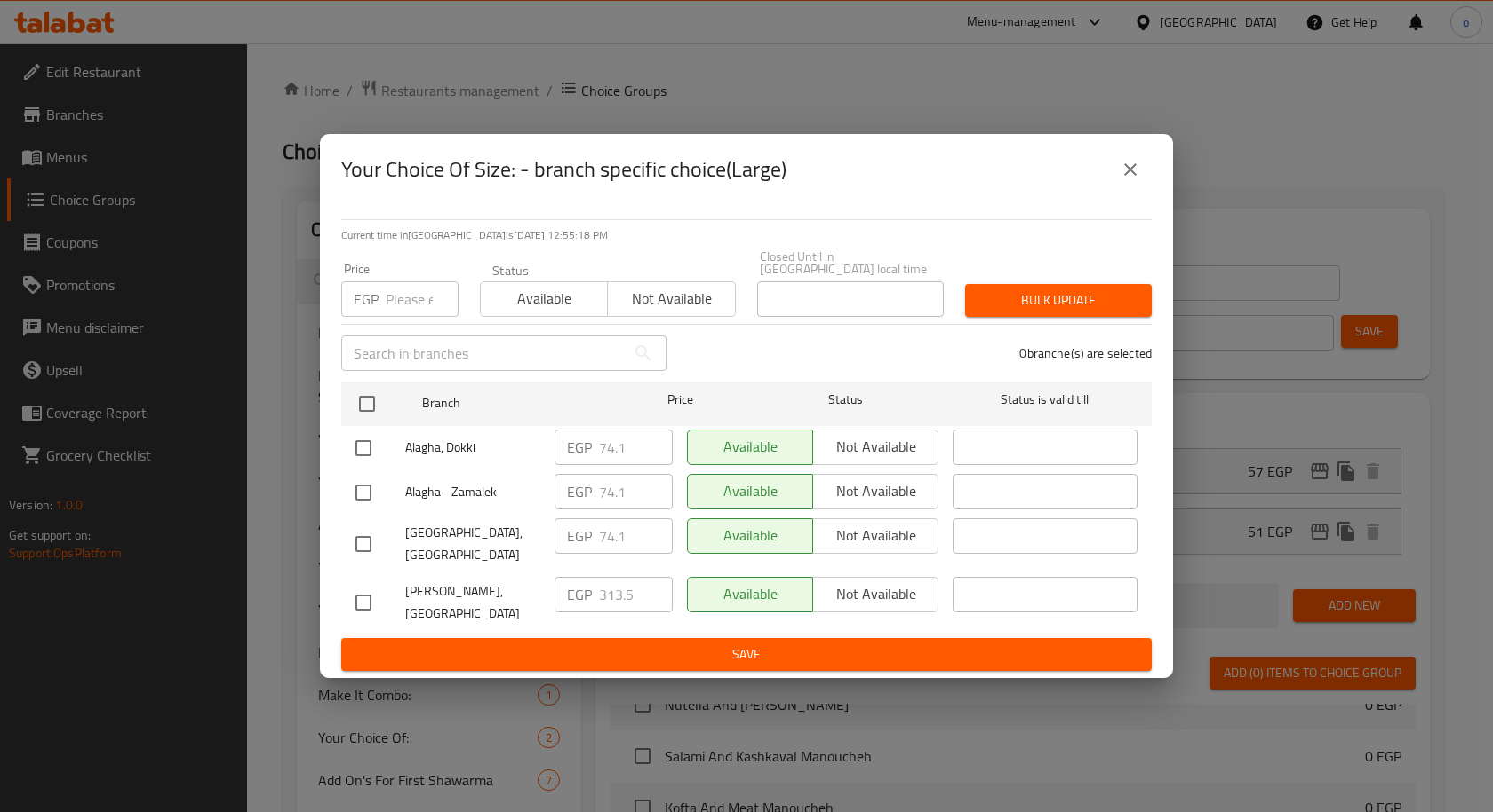
click at [1127, 180] on icon "close" at bounding box center [1130, 170] width 22 height 22
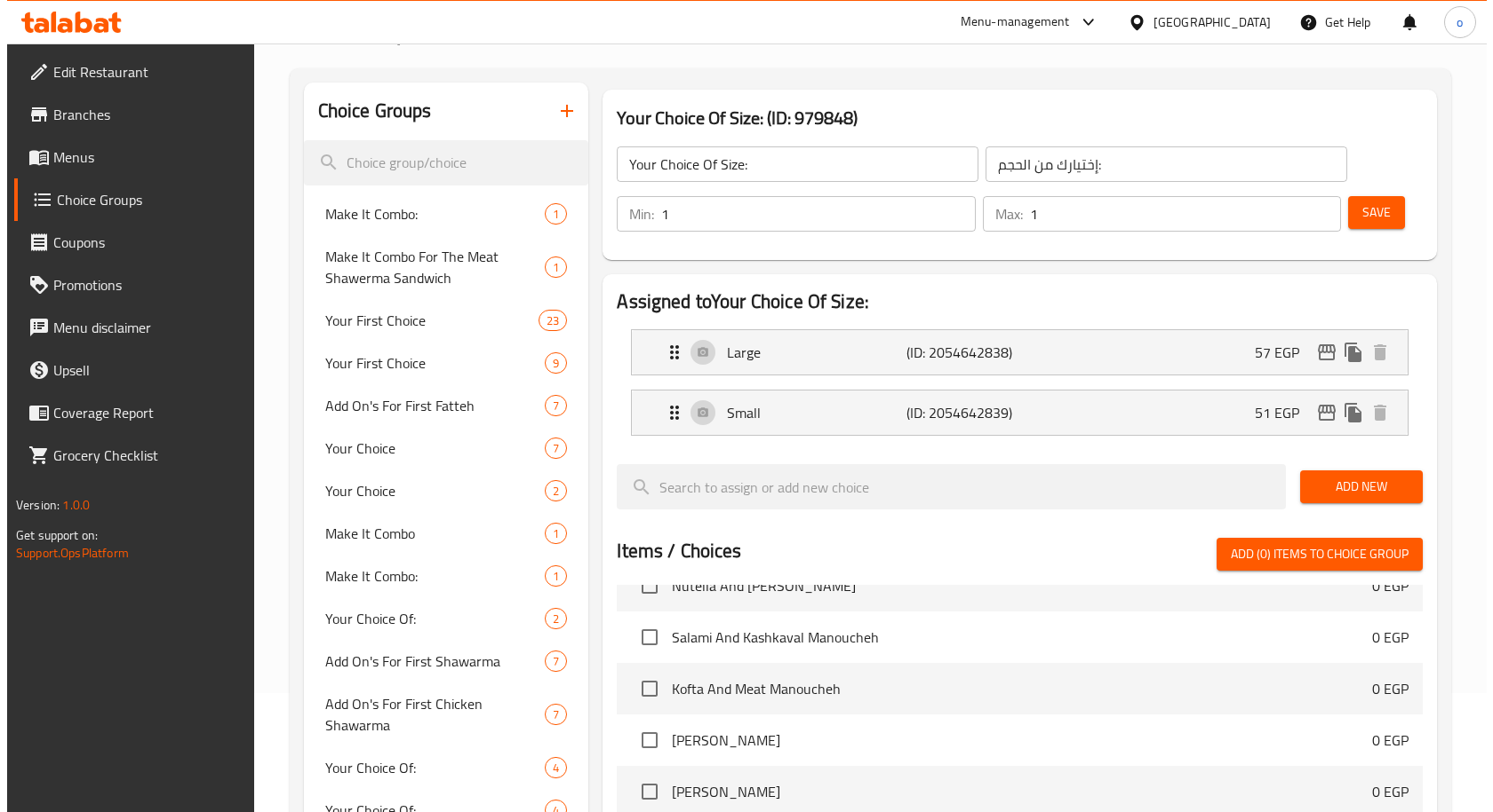
scroll to position [117, 0]
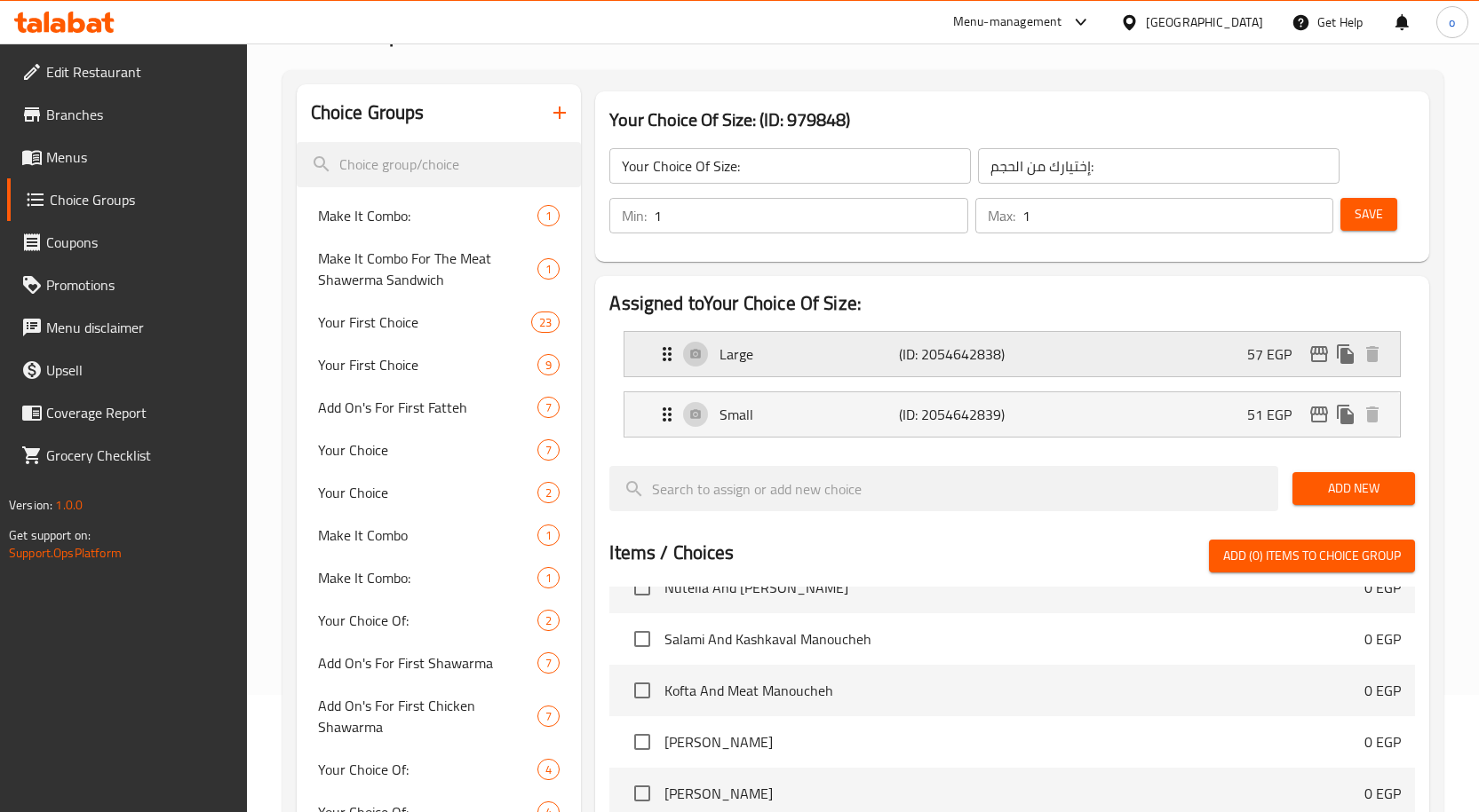
click at [1315, 354] on icon "edit" at bounding box center [1319, 354] width 18 height 16
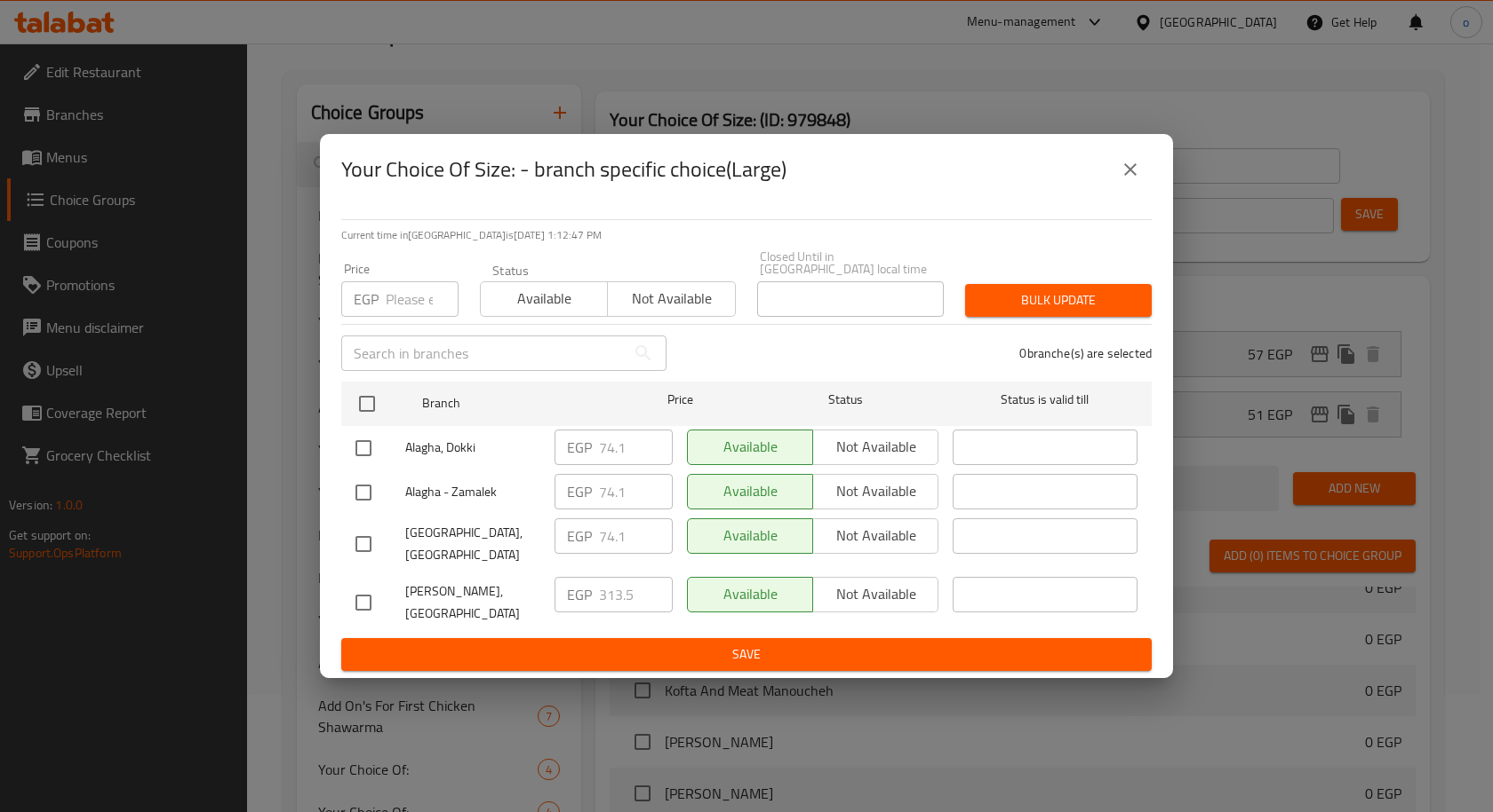
click at [1123, 180] on icon "close" at bounding box center [1130, 170] width 22 height 22
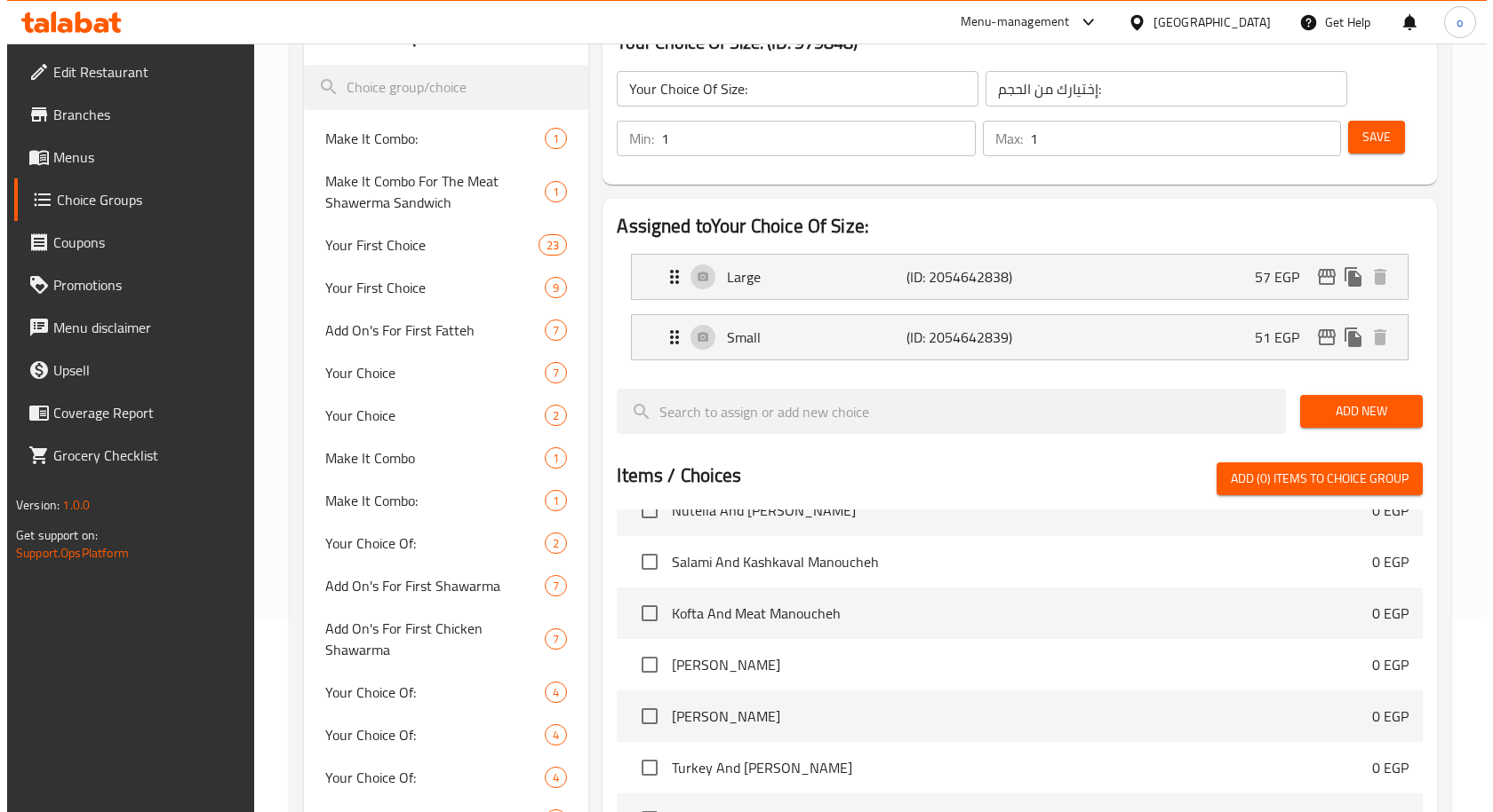
scroll to position [149, 0]
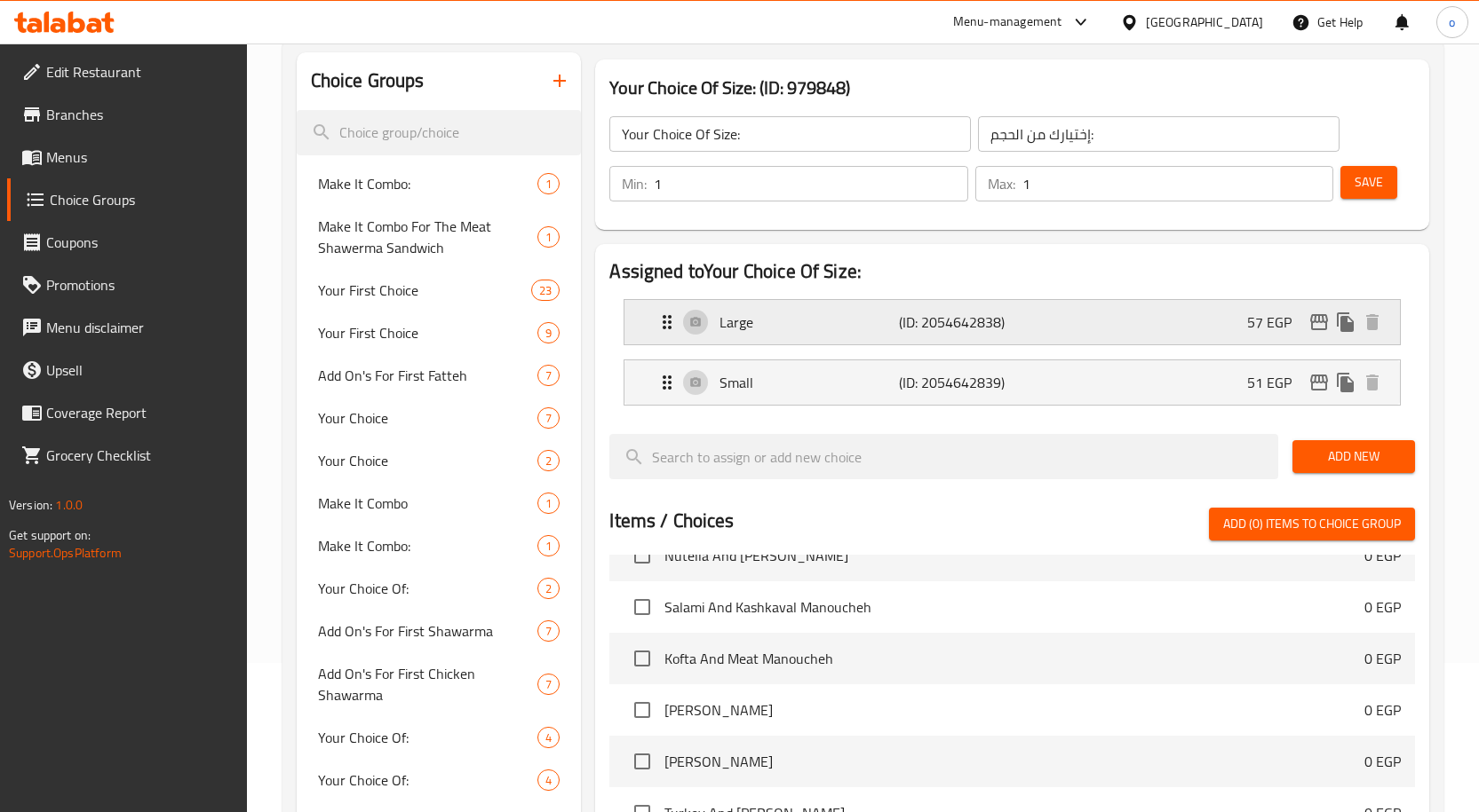
click at [1316, 328] on icon "edit" at bounding box center [1319, 322] width 18 height 16
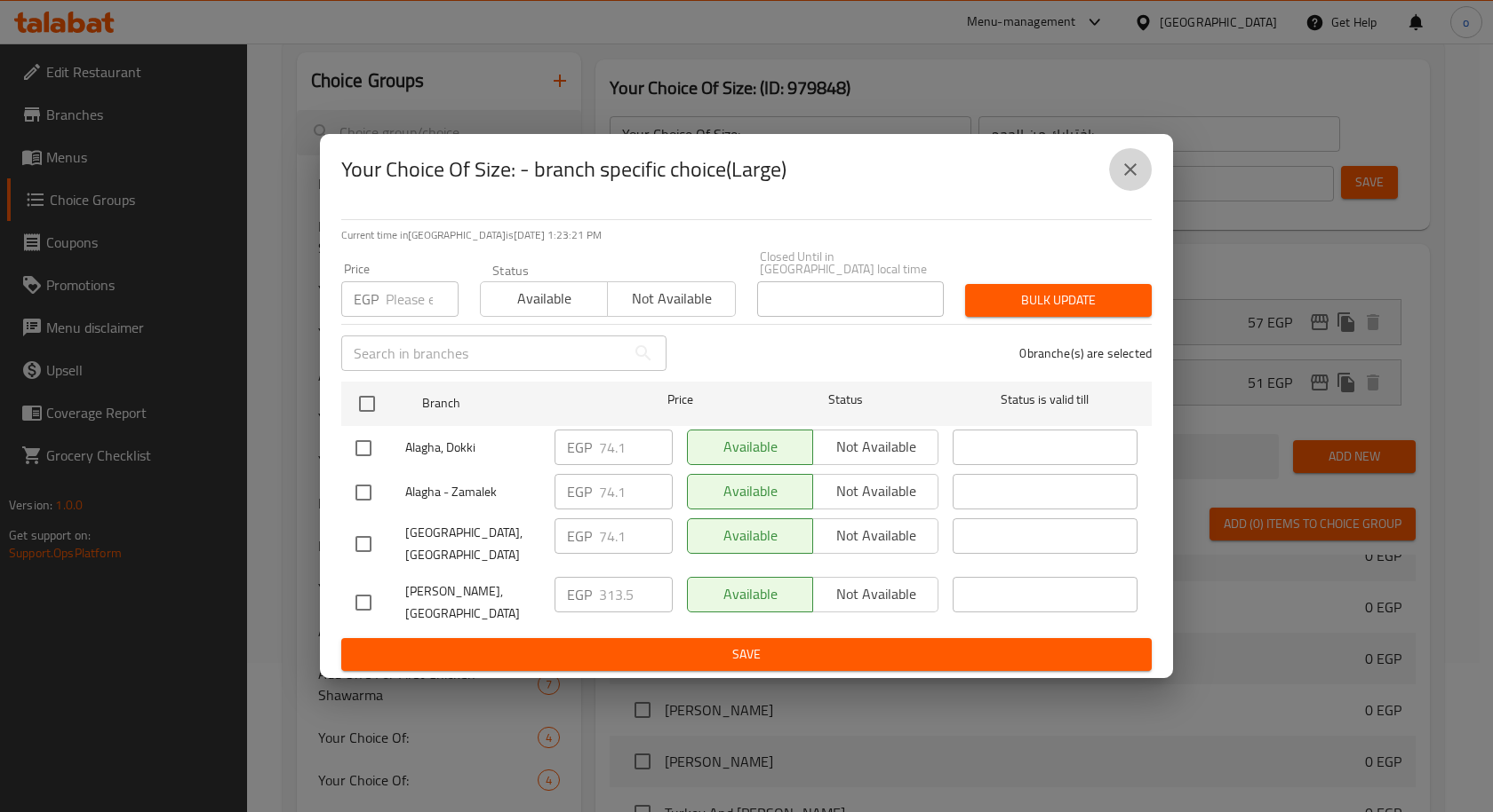
click at [1134, 180] on icon "close" at bounding box center [1130, 170] width 22 height 22
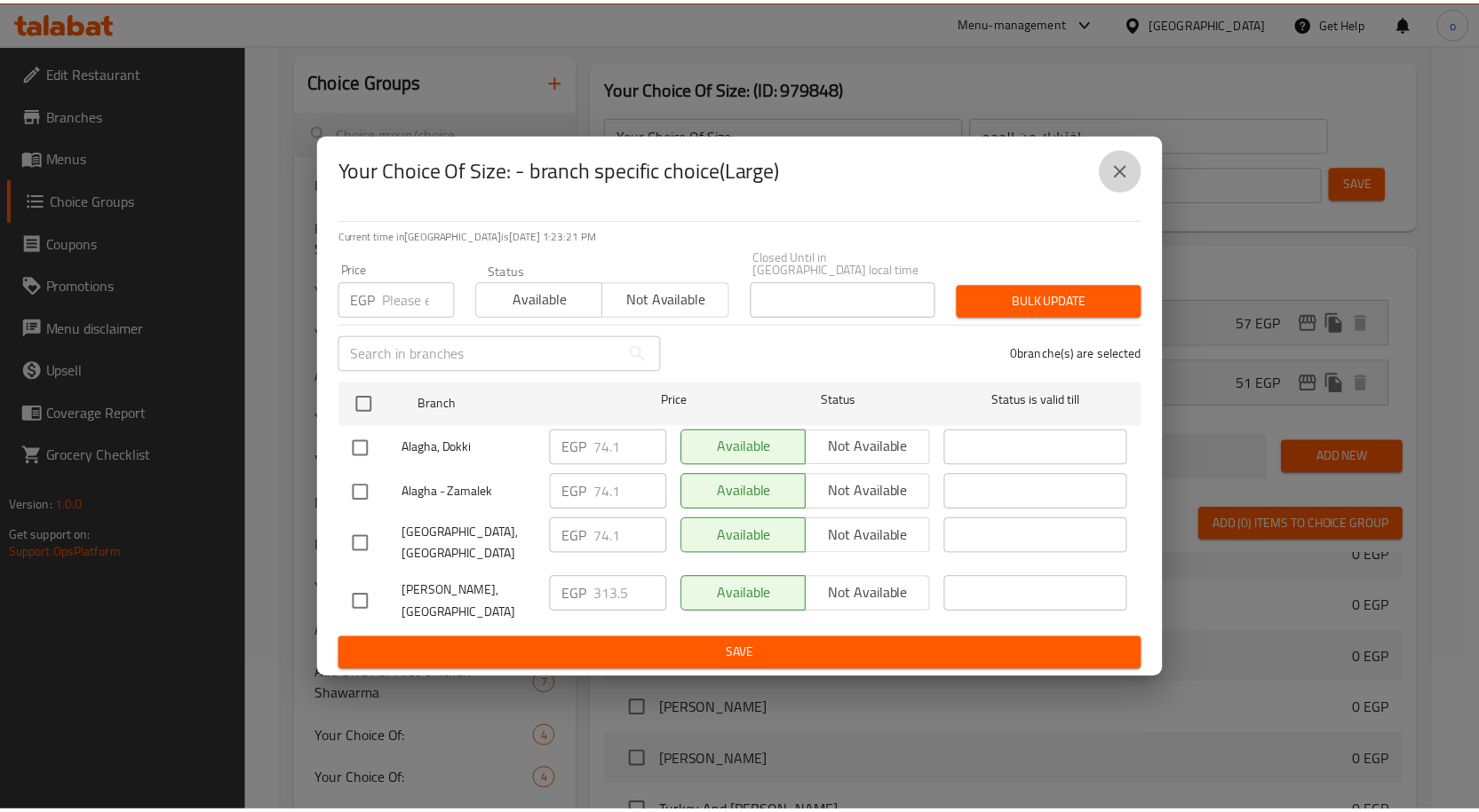
scroll to position [6959, 0]
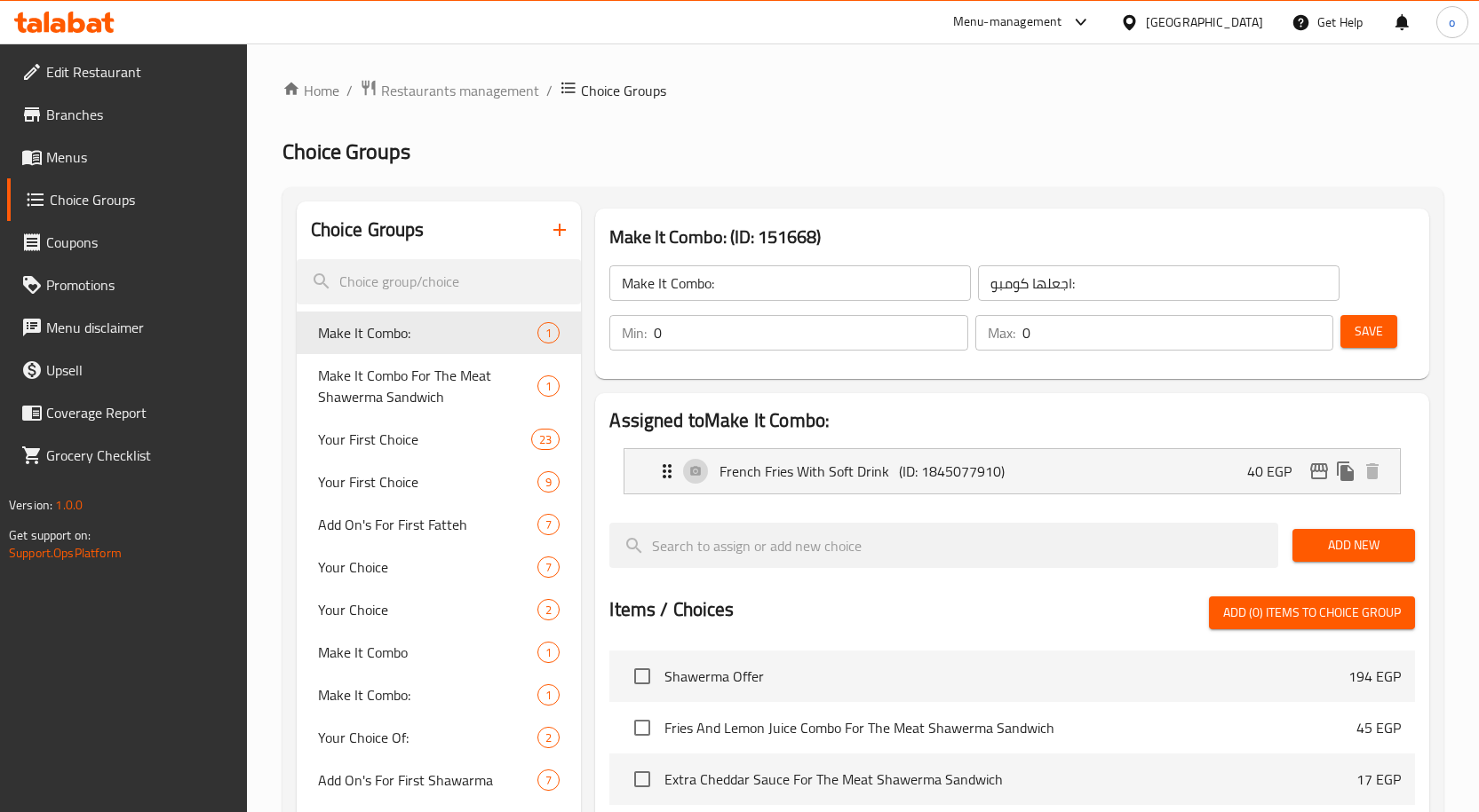
click at [73, 159] on span "Menus" at bounding box center [140, 157] width 187 height 22
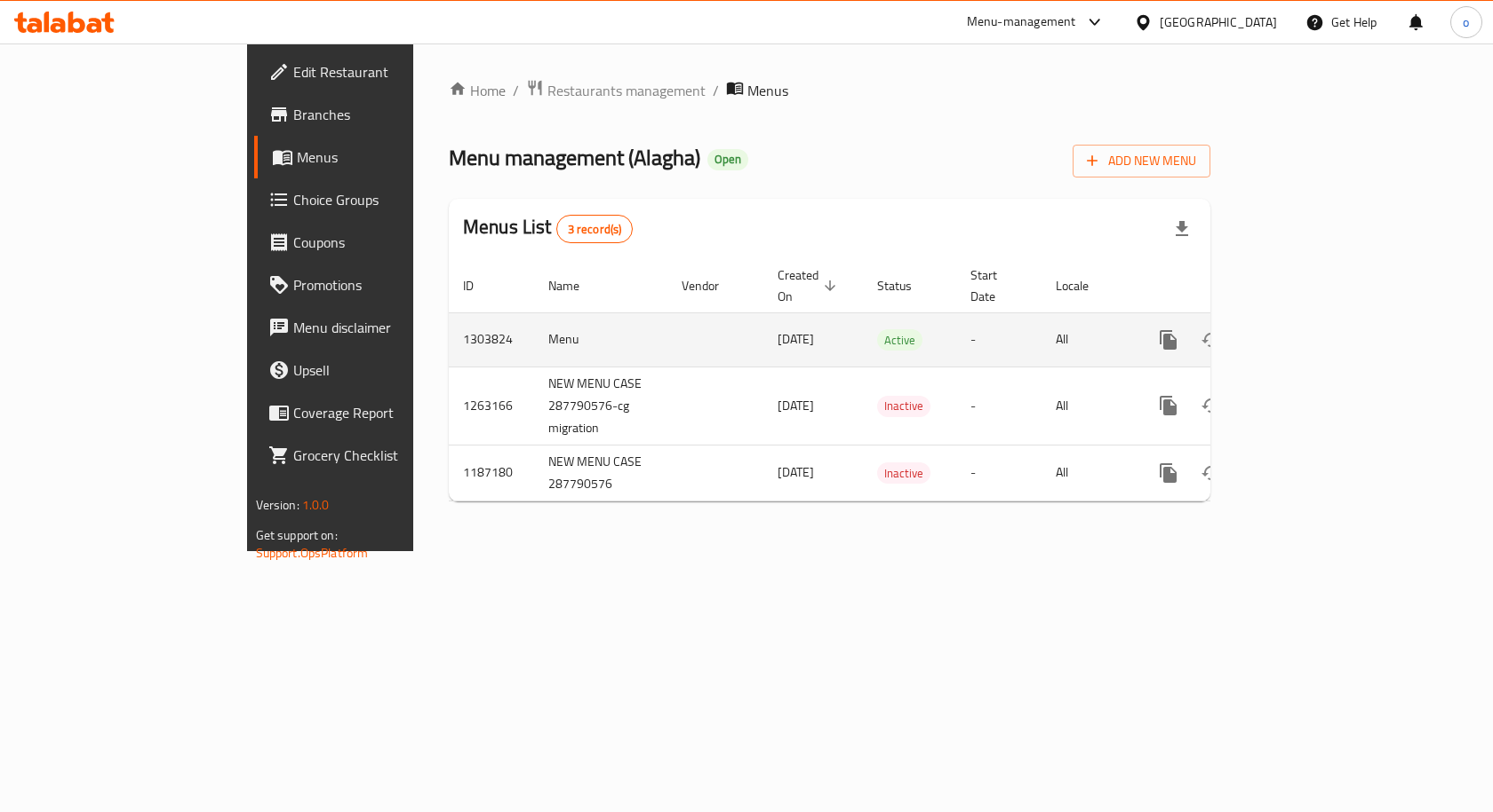
click at [1318, 319] on link "enhanced table" at bounding box center [1295, 339] width 42 height 42
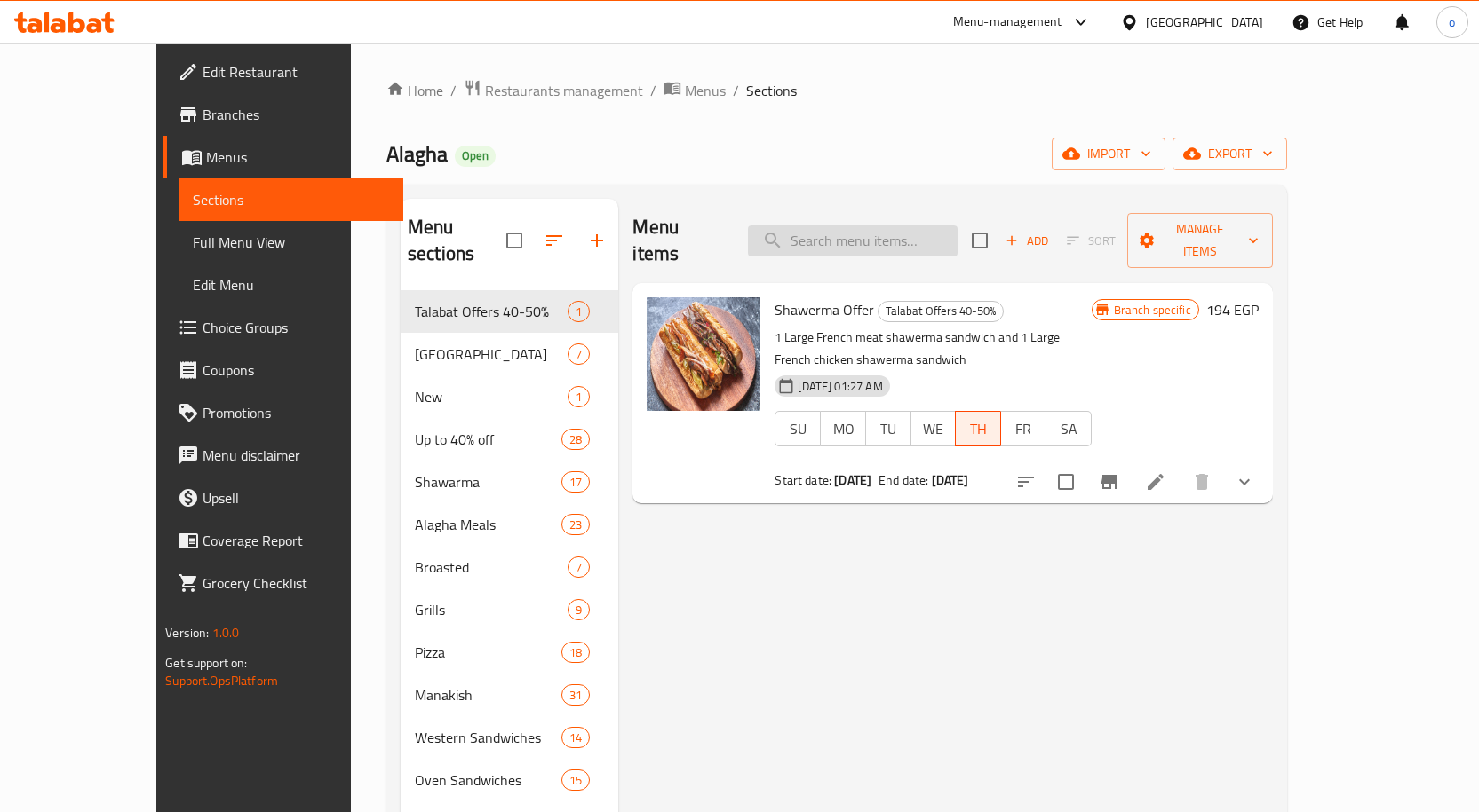
click at [938, 225] on input "search" at bounding box center [853, 241] width 209 height 31
paste input "Fatteh Mix"
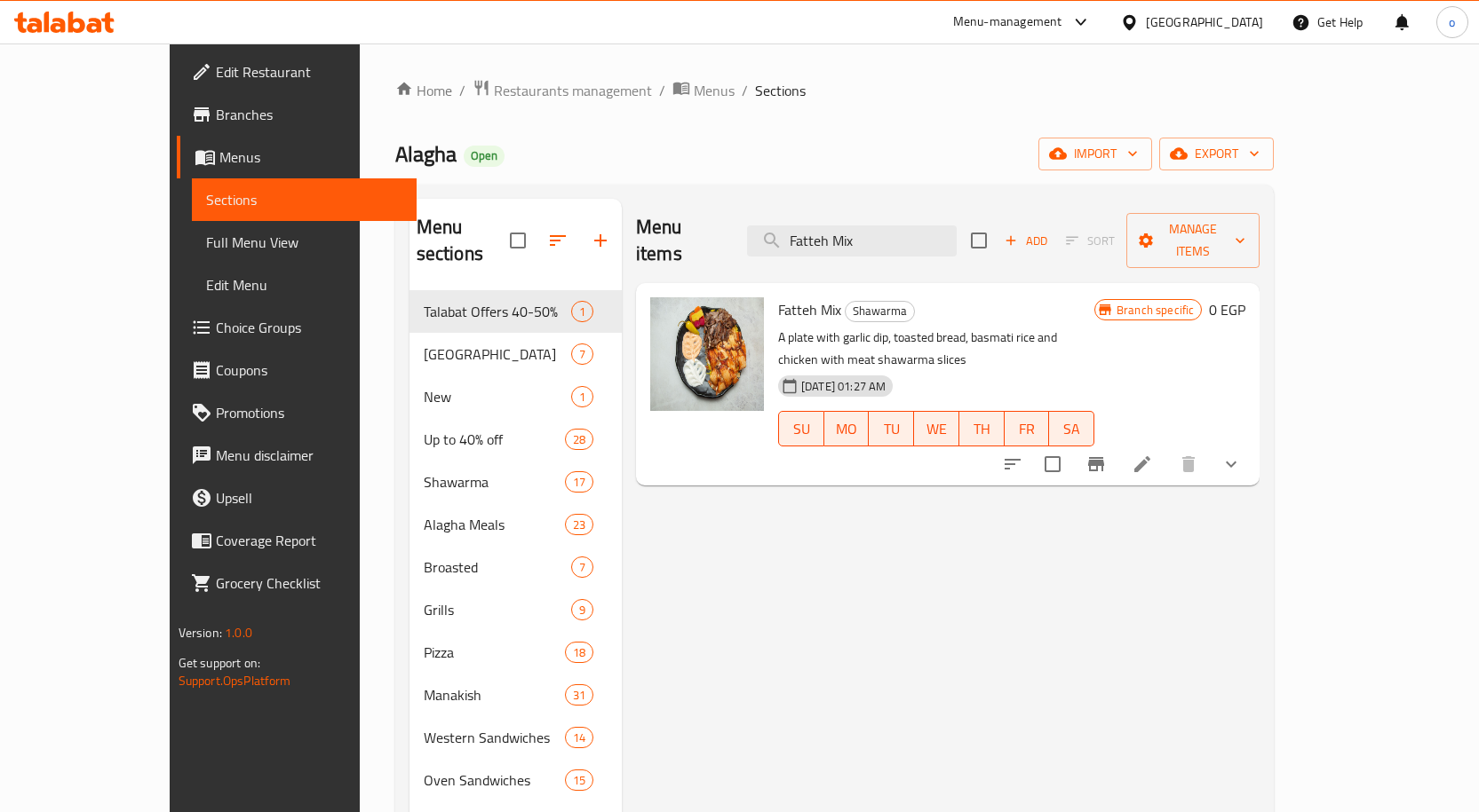
type input "Fatteh Mix"
click at [1153, 454] on icon at bounding box center [1143, 465] width 22 height 22
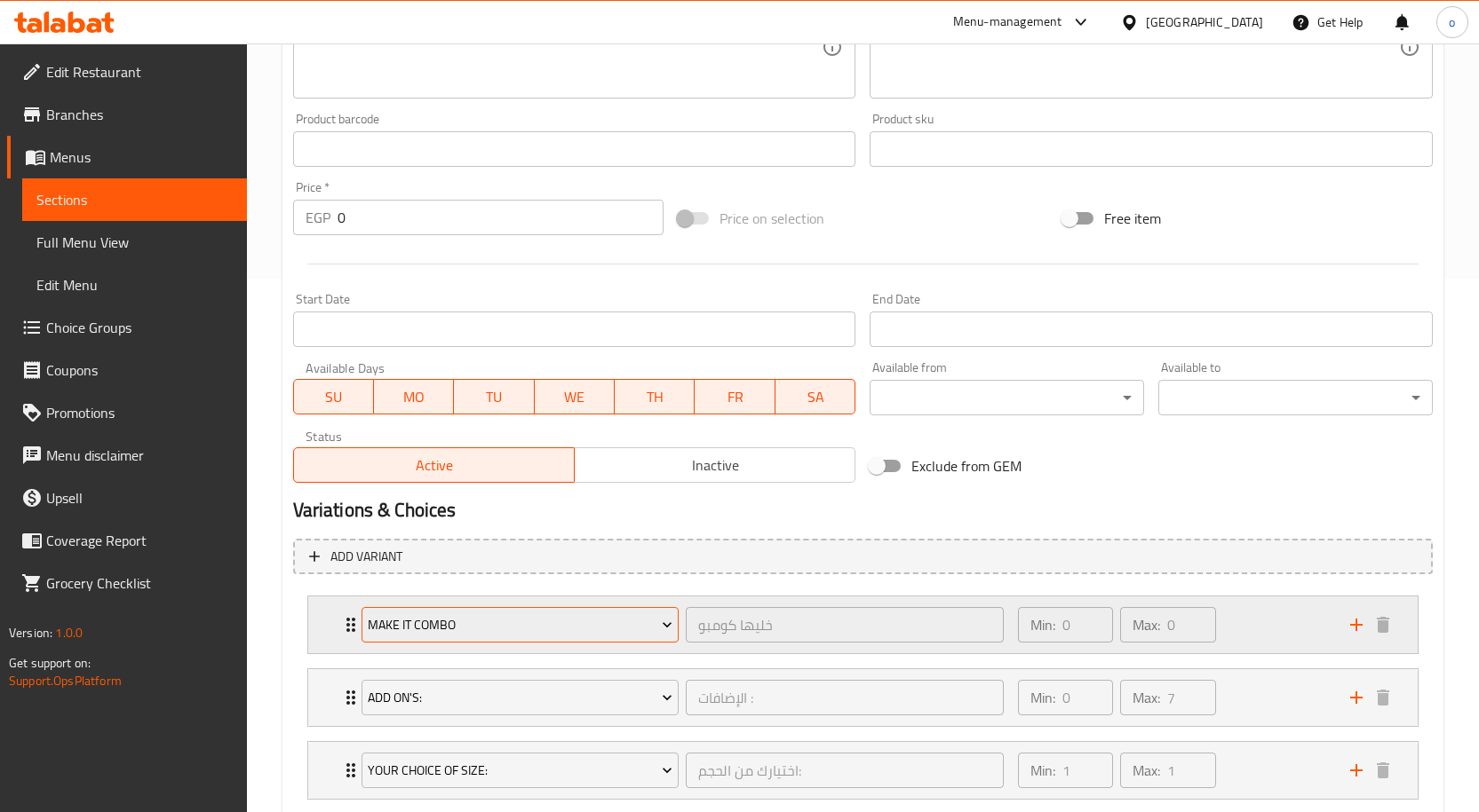
scroll to position [643, 0]
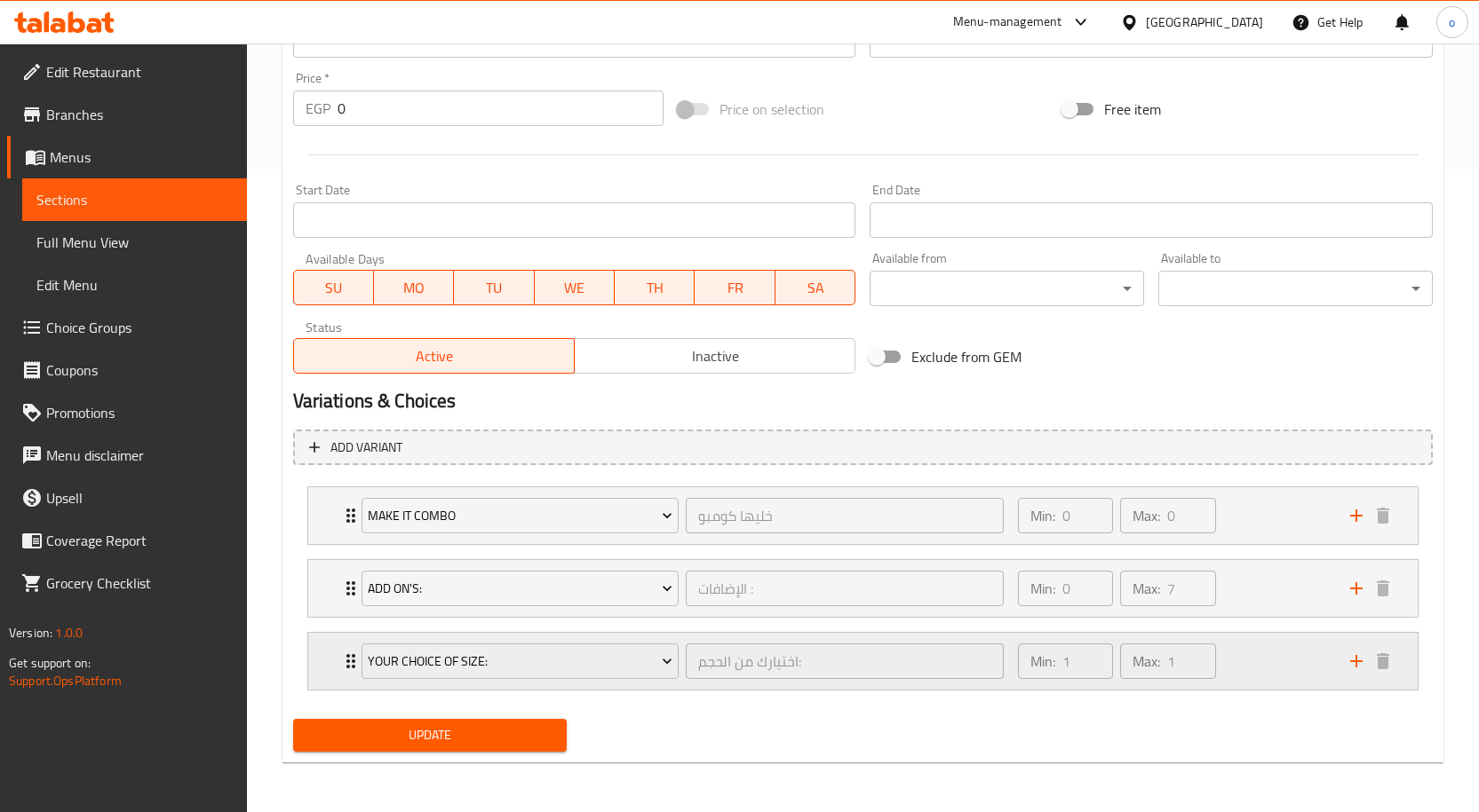
click at [1257, 657] on div "Min: 1 ​ Max: 1 ​" at bounding box center [1173, 662] width 332 height 57
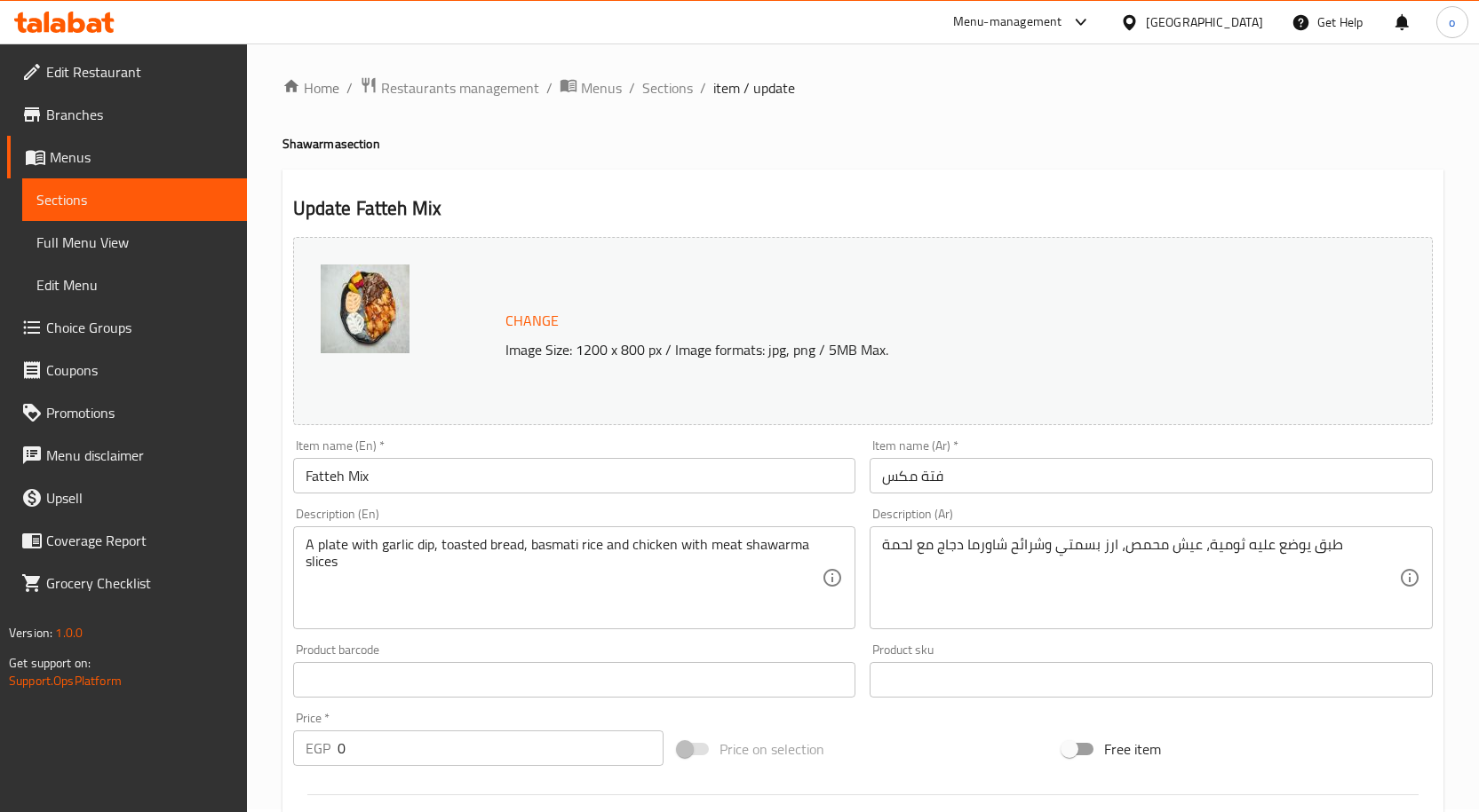
scroll to position [0, 0]
click at [645, 167] on div "Home / Restaurants management / Menus / Sections / item / update Shawarma secti…" at bounding box center [862, 828] width 1161 height 1498
click at [664, 95] on span "Sections" at bounding box center [667, 90] width 50 height 22
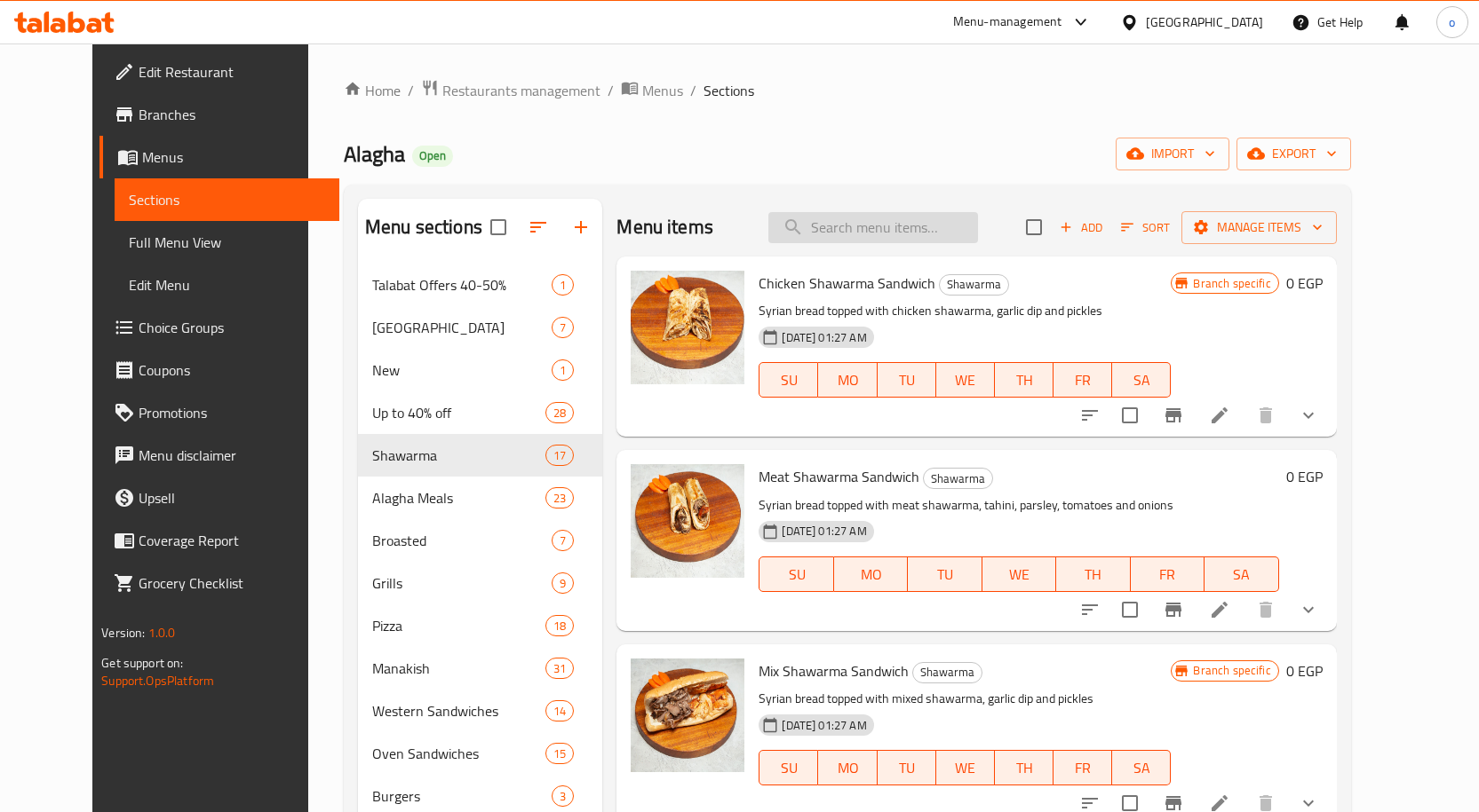
click at [874, 225] on input "search" at bounding box center [872, 228] width 209 height 31
paste input "Fatteh Mix"
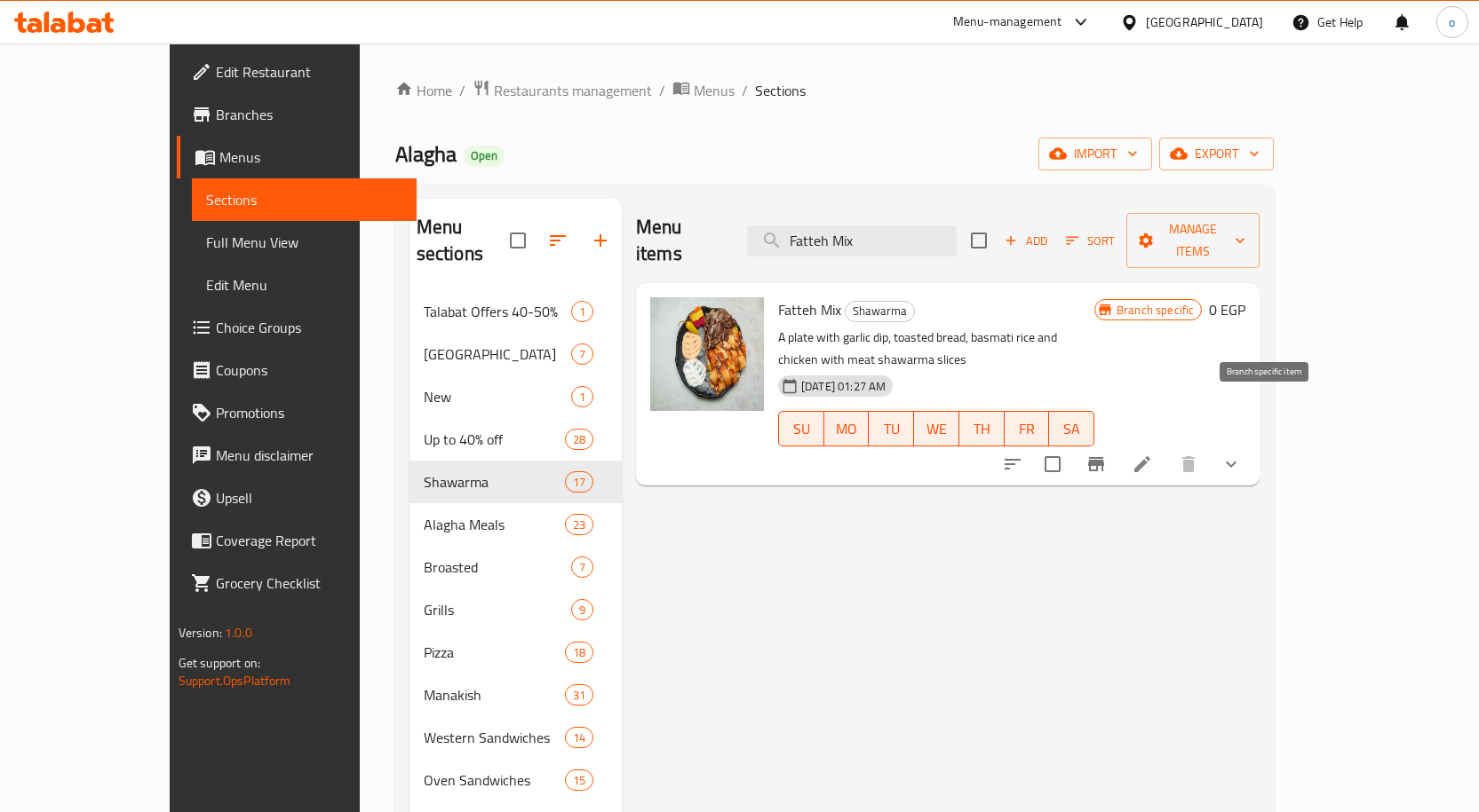
type input "Fatteh Mix"
click at [1104, 457] on icon "Branch-specific-item" at bounding box center [1096, 464] width 16 height 14
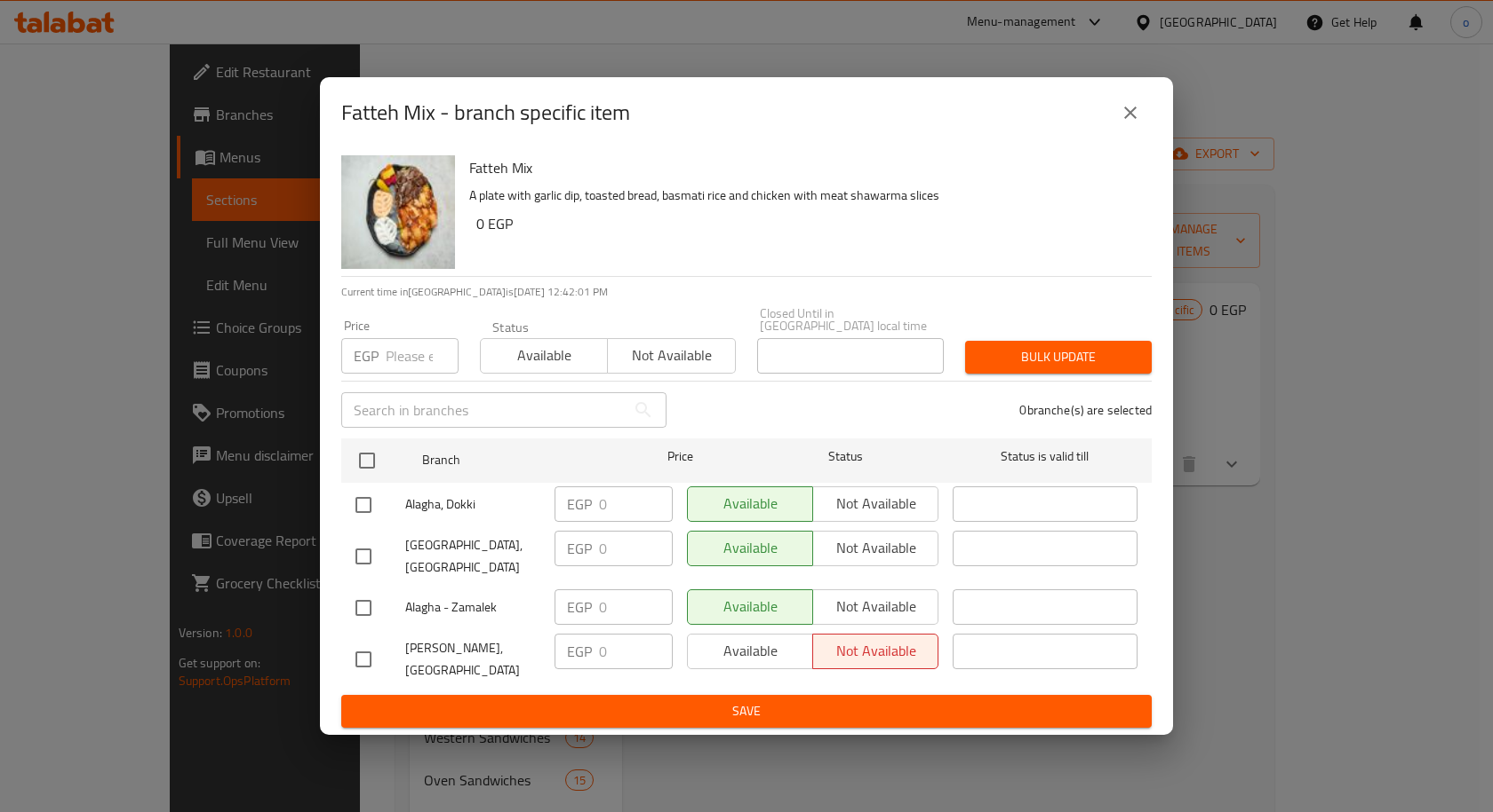
click at [1131, 120] on button "close" at bounding box center [1129, 112] width 42 height 42
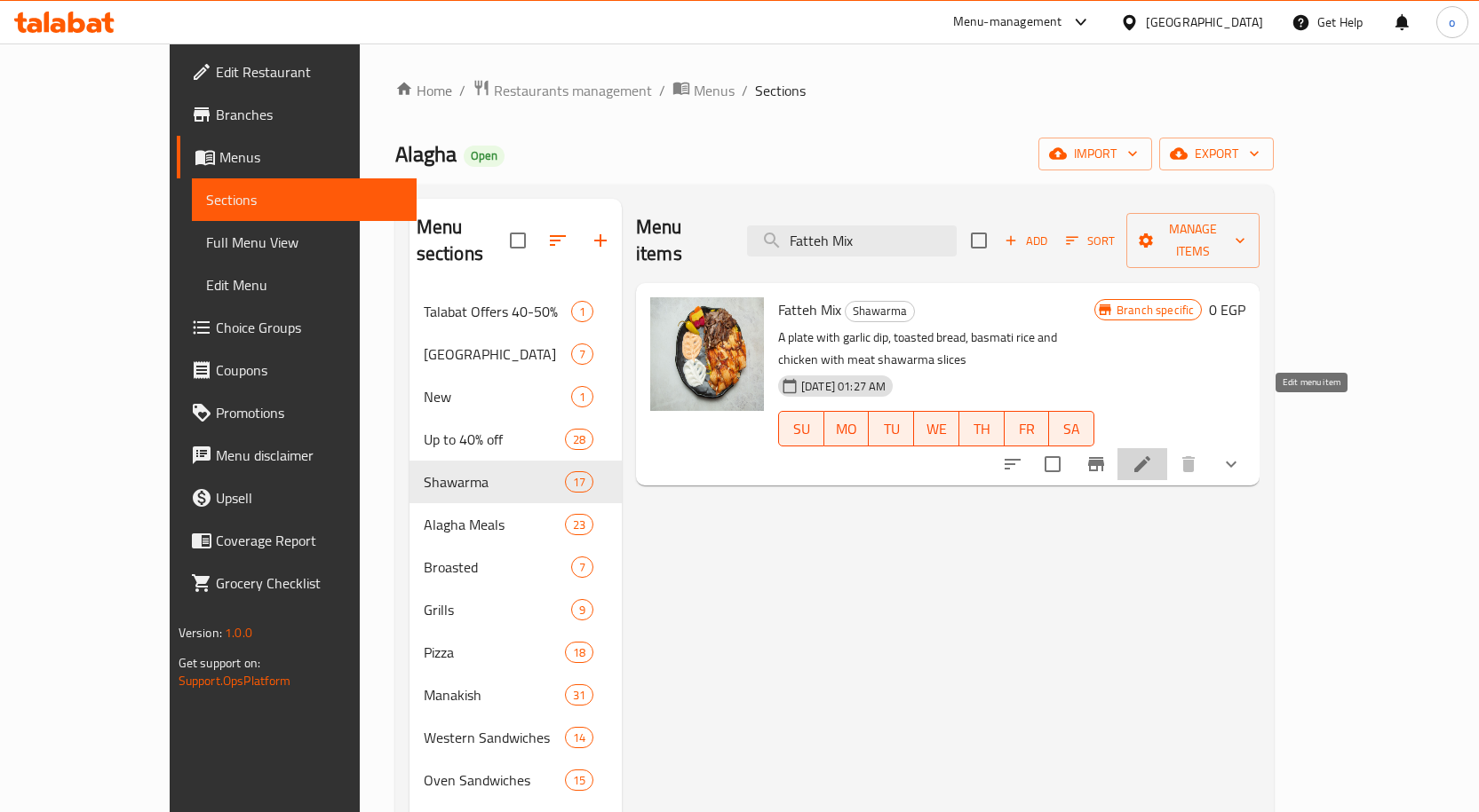
click at [1153, 454] on icon at bounding box center [1143, 465] width 22 height 22
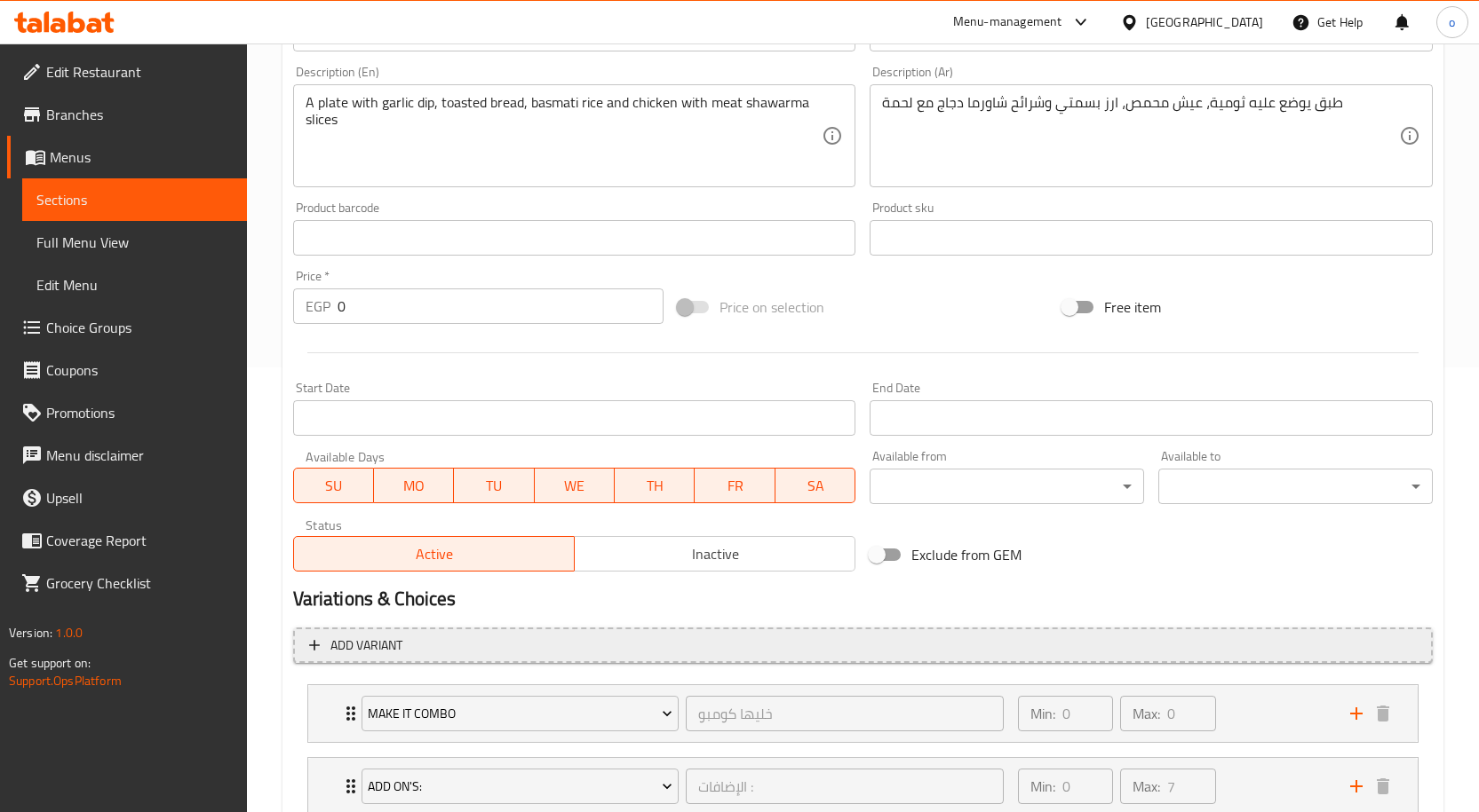
scroll to position [643, 0]
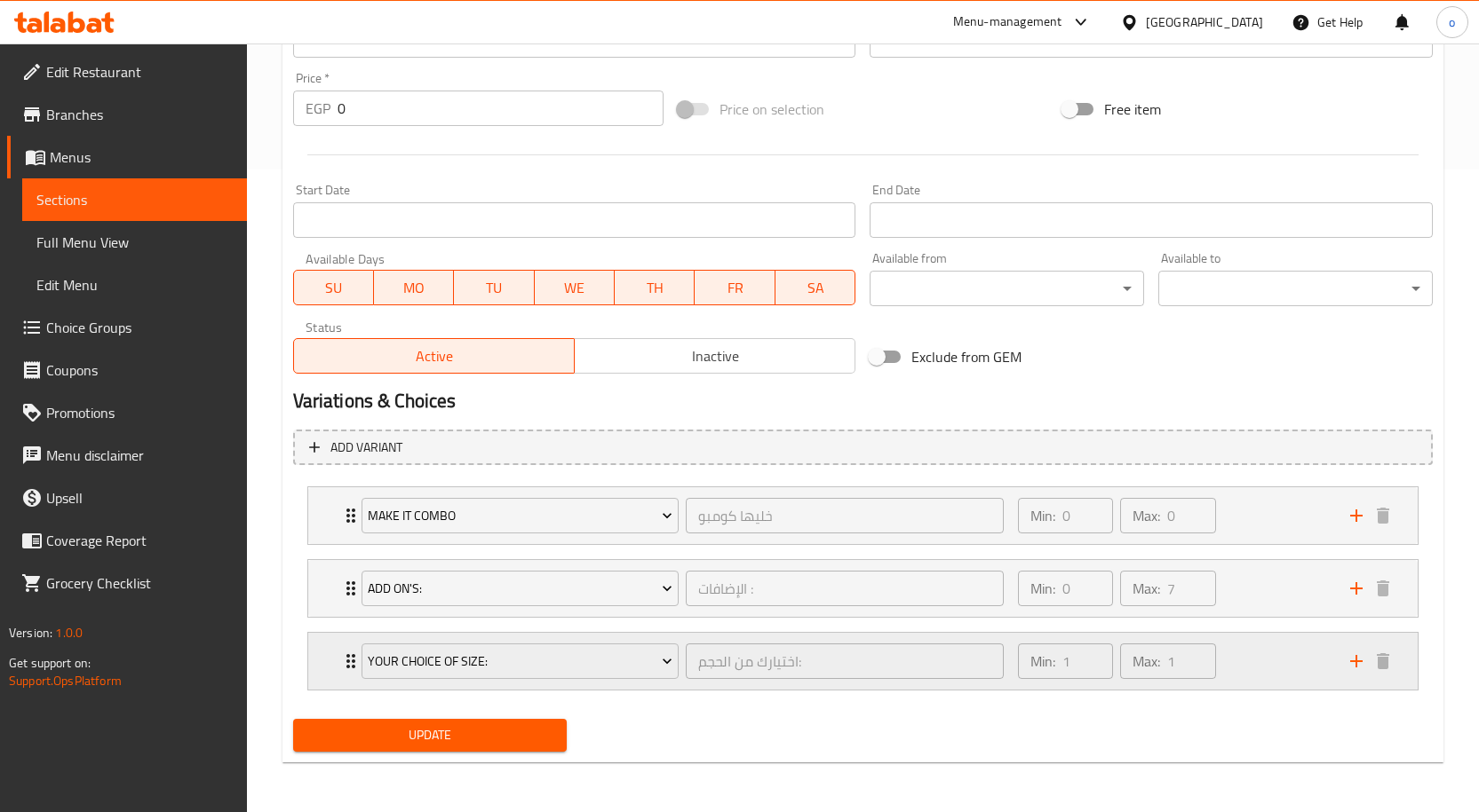
click at [1004, 642] on div "اختيارك من الحجم: ​" at bounding box center [845, 661] width 325 height 42
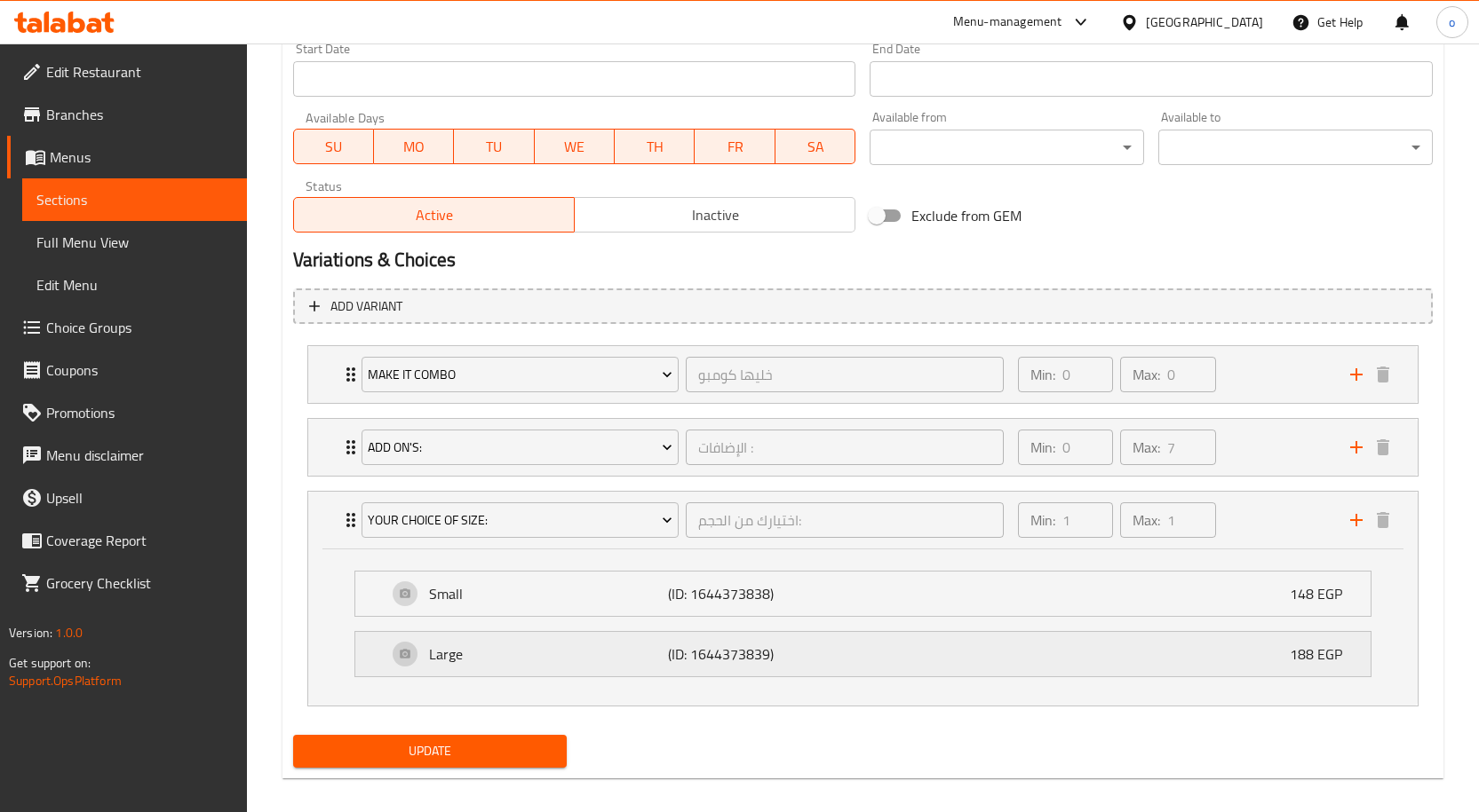
scroll to position [800, 0]
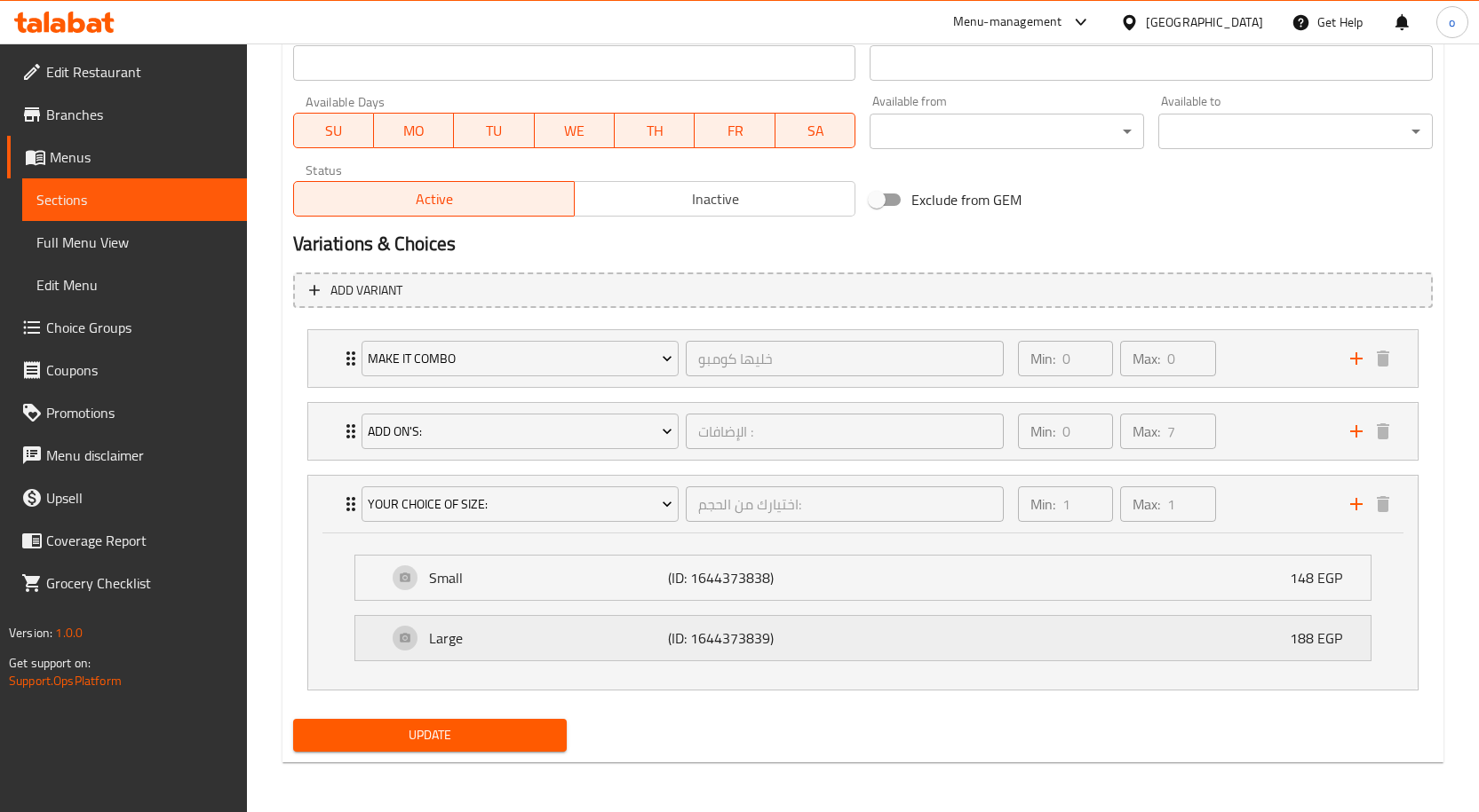
click at [1063, 633] on div "Large (ID: 1644373839) 188 EGP" at bounding box center [868, 638] width 962 height 44
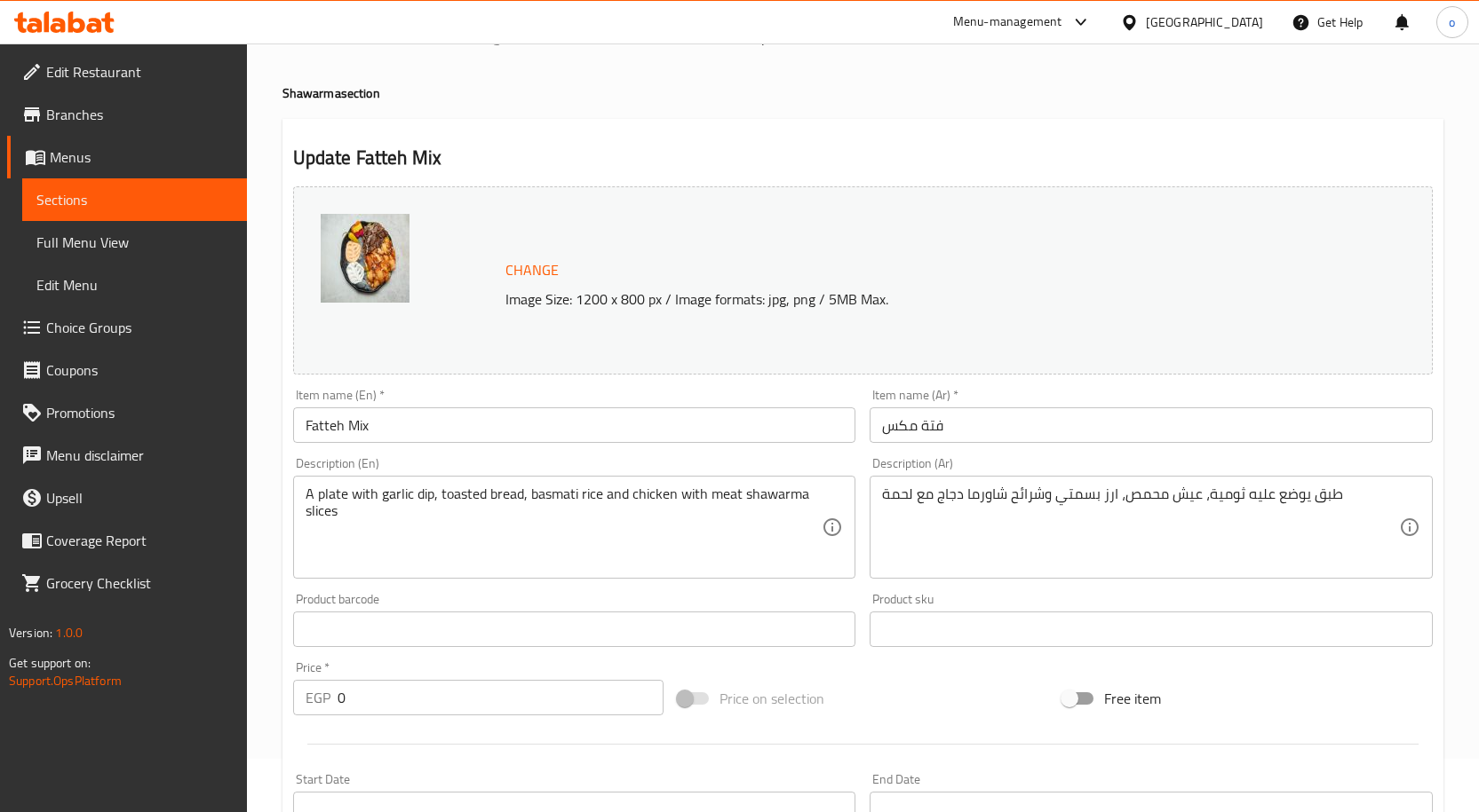
scroll to position [0, 0]
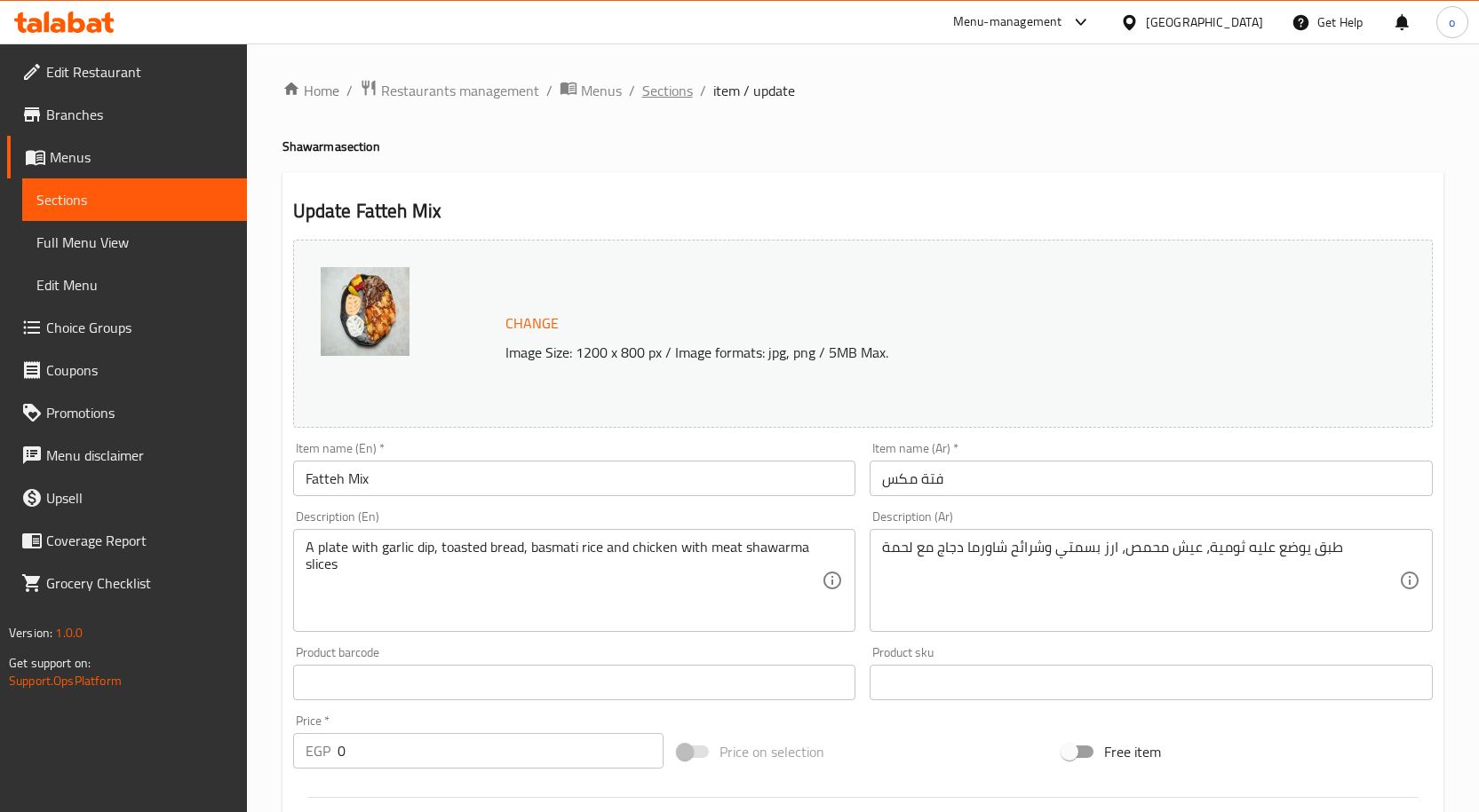
click at [675, 93] on span "Sections" at bounding box center [667, 90] width 50 height 22
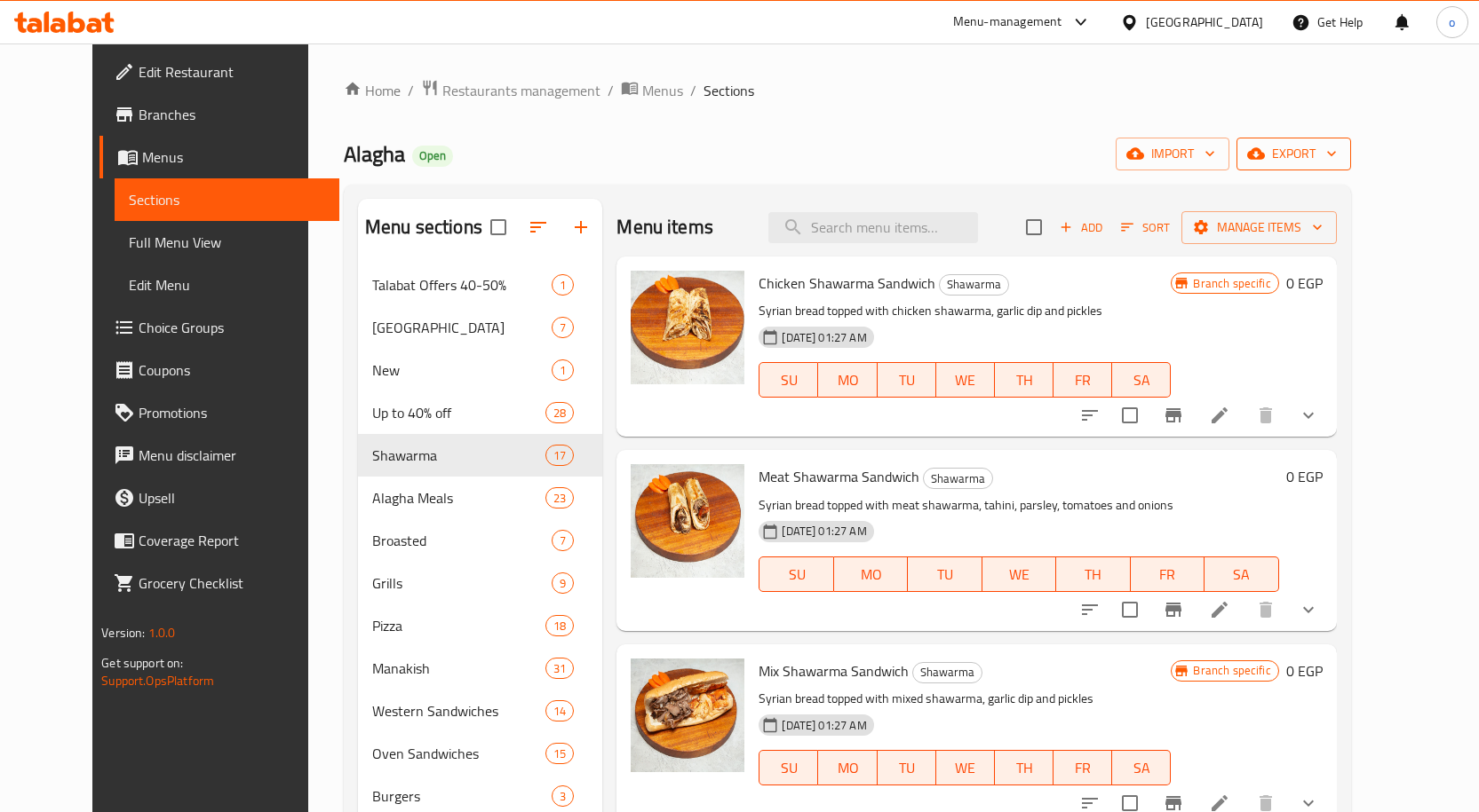
click at [1336, 143] on span "export" at bounding box center [1294, 153] width 87 height 23
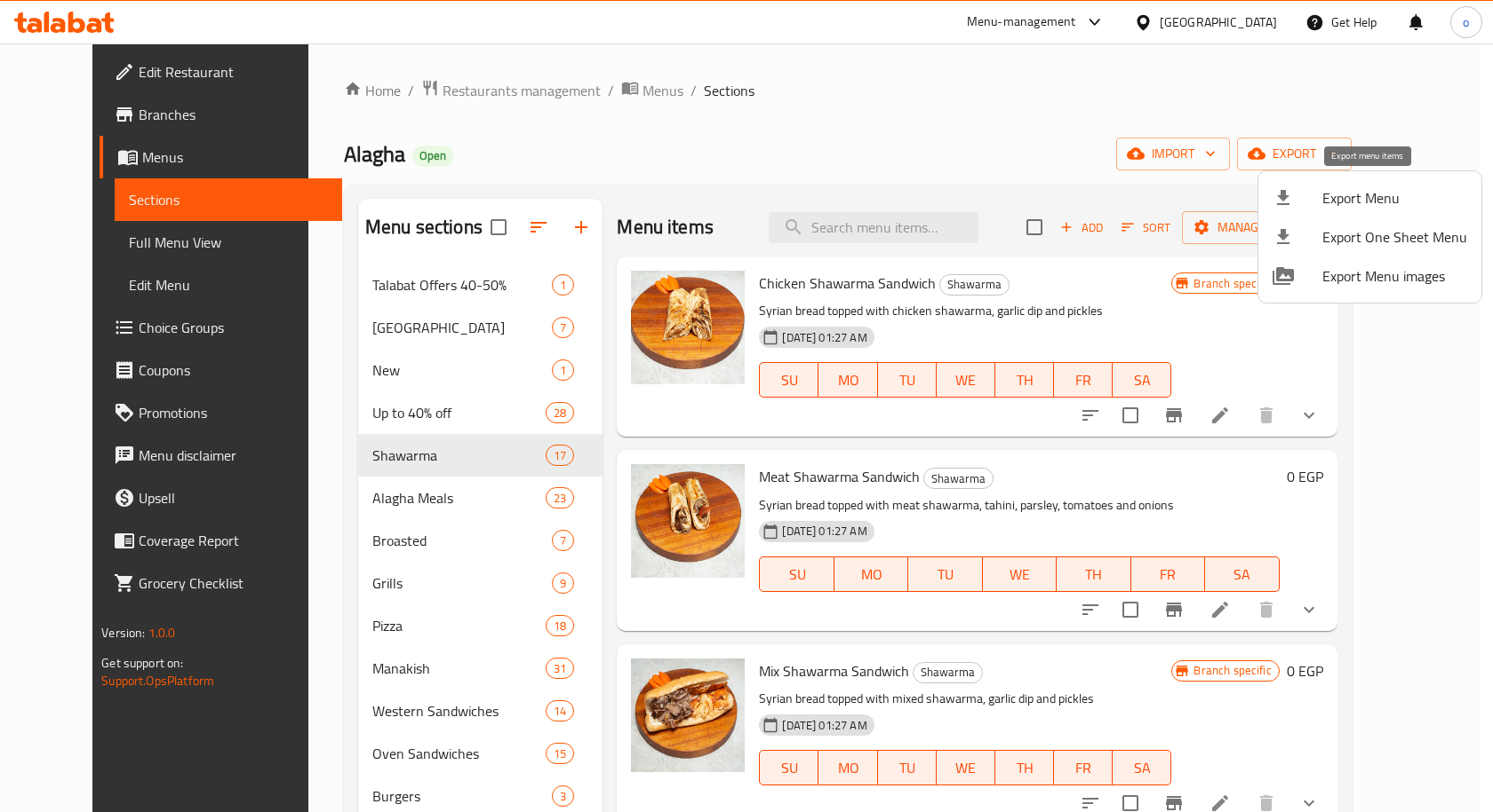
click at [1358, 205] on span "Export Menu" at bounding box center [1394, 199] width 145 height 22
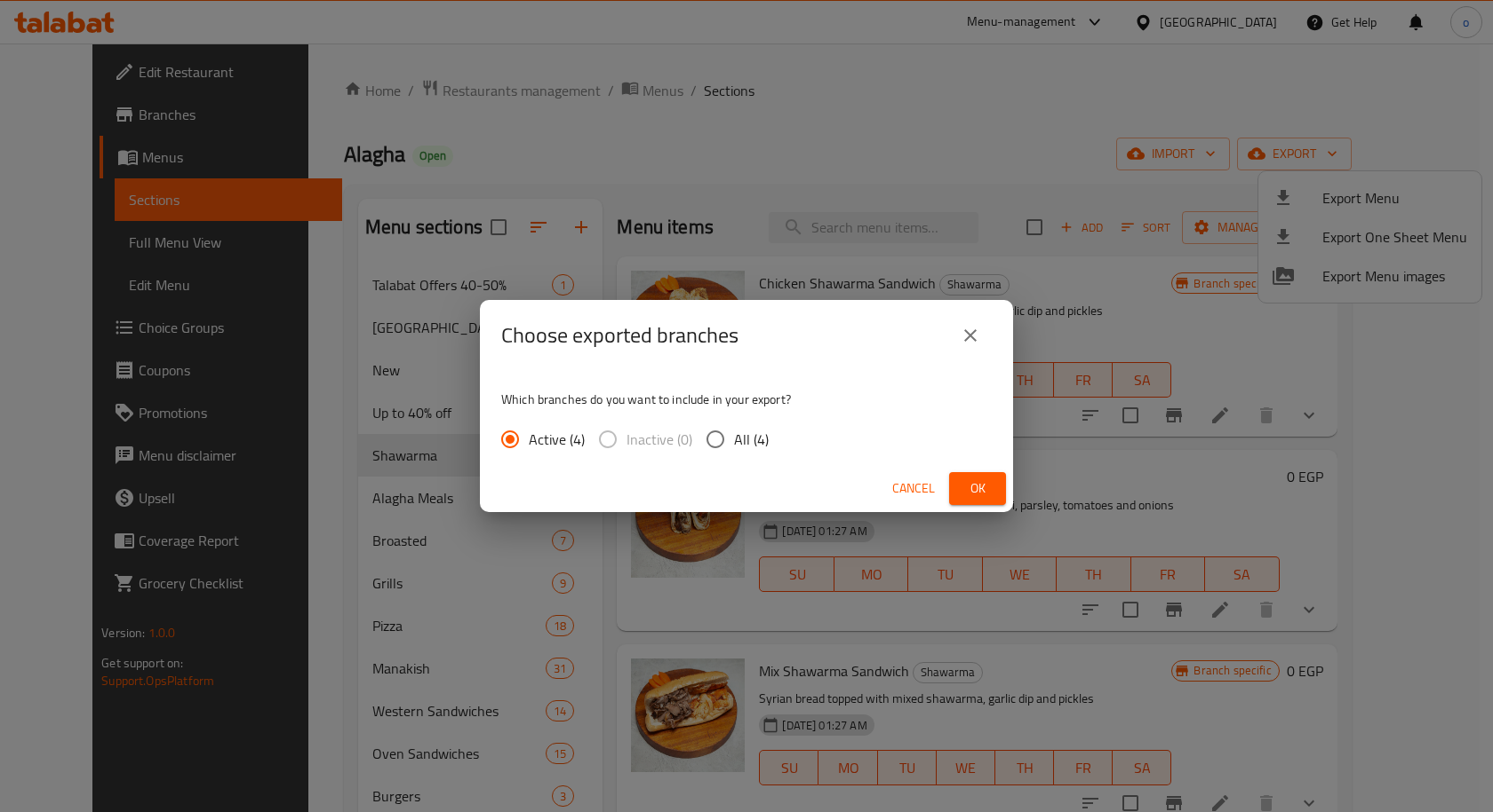
click at [723, 443] on input "All (4)" at bounding box center [715, 439] width 37 height 37
radio input "true"
click at [998, 487] on button "Ok" at bounding box center [978, 489] width 57 height 32
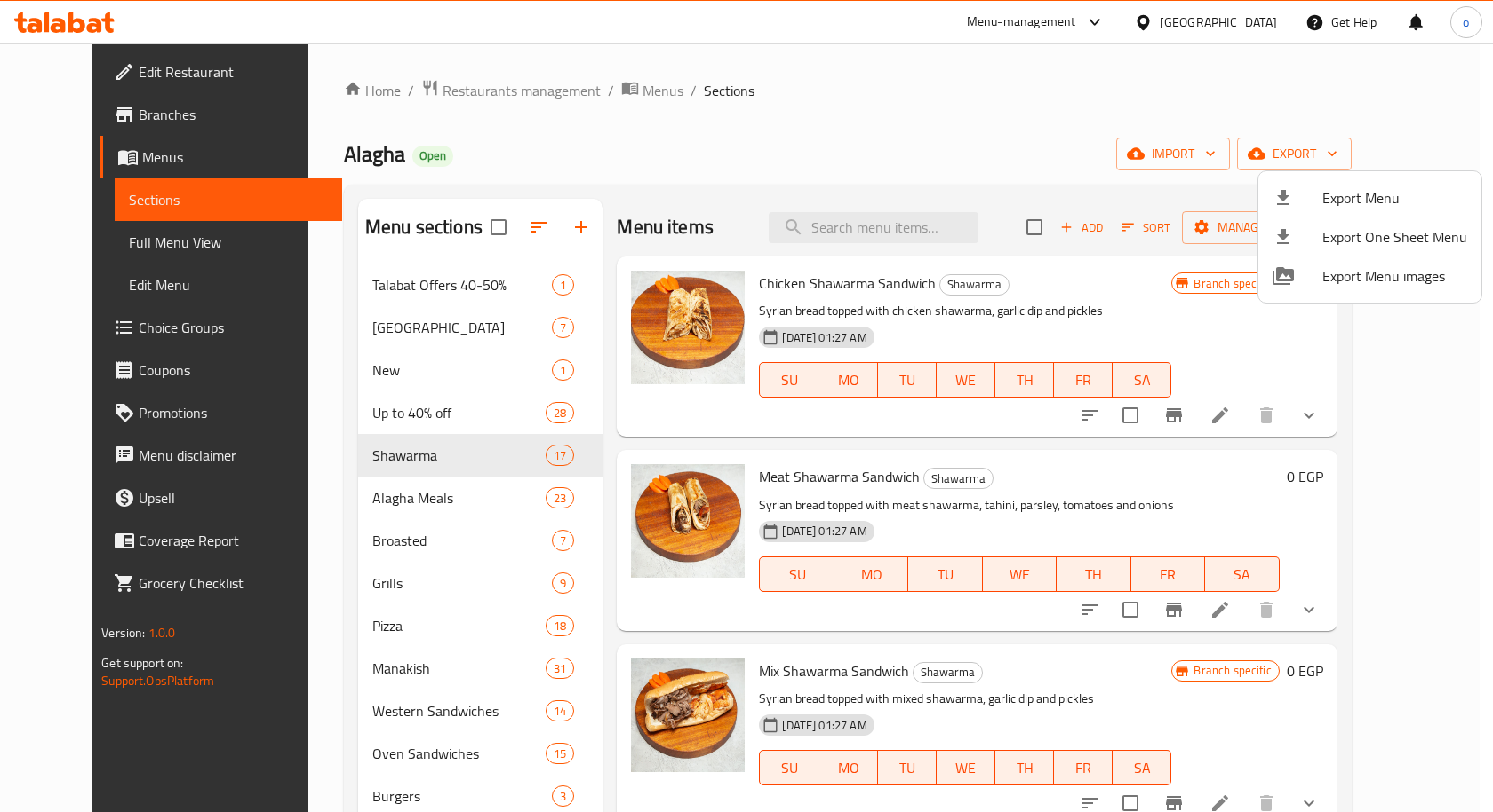
click at [812, 149] on div at bounding box center [746, 406] width 1493 height 812
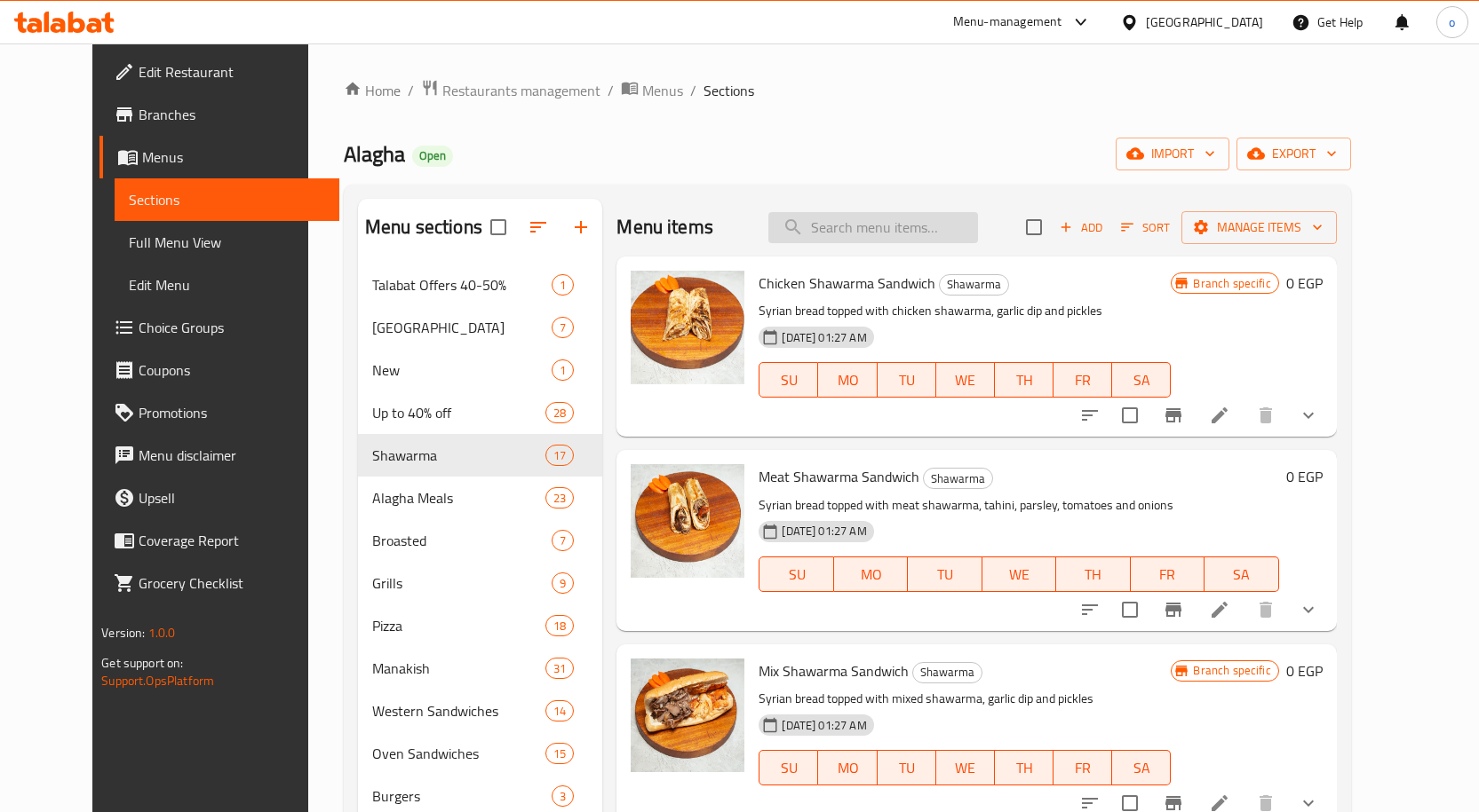
click at [901, 225] on input "search" at bounding box center [872, 228] width 209 height 31
paste input "Fatteh Mix"
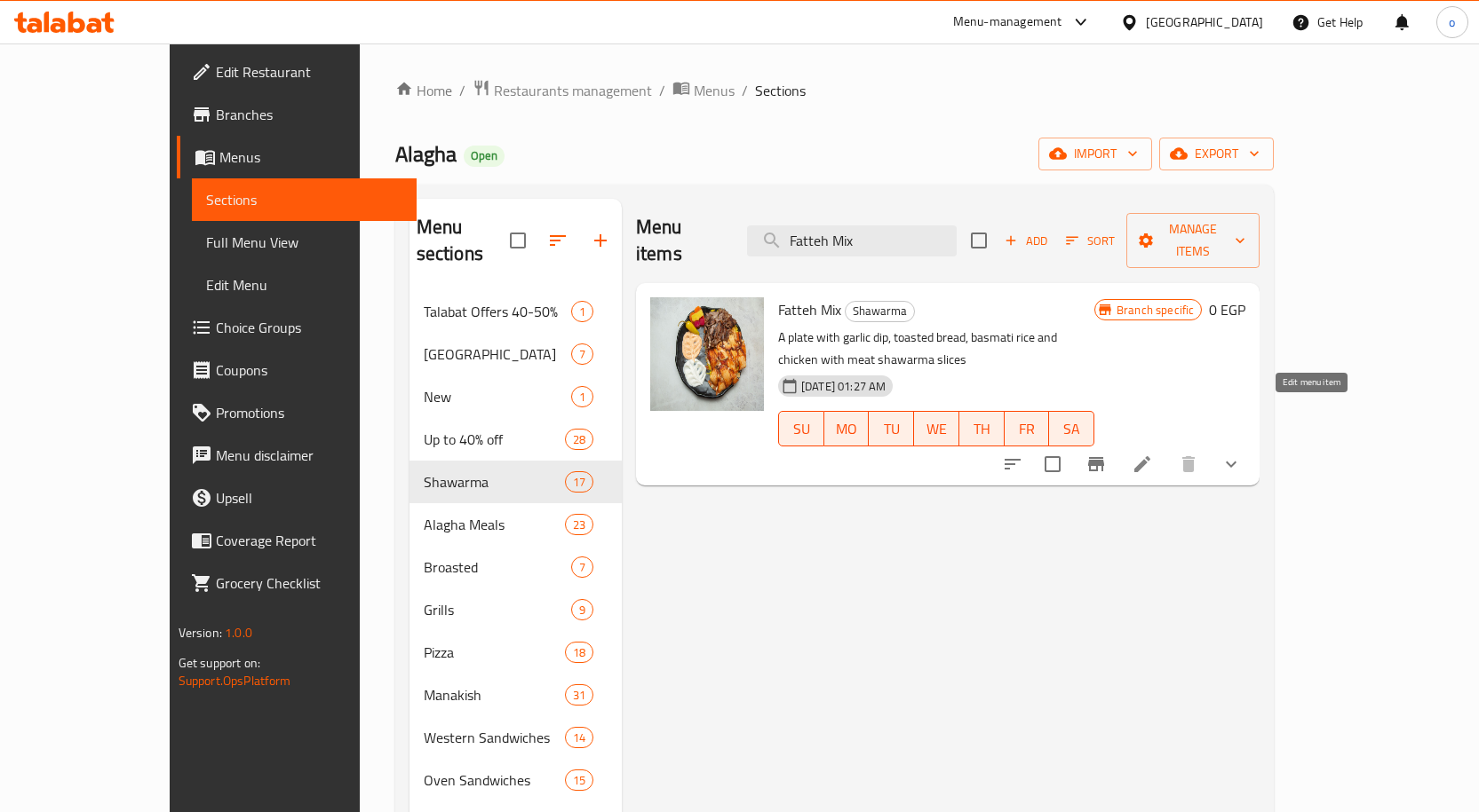
type input "Fatteh Mix"
click at [1153, 454] on icon at bounding box center [1143, 465] width 22 height 22
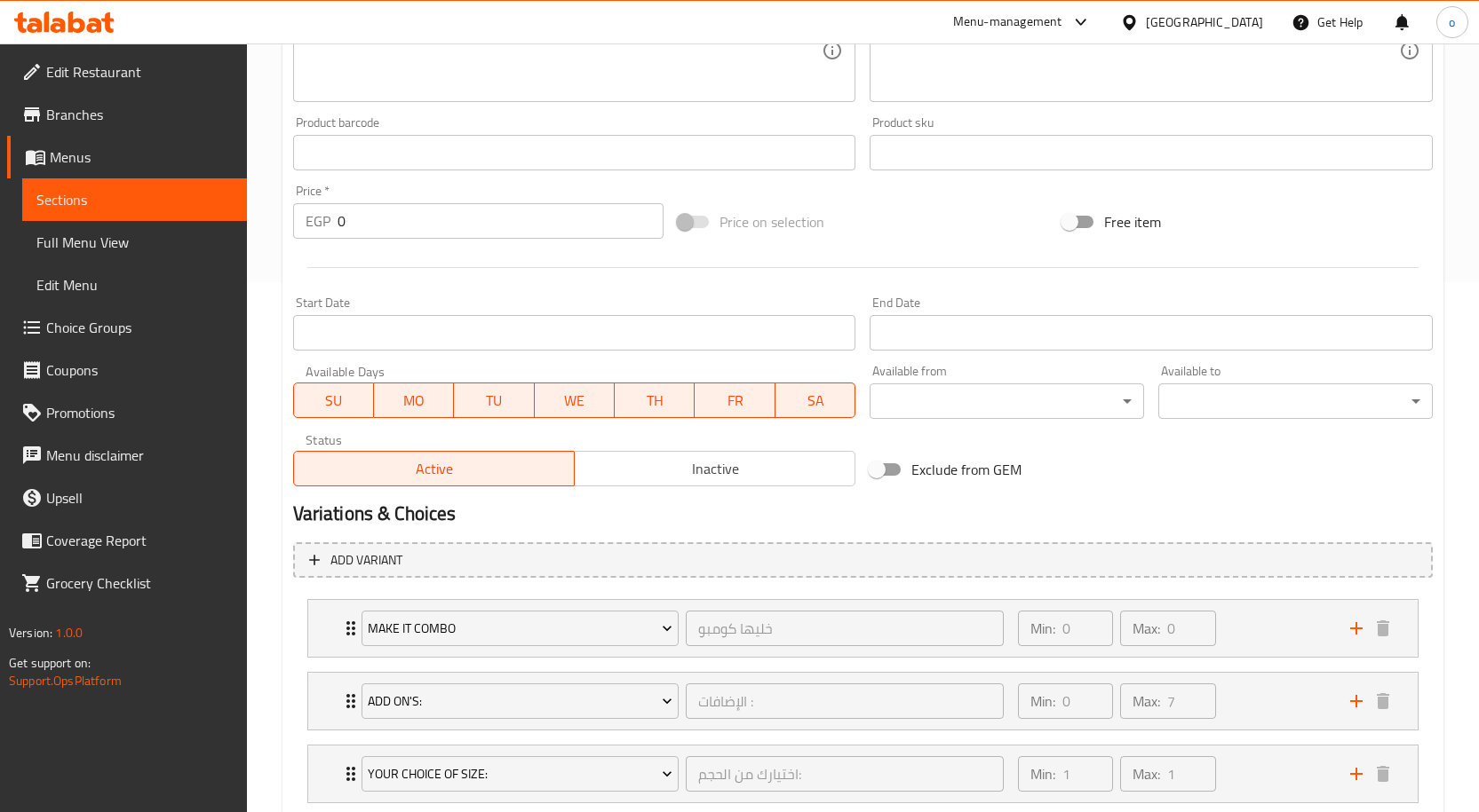
scroll to position [643, 0]
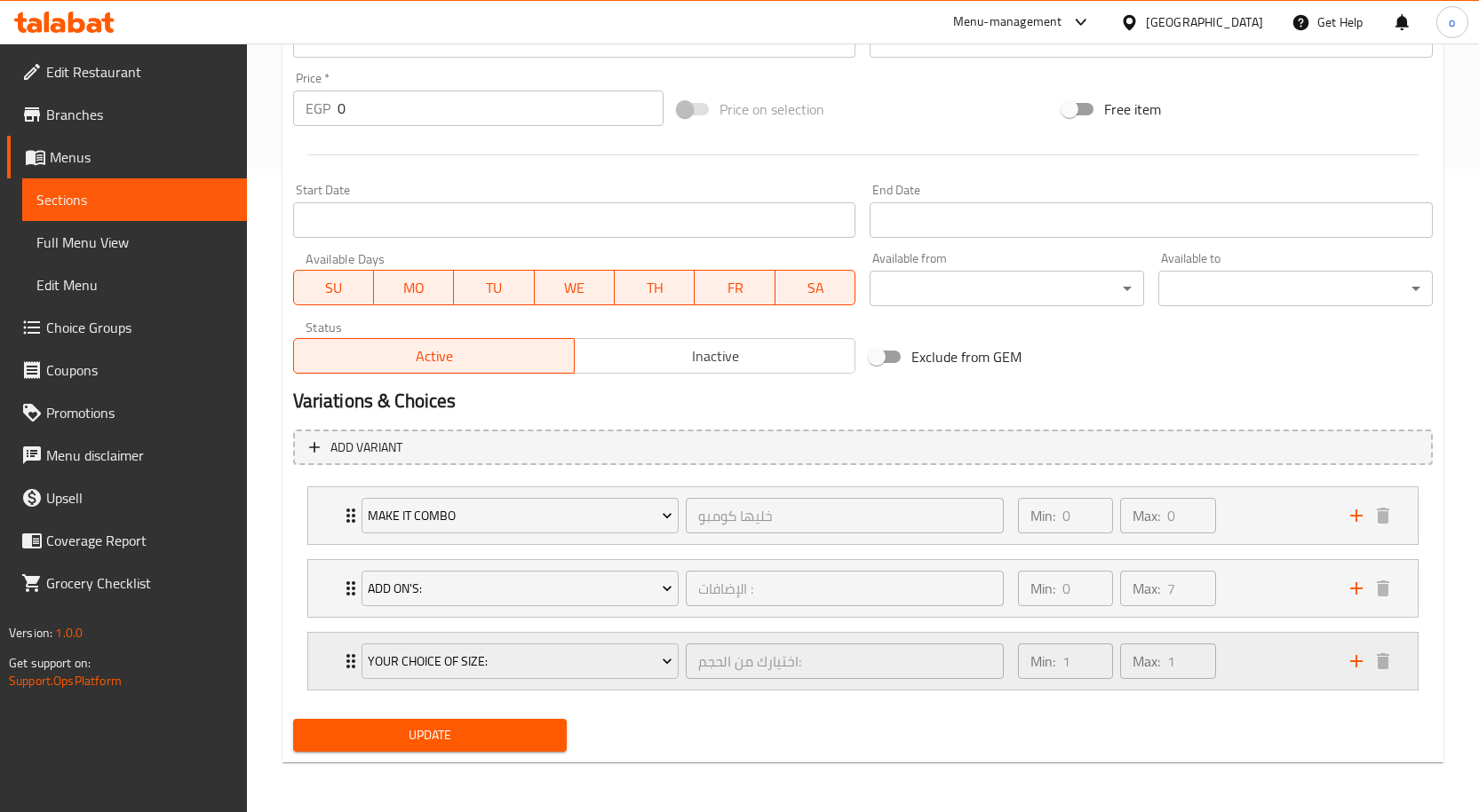
click at [1257, 656] on div "Min: 1 ​ Max: 1 ​" at bounding box center [1173, 662] width 332 height 57
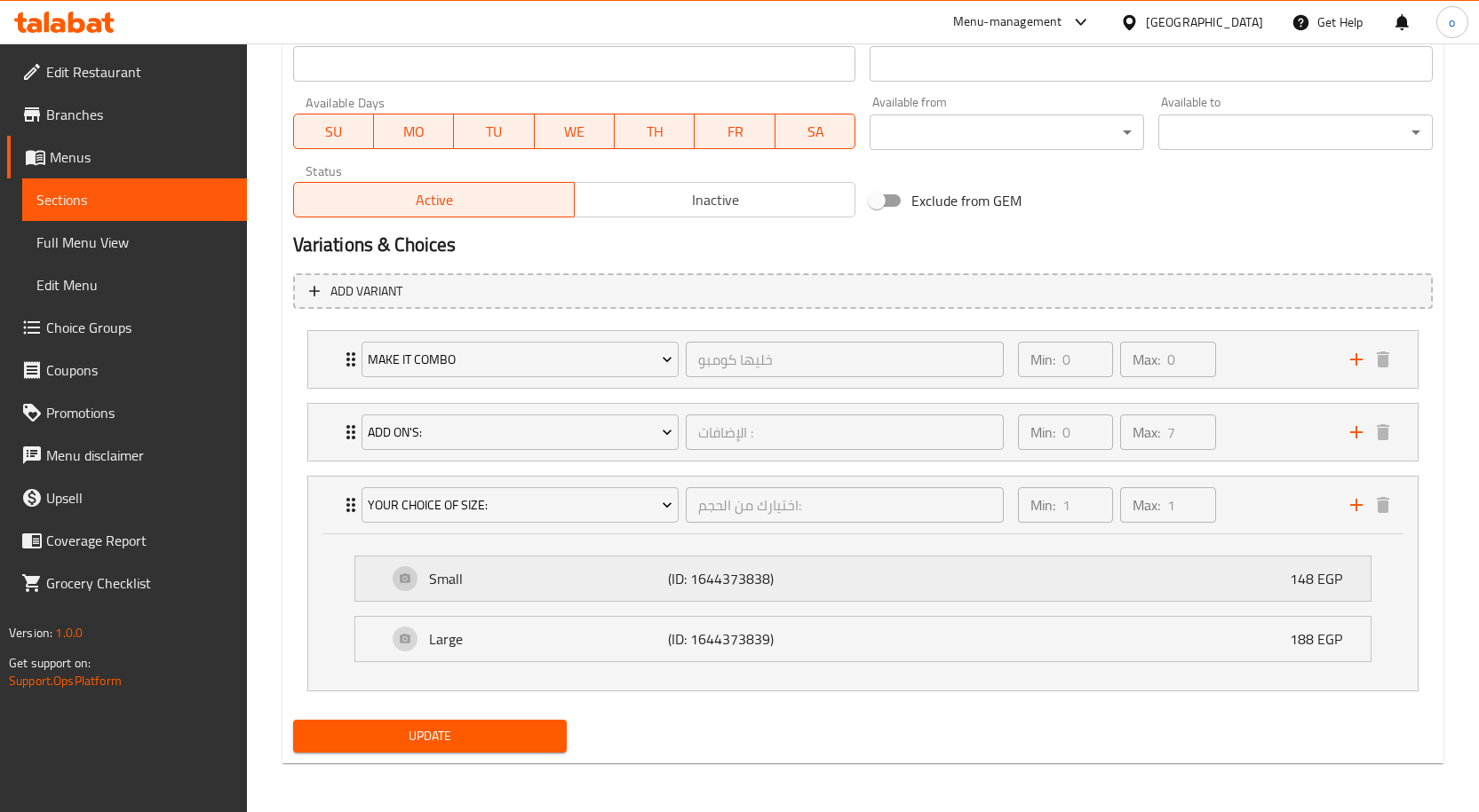
scroll to position [800, 0]
click at [1281, 635] on div "Large (ID: 1644373839) 188 EGP" at bounding box center [868, 638] width 962 height 44
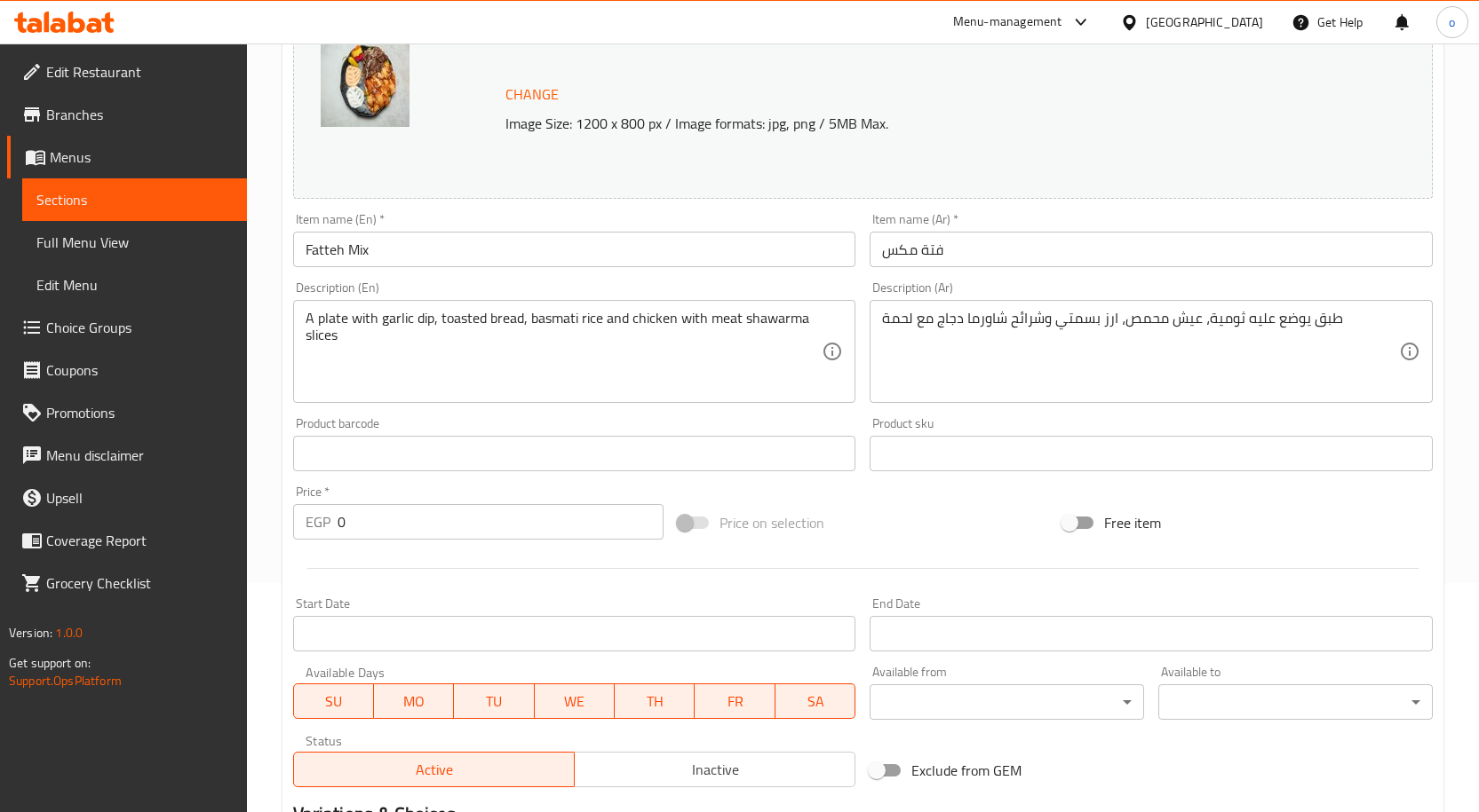
scroll to position [0, 0]
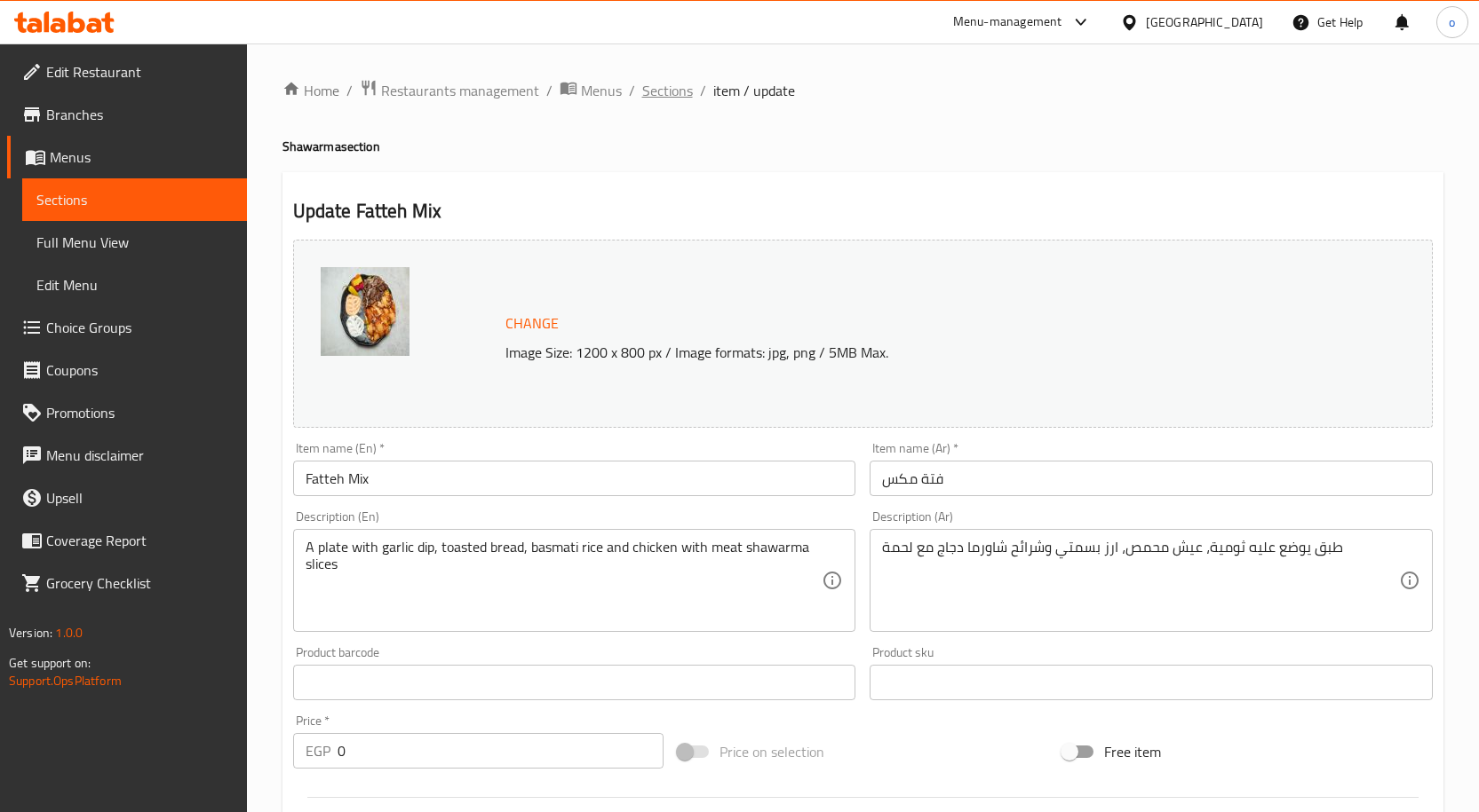
click at [672, 90] on span "Sections" at bounding box center [667, 90] width 50 height 22
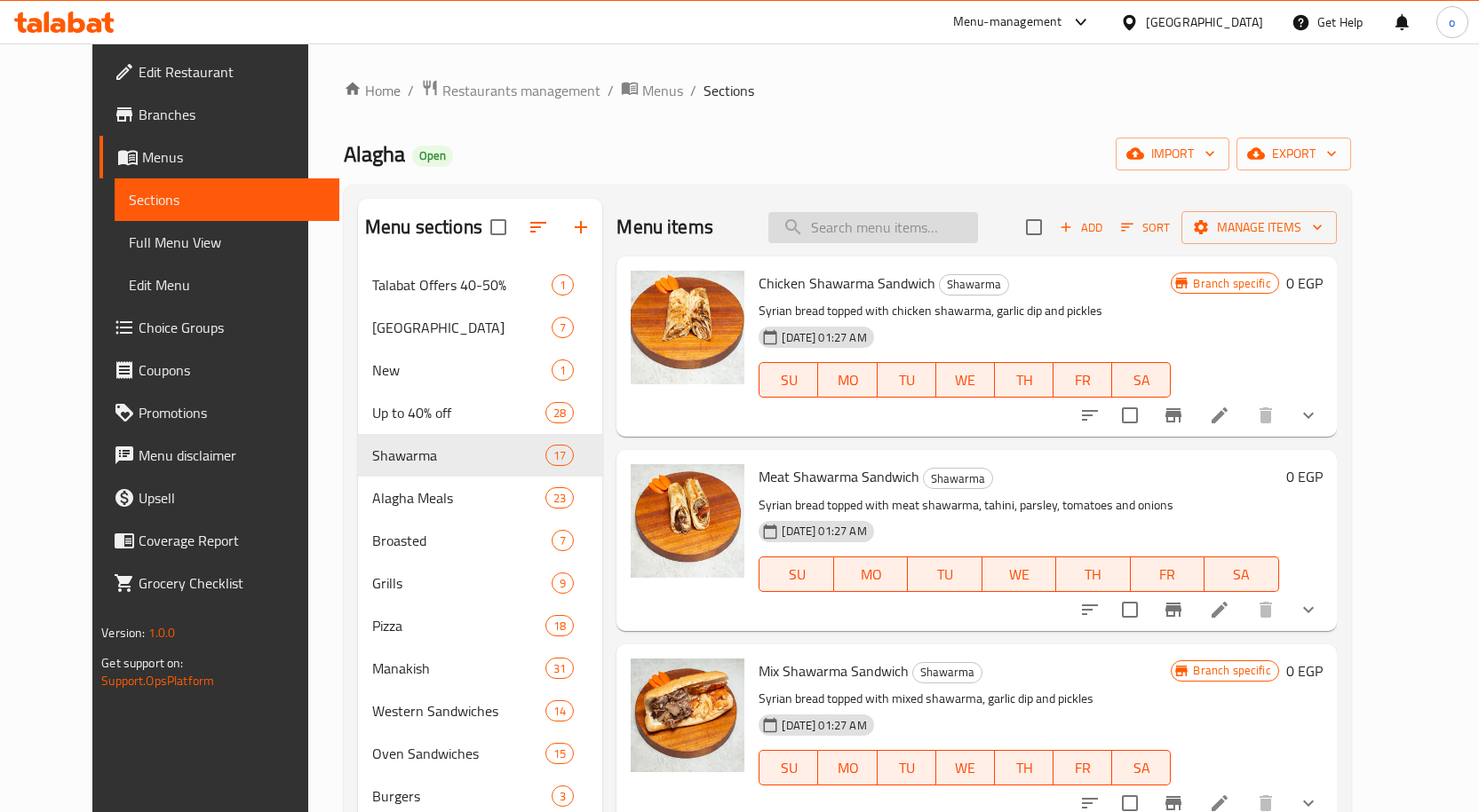
click at [924, 238] on input "search" at bounding box center [872, 228] width 209 height 31
paste input "Fatteh Mix"
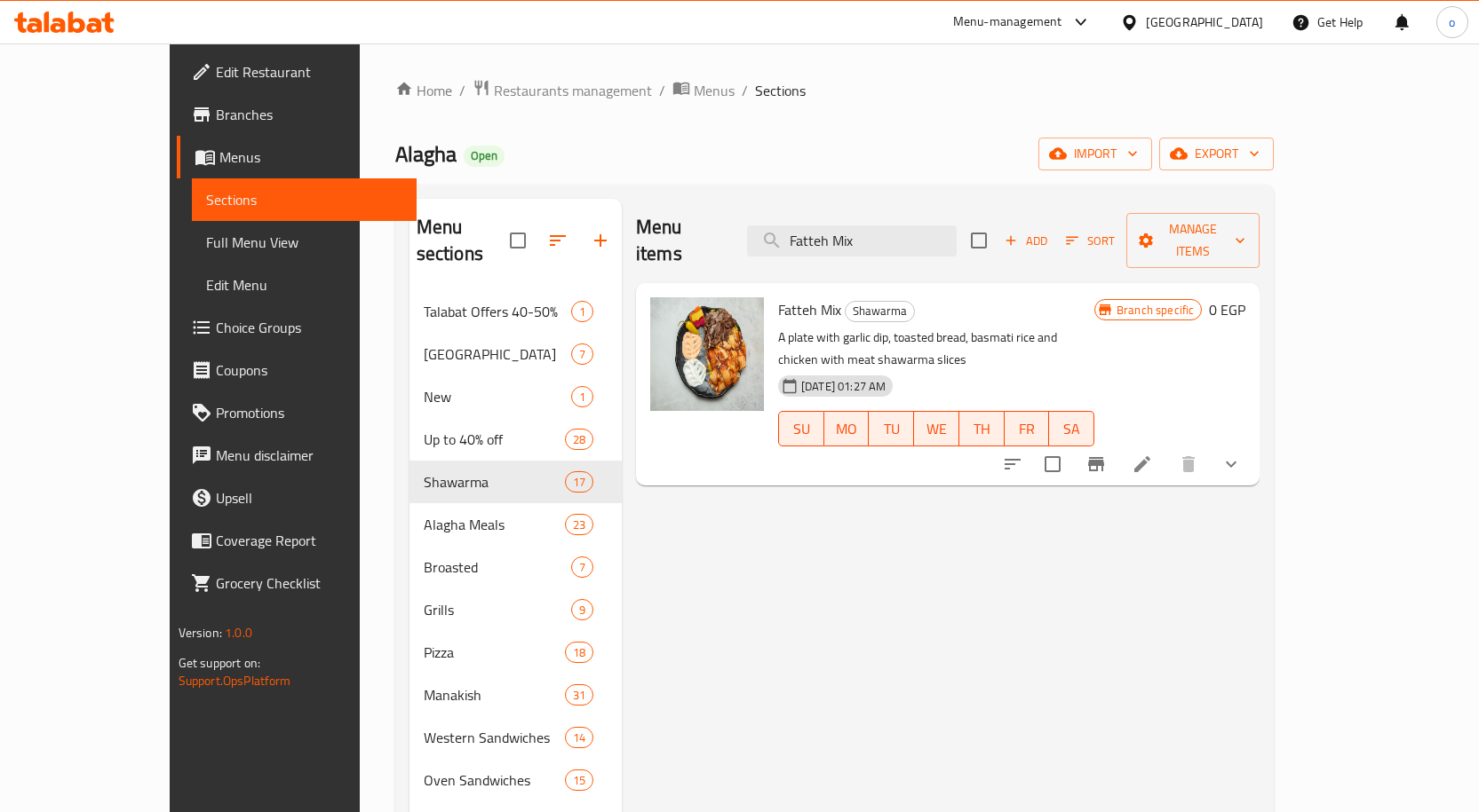
type input "Fatteh Mix"
click at [1167, 448] on li at bounding box center [1142, 464] width 50 height 32
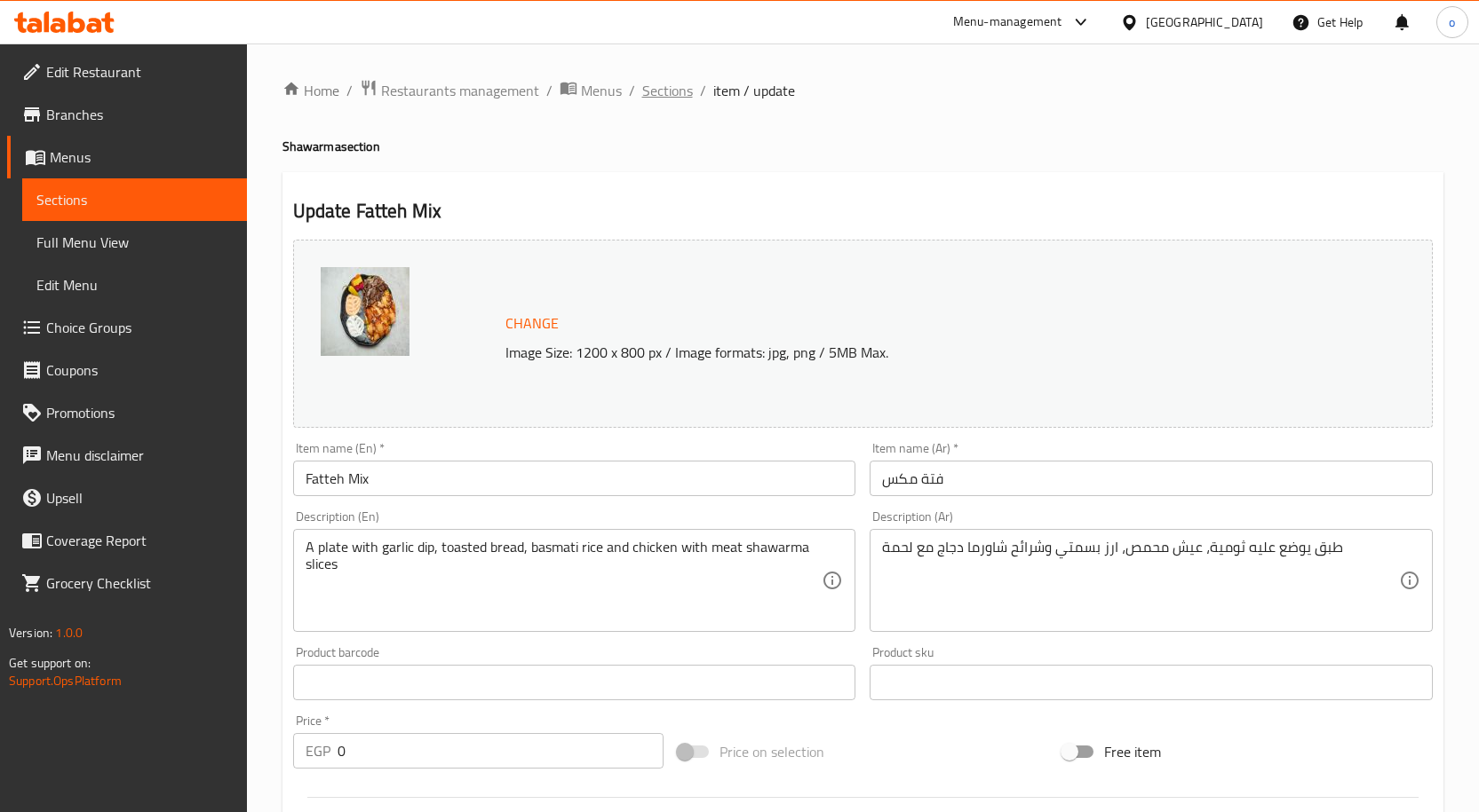
click at [659, 87] on span "Sections" at bounding box center [667, 90] width 50 height 22
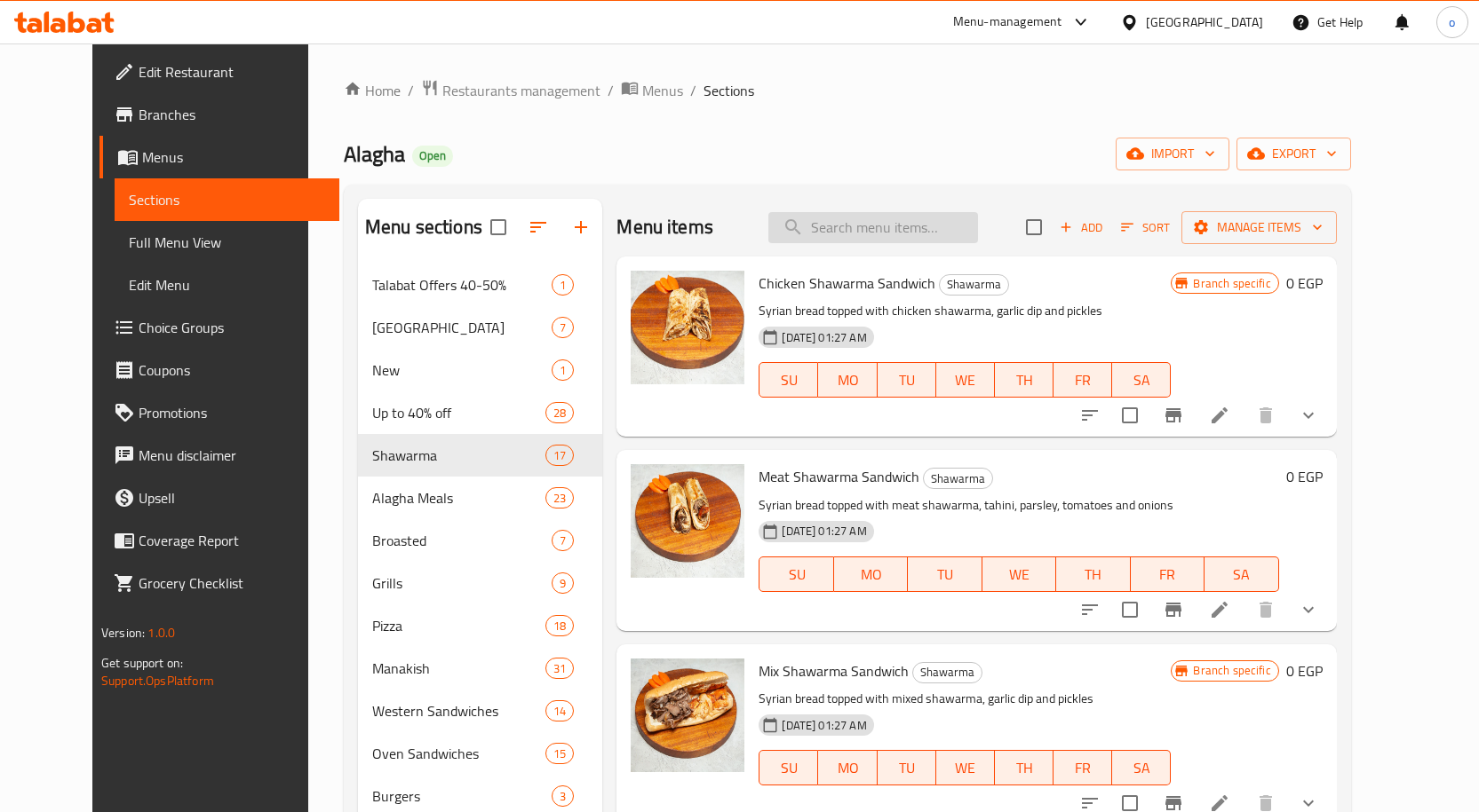
click at [877, 232] on input "search" at bounding box center [872, 228] width 209 height 31
paste input "Fatteh Mix"
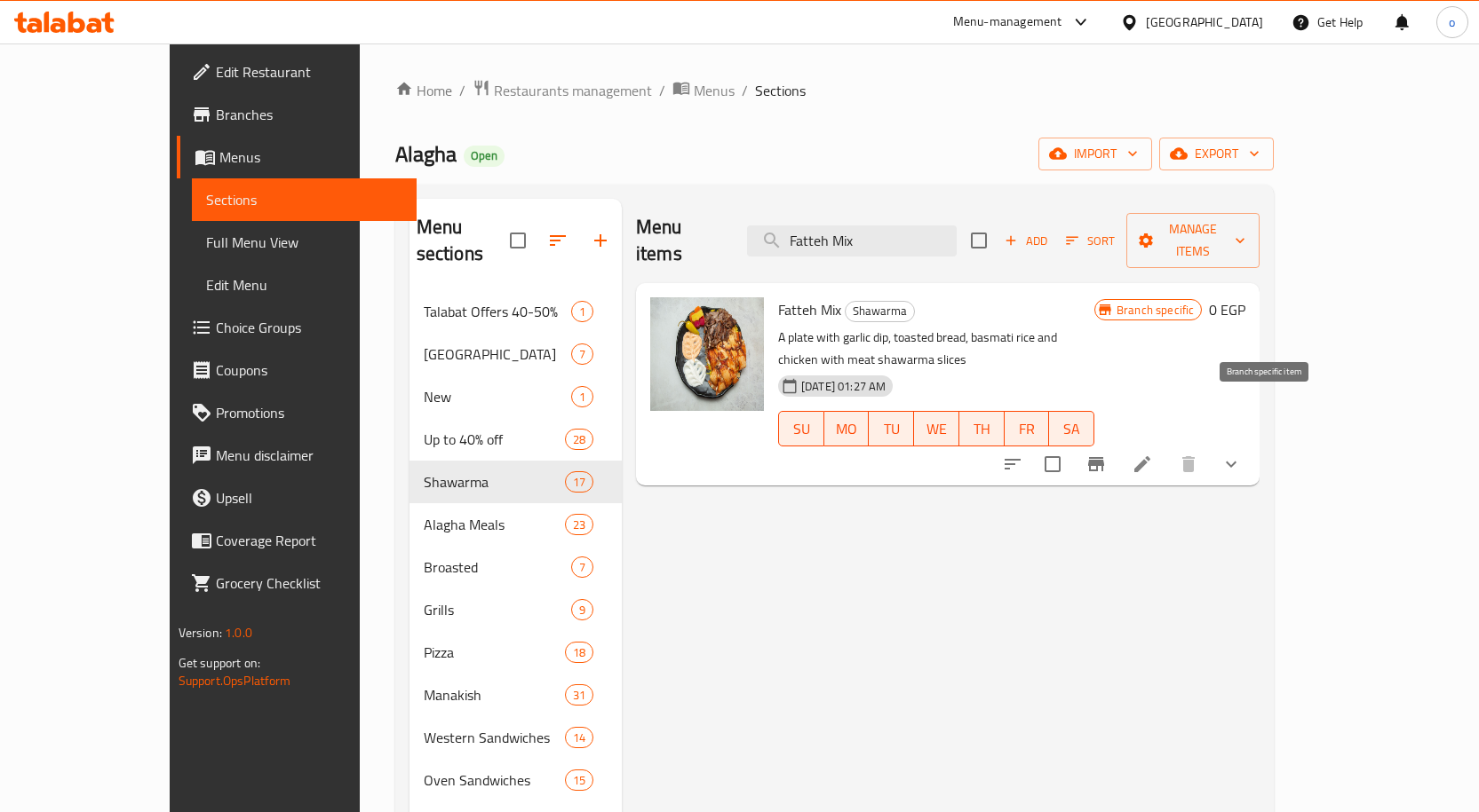
type input "Fatteh Mix"
click at [1106, 454] on icon "Branch-specific-item" at bounding box center [1096, 465] width 22 height 22
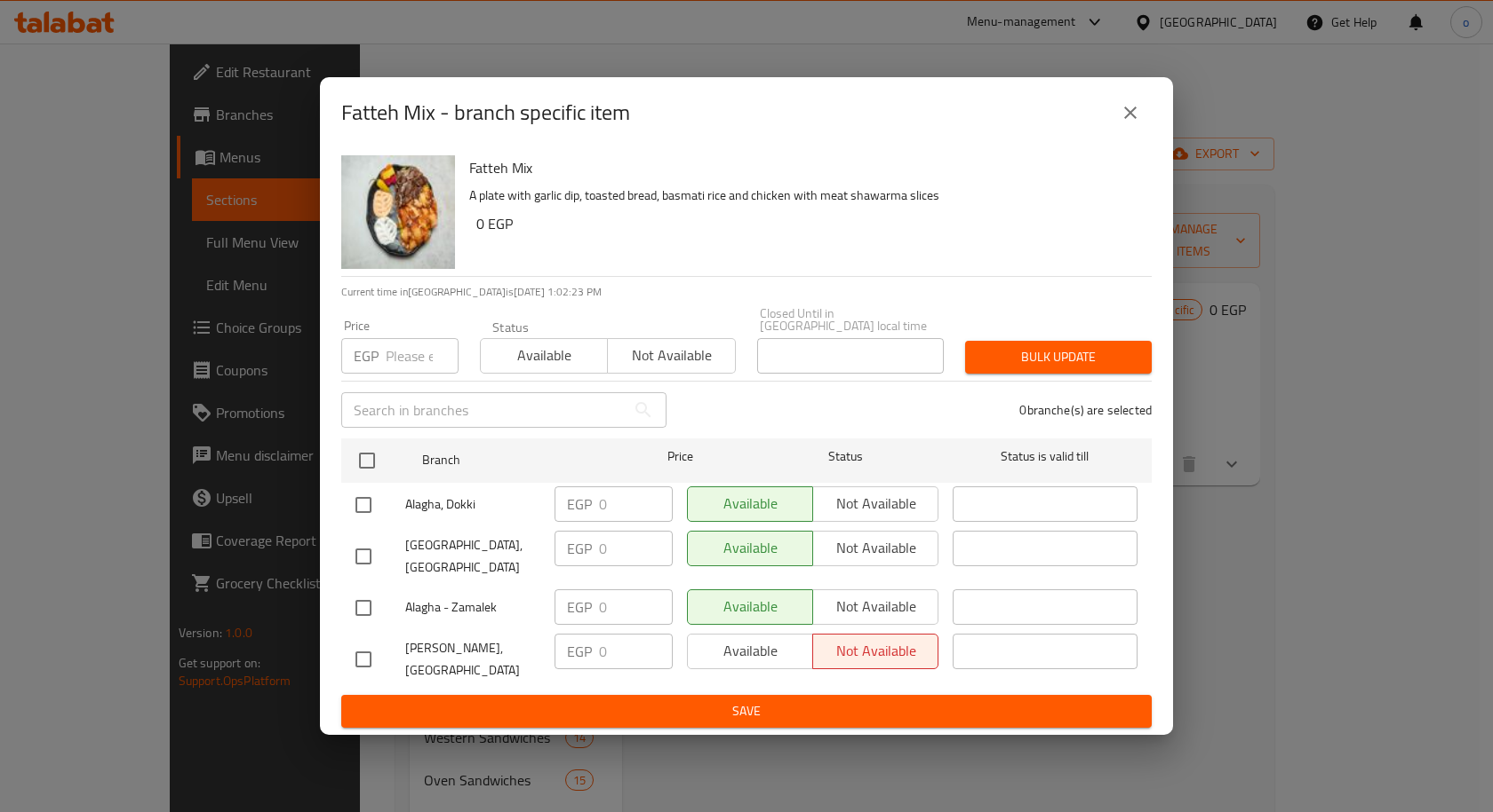
click at [301, 367] on div "Fatteh Mix - branch specific item Fatteh Mix A plate with garlic dip, toasted b…" at bounding box center [746, 406] width 1493 height 812
click at [219, 221] on div "Fatteh Mix - branch specific item Fatteh Mix A plate with garlic dip, toasted b…" at bounding box center [746, 406] width 1493 height 812
click at [1144, 128] on button "close" at bounding box center [1129, 112] width 42 height 42
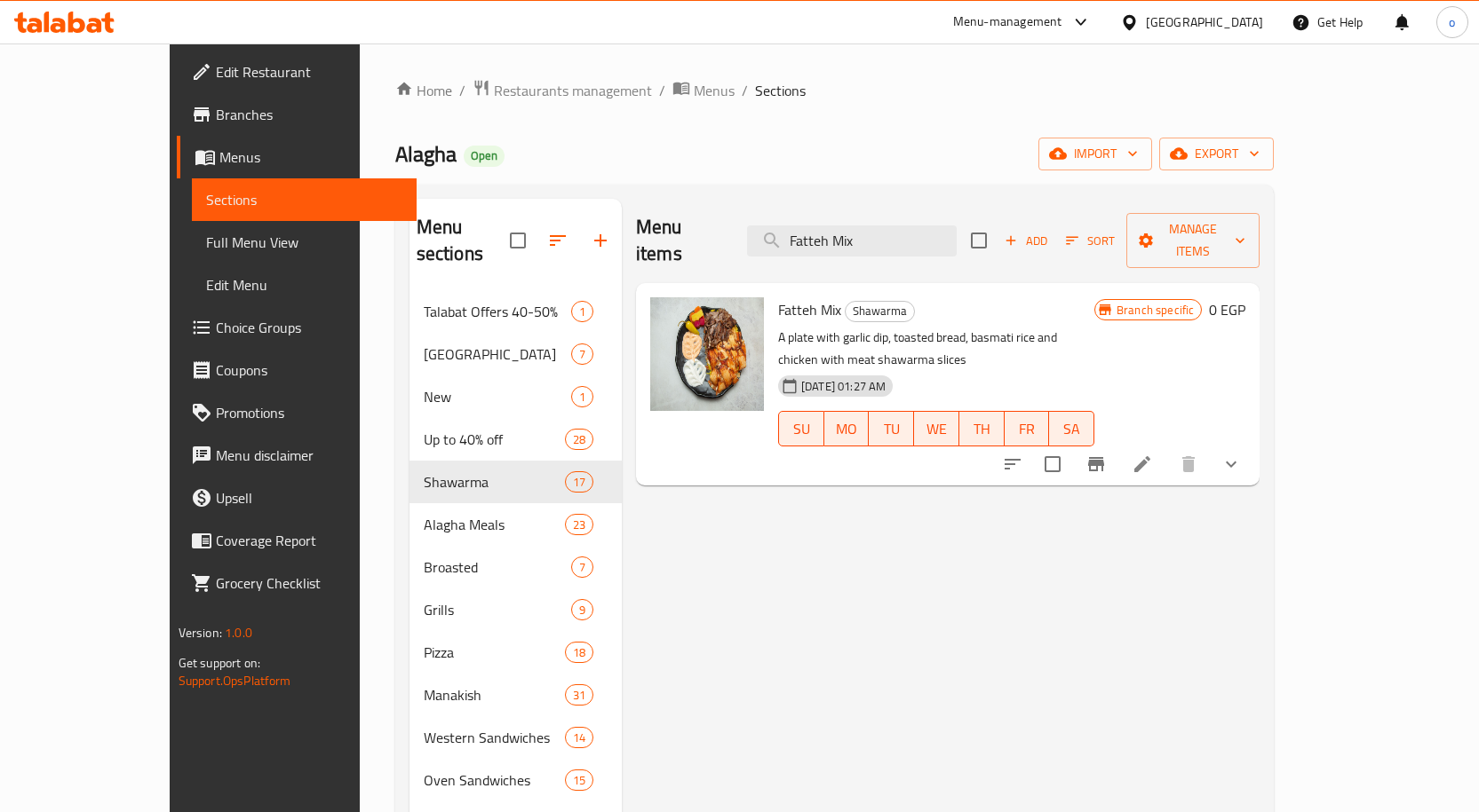
click at [215, 107] on span "Branches" at bounding box center [309, 115] width 187 height 22
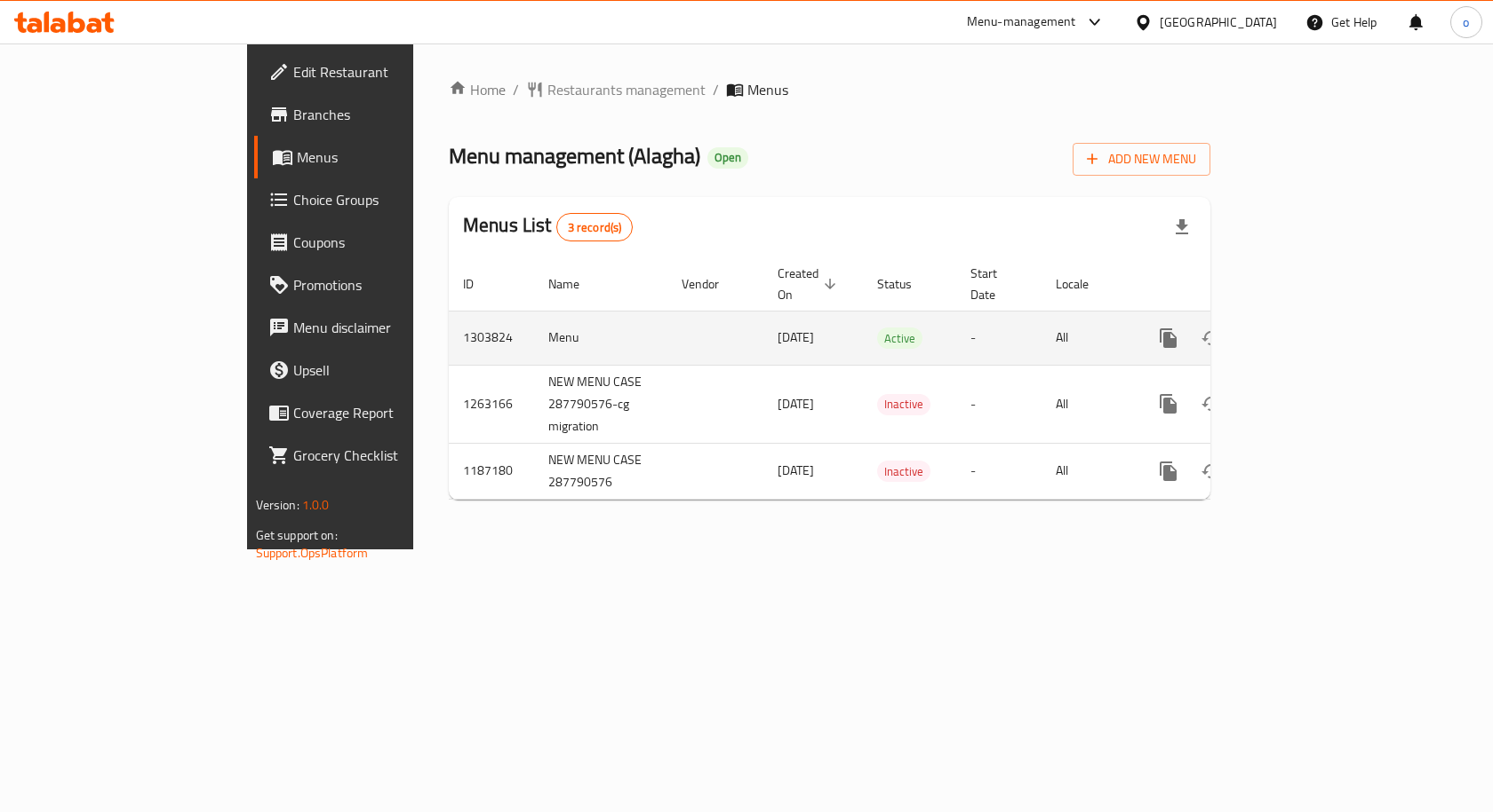
click at [534, 365] on td "NEW MENU CASE 287790576-cg migration" at bounding box center [600, 403] width 133 height 78
drag, startPoint x: 400, startPoint y: 325, endPoint x: 1006, endPoint y: 306, distance: 606.3
click at [849, 311] on tr "1303824 Menu 01/08/2025 Active - All" at bounding box center [890, 337] width 883 height 54
click at [1026, 311] on td "-" at bounding box center [998, 337] width 86 height 54
click at [1318, 326] on link "enhanced table" at bounding box center [1295, 337] width 42 height 42
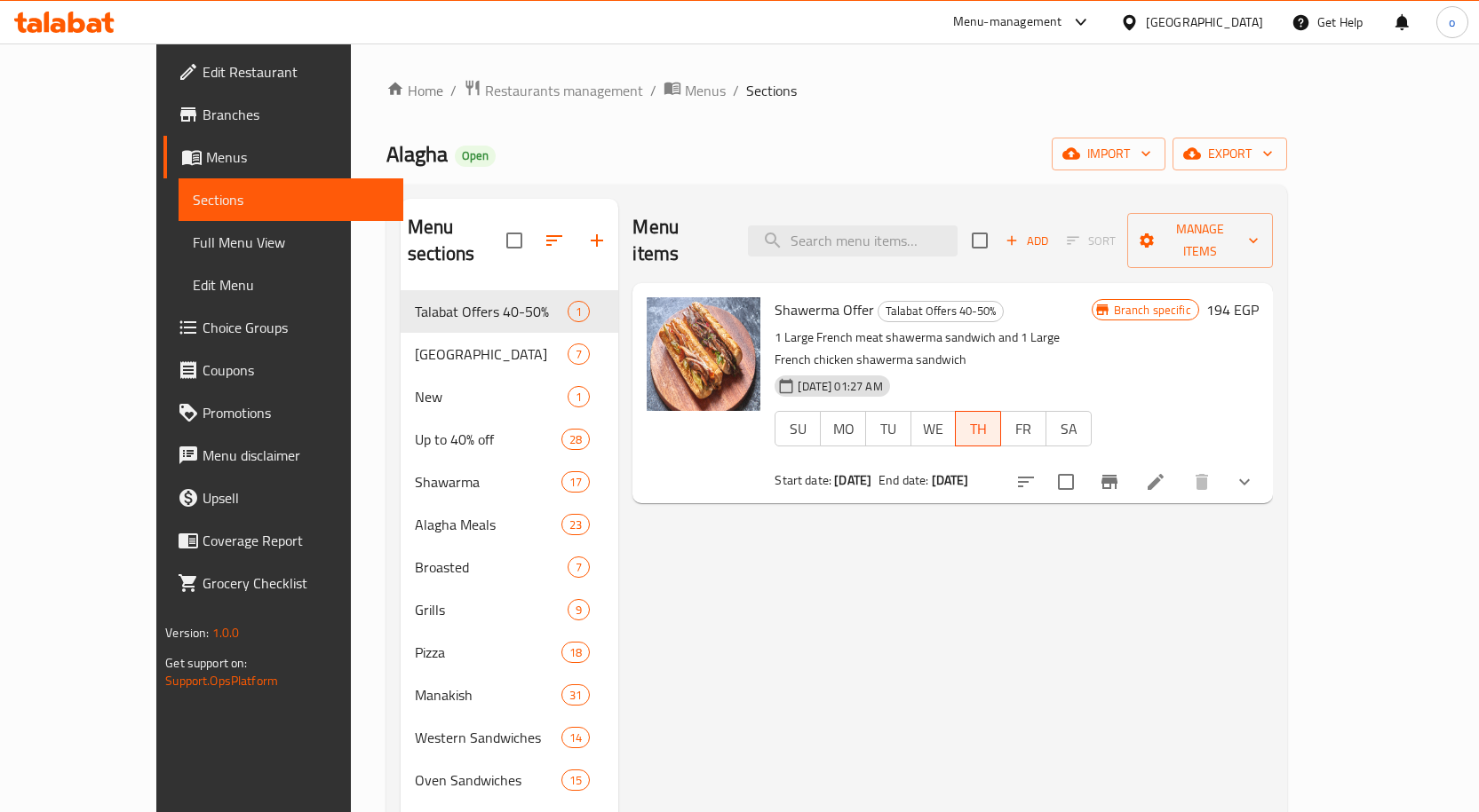
click at [731, 551] on div "Menu items Add Sort Manage items Shawerma Offer Talabat Offers 40-50% 1 Large F…" at bounding box center [945, 609] width 654 height 823
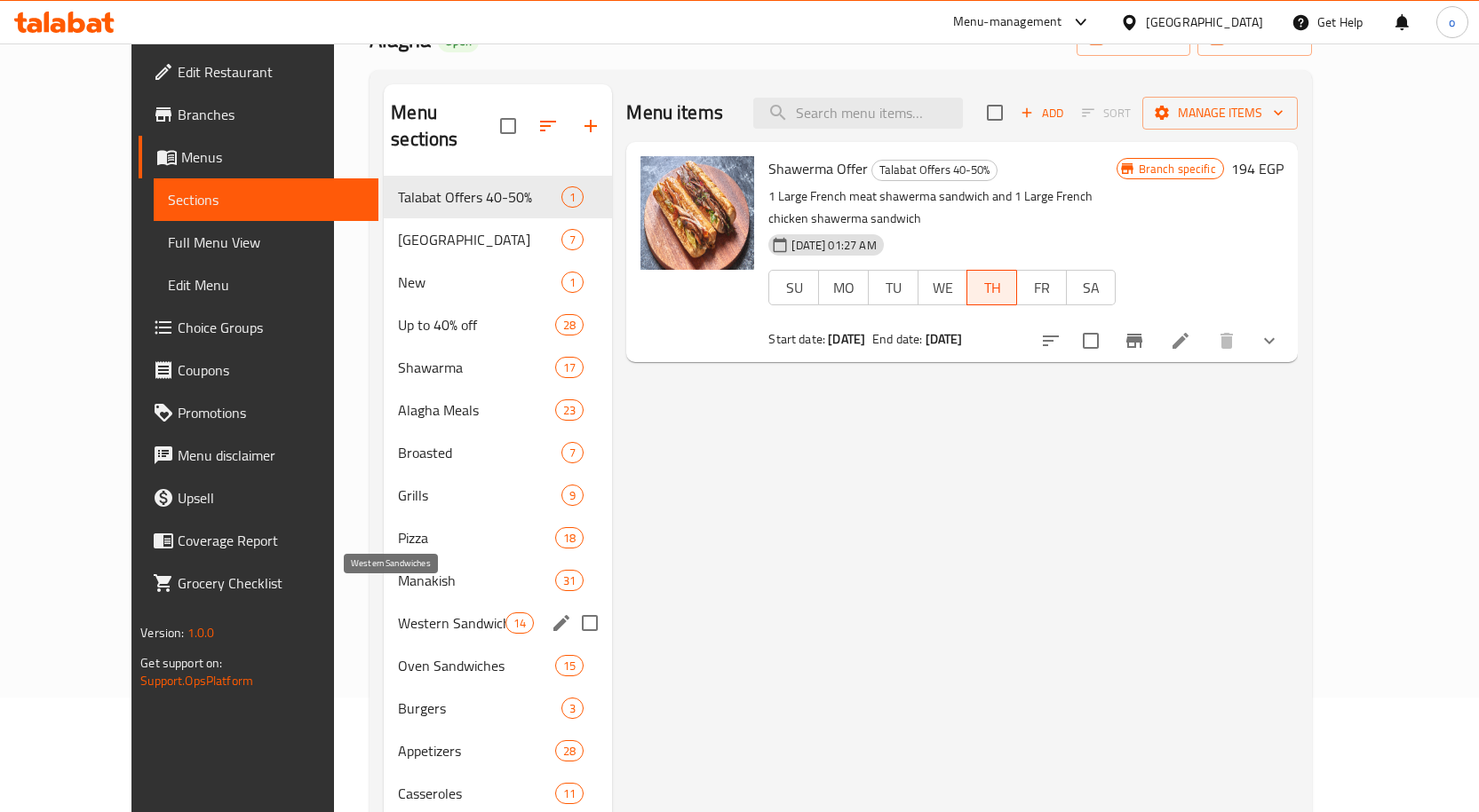
scroll to position [71, 0]
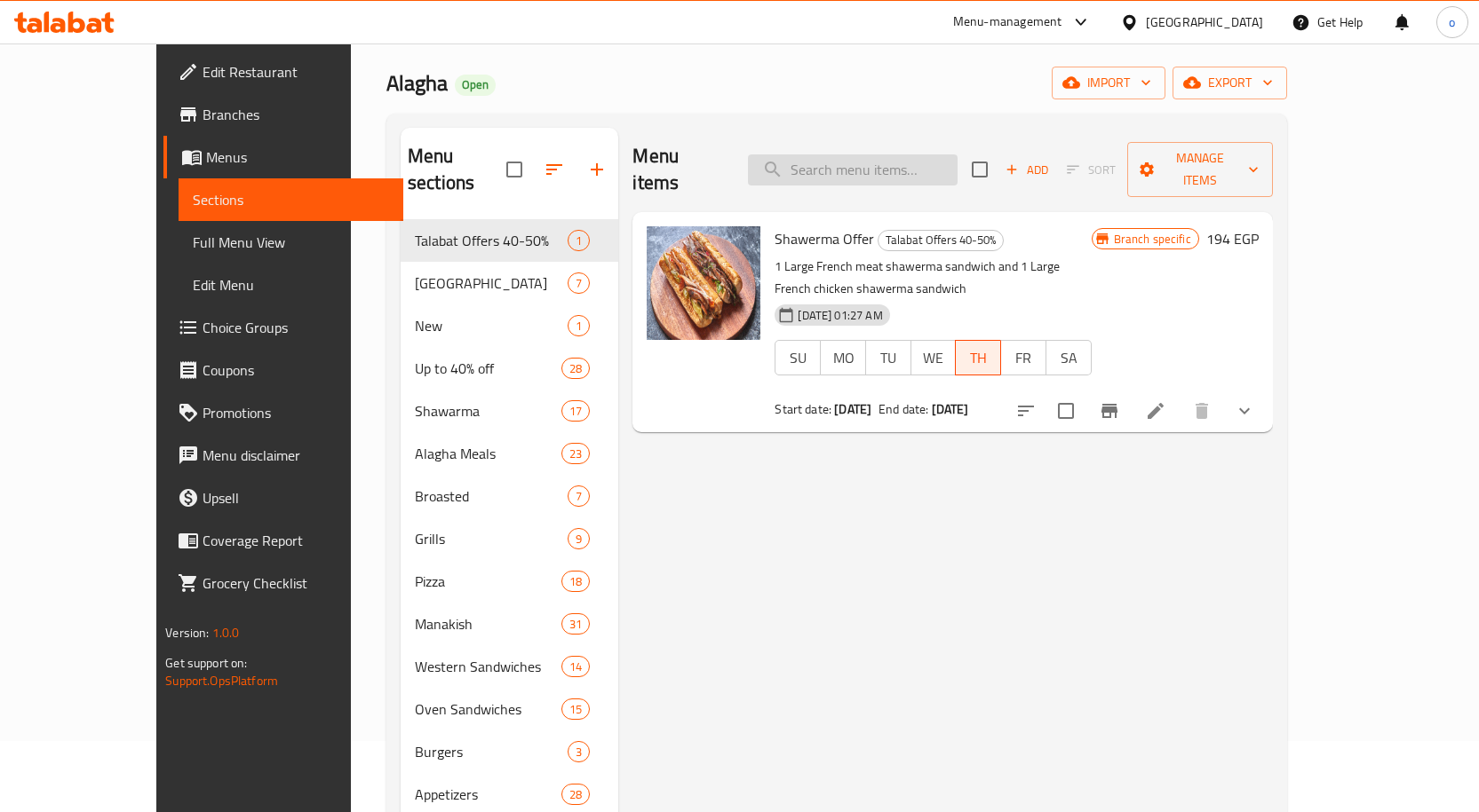
click at [946, 154] on input "search" at bounding box center [853, 170] width 209 height 31
paste input "Fatteh Mix"
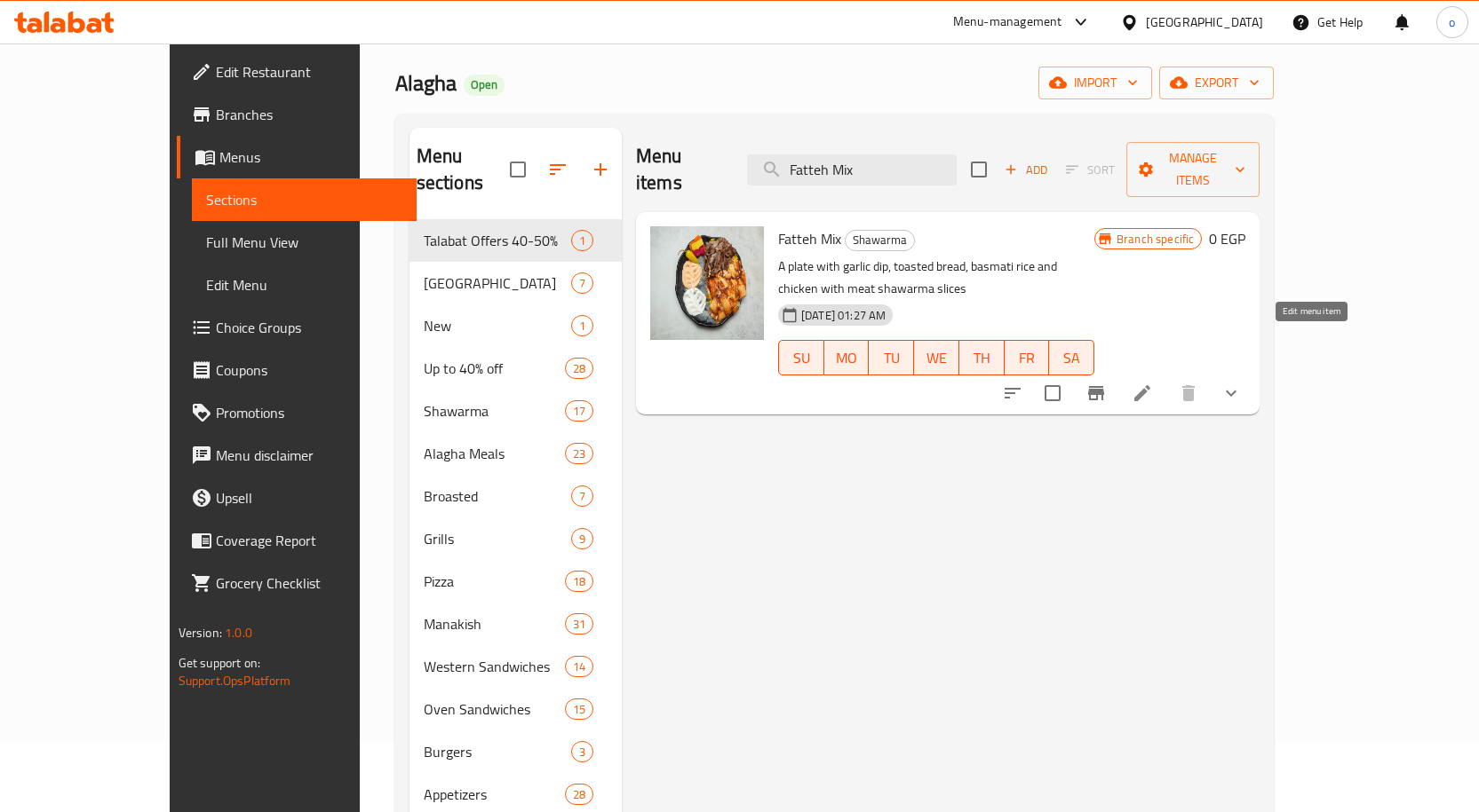
type input "Fatteh Mix"
click at [1153, 382] on icon at bounding box center [1143, 393] width 22 height 22
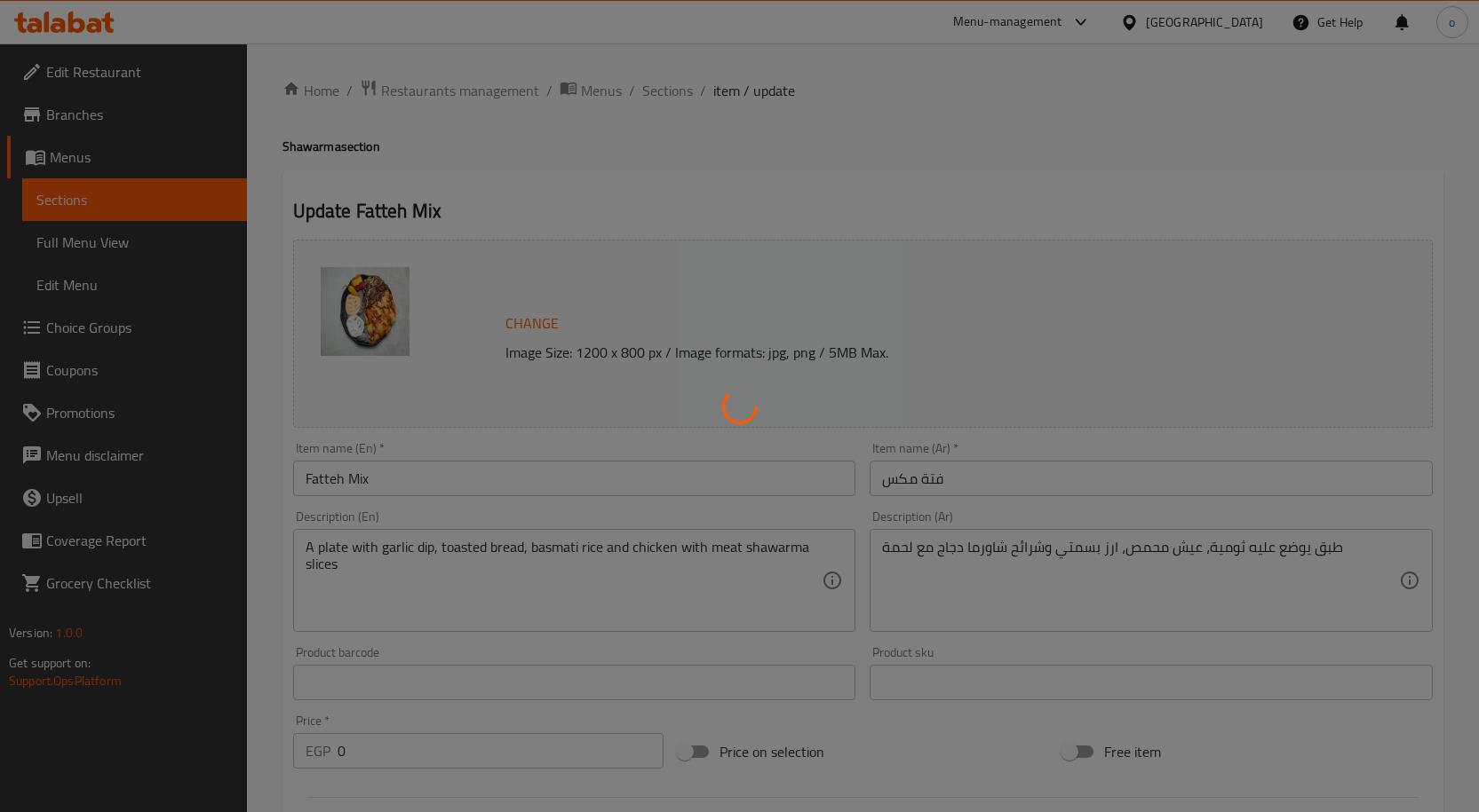
type input "خليها كومبو"
type input "0"
type input "الإضافات :"
type input "0"
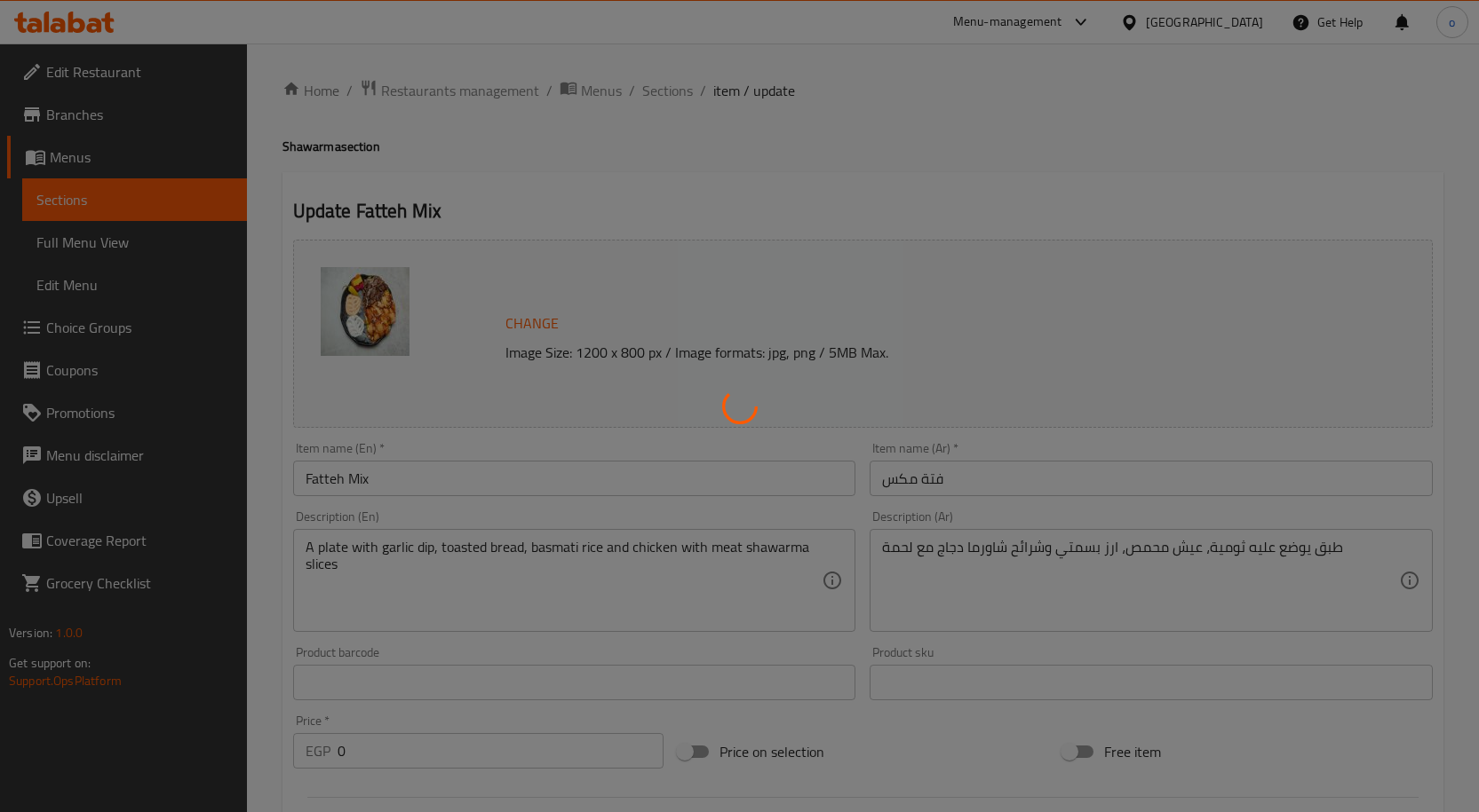
type input "7"
type input "اختيارك من الحجم:"
type input "1"
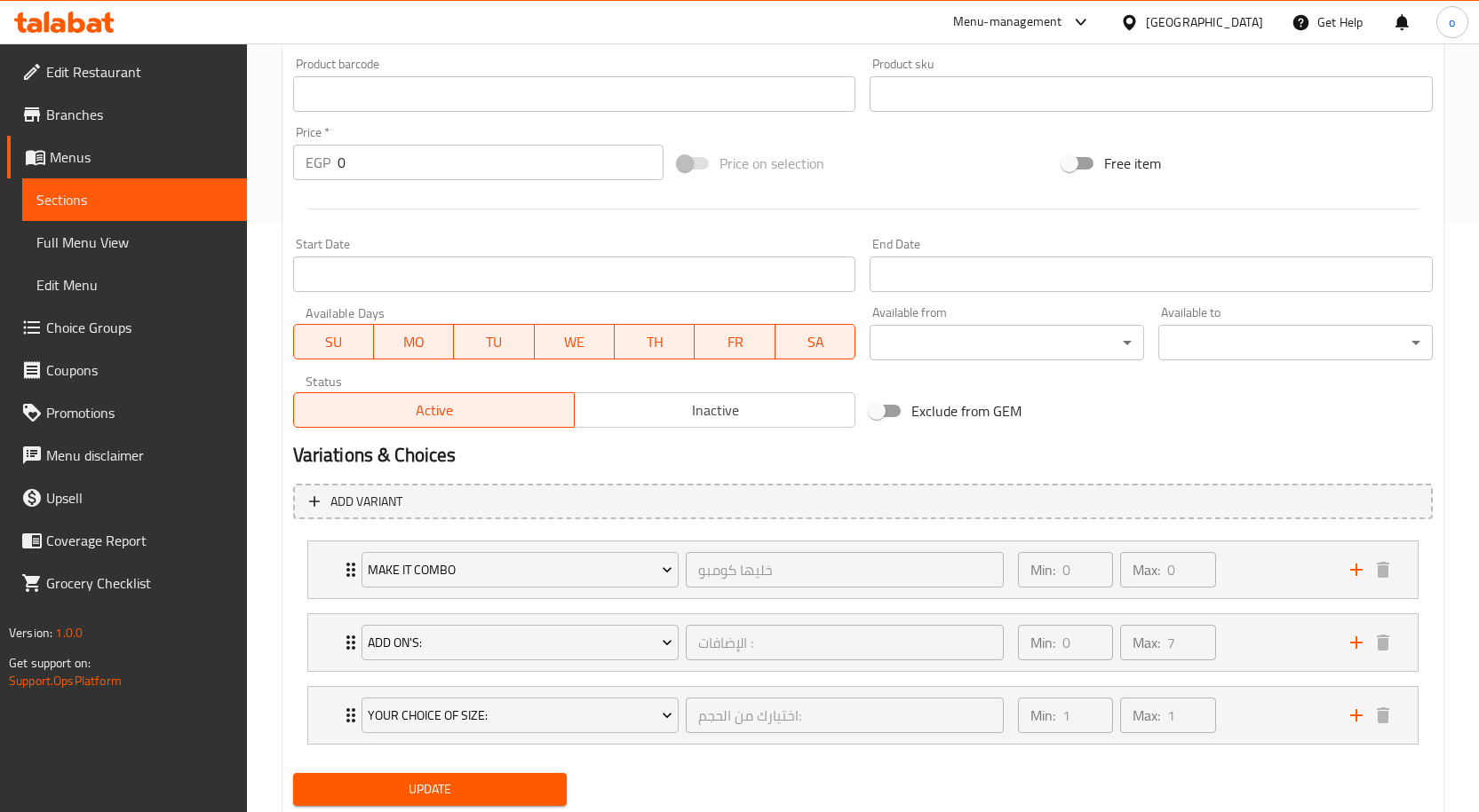
scroll to position [643, 0]
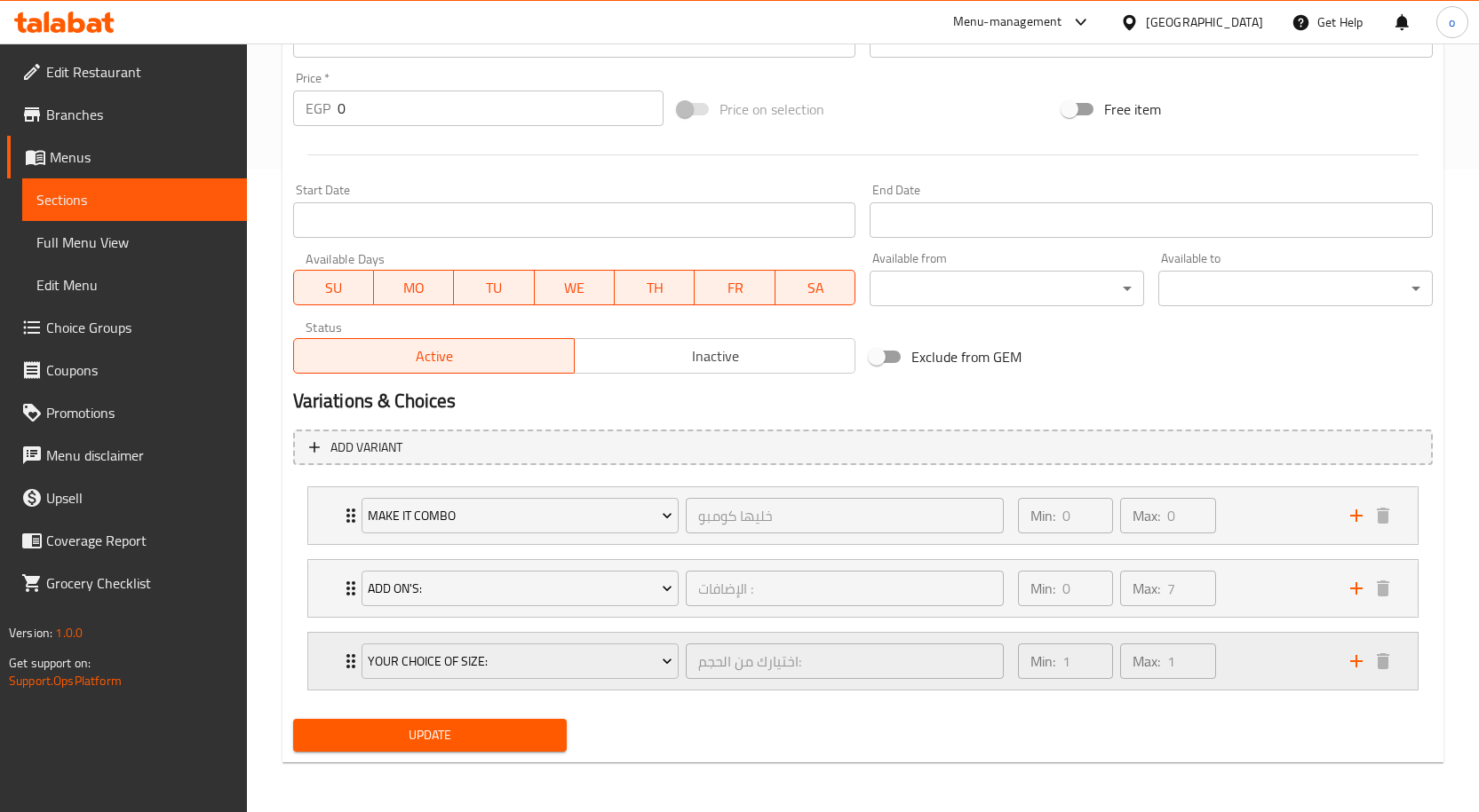
click at [1273, 672] on div "Min: 1 ​ Max: 1 ​" at bounding box center [1173, 662] width 332 height 57
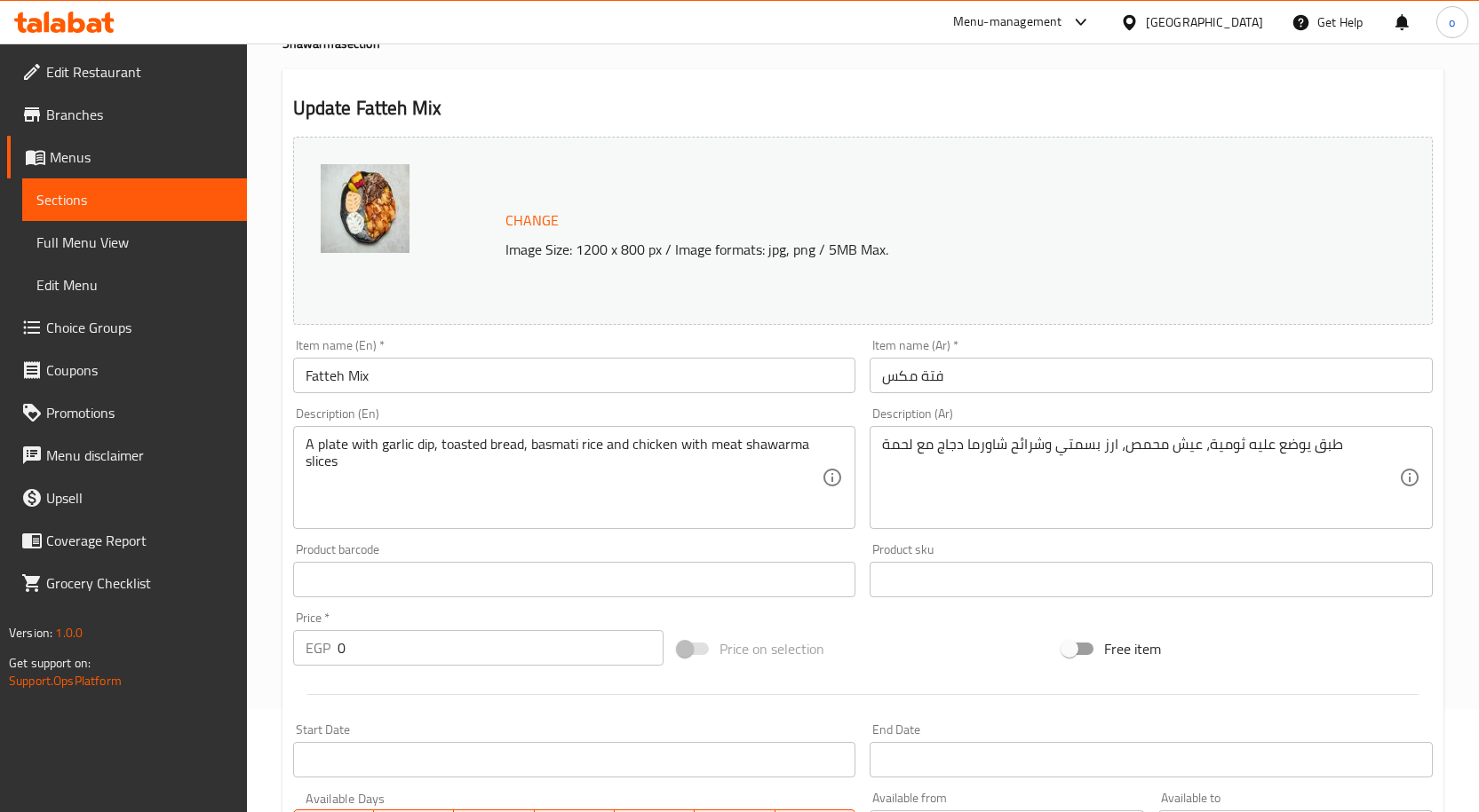
scroll to position [0, 0]
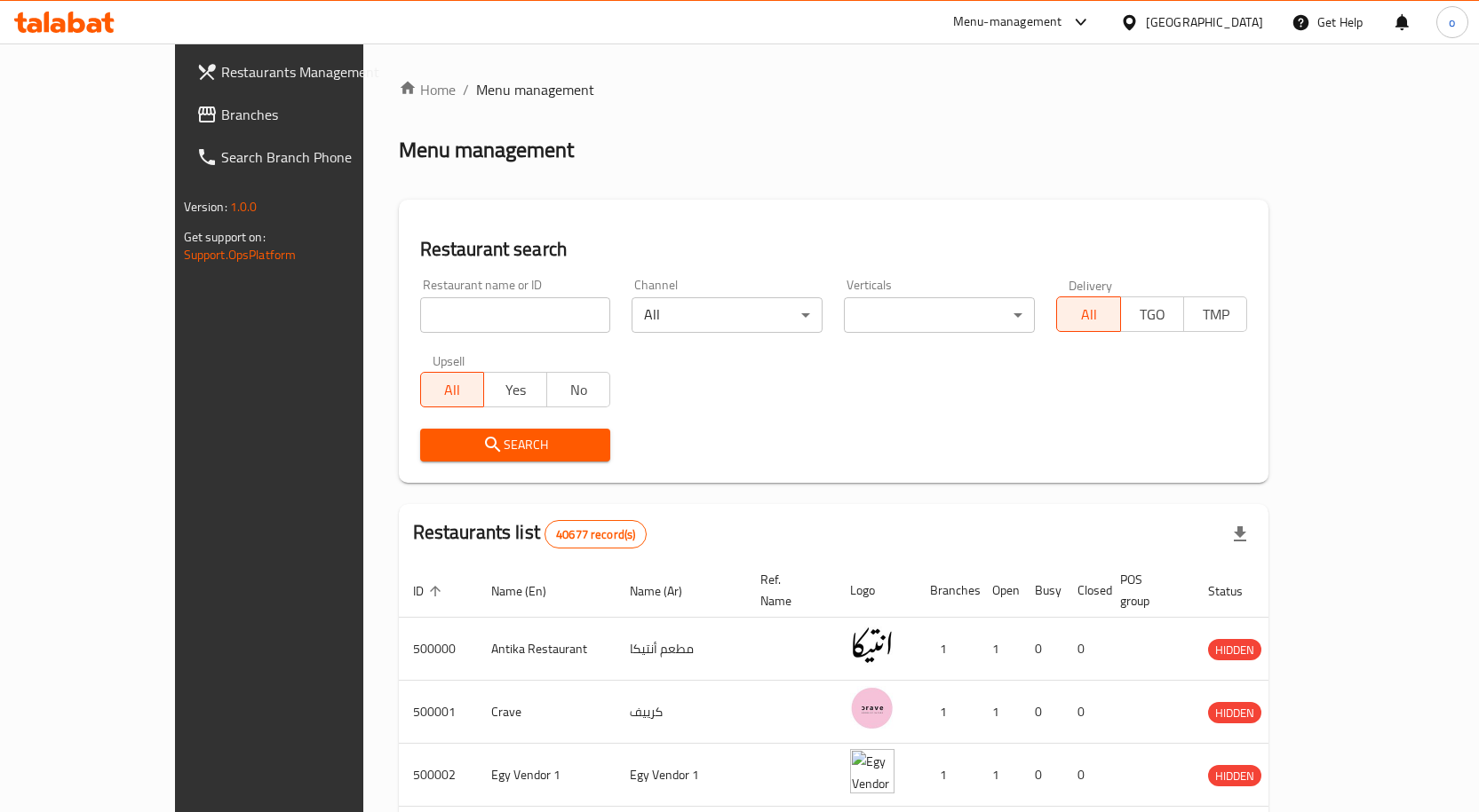
click at [221, 115] on span "Branches" at bounding box center [315, 115] width 187 height 22
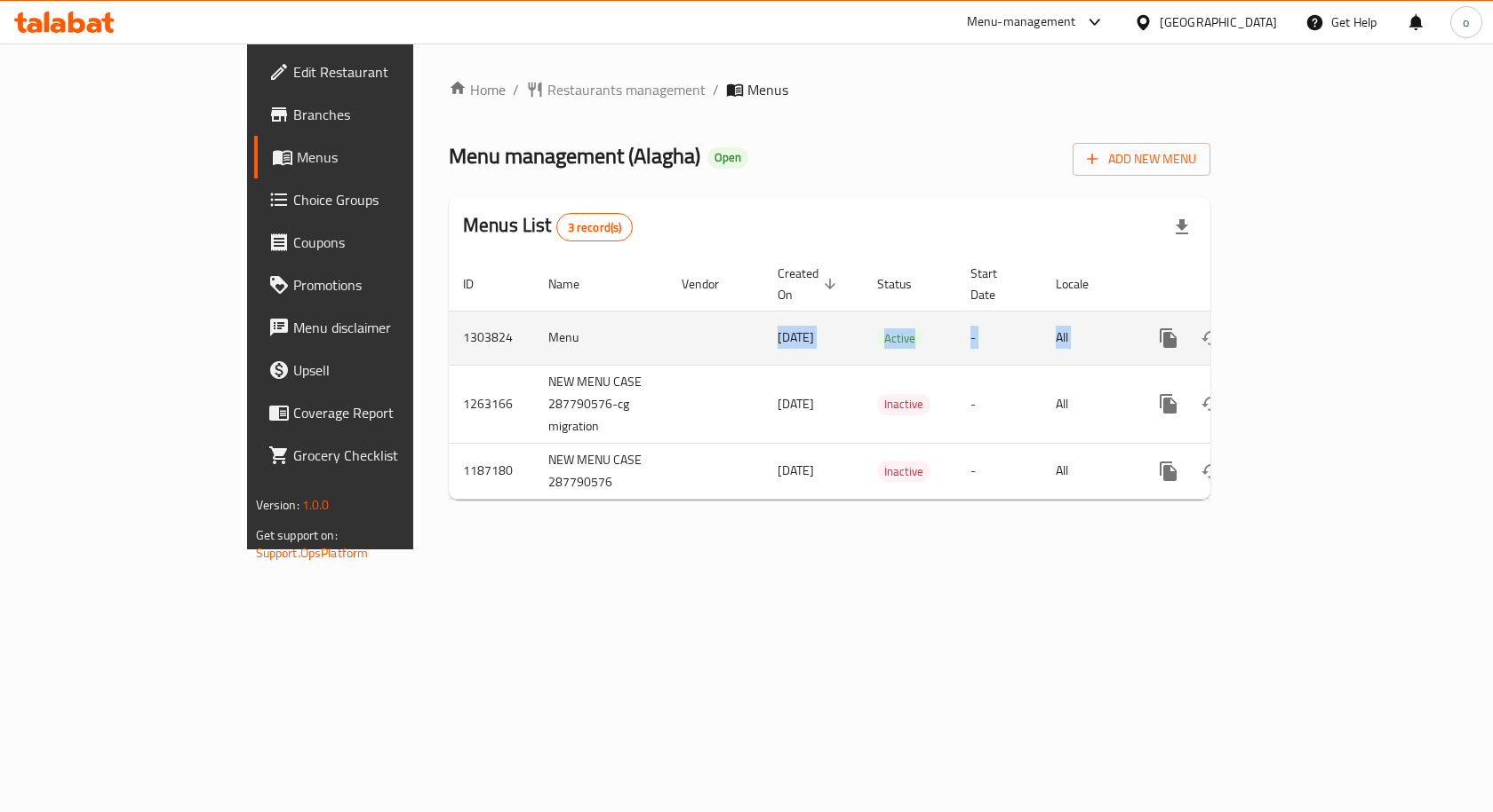
drag, startPoint x: 539, startPoint y: 314, endPoint x: 1294, endPoint y: 320, distance: 755.0
click at [1294, 320] on tr "1303824 Menu [DATE] Active - All" at bounding box center [890, 337] width 883 height 54
click at [1307, 327] on icon "enhanced table" at bounding box center [1296, 338] width 22 height 22
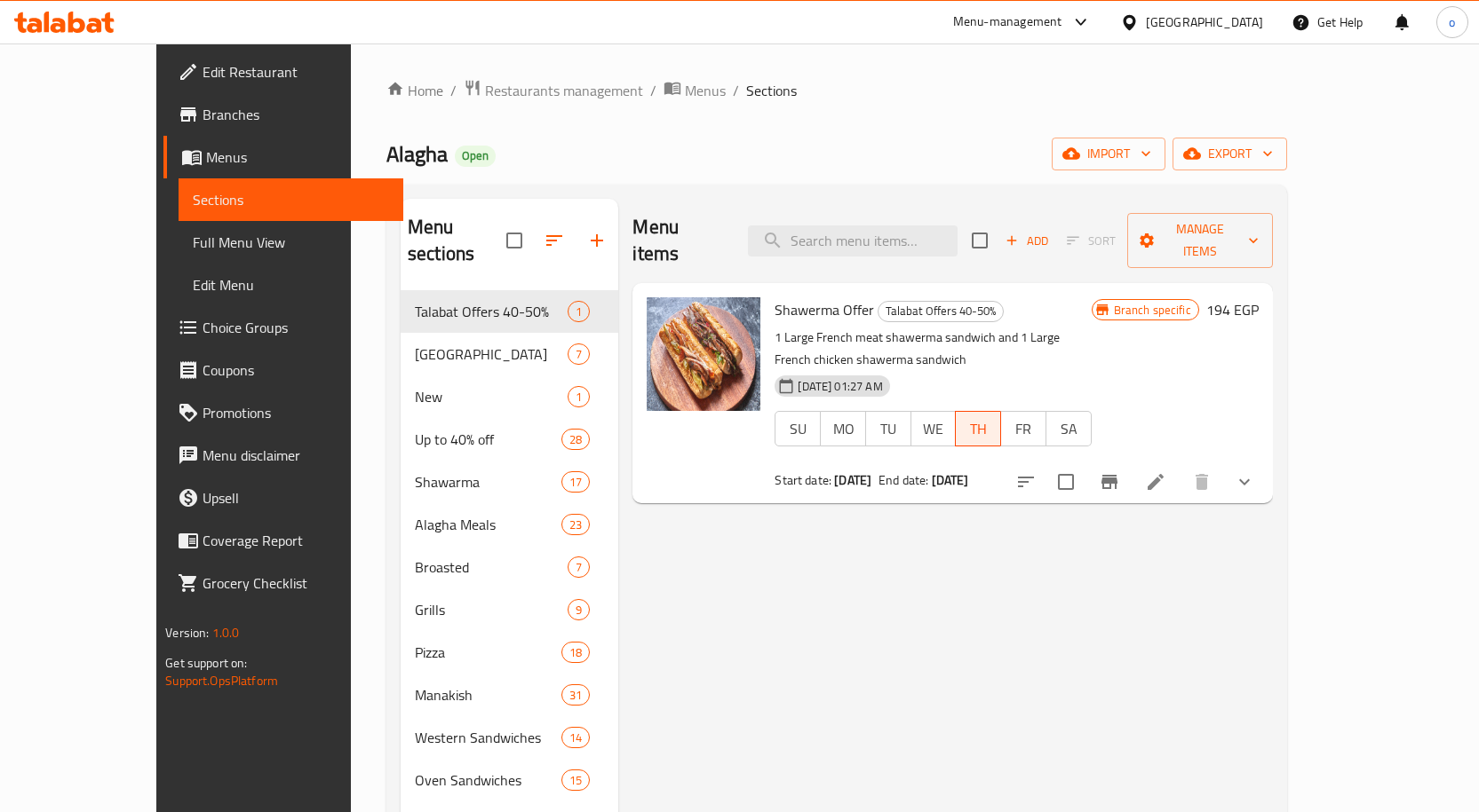
click at [829, 537] on div "Menu items Add Sort Manage items Shawerma Offer Talabat Offers 40-50% 1 Large F…" at bounding box center [945, 609] width 654 height 823
click at [929, 225] on input "search" at bounding box center [853, 241] width 209 height 31
paste input "Fatteh Mix"
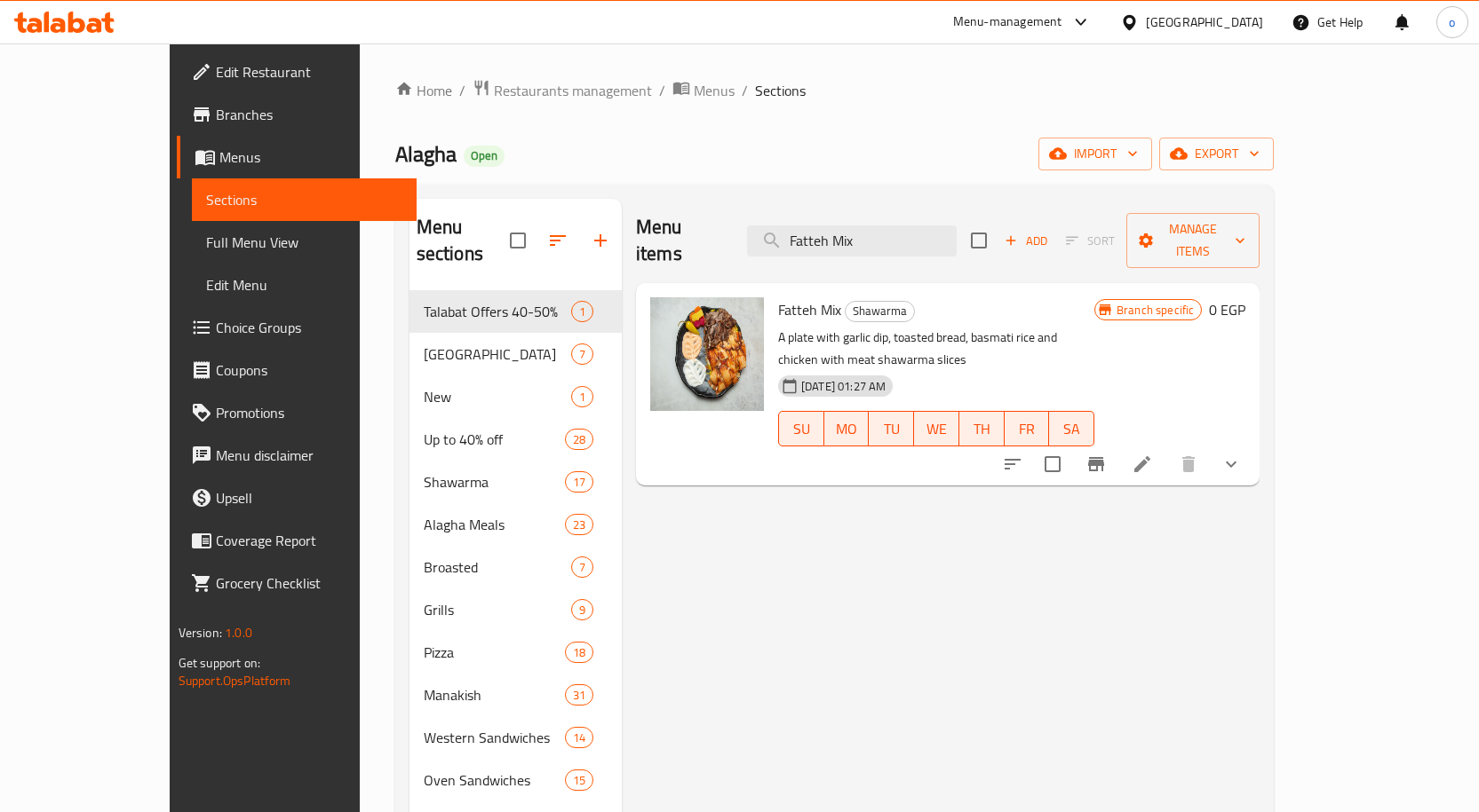
type input "Fatteh Mix"
drag, startPoint x: 763, startPoint y: 292, endPoint x: 866, endPoint y: 292, distance: 103.0
click at [866, 298] on h6 "Fatteh Mix Shawarma" at bounding box center [936, 310] width 317 height 25
click at [969, 298] on h6 "Fatteh Mix Shawarma" at bounding box center [936, 310] width 317 height 25
click at [1151, 456] on icon at bounding box center [1142, 464] width 16 height 16
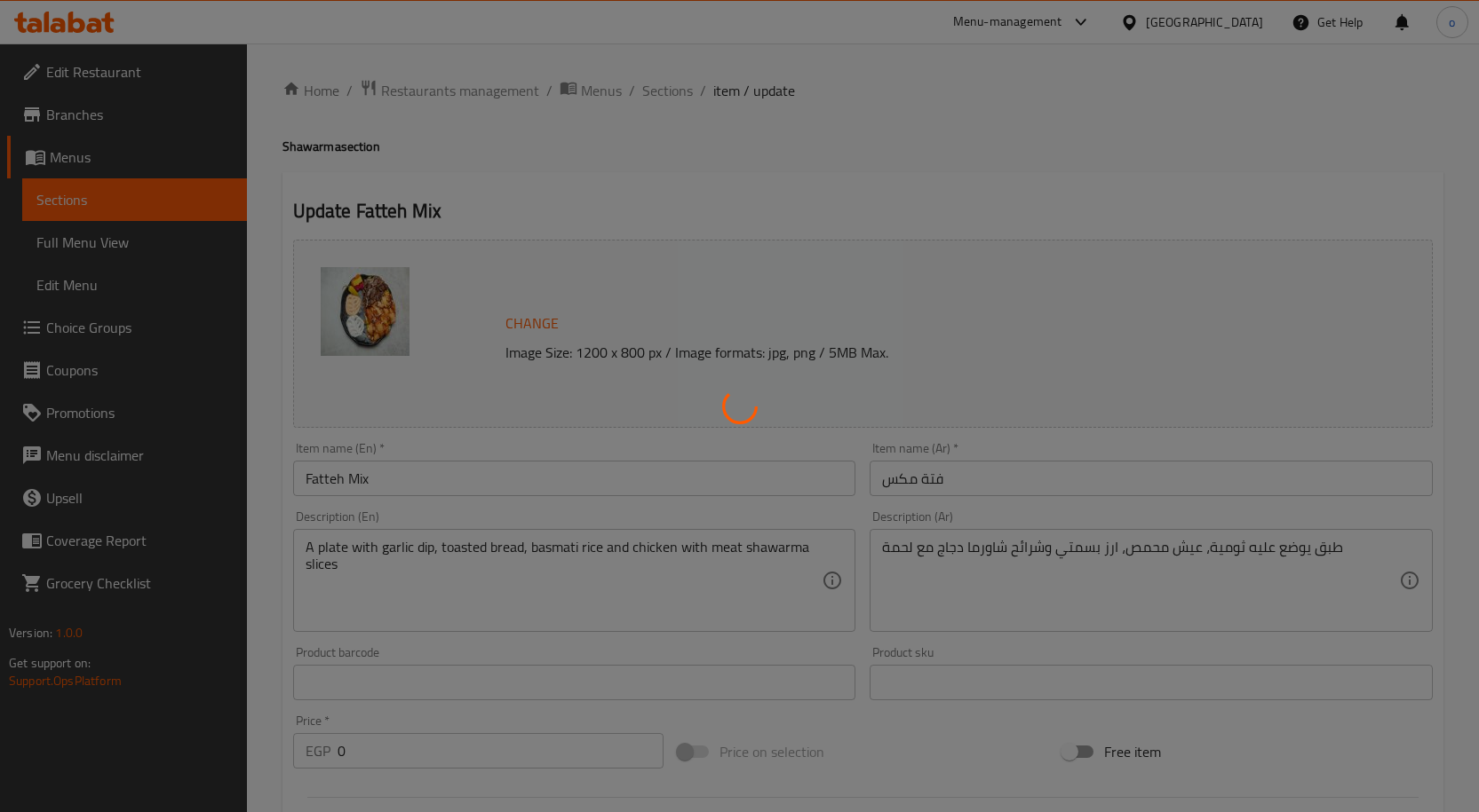
type input "خليها كومبو"
type input "0"
type input "الإضافات :"
type input "0"
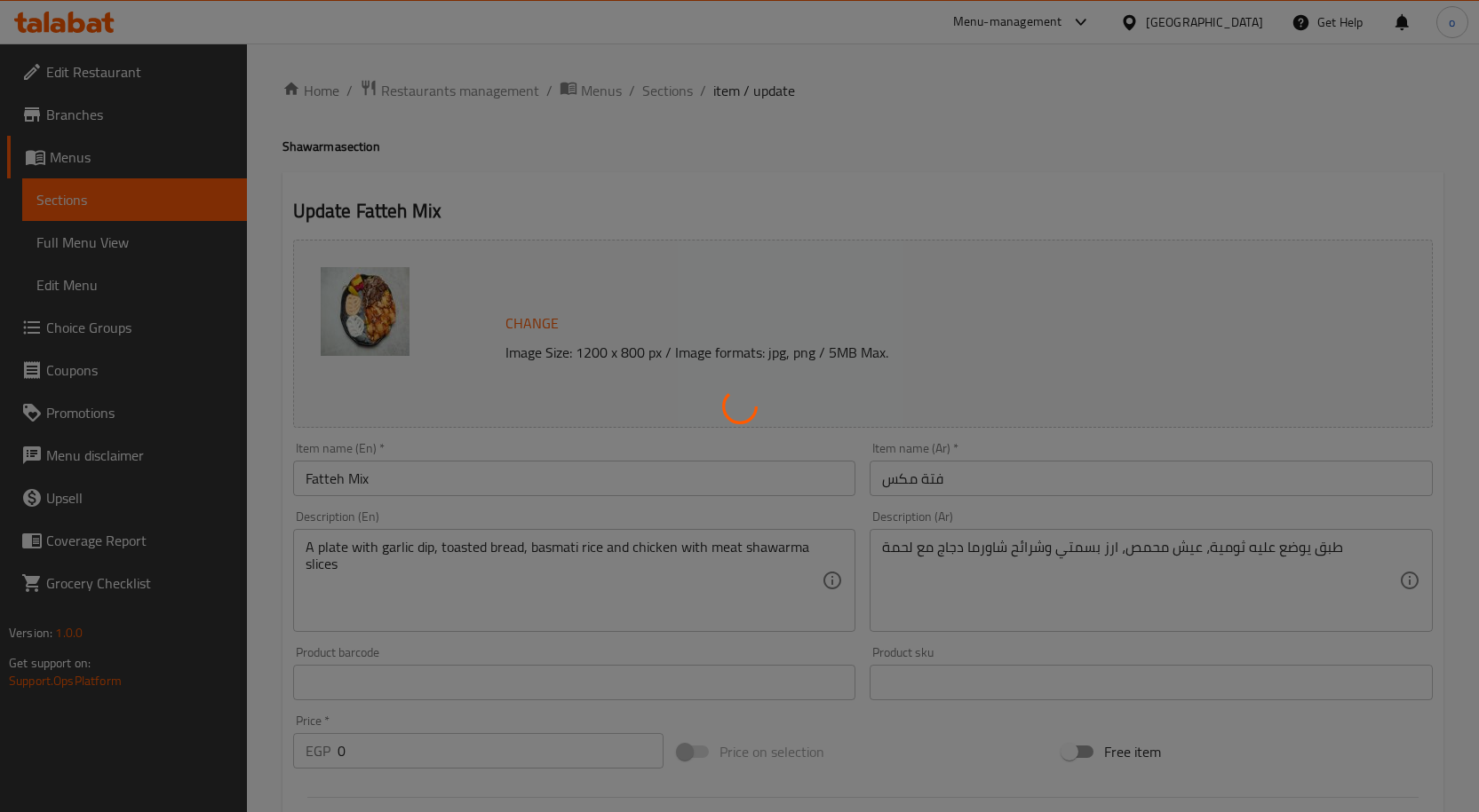
type input "7"
type input "اختيارك من الحجم:"
type input "1"
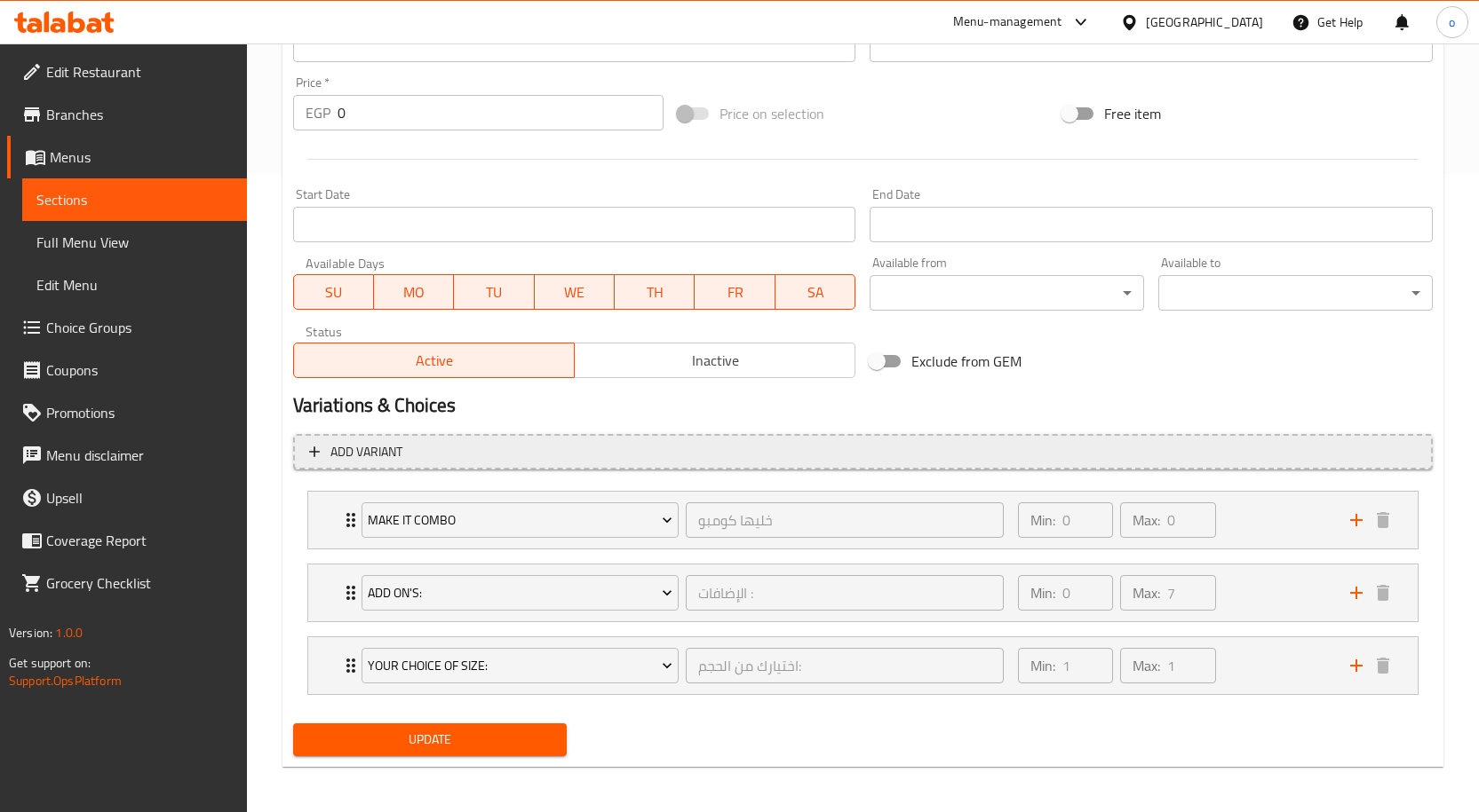
scroll to position [643, 0]
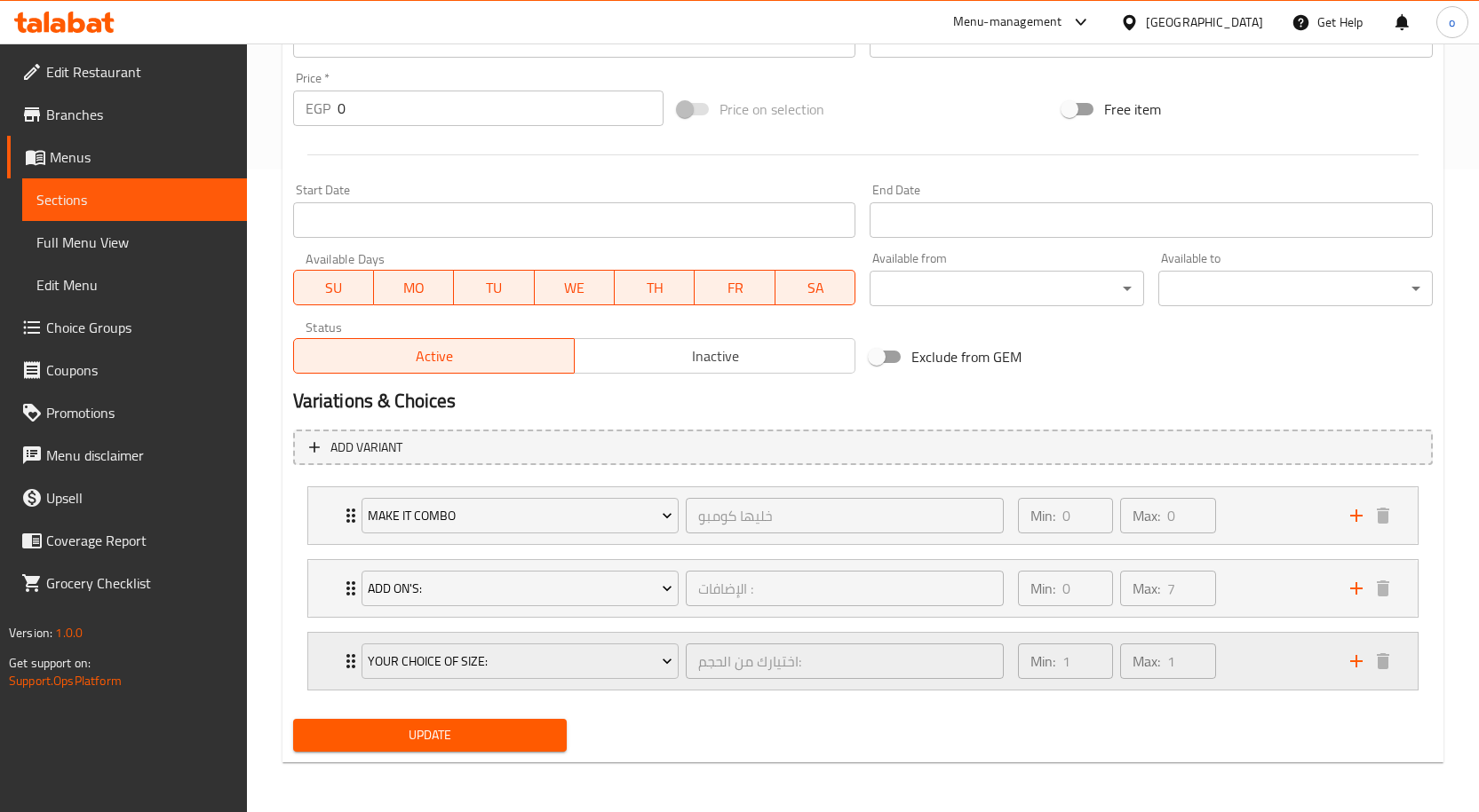
click at [1229, 656] on div "Min: 1 ​ Max: 1 ​" at bounding box center [1173, 662] width 332 height 57
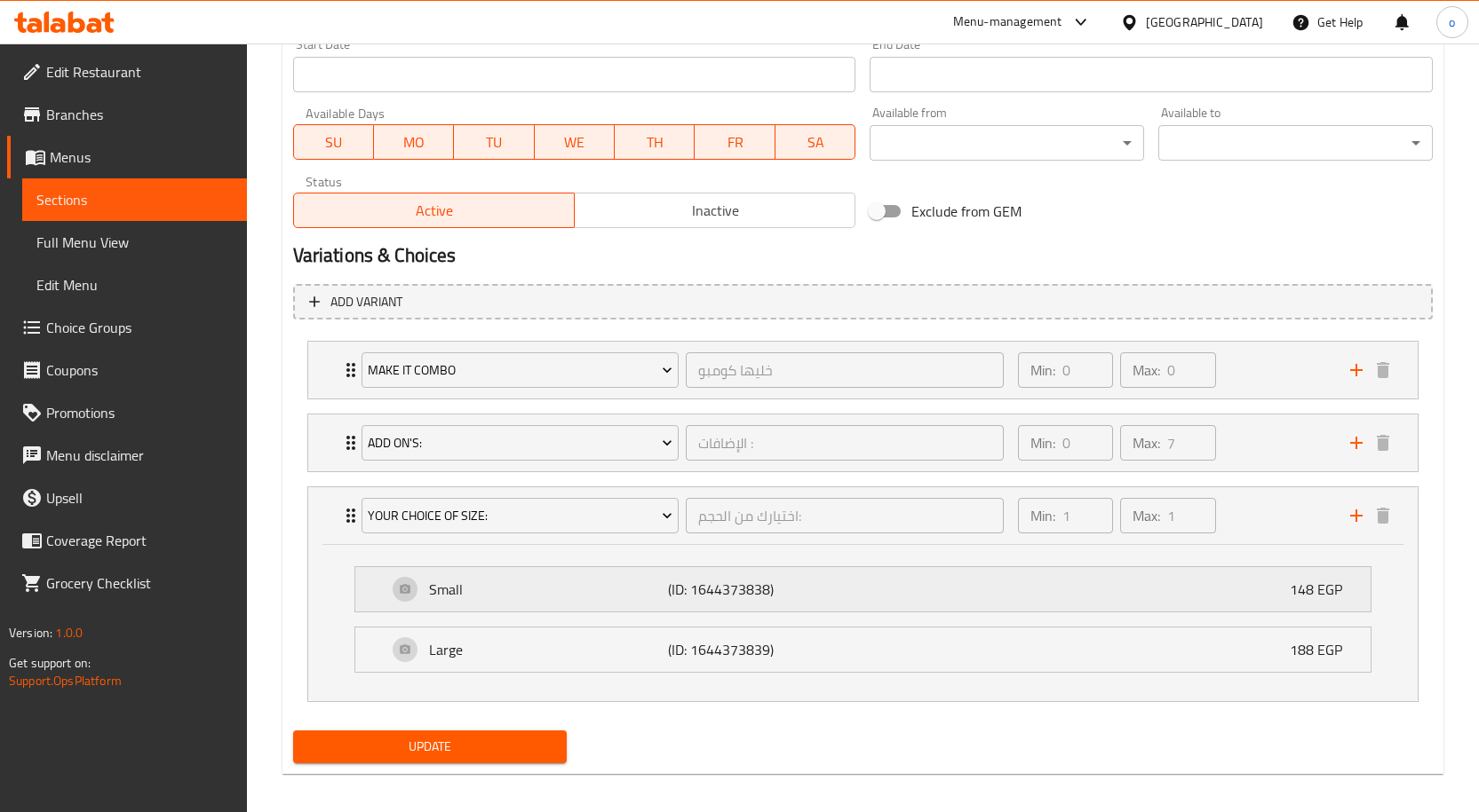
scroll to position [800, 0]
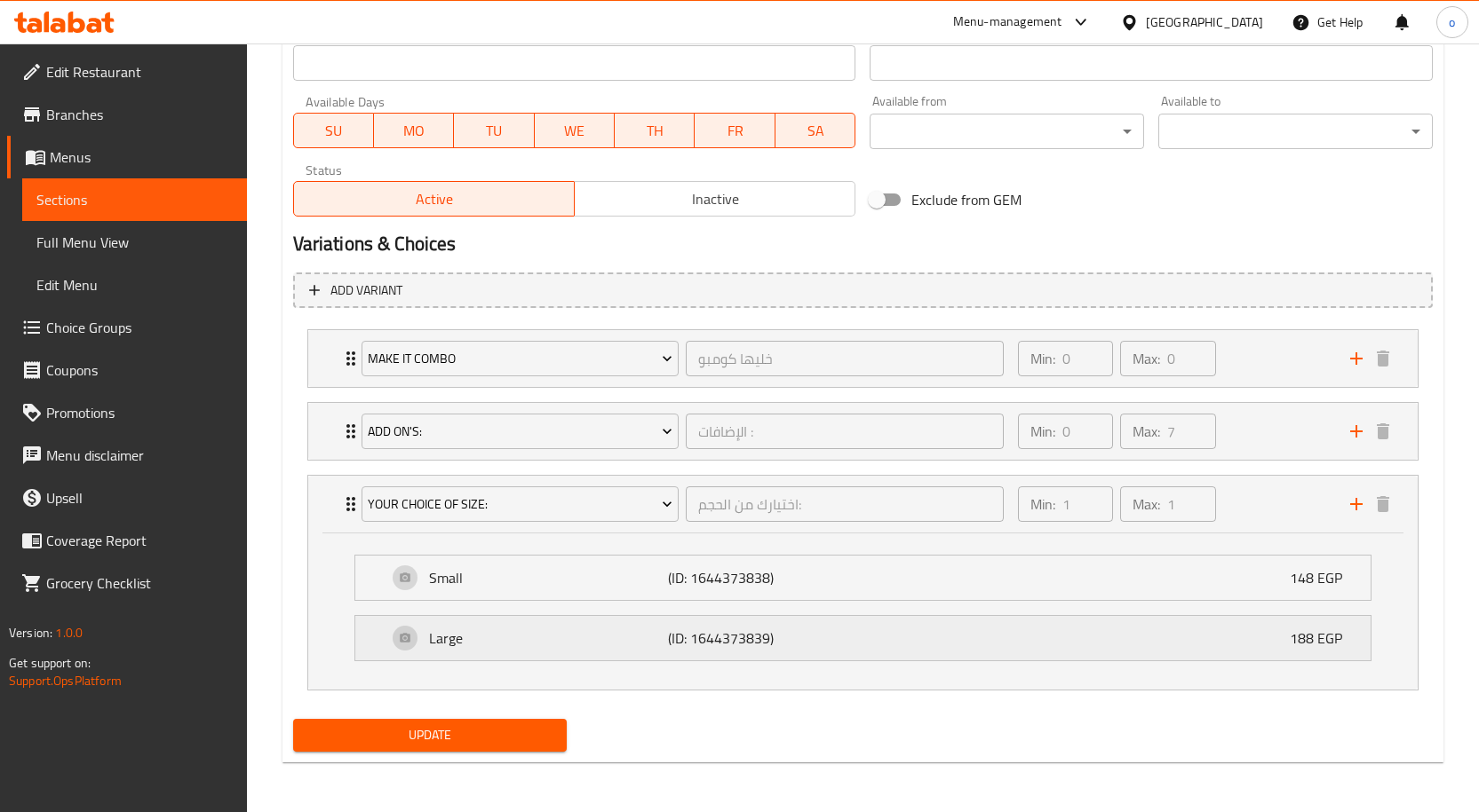
click at [1235, 647] on div "Large (ID: 1644373839) 188 EGP" at bounding box center [868, 638] width 962 height 44
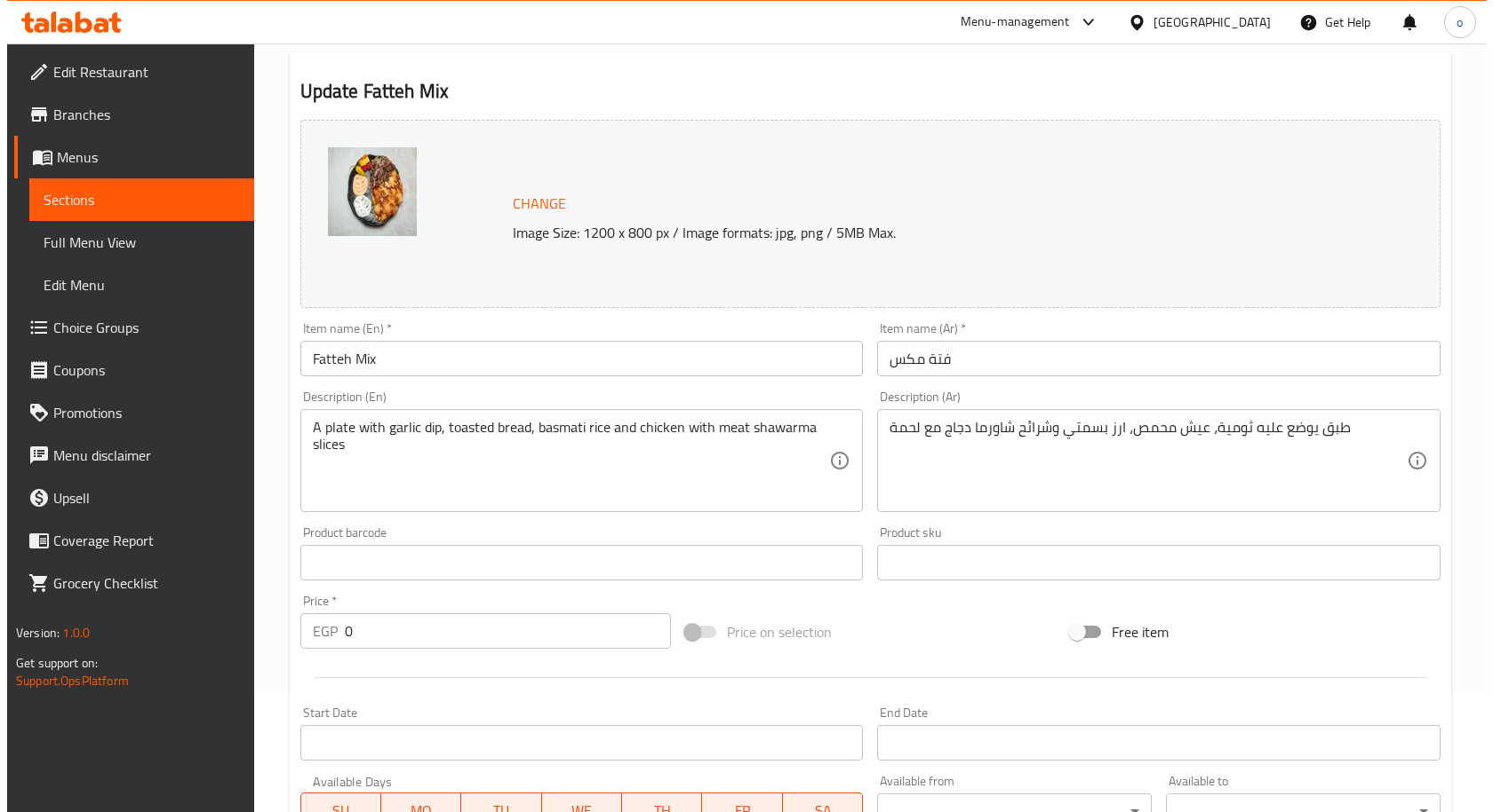
scroll to position [0, 0]
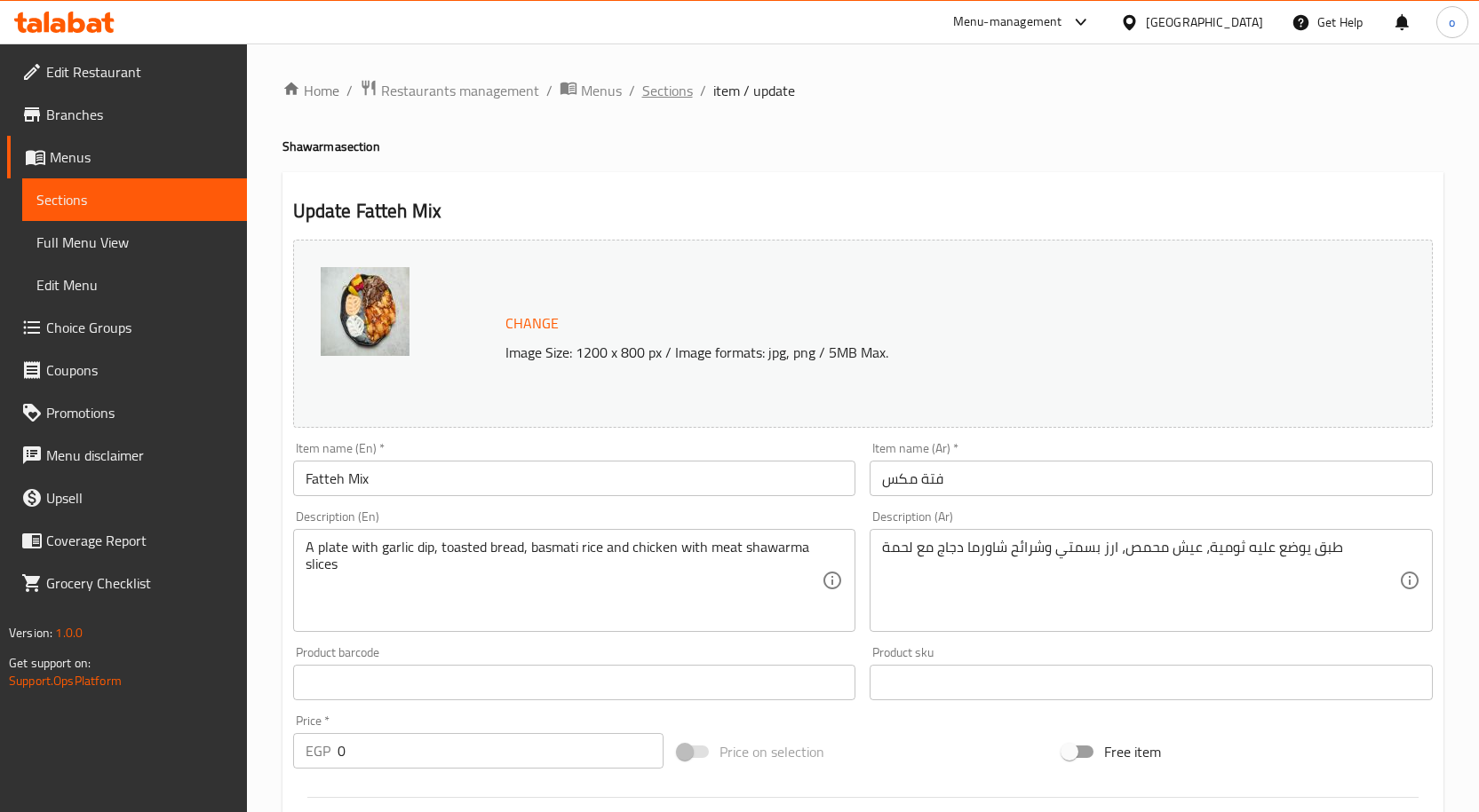
click at [675, 96] on span "Sections" at bounding box center [667, 90] width 50 height 22
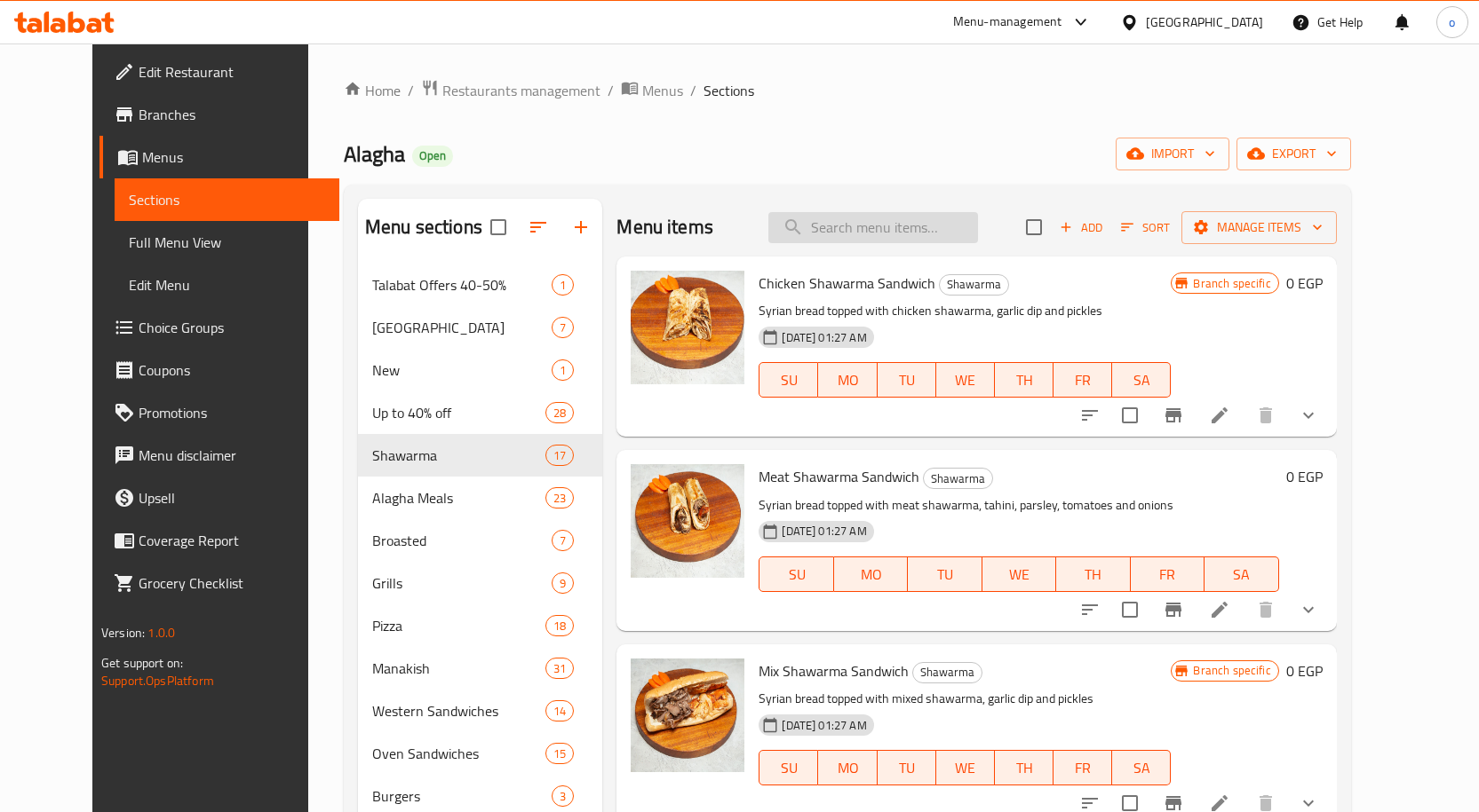
click at [873, 215] on input "search" at bounding box center [872, 228] width 209 height 31
paste input "Fatteh Mix"
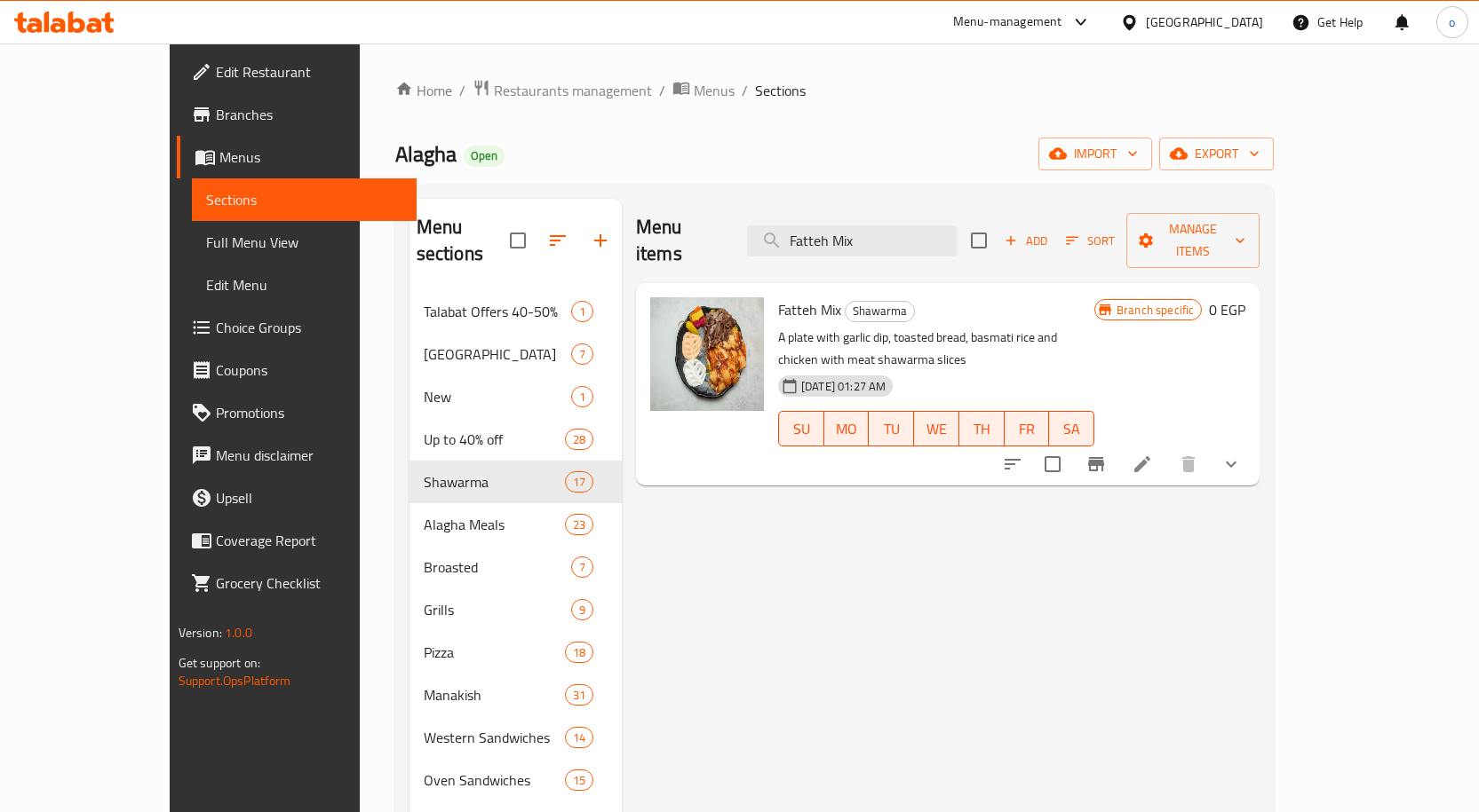
type input "Fatteh Mix"
click at [1104, 457] on icon "Branch-specific-item" at bounding box center [1096, 464] width 16 height 14
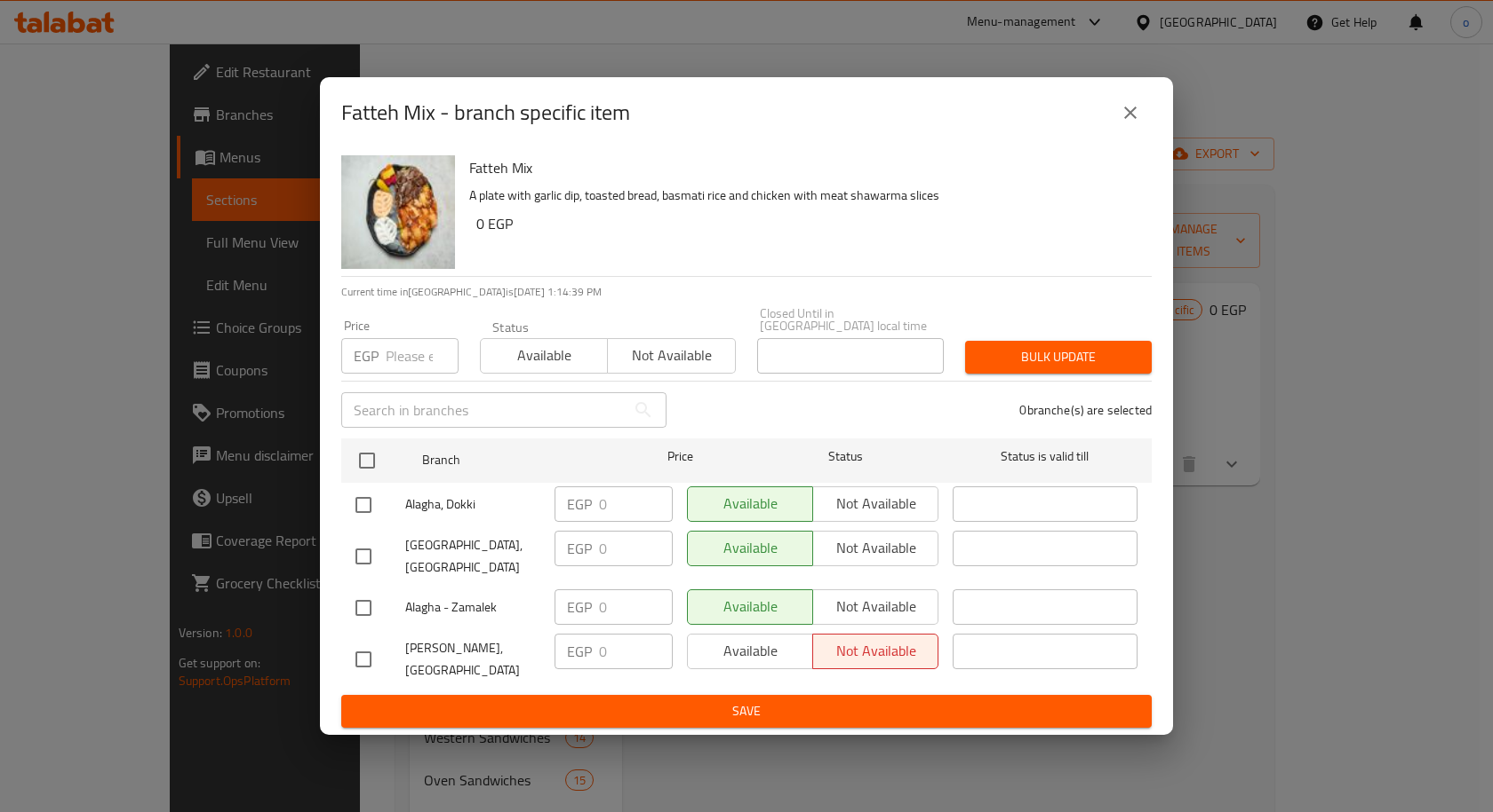
click at [1135, 124] on icon "close" at bounding box center [1130, 113] width 22 height 22
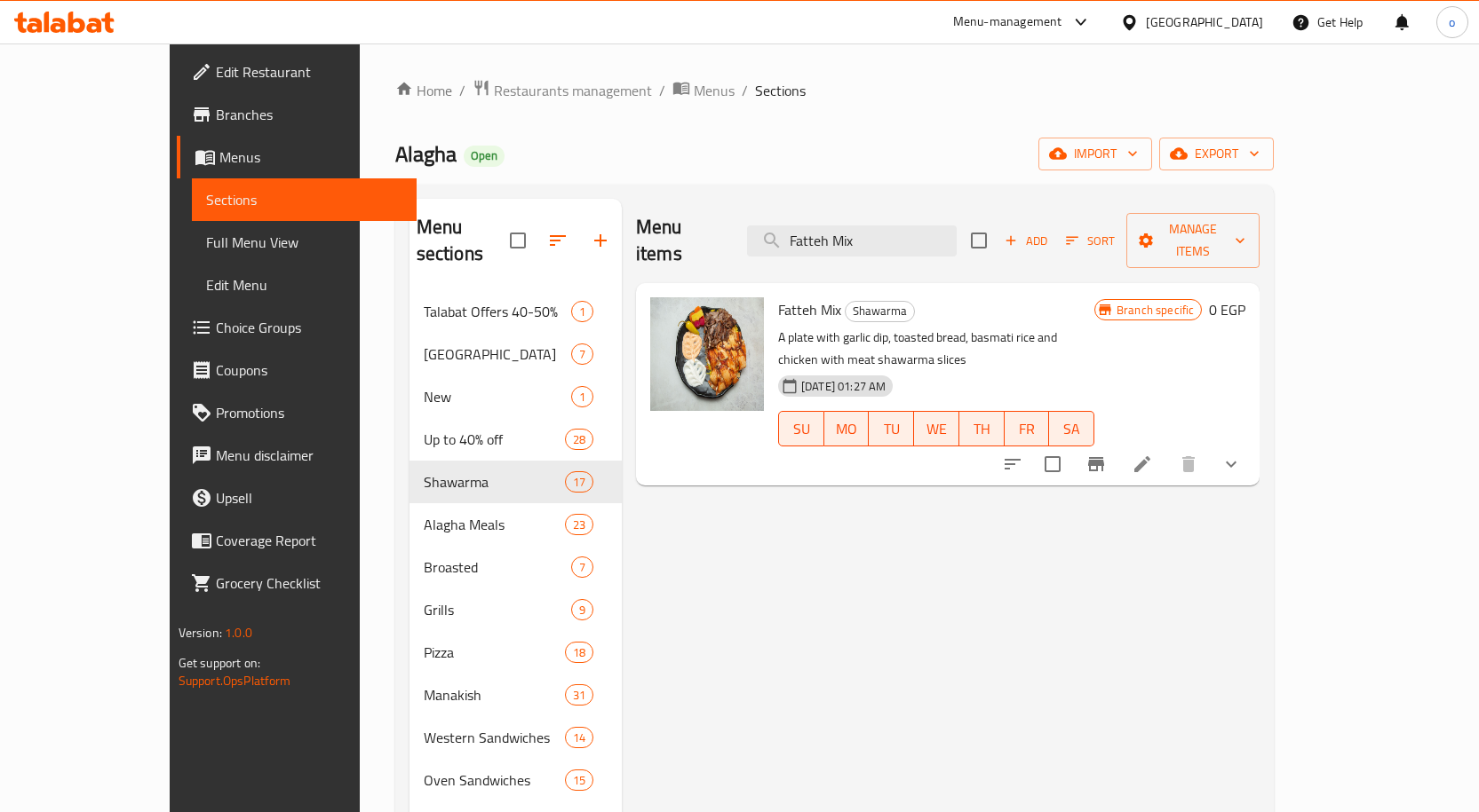
click at [1167, 448] on li at bounding box center [1142, 464] width 50 height 32
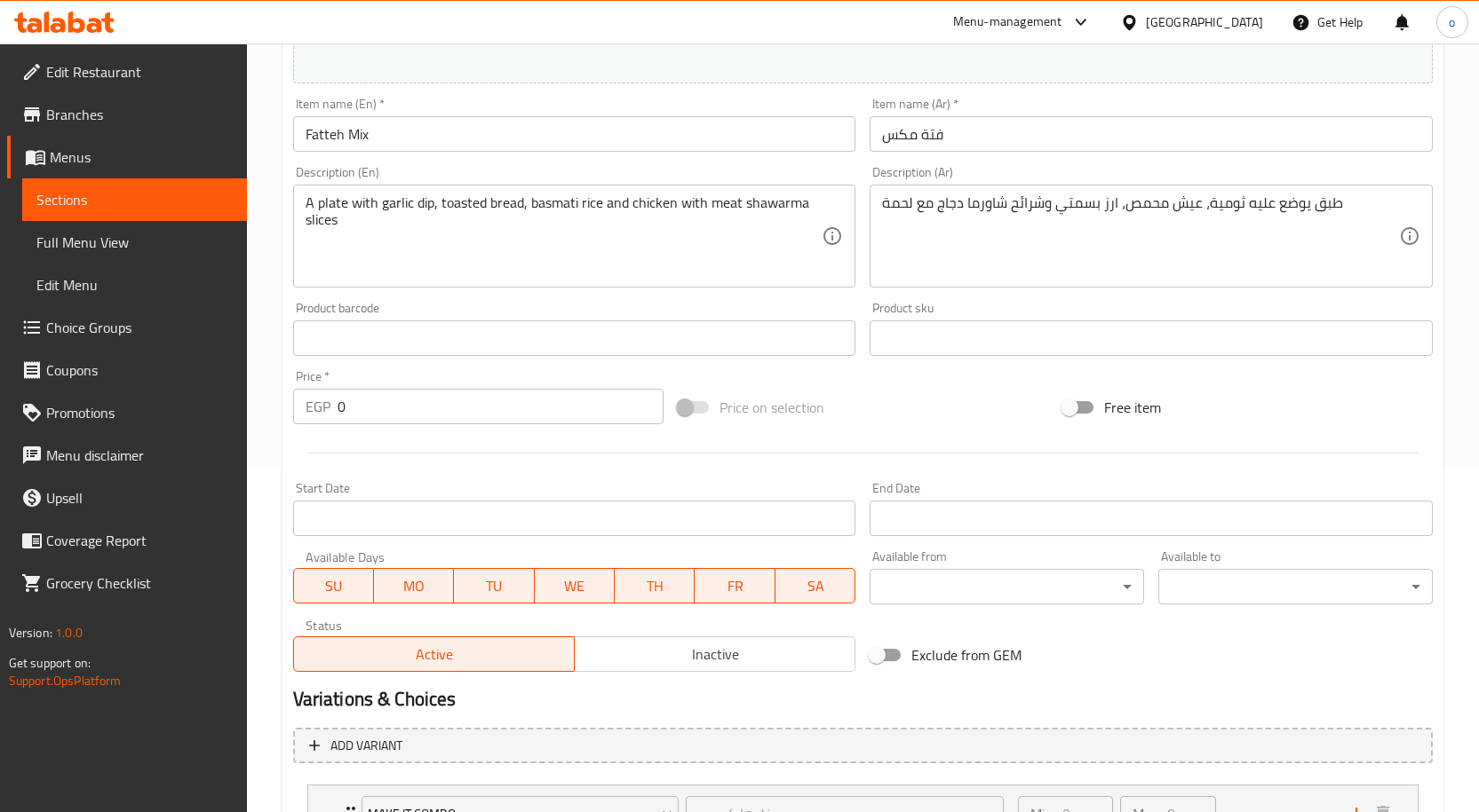
scroll to position [643, 0]
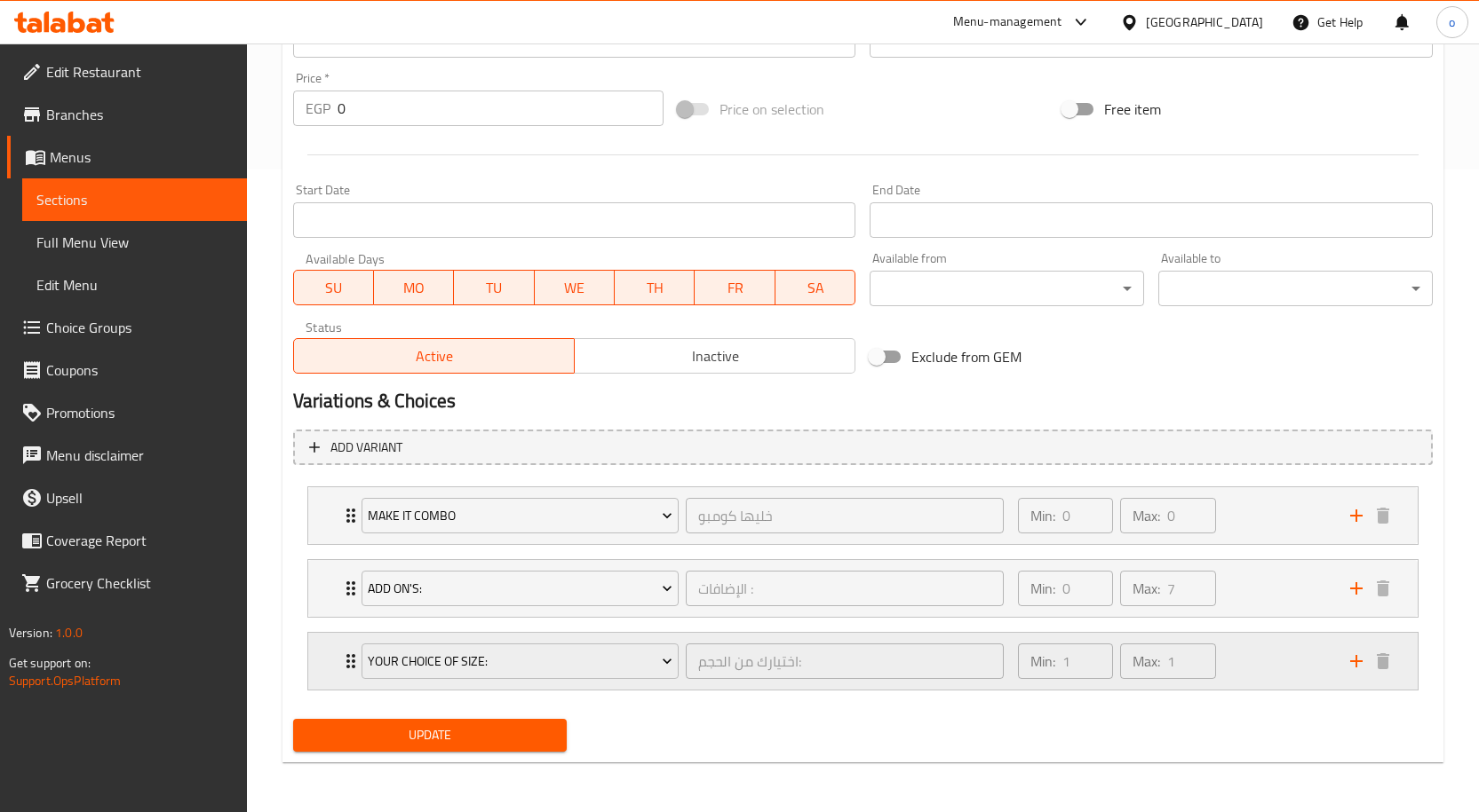
click at [1272, 671] on div "Min: 1 ​ Max: 1 ​" at bounding box center [1173, 662] width 332 height 57
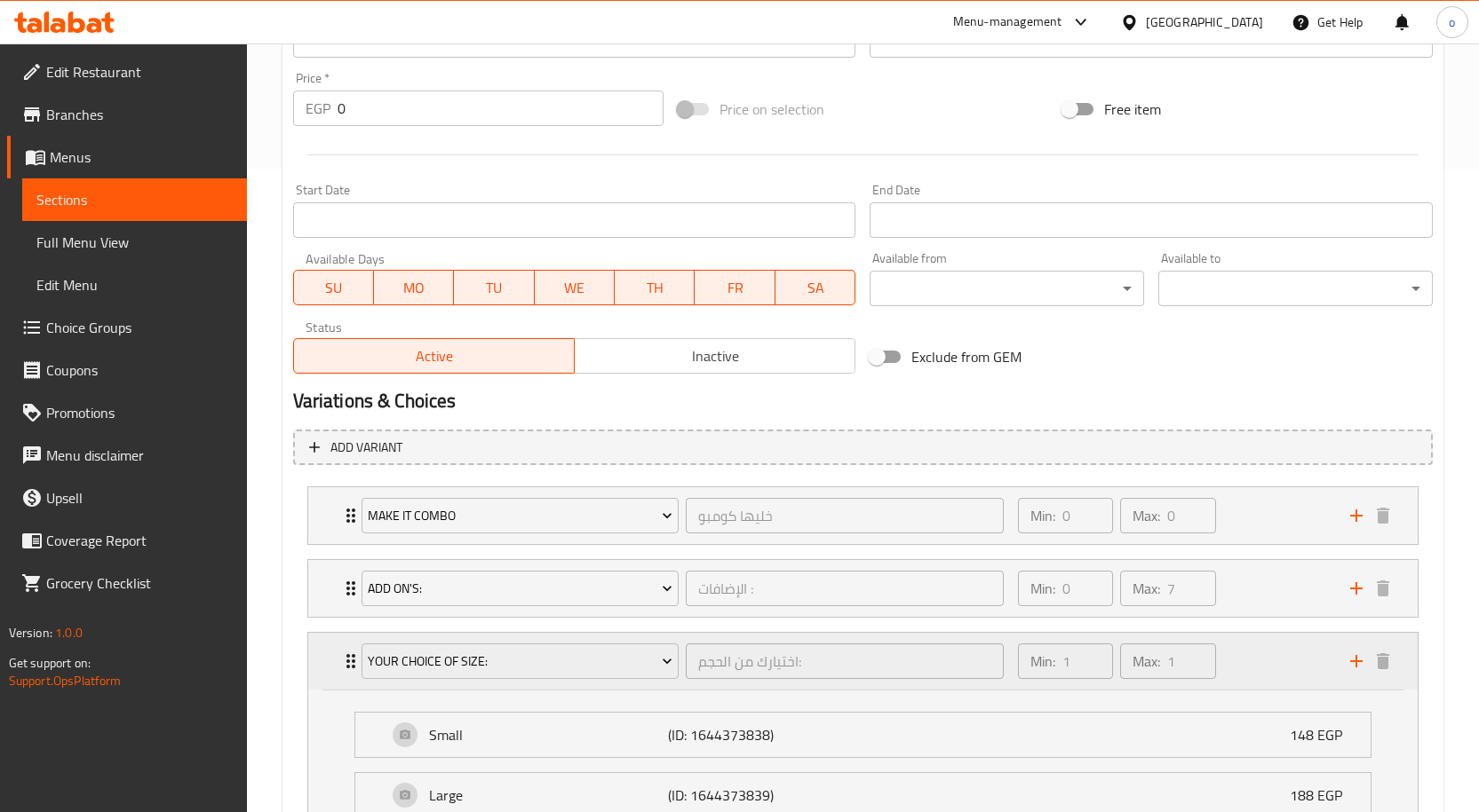
scroll to position [800, 0]
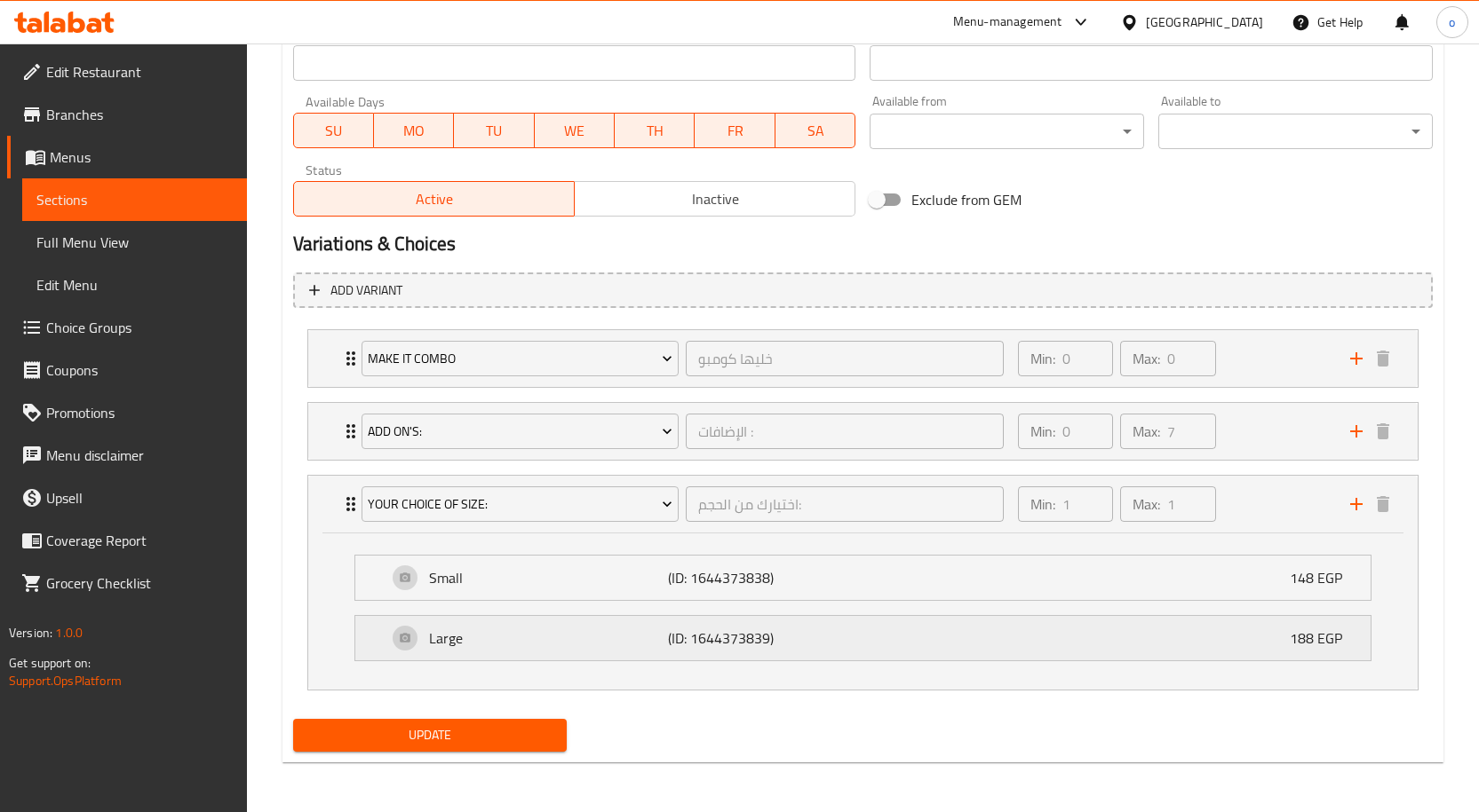
click at [822, 644] on p "(ID: 1644373839)" at bounding box center [747, 639] width 160 height 22
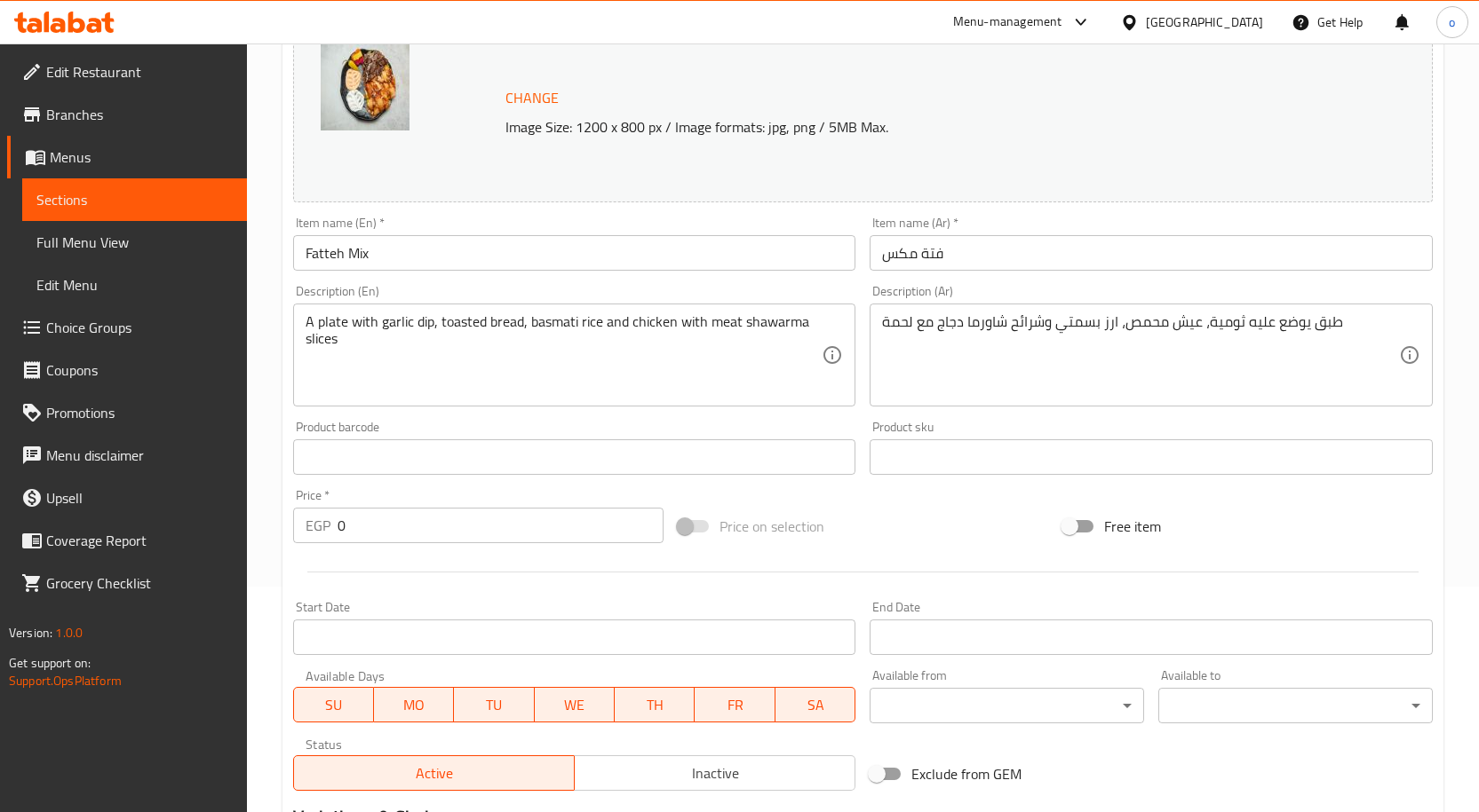
scroll to position [0, 0]
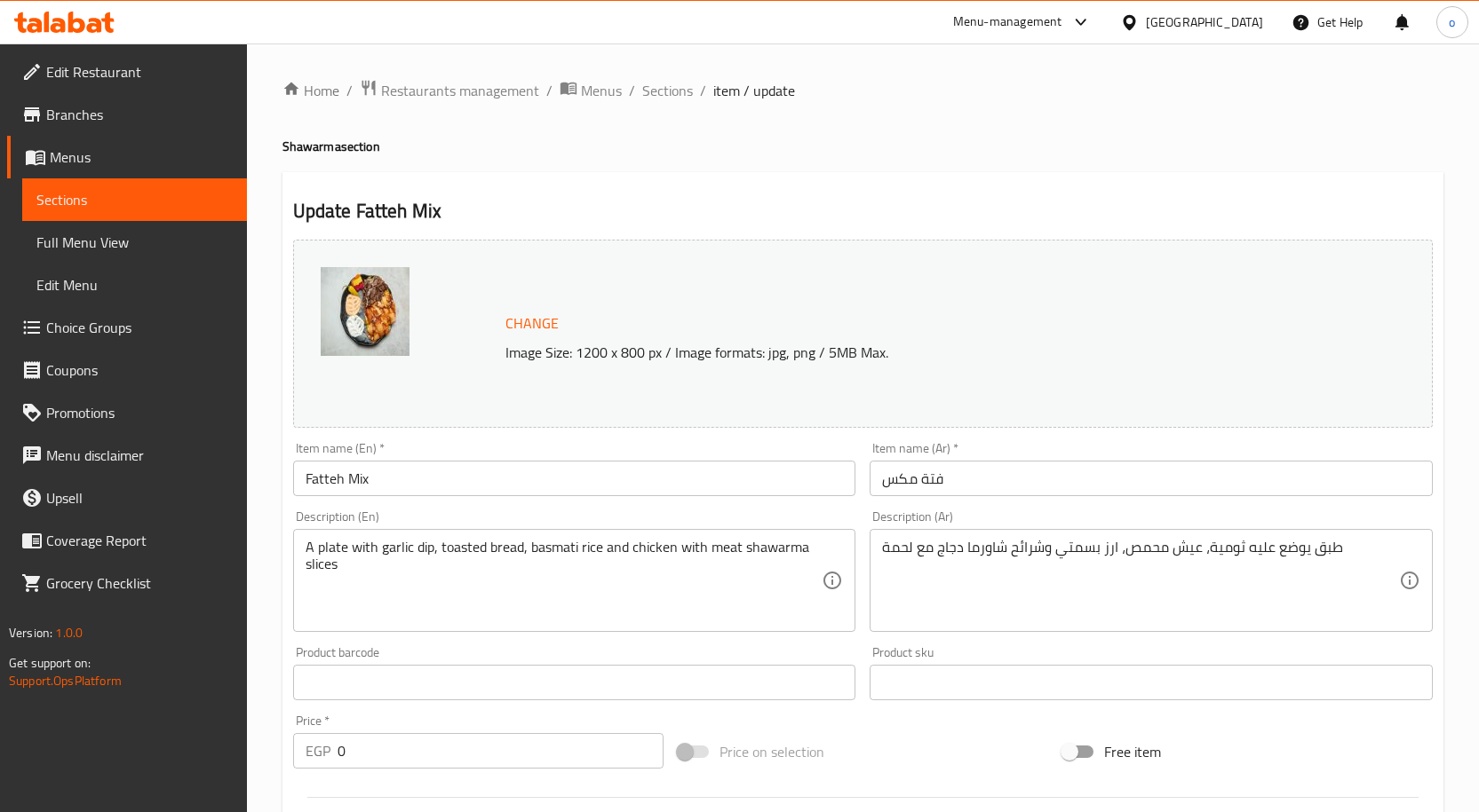
click at [1135, 16] on icon at bounding box center [1129, 21] width 13 height 15
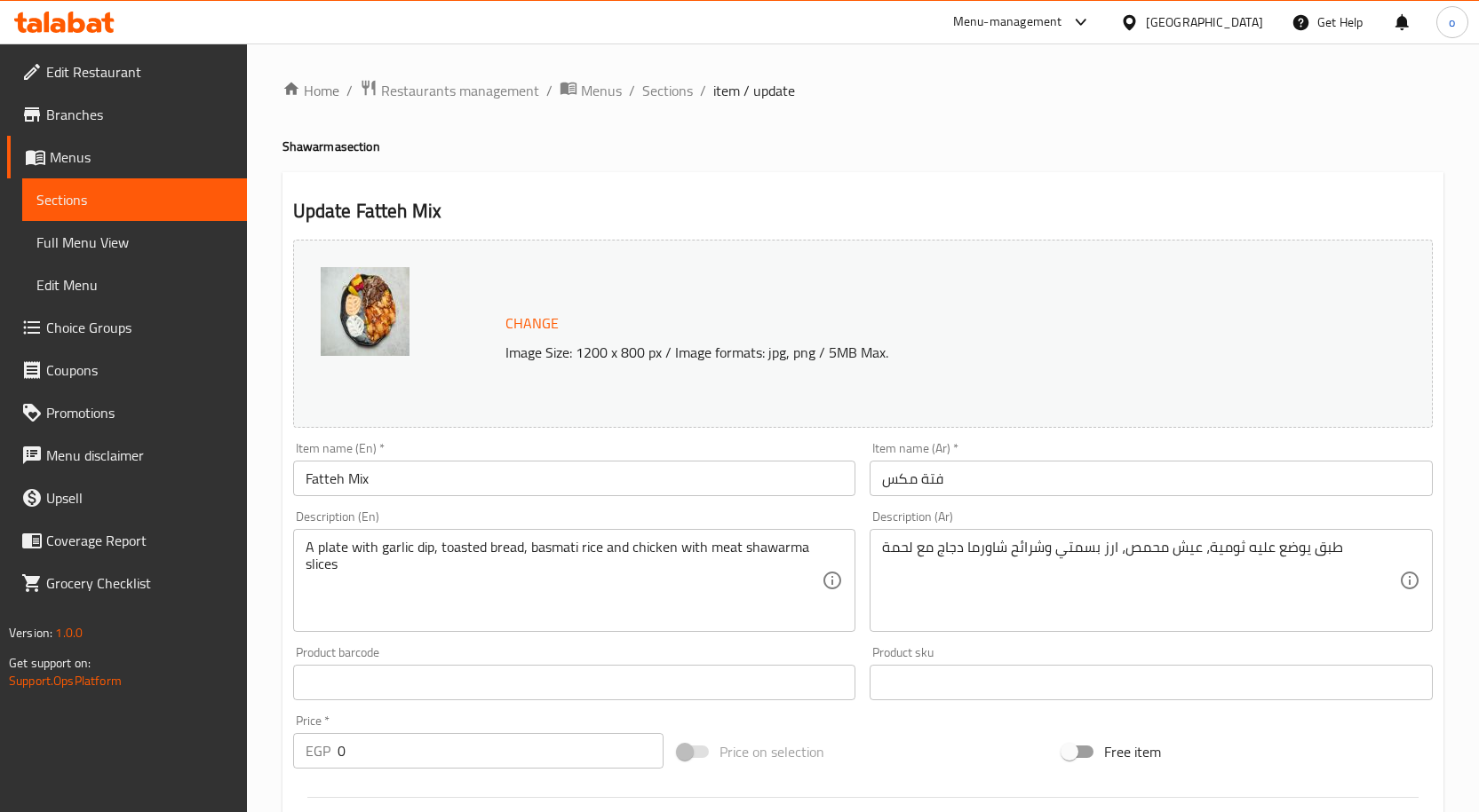
click at [1146, 27] on div at bounding box center [1133, 23] width 26 height 20
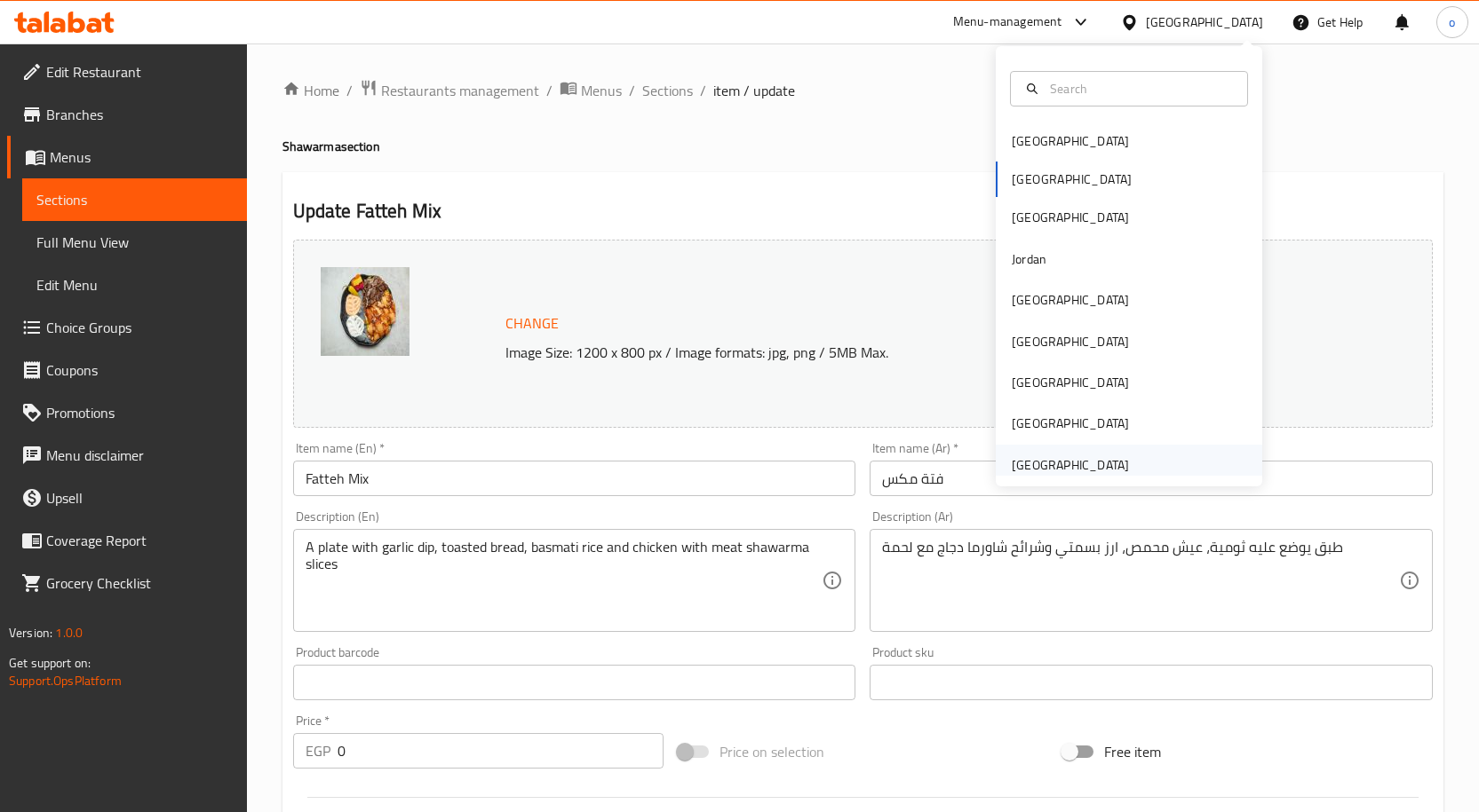
click at [1043, 455] on div "[GEOGRAPHIC_DATA]" at bounding box center [1070, 465] width 117 height 20
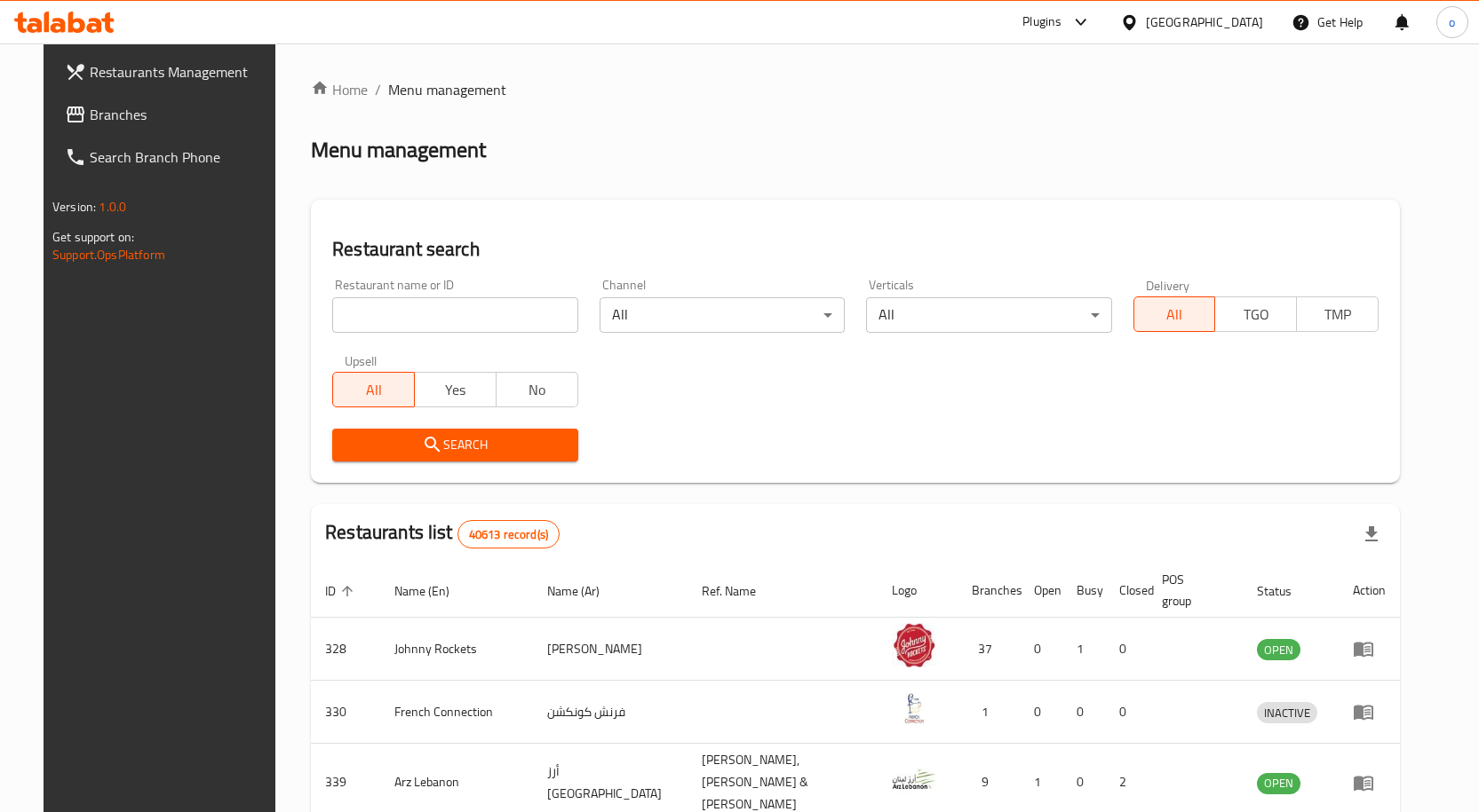
click at [119, 116] on span "Branches" at bounding box center [183, 115] width 187 height 22
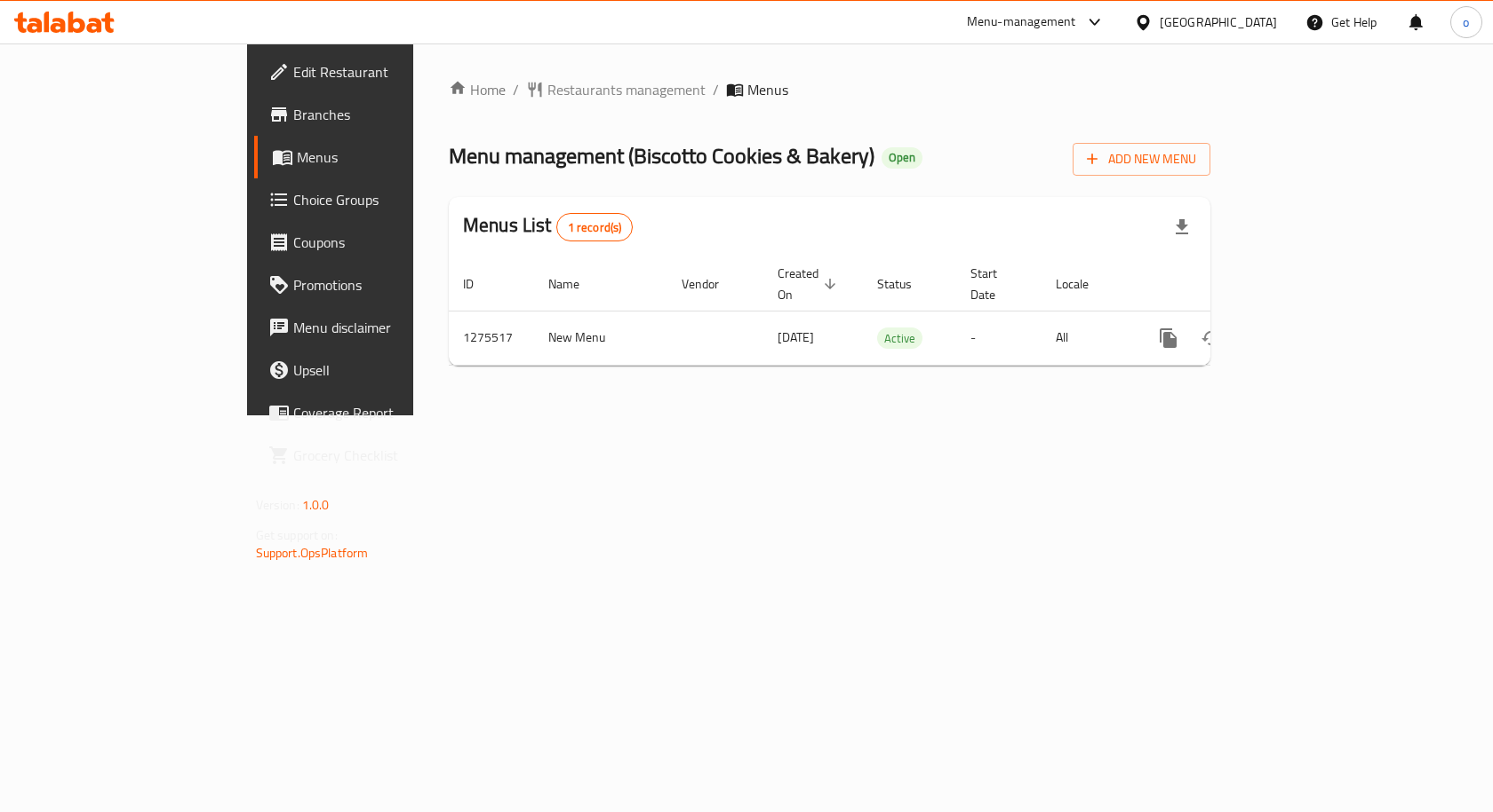
drag, startPoint x: 678, startPoint y: 321, endPoint x: 1213, endPoint y: 288, distance: 536.0
click at [1213, 288] on table "ID Name Vendor Created On sorted descending Status Start Date Locale Actions 12…" at bounding box center [890, 312] width 883 height 108
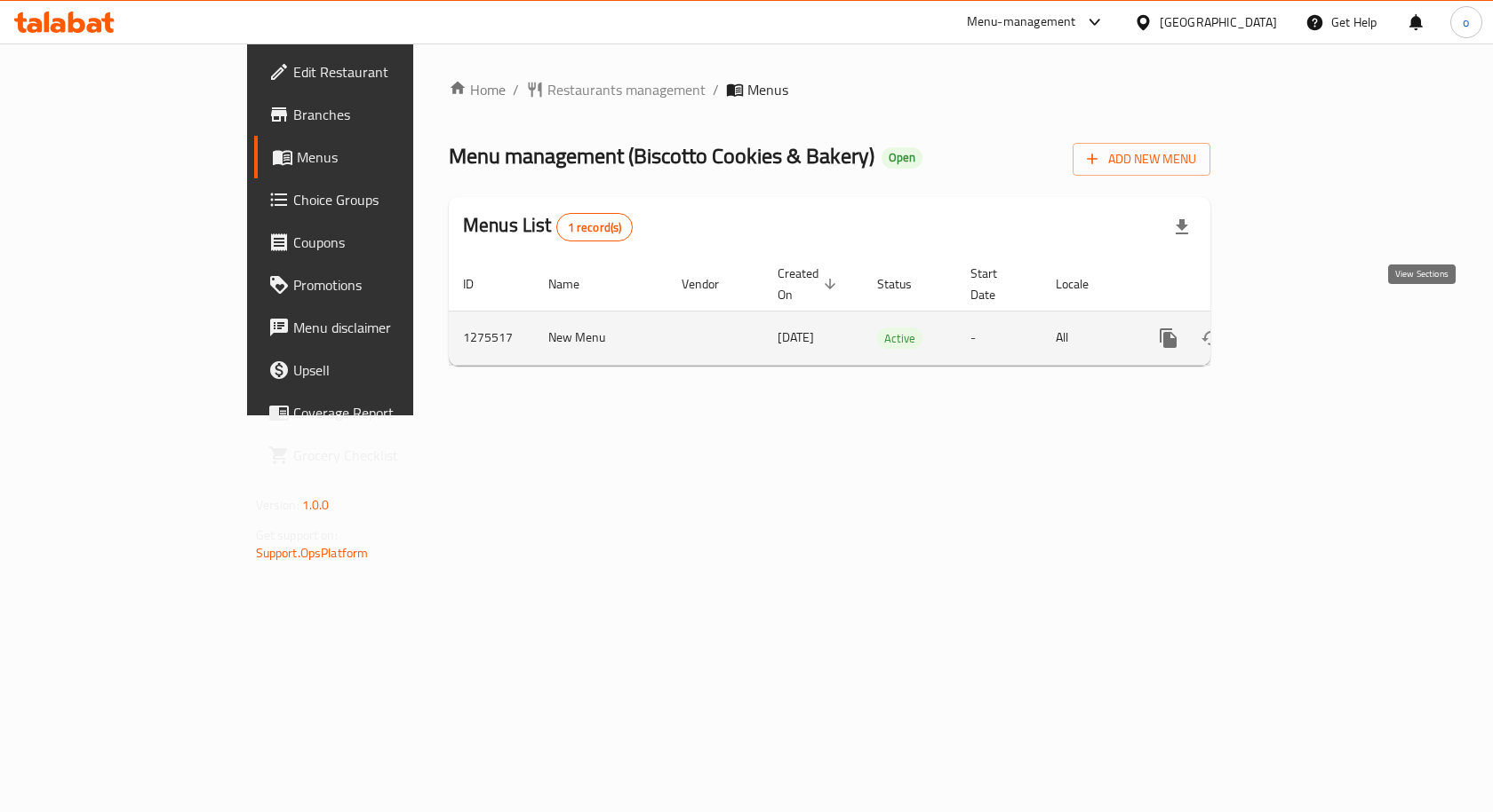
click at [1318, 319] on link "enhanced table" at bounding box center [1295, 337] width 42 height 42
